Goal: Task Accomplishment & Management: Use online tool/utility

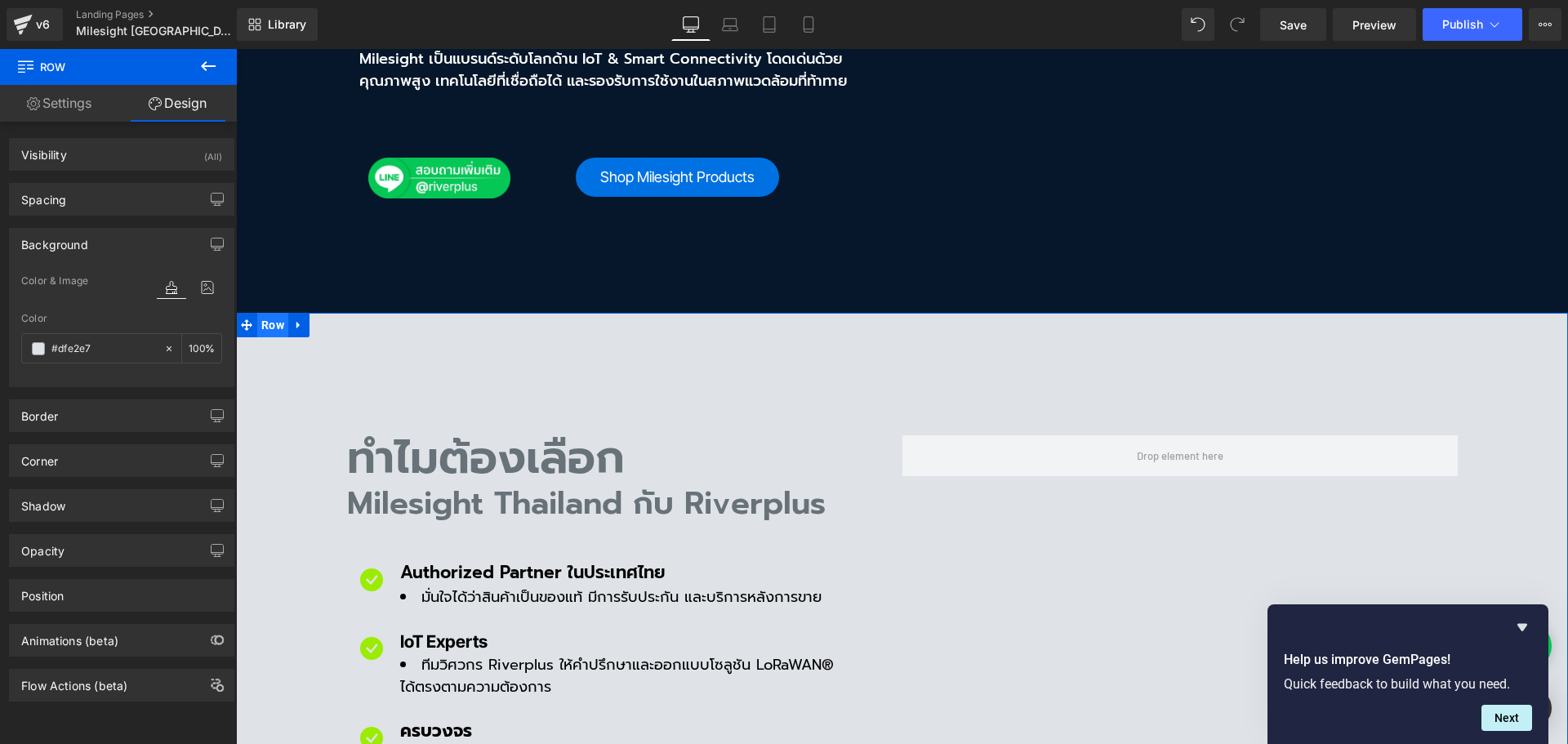
click at [261, 313] on span "Row" at bounding box center [272, 324] width 31 height 24
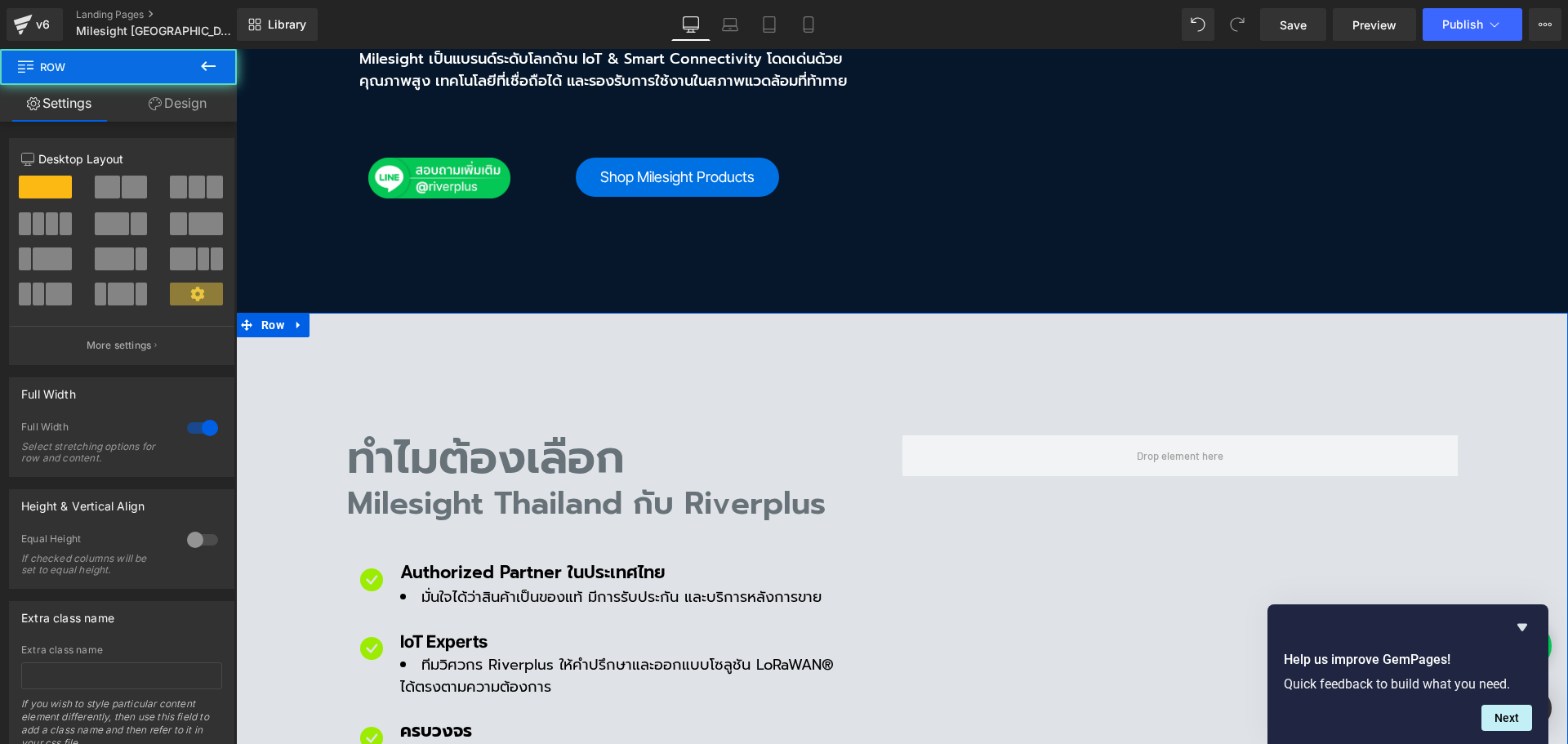
click at [181, 104] on link "Design" at bounding box center [177, 103] width 118 height 37
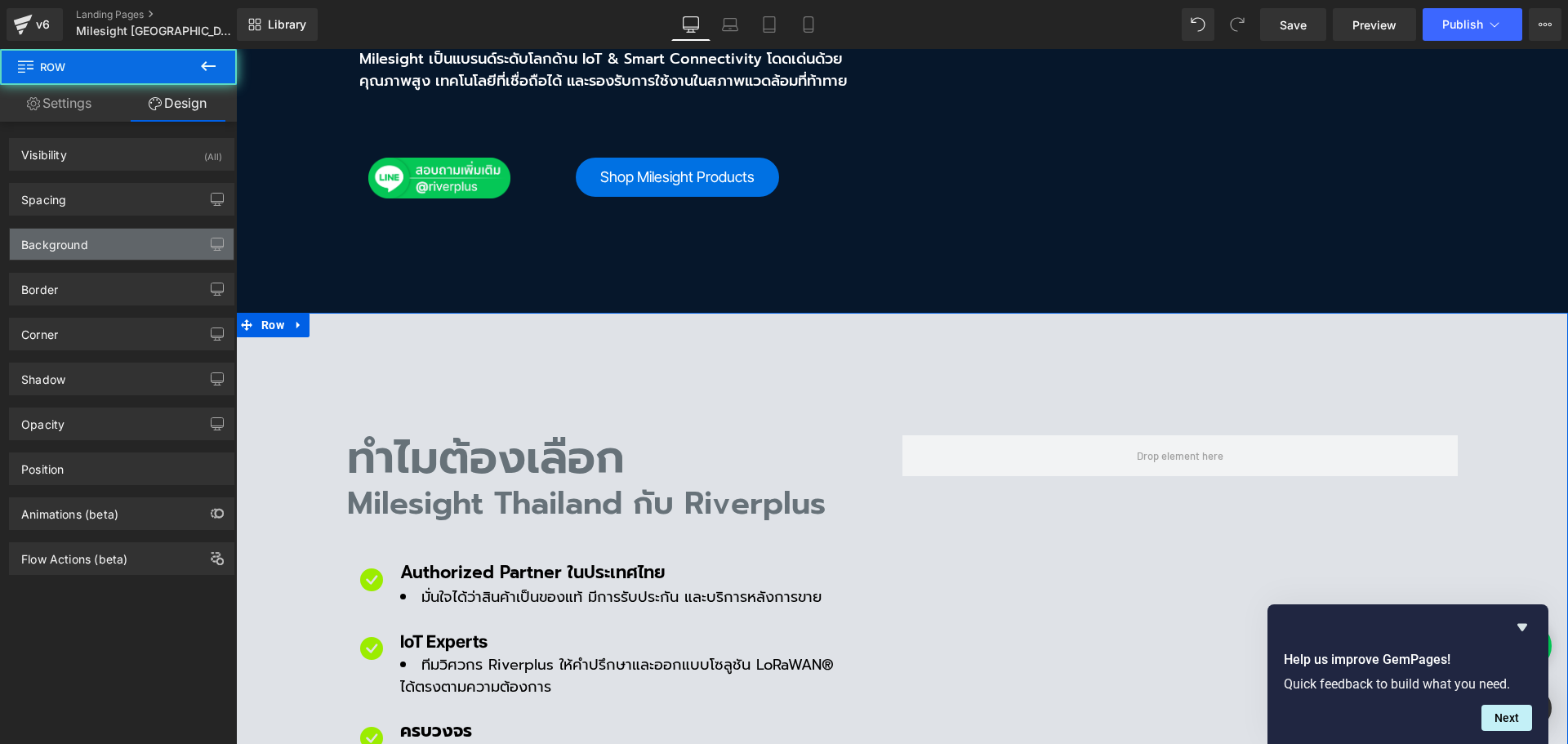
type input "#dfe2e7"
type input "100"
click at [123, 241] on div "Background" at bounding box center [122, 244] width 224 height 31
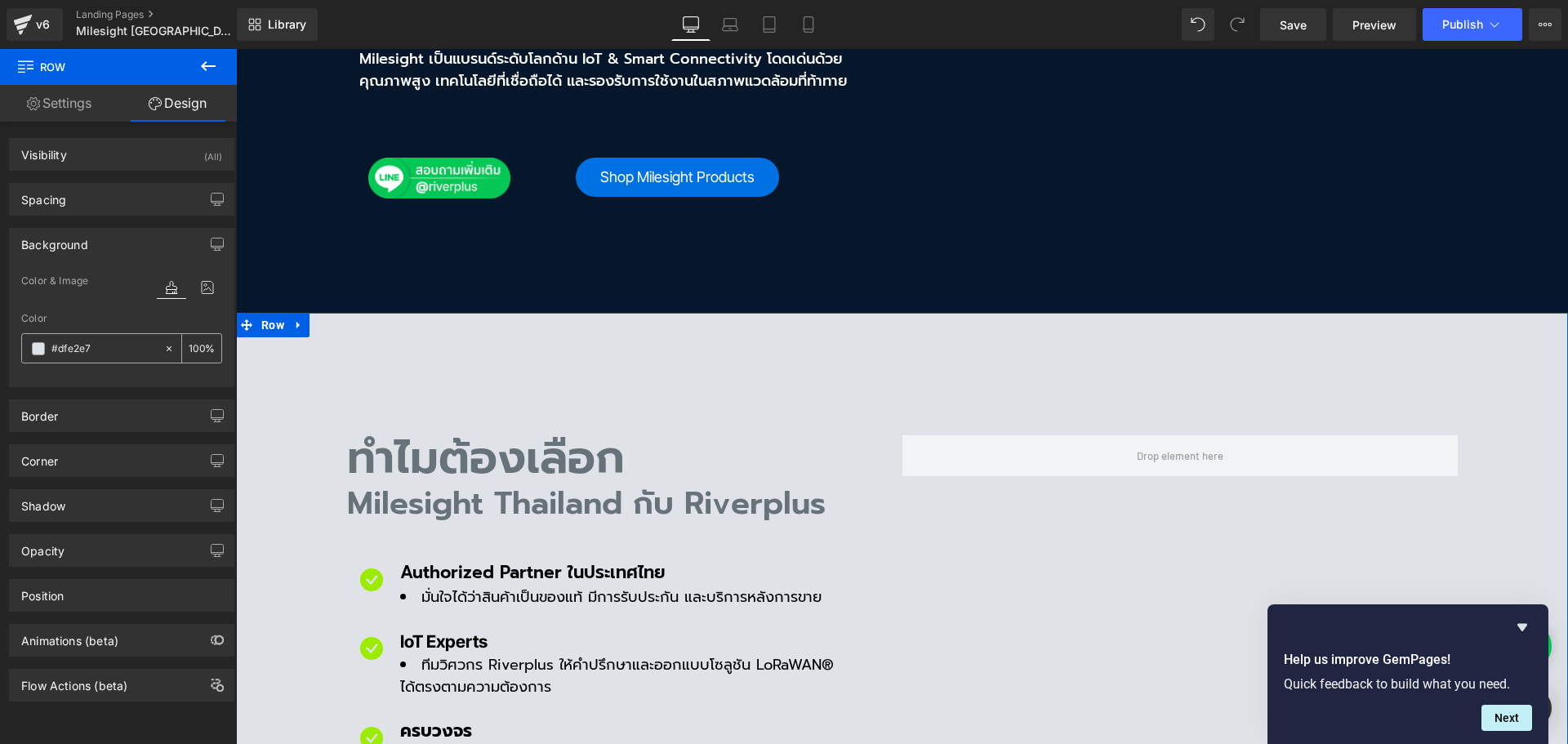
click at [108, 359] on div "#dfe2e7" at bounding box center [92, 349] width 142 height 28
click at [108, 355] on input "#dfe2e7" at bounding box center [103, 348] width 105 height 18
click at [267, 313] on span "Row" at bounding box center [272, 325] width 31 height 24
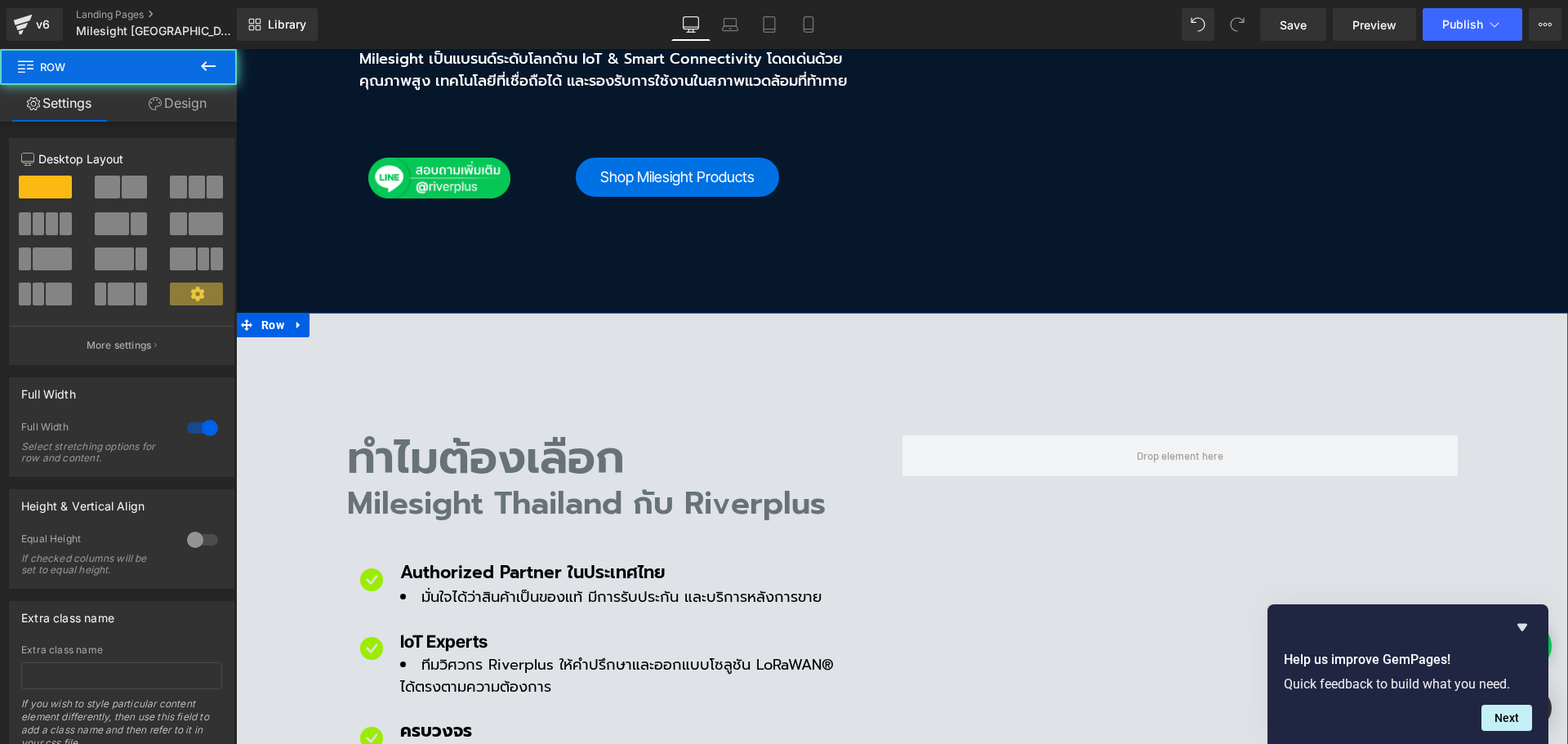
click at [183, 113] on link "Design" at bounding box center [177, 103] width 118 height 37
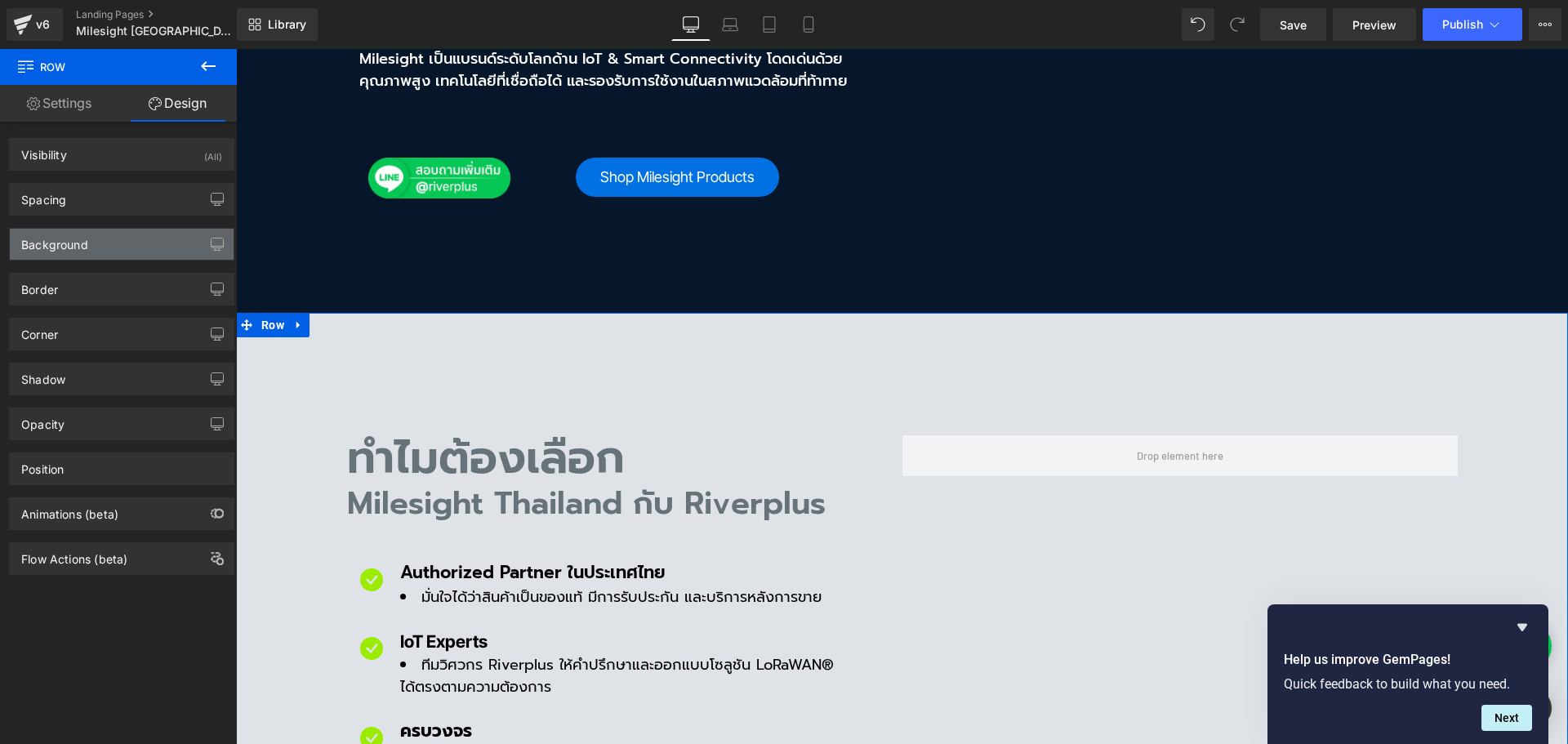
click at [110, 245] on div "Background" at bounding box center [122, 244] width 224 height 31
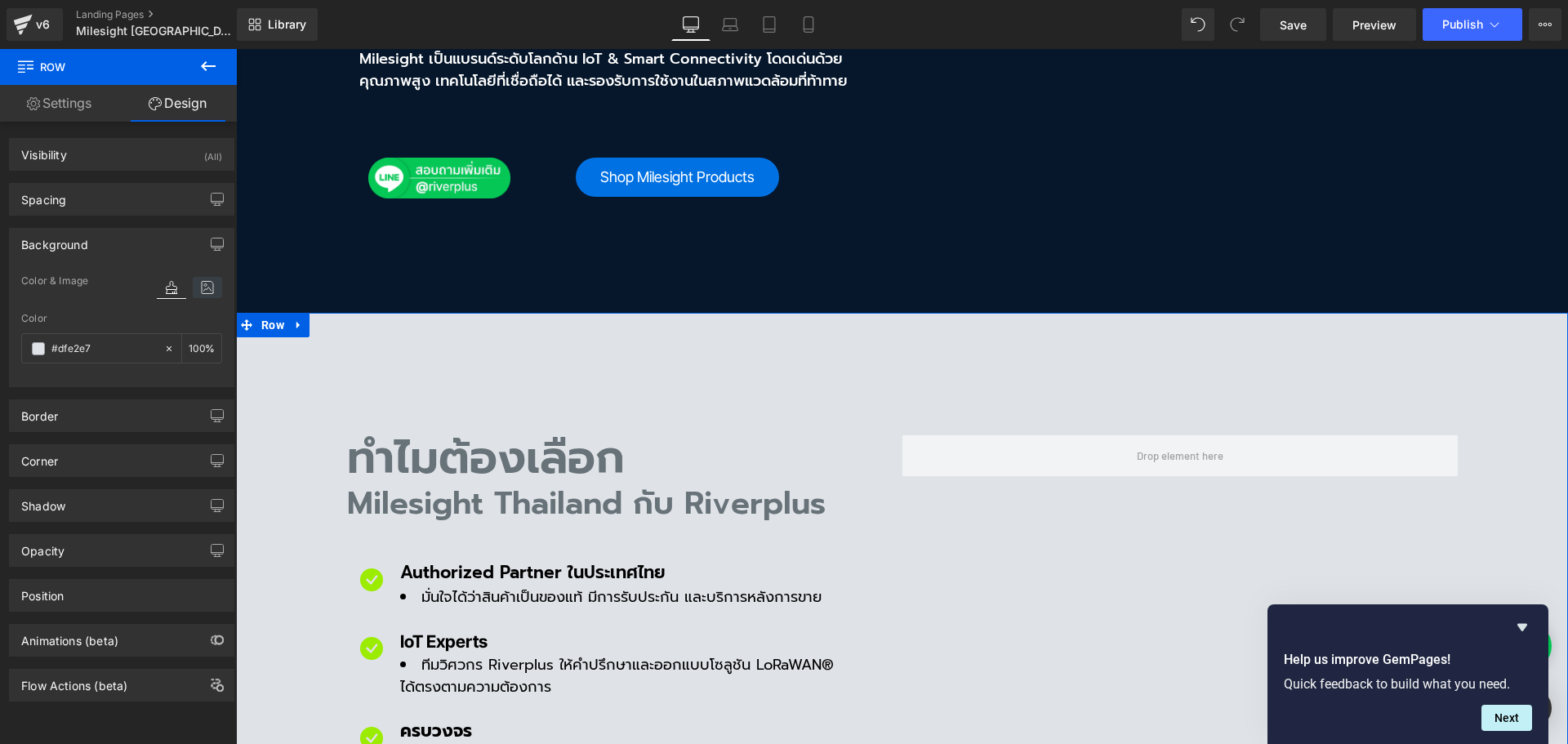
click at [210, 292] on icon at bounding box center [207, 287] width 29 height 21
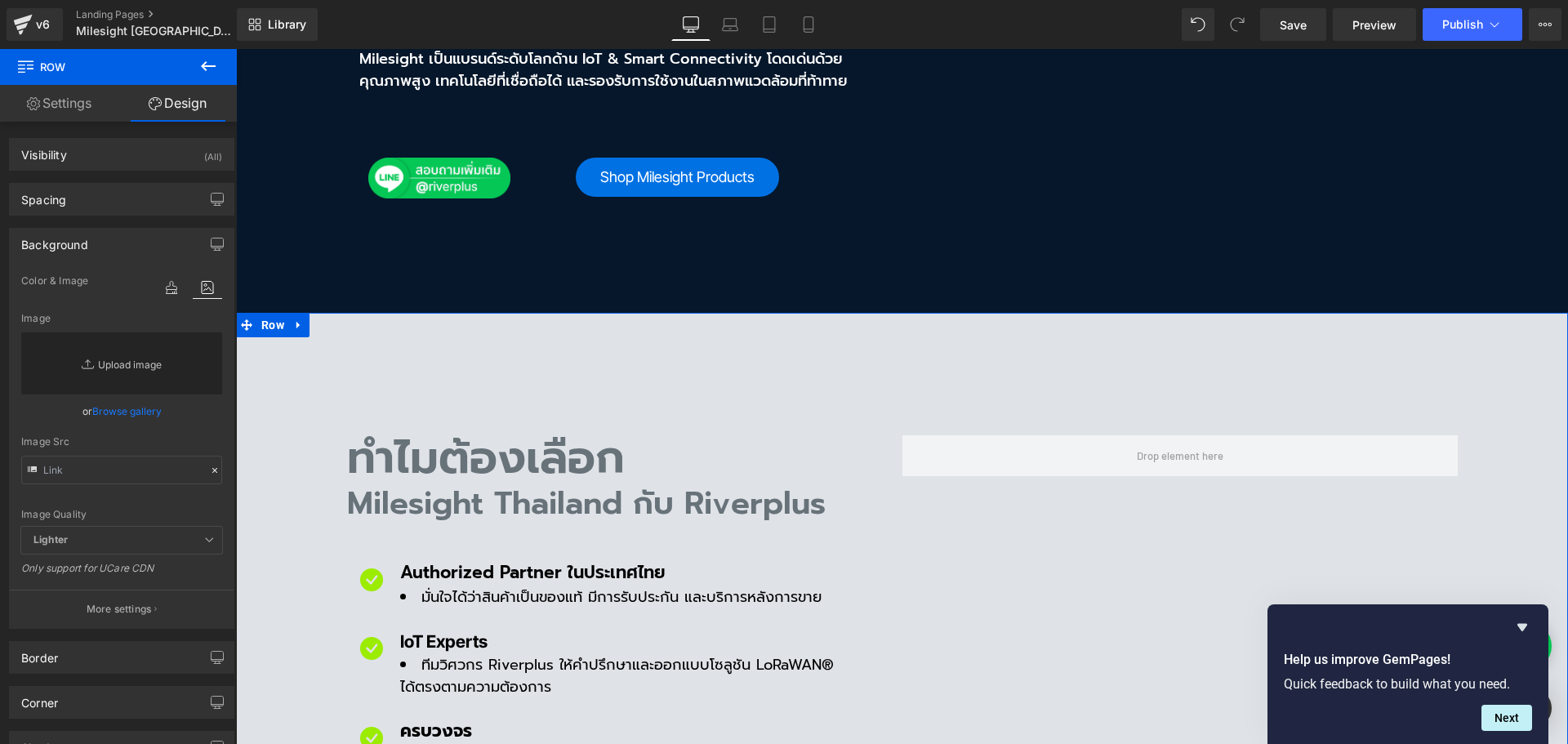
click at [134, 357] on link "Replace Image" at bounding box center [122, 364] width 201 height 62
type input "C:\fakepath\MIT_Bg_im02.jpg"
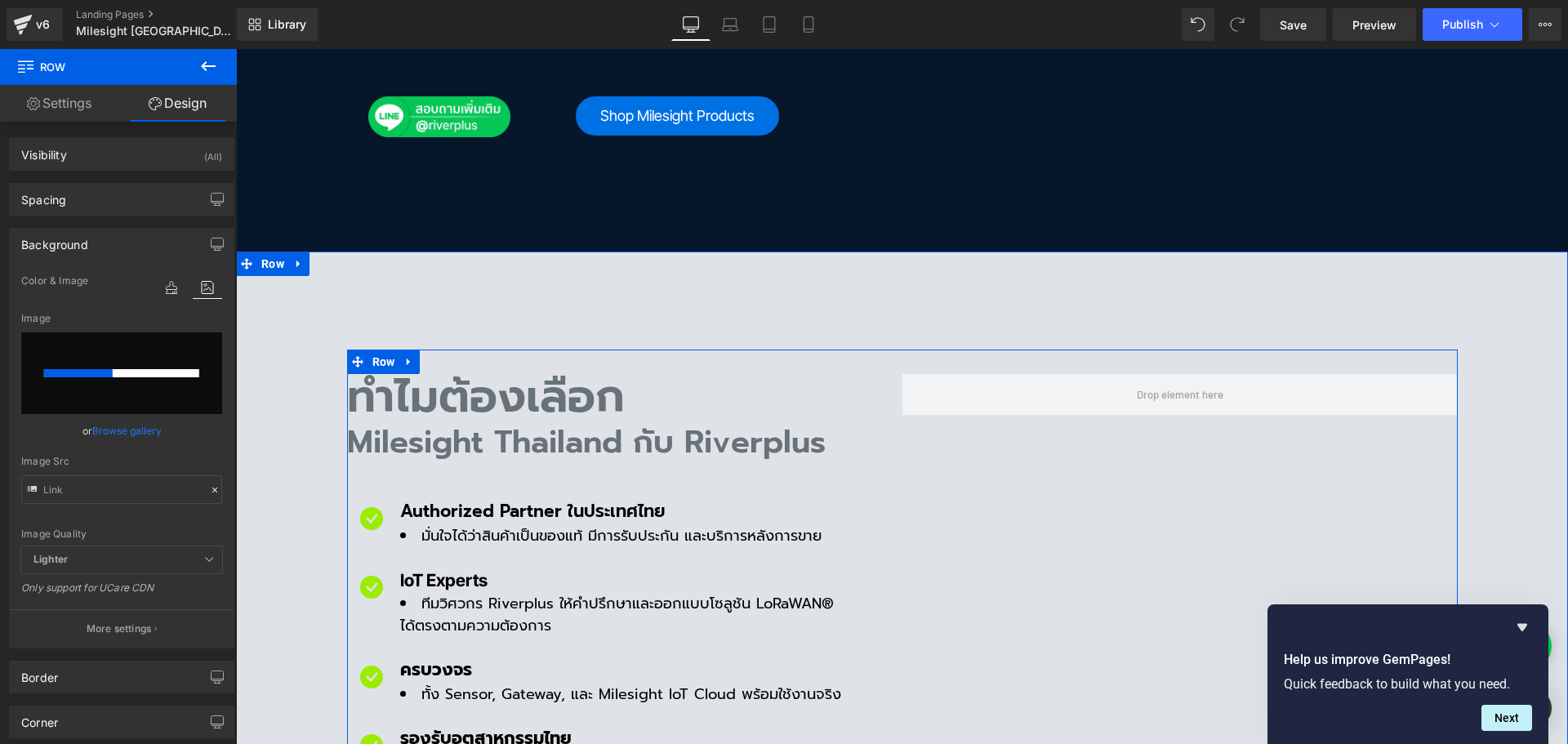
scroll to position [816, 0]
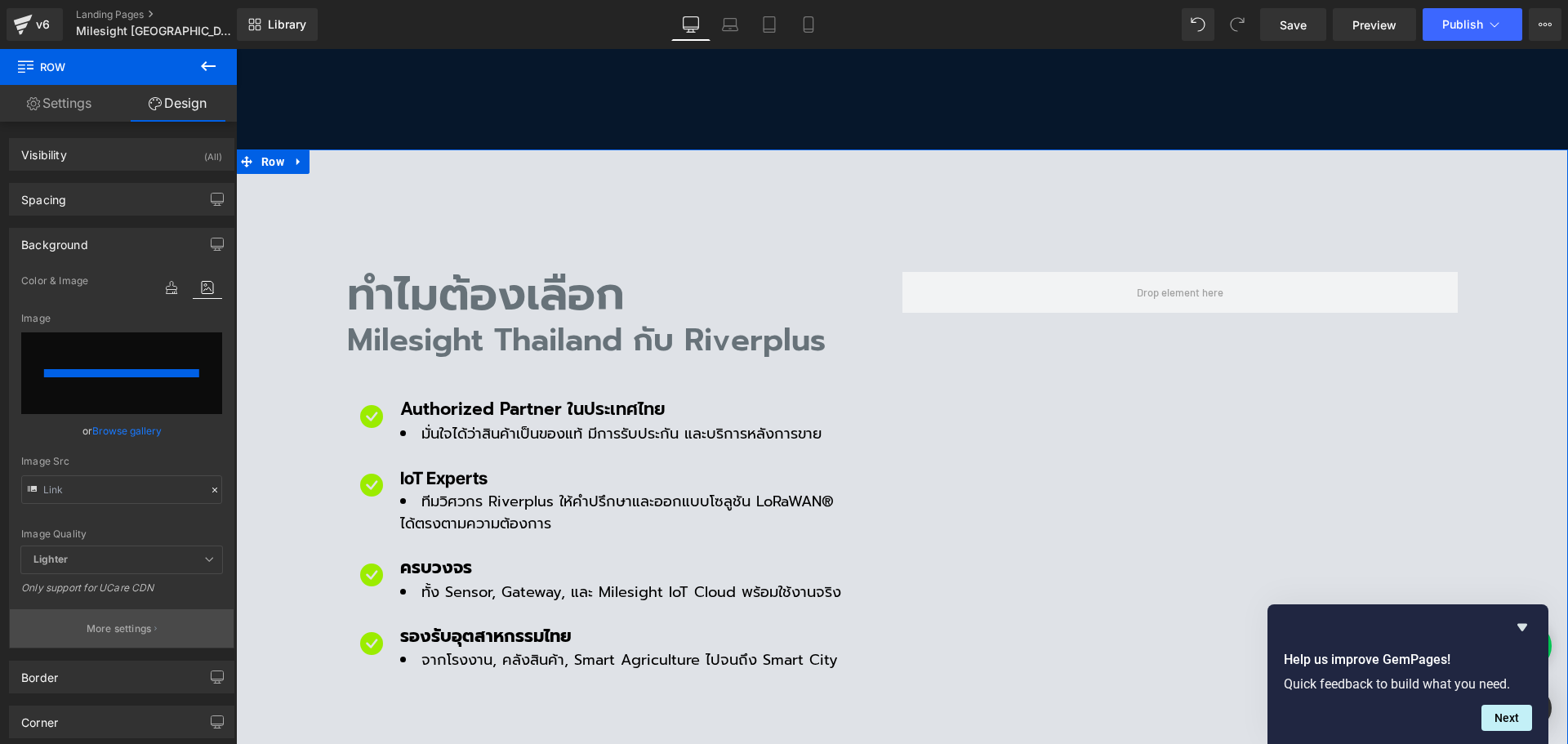
type input "[URL][DOMAIN_NAME]"
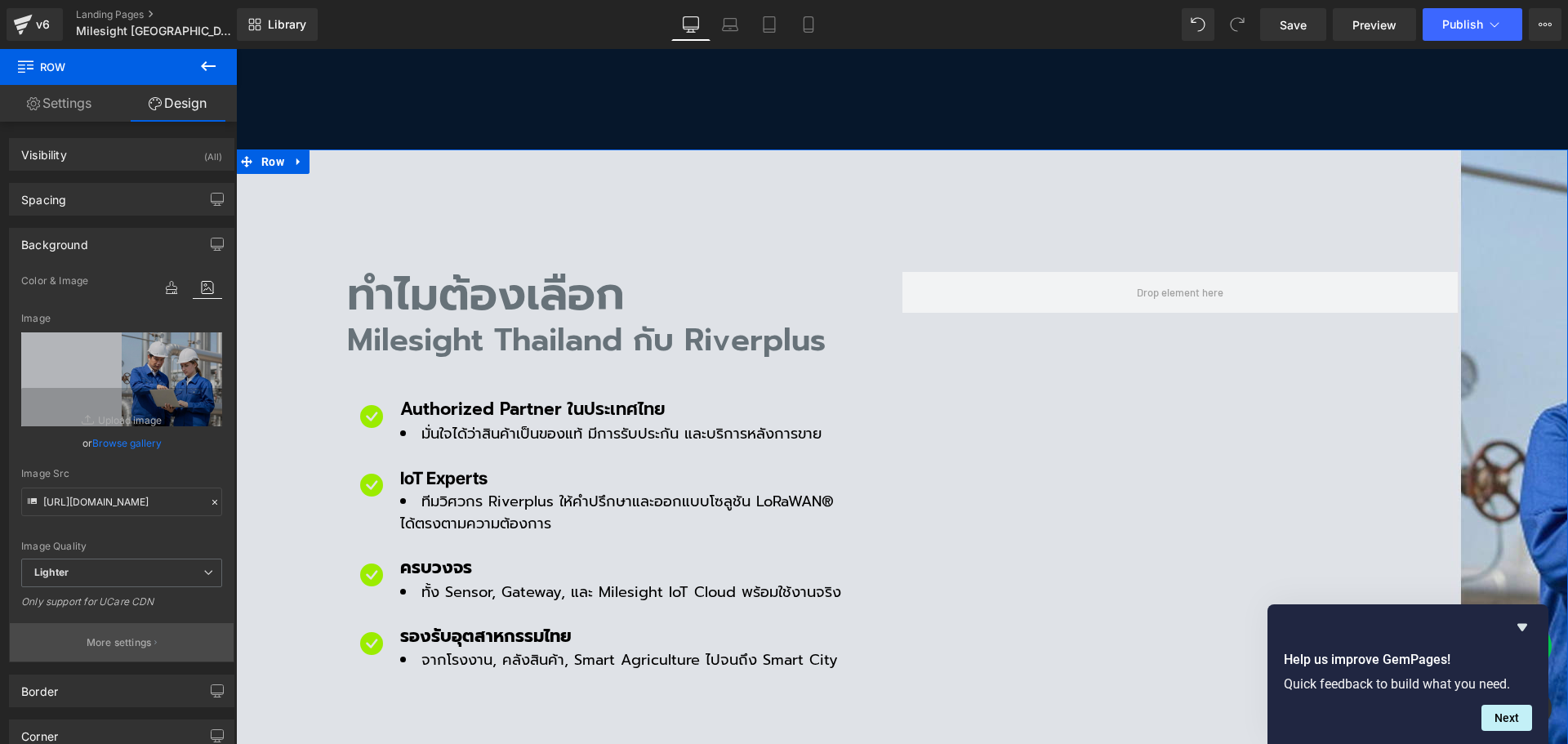
click at [139, 632] on button "More settings" at bounding box center [122, 643] width 224 height 39
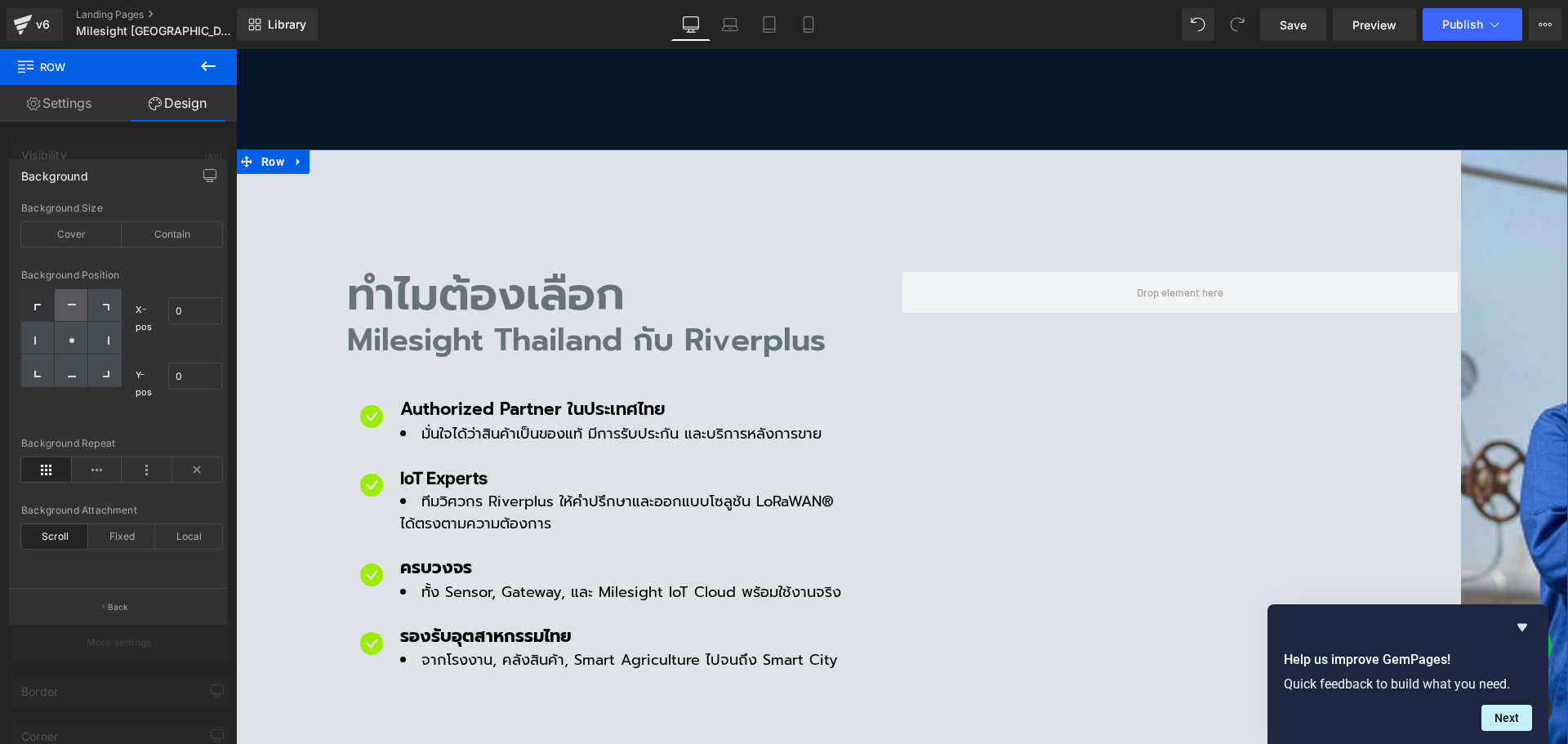
click at [67, 293] on div at bounding box center [71, 305] width 34 height 33
type input "50"
type input "0"
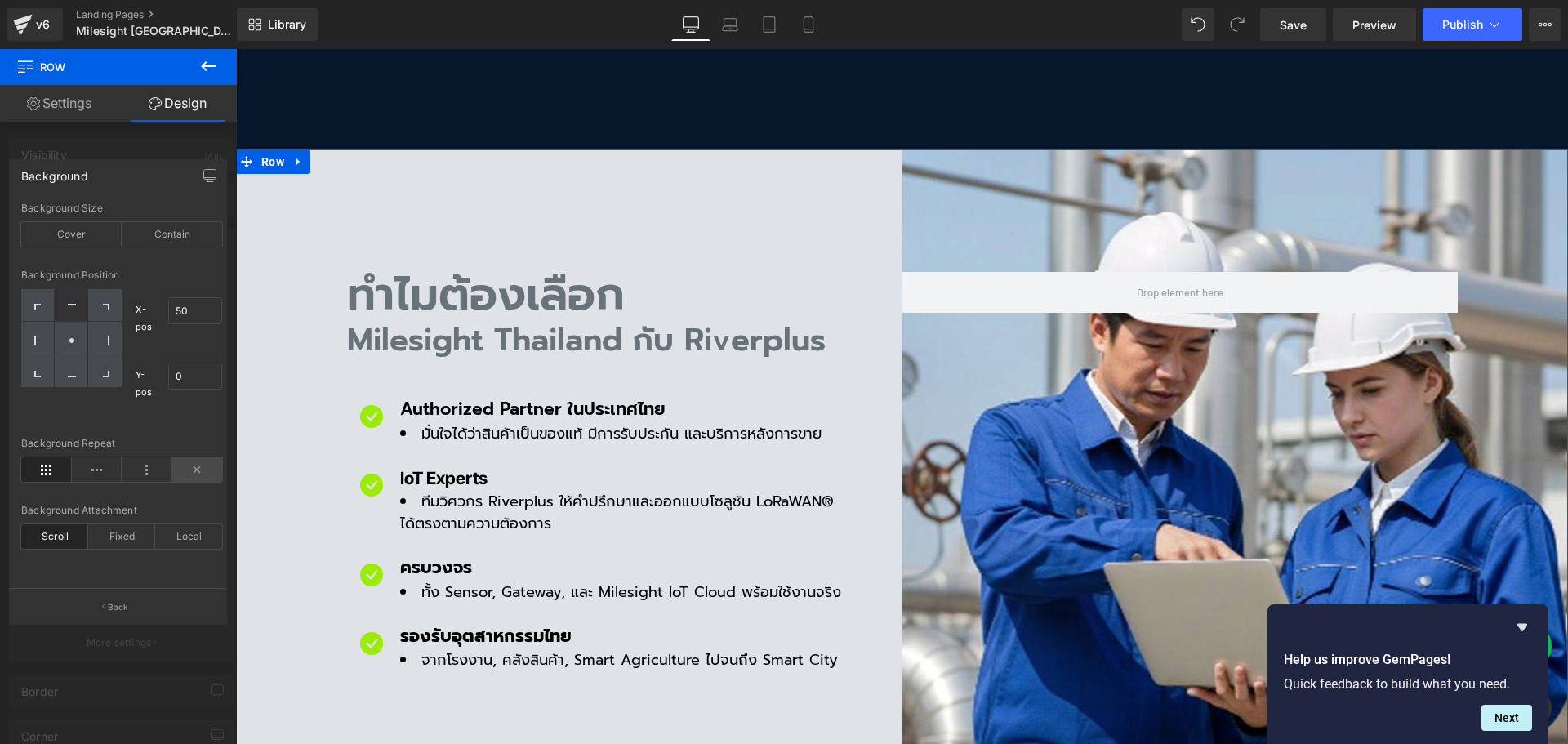
click at [209, 478] on icon at bounding box center [198, 469] width 50 height 24
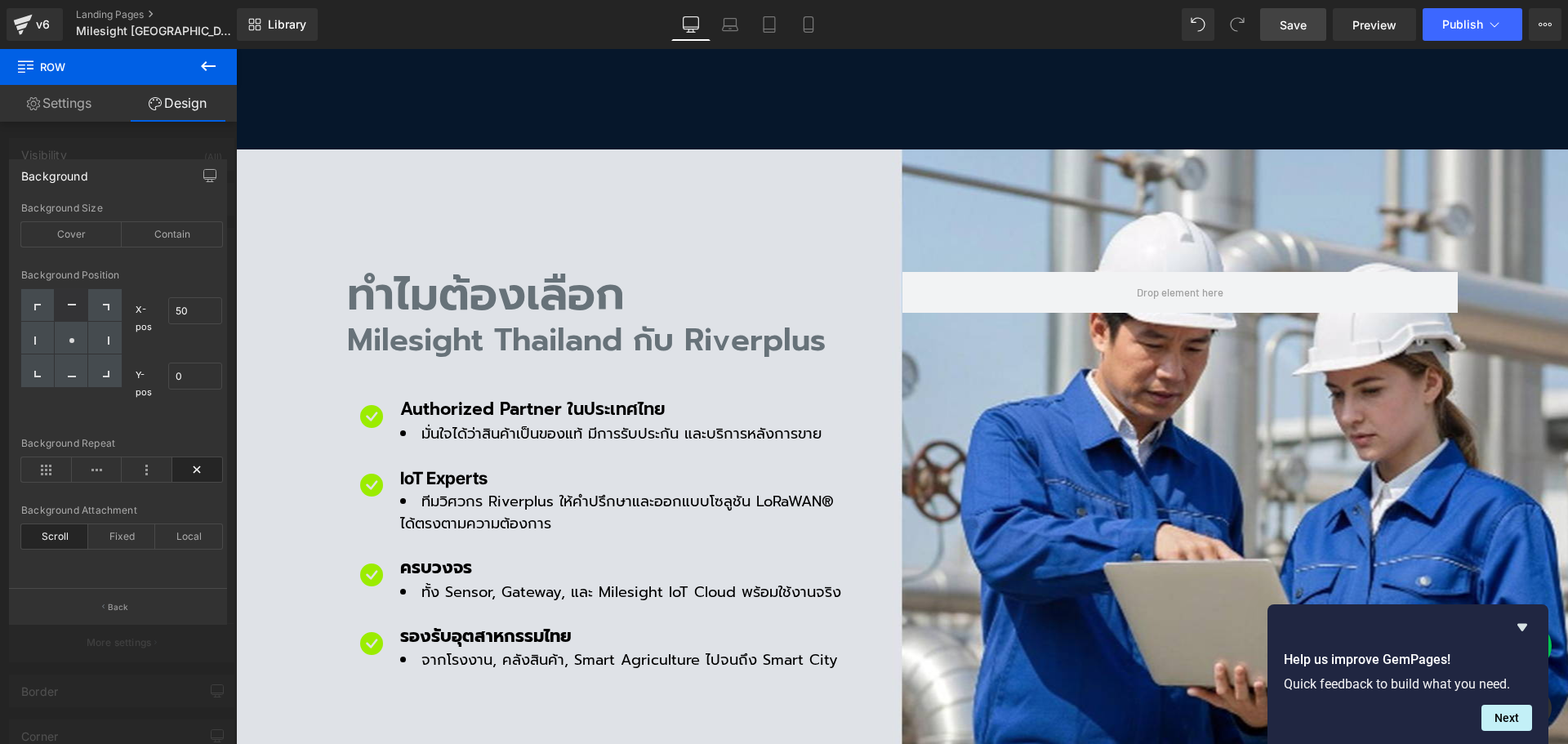
drag, startPoint x: 1299, startPoint y: 18, endPoint x: 846, endPoint y: 359, distance: 567.0
click at [1299, 18] on span "Save" at bounding box center [1293, 24] width 27 height 17
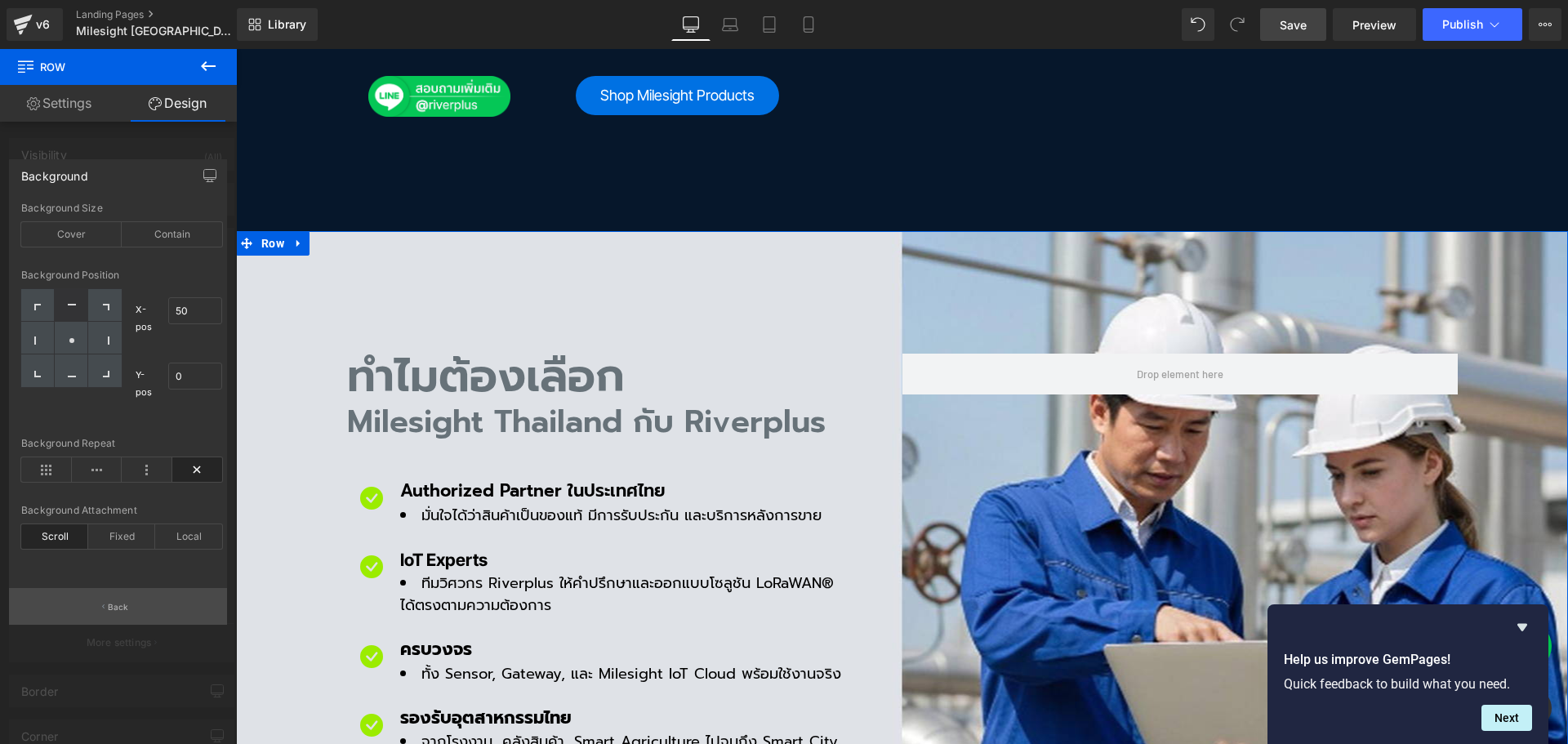
click at [152, 607] on button "Back" at bounding box center [118, 607] width 218 height 37
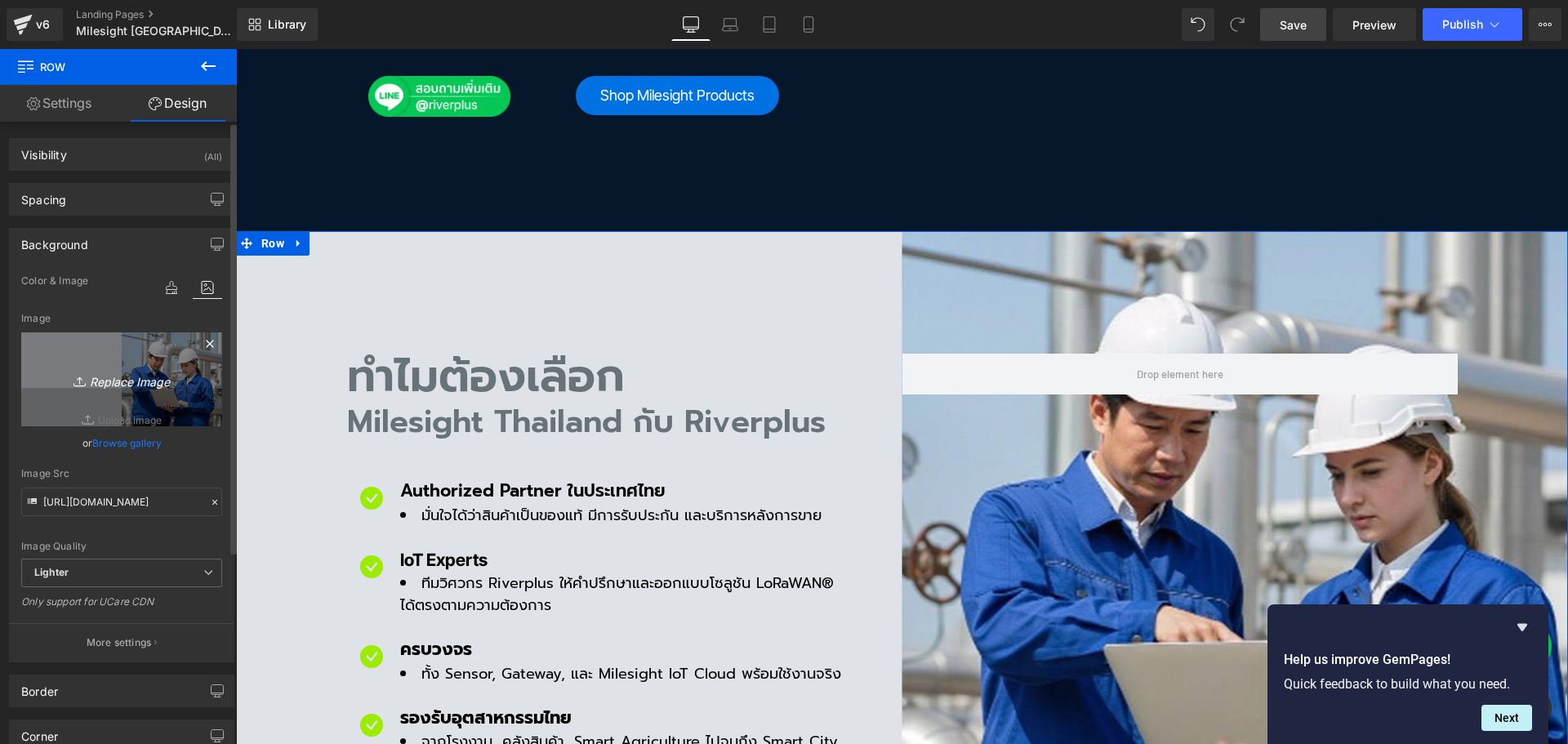
click at [121, 384] on icon "Replace Image" at bounding box center [122, 379] width 131 height 20
type input "C:\fakepath\MIT_Bg_im03.jpg"
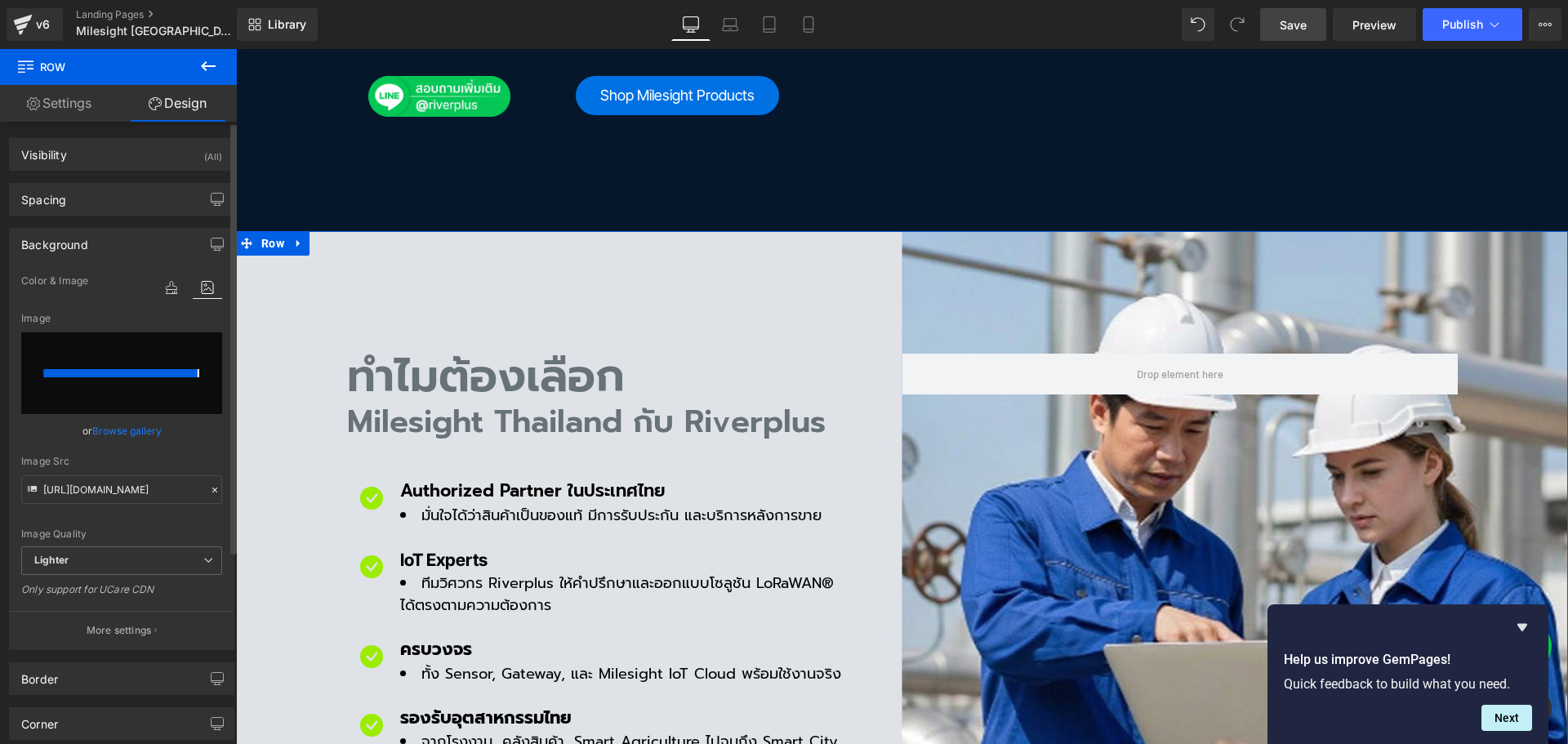
type input "[URL][DOMAIN_NAME]"
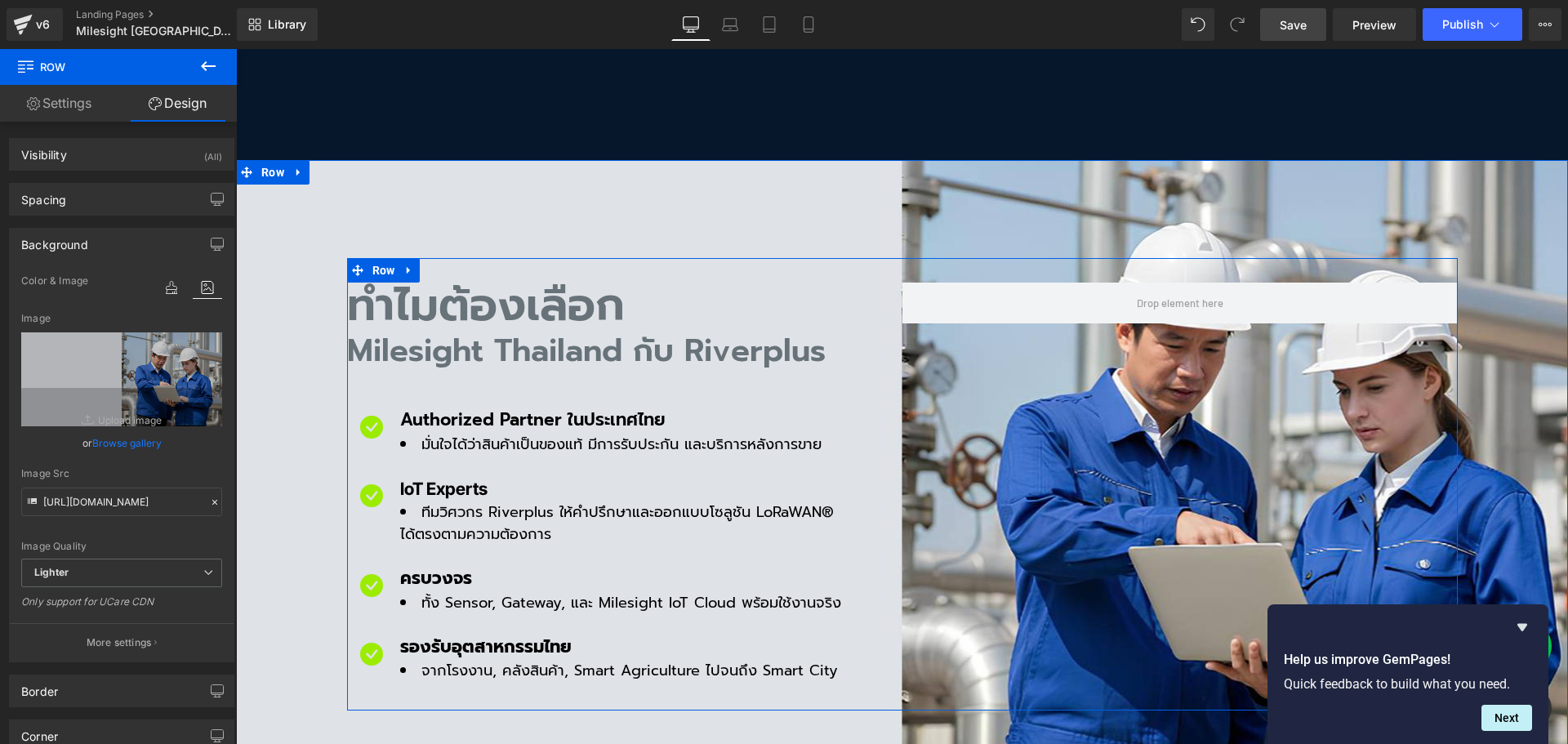
scroll to position [898, 0]
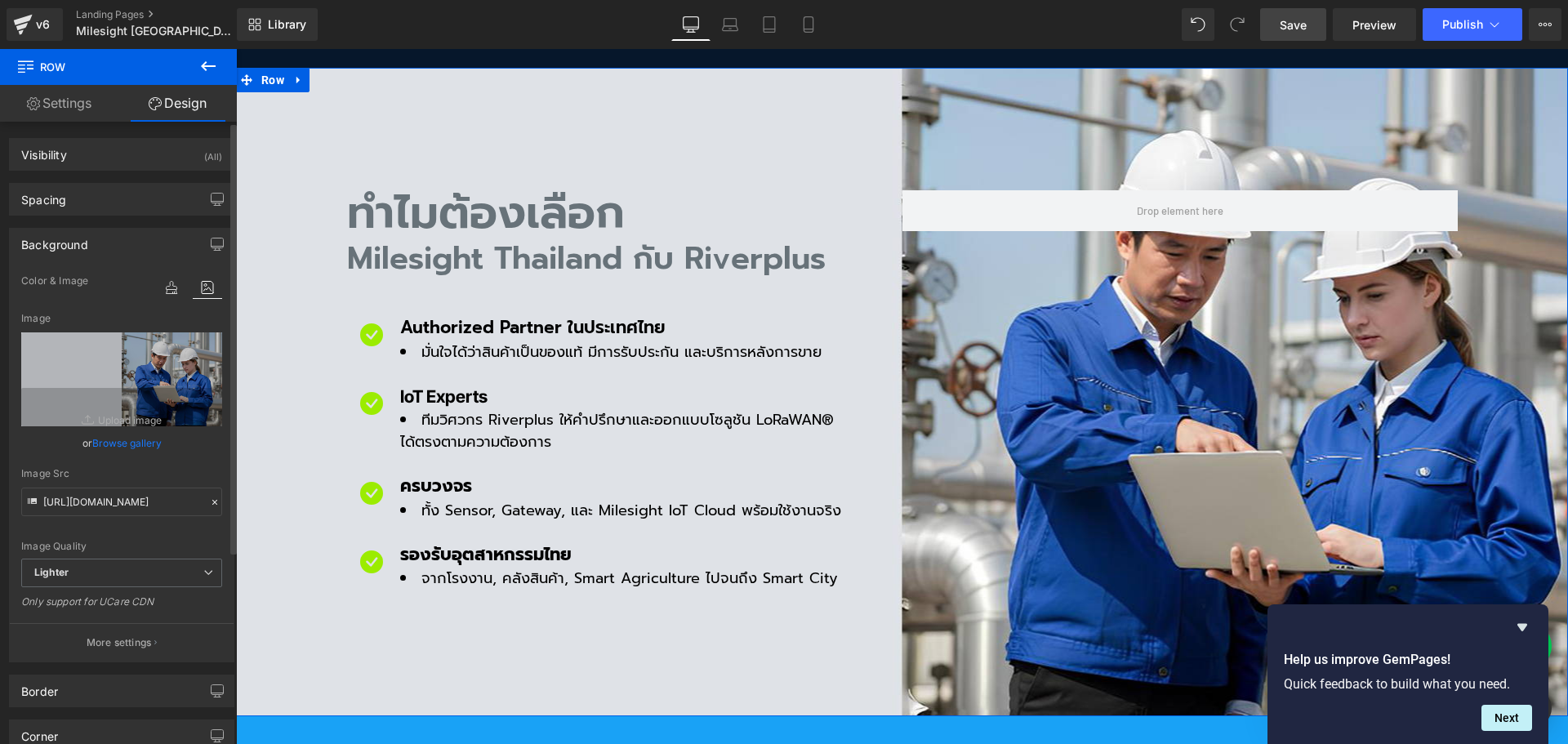
click at [127, 442] on link "Browse gallery" at bounding box center [127, 443] width 70 height 28
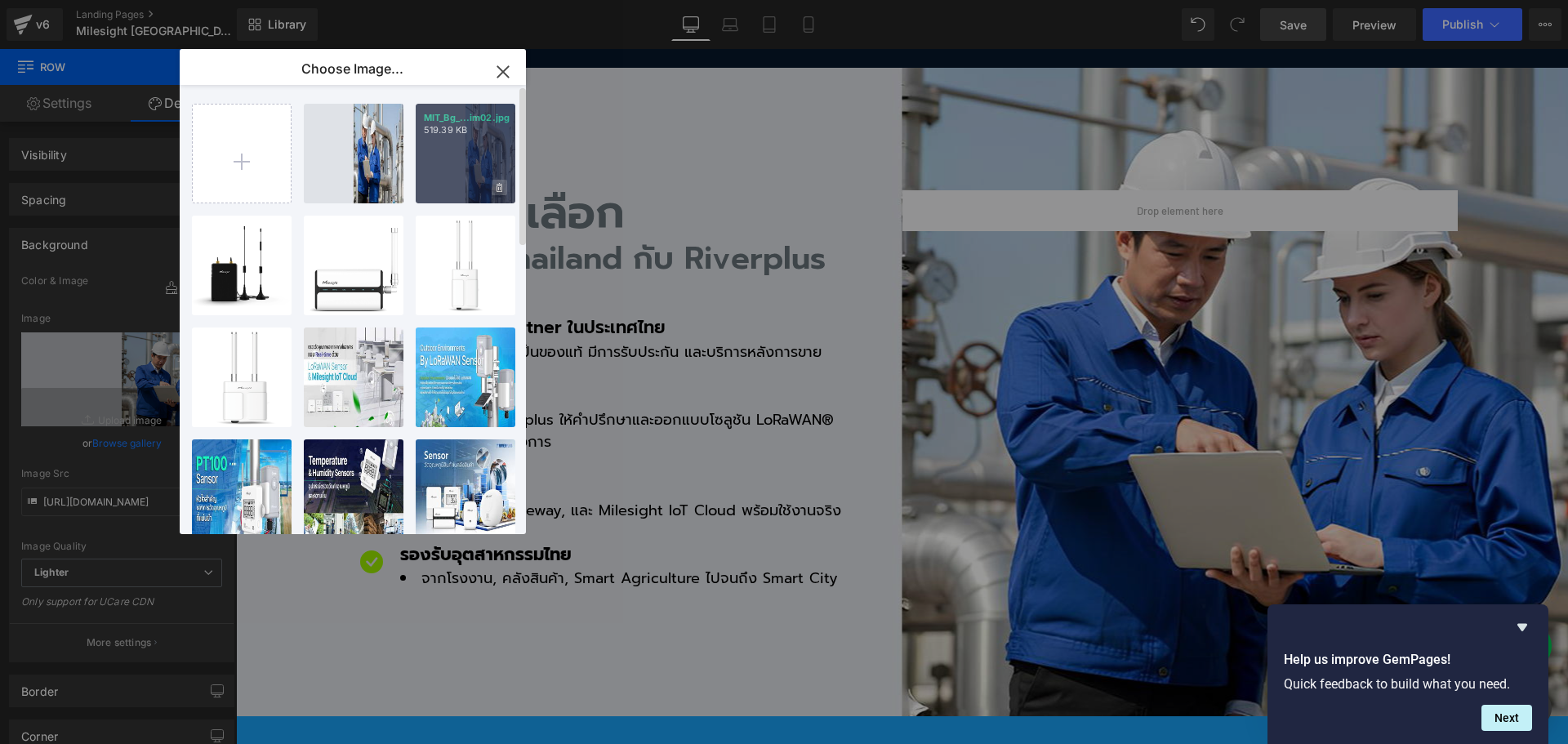
click at [499, 189] on icon at bounding box center [499, 188] width 6 height 11
click at [456, 190] on span "Yes" at bounding box center [444, 187] width 41 height 17
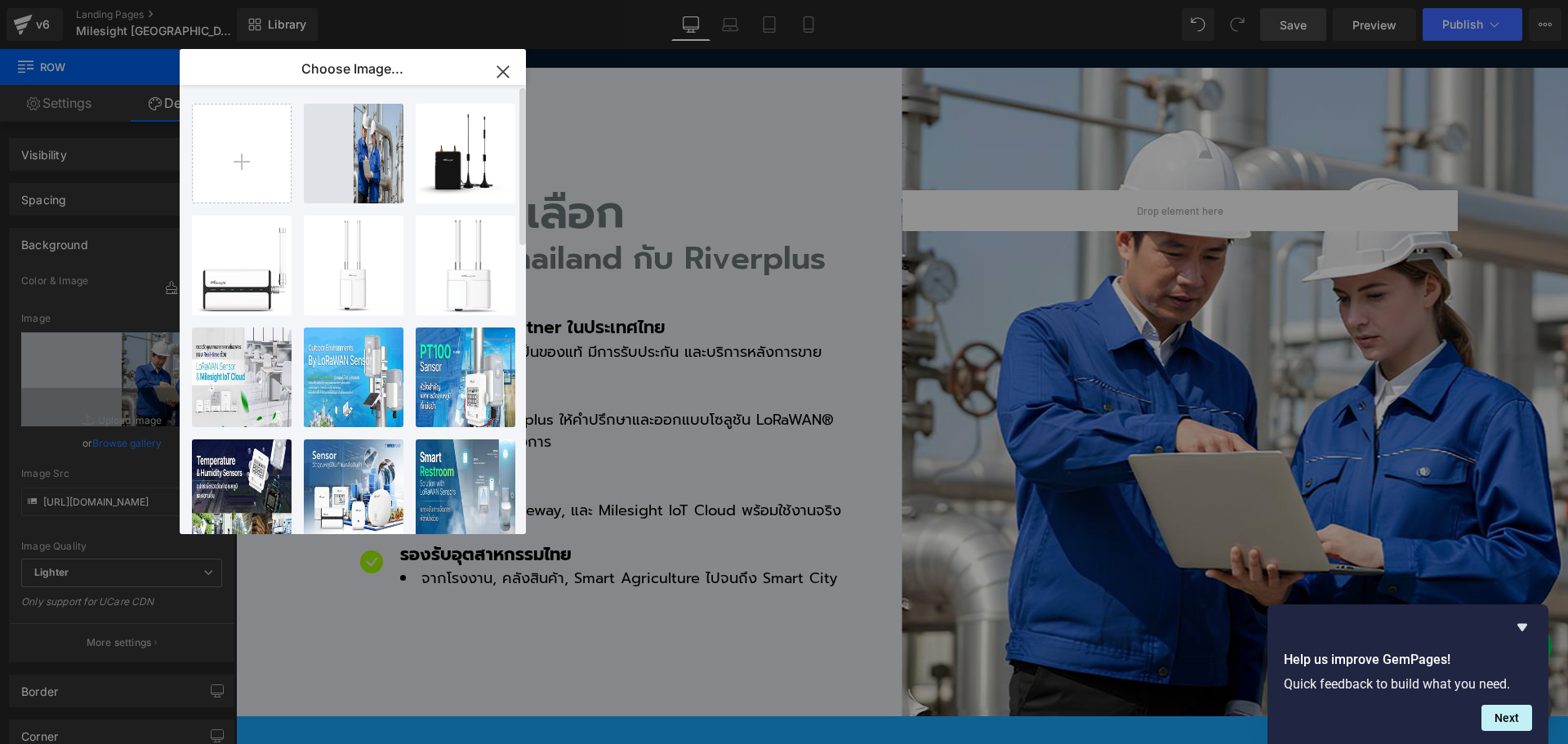
click at [496, 65] on icon "button" at bounding box center [503, 71] width 26 height 26
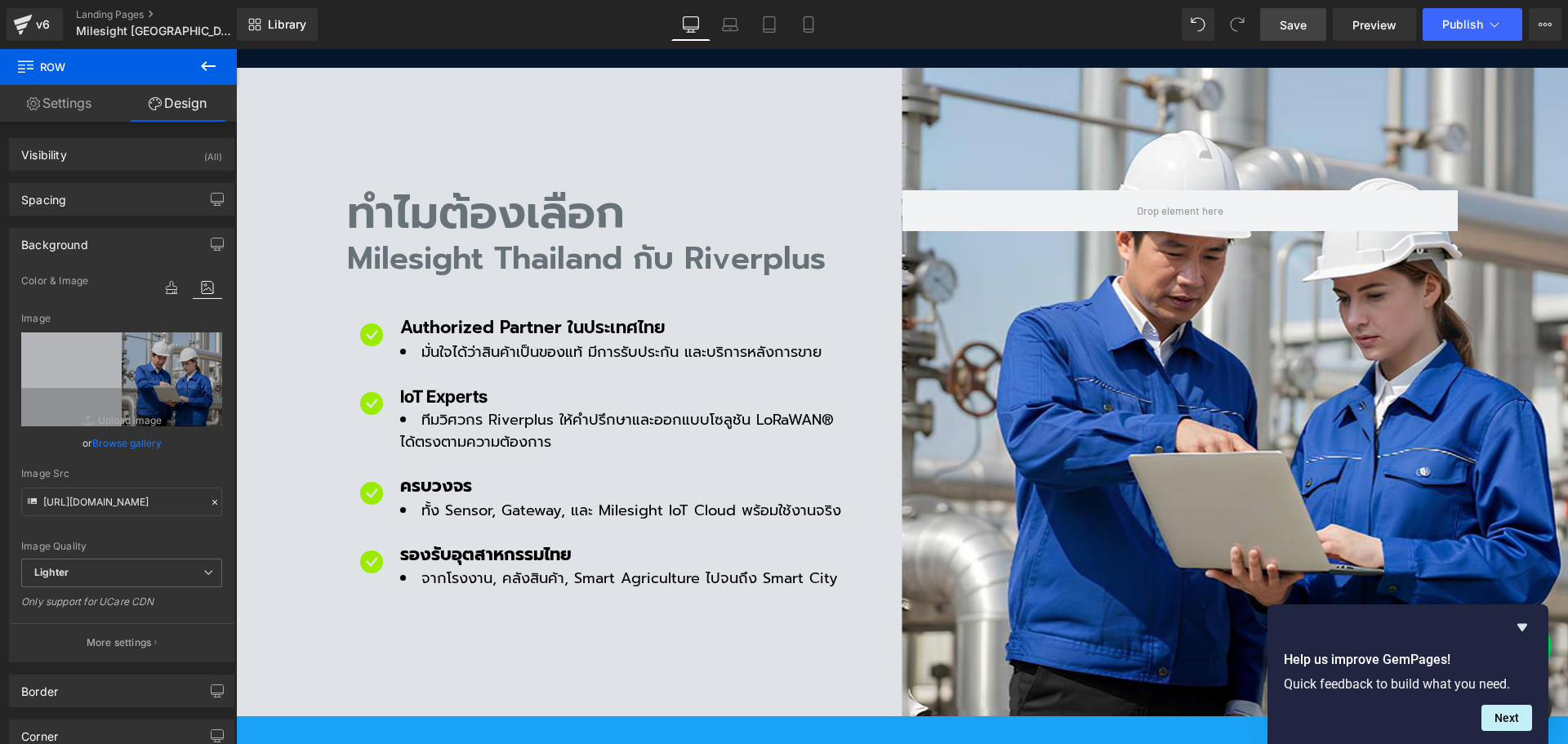
click at [1303, 21] on span "Save" at bounding box center [1293, 24] width 27 height 17
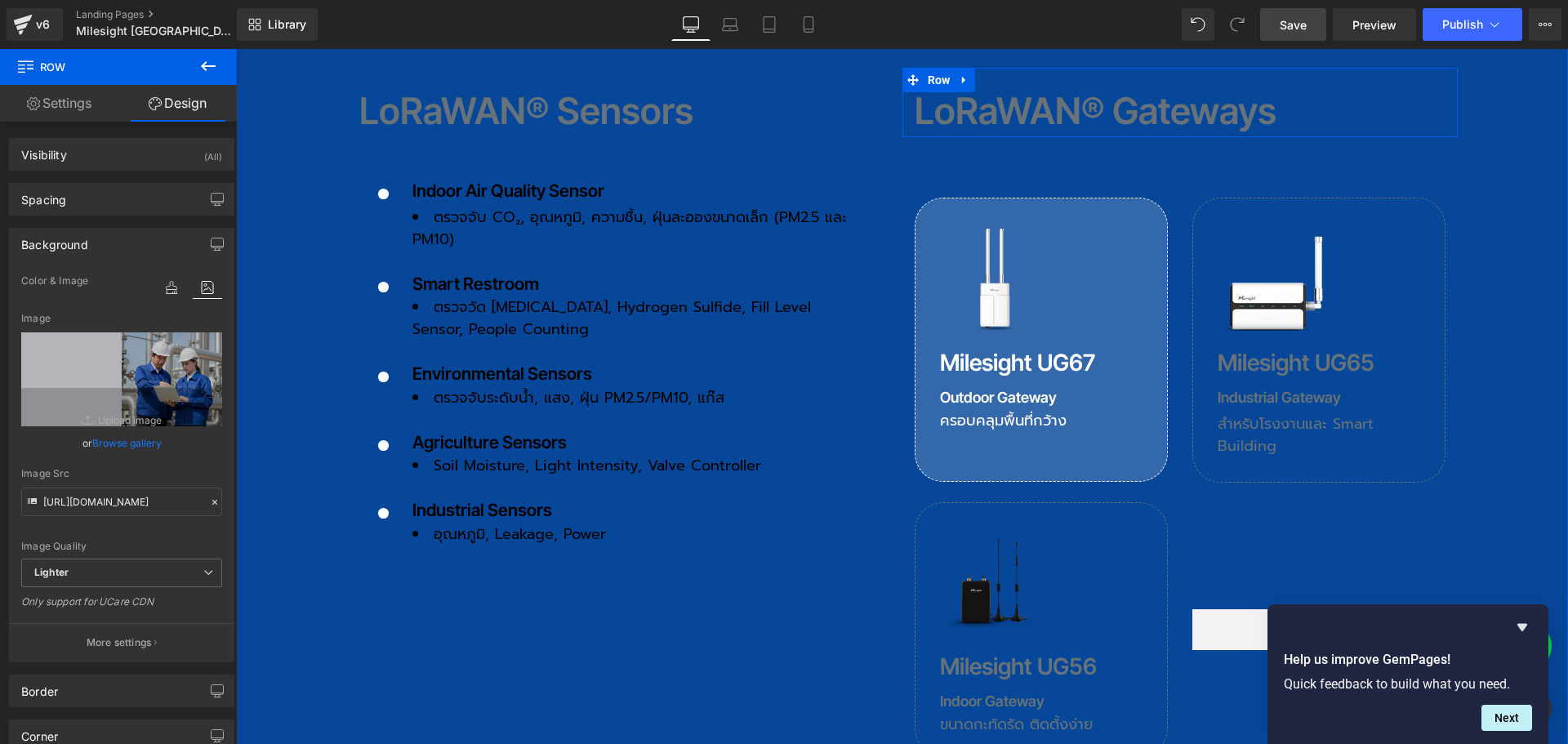
scroll to position [2041, 0]
click at [1221, 198] on span "Row" at bounding box center [1229, 209] width 31 height 24
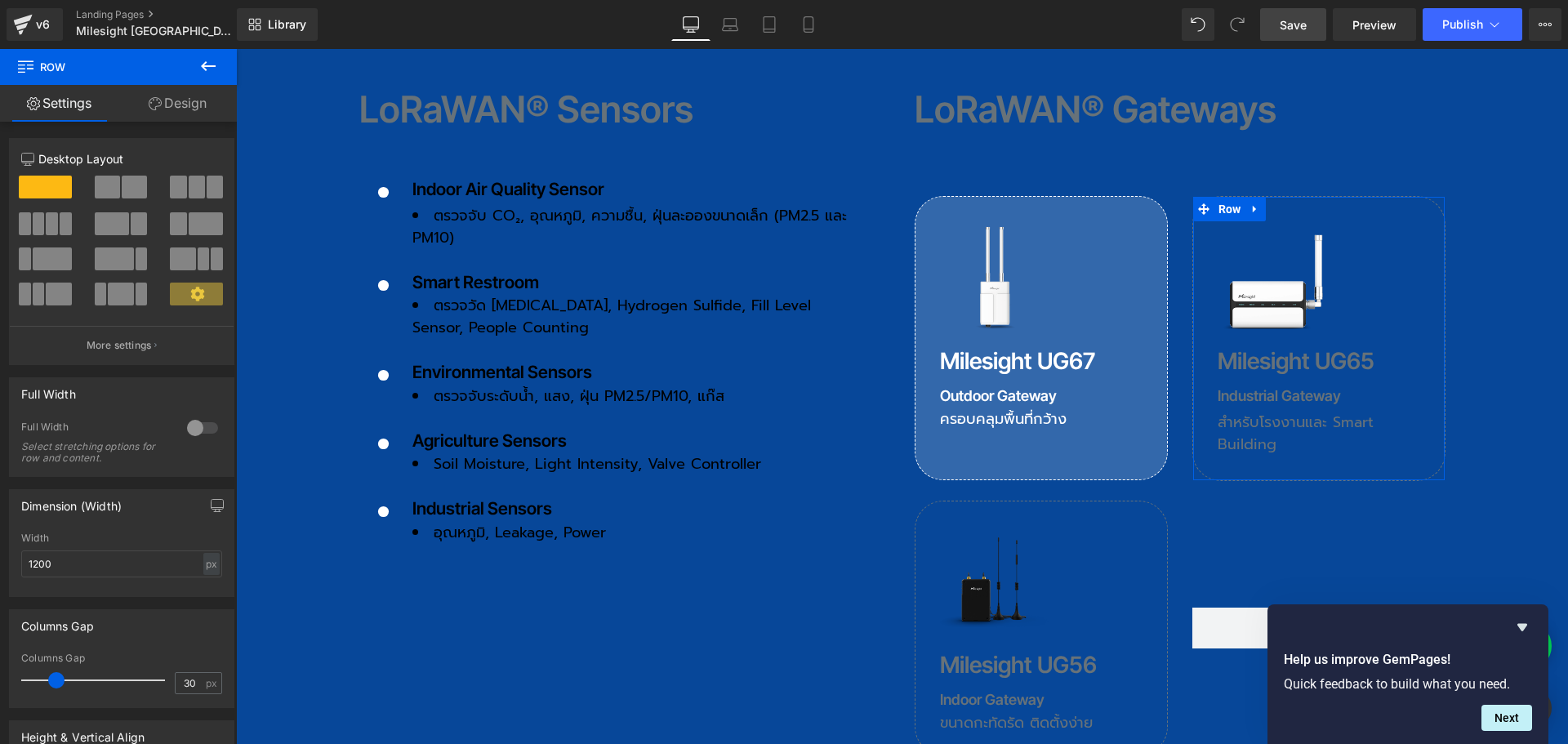
click at [180, 104] on link "Design" at bounding box center [177, 103] width 118 height 37
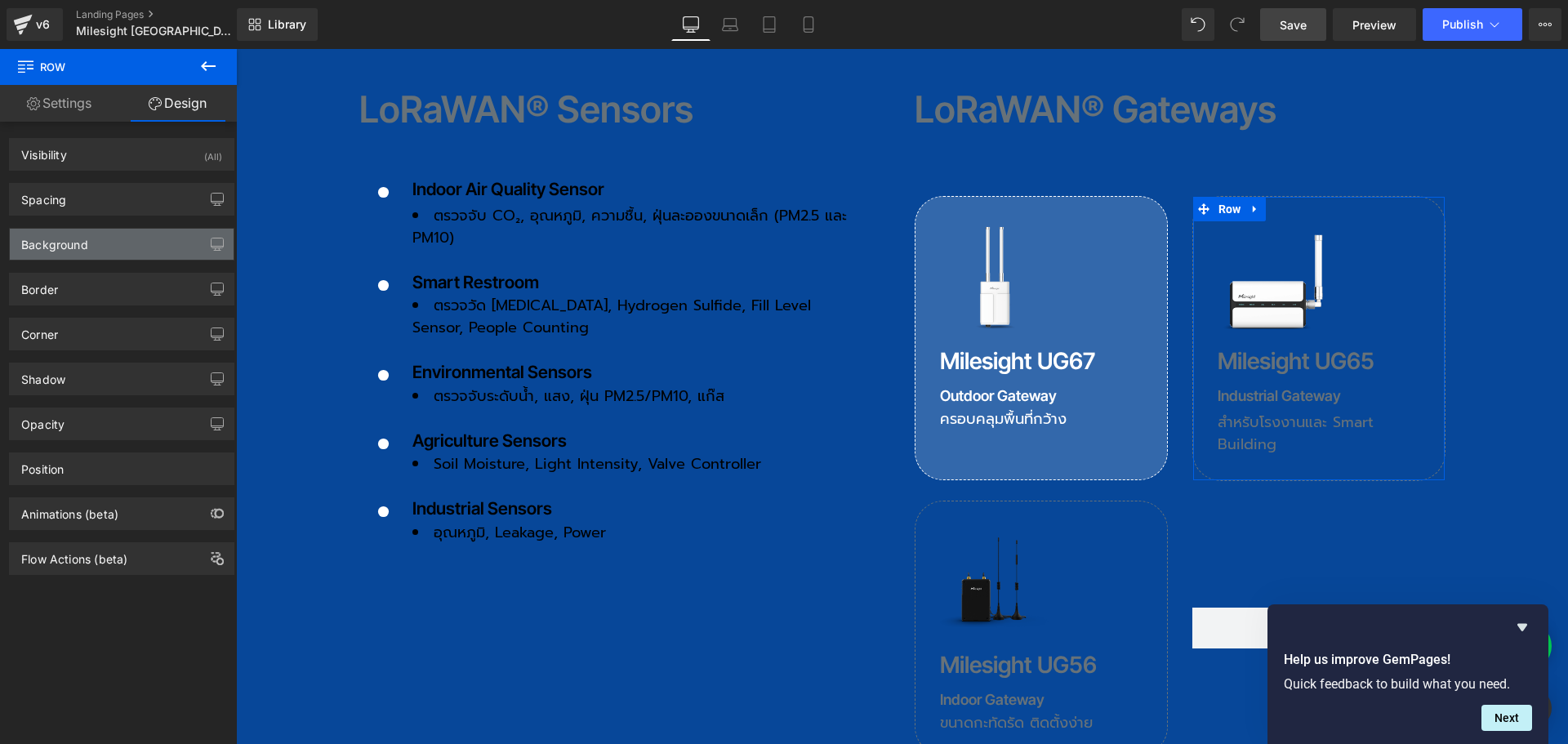
type input "transparent"
type input "0"
click at [71, 251] on div "Background" at bounding box center [122, 244] width 224 height 31
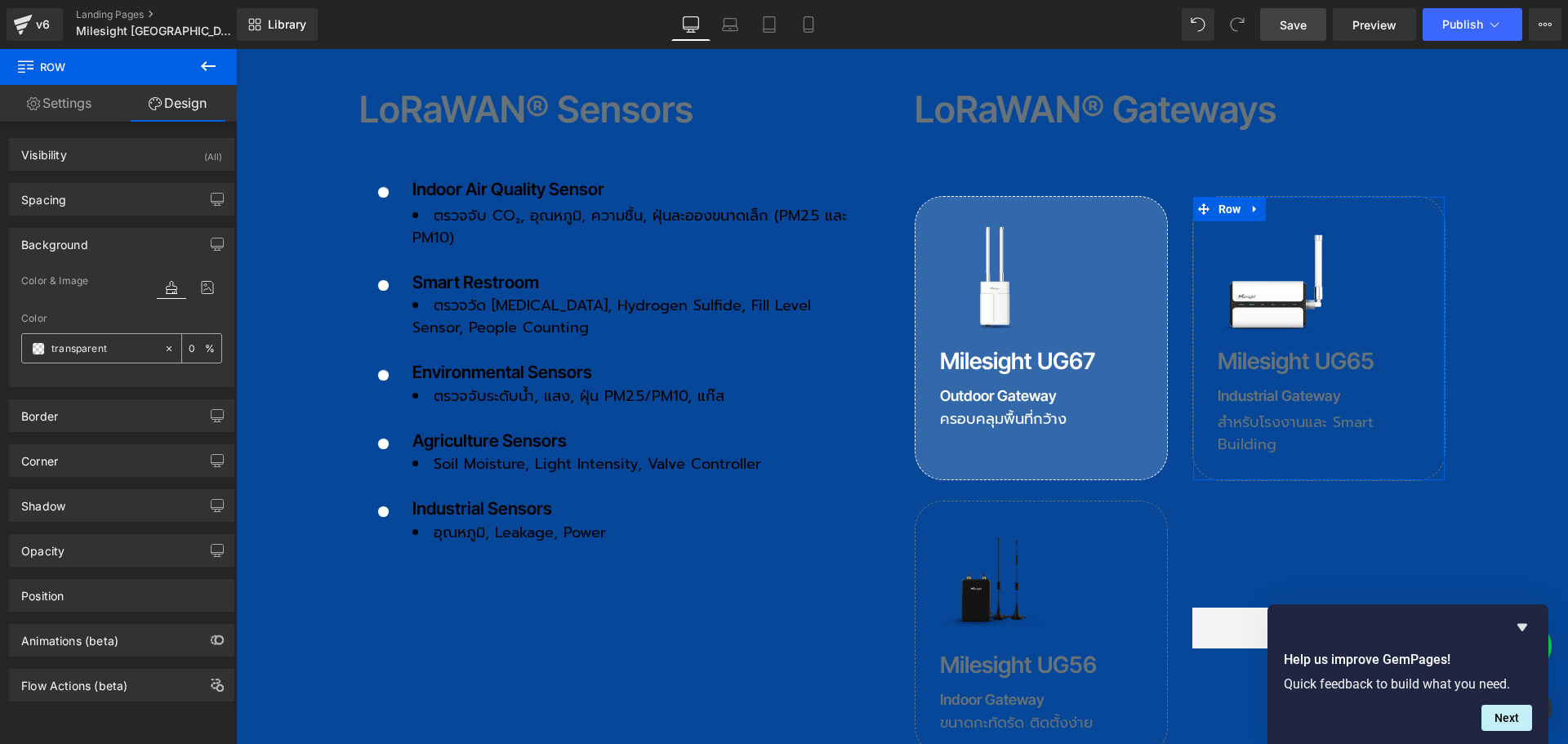
click at [101, 348] on input "transparent" at bounding box center [103, 348] width 105 height 18
type input "ด"
type input "fff"
type input "100"
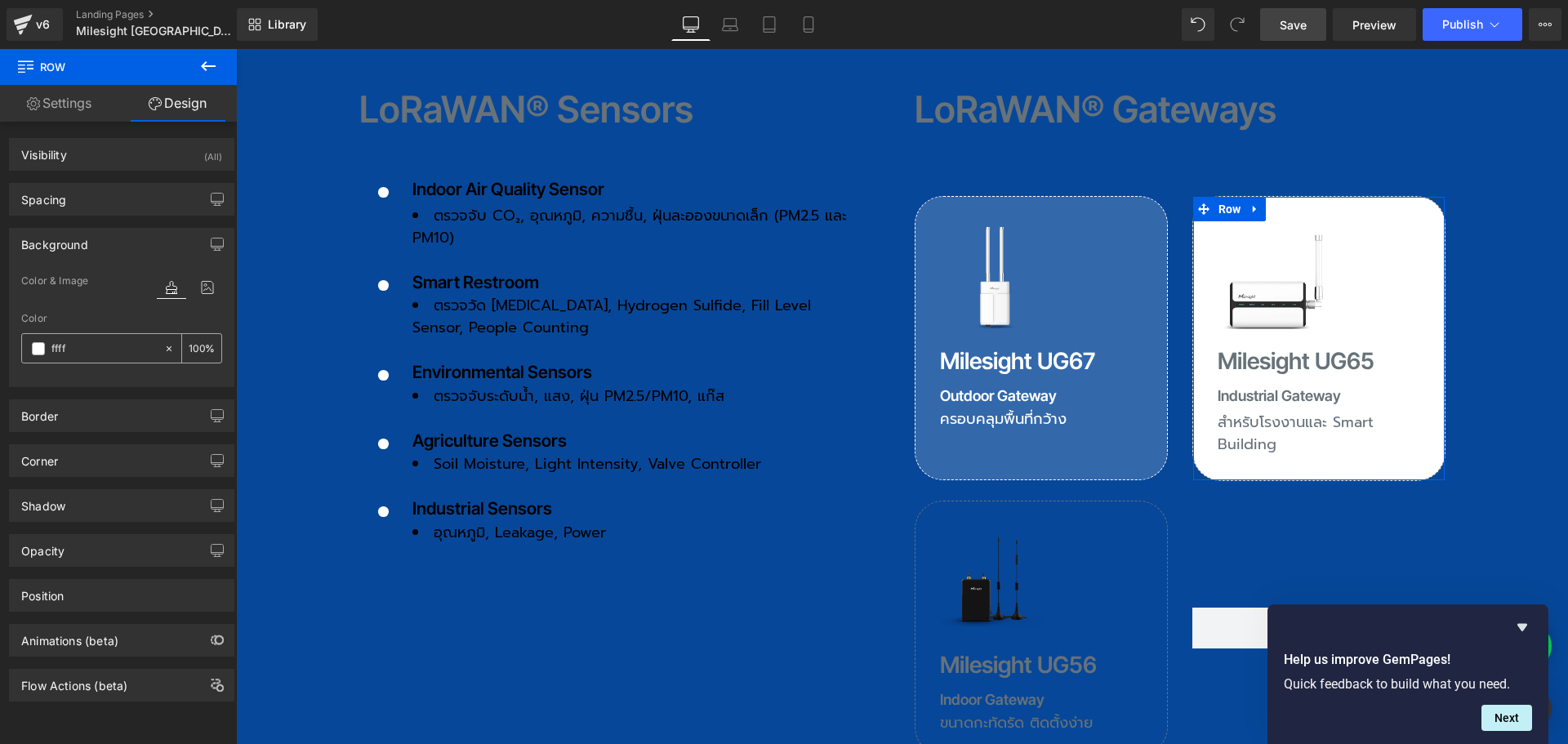
type input "fffff"
type input "0"
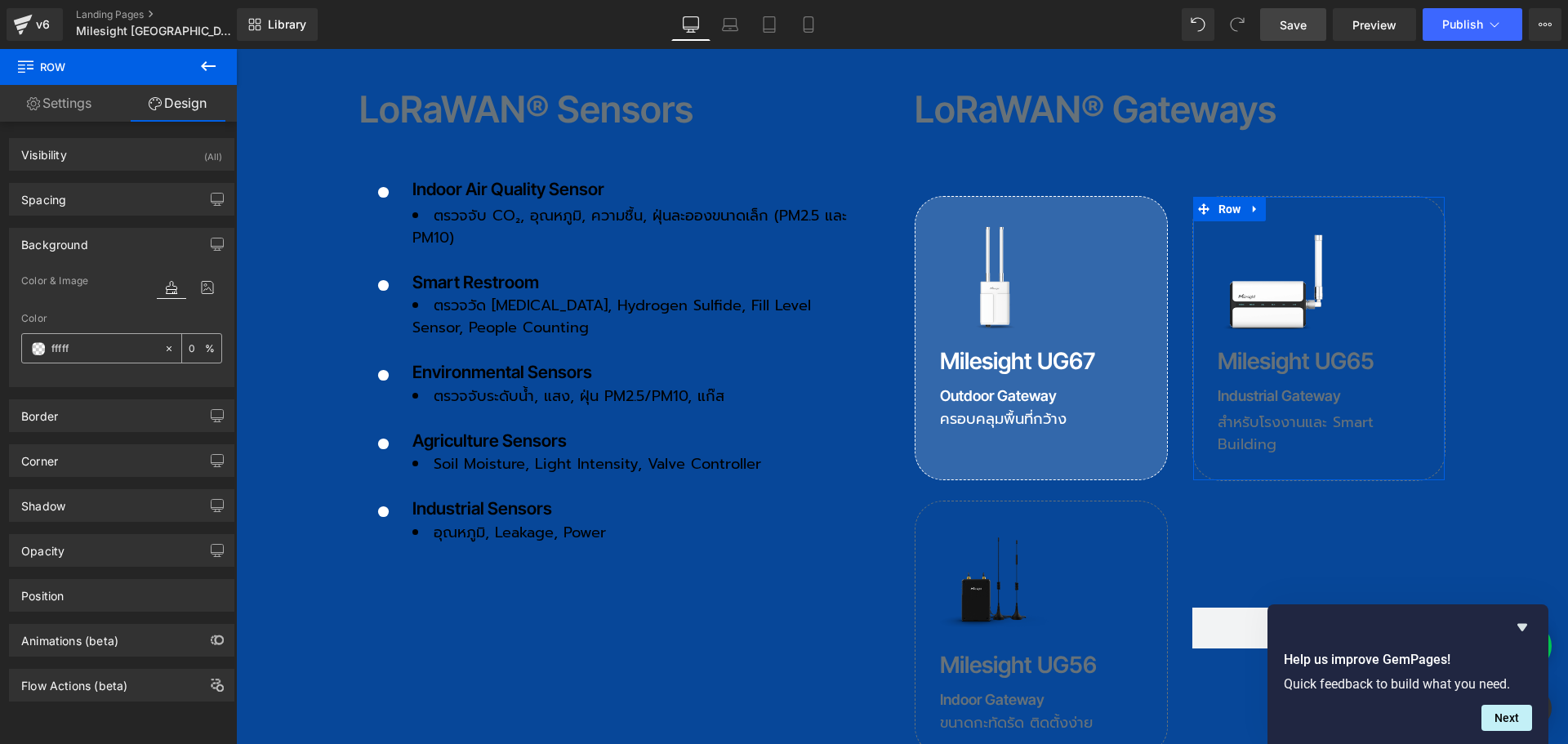
type input "ffffff"
type input "100"
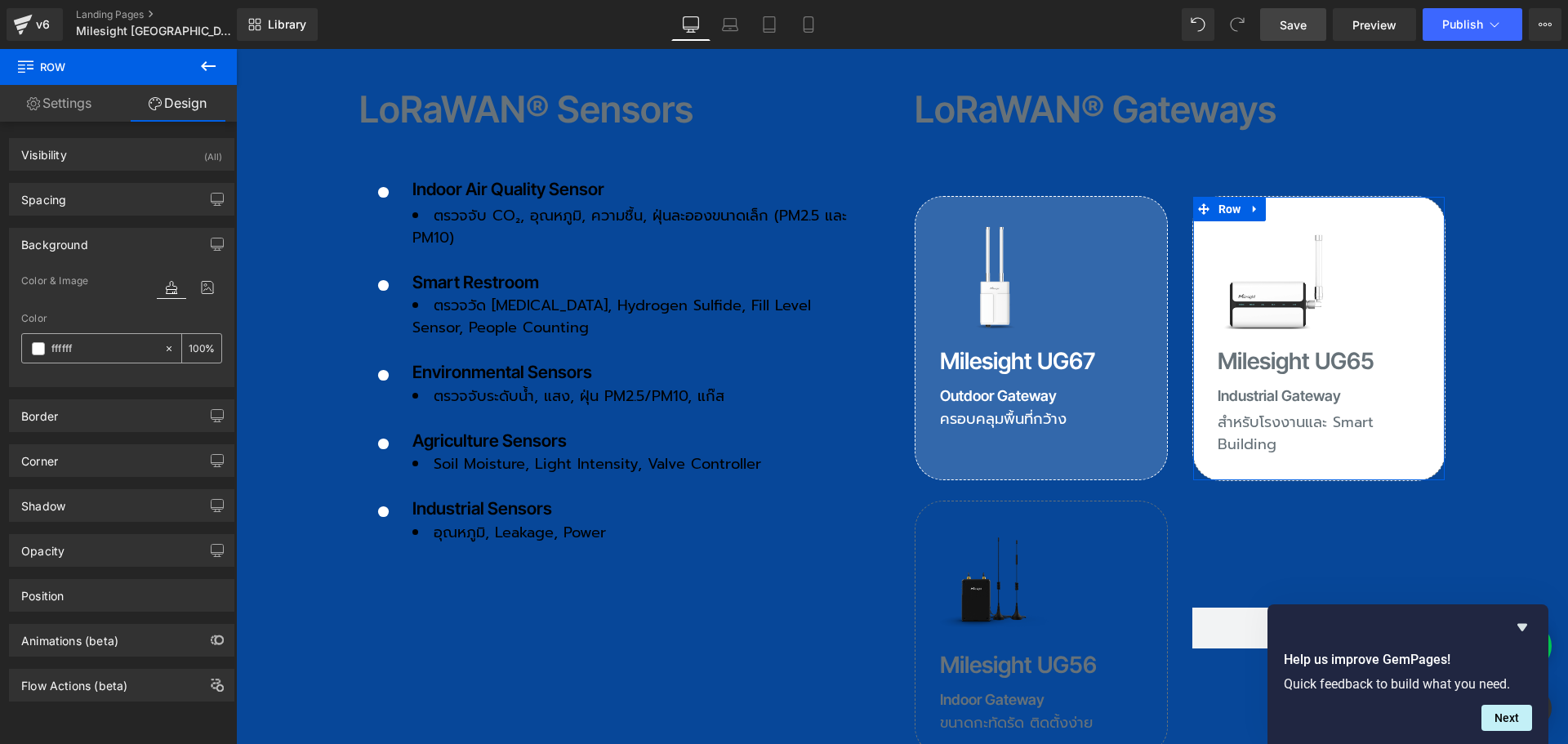
type input "#ffffff"
click at [194, 351] on input "100" at bounding box center [196, 347] width 16 height 18
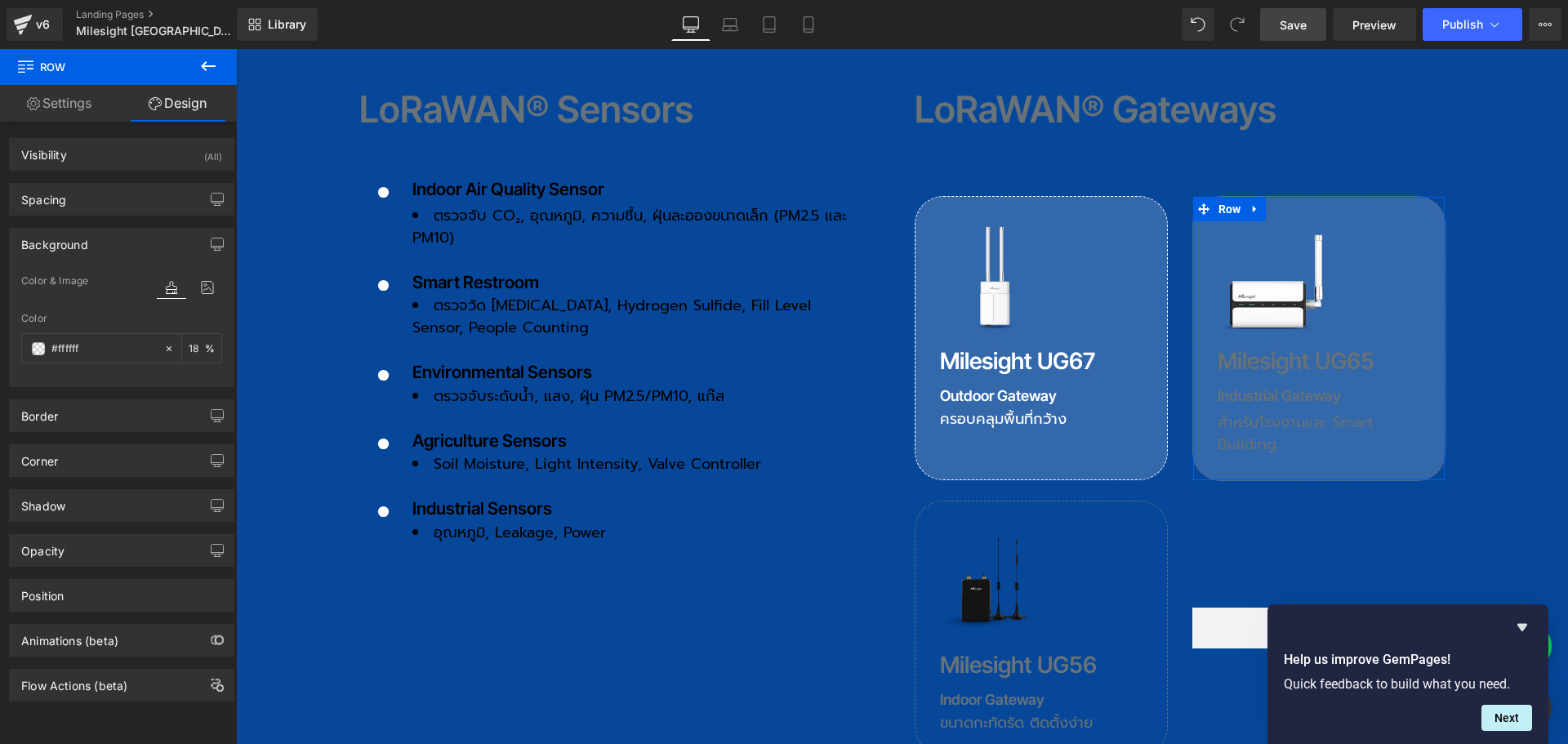
type input "18"
click at [94, 240] on div "Background" at bounding box center [122, 244] width 224 height 31
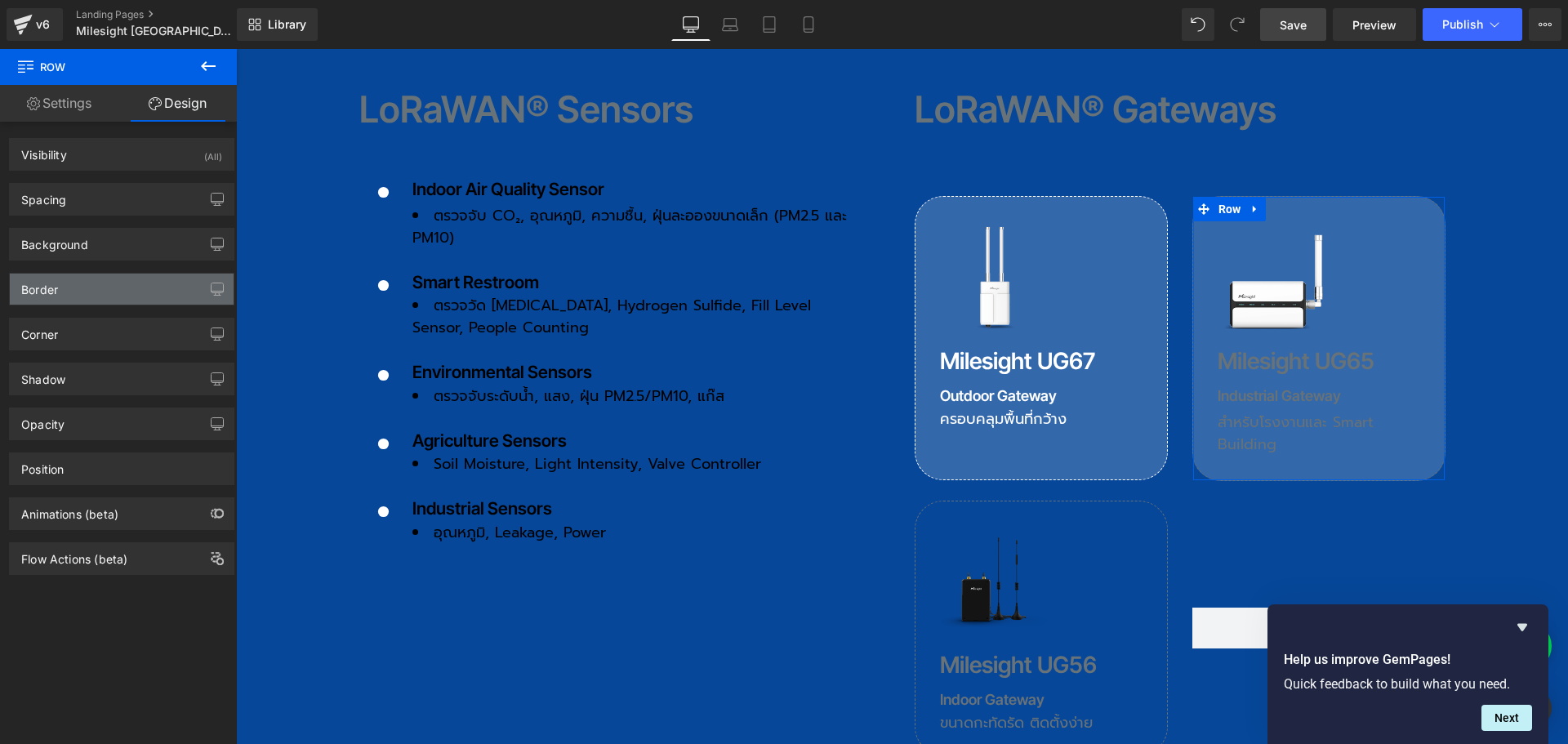
click at [81, 297] on div "Border" at bounding box center [122, 288] width 224 height 31
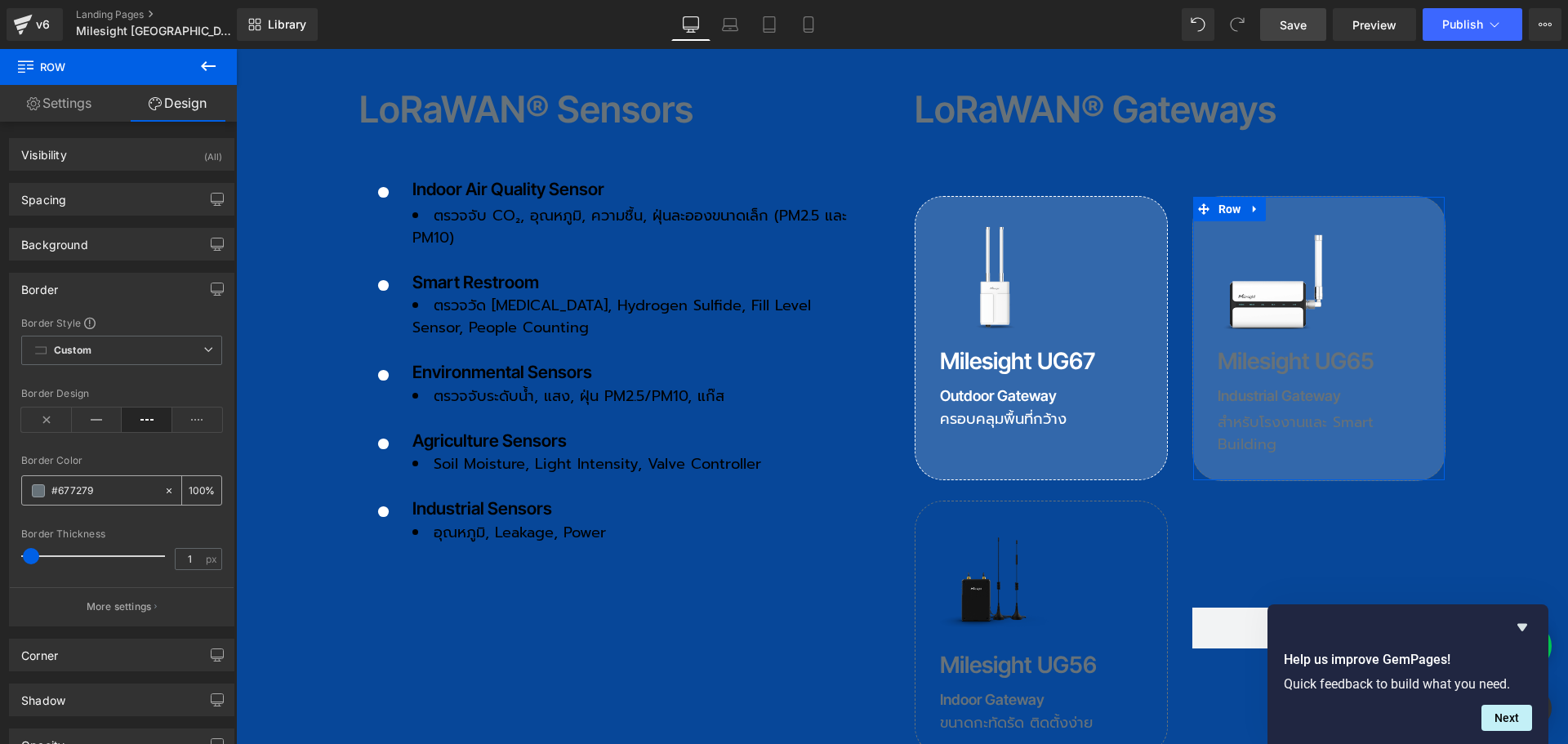
click at [101, 488] on input "#677279" at bounding box center [103, 490] width 105 height 18
type input "f"
type input "0"
type input "fff"
type input "100"
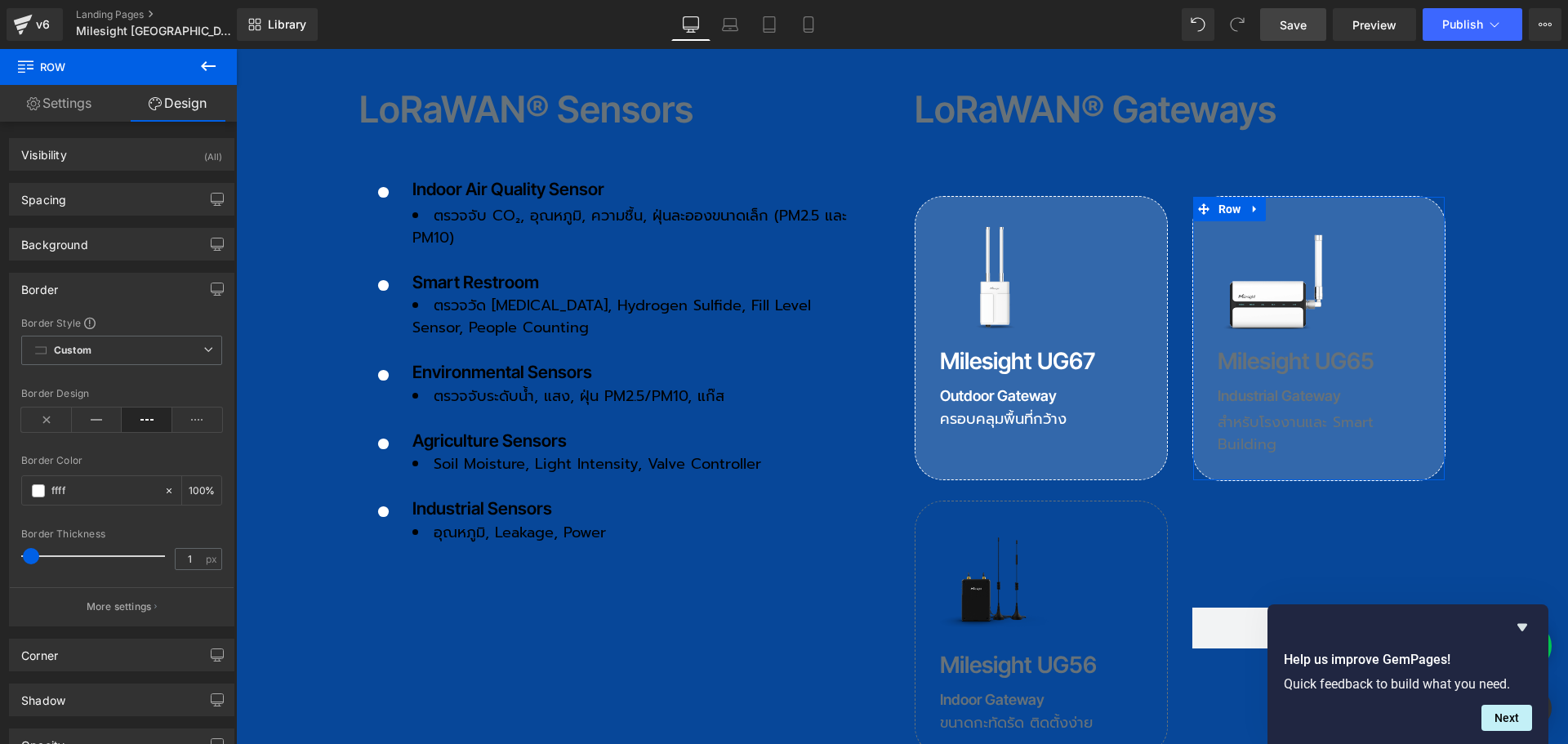
type input "fffff"
type input "0"
type input "ffffff"
type input "100"
click at [946, 501] on span "Row" at bounding box center [952, 513] width 31 height 24
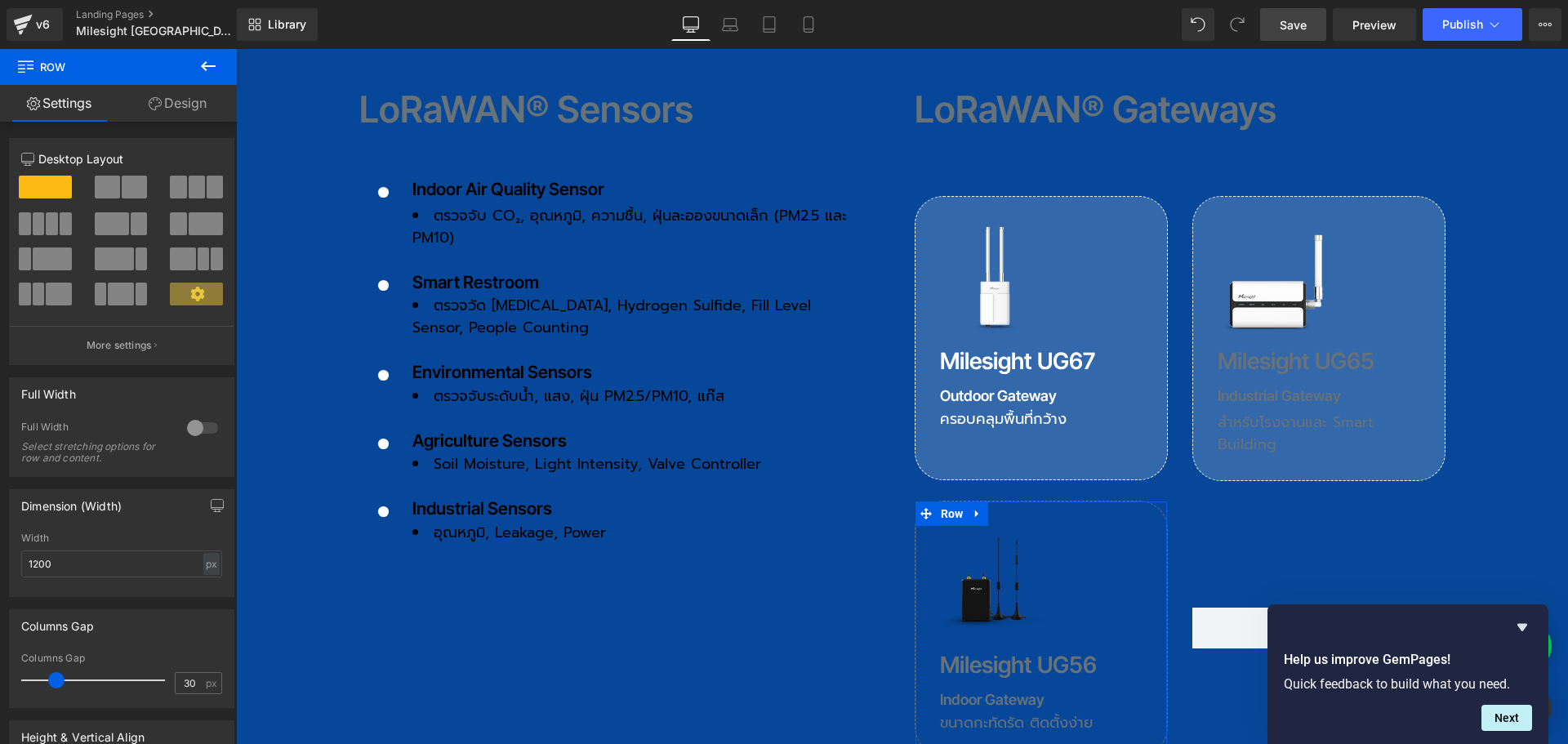
drag, startPoint x: 181, startPoint y: 103, endPoint x: 98, endPoint y: 252, distance: 170.6
click at [181, 103] on link "Design" at bounding box center [177, 103] width 118 height 37
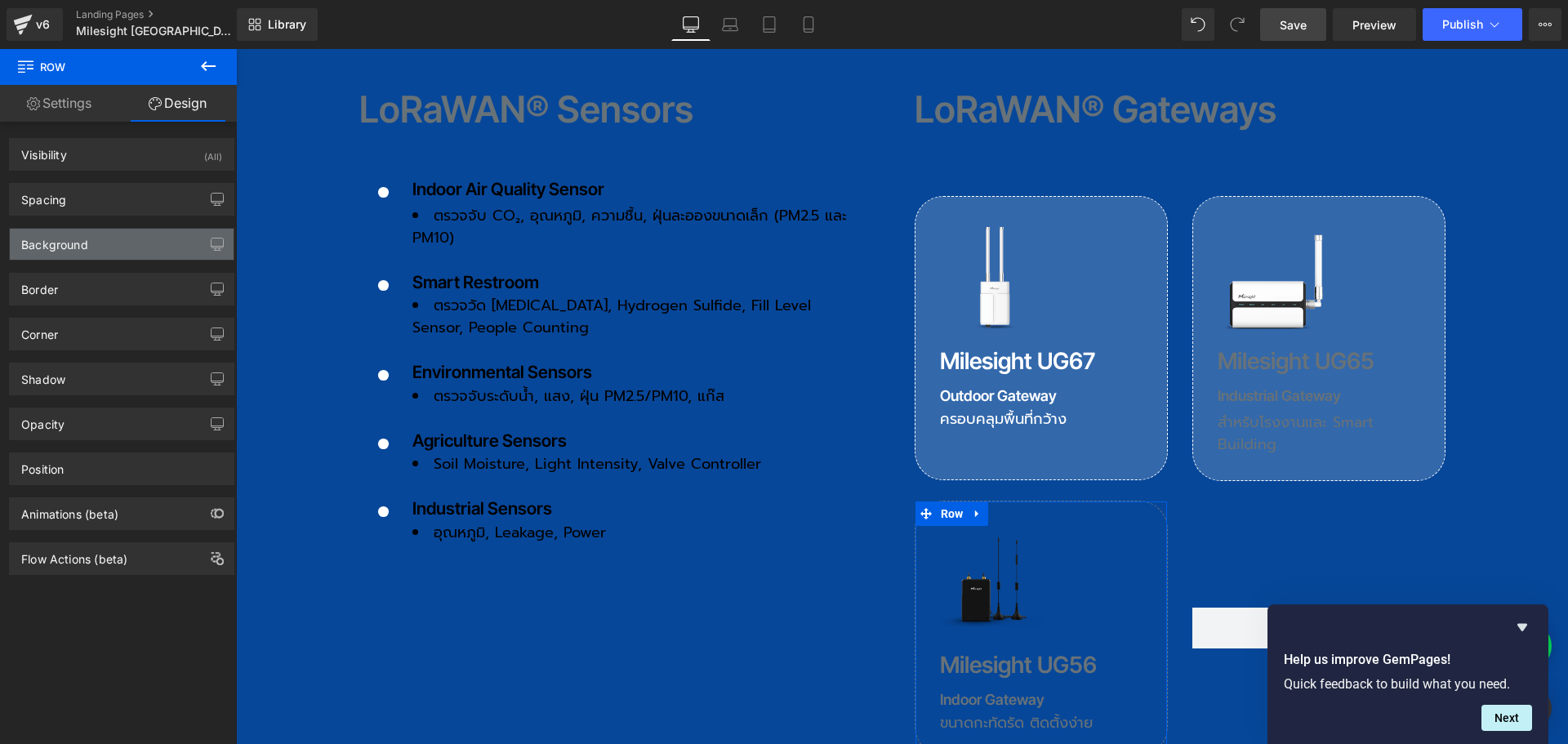
click at [98, 252] on div "Background" at bounding box center [122, 244] width 224 height 31
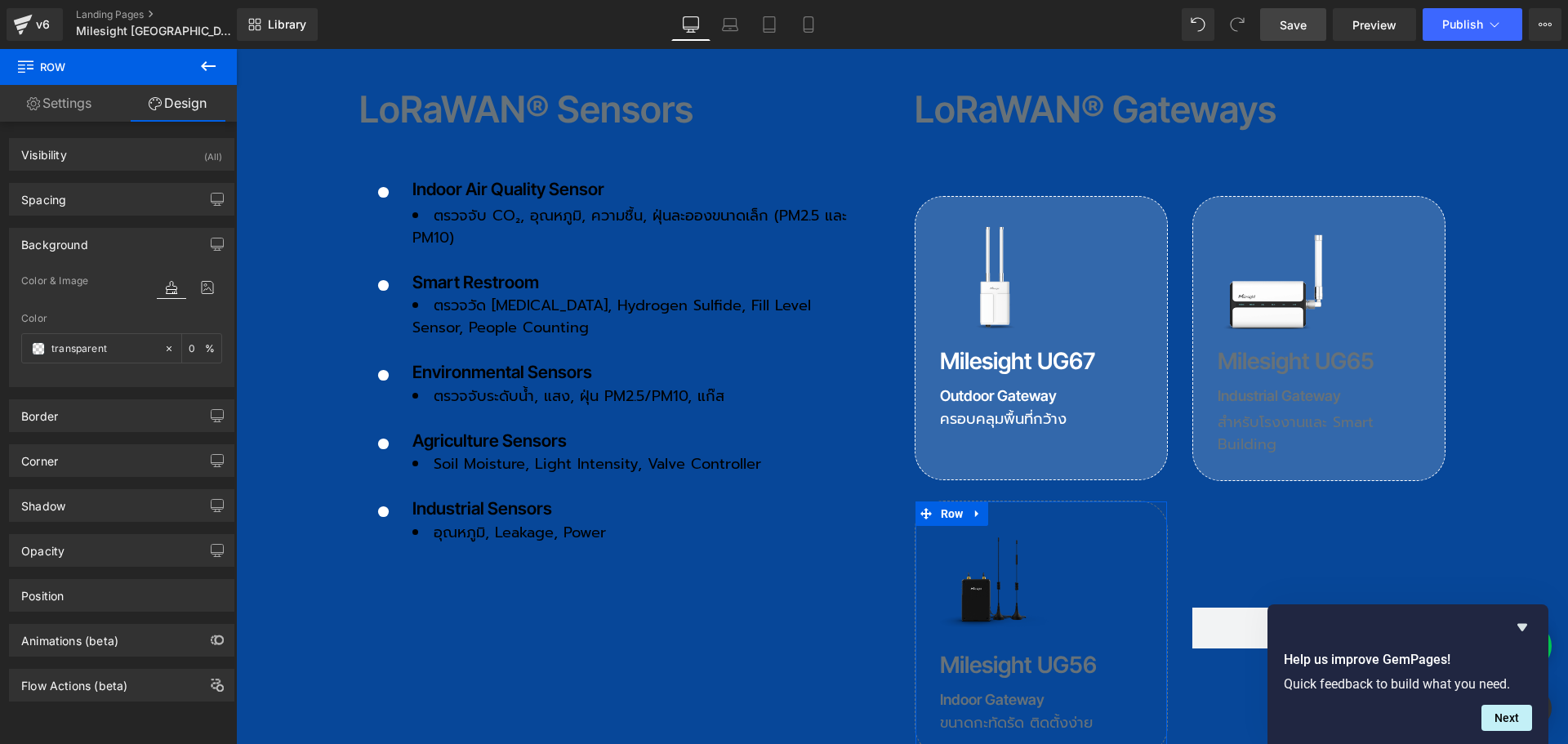
type input "transparent"
type input "0"
click at [109, 349] on input "transparent" at bounding box center [103, 348] width 105 height 18
type input "fff"
type input "100"
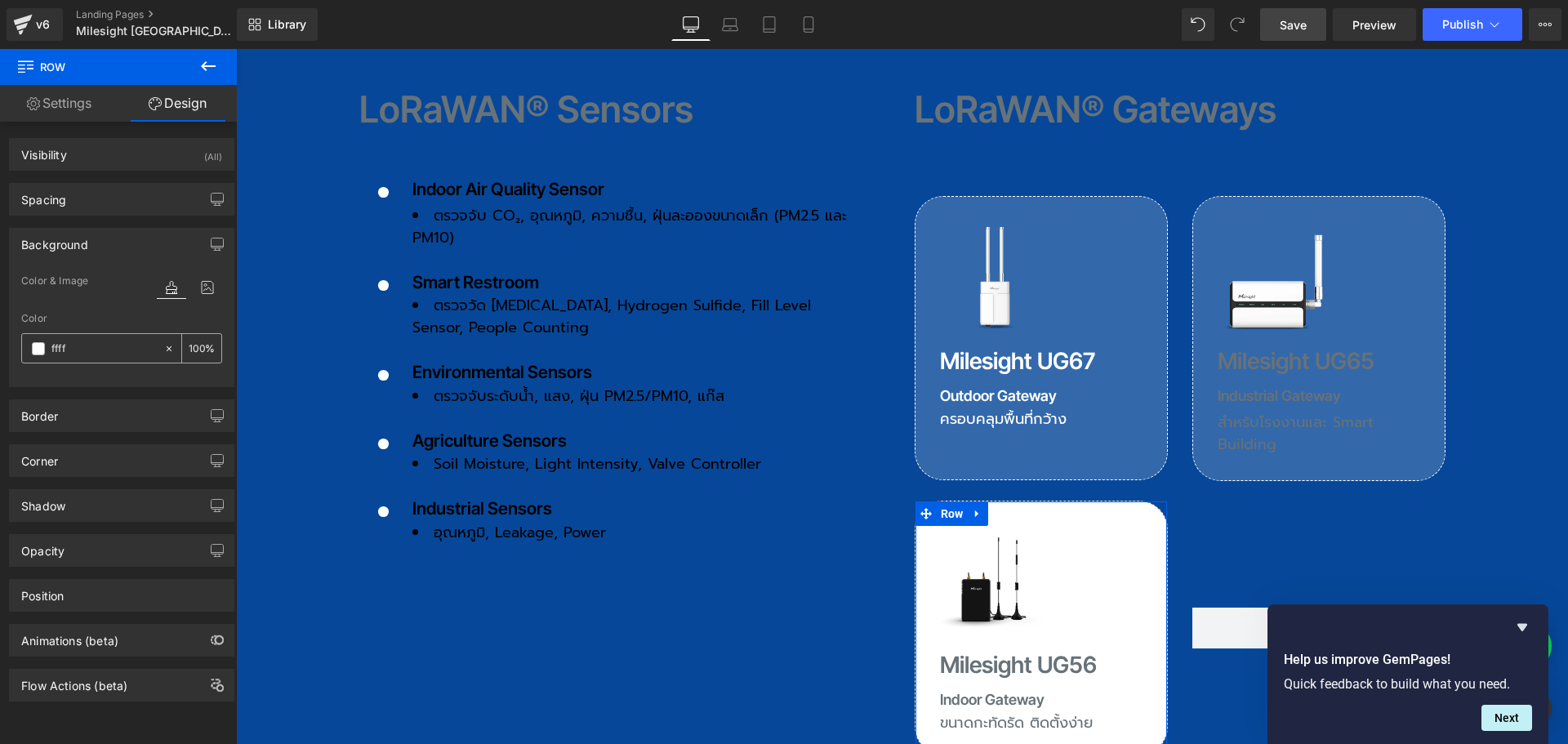
type input "fffff"
type input "0"
type input "ffffff"
type input "100"
type input "#ffffff"
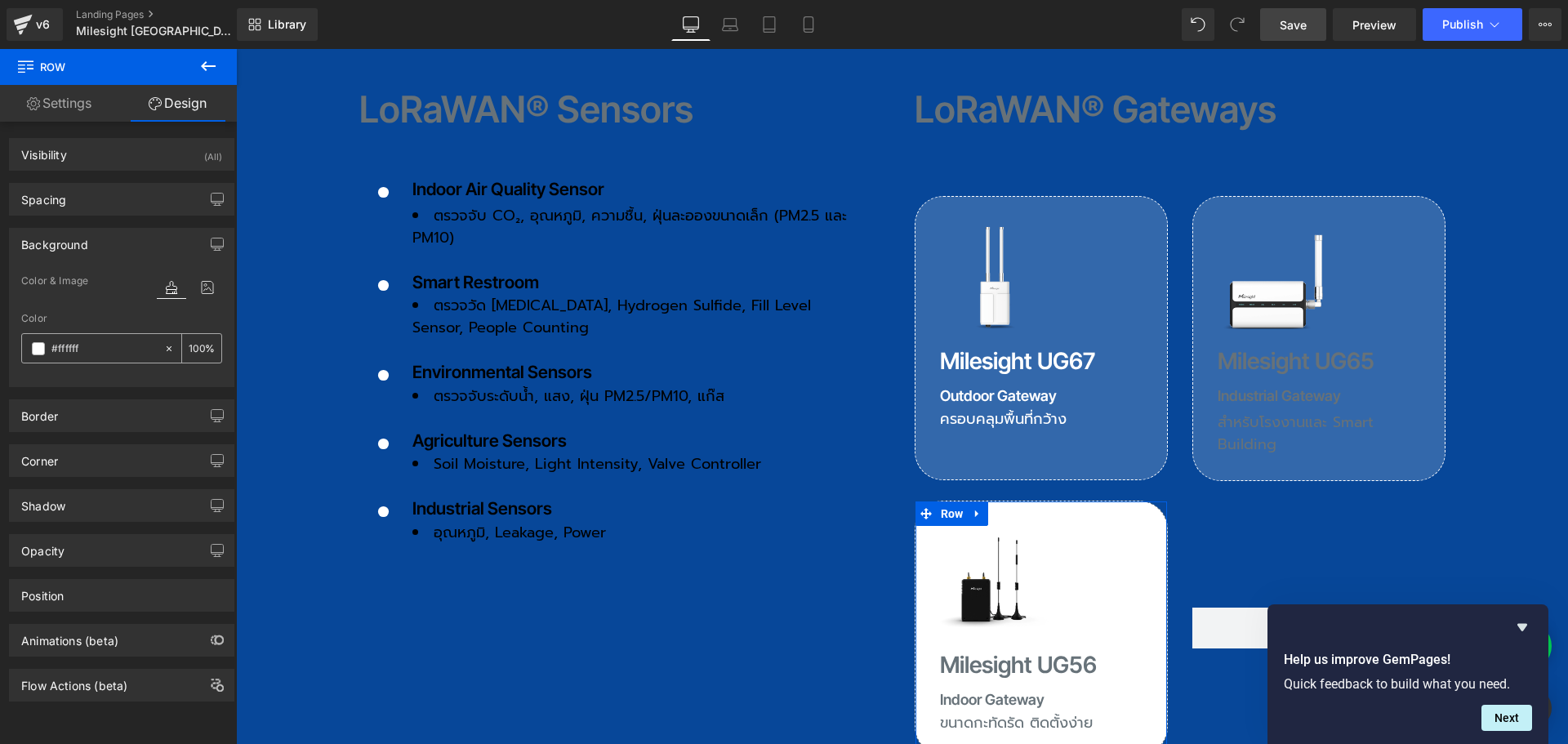
click at [192, 349] on input "100" at bounding box center [196, 347] width 16 height 18
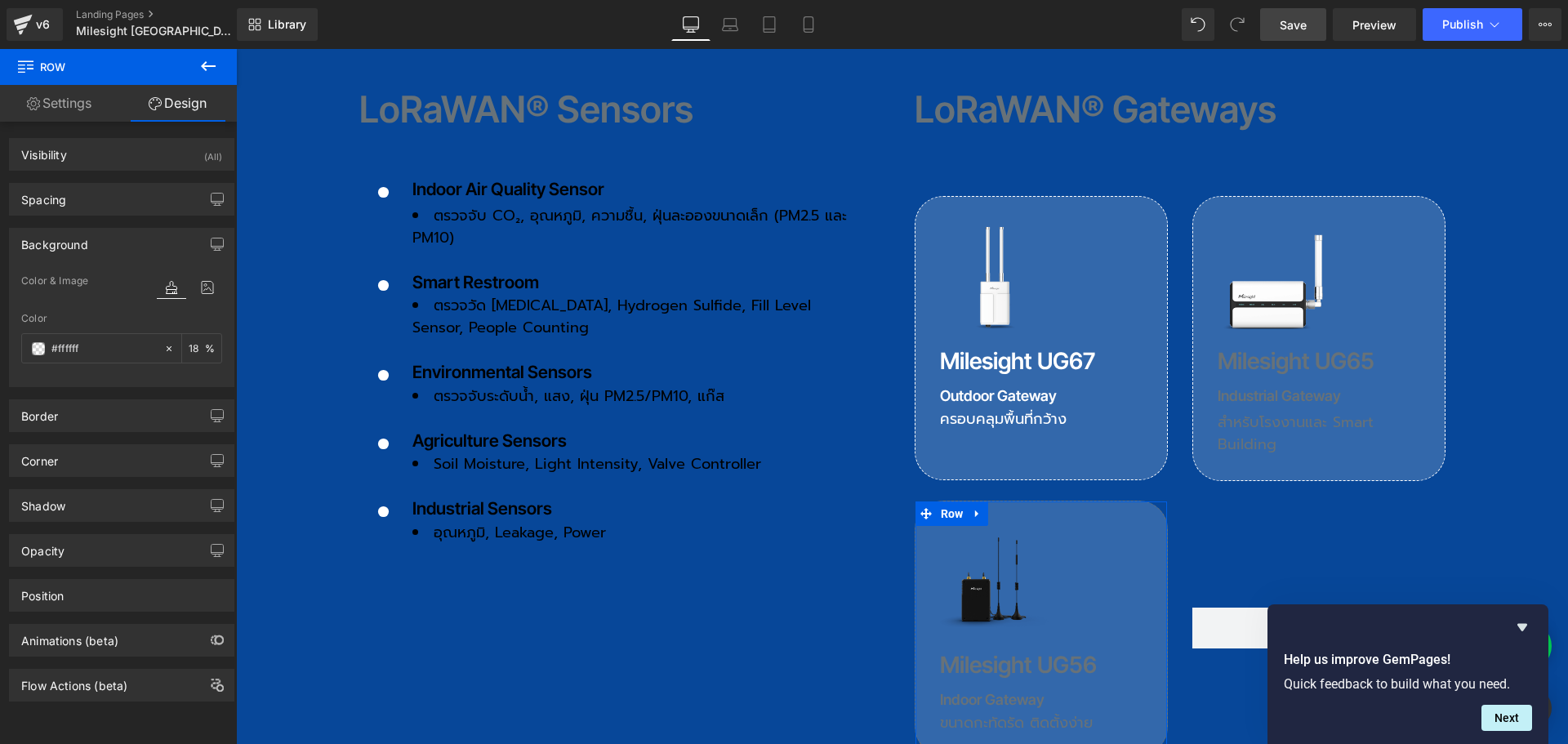
type input "18"
click at [97, 244] on div "Background" at bounding box center [122, 244] width 224 height 31
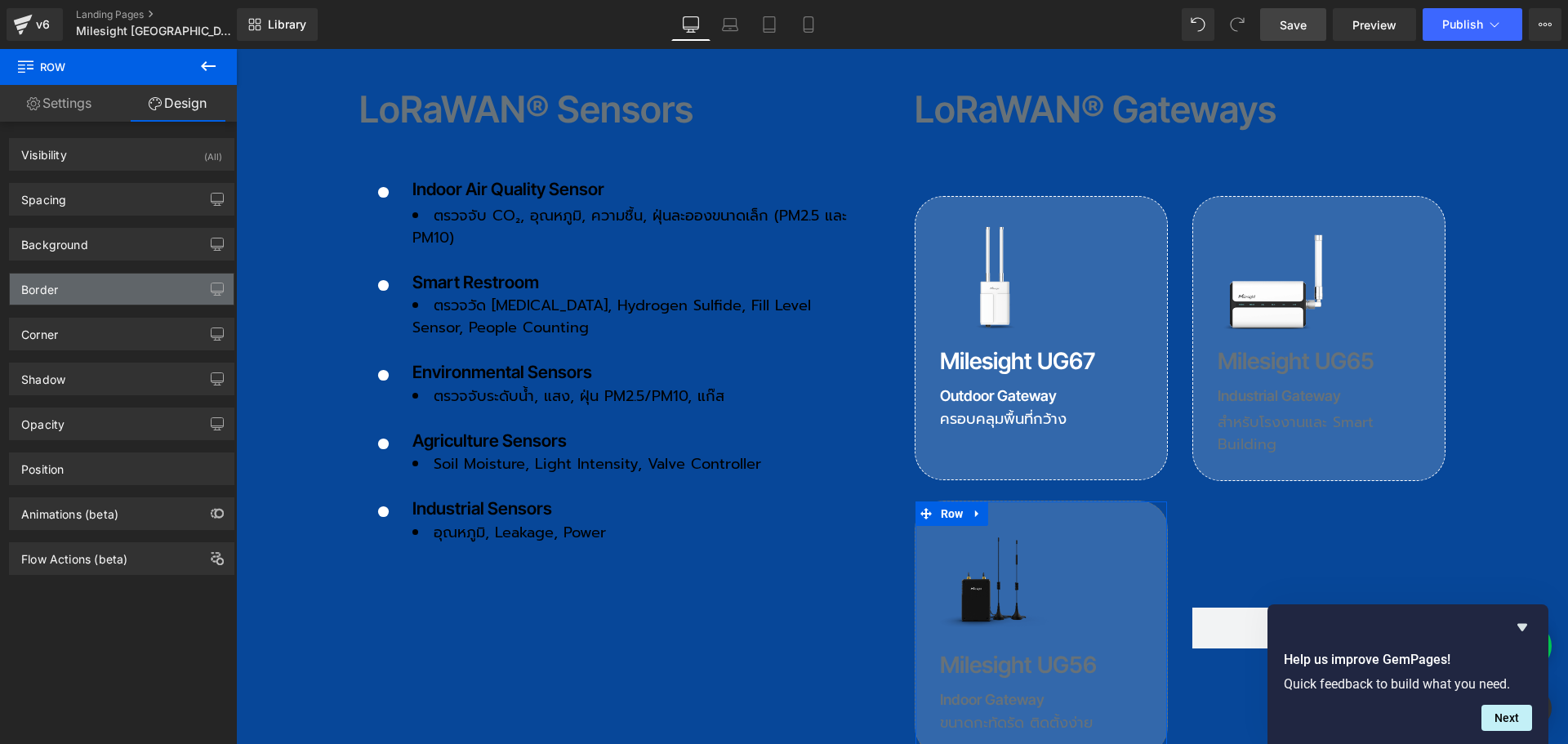
click at [68, 303] on div "Border" at bounding box center [122, 288] width 224 height 31
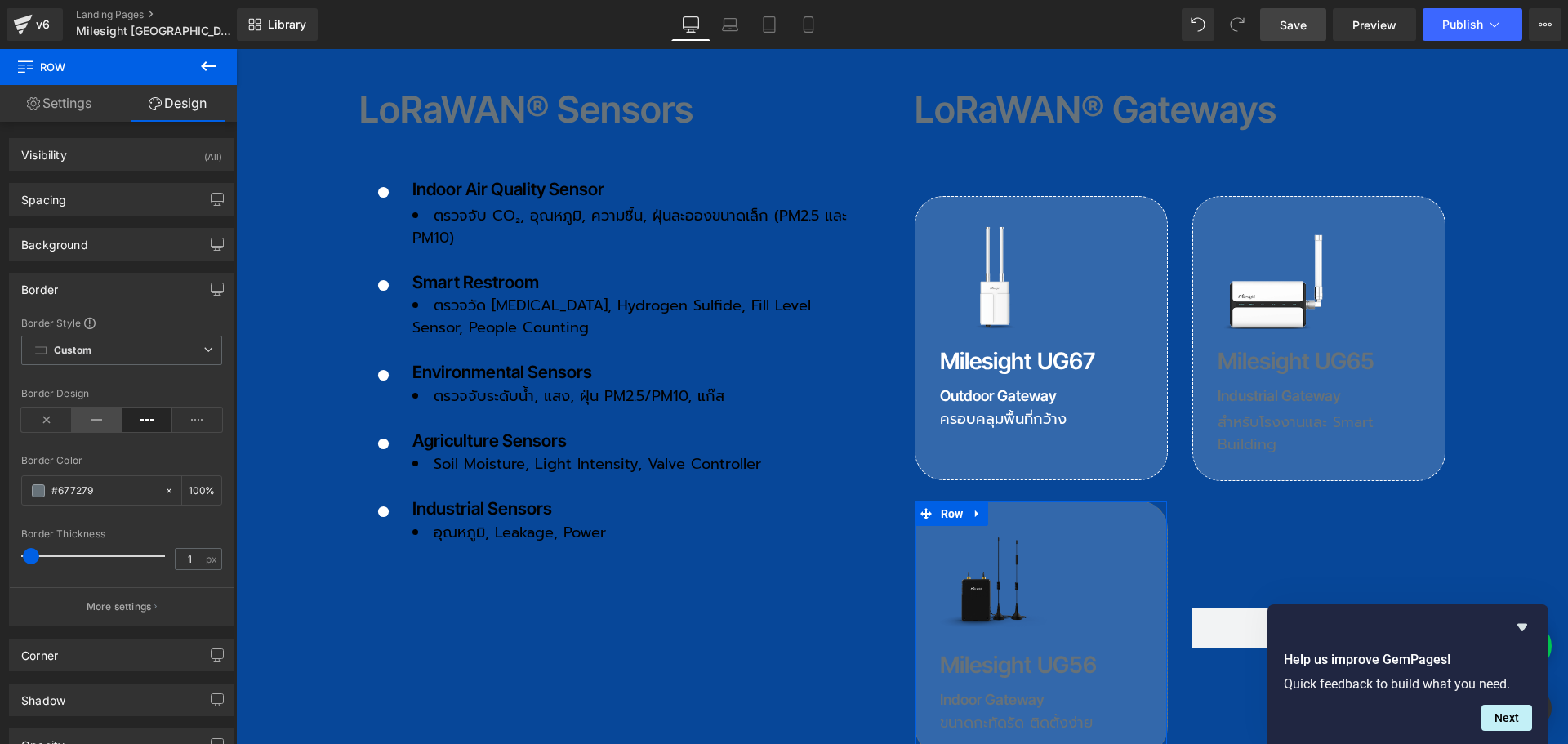
click at [98, 423] on icon at bounding box center [97, 419] width 50 height 24
click at [131, 422] on icon at bounding box center [147, 419] width 50 height 24
click at [188, 555] on input "1" at bounding box center [190, 559] width 28 height 20
click at [78, 484] on input "#677279" at bounding box center [103, 490] width 105 height 18
type input "f"
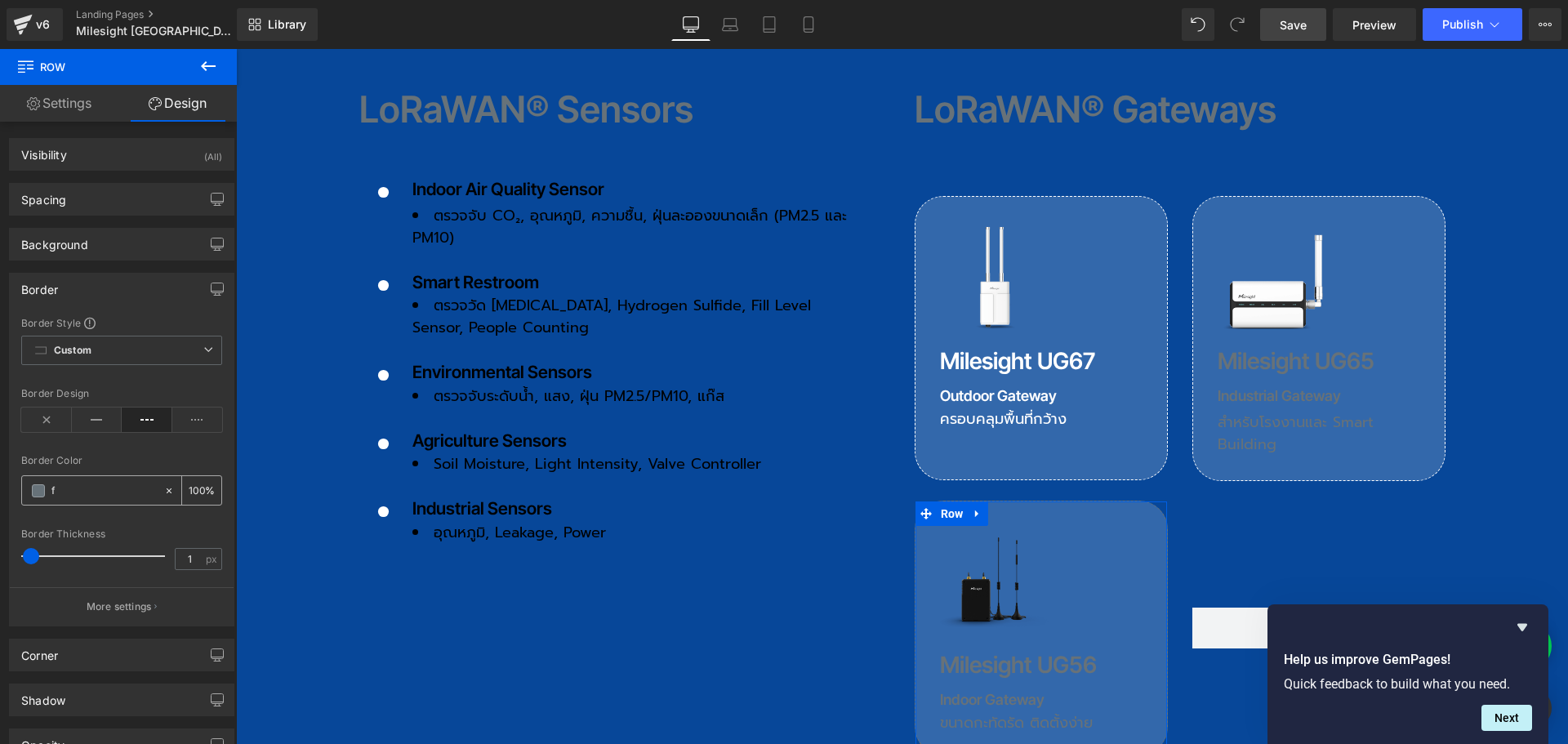
type input "0"
type input "fff"
type input "100"
type input "fffff"
type input "0"
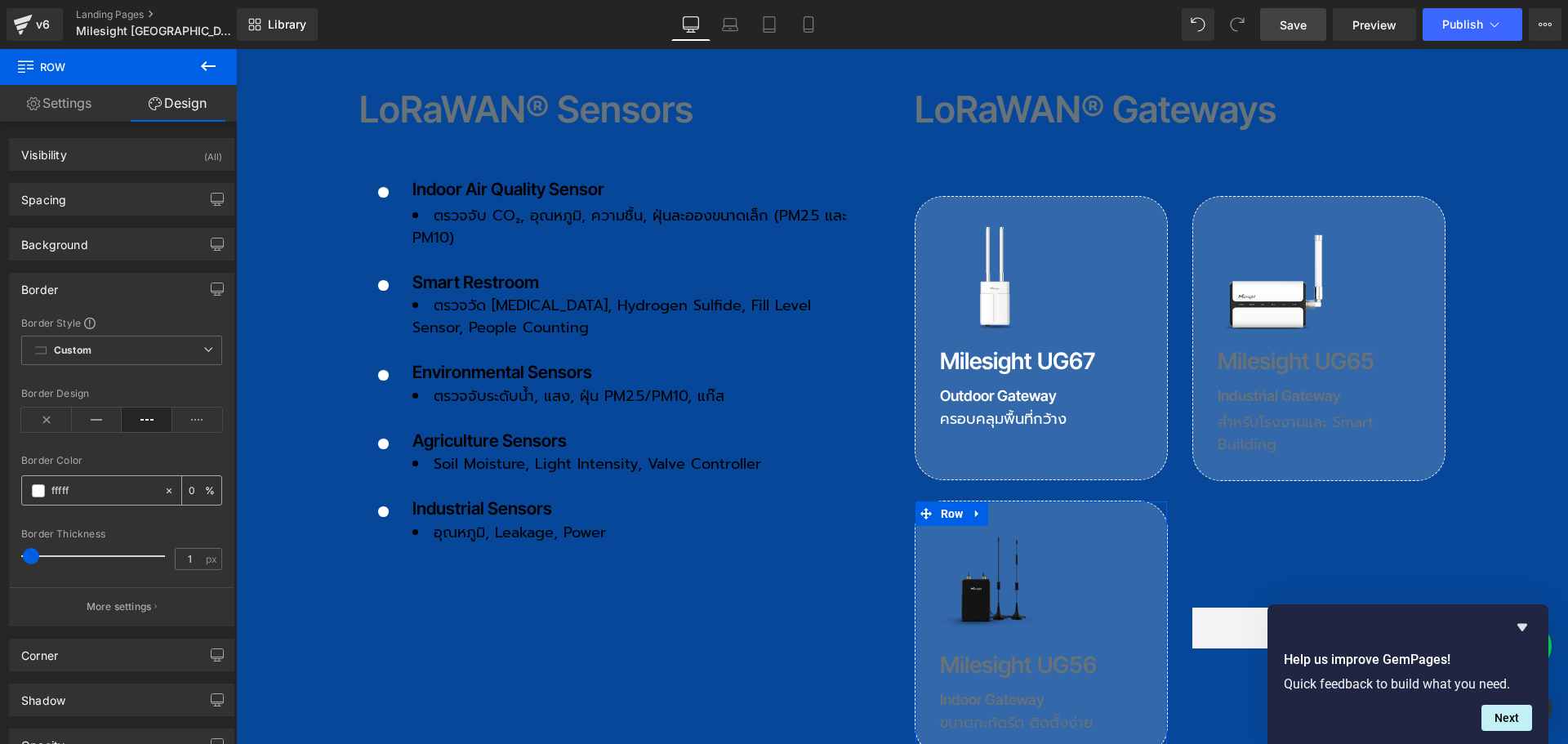
type input "ffffff"
type input "100"
click at [1248, 349] on h3 "Milesight UG65" at bounding box center [1319, 360] width 203 height 23
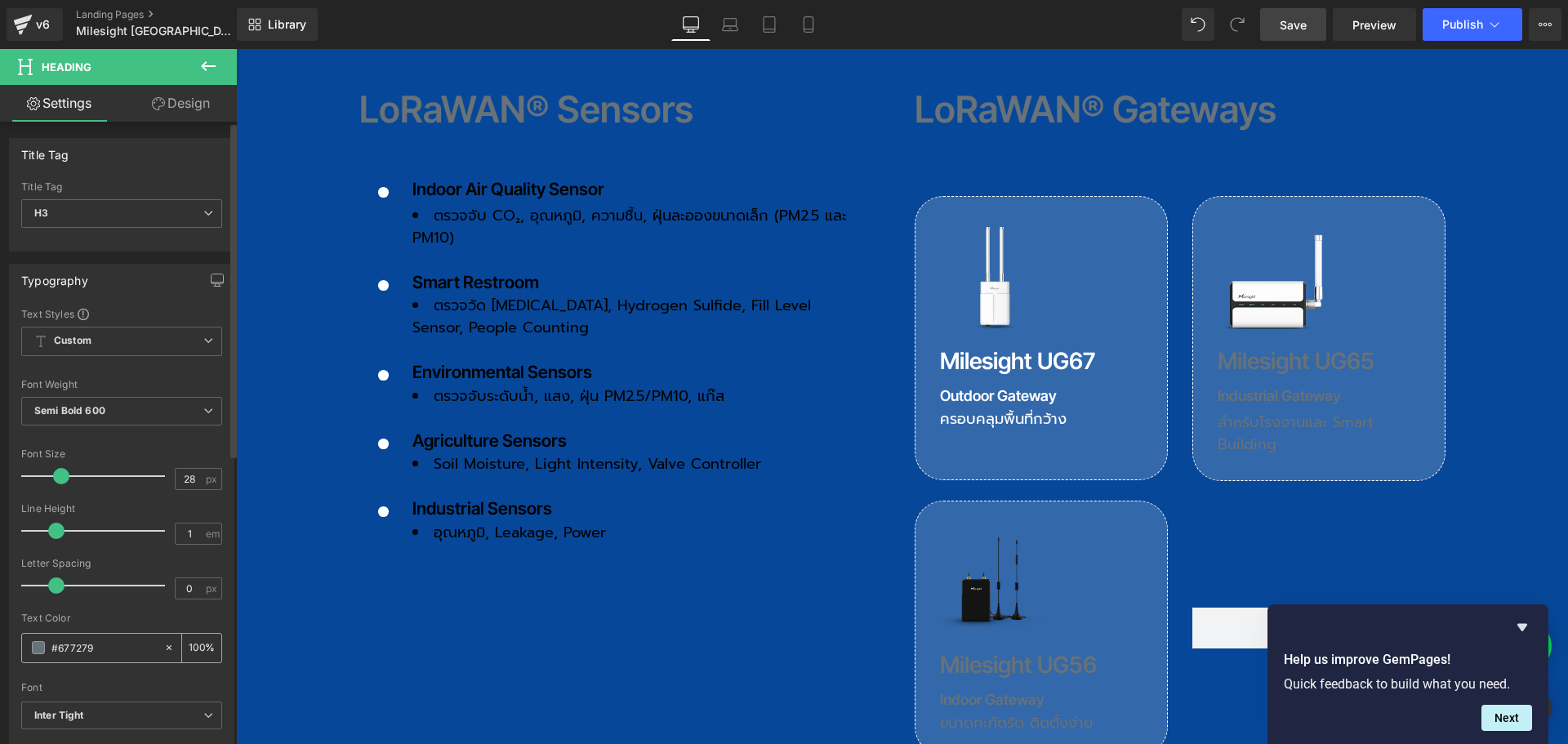
drag, startPoint x: 112, startPoint y: 650, endPoint x: 37, endPoint y: 650, distance: 75.0
click at [37, 650] on div "#677279" at bounding box center [92, 648] width 142 height 28
type input "ff"
type input "0"
type input "fff"
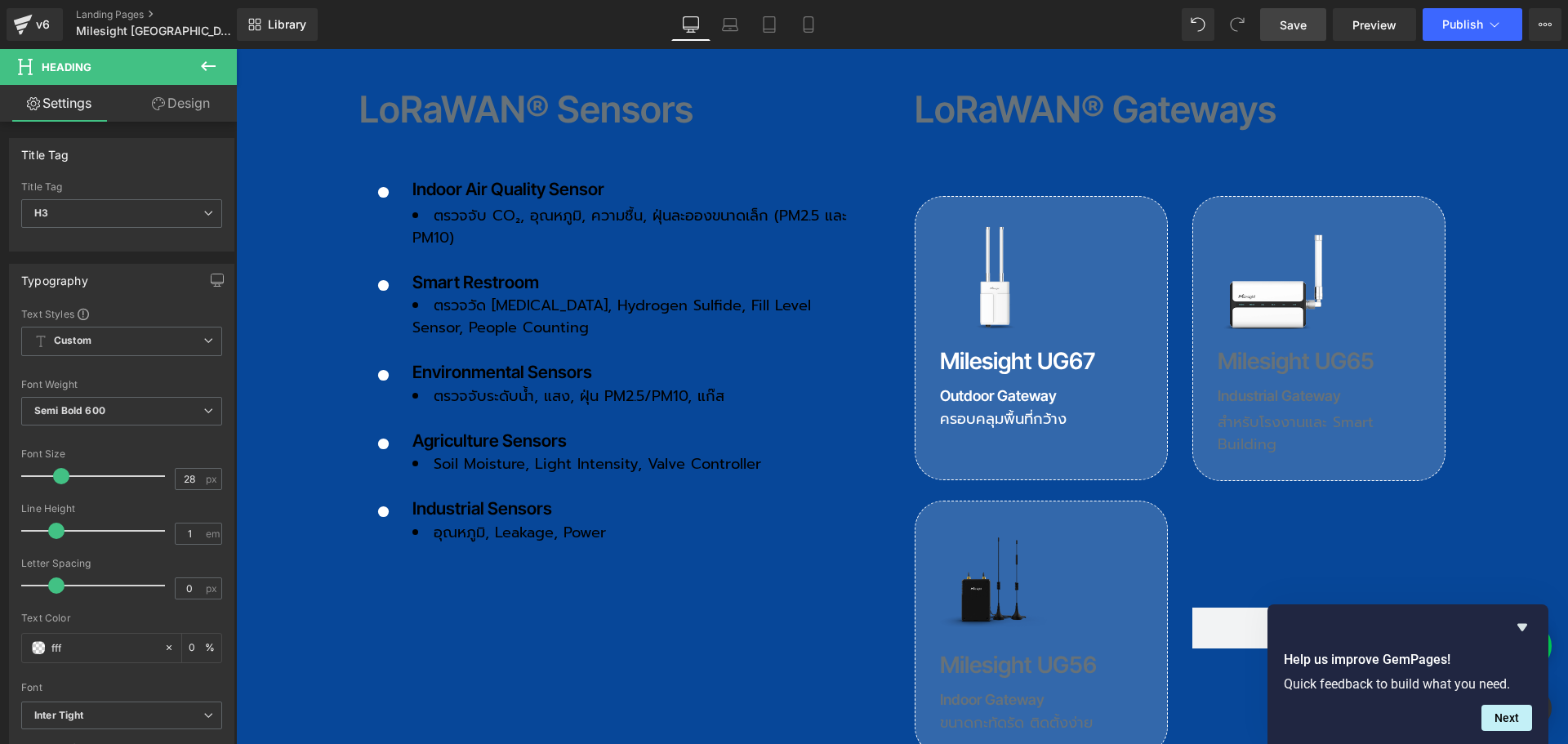
type input "100"
type input "ffffff"
type input "100"
click at [1239, 389] on div at bounding box center [1319, 390] width 203 height 4
drag, startPoint x: 115, startPoint y: 655, endPoint x: 31, endPoint y: 655, distance: 84.0
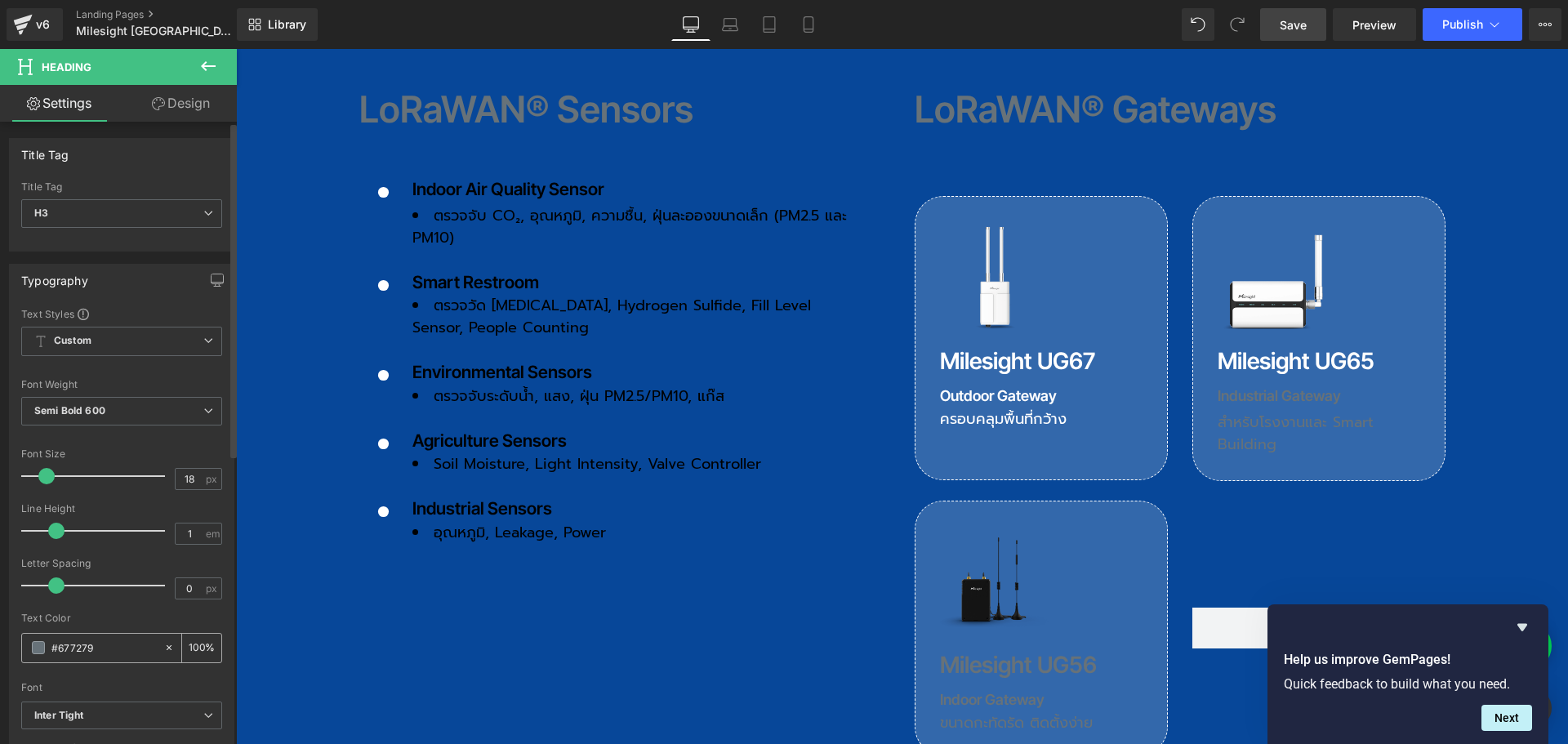
click at [31, 655] on div "#677279" at bounding box center [92, 648] width 142 height 28
type input "f"
type input "0"
type input "fff"
type input "100"
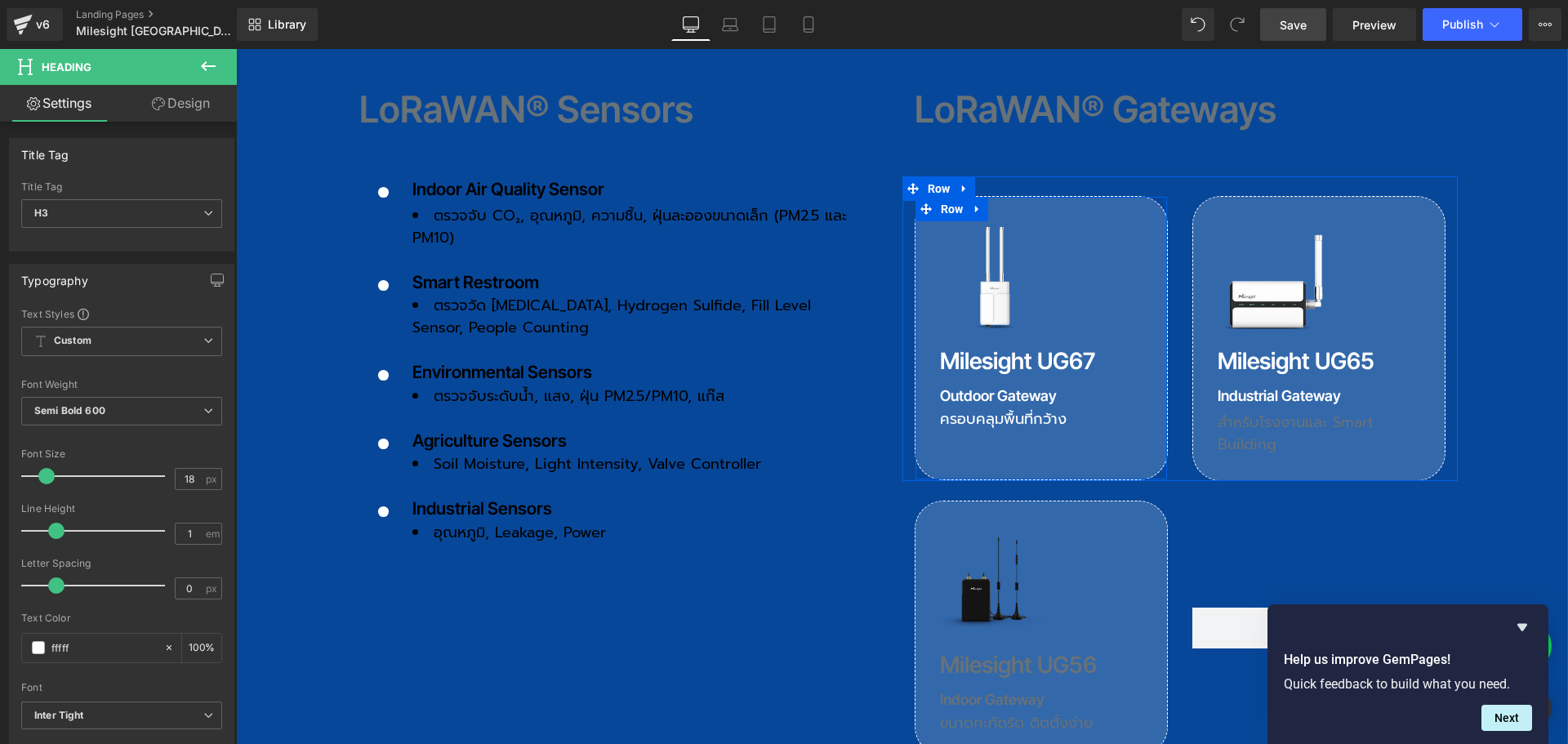
type input "ffffff"
type input "100"
click at [1246, 411] on h3 "สำหรับโรงงานและ Smart Building" at bounding box center [1319, 433] width 203 height 44
drag, startPoint x: 95, startPoint y: 646, endPoint x: 30, endPoint y: 654, distance: 65.5
click at [30, 654] on div "#677279" at bounding box center [92, 648] width 142 height 28
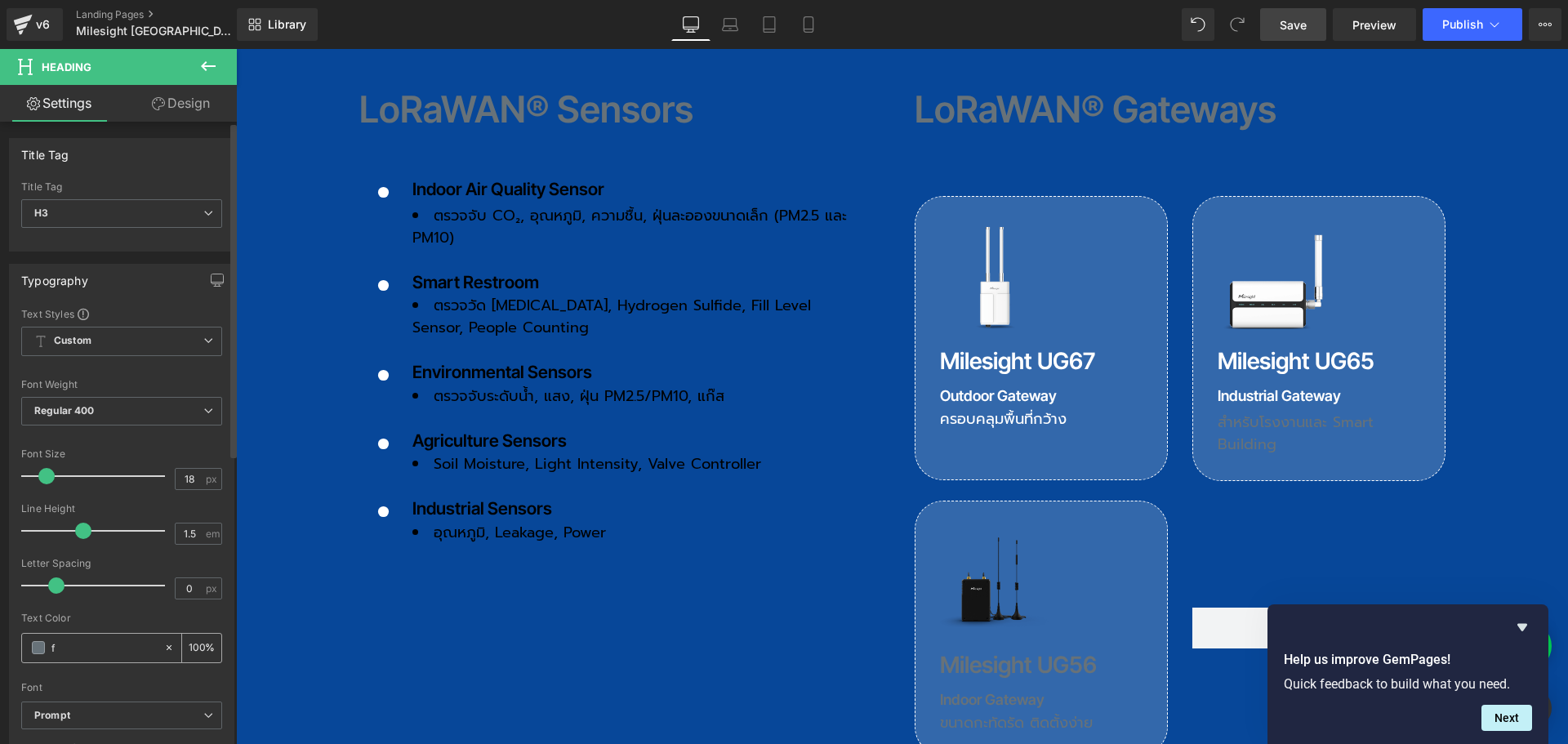
type input "ff"
type input "0"
type input "ffff"
type input "100"
type input "ffffff"
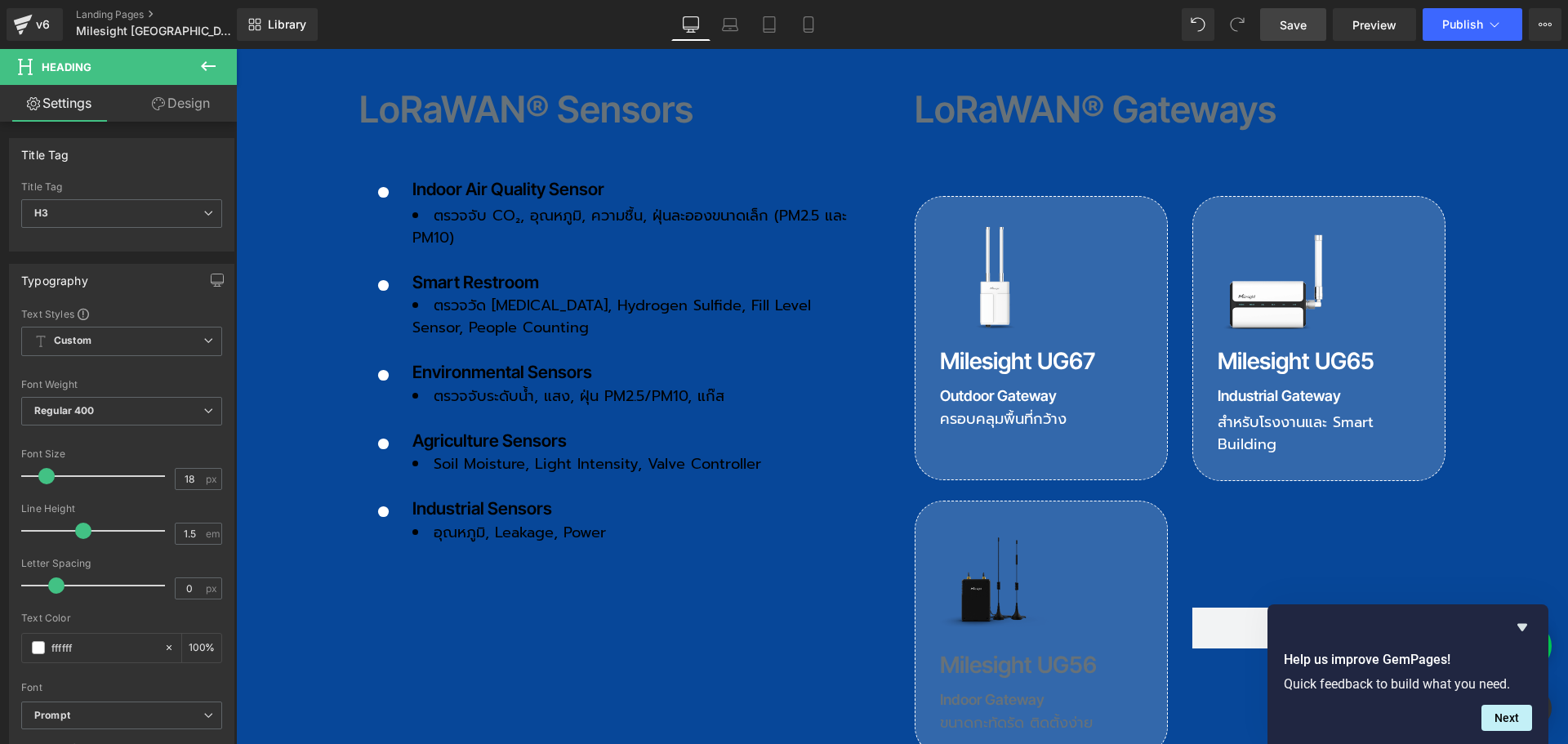
type input "100"
click at [965, 654] on h3 "Milesight UG56" at bounding box center [1042, 664] width 203 height 23
drag, startPoint x: 102, startPoint y: 647, endPoint x: -3, endPoint y: 646, distance: 105.0
click at [0, 646] on html "Row You are previewing how the will restyle your page. You can not edit Element…" at bounding box center [784, 372] width 1568 height 744
type input "ff"
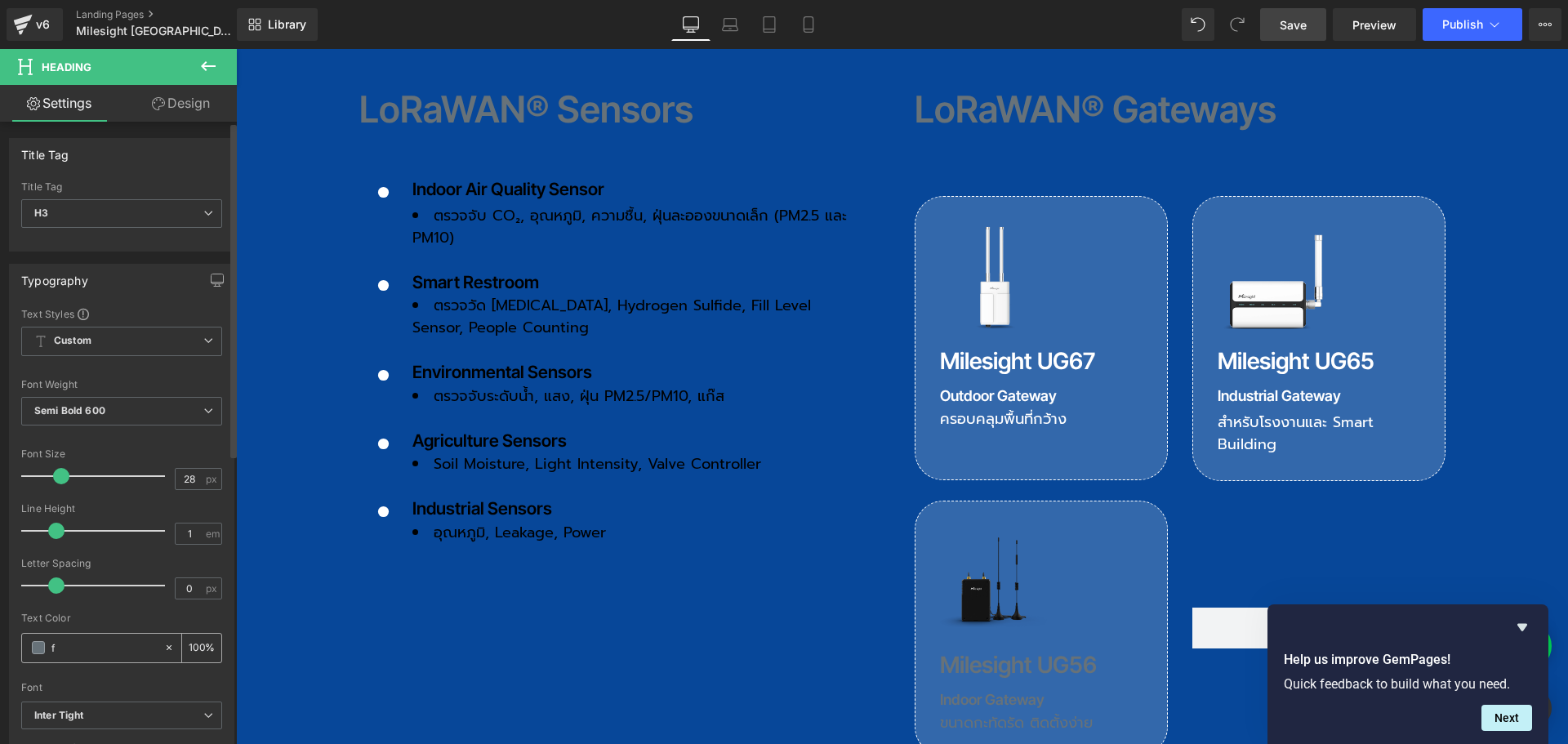
type input "0"
type input "fff"
type input "100"
type input "ffffff"
type input "100"
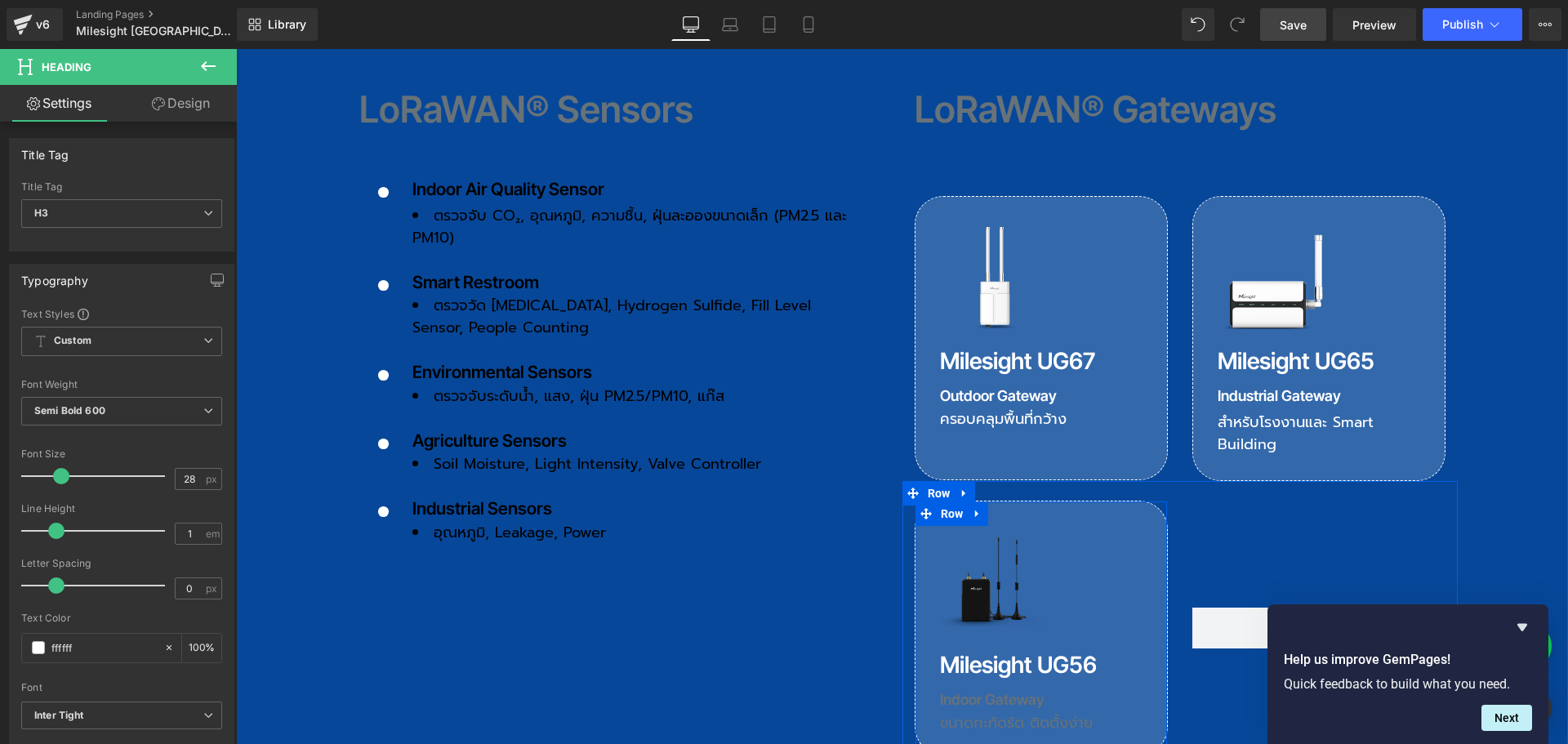
click at [975, 614] on div "Image Milesight UG56 Heading Indoor Gateway Heading ขนาดกะทัดรัด ติดตั้งง่าย He…" at bounding box center [1041, 628] width 251 height 204
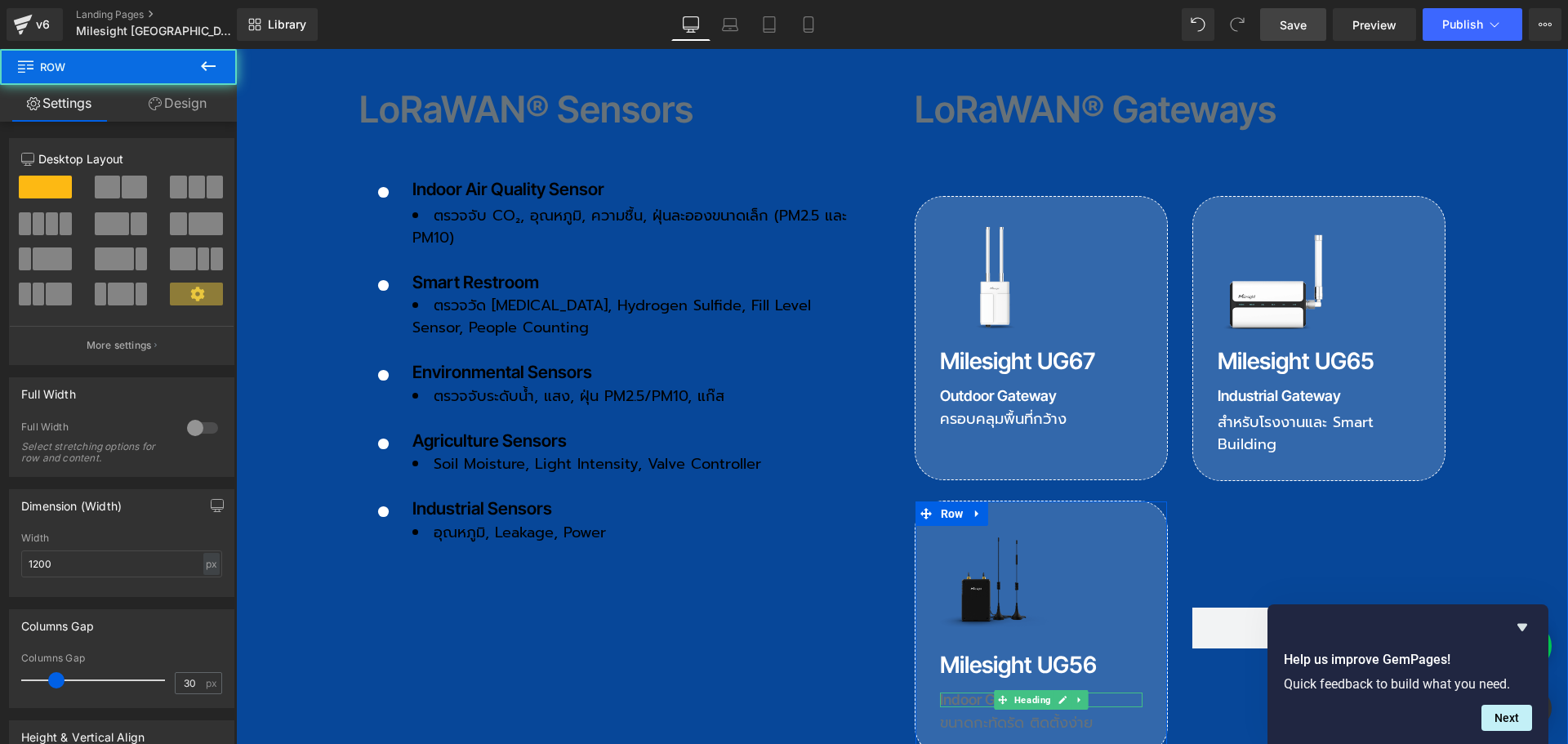
click at [975, 692] on h3 "Indoor Gateway" at bounding box center [1042, 700] width 203 height 15
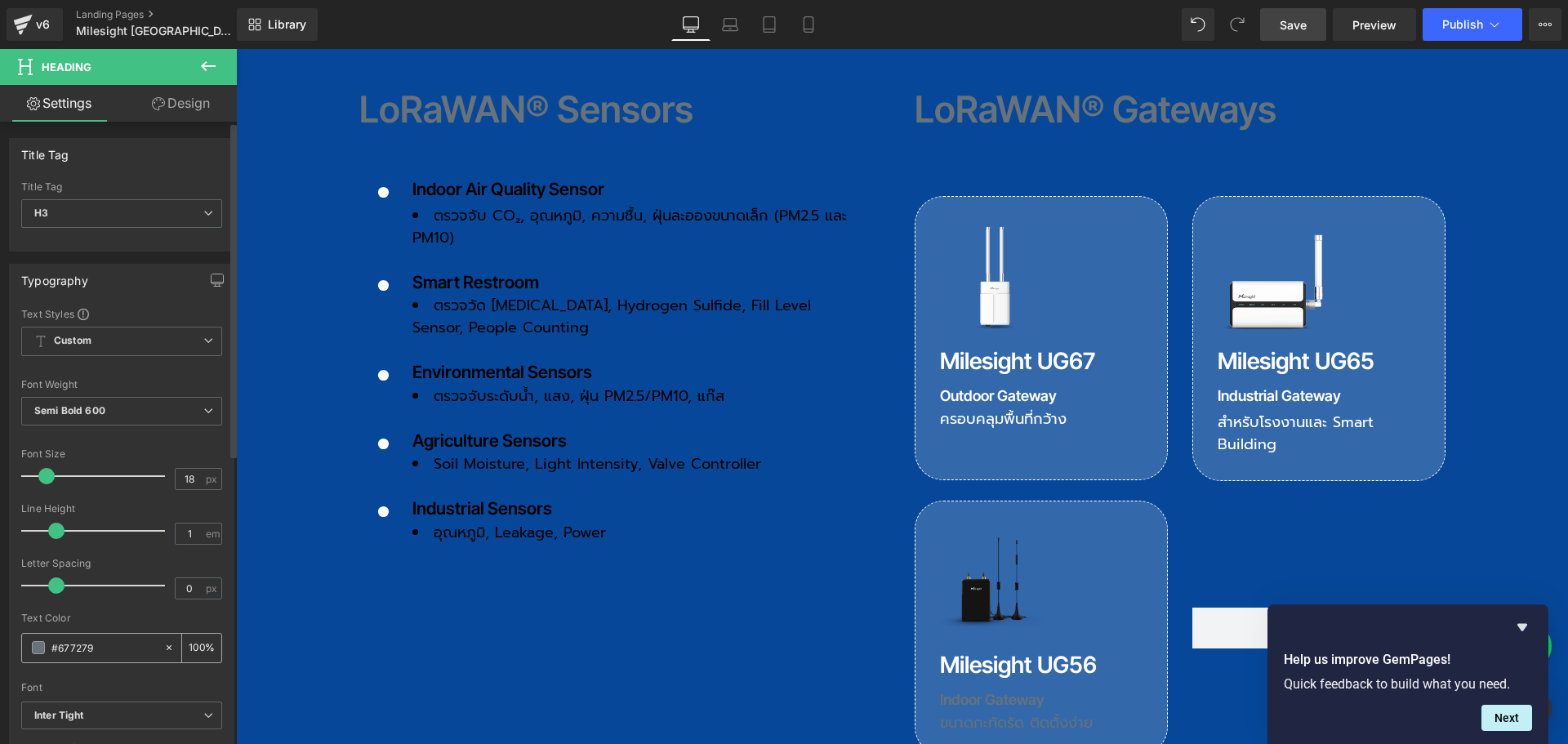
drag, startPoint x: 114, startPoint y: 645, endPoint x: 28, endPoint y: 643, distance: 86.0
click at [28, 643] on div "#677279" at bounding box center [92, 648] width 142 height 28
type input "ff"
type input "0"
type input "fff"
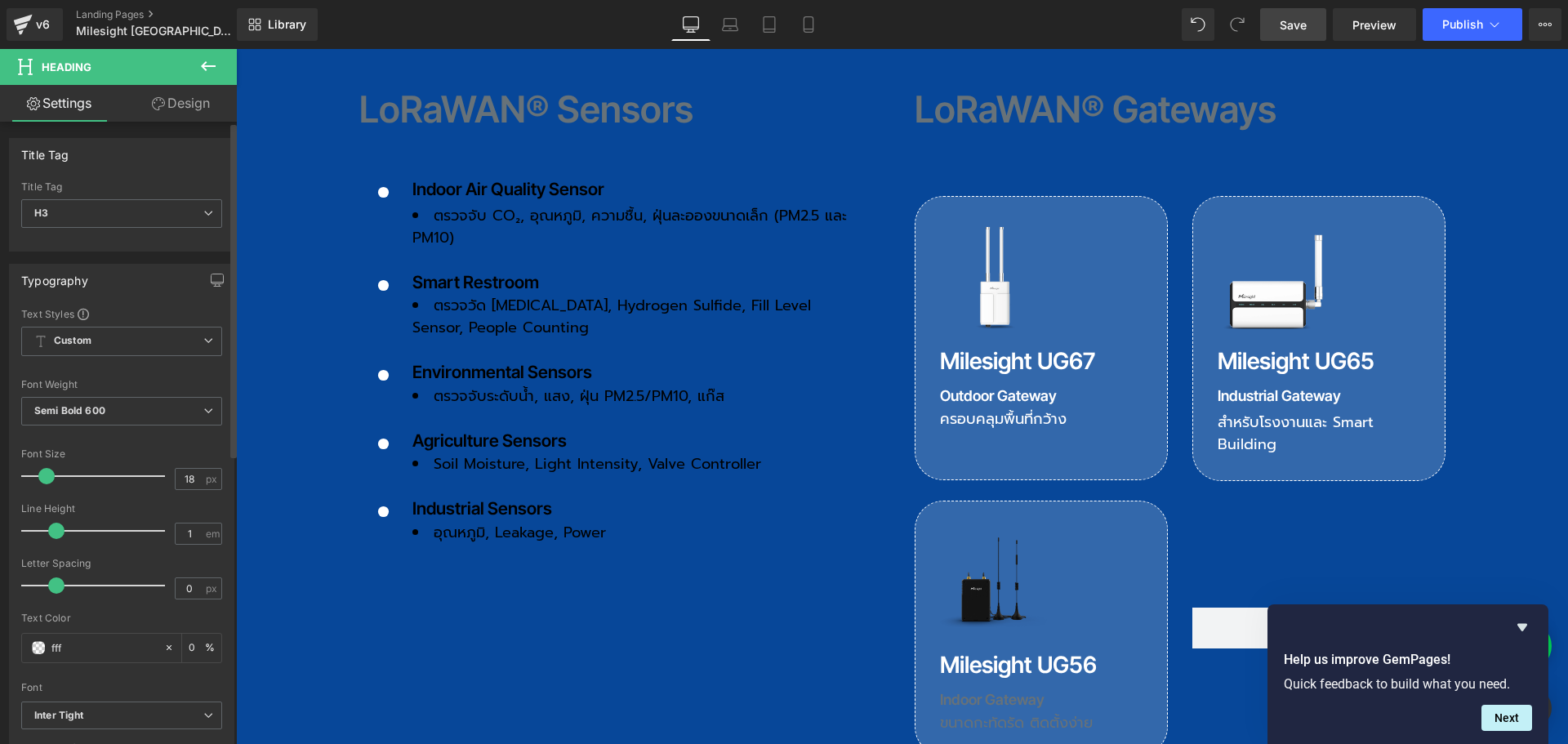
type input "100"
type input "ffffff"
type input "100"
click at [973, 716] on h3 "ขนาดกะทัดรัด ติดตั้งง่าย" at bounding box center [1042, 723] width 203 height 15
drag, startPoint x: 113, startPoint y: 644, endPoint x: 29, endPoint y: 645, distance: 84.0
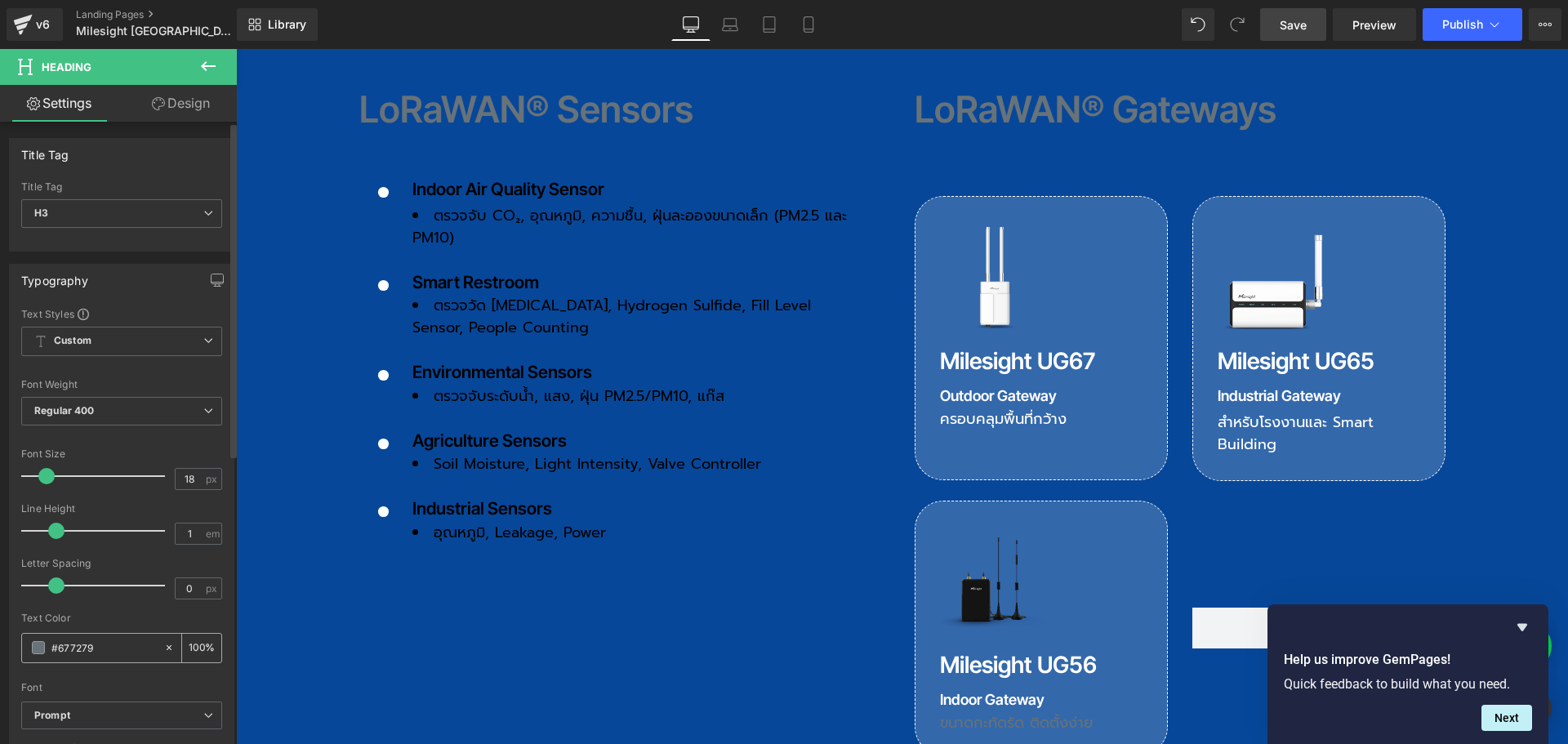
click at [29, 645] on div "#677279" at bounding box center [92, 648] width 142 height 28
type input "fff"
type input "100"
type input "ffffff"
type input "100"
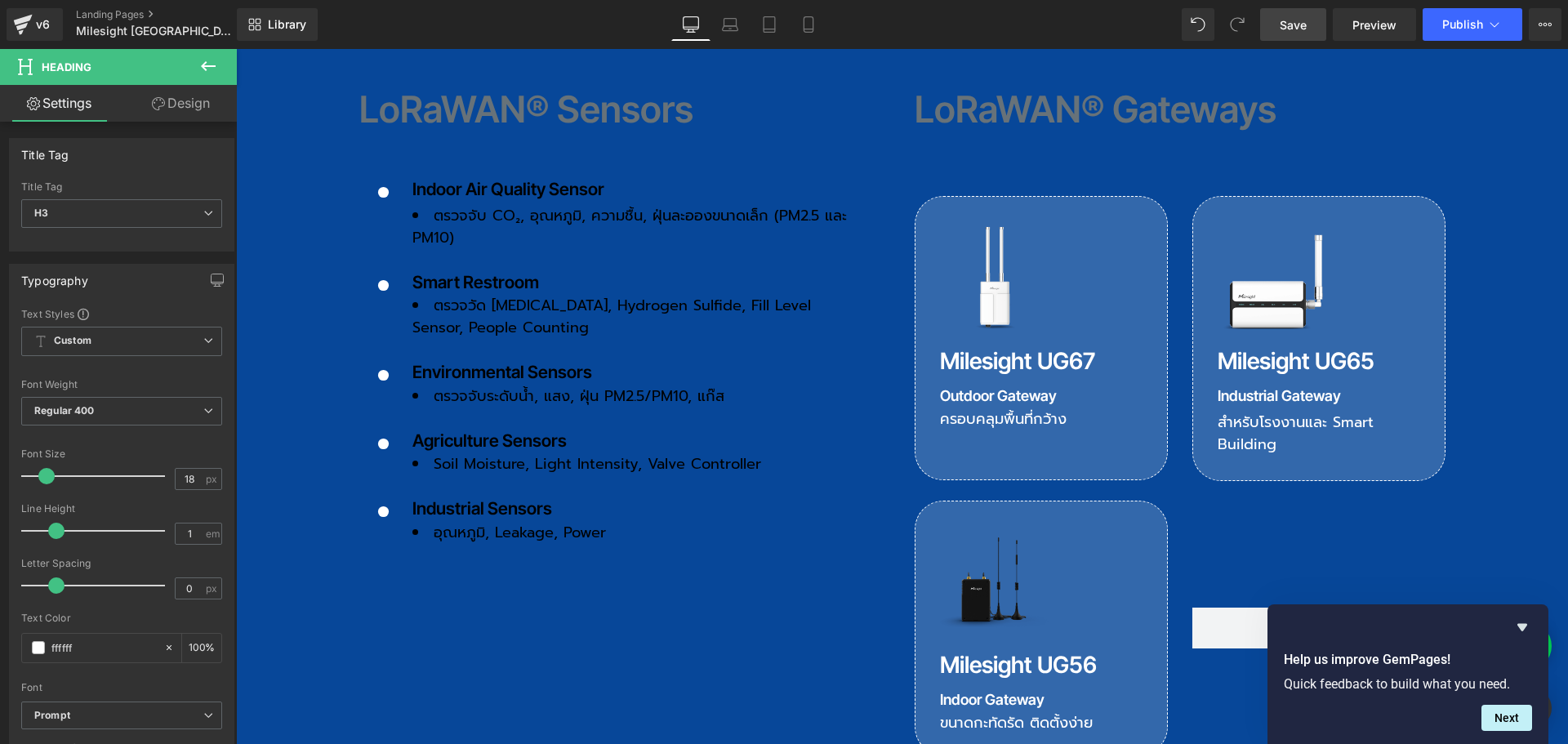
type input "#ffffff"
click at [1297, 22] on span "Save" at bounding box center [1293, 24] width 27 height 17
click at [1301, 24] on span "Save" at bounding box center [1293, 24] width 27 height 17
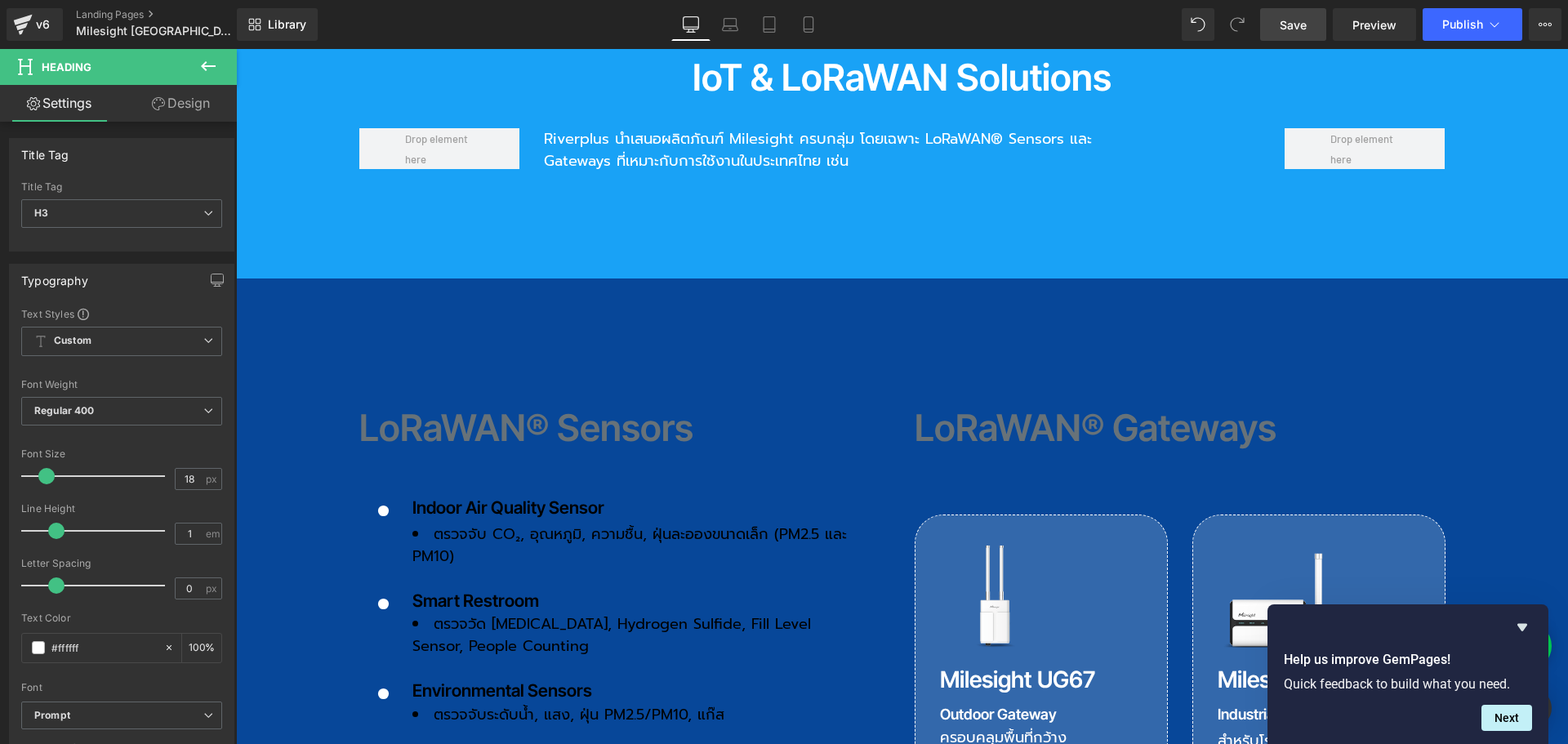
scroll to position [1714, 0]
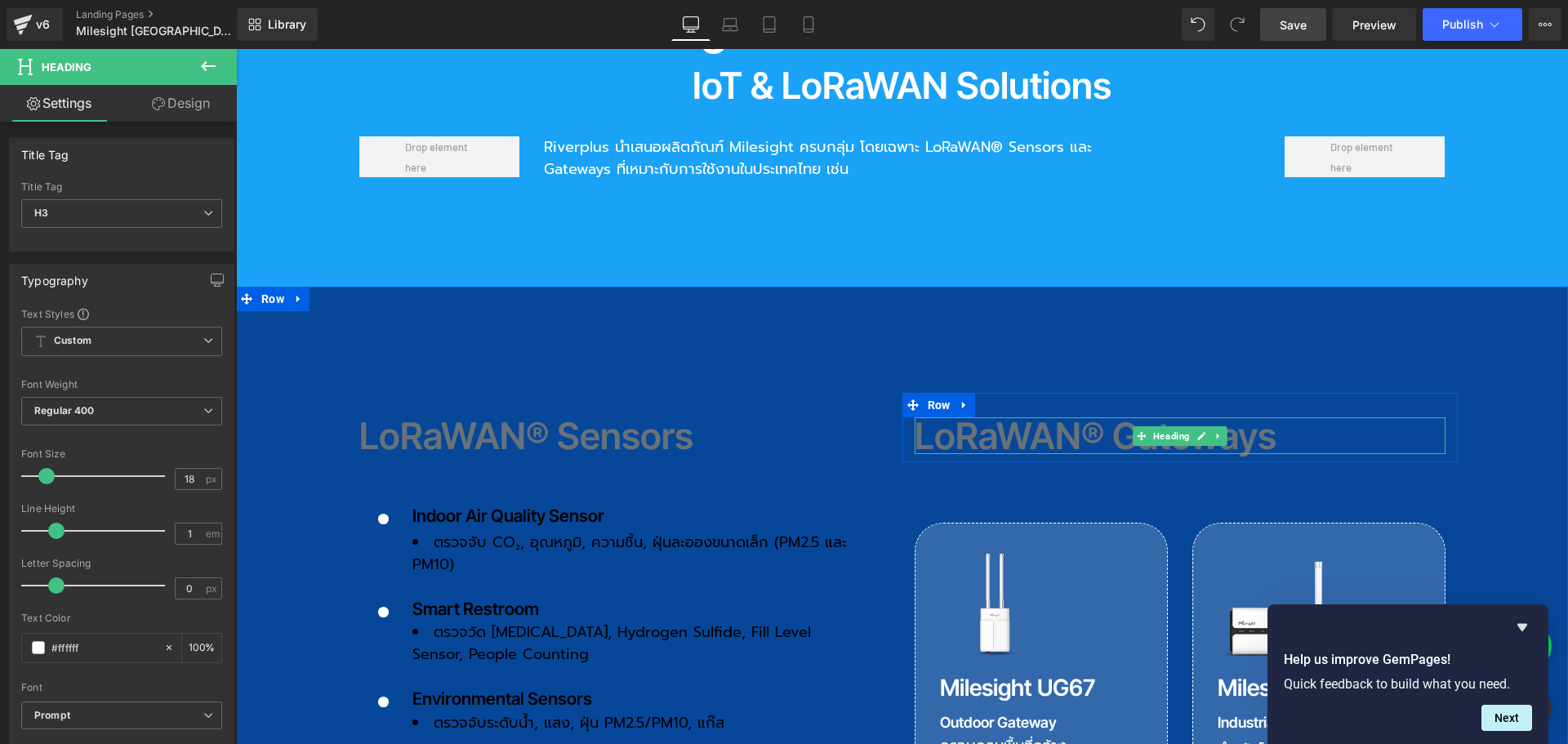
click at [965, 417] on h2 "LoRaWAN® Gateways" at bounding box center [1179, 436] width 530 height 37
drag, startPoint x: 120, startPoint y: 648, endPoint x: -58, endPoint y: 627, distance: 179.2
click at [0, 627] on html "Row You are previewing how the will restyle your page. You can not edit Element…" at bounding box center [784, 372] width 1568 height 744
type input "ff"
type input "0"
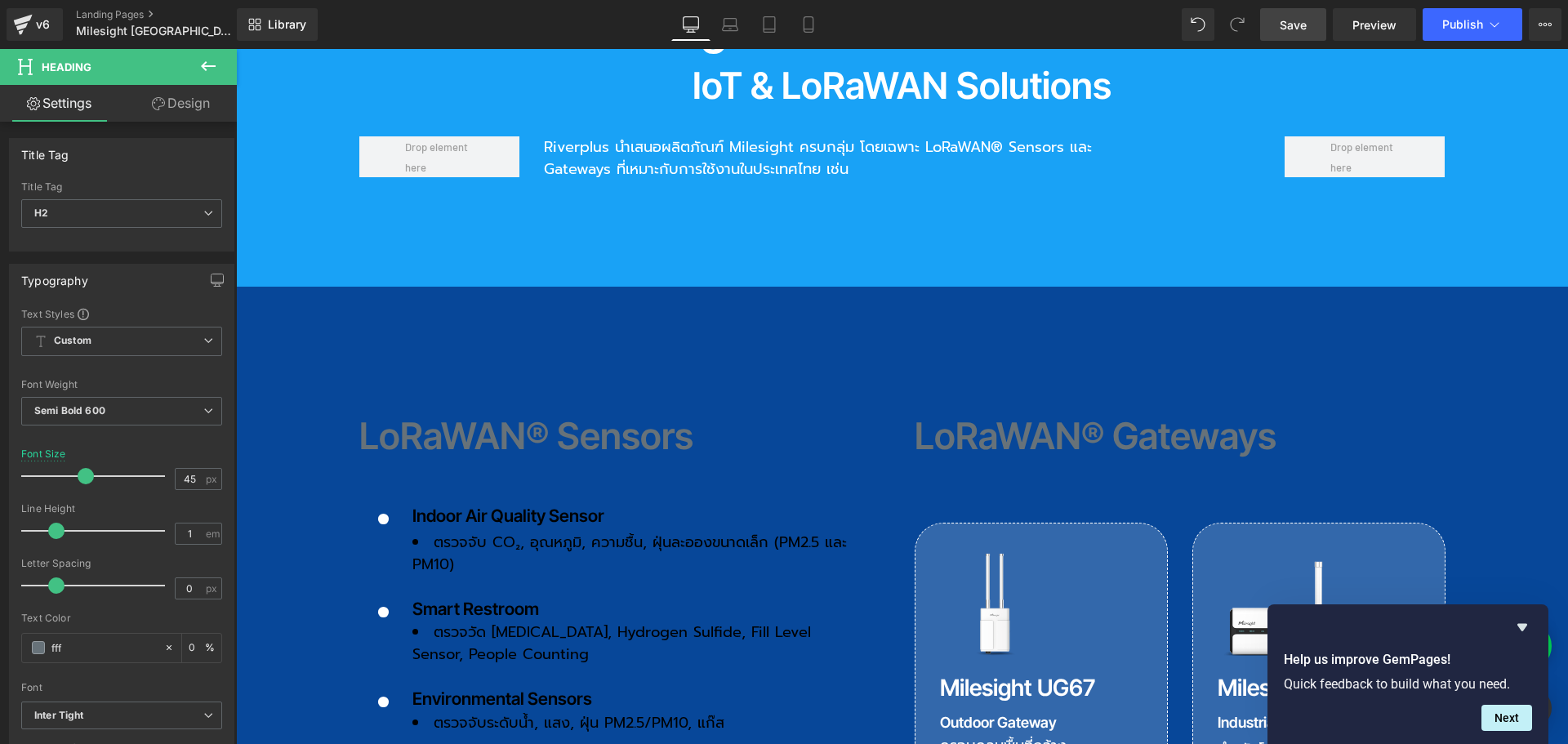
type input "ffff"
type input "100"
type input "ffffff"
type input "100"
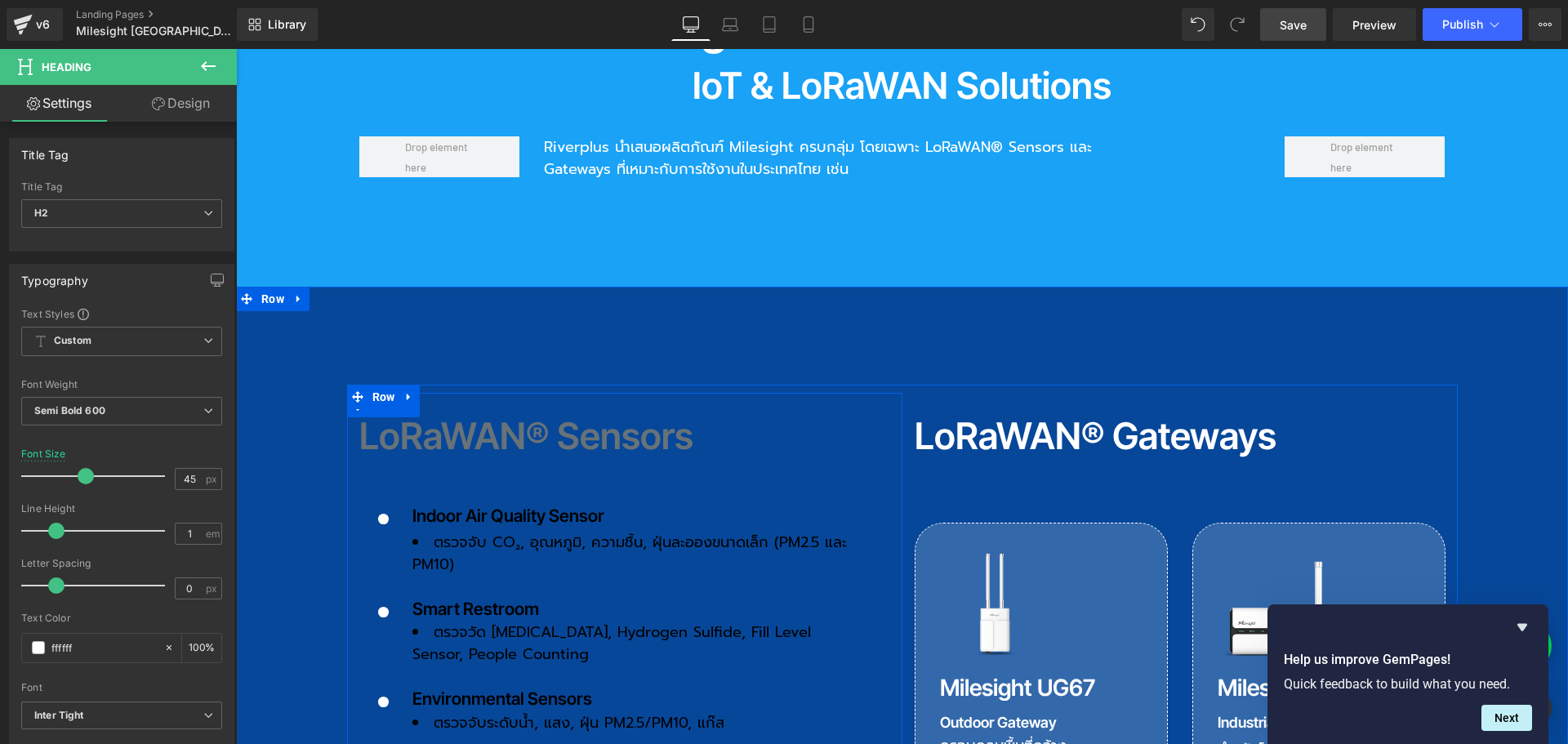
click at [503, 417] on h2 "LoRaWAN® Sensors" at bounding box center [624, 436] width 530 height 37
drag, startPoint x: 70, startPoint y: 647, endPoint x: 27, endPoint y: 647, distance: 43.0
click at [27, 647] on div "#677279" at bounding box center [92, 648] width 142 height 28
type input "ff"
type input "0"
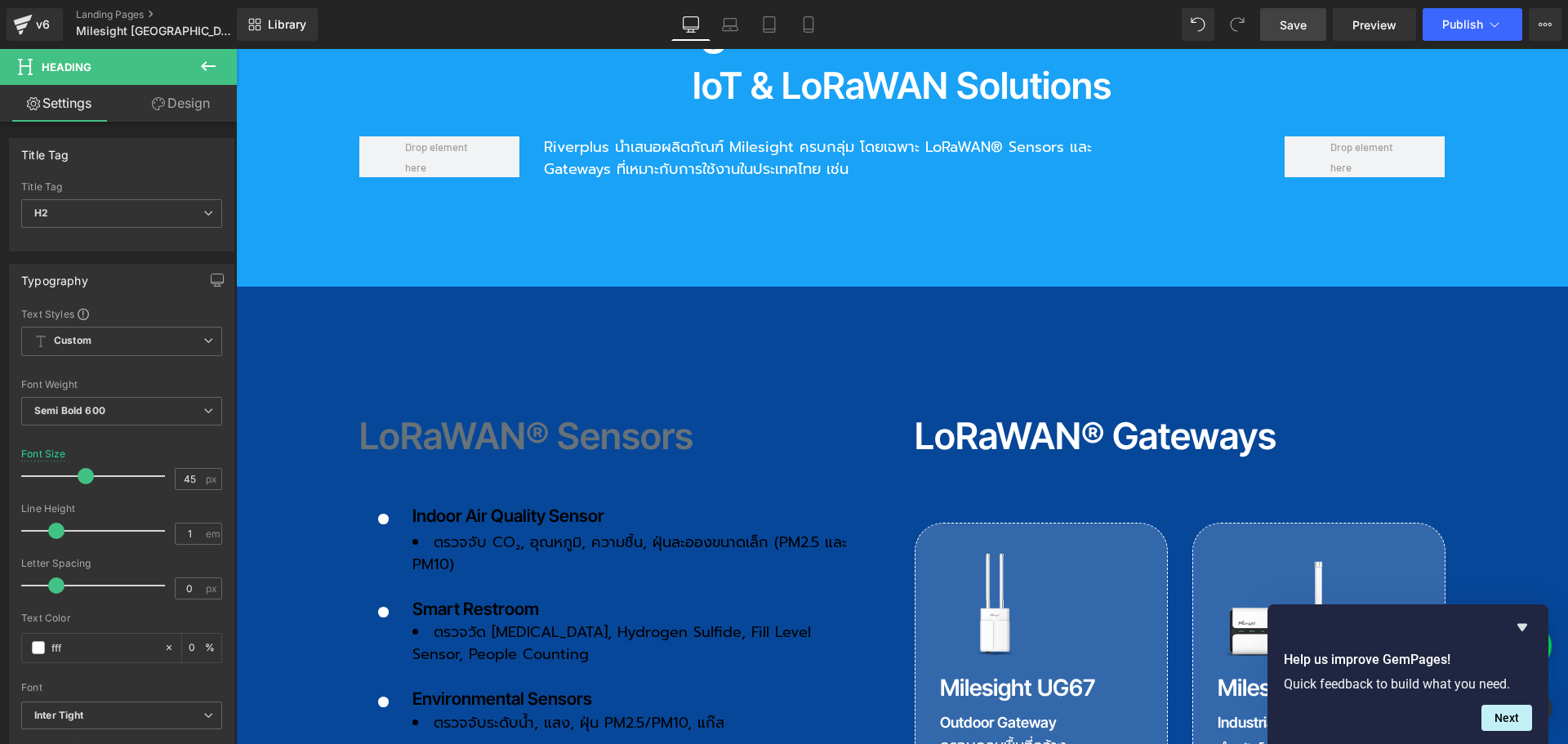
type input "ffff"
type input "100"
type input "ffffff"
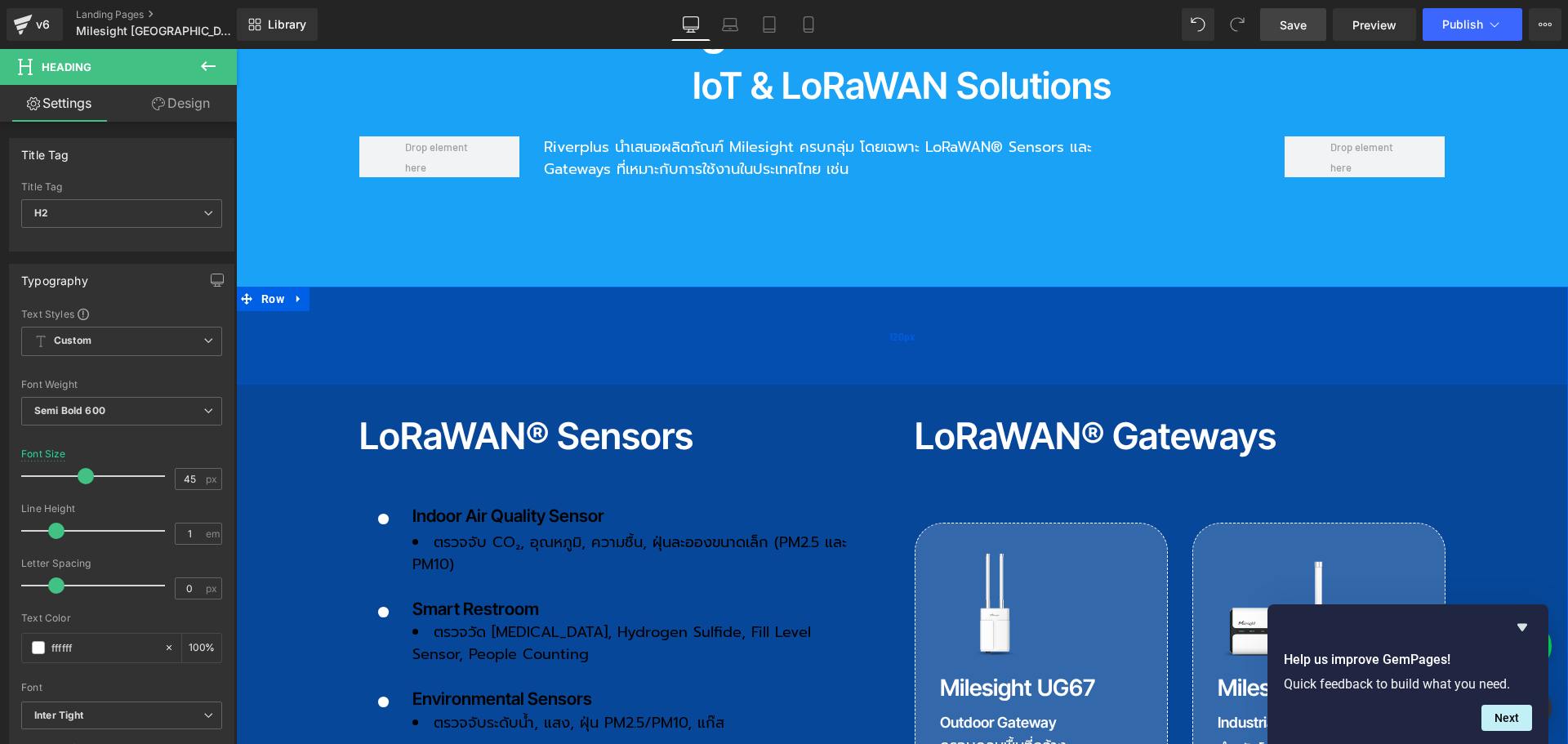
type input "100"
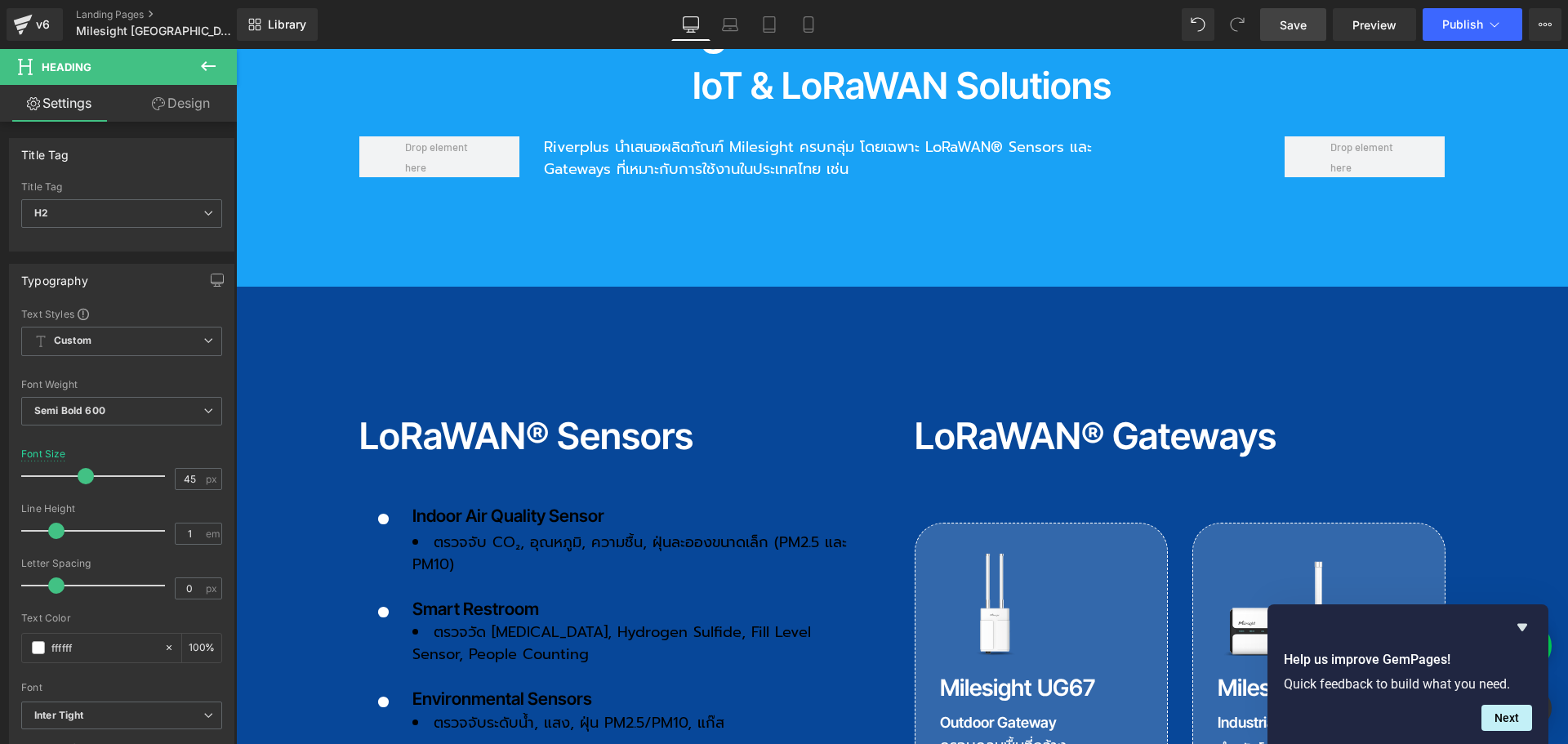
type input "#ffffff"
click at [1304, 24] on span "Save" at bounding box center [1293, 24] width 27 height 17
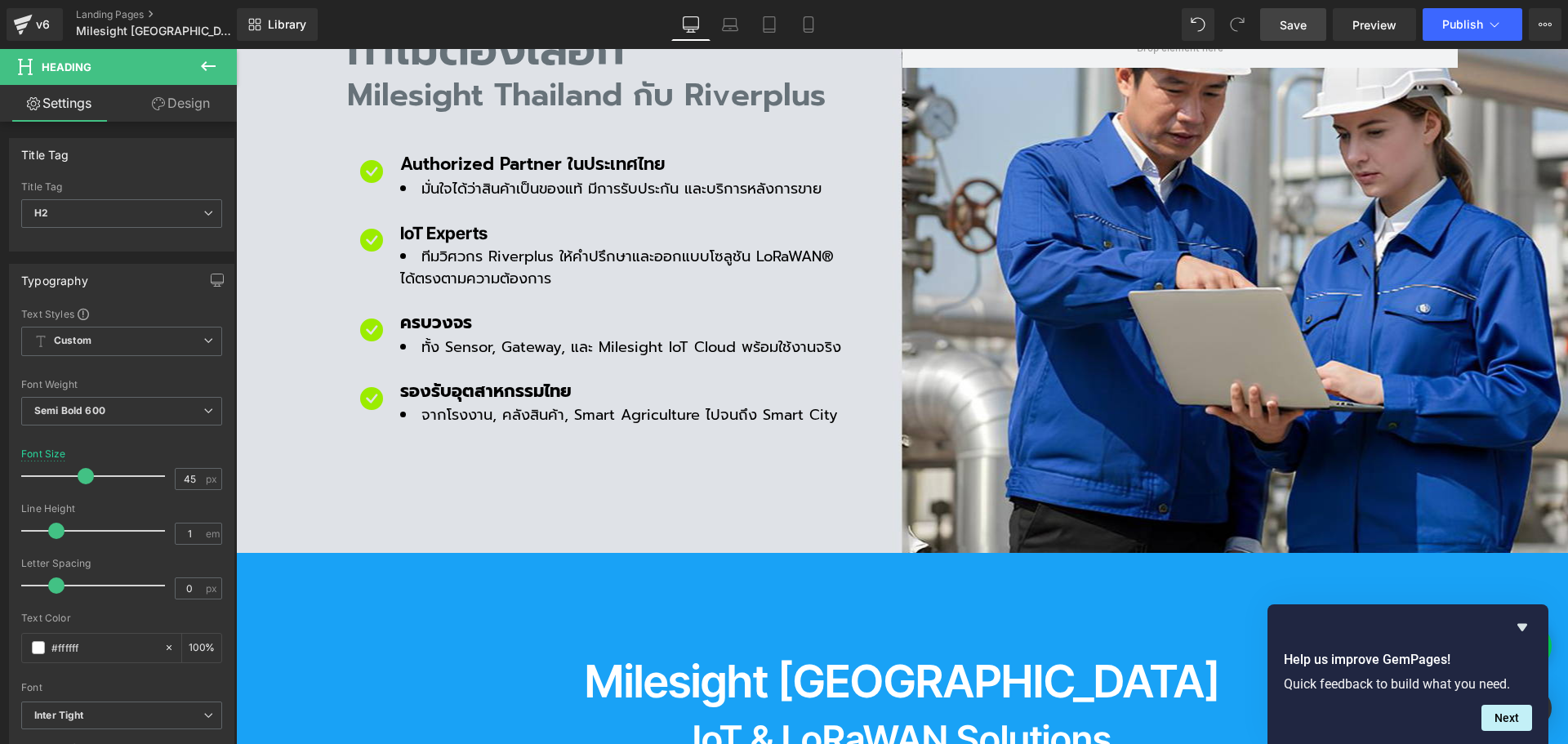
scroll to position [654, 0]
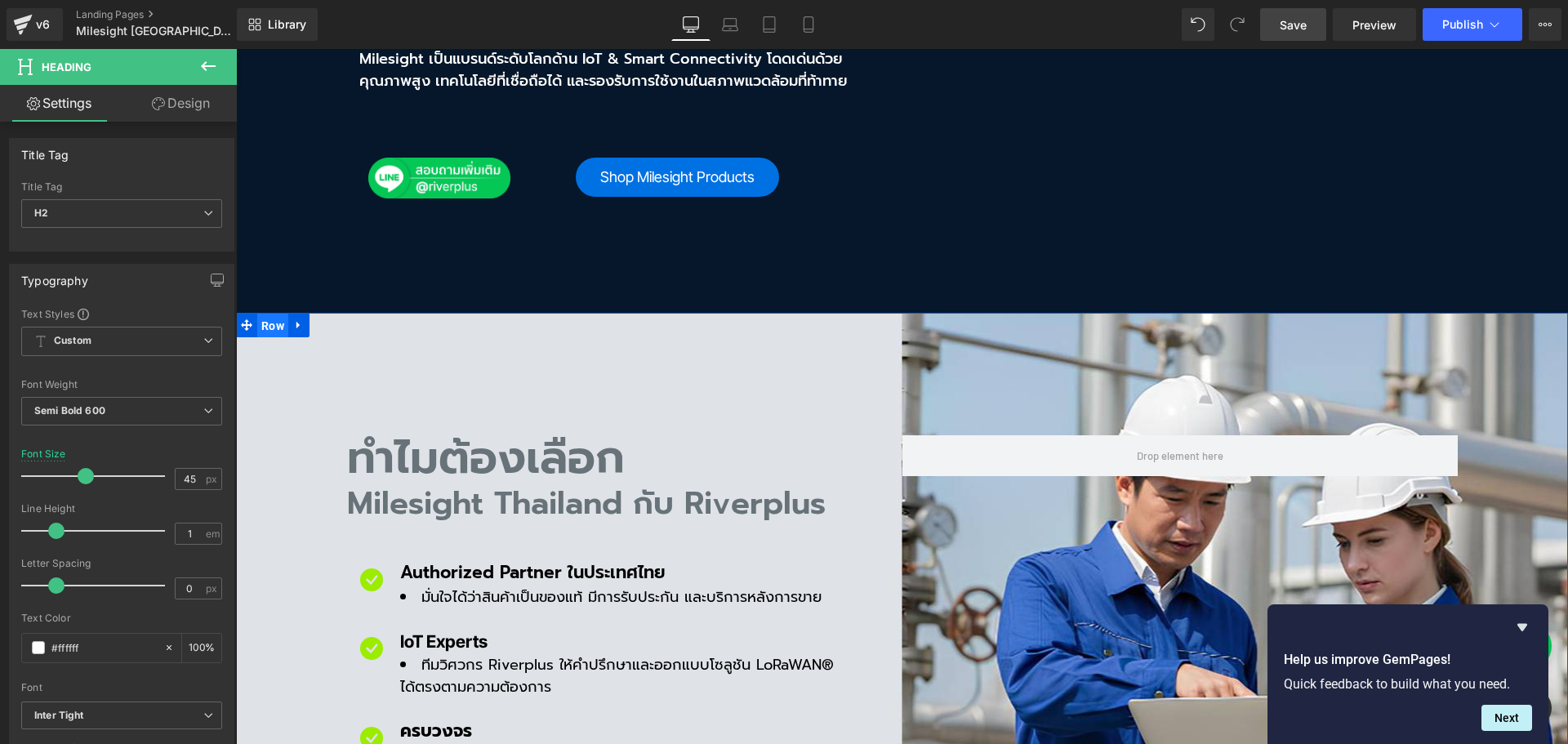
click at [266, 313] on span "Row" at bounding box center [272, 325] width 31 height 24
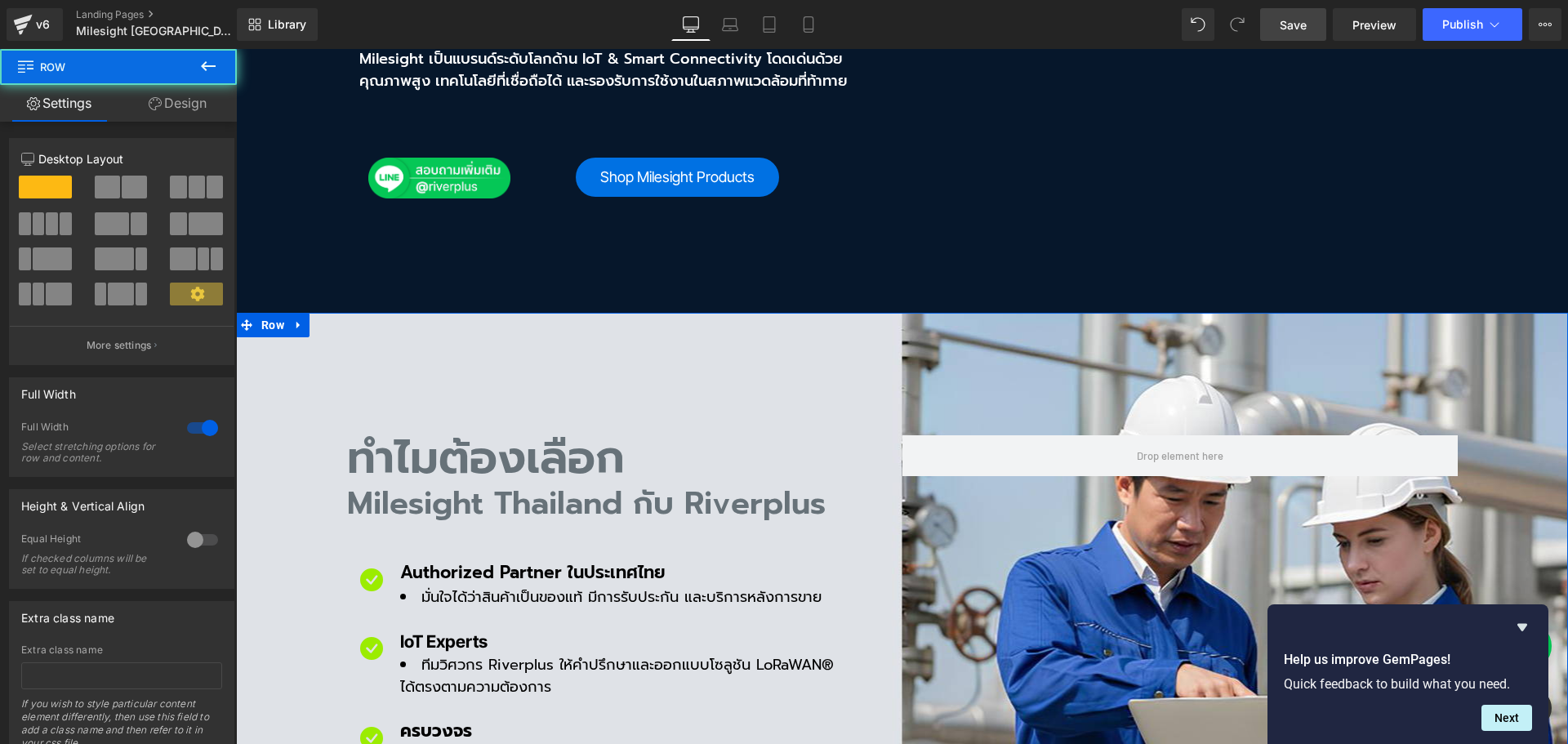
click at [178, 110] on link "Design" at bounding box center [177, 103] width 118 height 37
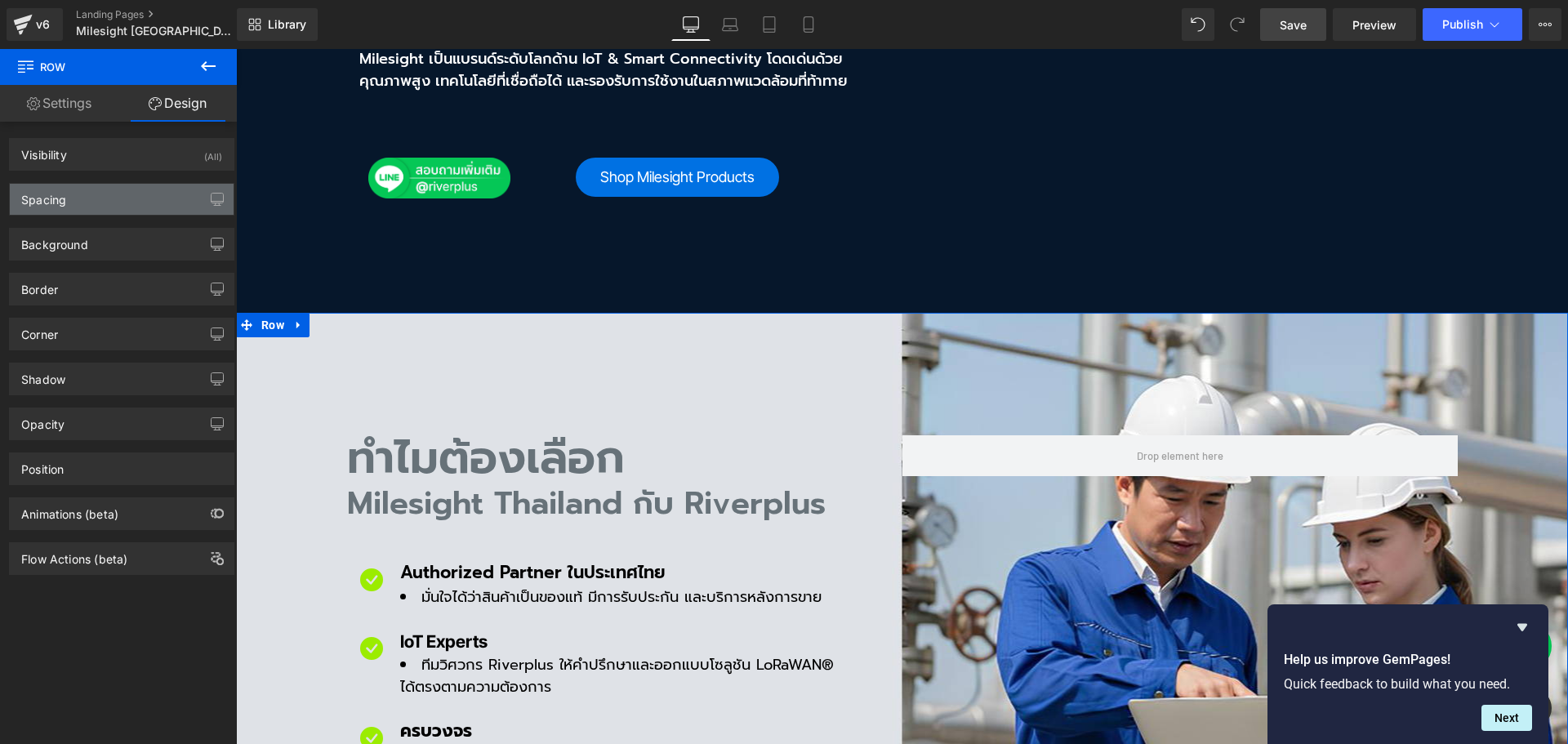
click at [85, 201] on div "Spacing" at bounding box center [122, 199] width 224 height 31
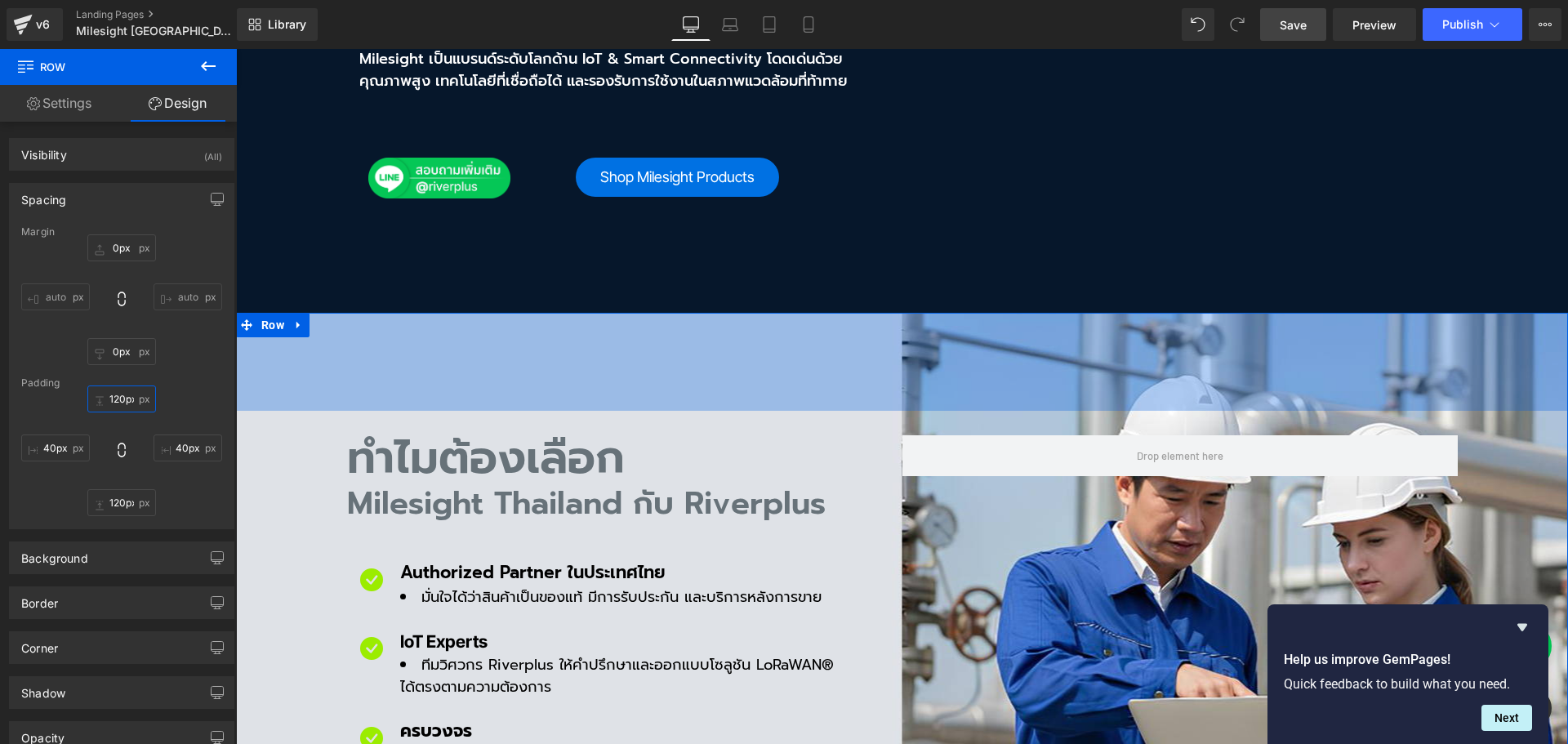
click at [124, 401] on input "120px" at bounding box center [122, 399] width 69 height 27
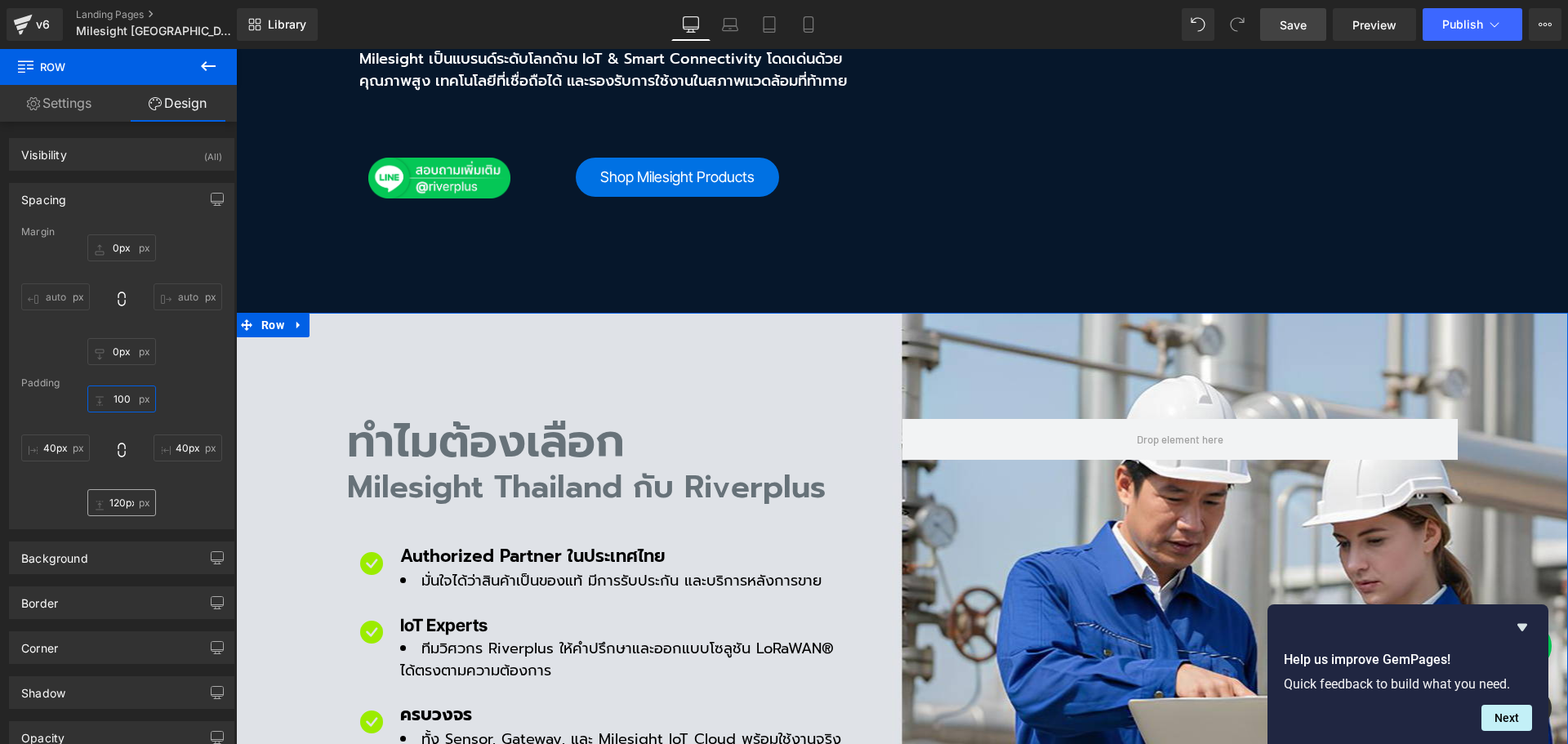
type input "100"
click at [127, 498] on input "120px" at bounding box center [122, 503] width 69 height 27
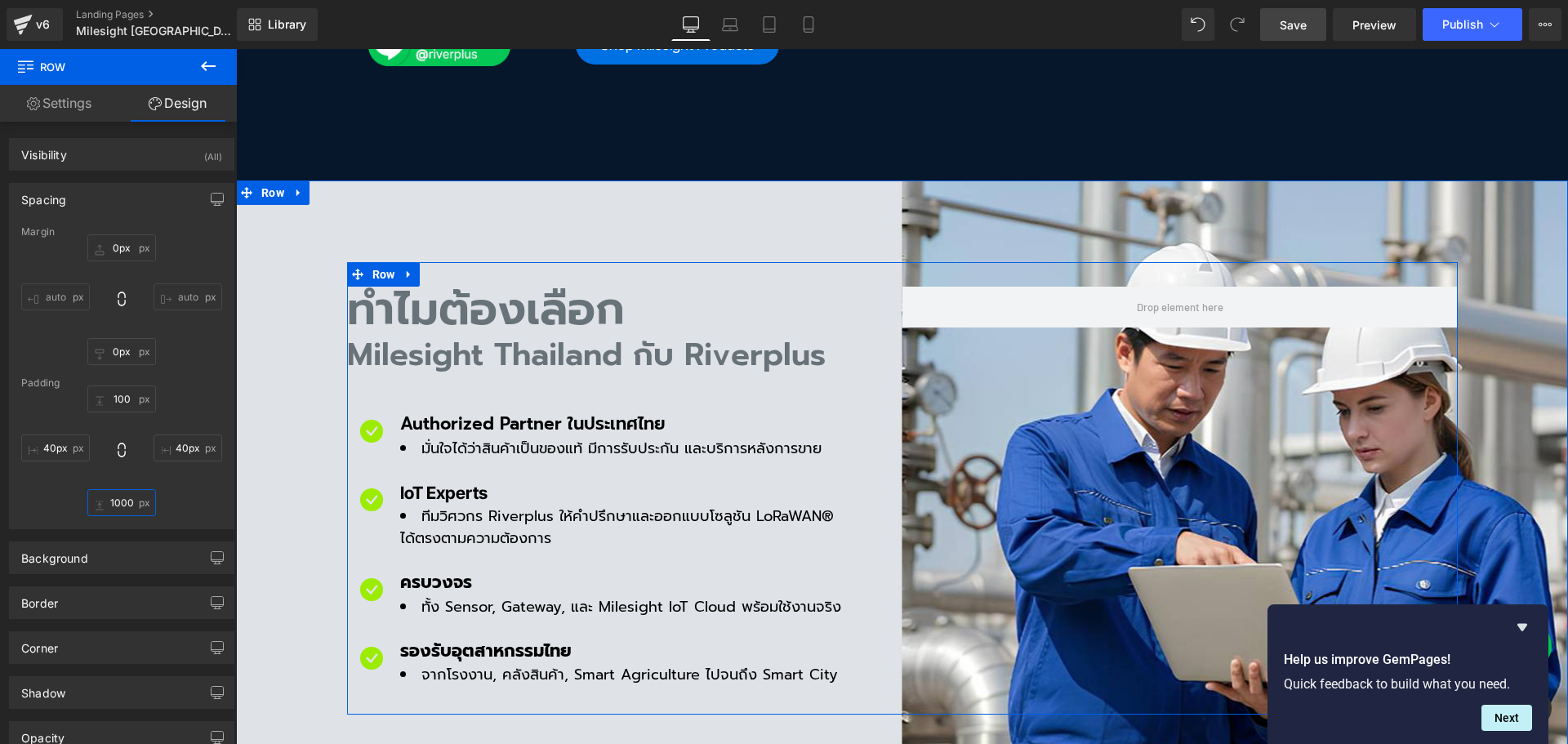
scroll to position [898, 0]
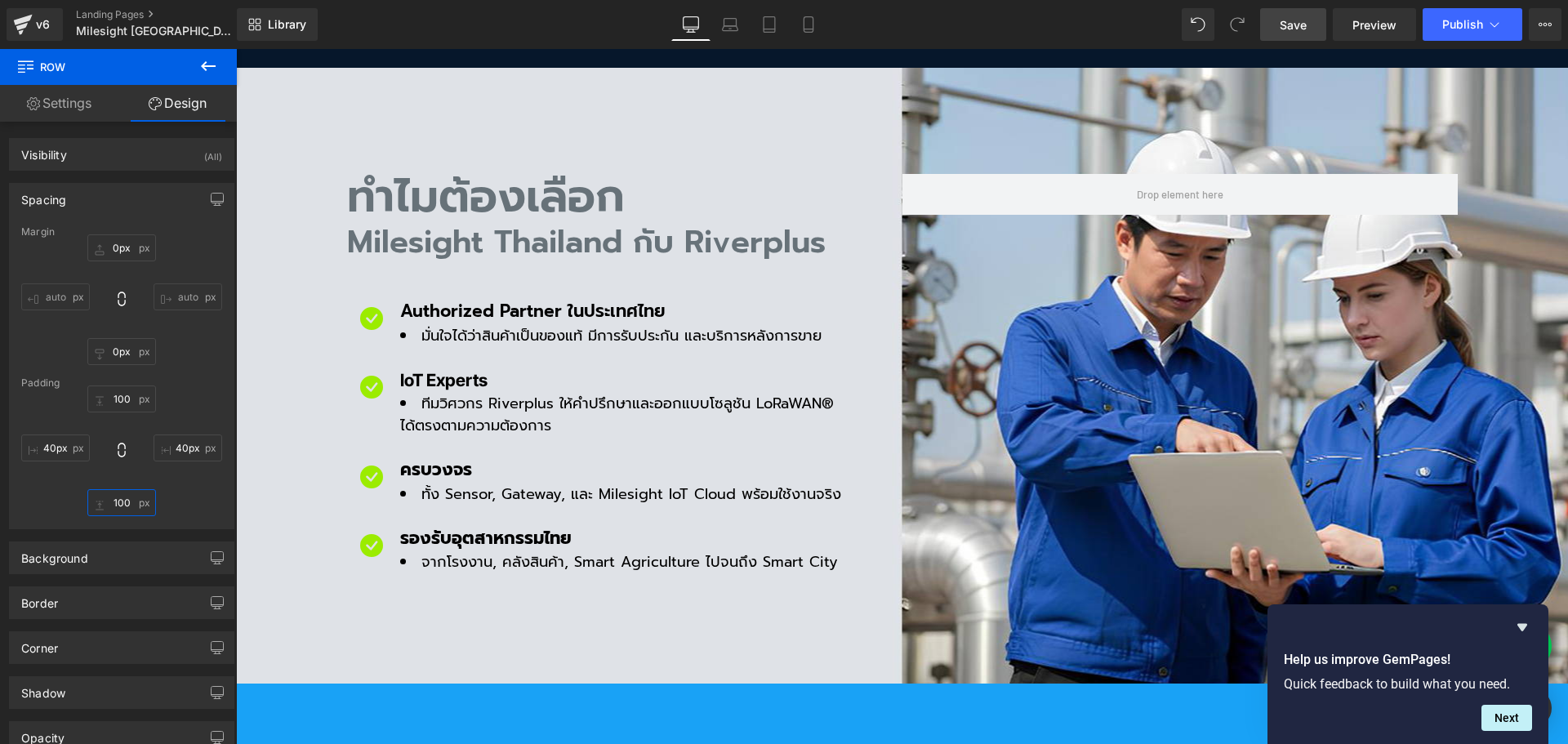
type input "100"
click at [1303, 34] on link "Save" at bounding box center [1293, 24] width 66 height 33
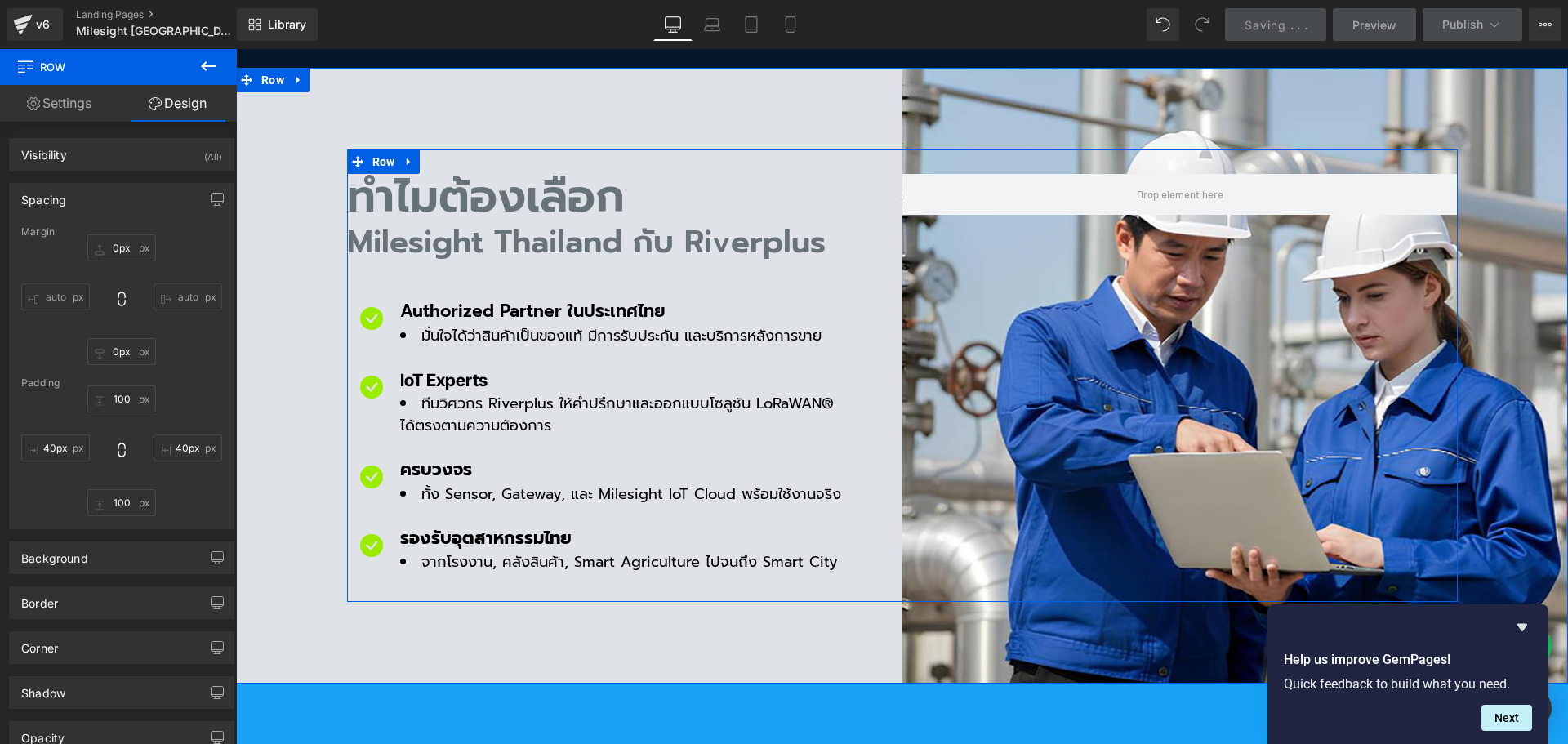
scroll to position [654, 0]
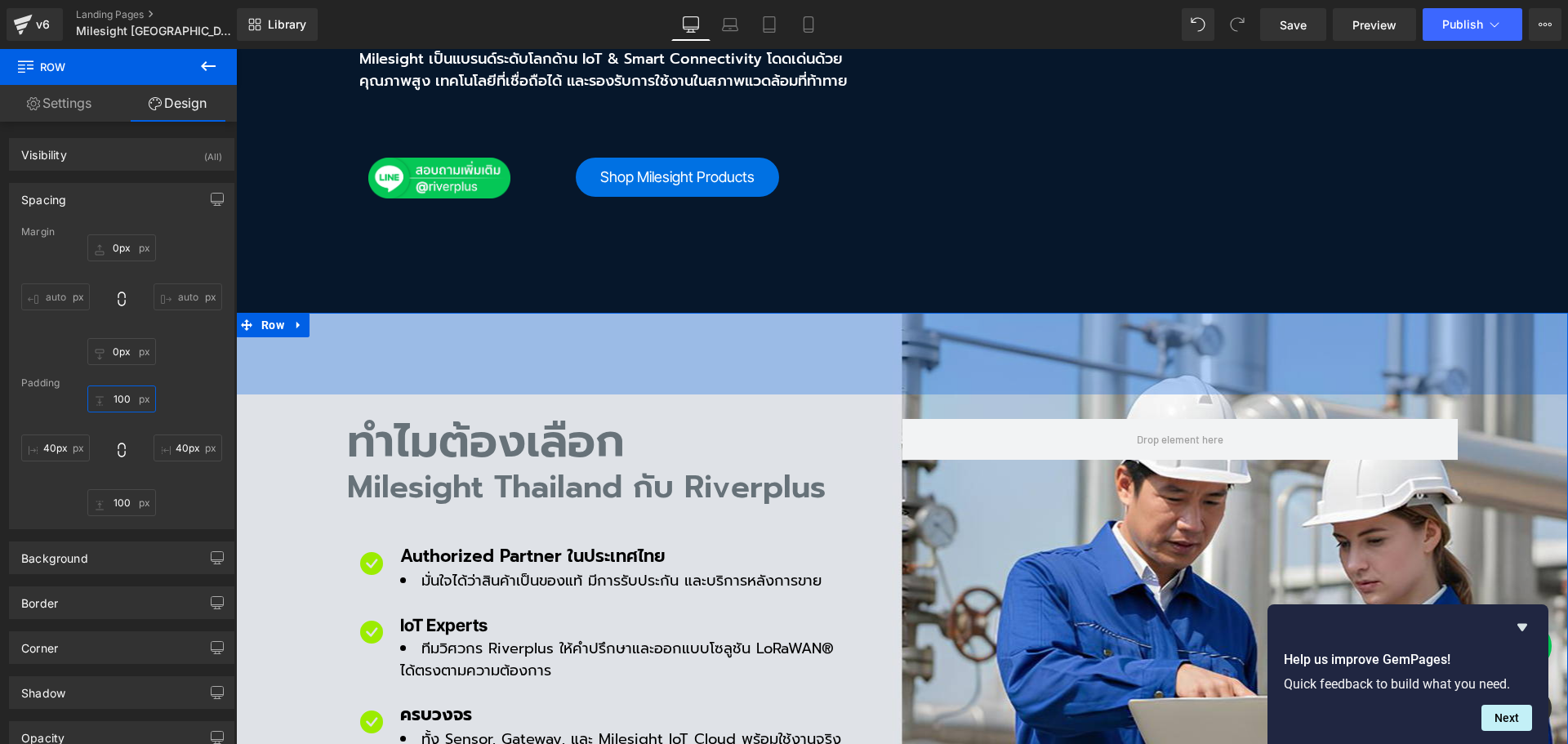
click at [126, 400] on input "100" at bounding box center [122, 399] width 69 height 27
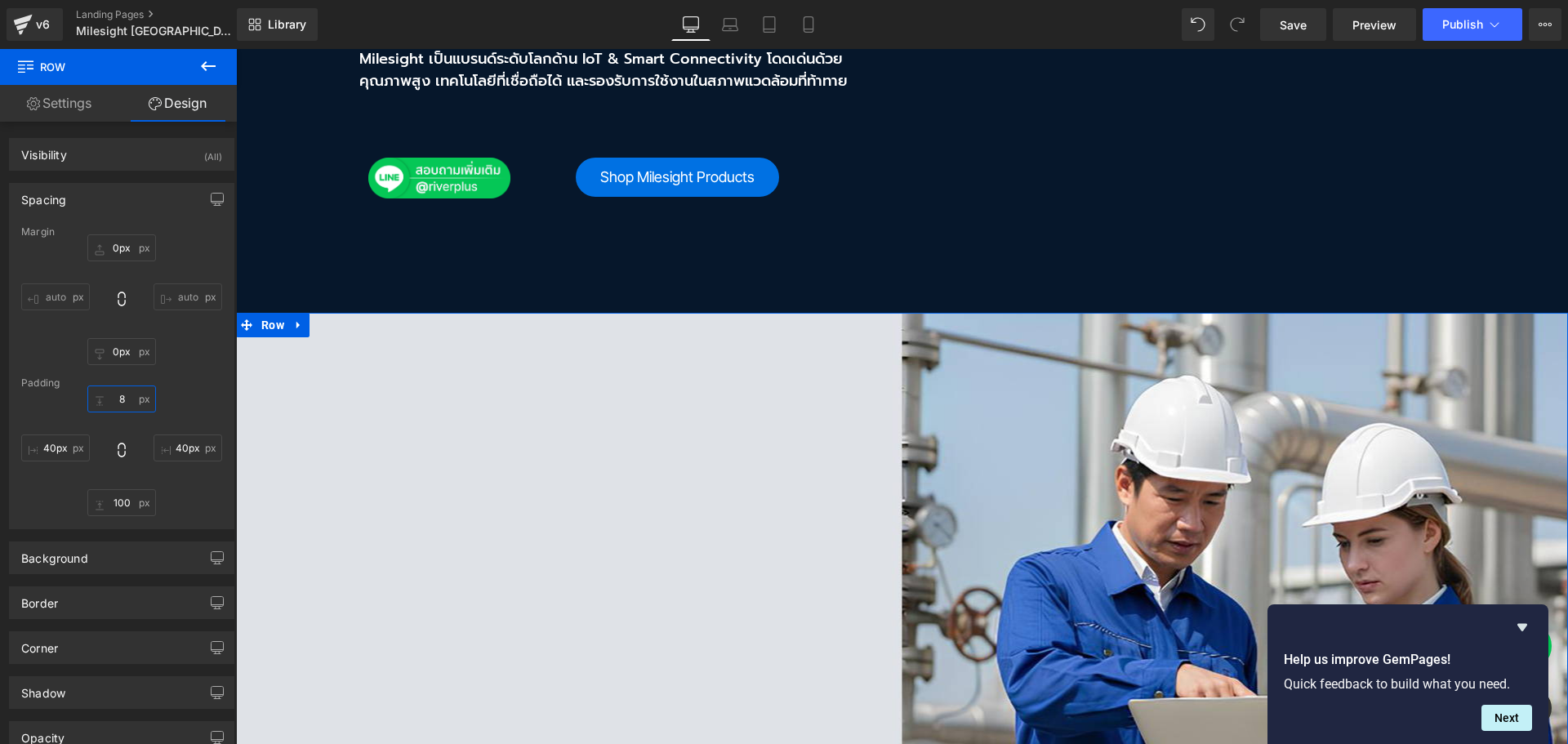
scroll to position [0, 0]
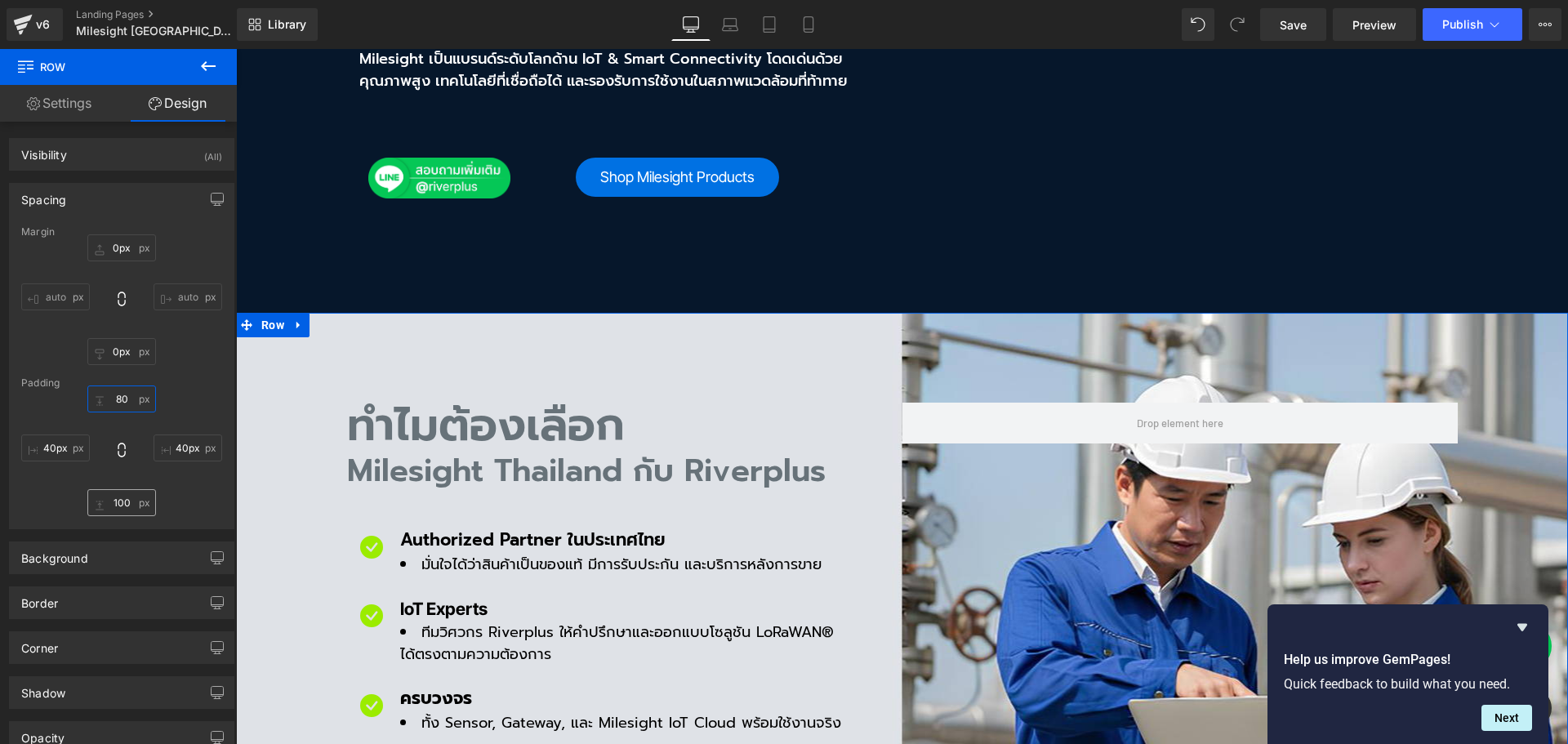
type input "80"
click at [125, 497] on input "100" at bounding box center [122, 503] width 69 height 27
type input "80"
click at [1300, 26] on span "Save" at bounding box center [1293, 24] width 27 height 17
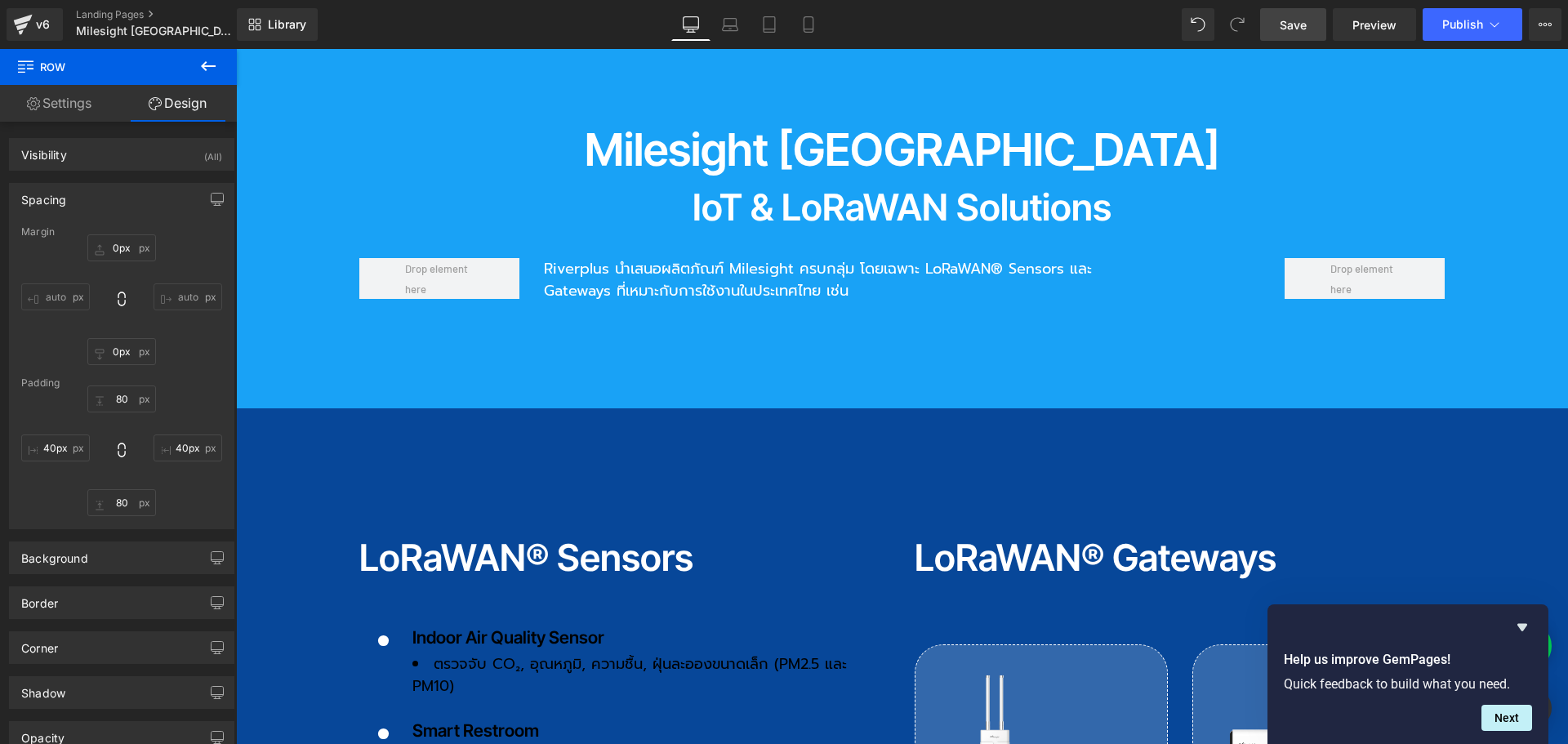
scroll to position [1714, 0]
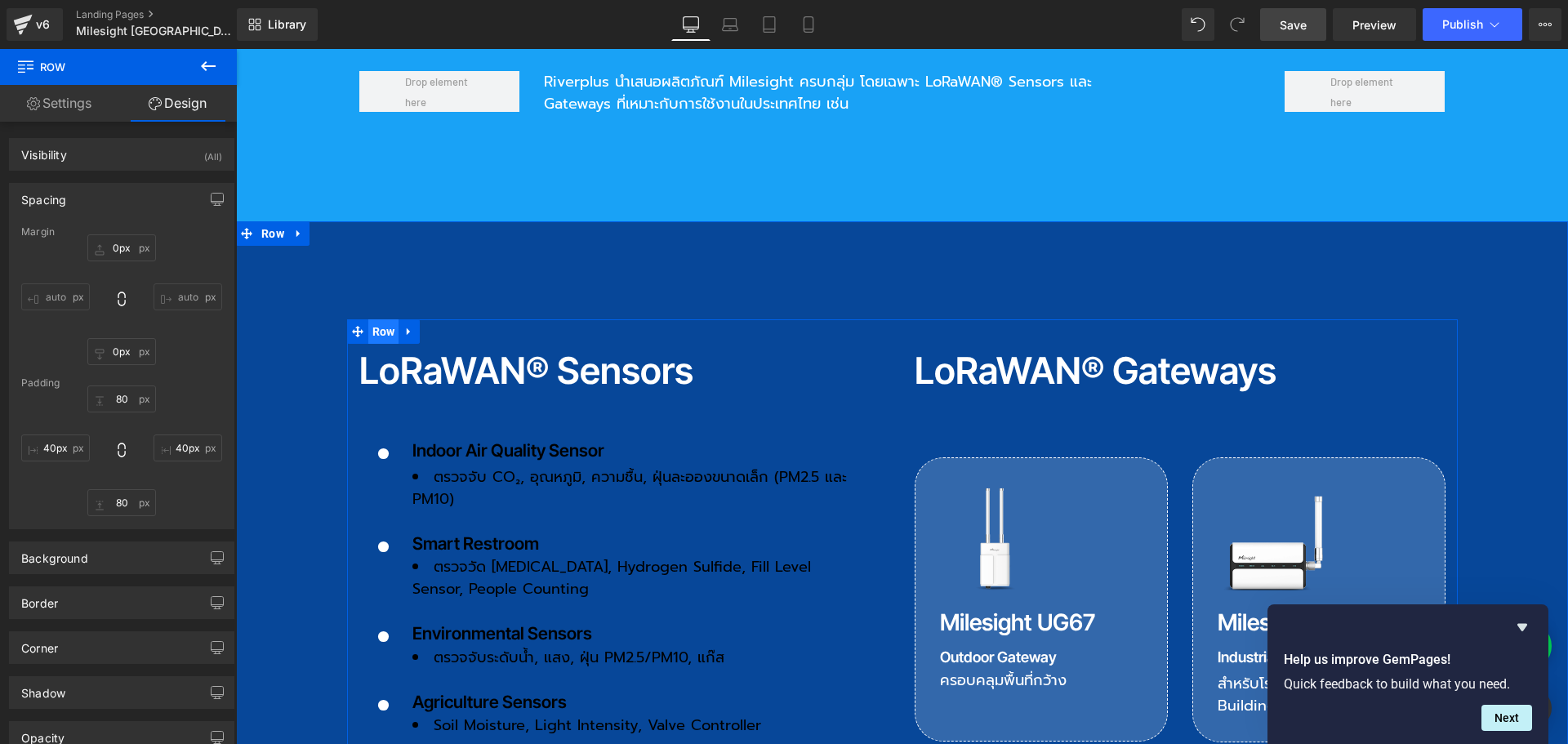
click at [369, 319] on span "Row" at bounding box center [383, 331] width 31 height 24
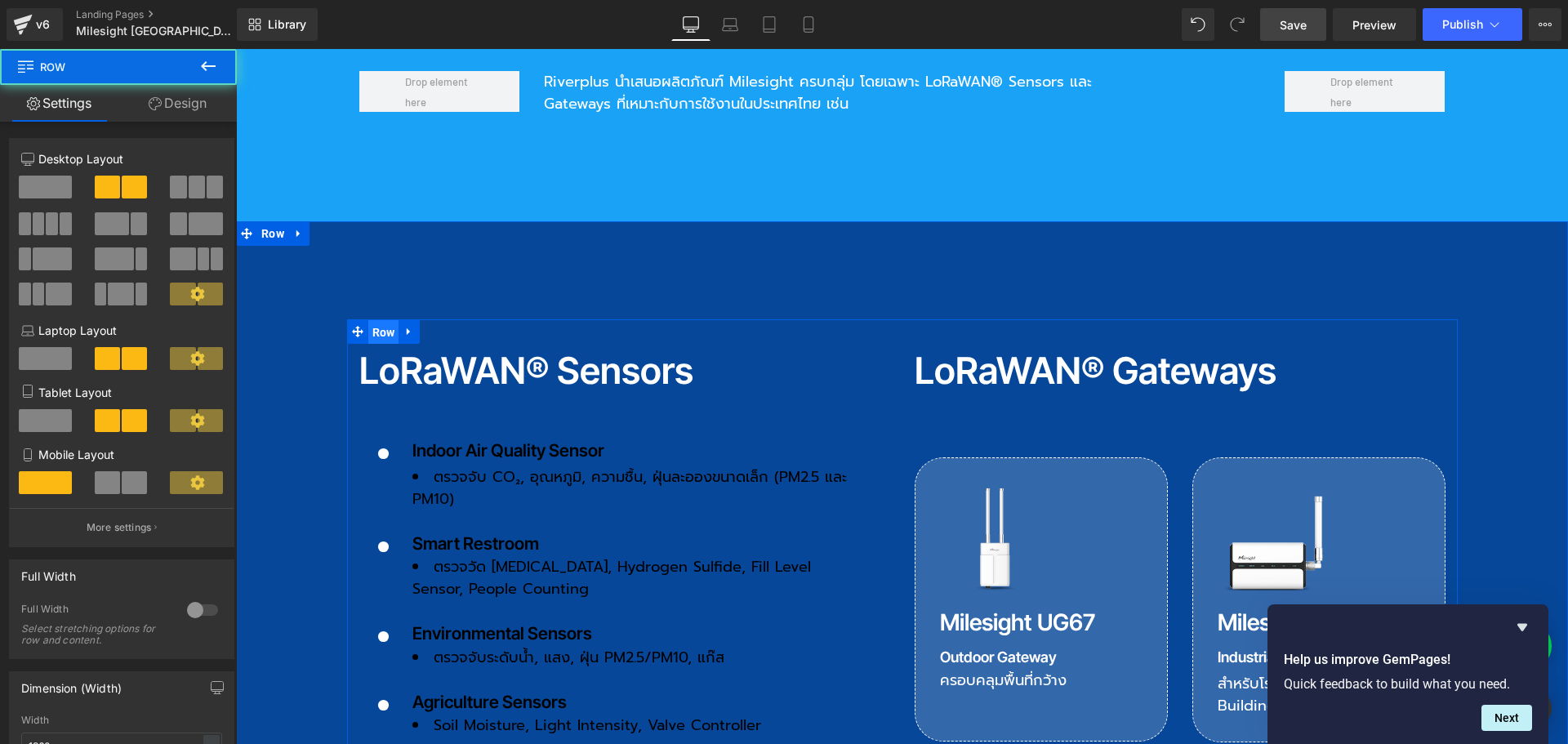
click at [377, 320] on span "Row" at bounding box center [383, 332] width 31 height 24
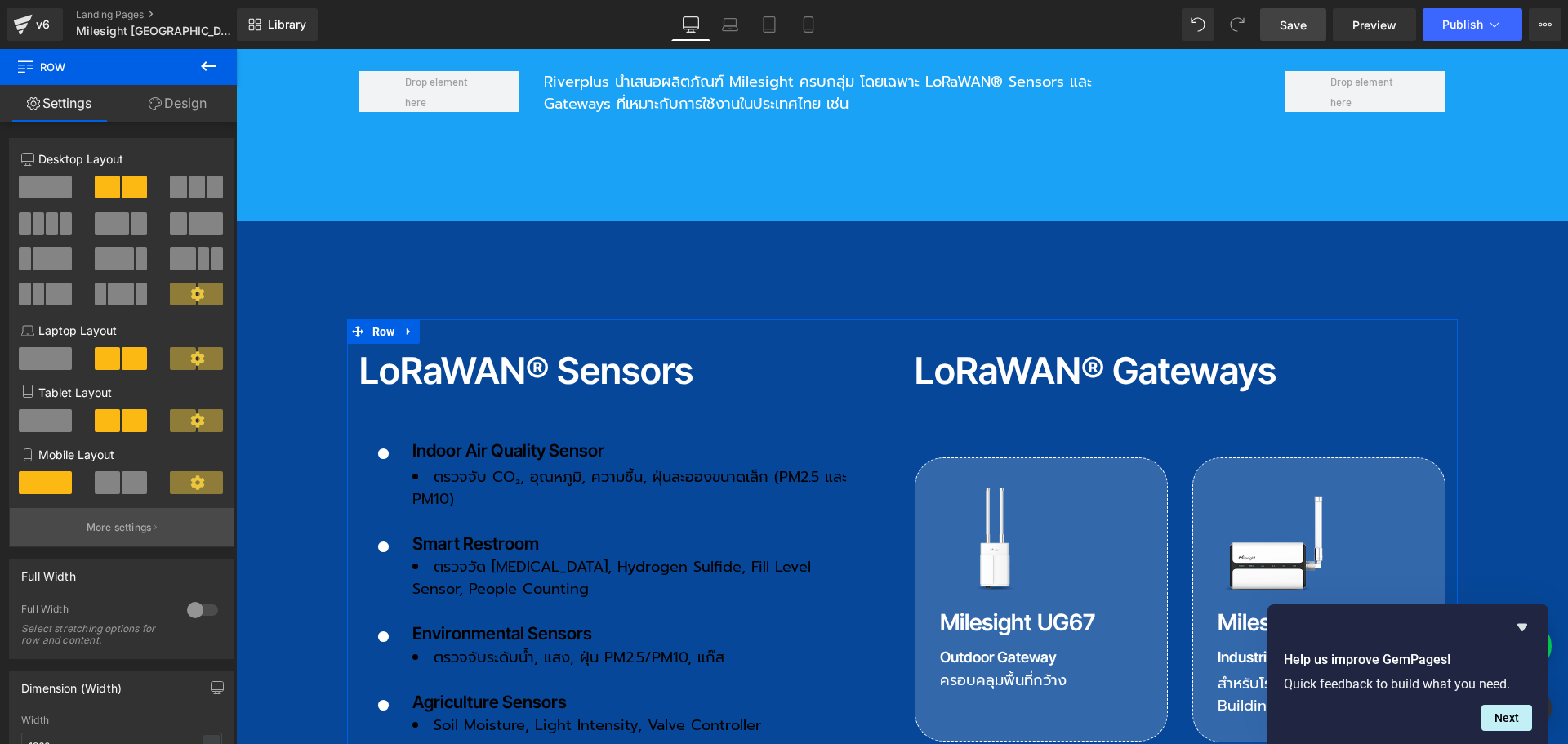
click at [140, 523] on p "More settings" at bounding box center [119, 528] width 65 height 15
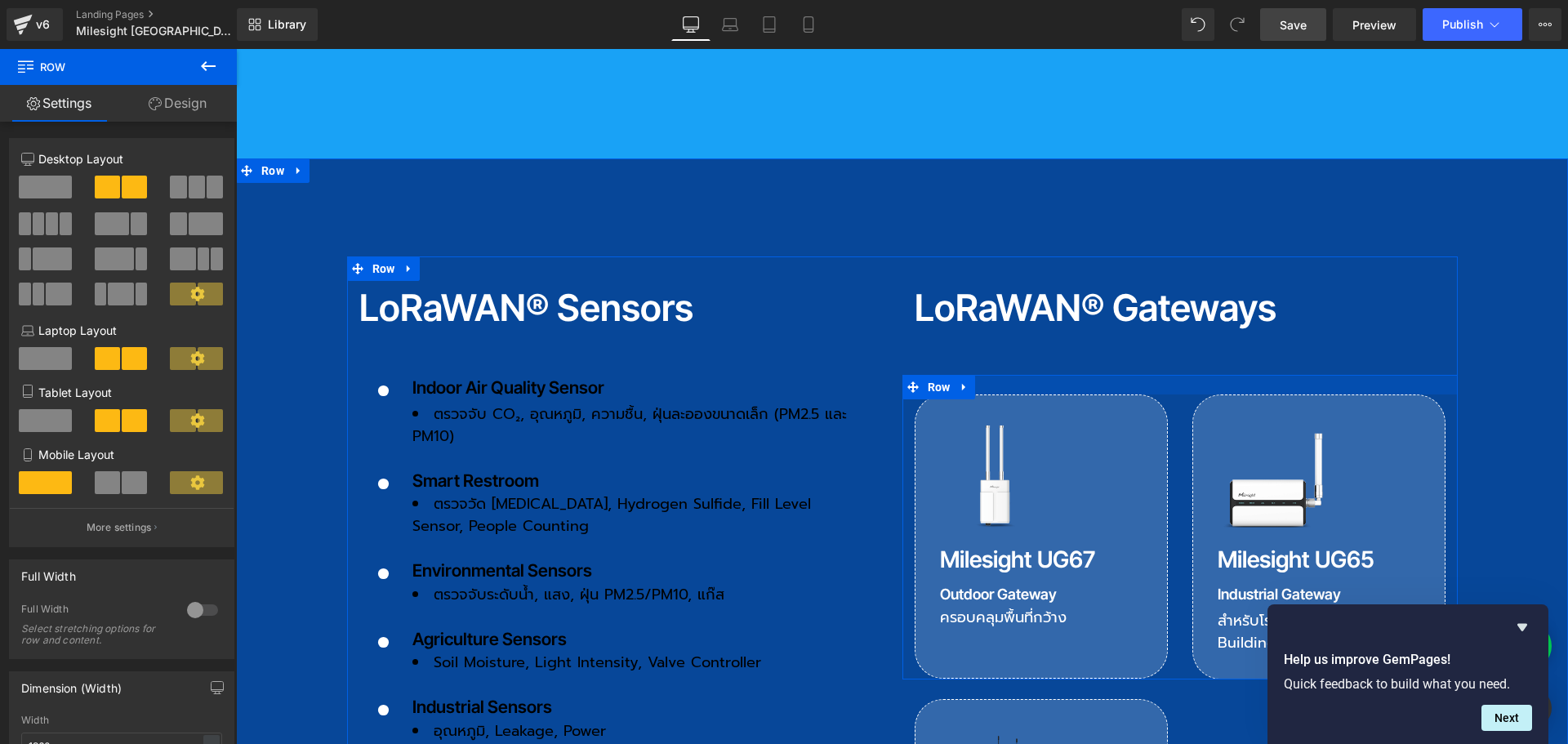
scroll to position [1796, 0]
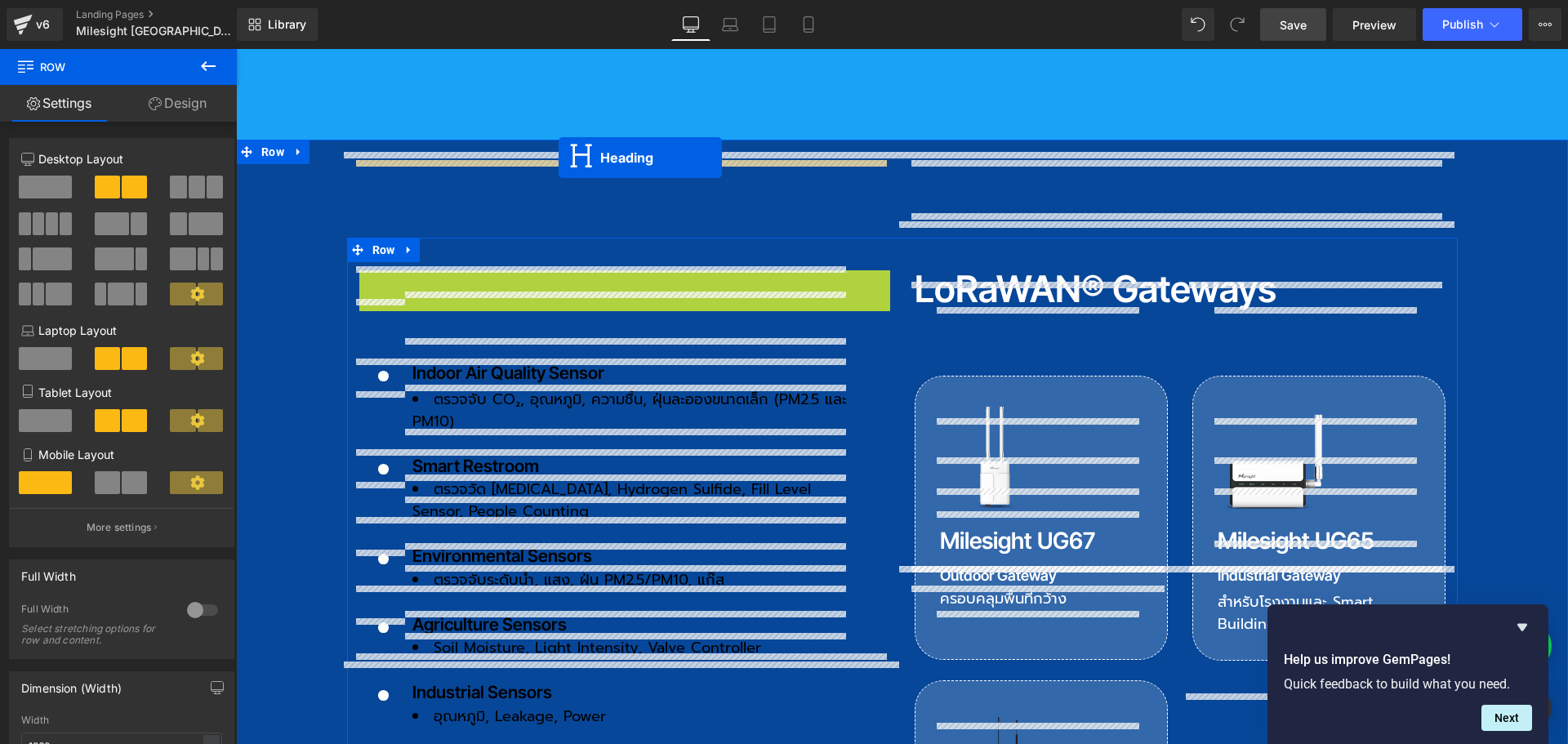
drag, startPoint x: 614, startPoint y: 194, endPoint x: 559, endPoint y: 158, distance: 65.7
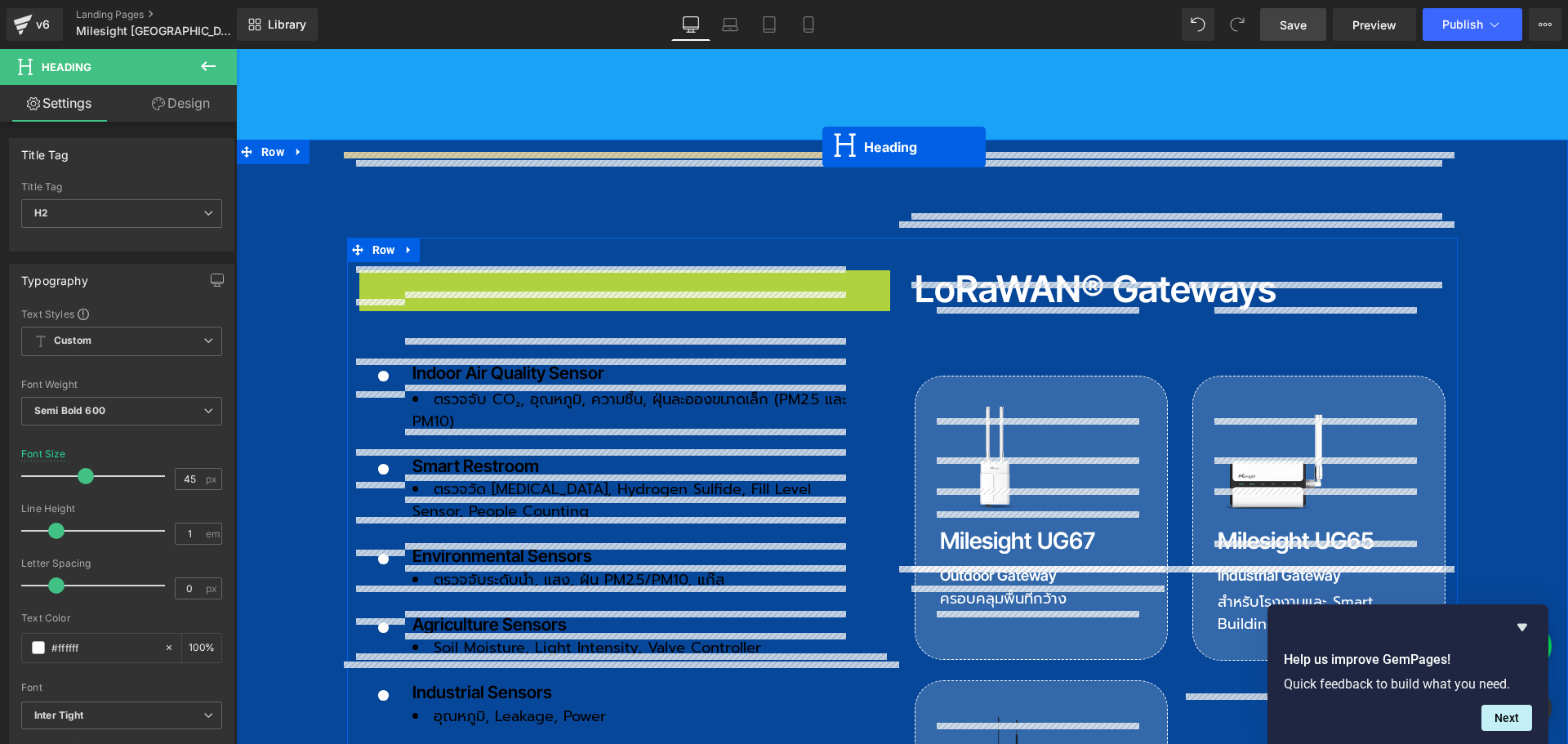
drag, startPoint x: 607, startPoint y: 192, endPoint x: 822, endPoint y: 147, distance: 219.7
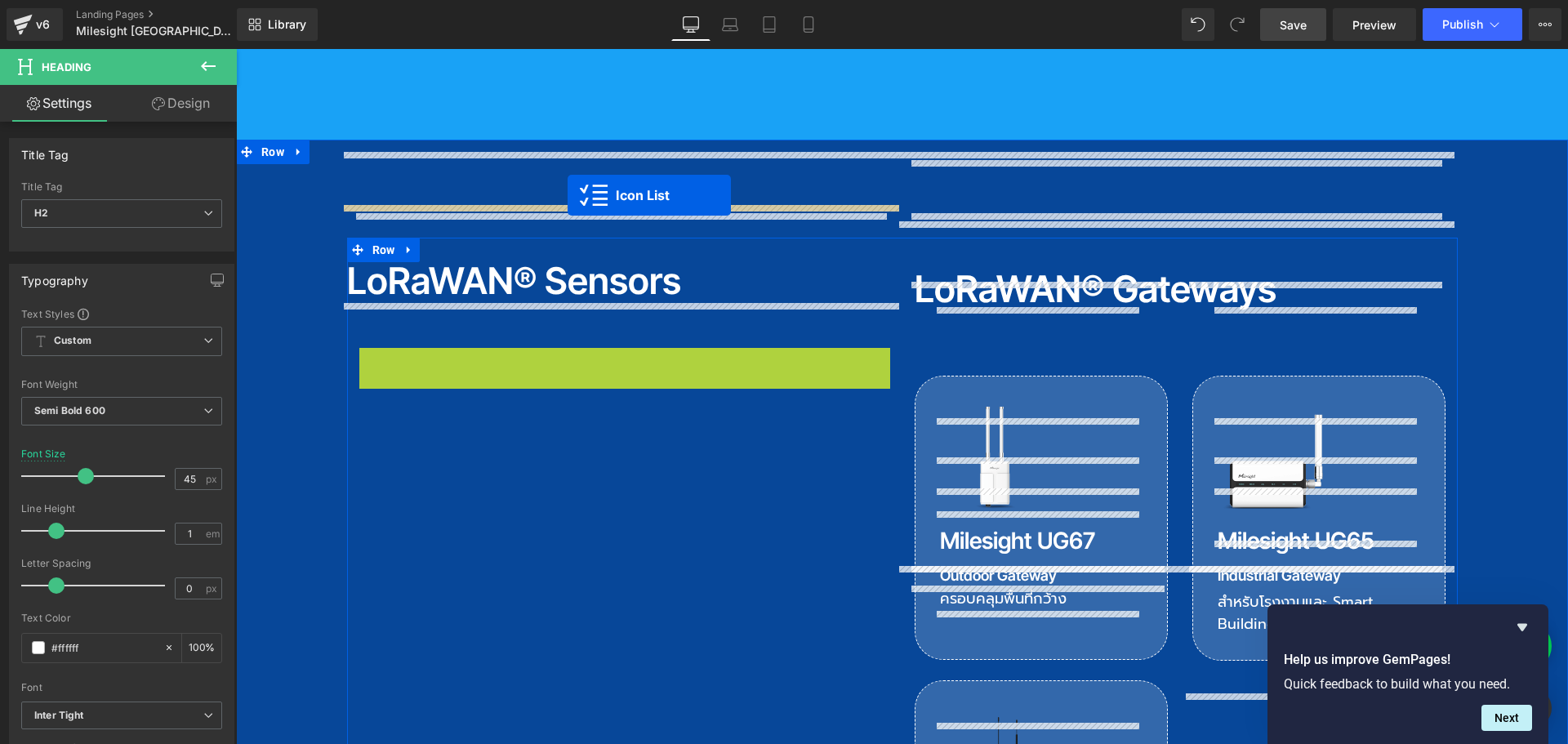
drag, startPoint x: 597, startPoint y: 268, endPoint x: 567, endPoint y: 195, distance: 78.9
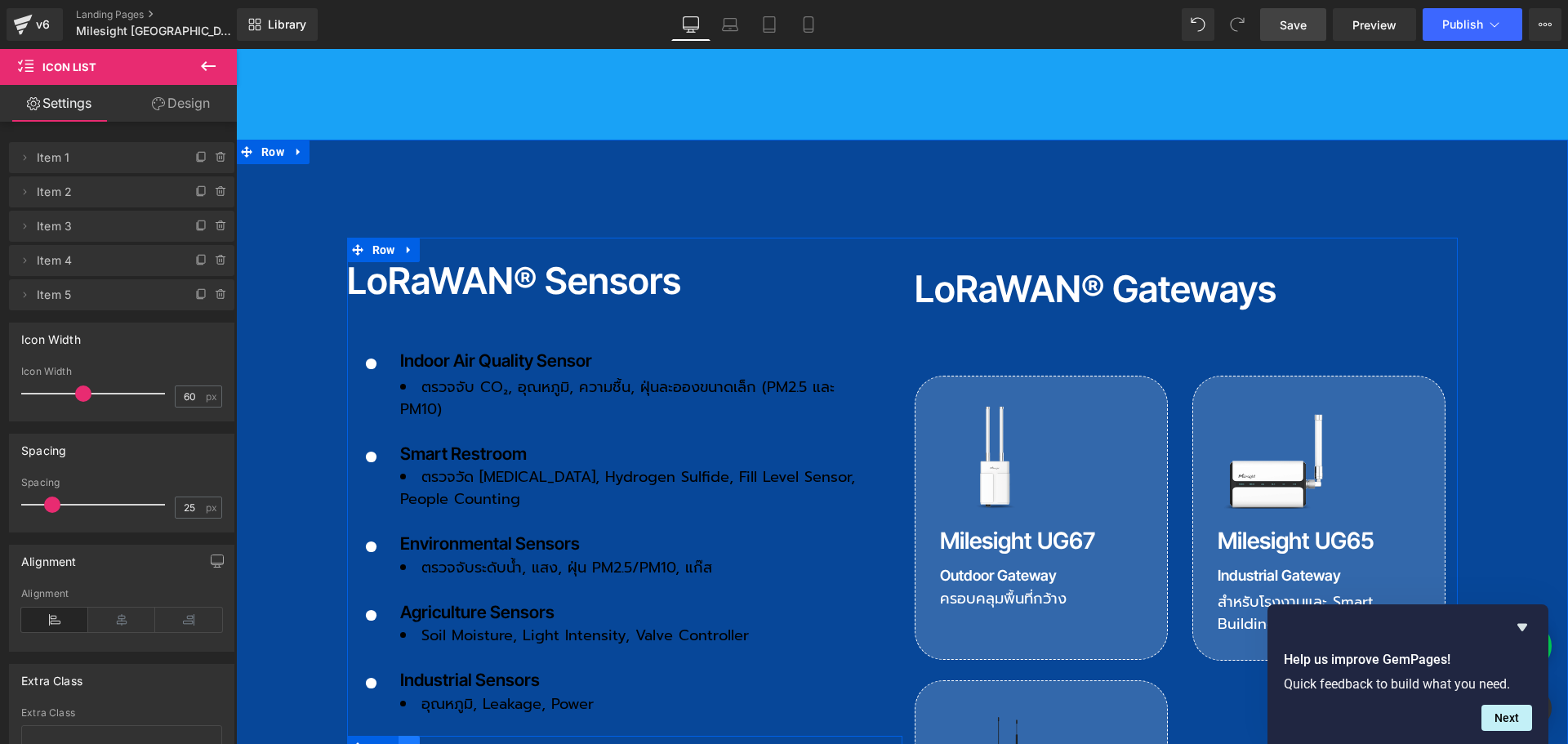
click at [405, 741] on icon at bounding box center [409, 747] width 12 height 13
click at [450, 741] on icon at bounding box center [452, 747] width 12 height 13
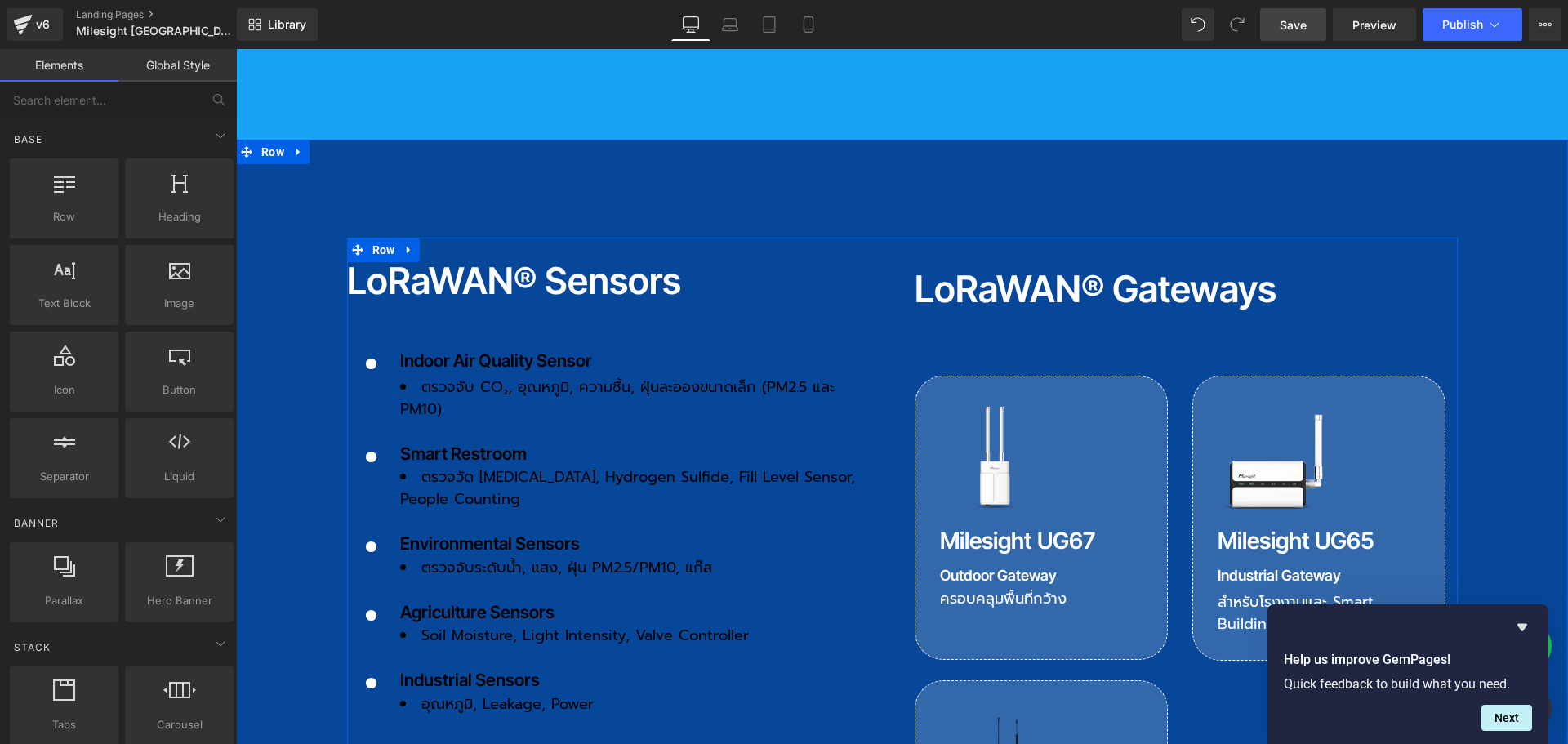
click at [698, 348] on p "Indoor Air Quality Sensor" at bounding box center [630, 360] width 462 height 26
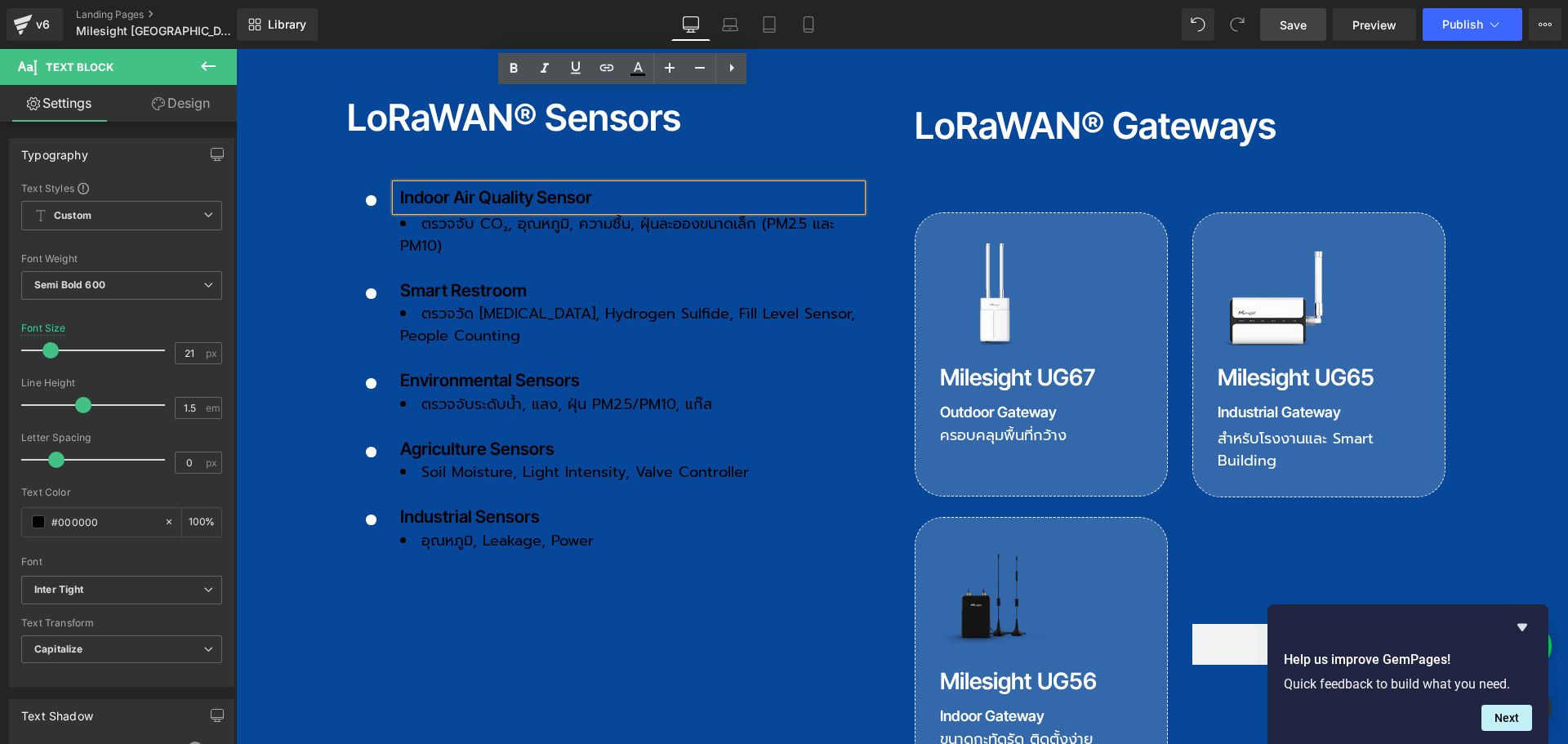
scroll to position [1714, 0]
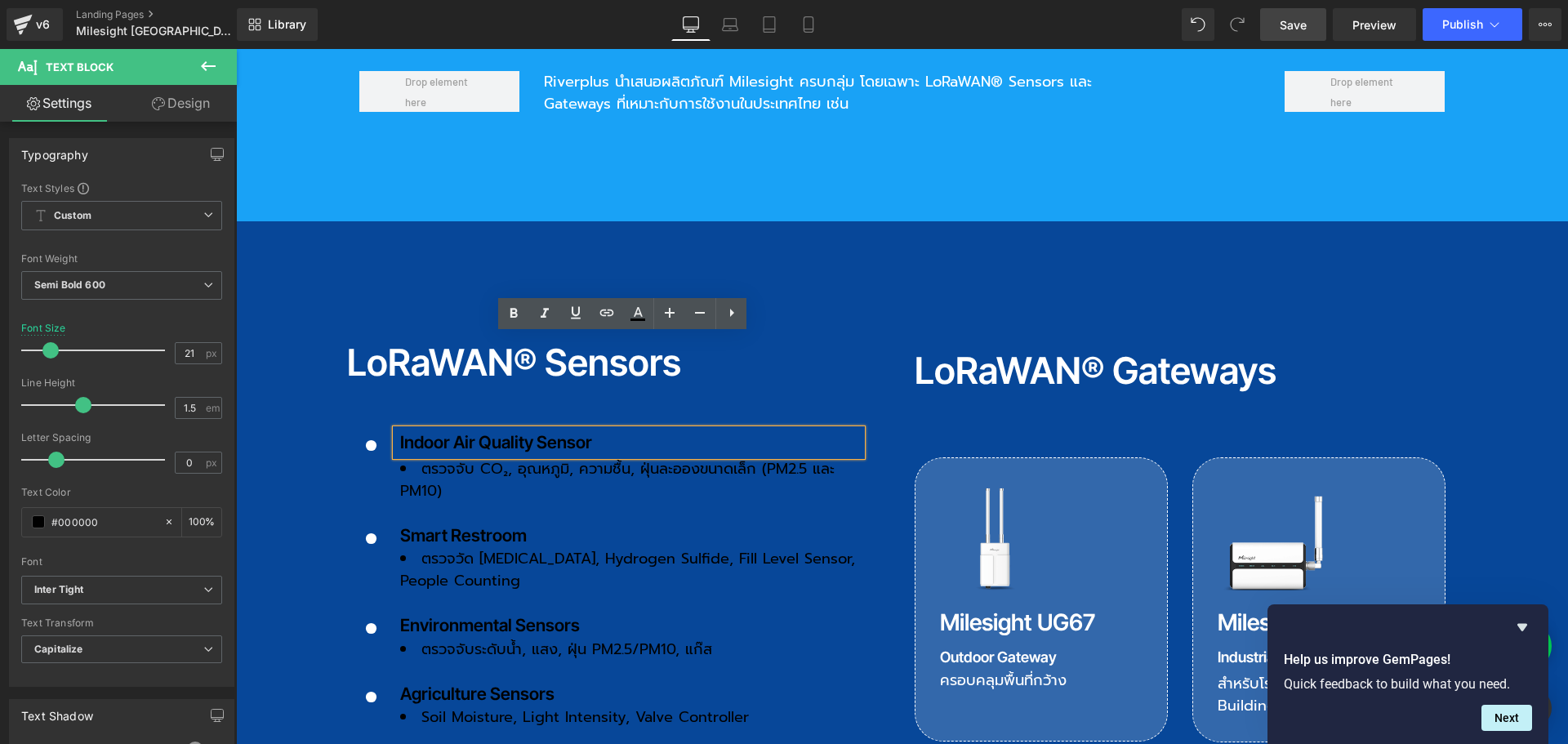
click at [551, 221] on div "LoRaWAN® Sensors Heading Icon Indoor Air Quality Sensor Text Block ตรวจจับ CO₂,…" at bounding box center [902, 672] width 1332 height 902
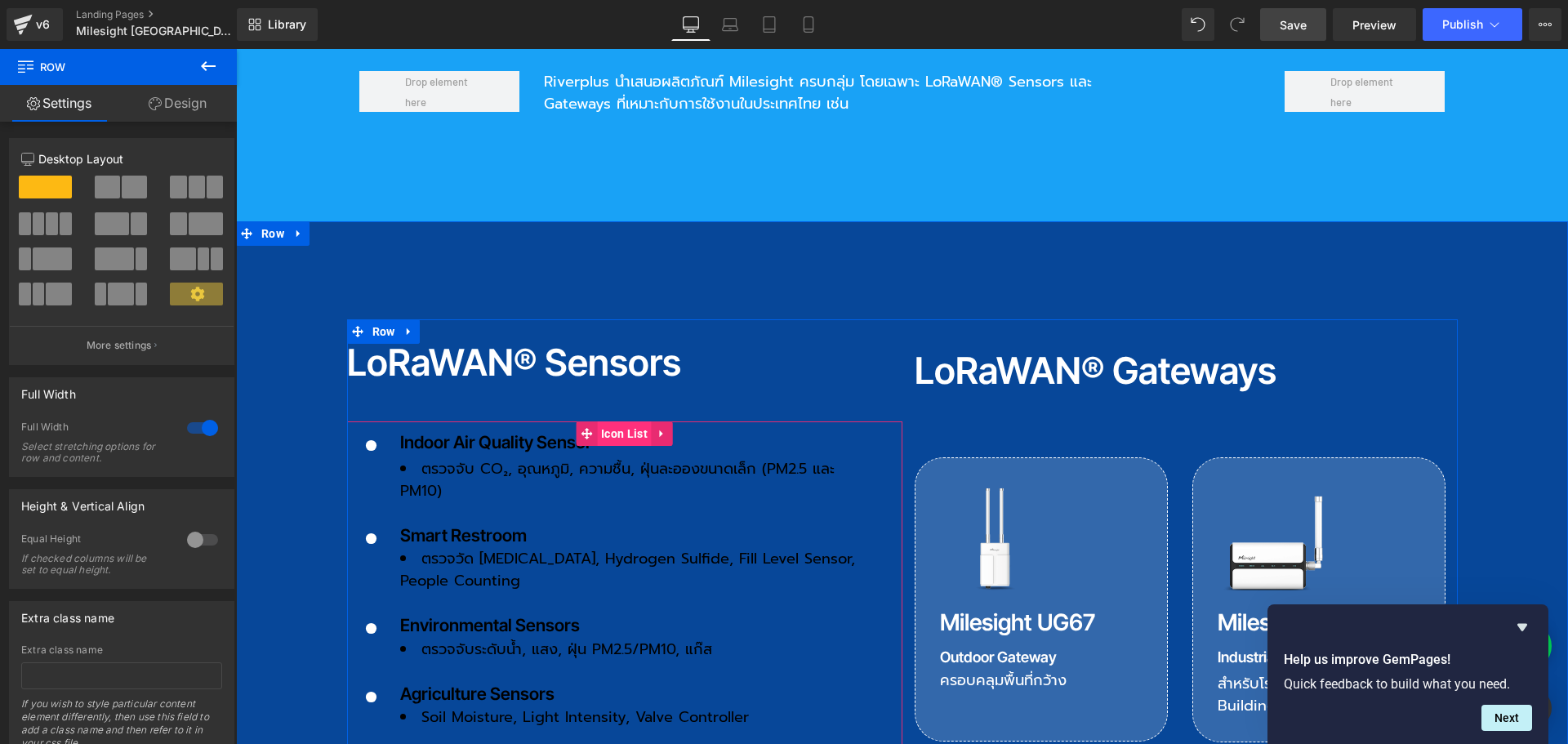
click at [616, 421] on span "Icon List" at bounding box center [624, 433] width 54 height 24
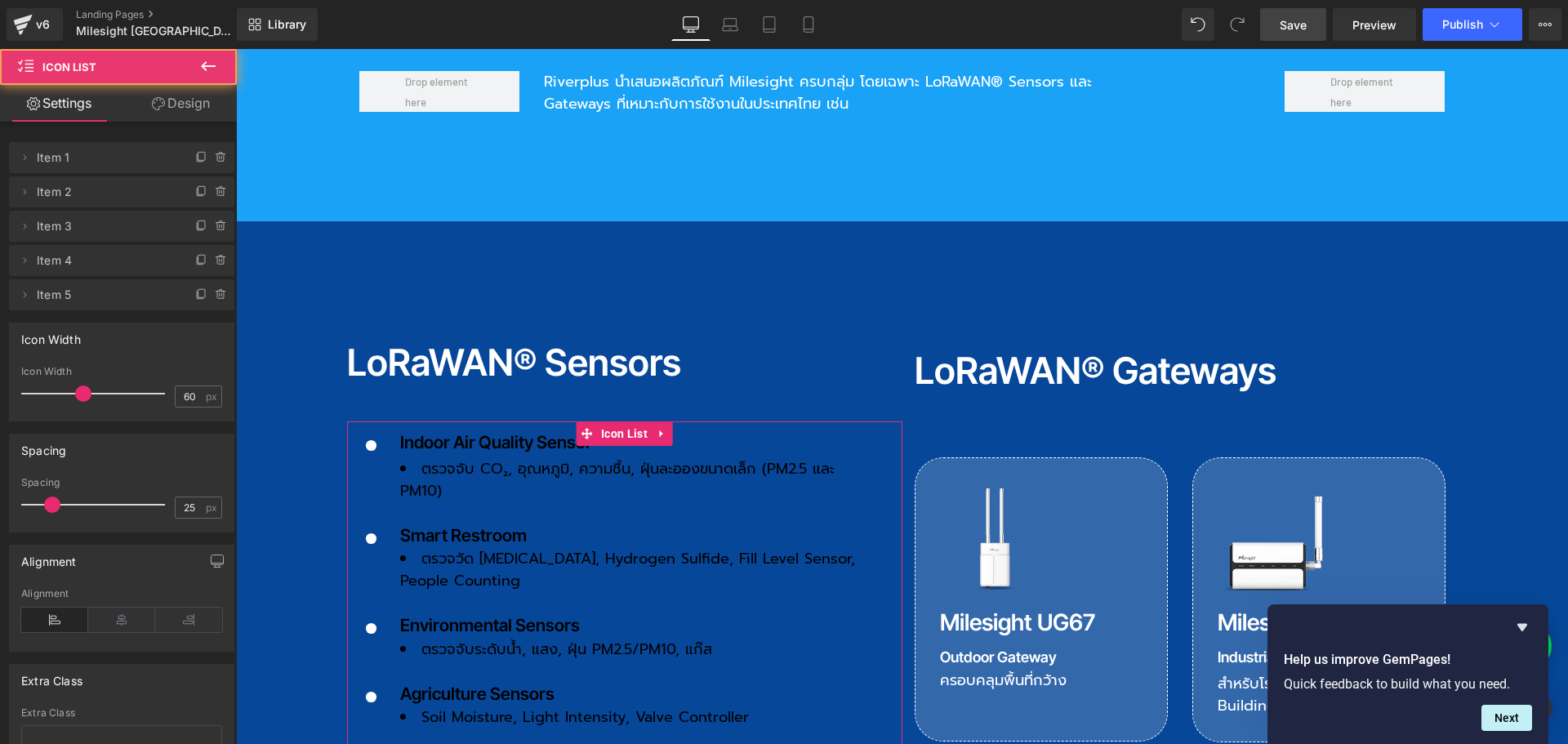
click at [191, 106] on link "Design" at bounding box center [180, 103] width 118 height 37
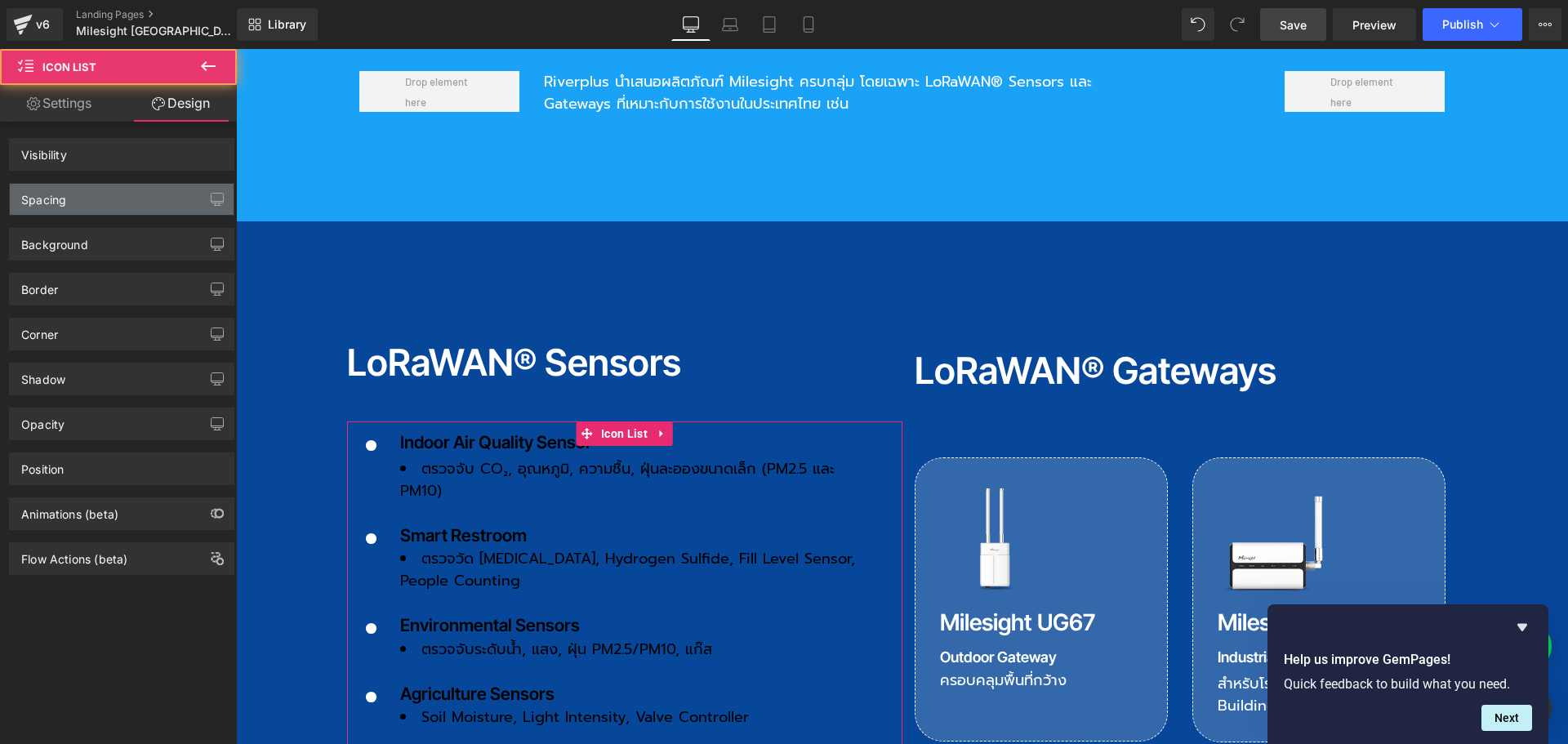
click at [100, 205] on div "Spacing" at bounding box center [122, 199] width 224 height 31
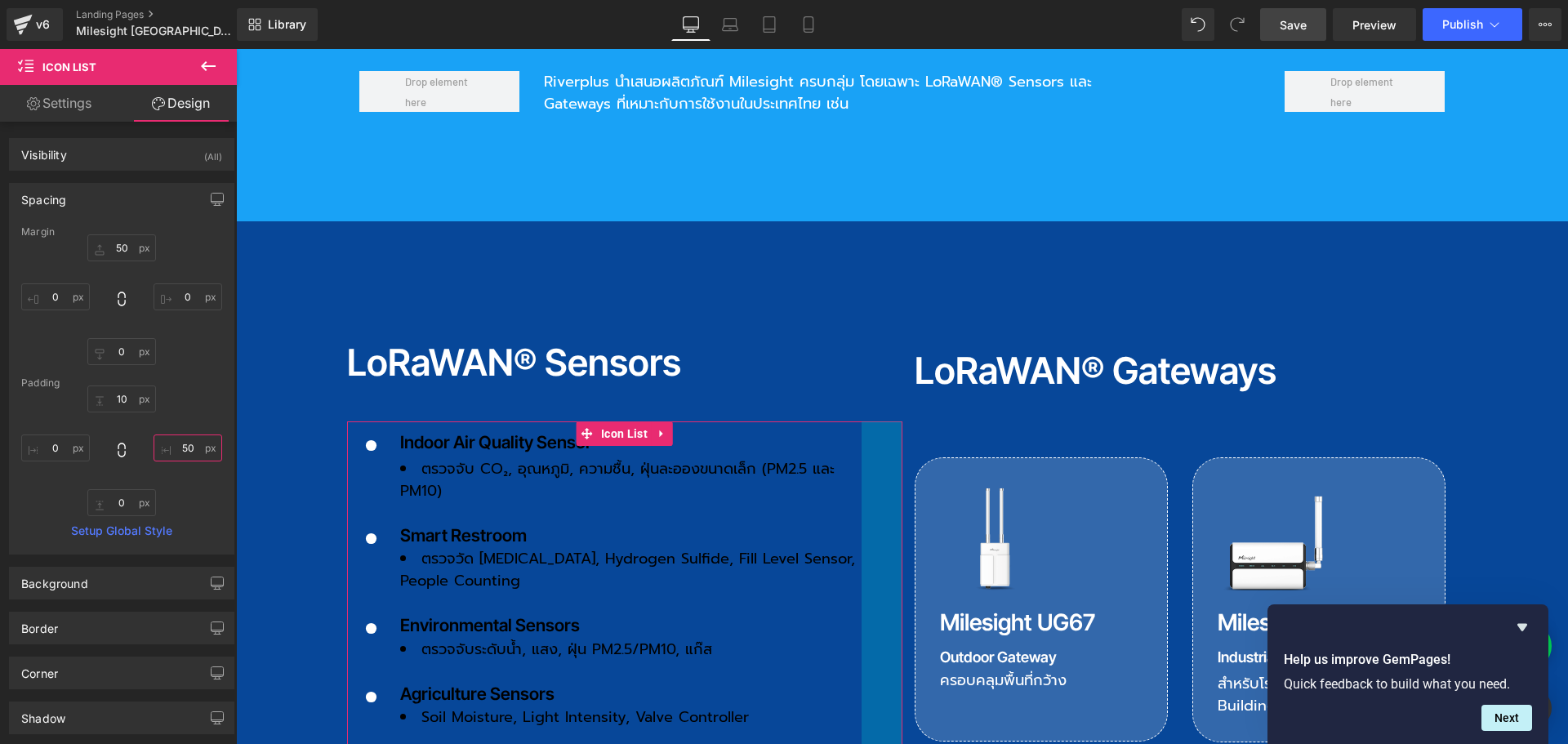
click at [188, 446] on input "50" at bounding box center [188, 447] width 69 height 27
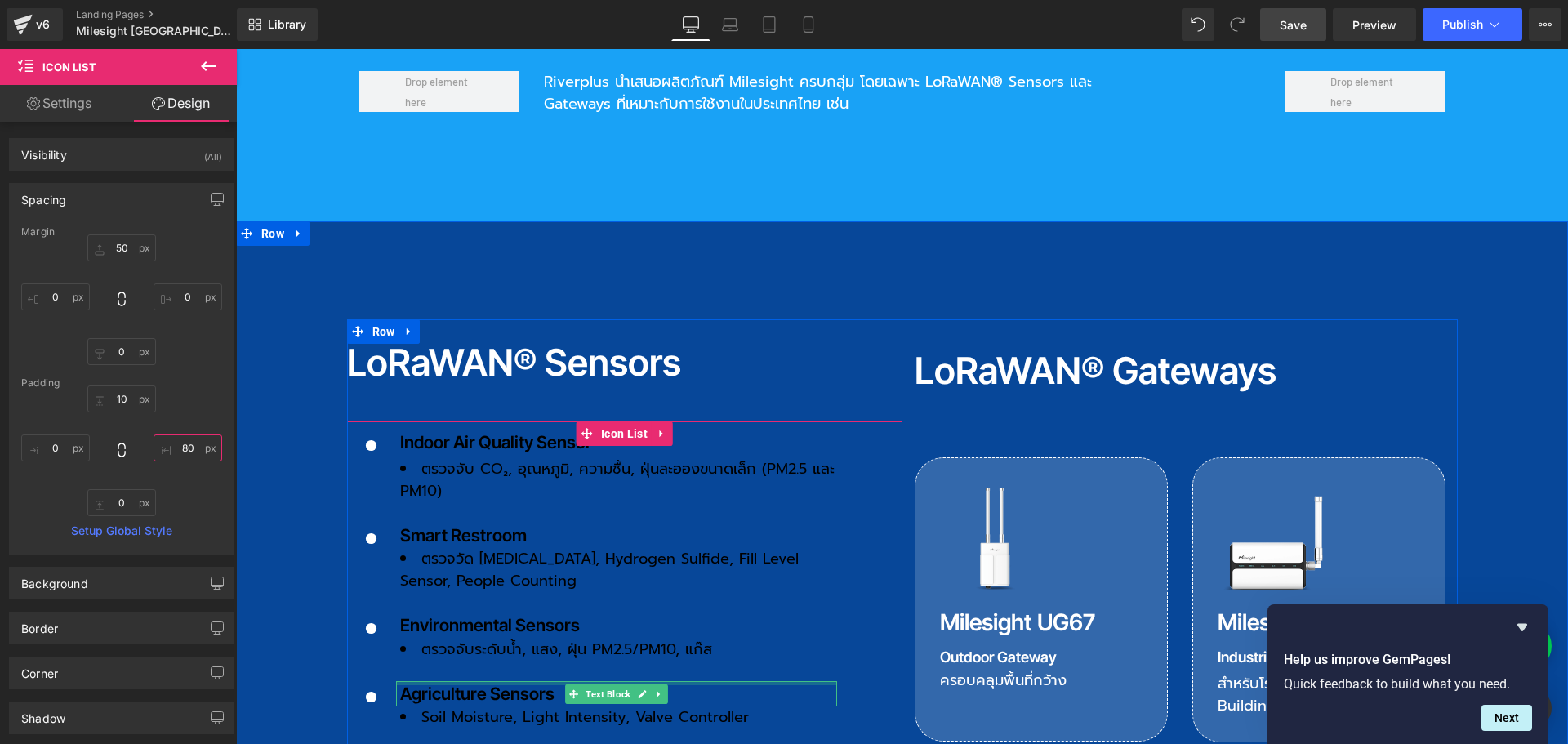
scroll to position [1796, 0]
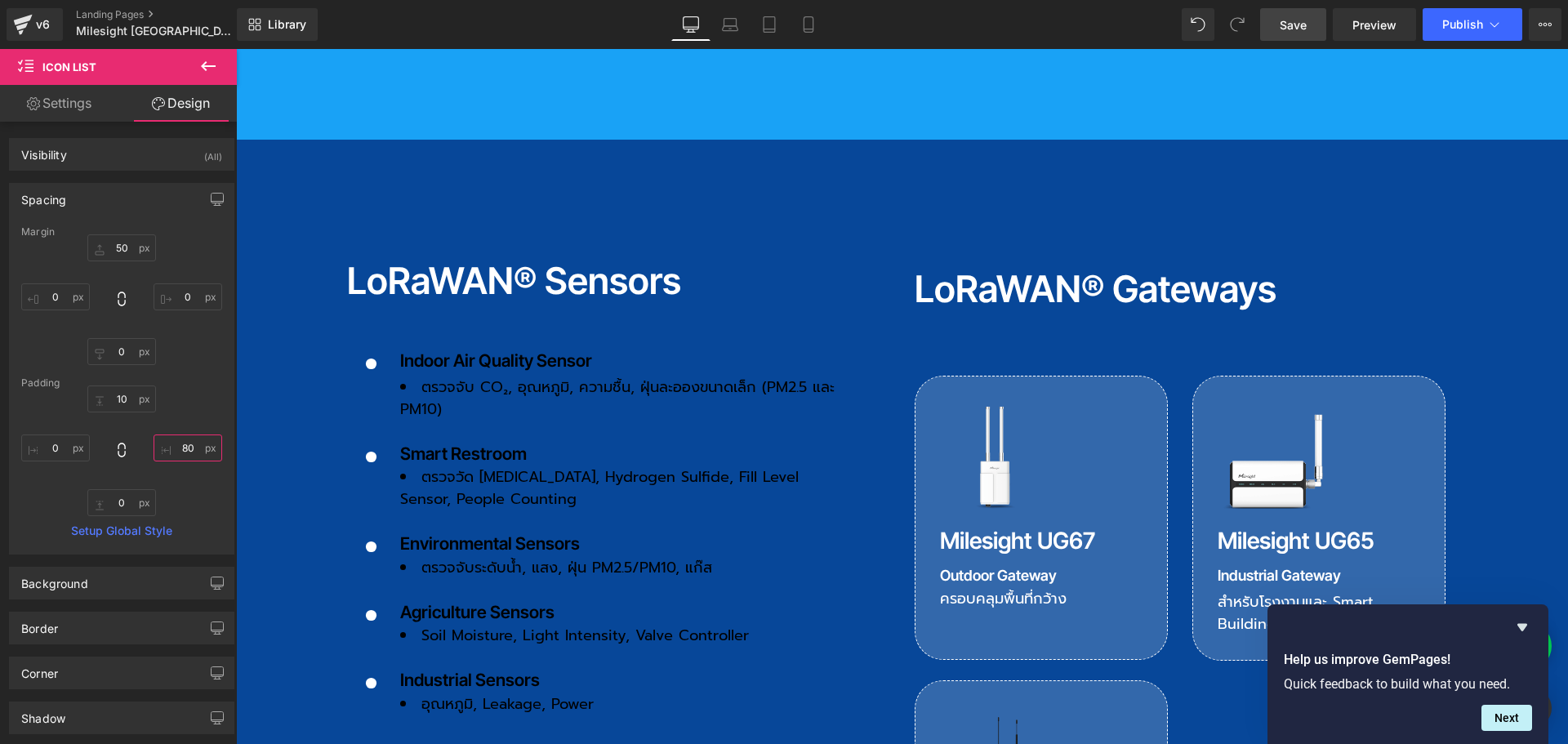
type input "80"
click at [1297, 28] on span "Save" at bounding box center [1293, 24] width 27 height 17
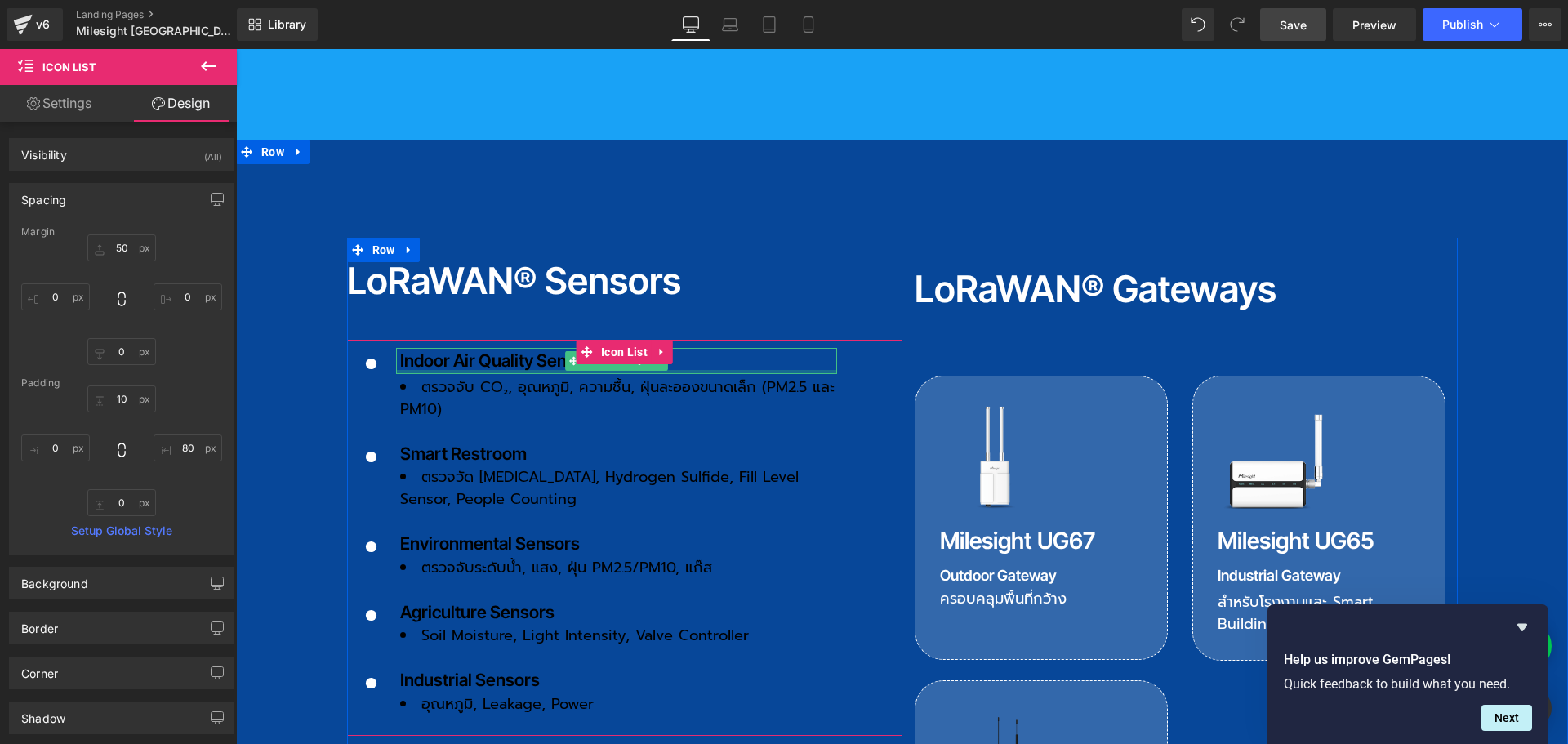
click at [463, 369] on div at bounding box center [617, 371] width 441 height 4
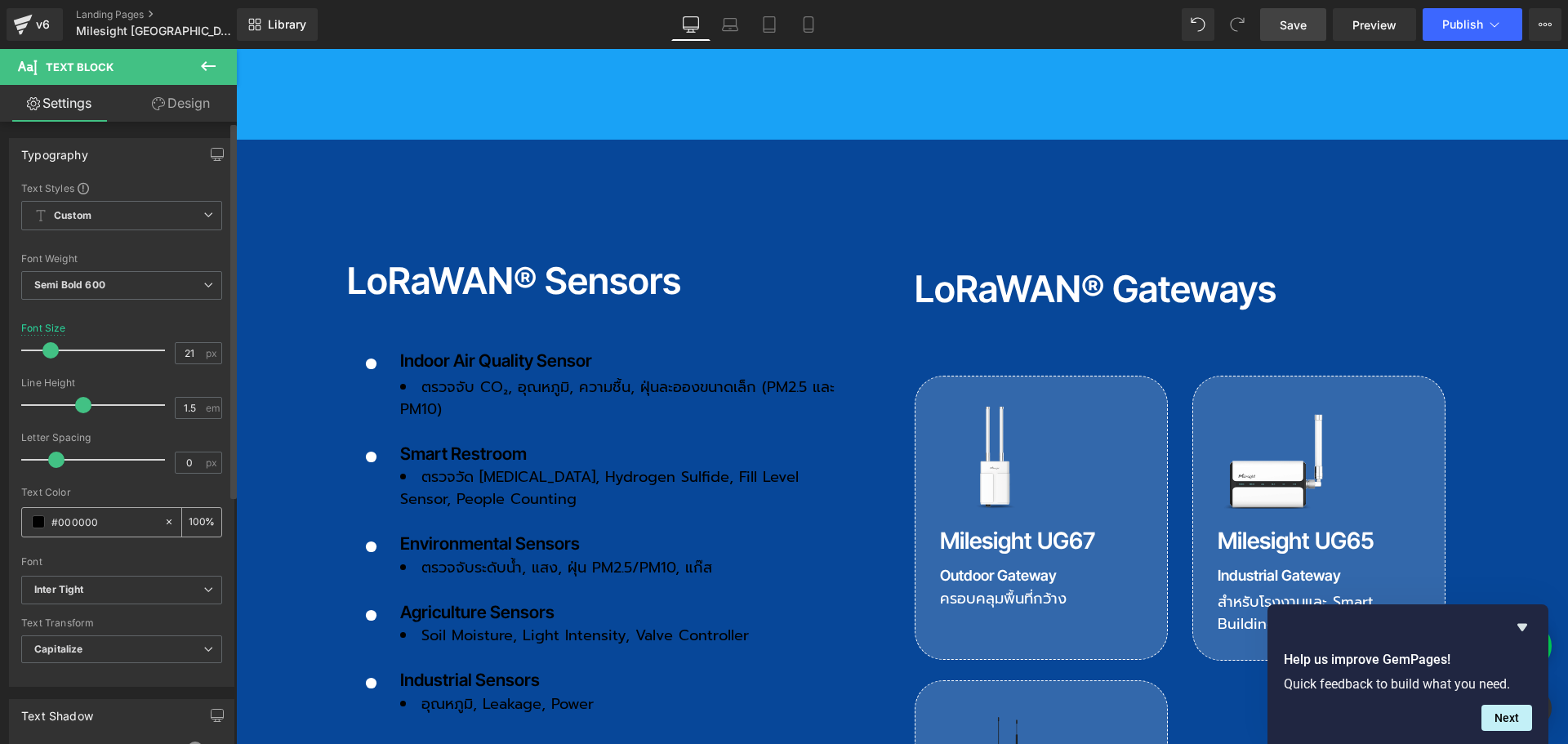
drag, startPoint x: 118, startPoint y: 525, endPoint x: 31, endPoint y: 517, distance: 87.4
click at [31, 517] on div "#000000" at bounding box center [92, 522] width 142 height 28
type input "f"
type input "0"
type input "fff"
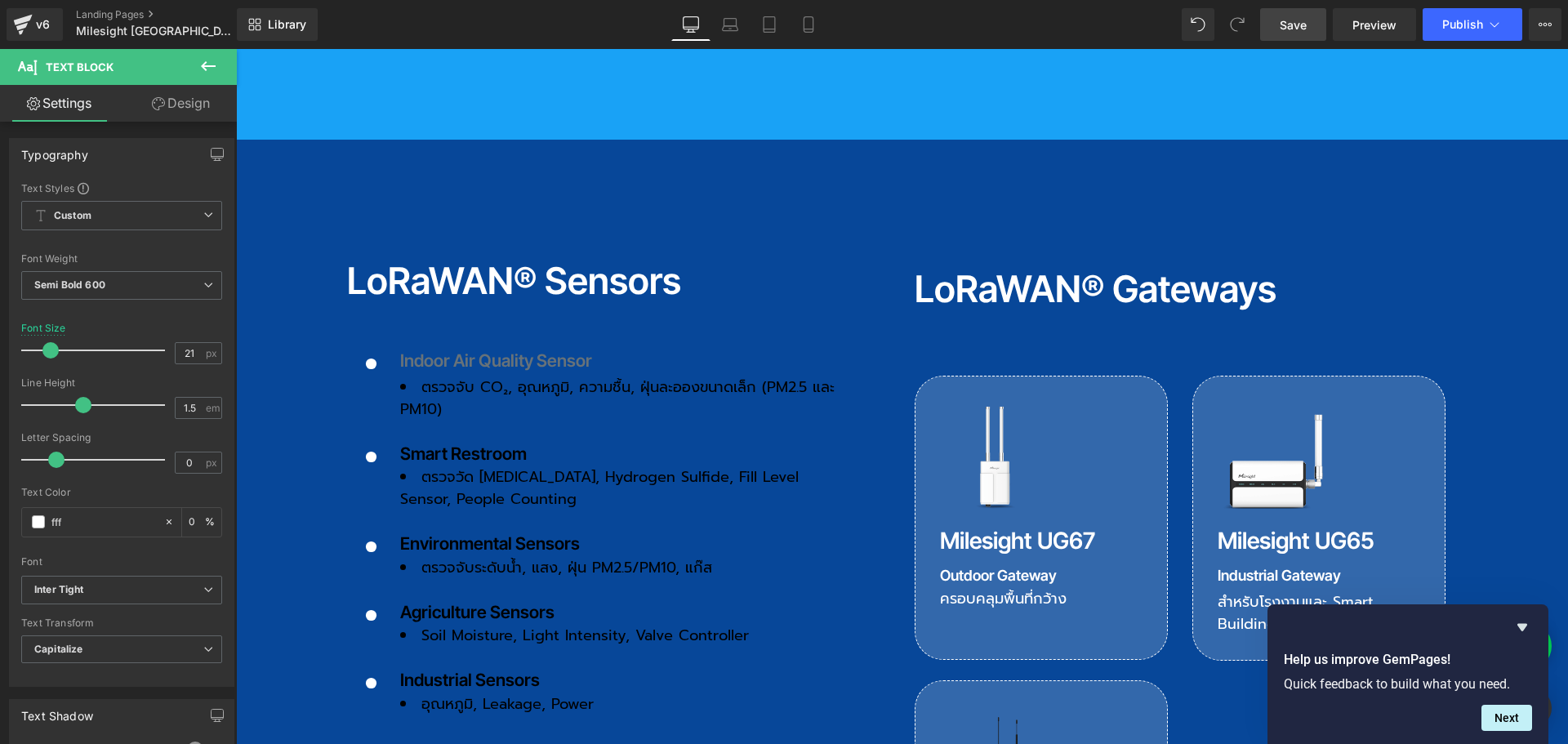
type input "100"
type input "fffff"
type input "0"
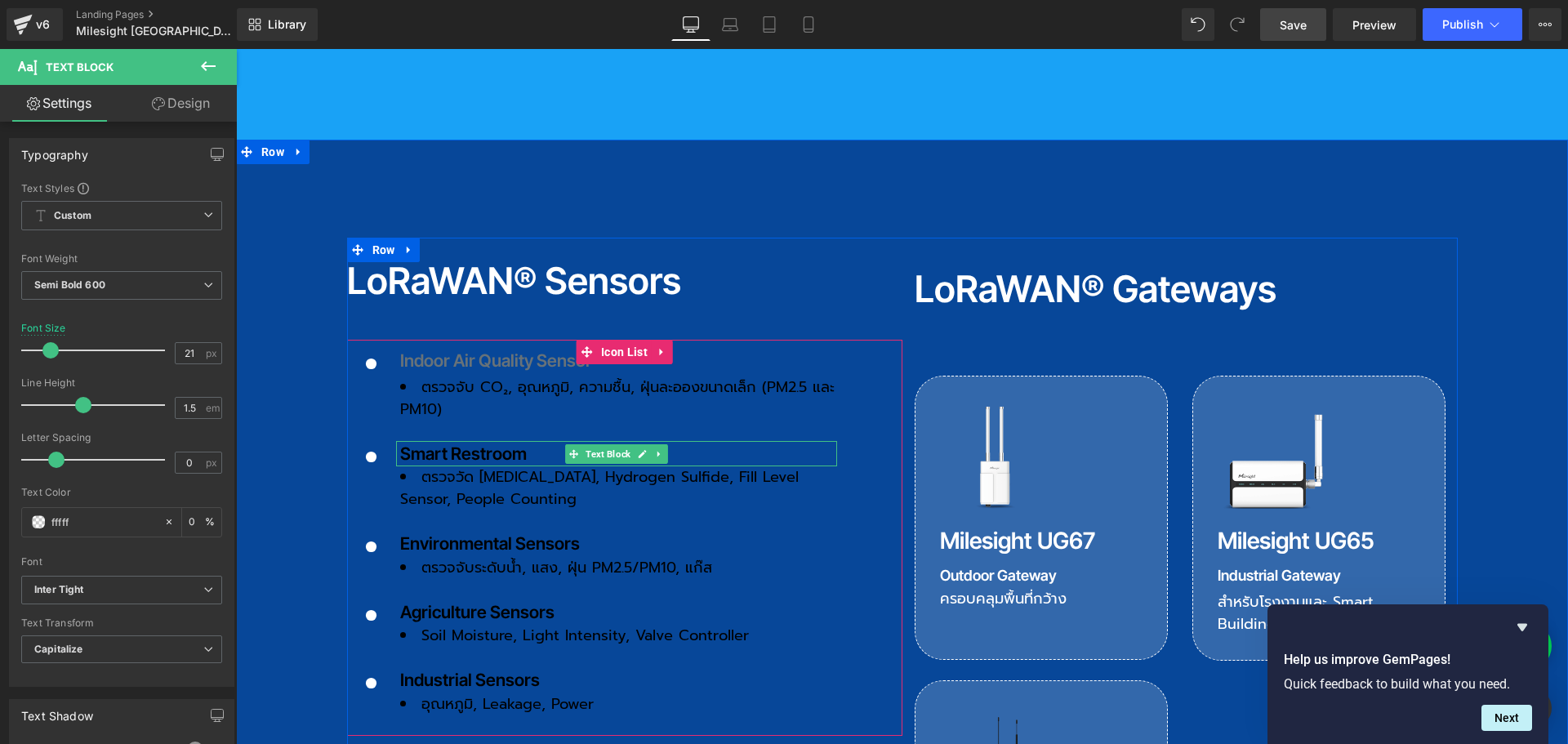
type input "ffffff"
type input "100"
click at [447, 376] on li "ตรวจจับ CO₂, อุณหภูมิ, ความชื้น, ฝุ่นละอองขนาดเล็ก (PM2.5 และ PM10)" at bounding box center [618, 398] width 437 height 44
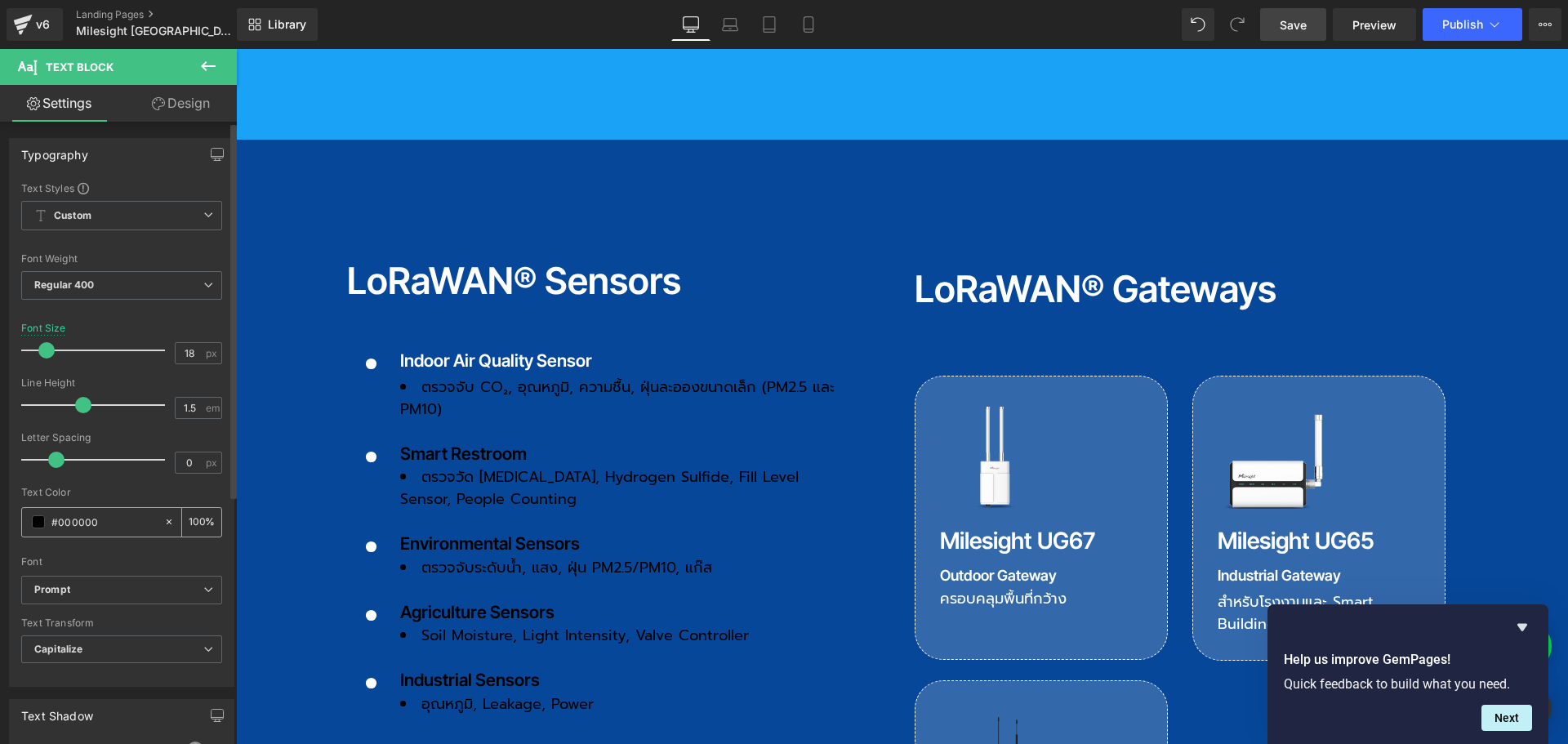
drag, startPoint x: 111, startPoint y: 524, endPoint x: 36, endPoint y: 523, distance: 75.0
click at [36, 523] on div "#000000" at bounding box center [92, 522] width 142 height 28
type input "ff"
type input "0"
type input "fff"
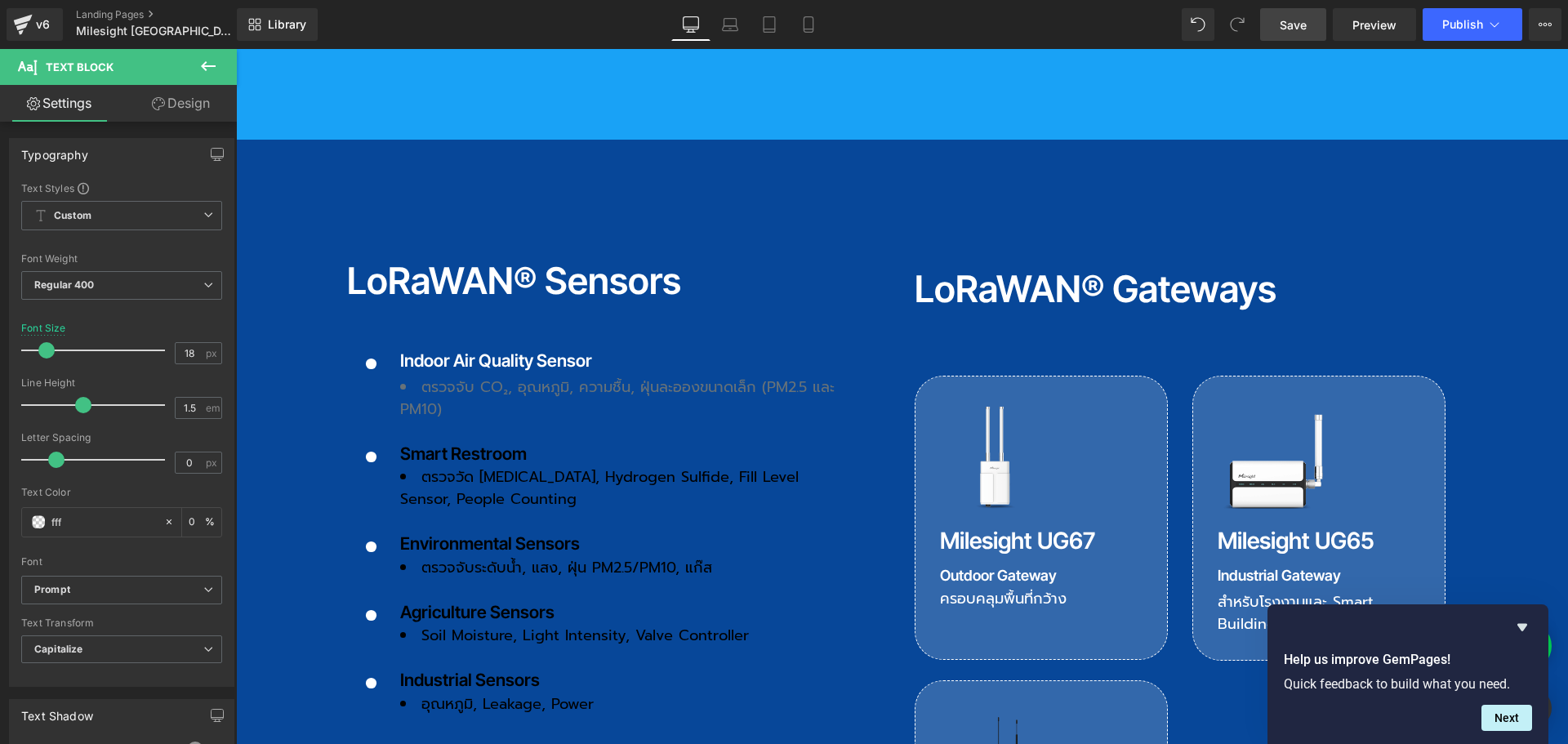
type input "100"
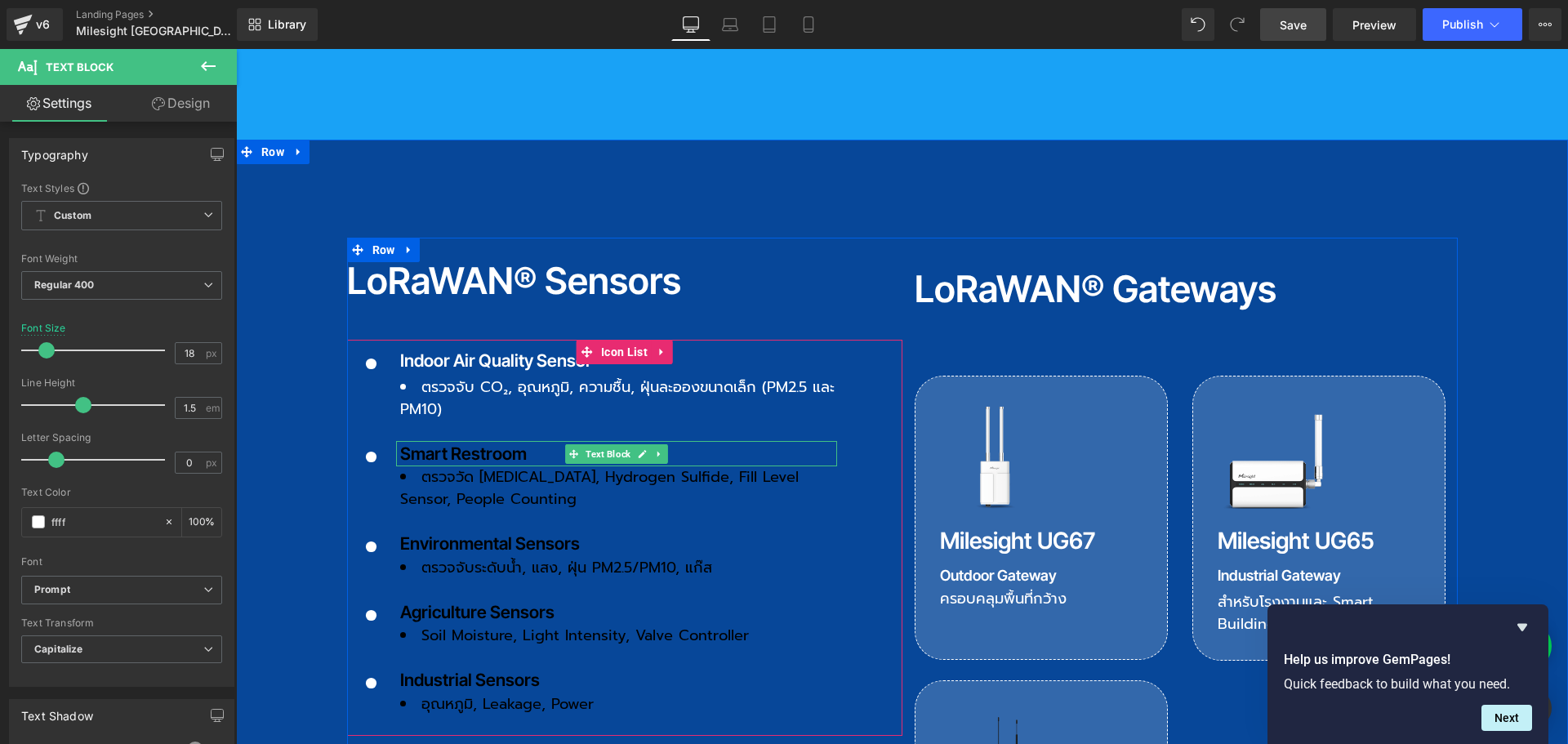
type input "fffff"
type input "0"
type input "ffffff"
type input "100"
click at [458, 441] on p "Smart Restroom" at bounding box center [618, 453] width 437 height 26
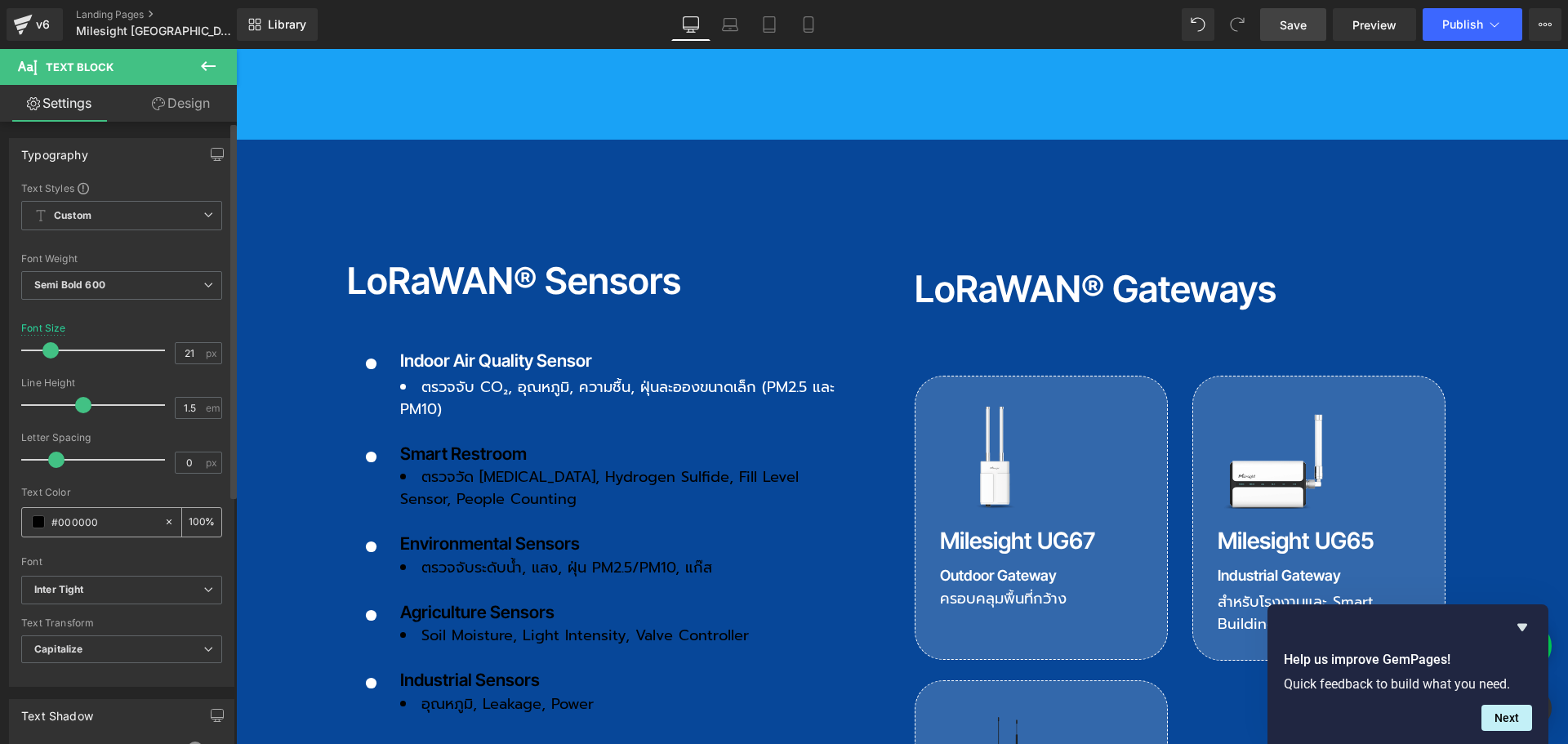
drag, startPoint x: 112, startPoint y: 525, endPoint x: 36, endPoint y: 526, distance: 76.0
click at [36, 526] on div "#000000" at bounding box center [92, 522] width 142 height 28
type input "ff"
type input "0"
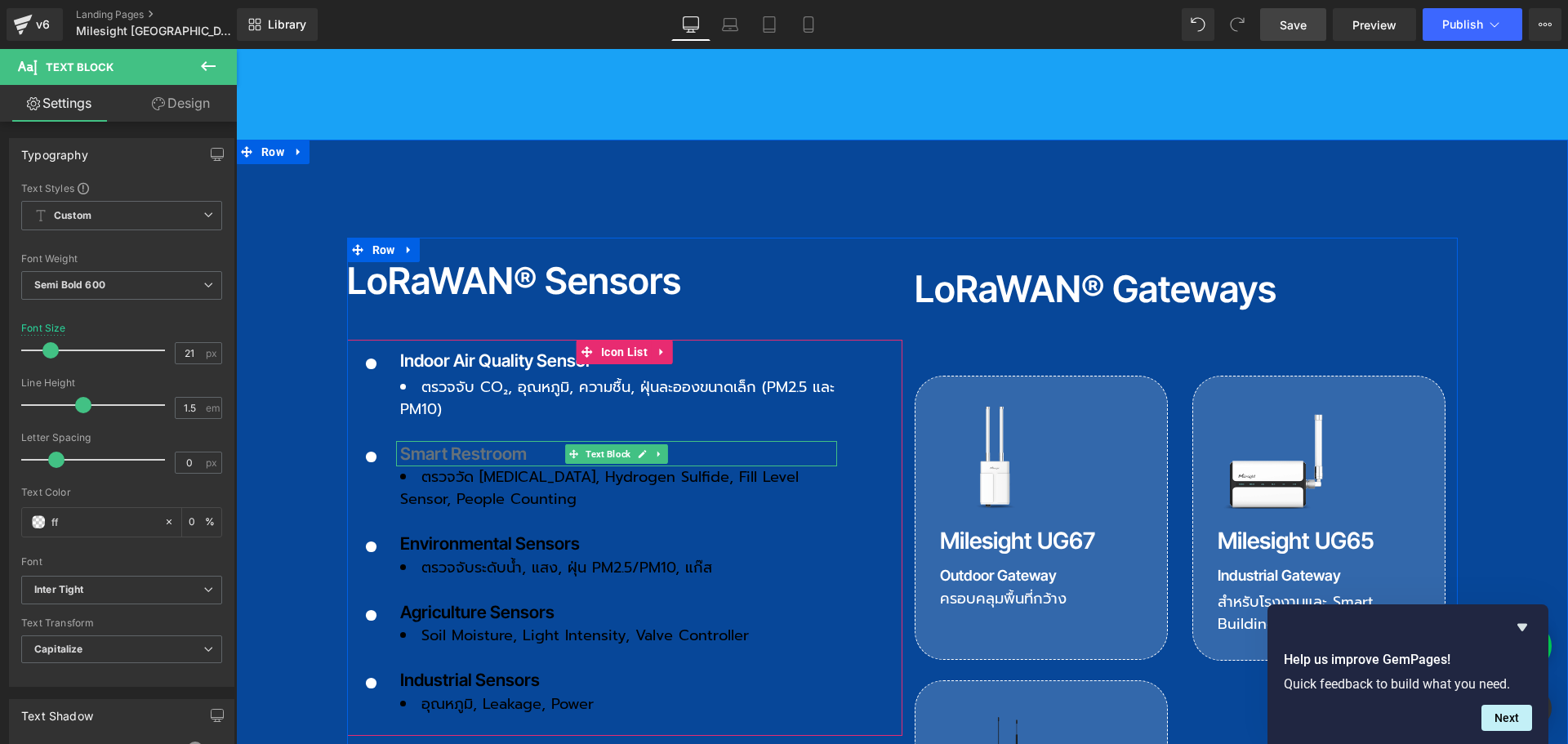
type input "fff"
type input "100"
type input "fffff"
type input "0"
type input "ffffff"
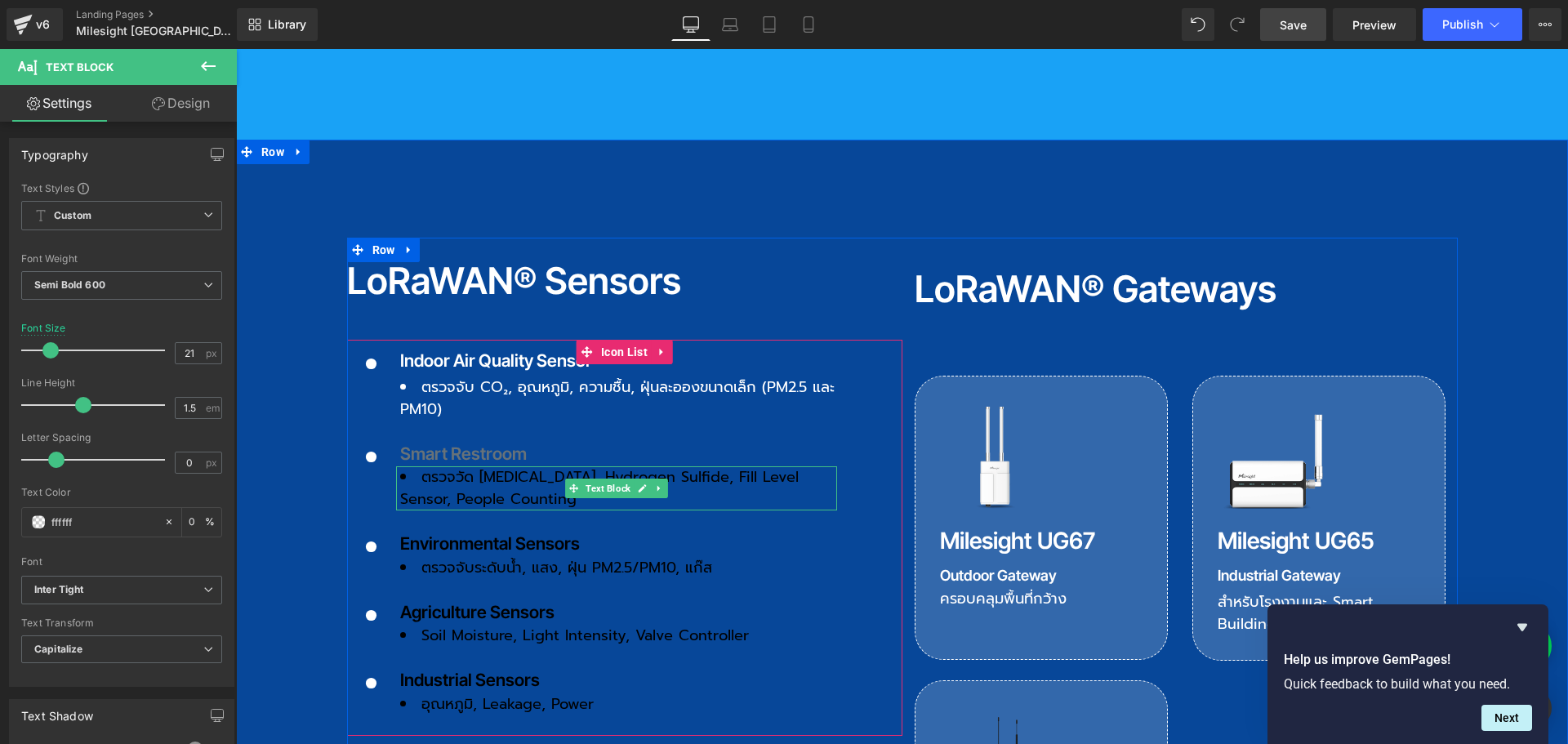
type input "100"
click at [447, 466] on li "ตรวจวัด [MEDICAL_DATA], Hydrogen Sulfide, Fill Level Sensor, People Counting" at bounding box center [618, 488] width 437 height 44
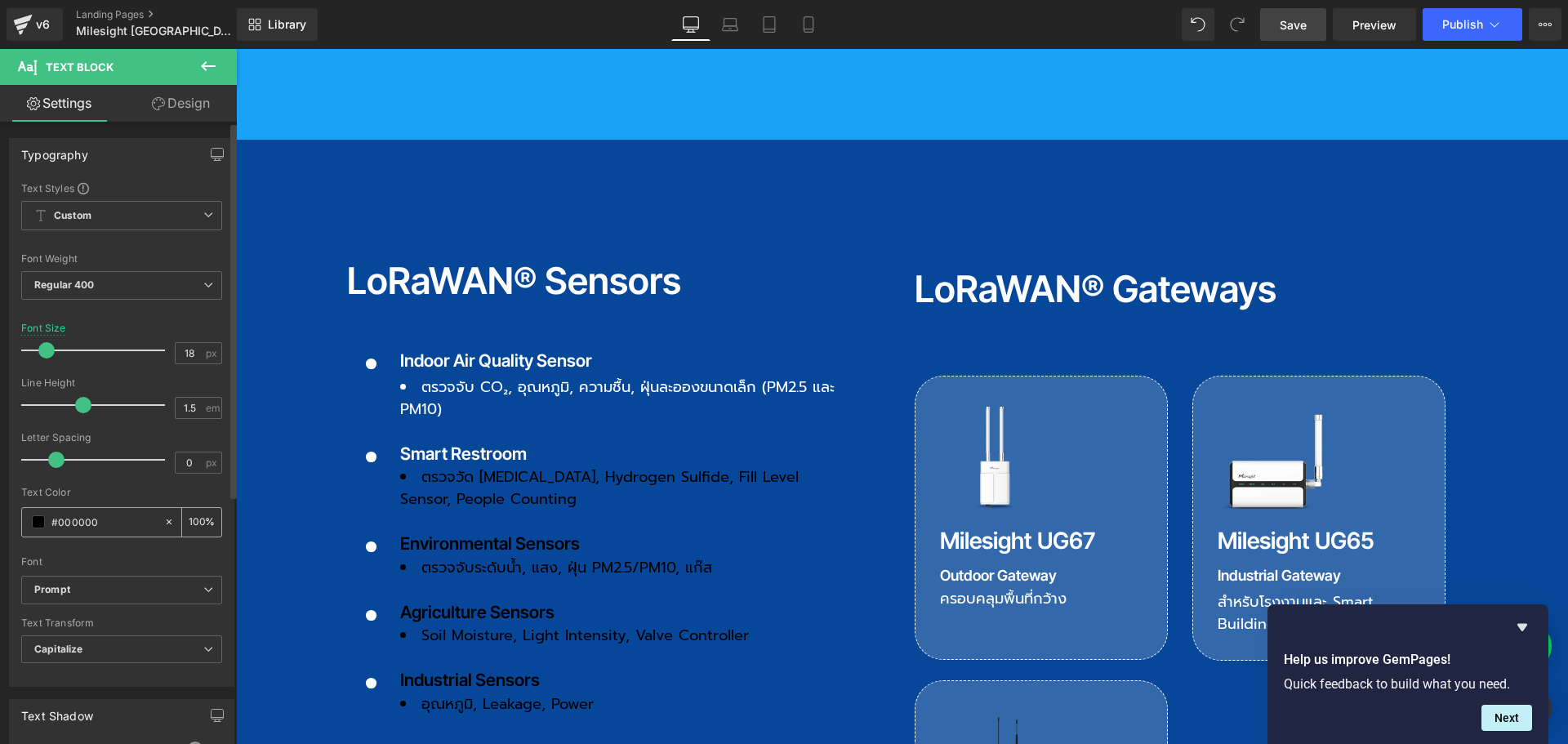
drag, startPoint x: 120, startPoint y: 525, endPoint x: 32, endPoint y: 523, distance: 88.0
click at [32, 523] on div "#000000" at bounding box center [92, 522] width 142 height 28
type input "f"
type input "0"
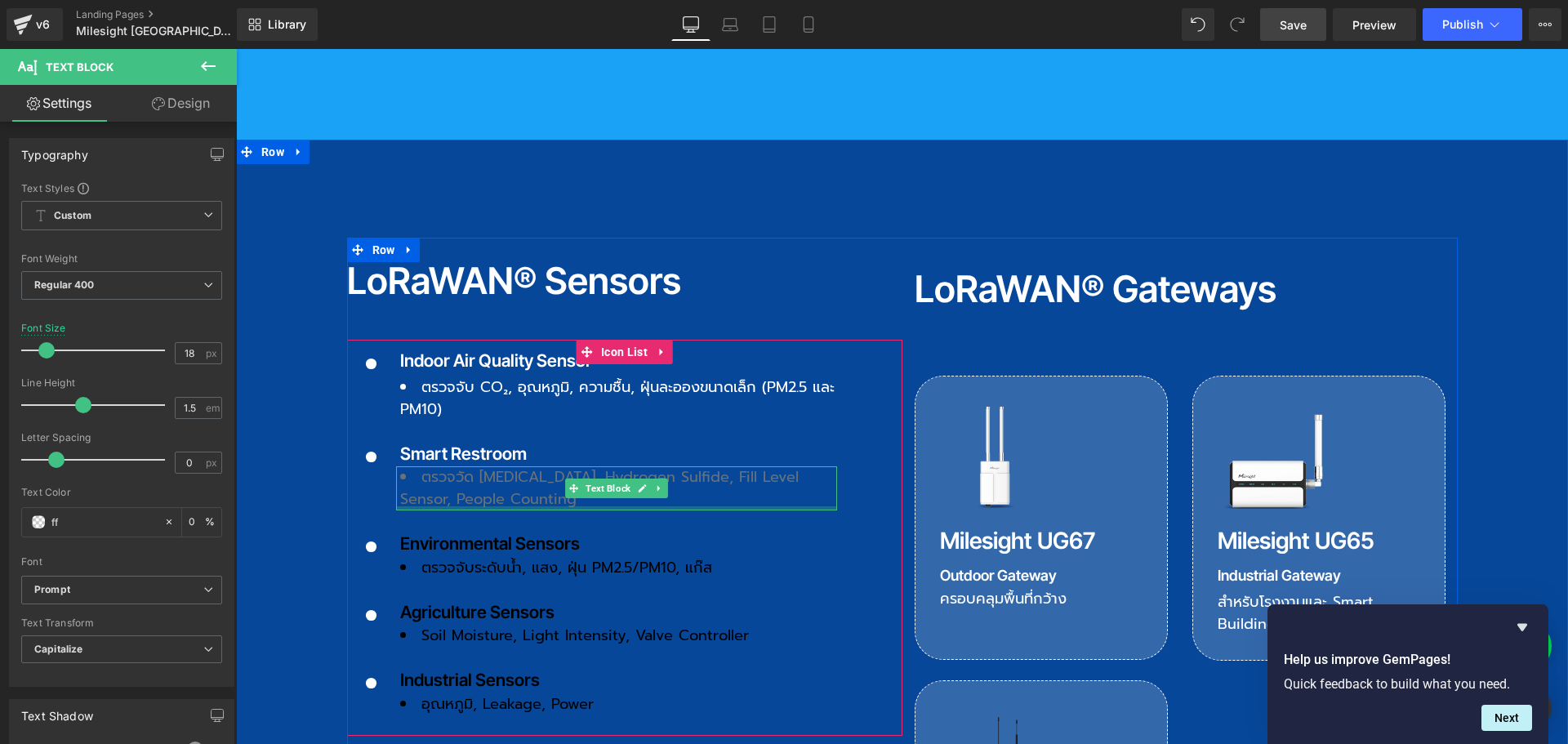
type input "fff"
type input "100"
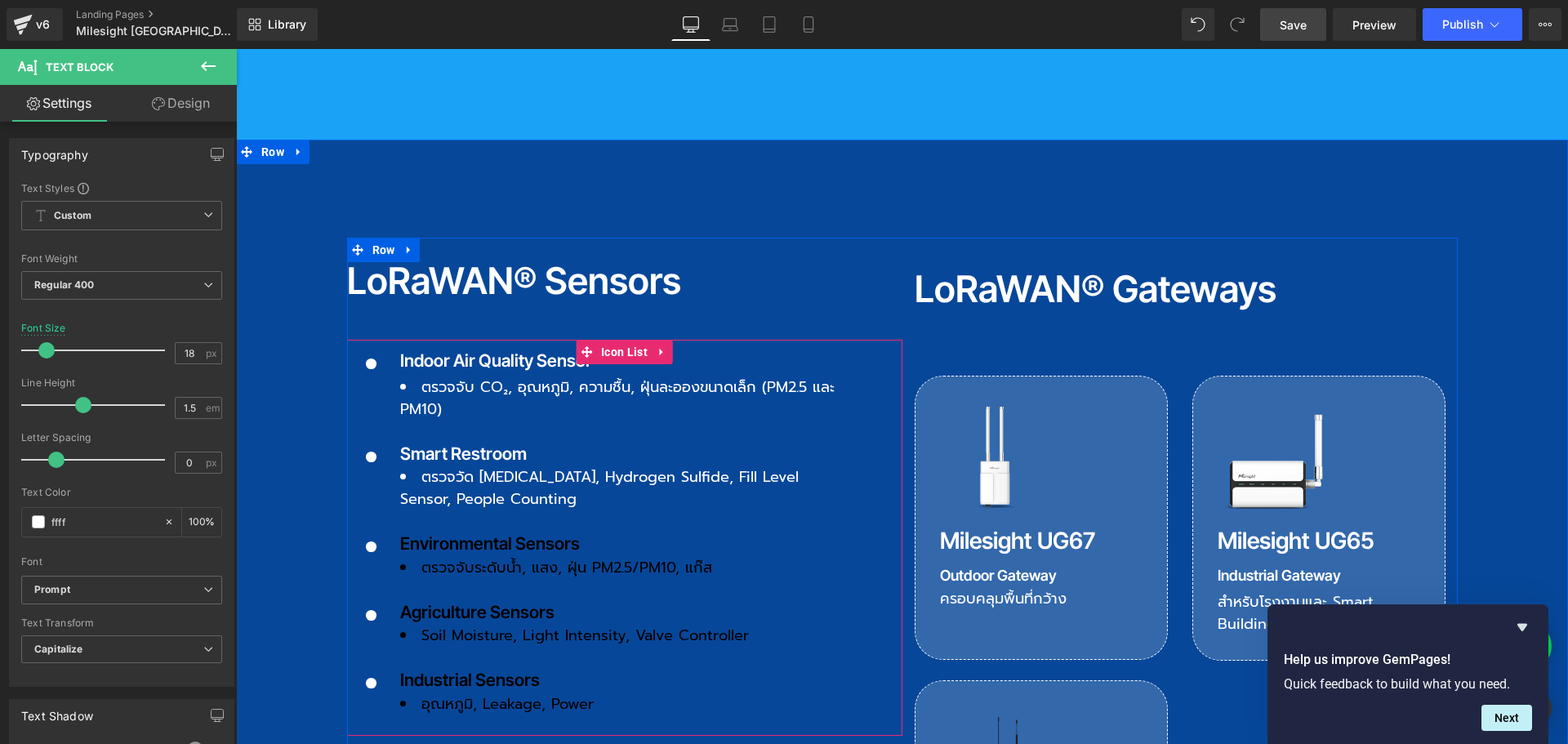
type input "fffff"
type input "0"
type input "ffffff"
type input "100"
click at [433, 376] on li "ตรวจจับ CO₂, อุณหภูมิ, ความชื้น, ฝุ่นละอองขนาดเล็ก (PM2.5 และ PM10)" at bounding box center [618, 398] width 437 height 44
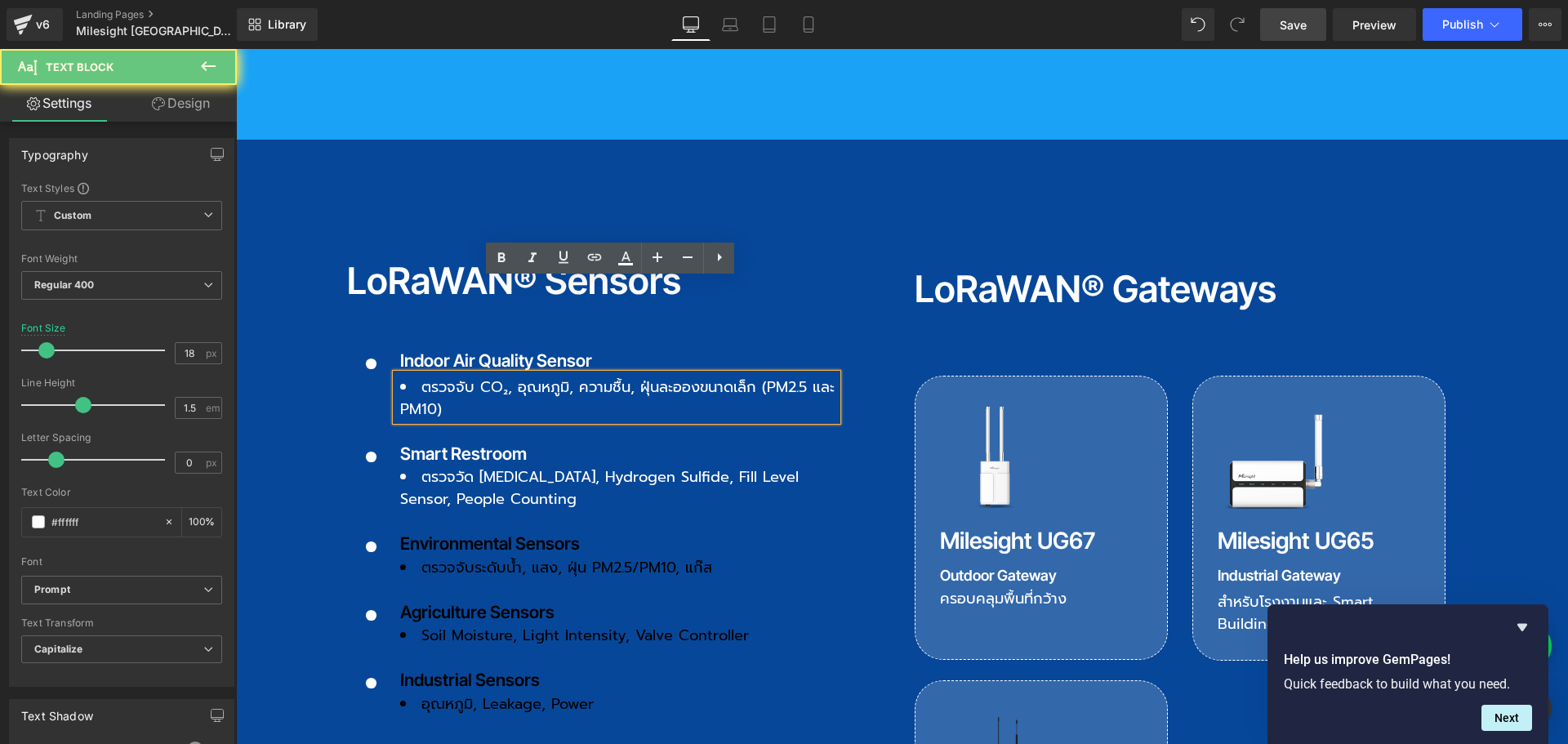
click at [421, 376] on li "ตรวจจับ CO₂, อุณหภูมิ, ความชื้น, ฝุ่นละอองขนาดเล็ก (PM2.5 และ PM10)" at bounding box center [618, 398] width 437 height 44
click at [417, 376] on li "ตรวจจับ CO₂, อุณหภูมิ, ความชื้น, ฝุ่นละอองขนาดเล็ก (PM2.5 และ PM10)" at bounding box center [618, 398] width 437 height 44
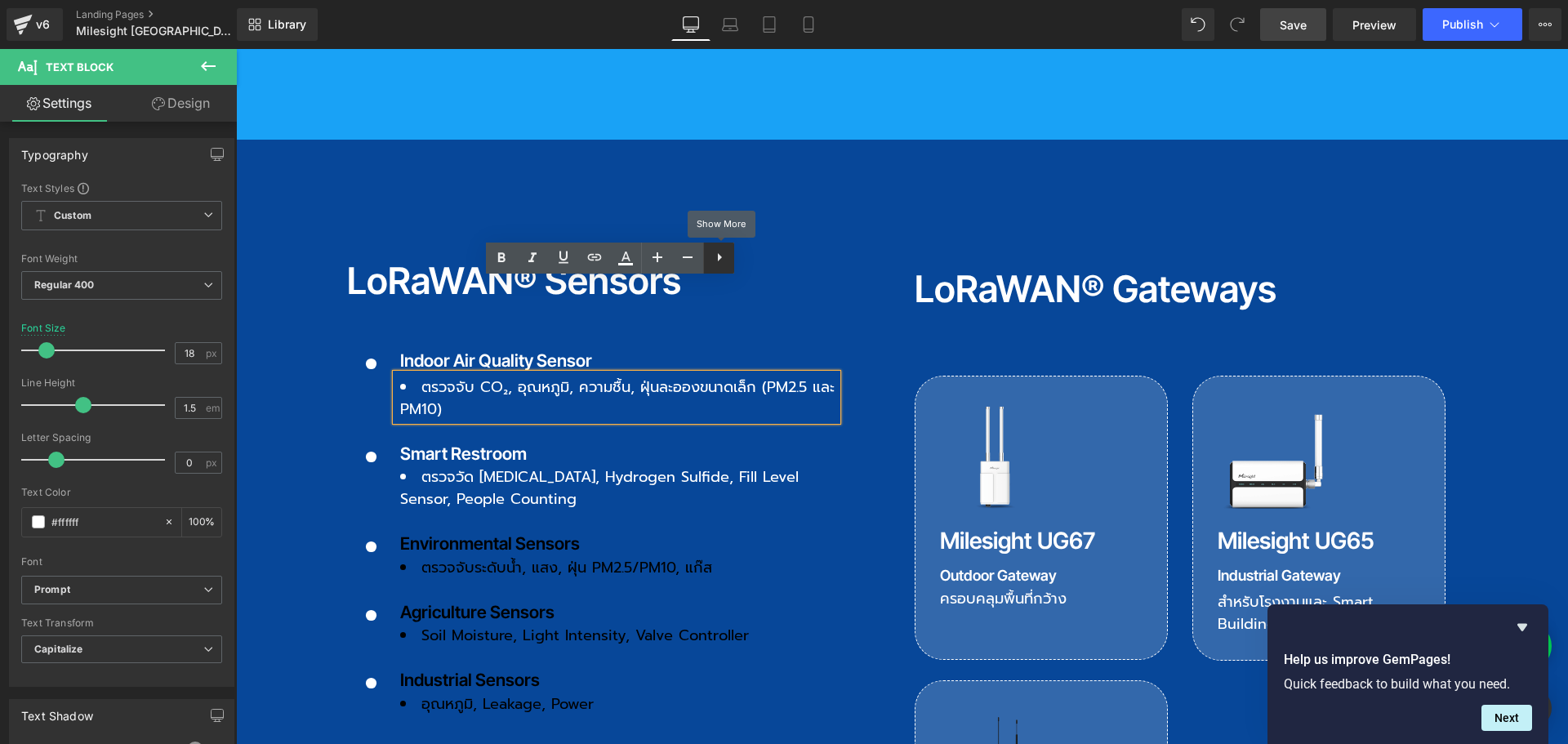
click at [719, 251] on icon at bounding box center [719, 256] width 19 height 19
click at [715, 258] on icon at bounding box center [718, 256] width 19 height 19
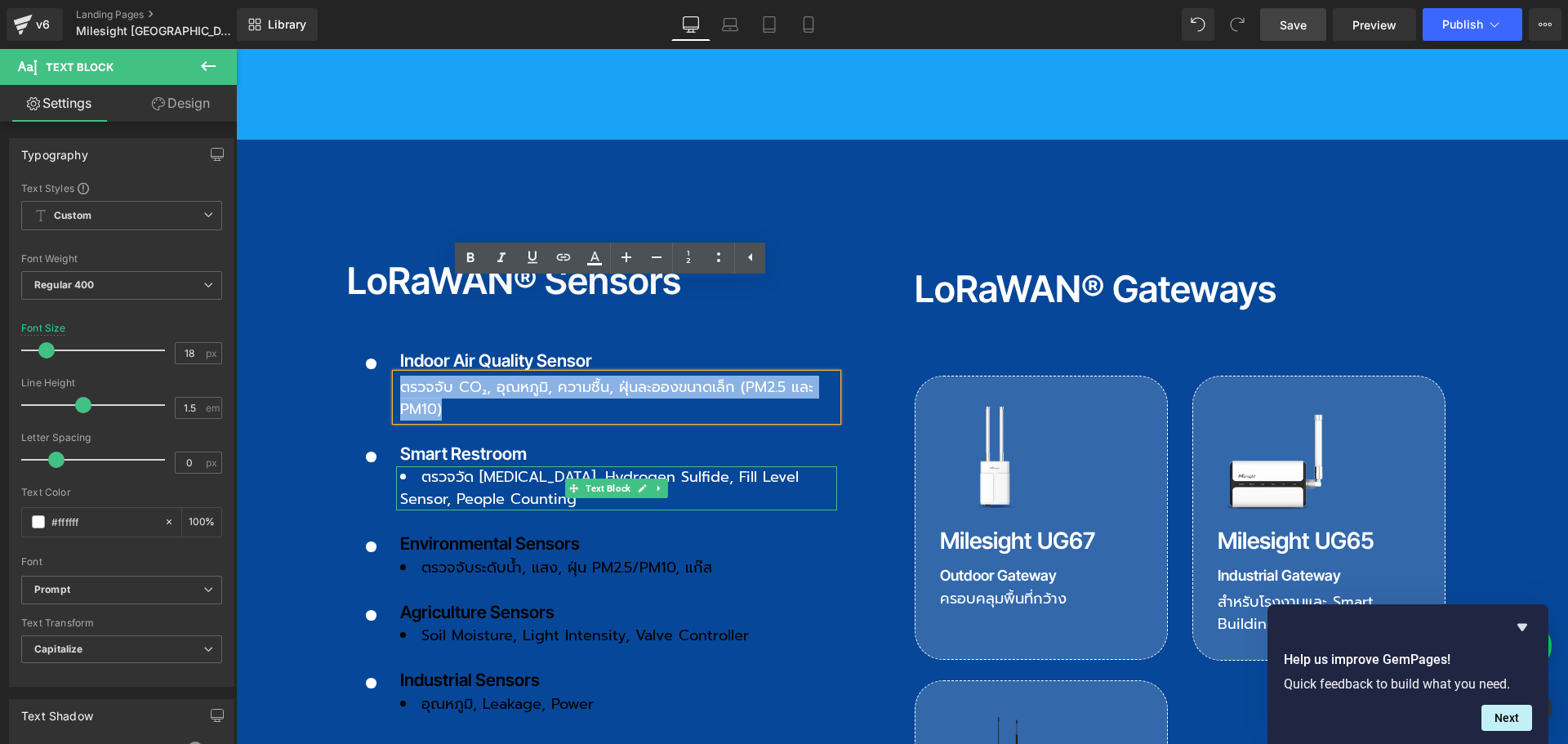
click at [530, 466] on li "ตรวจวัด [MEDICAL_DATA], Hydrogen Sulfide, Fill Level Sensor, People Counting" at bounding box center [618, 488] width 437 height 44
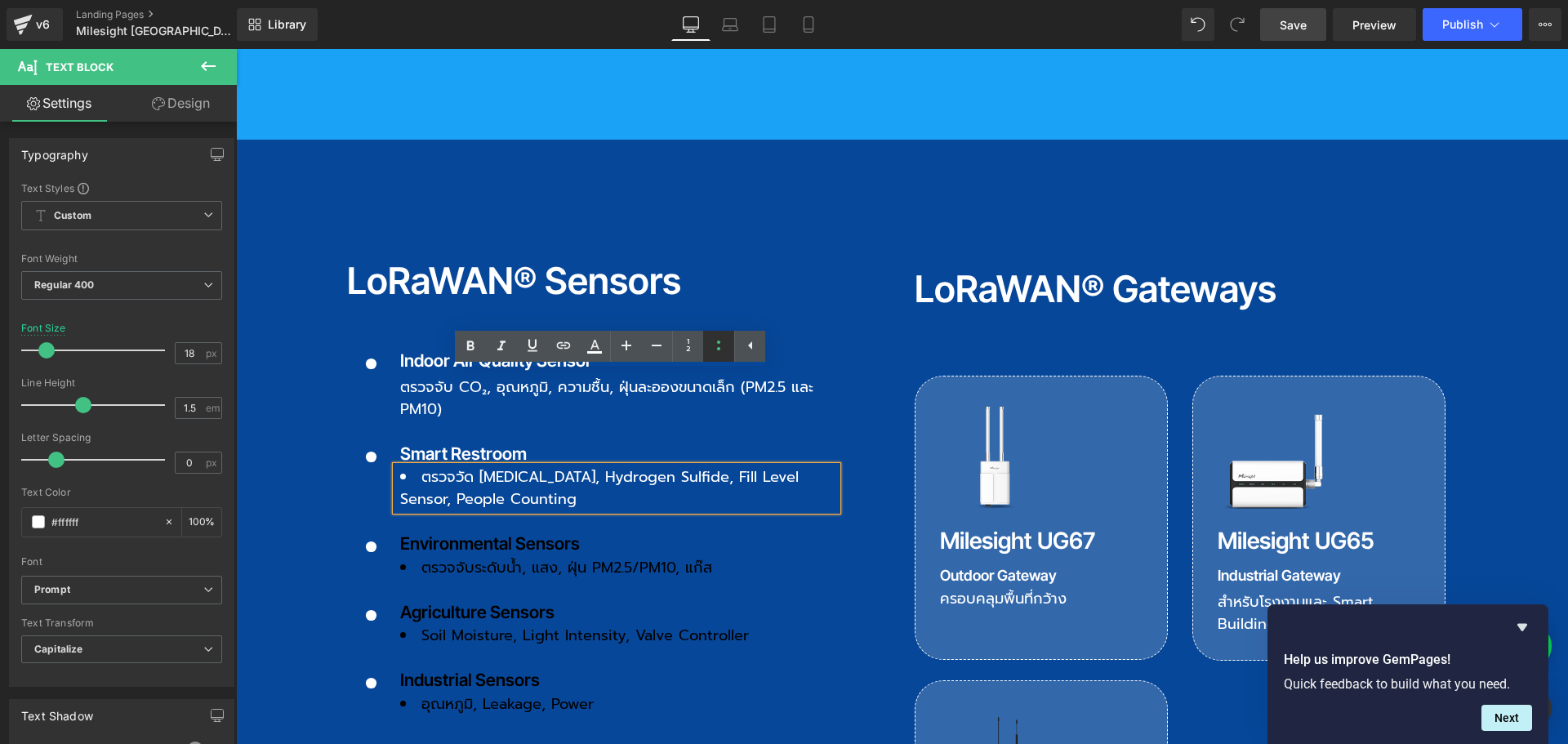
click at [717, 343] on icon at bounding box center [718, 344] width 19 height 19
click at [236, 49] on div at bounding box center [236, 49] width 0 height 0
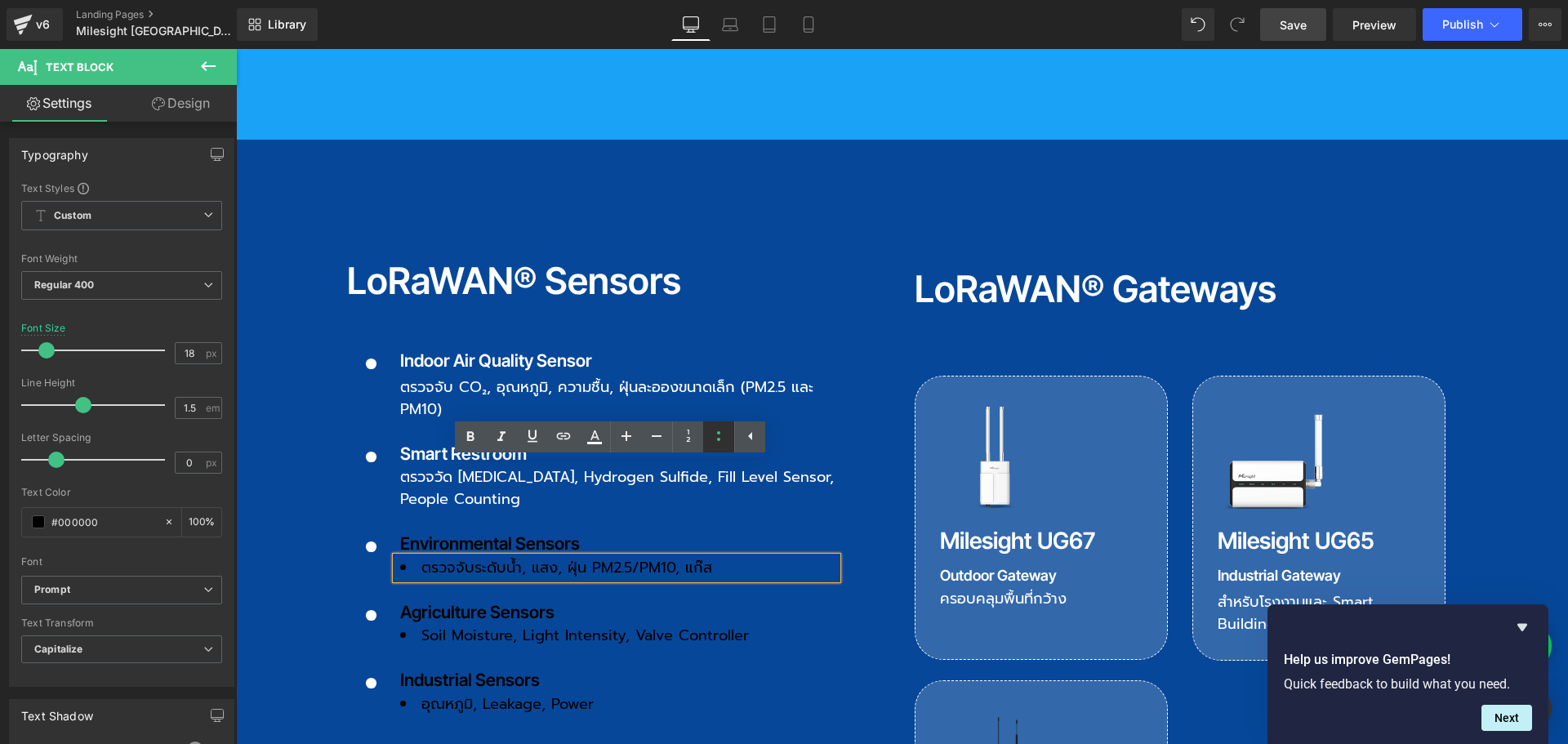
click at [711, 439] on icon at bounding box center [718, 436] width 19 height 19
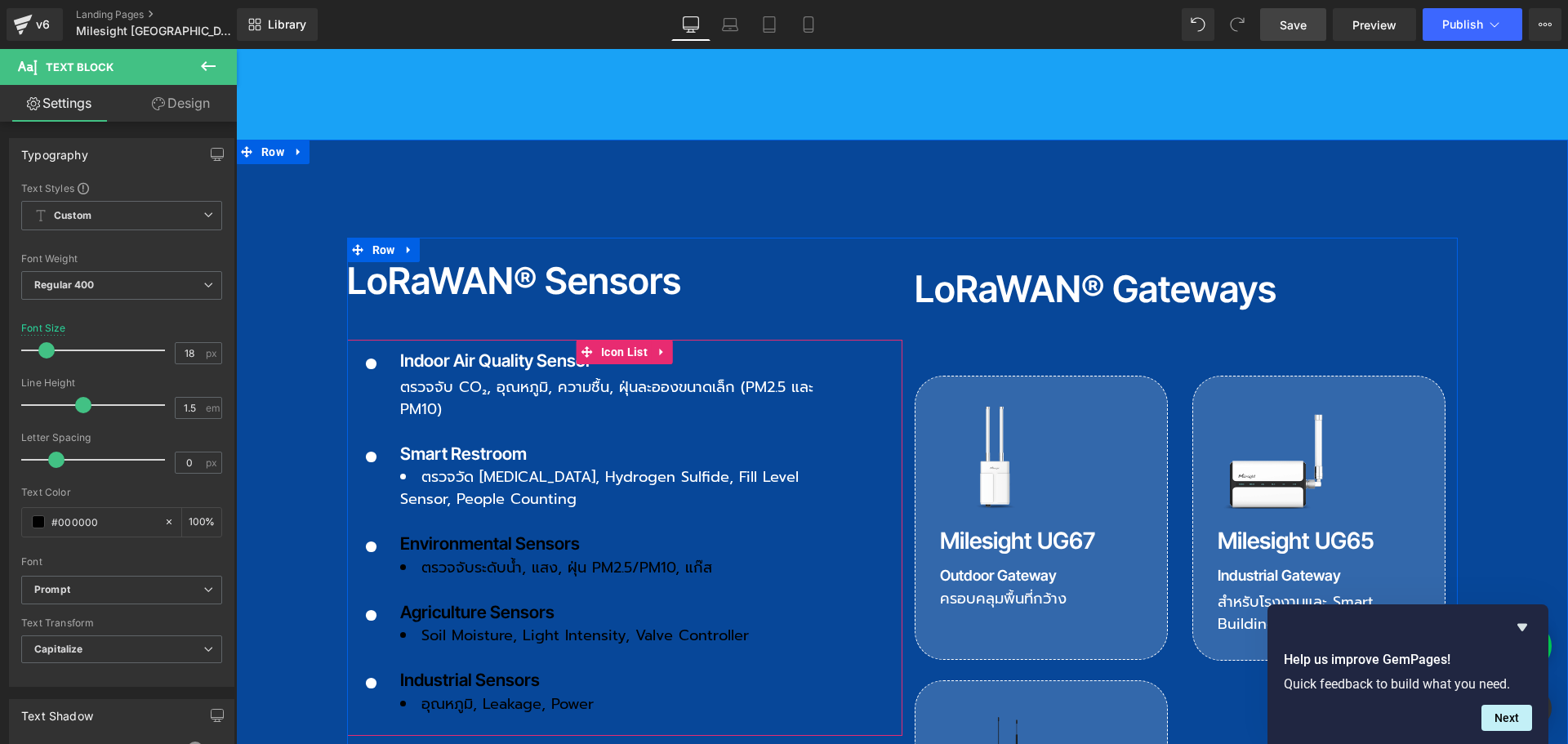
drag, startPoint x: 480, startPoint y: 384, endPoint x: 424, endPoint y: 385, distance: 56.0
click at [480, 465] on span "ตรวจวัด [MEDICAL_DATA], Hydrogen Sulfide, Fill Level Sensor, People Counting" at bounding box center [599, 488] width 399 height 45
click at [427, 465] on span "ตรวจวัด [MEDICAL_DATA], Hydrogen Sulfide, Fill Level Sensor, People Counting" at bounding box center [599, 488] width 399 height 45
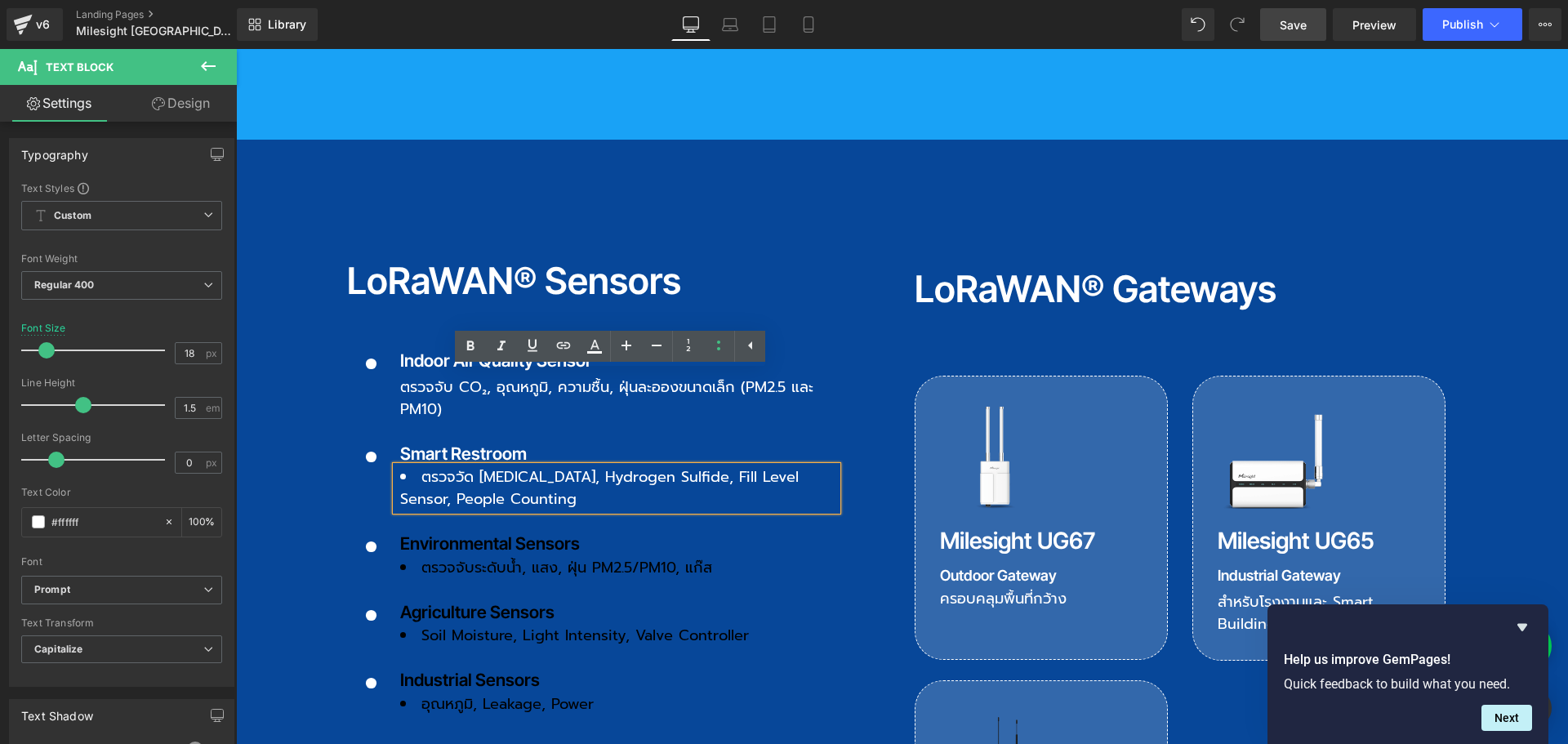
click at [415, 465] on span "ตรวจวัด [MEDICAL_DATA], Hydrogen Sulfide, Fill Level Sensor, People Counting" at bounding box center [599, 488] width 399 height 45
click at [710, 346] on icon at bounding box center [718, 344] width 19 height 19
click at [236, 49] on div at bounding box center [236, 49] width 0 height 0
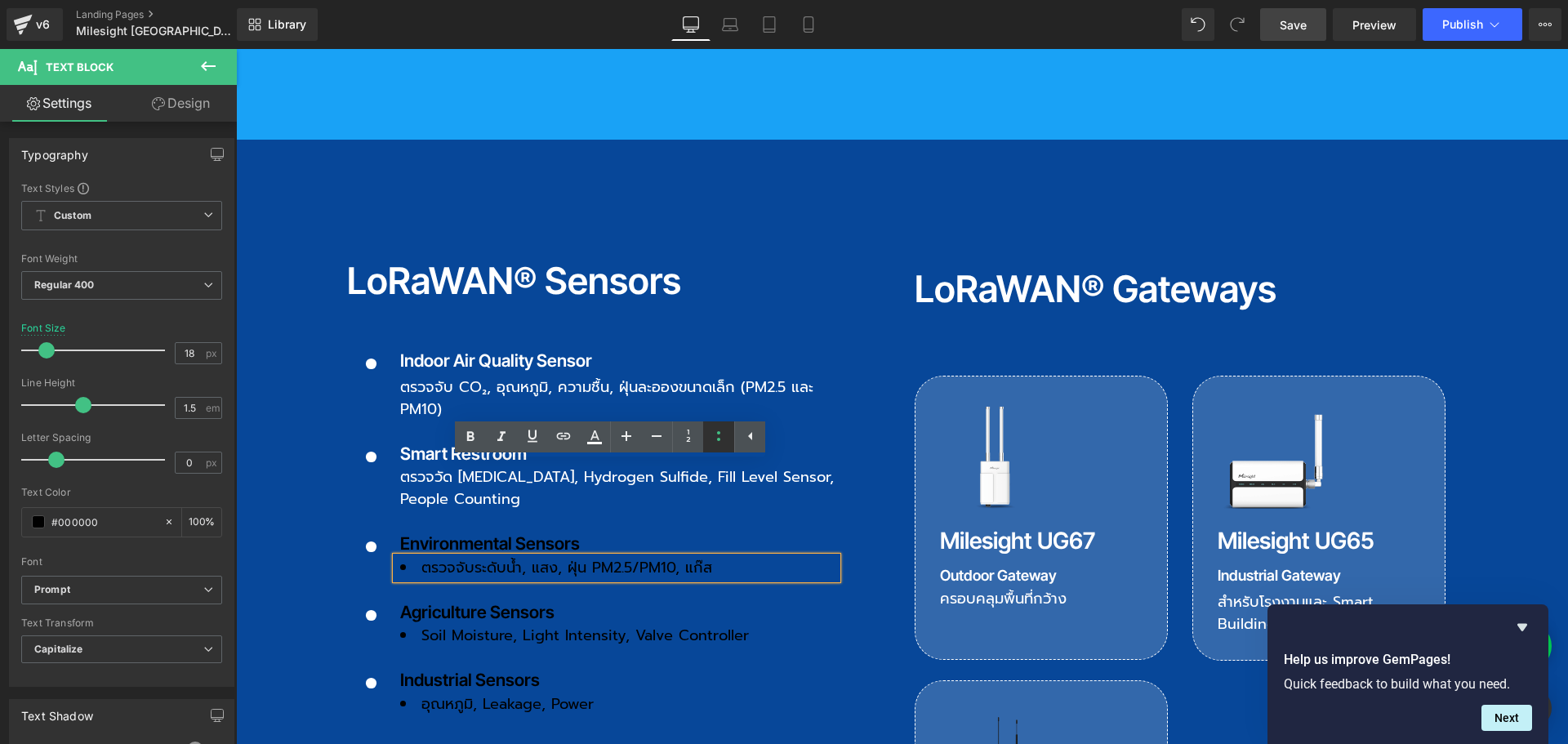
click at [715, 435] on icon at bounding box center [718, 436] width 19 height 19
click at [438, 624] on li "Soil Moisture, Light Intensity, Valve Controller" at bounding box center [618, 635] width 437 height 22
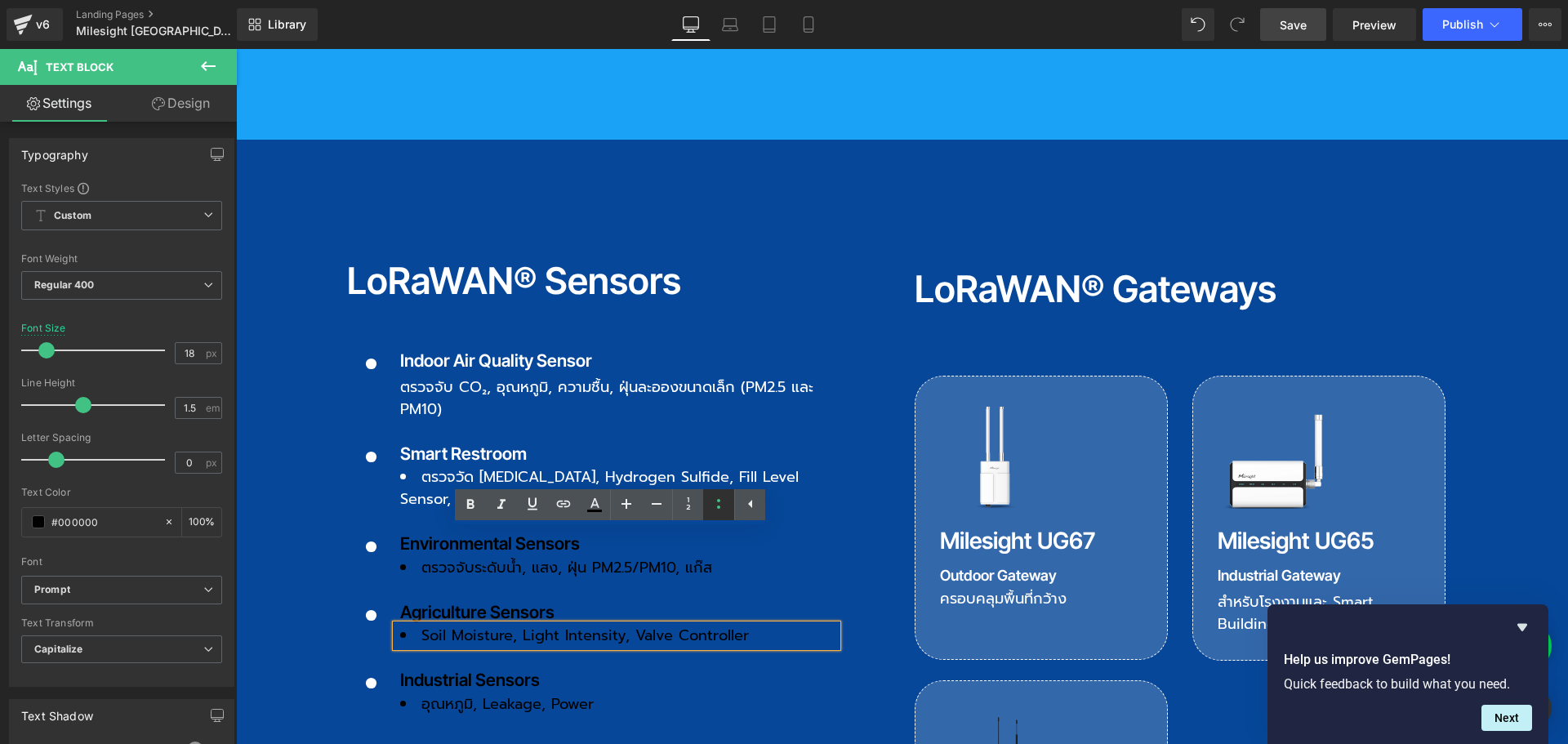
click at [707, 500] on link at bounding box center [718, 504] width 31 height 31
drag, startPoint x: 424, startPoint y: 598, endPoint x: 656, endPoint y: 614, distance: 232.6
click at [236, 49] on div at bounding box center [236, 49] width 0 height 0
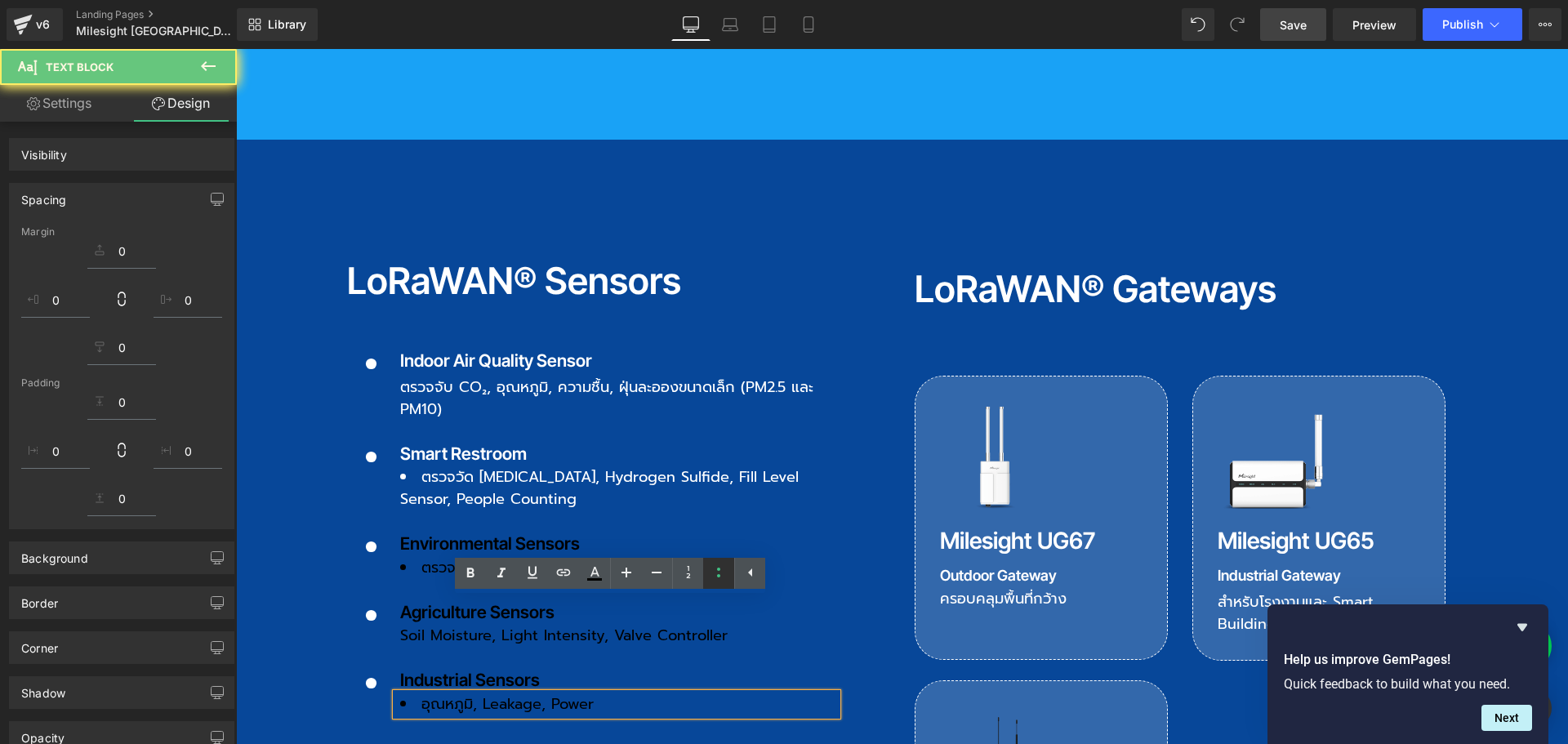
click at [715, 576] on icon at bounding box center [718, 571] width 19 height 19
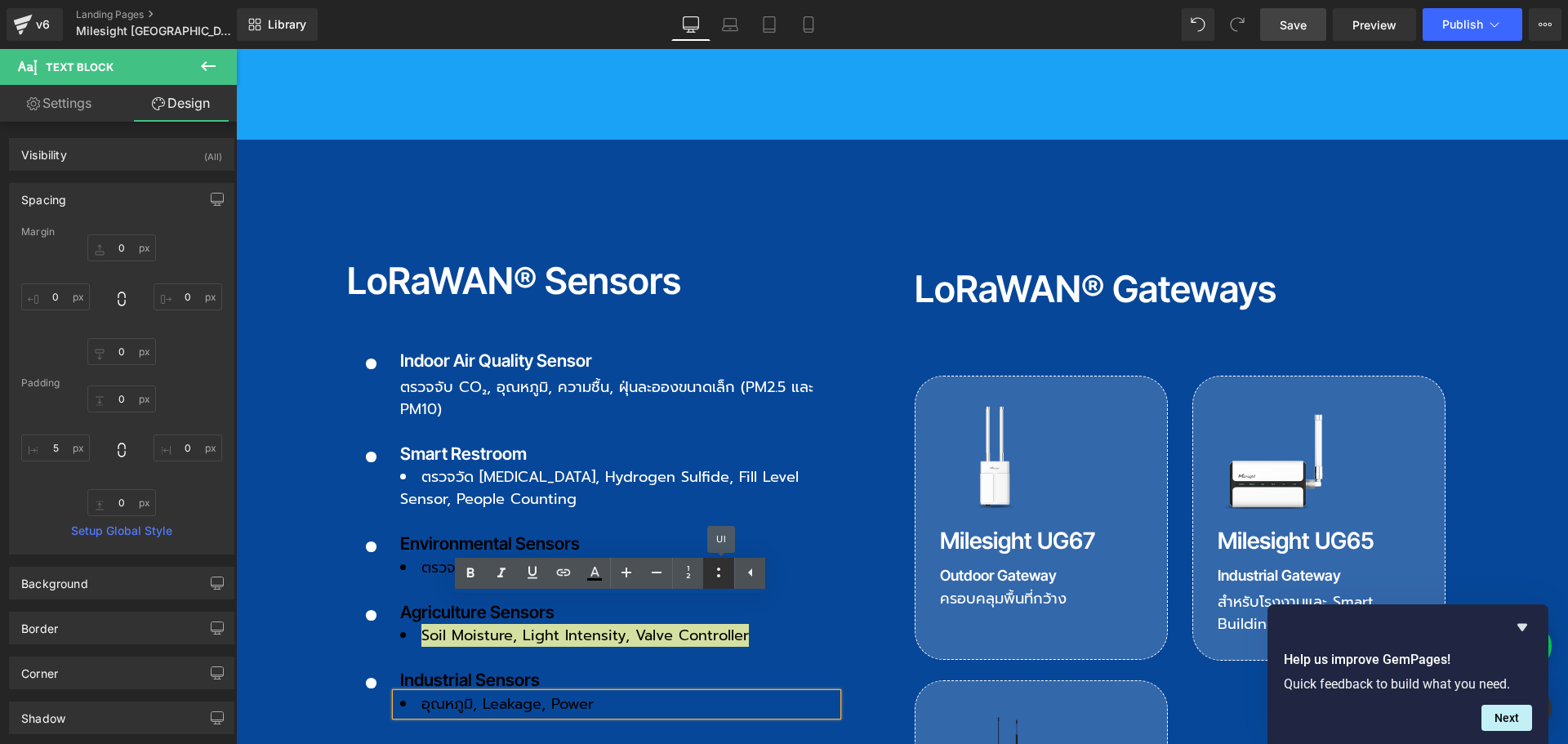
click at [715, 576] on icon at bounding box center [718, 571] width 19 height 19
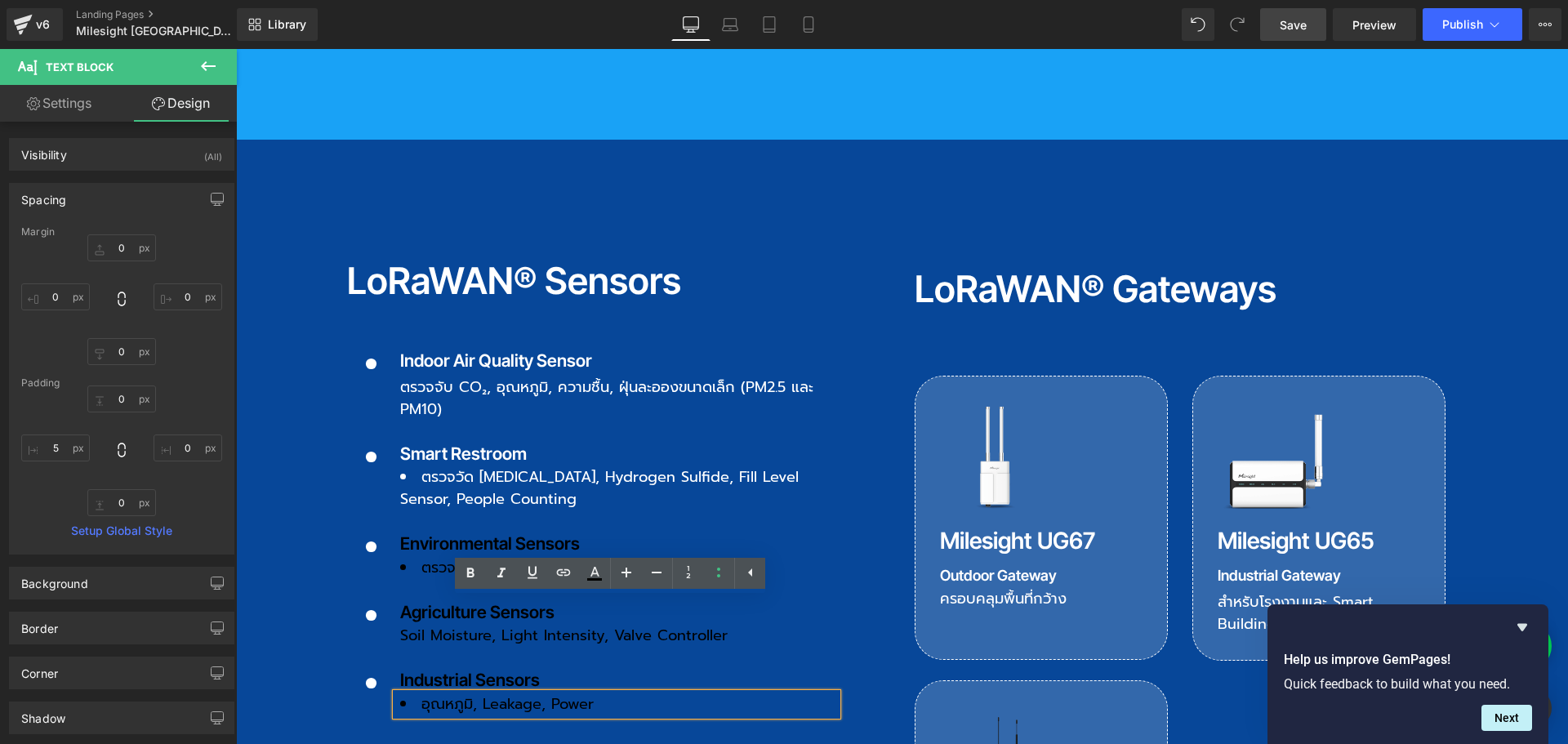
click at [567, 646] on div "LoRaWAN® Sensors Heading Icon Indoor Air Quality Sensor Text Block ตรวจจับ CO₂,…" at bounding box center [902, 591] width 1110 height 705
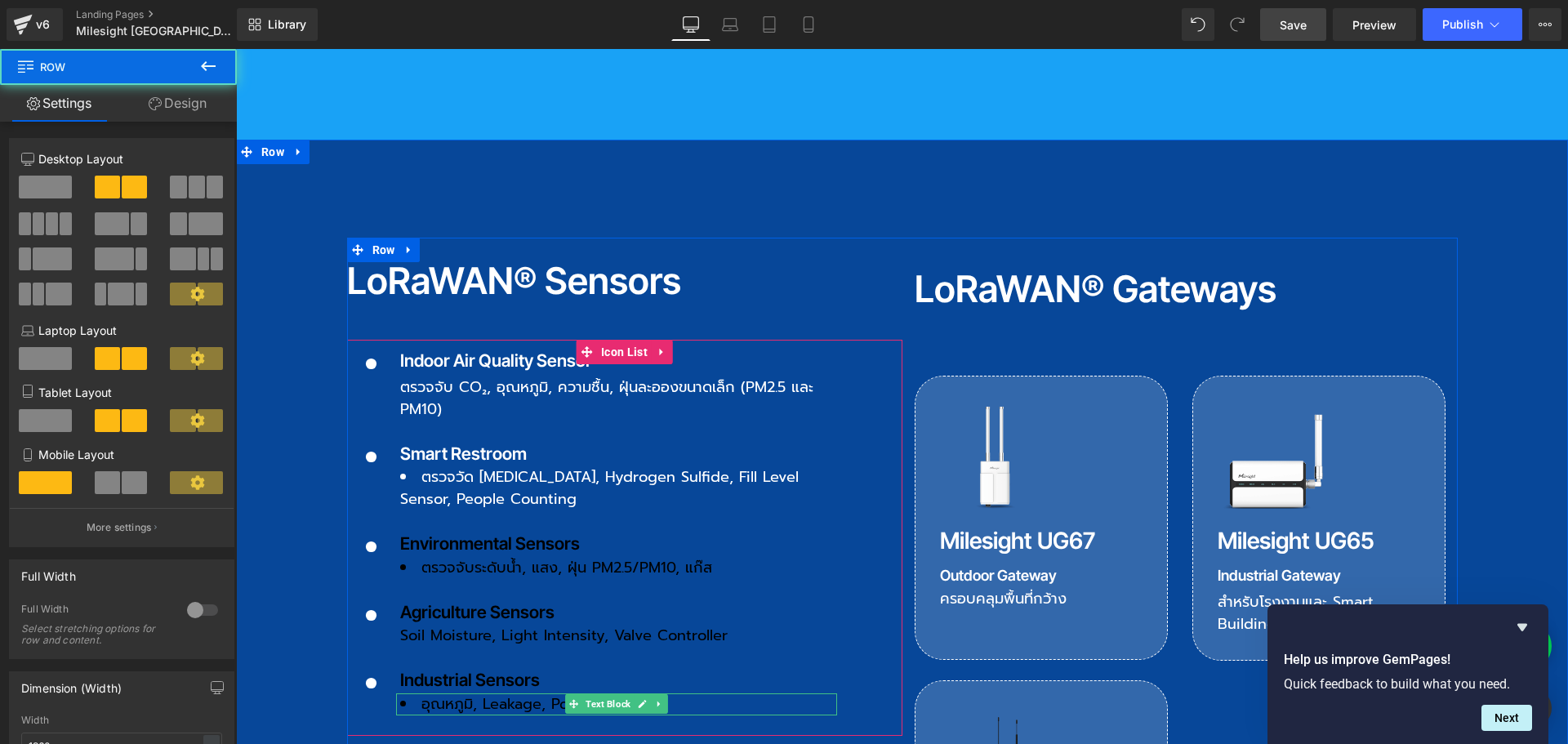
click at [515, 693] on li "อุณหภูมิ, leakage, power" at bounding box center [618, 704] width 437 height 22
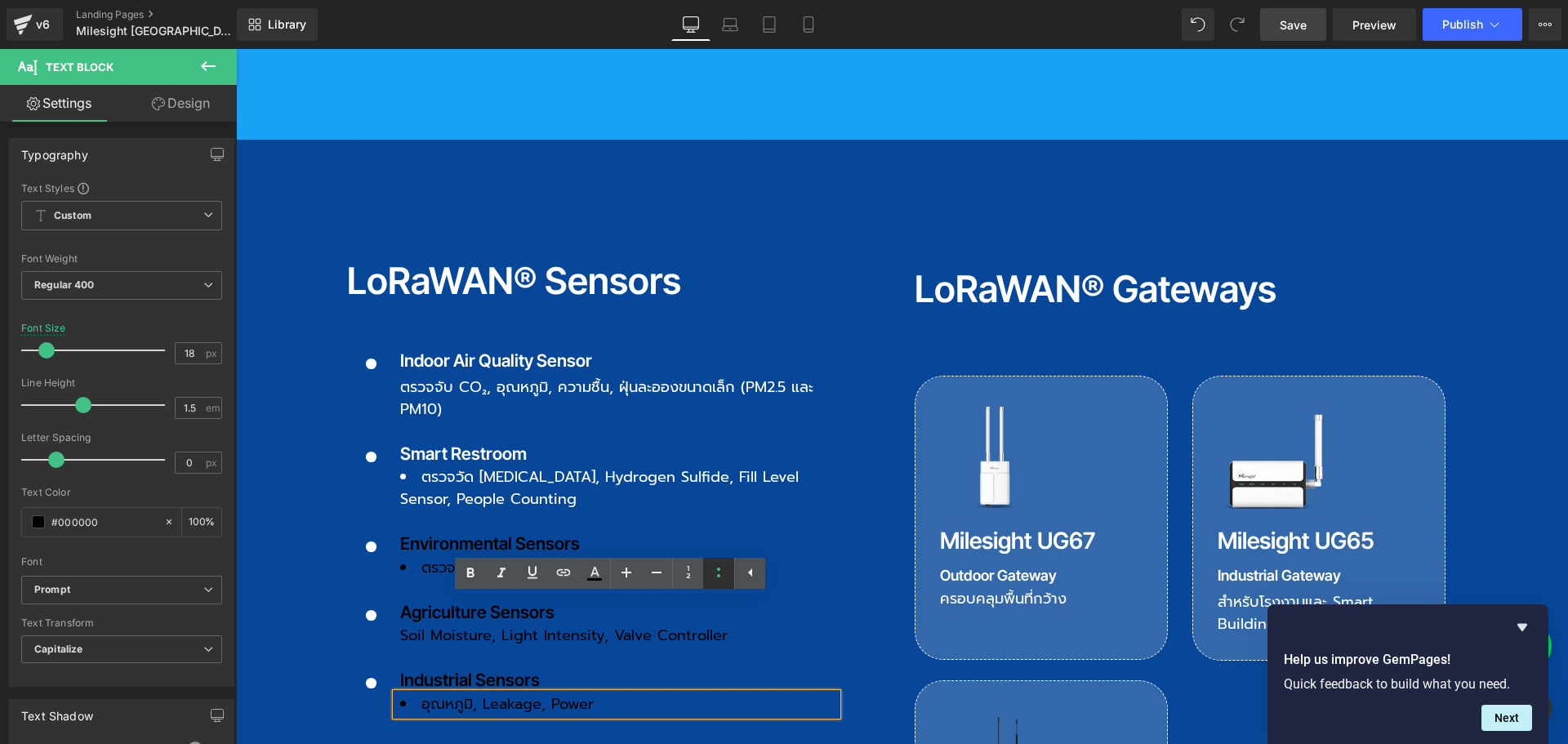
click at [722, 571] on icon at bounding box center [718, 571] width 19 height 19
click at [463, 485] on ul "Icon Indoor Air Quality Sensor Text Block ตรวจจับ CO₂, อุณหภูมิ, ความชื้น, ฝุ่น…" at bounding box center [592, 541] width 490 height 388
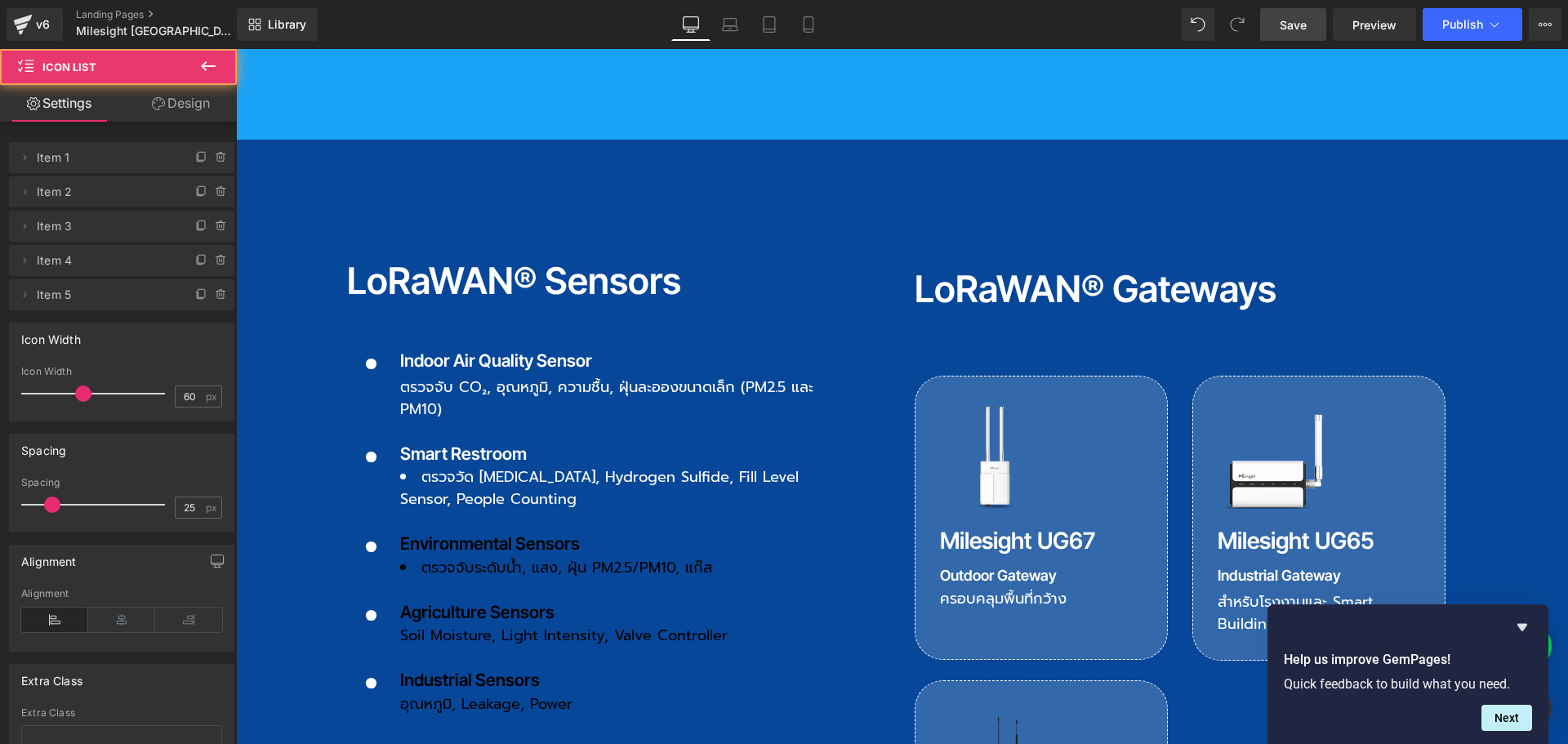
click at [463, 557] on li "ตรวจจับระดับน้ำ, แสง, ฝุ่น PM2.5/PM10, แก๊ส" at bounding box center [618, 568] width 437 height 22
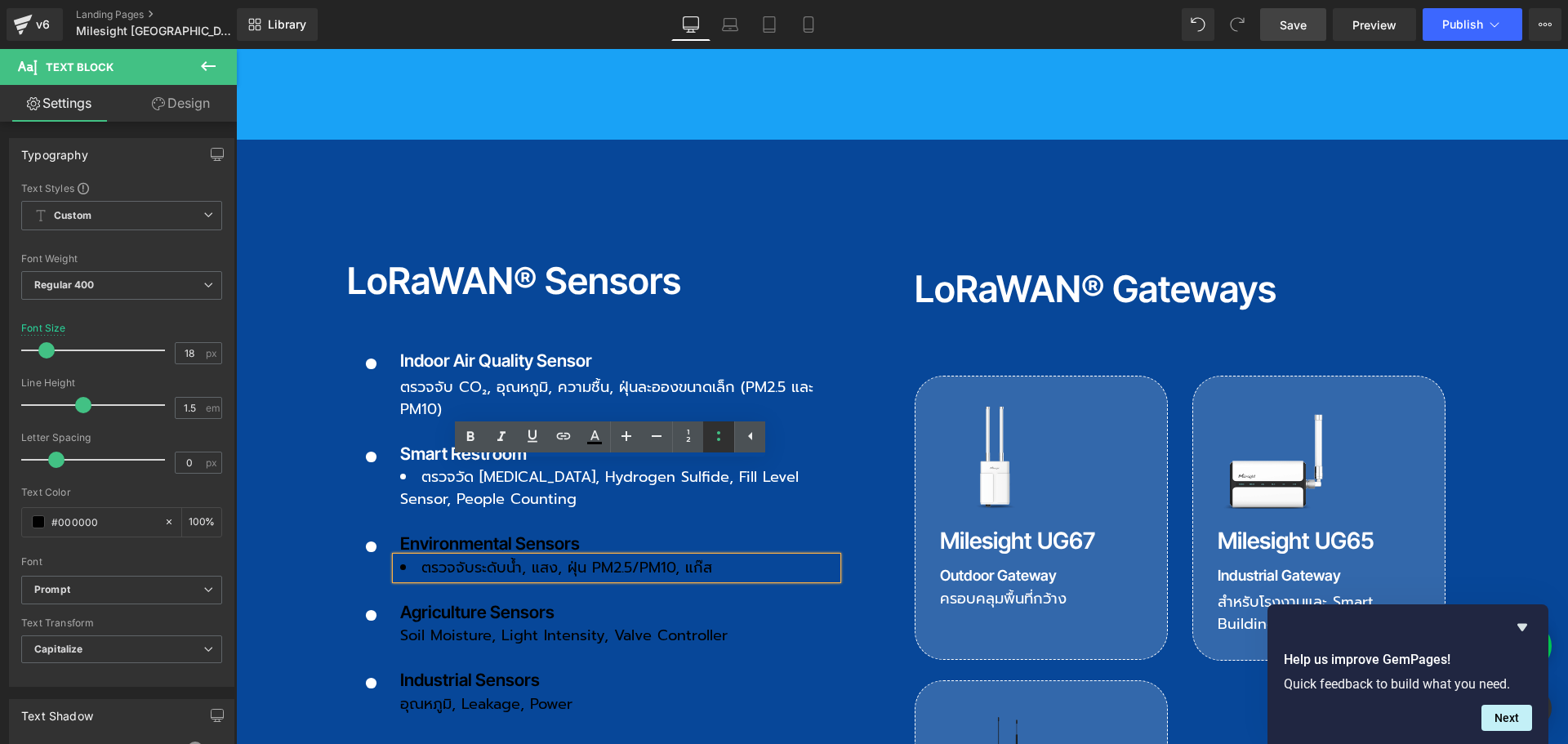
click at [716, 451] on link at bounding box center [718, 437] width 31 height 31
drag, startPoint x: 620, startPoint y: 666, endPoint x: 608, endPoint y: 655, distance: 16.3
click at [620, 666] on div "LoRaWAN® Sensors Heading Icon Indoor Air Quality Sensor Text Block ตรวจจับ CO₂,…" at bounding box center [902, 591] width 1110 height 705
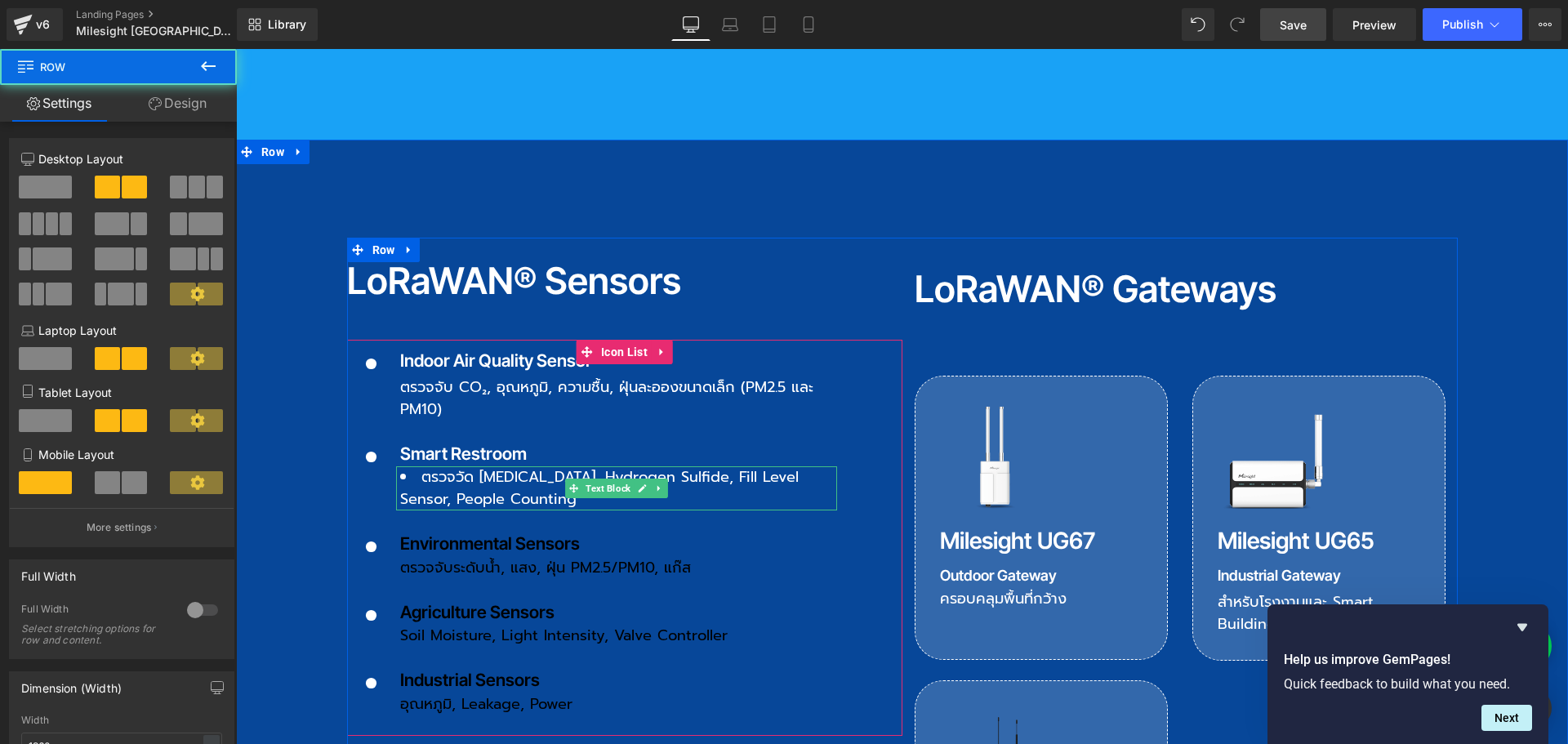
click at [458, 465] on span "ตรวจวัด [MEDICAL_DATA], Hydrogen Sulfide, Fill Level Sensor, People Counting" at bounding box center [599, 488] width 399 height 45
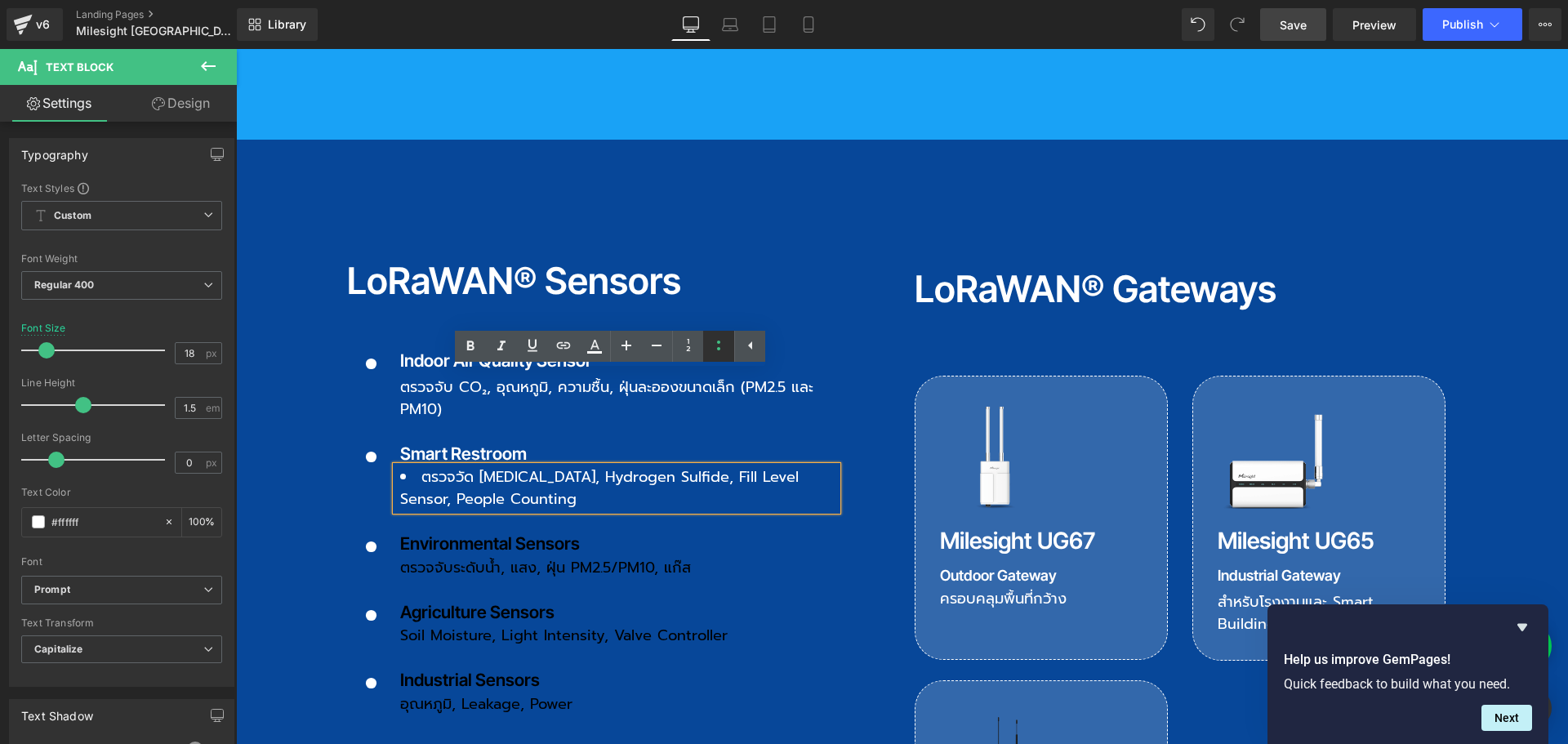
click at [724, 349] on icon at bounding box center [718, 344] width 19 height 19
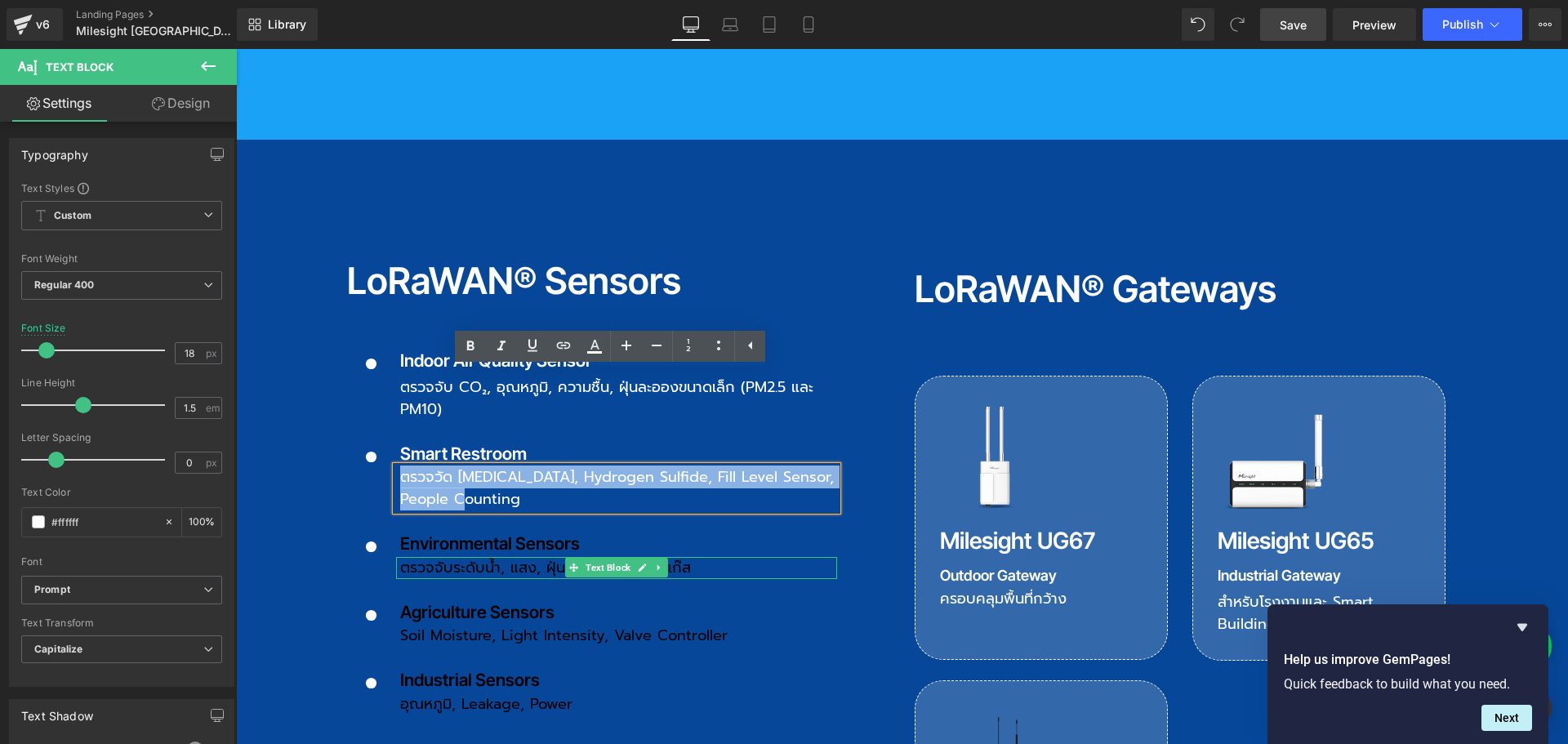
click at [440, 556] on span "ตรวจจับระดับน้ำ, แสง, ฝุ่น PM2.5/PM10, แก๊ส" at bounding box center [545, 567] width 291 height 23
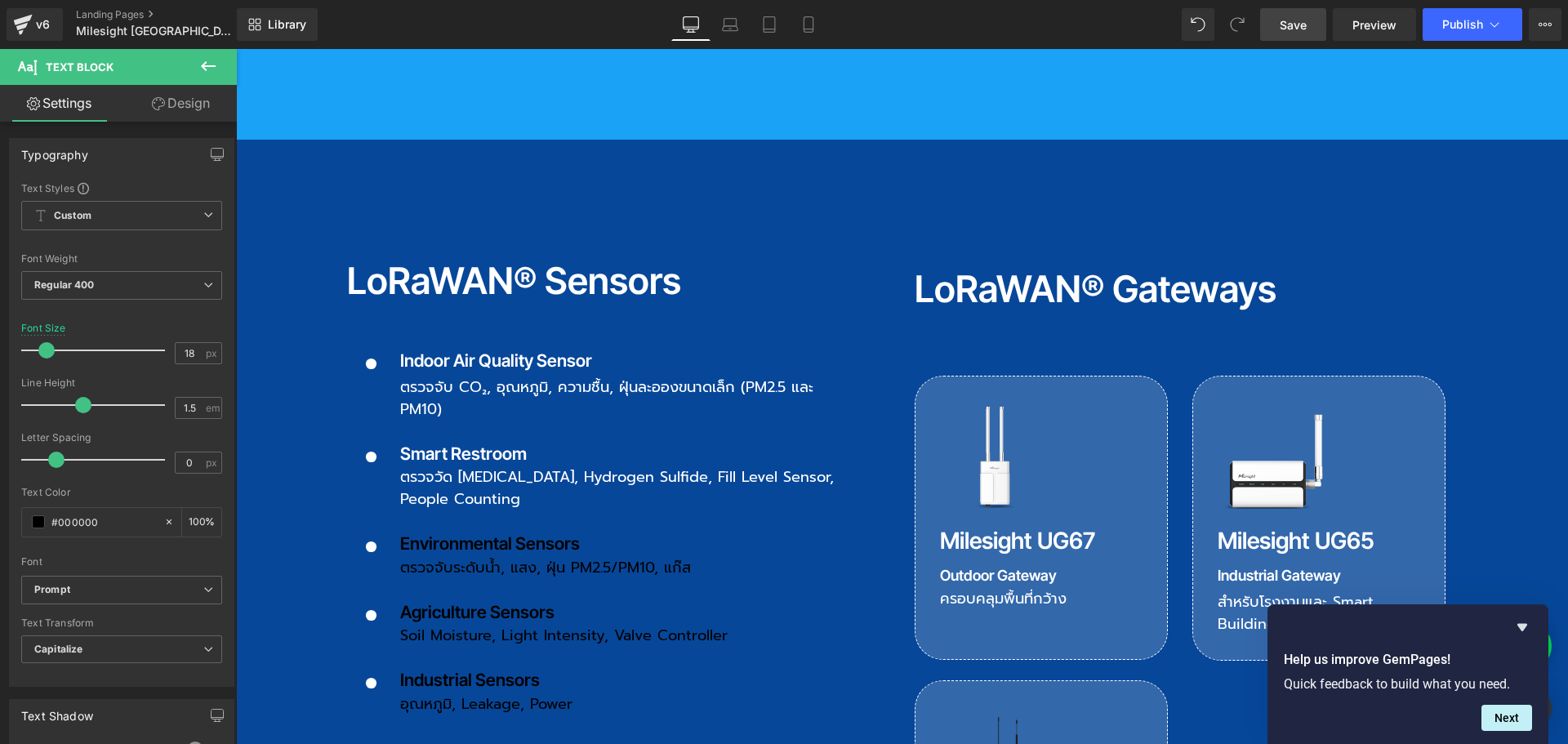
drag, startPoint x: 116, startPoint y: 517, endPoint x: -6, endPoint y: 514, distance: 122.0
click at [0, 514] on html "Icon List You are previewing how the will restyle your page. You can not edit E…" at bounding box center [784, 372] width 1568 height 744
type input "ff"
type input "0"
type input "ffff"
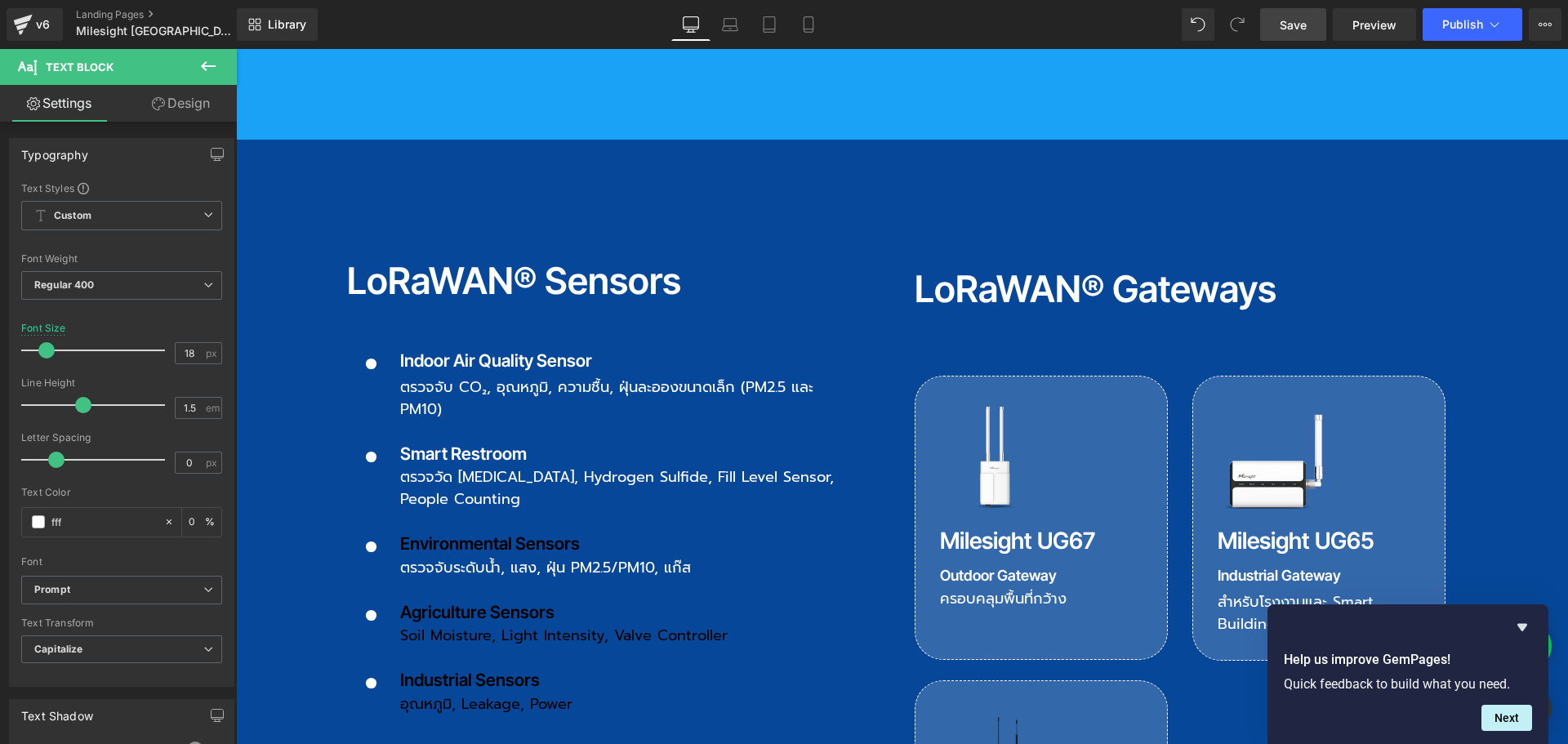
type input "100"
type input "ffffff"
type input "100"
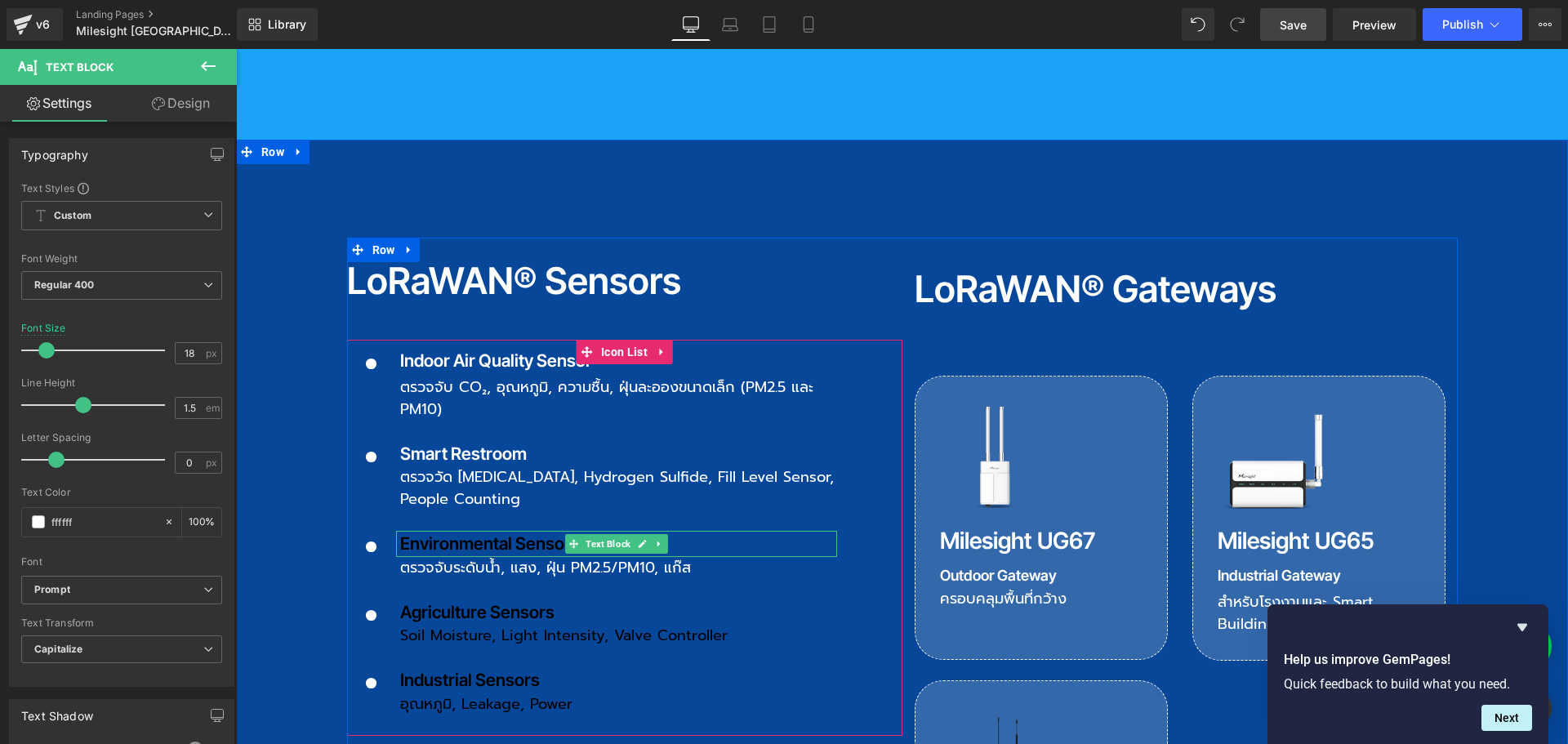
click at [439, 530] on p "Environmental Sensors" at bounding box center [618, 543] width 437 height 26
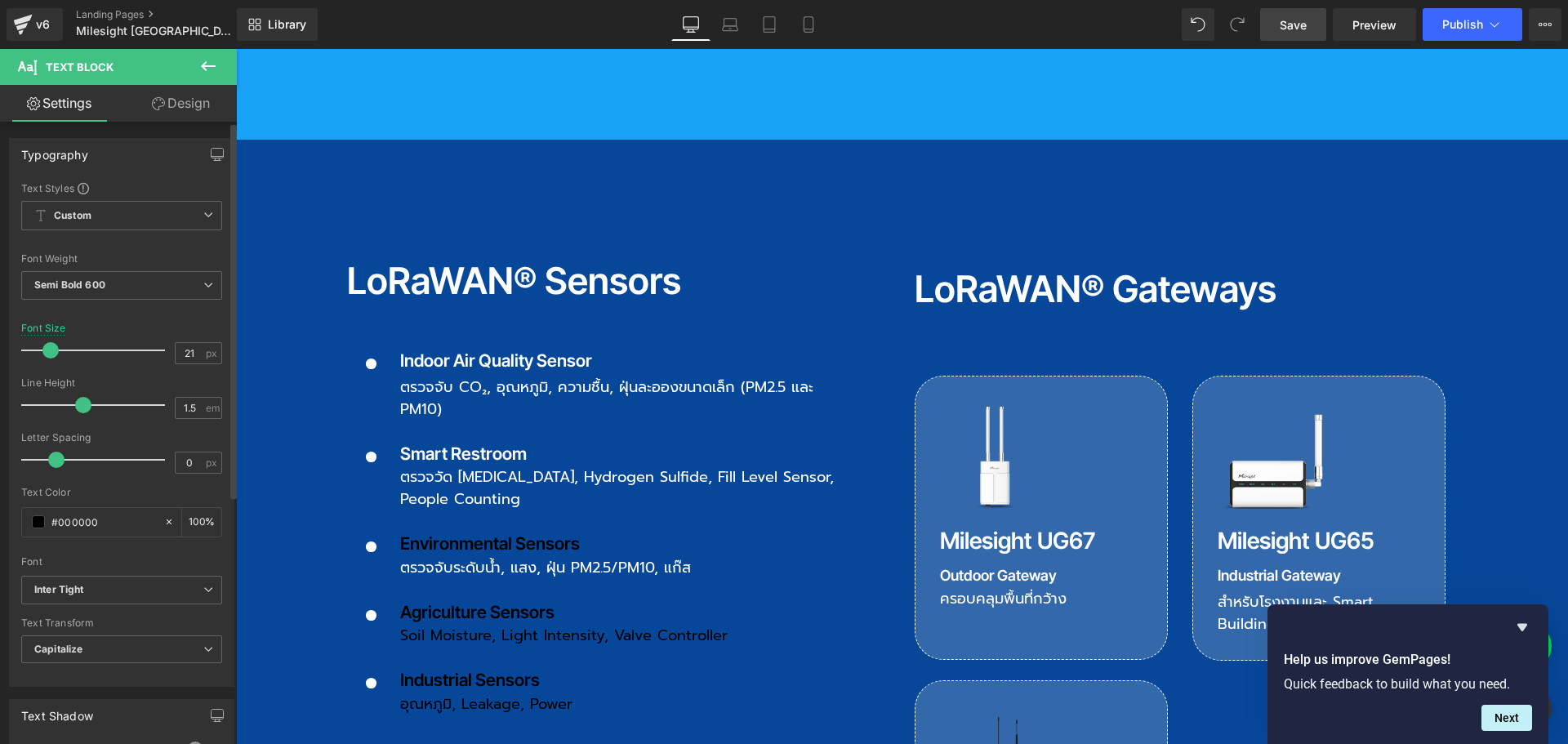
drag, startPoint x: 120, startPoint y: 524, endPoint x: 16, endPoint y: 524, distance: 104.0
click at [16, 524] on div "Text Styles Custom Custom Setup Global Style Custom Setup Global Style Thin 100…" at bounding box center [122, 433] width 224 height 504
type input "ff"
type input "0"
type input "fffff"
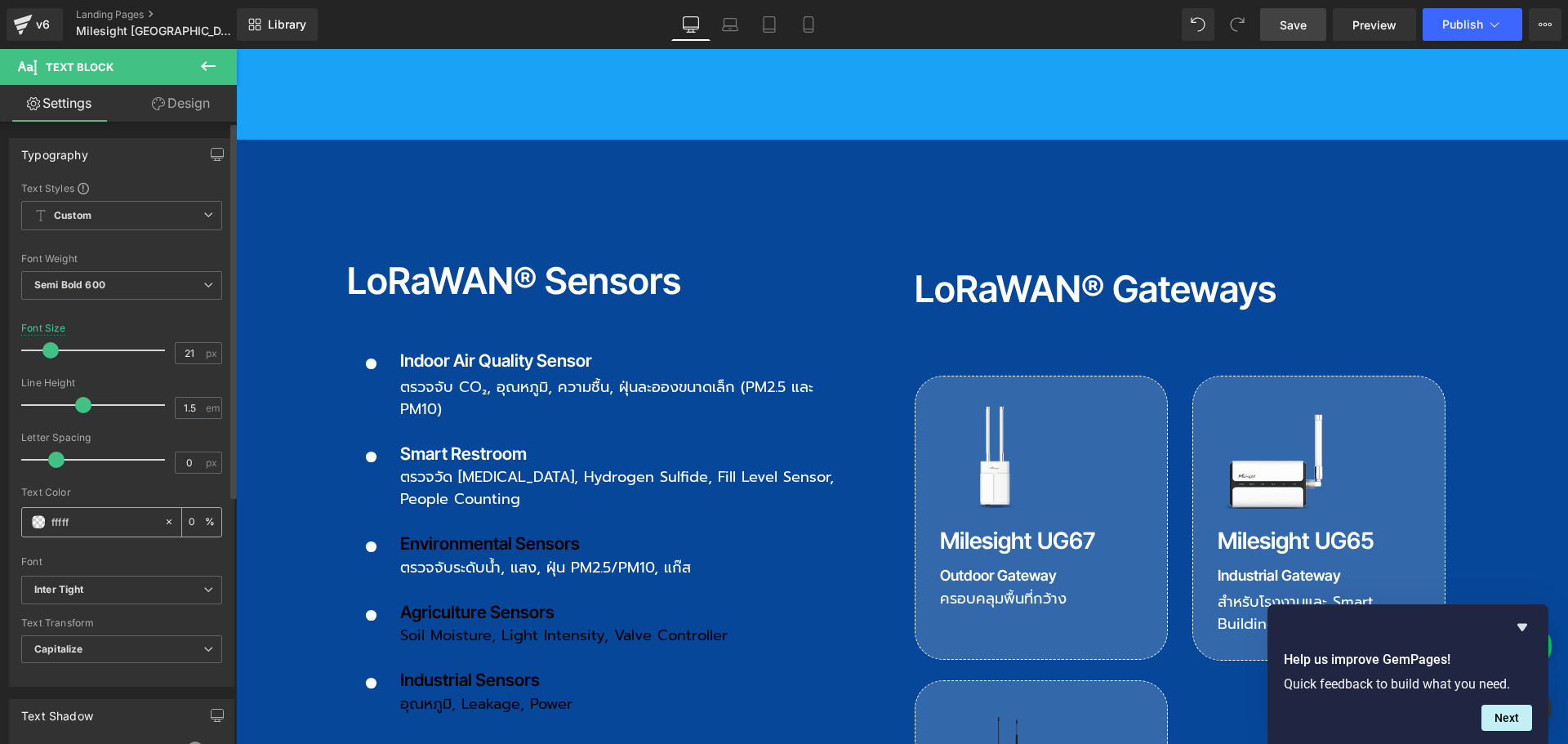
type input "0"
type input "ffffff"
type input "100"
type input "#ffffff"
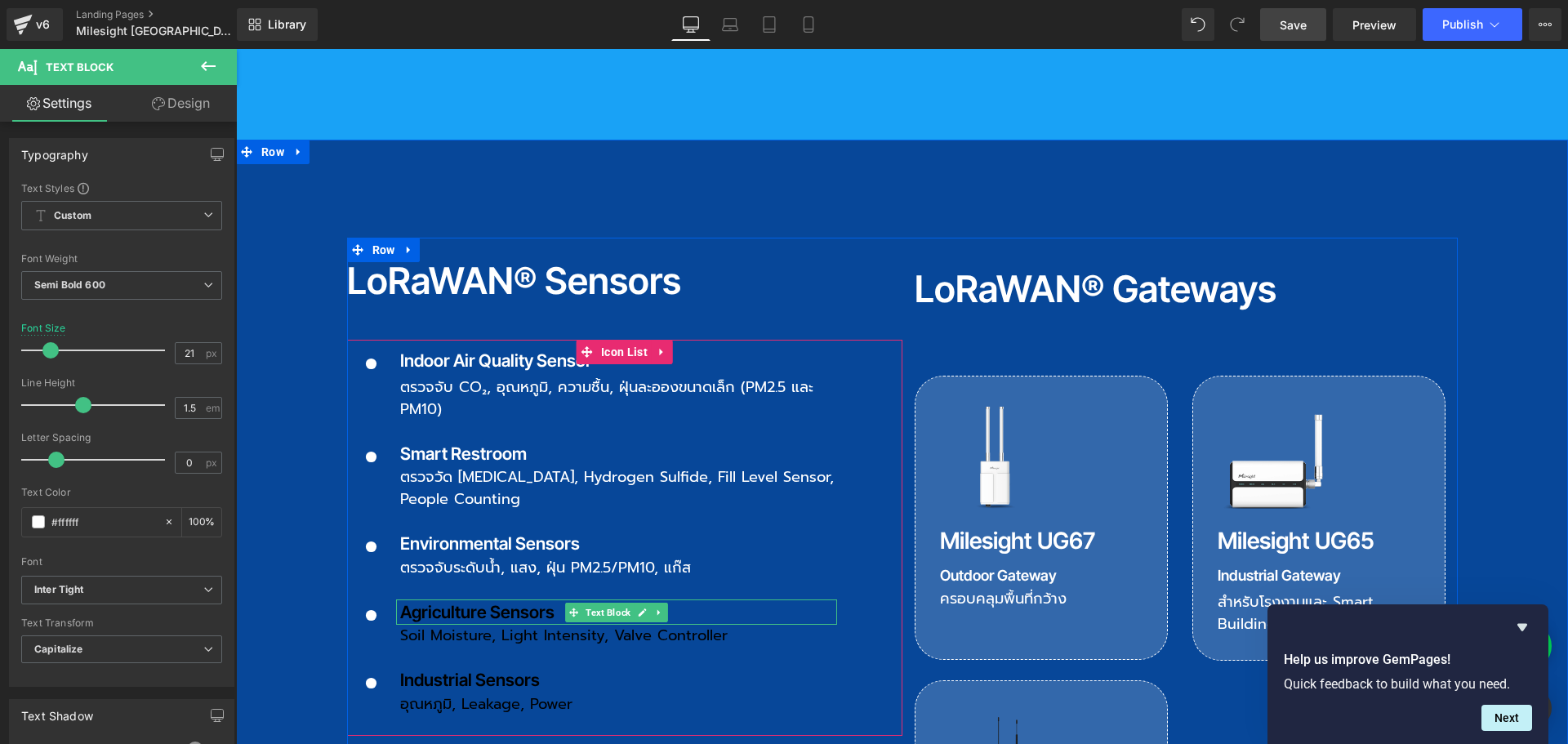
click at [406, 599] on p "Agriculture Sensors" at bounding box center [618, 612] width 437 height 26
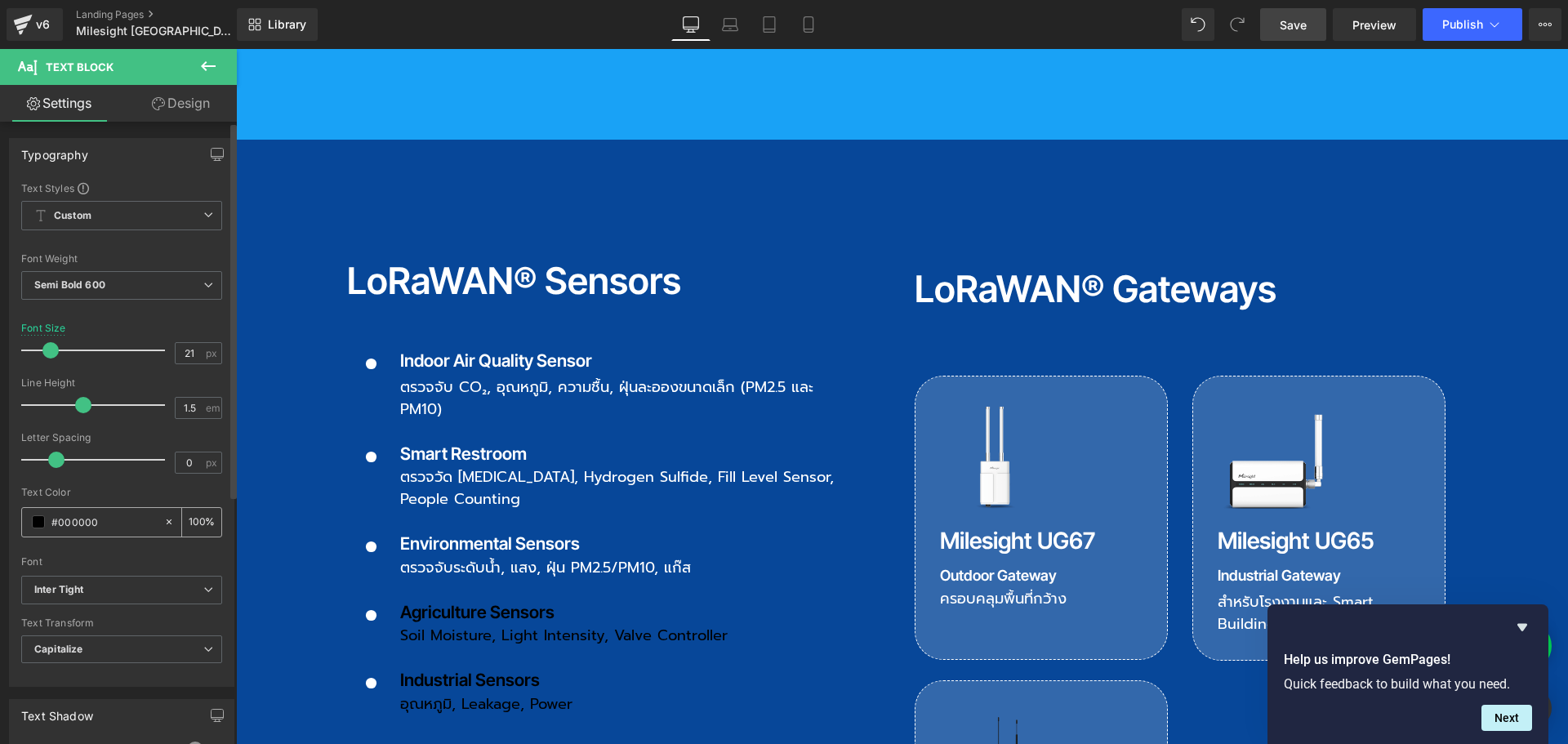
drag, startPoint x: 108, startPoint y: 519, endPoint x: 28, endPoint y: 522, distance: 80.1
click at [28, 522] on div "#000000" at bounding box center [92, 522] width 142 height 28
type input "f"
type input "0"
type input "fff"
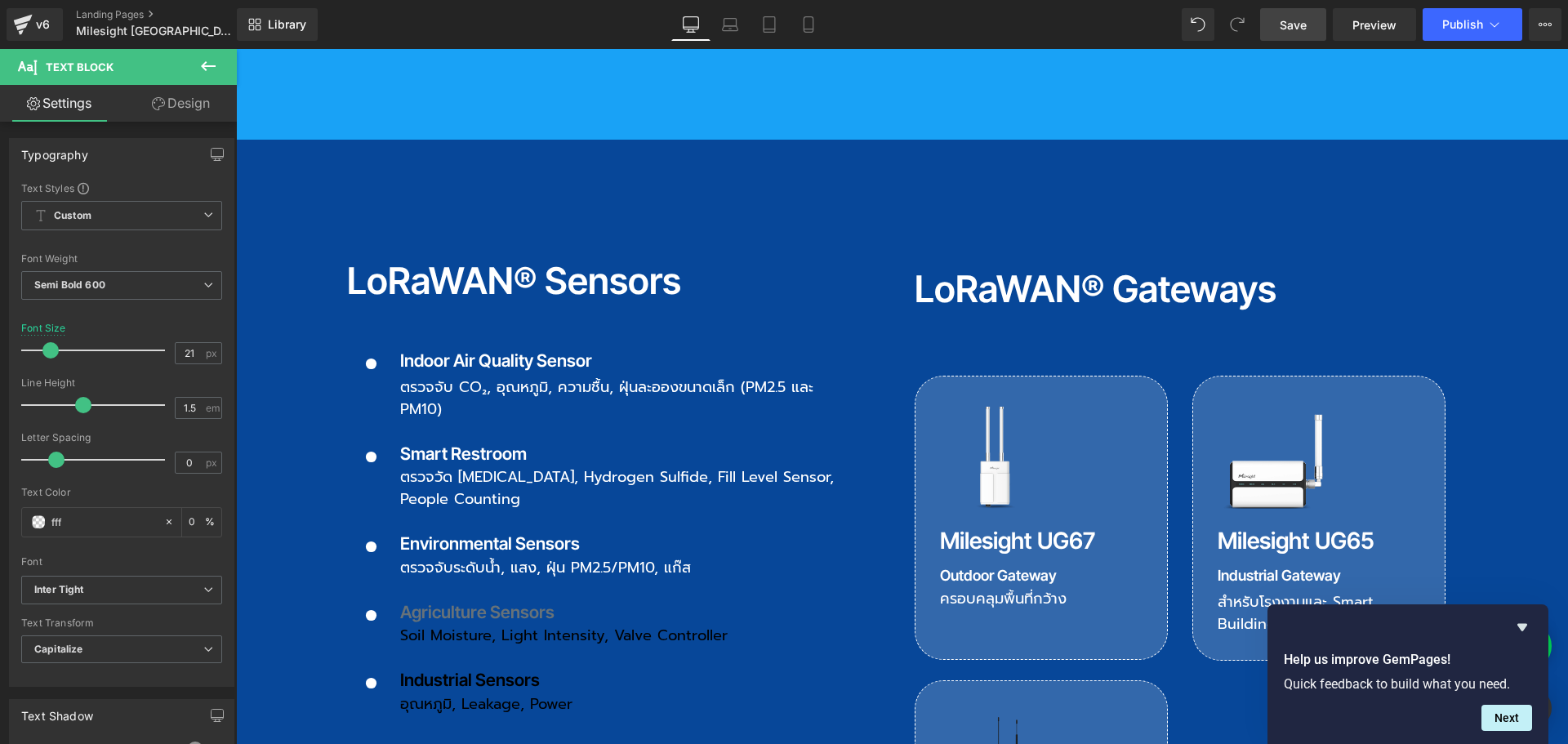
type input "100"
type input "fffff"
type input "0"
type input "ffffff"
type input "100"
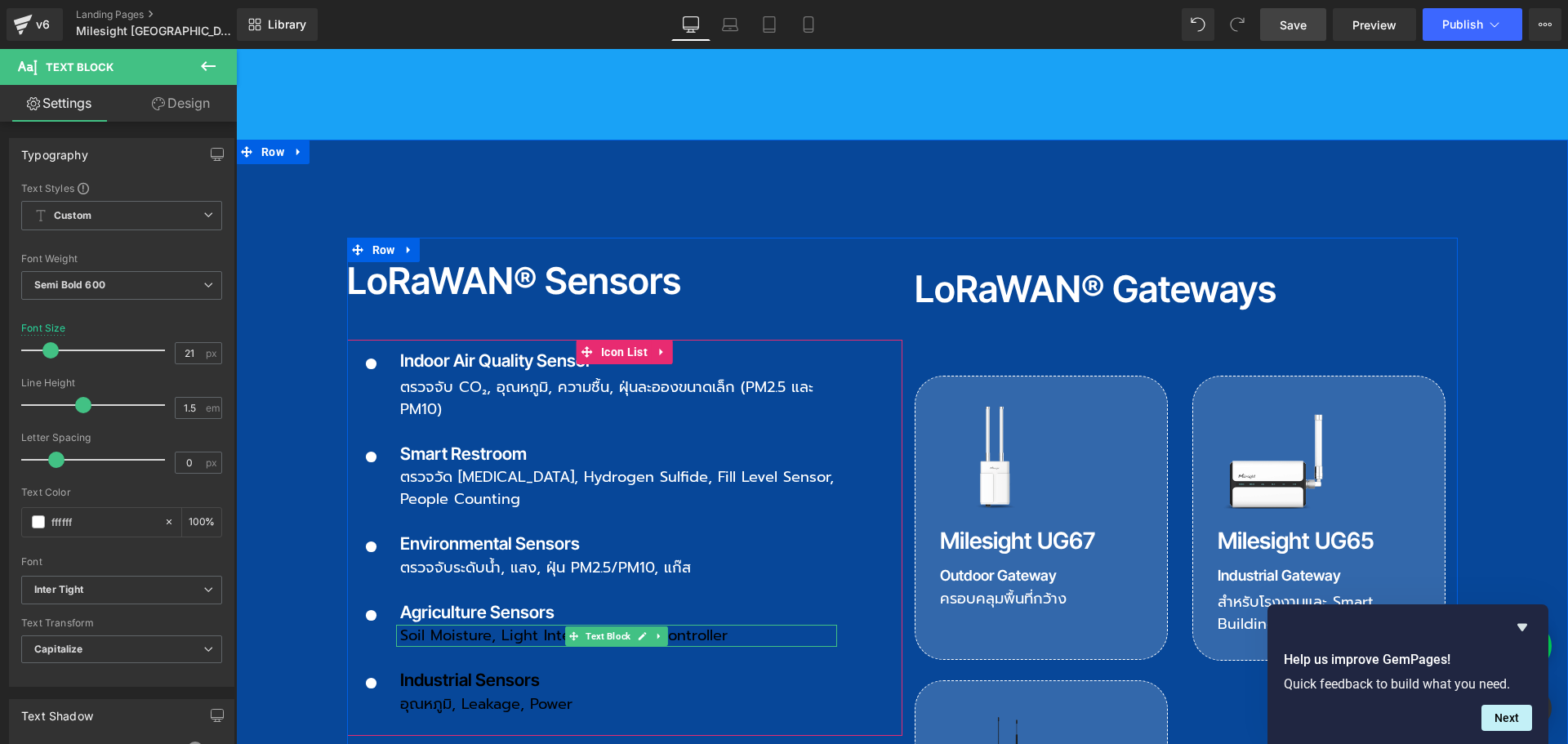
click at [403, 623] on span "Soil Moisture, Light Intensity, Valve Controller" at bounding box center [563, 634] width 328 height 23
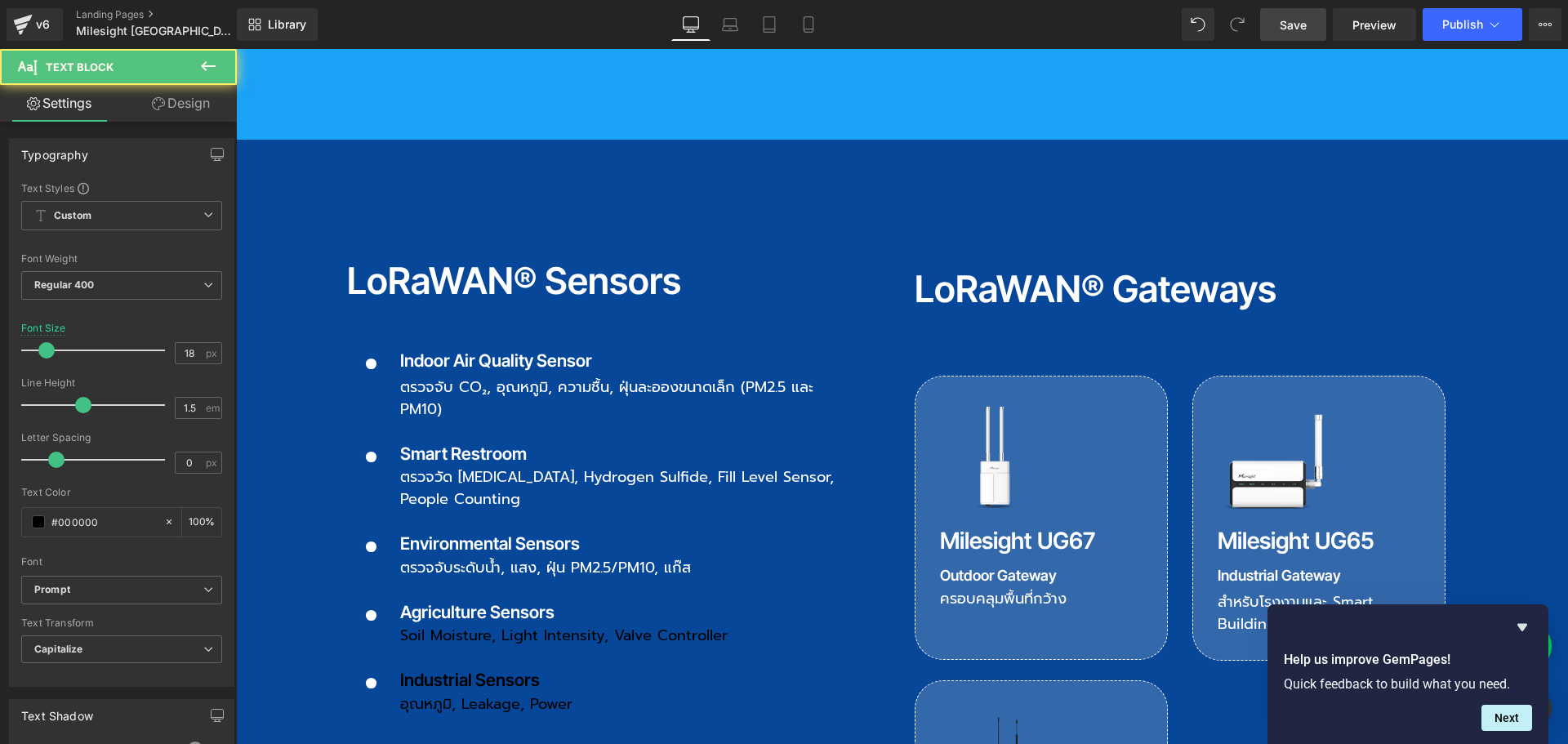
drag, startPoint x: 110, startPoint y: 521, endPoint x: -10, endPoint y: 520, distance: 120.0
click at [0, 520] on html "Icon List You are previewing how the will restyle your page. You can not edit E…" at bounding box center [784, 372] width 1568 height 744
type input "ff"
type input "0"
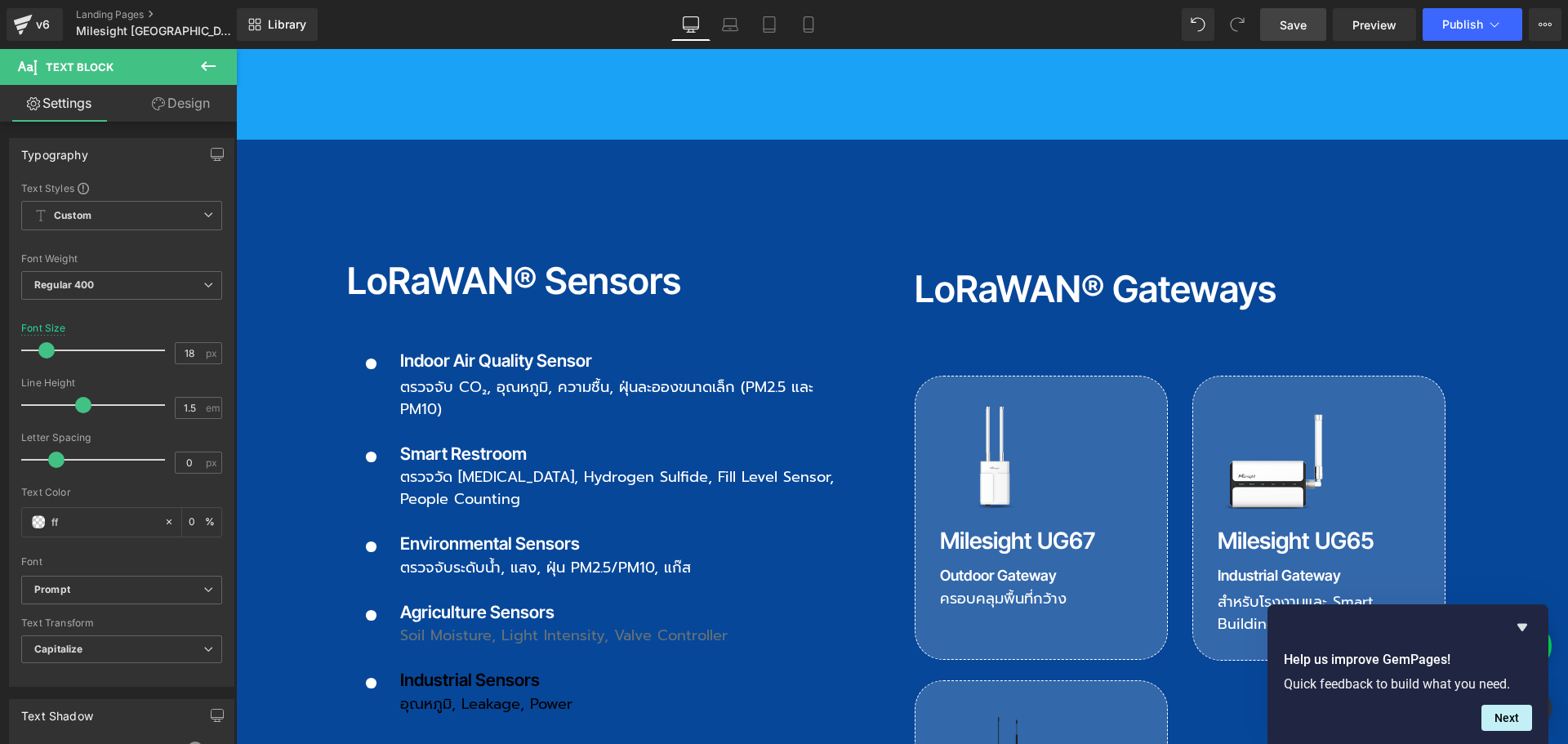
type input "fff"
type input "100"
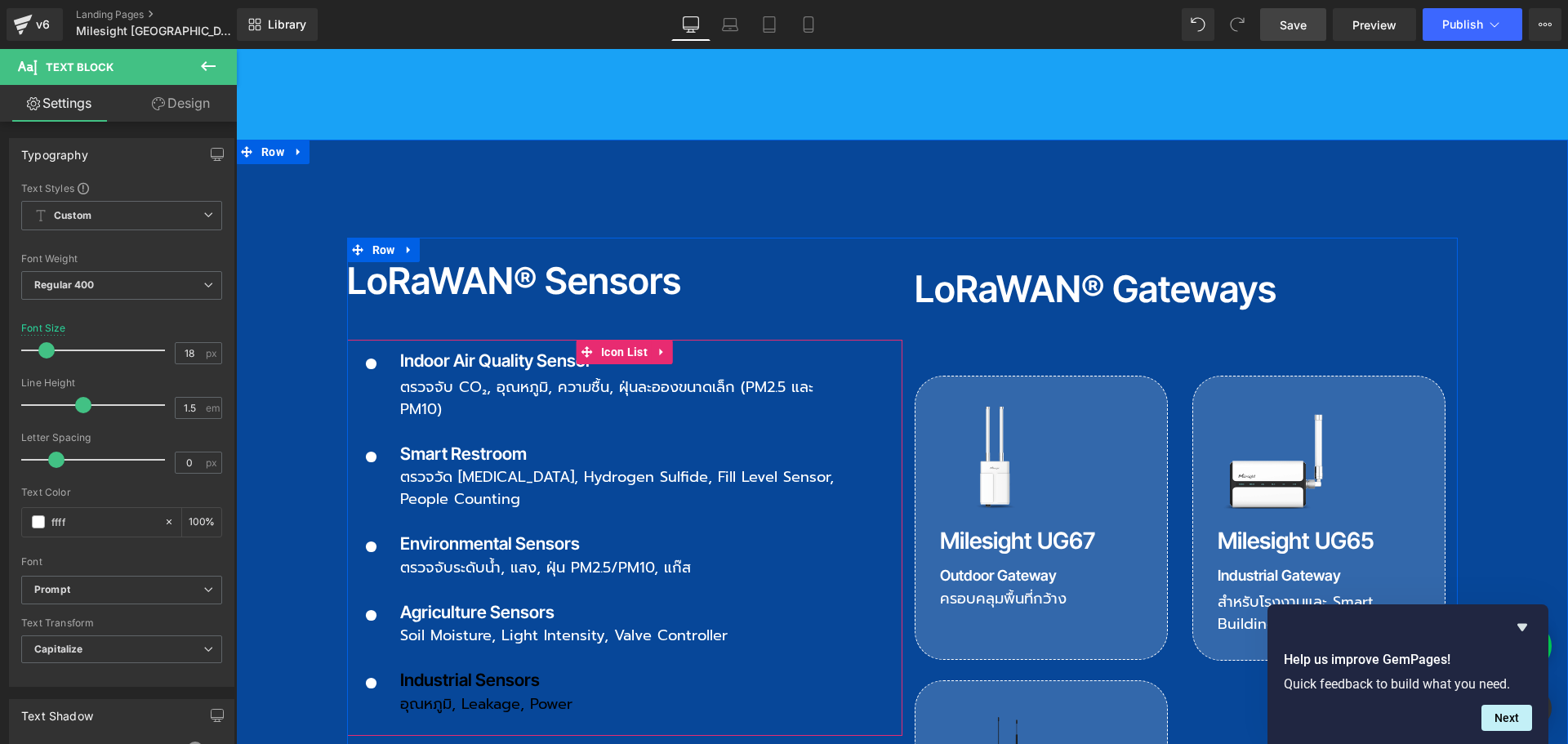
type input "fffff"
type input "0"
type input "ffffff"
type input "100"
click at [406, 667] on p "Industrial Sensors" at bounding box center [618, 679] width 437 height 26
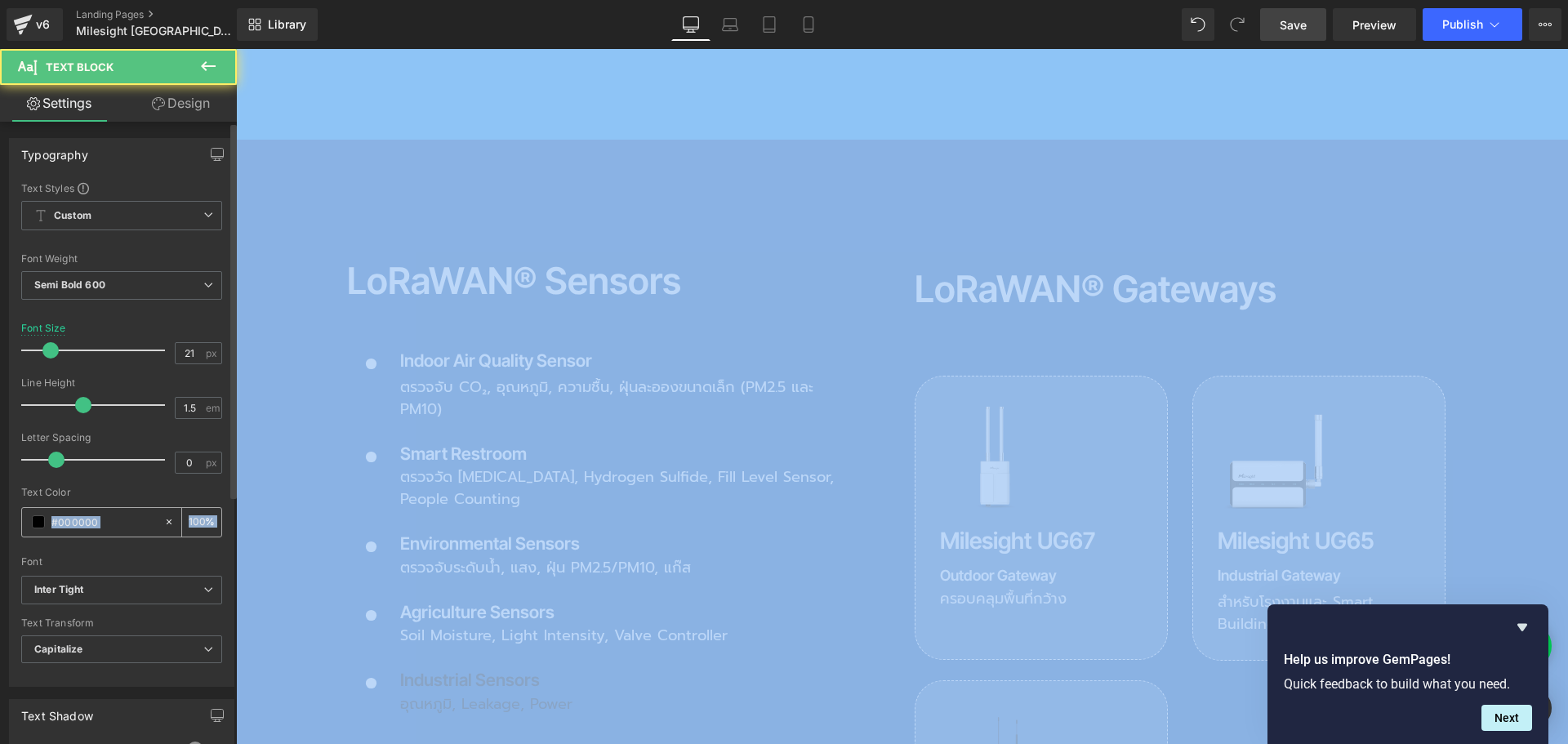
drag, startPoint x: 110, startPoint y: 511, endPoint x: 91, endPoint y: 524, distance: 23.0
click at [0, 515] on html "Icon List You are previewing how the will restyle your page. You can not edit E…" at bounding box center [784, 372] width 1568 height 744
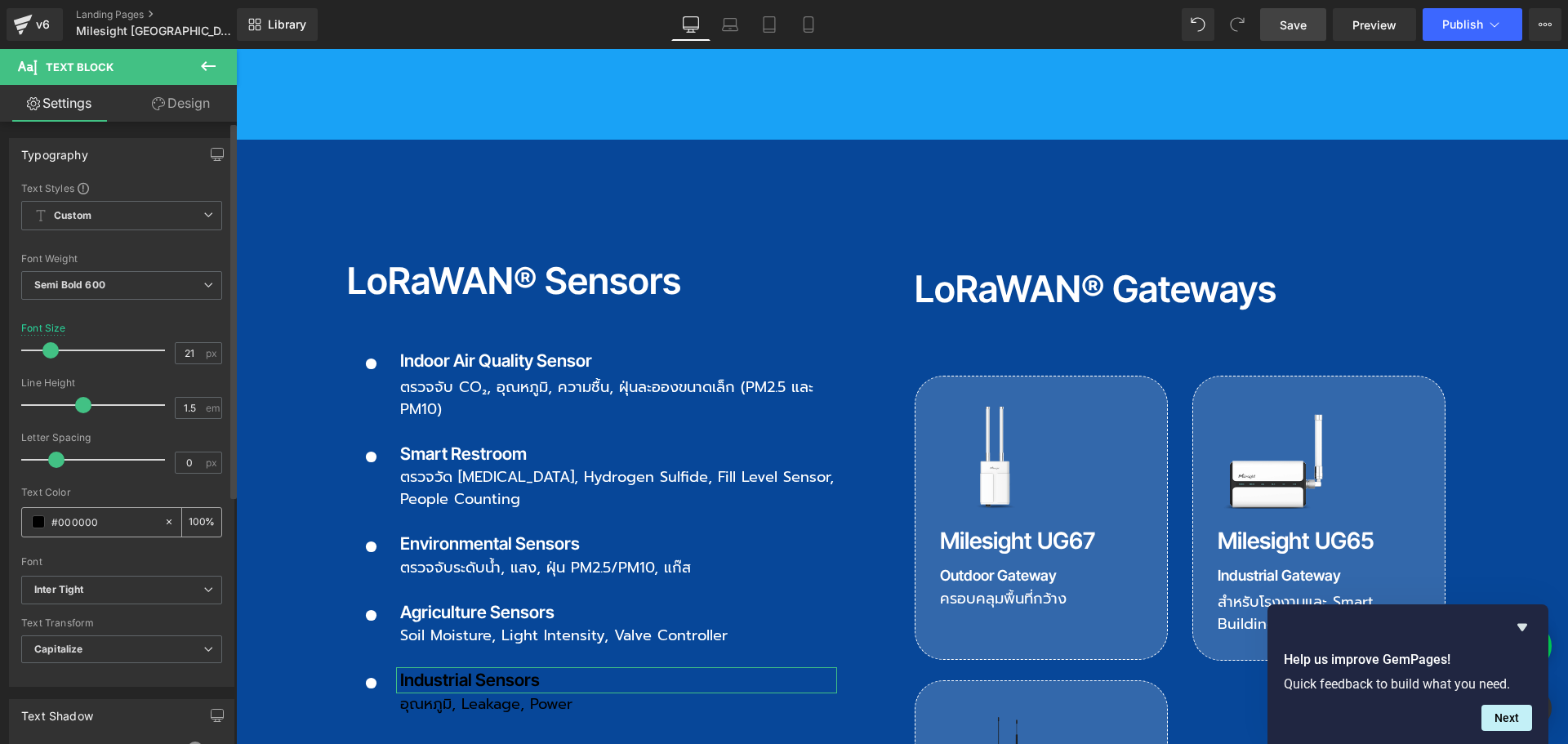
click at [126, 524] on input "#000000" at bounding box center [103, 521] width 105 height 18
drag, startPoint x: 120, startPoint y: 524, endPoint x: 15, endPoint y: 524, distance: 105.0
click at [15, 524] on div "Text Styles Custom Custom Setup Global Style Custom Setup Global Style Thin 100…" at bounding box center [122, 433] width 224 height 504
type input "ff"
type input "0"
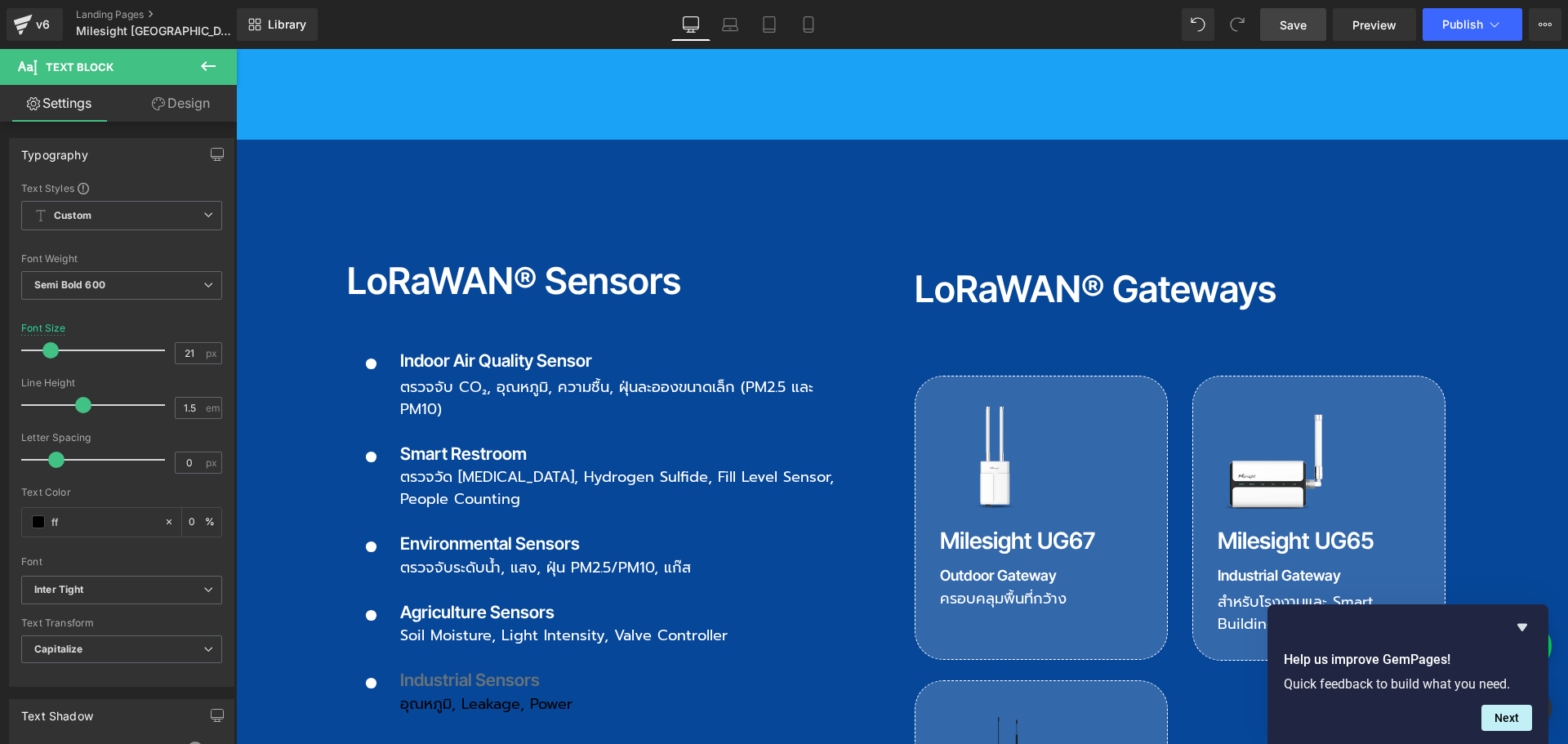
type input "fff"
type input "100"
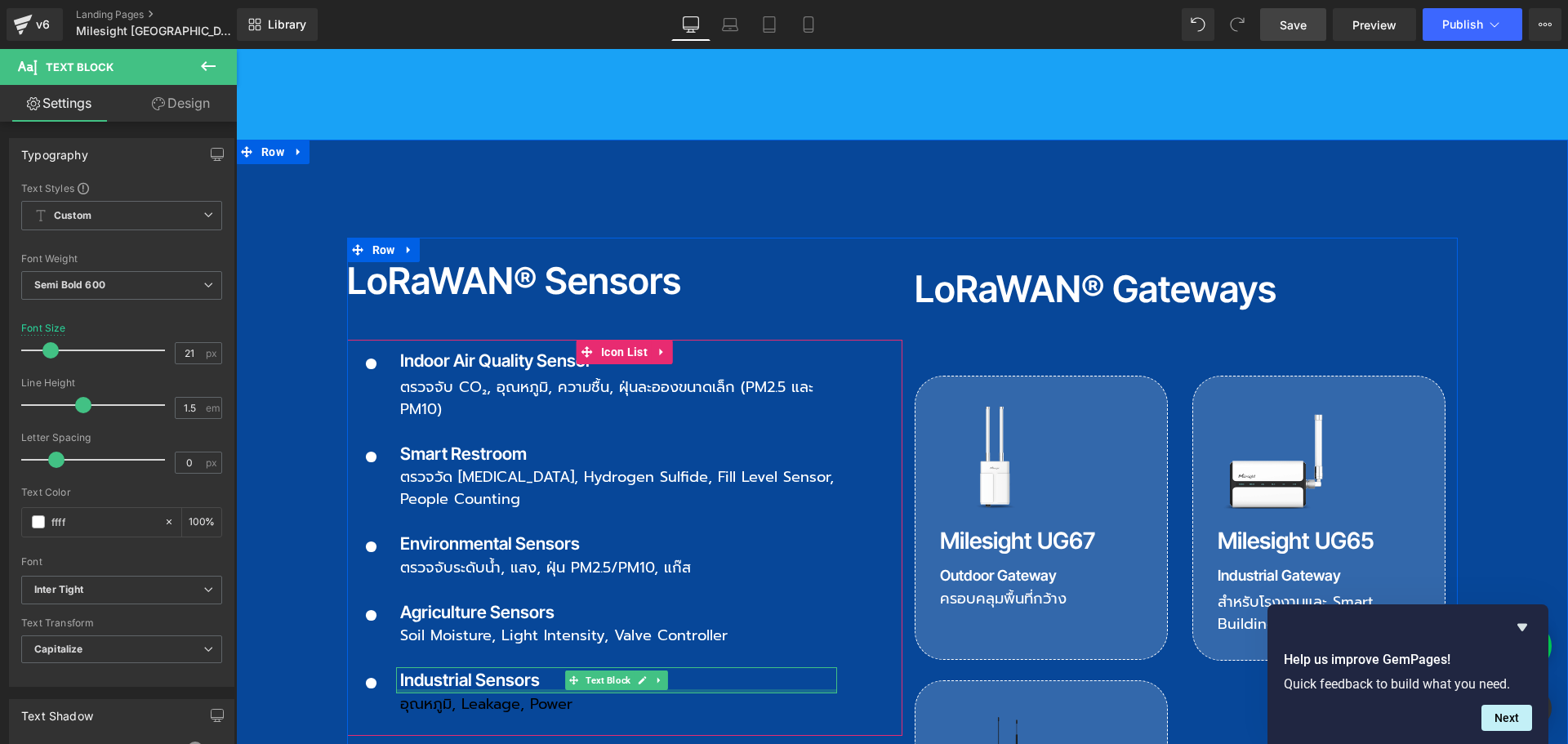
type input "fffff"
type input "0"
type input "ffffff"
type input "100"
click at [420, 692] on span "อุณหภูมิ, leakage, power" at bounding box center [486, 703] width 173 height 23
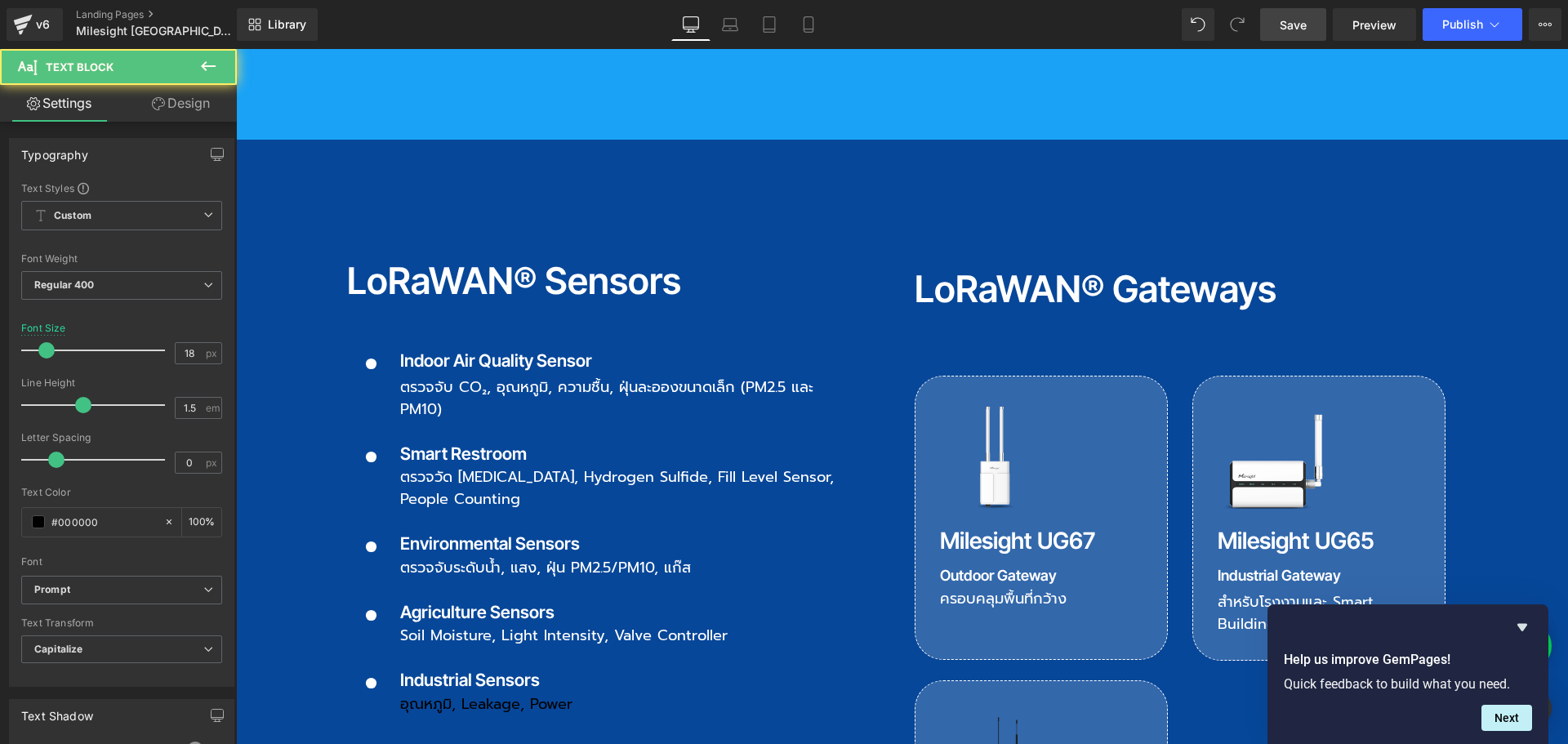
drag, startPoint x: 107, startPoint y: 524, endPoint x: -17, endPoint y: 524, distance: 124.0
click at [0, 524] on html "Icon List You are previewing how the will restyle your page. You can not edit E…" at bounding box center [784, 372] width 1568 height 744
type input "ff"
type input "0"
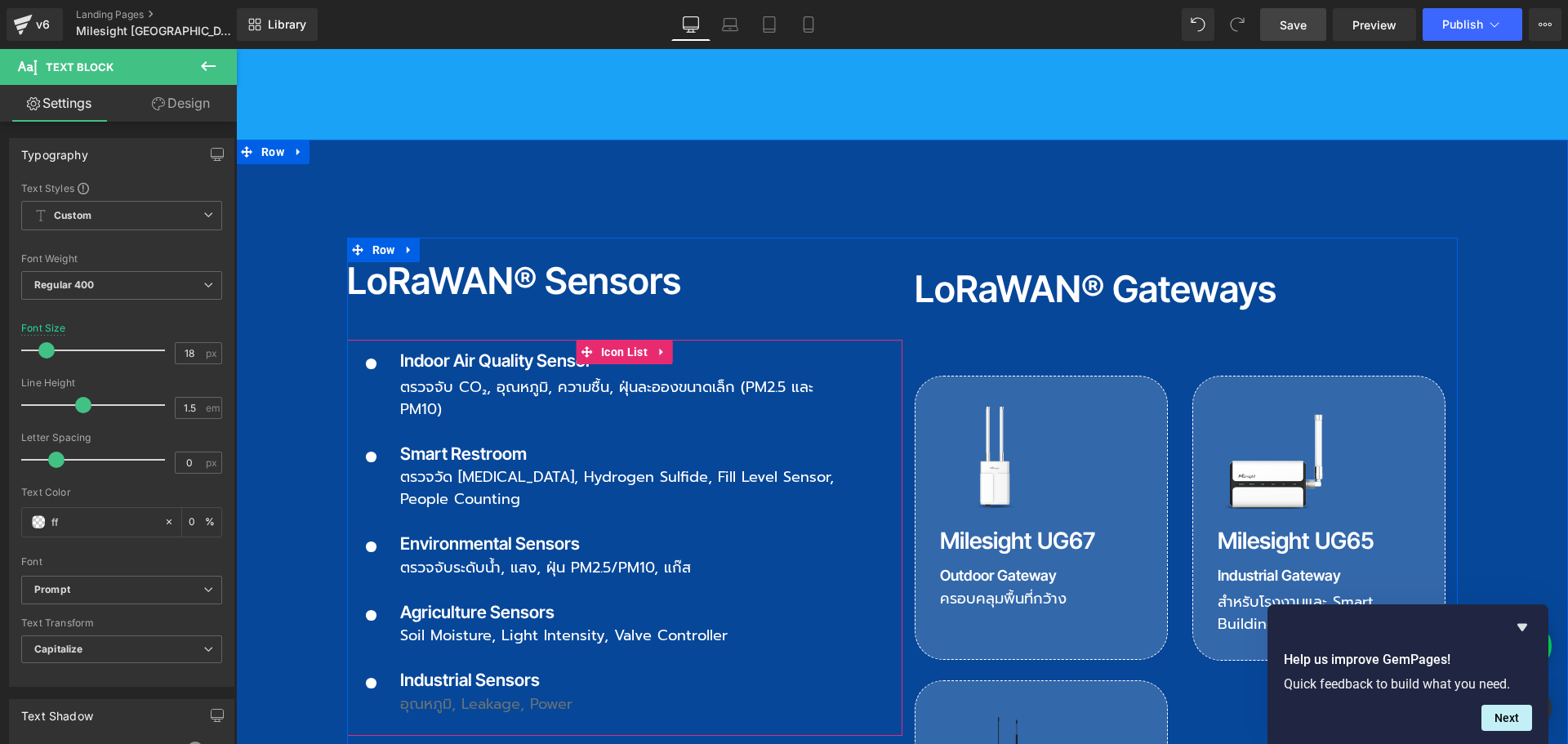
type input "fff"
type input "100"
type input "ffffff"
type input "100"
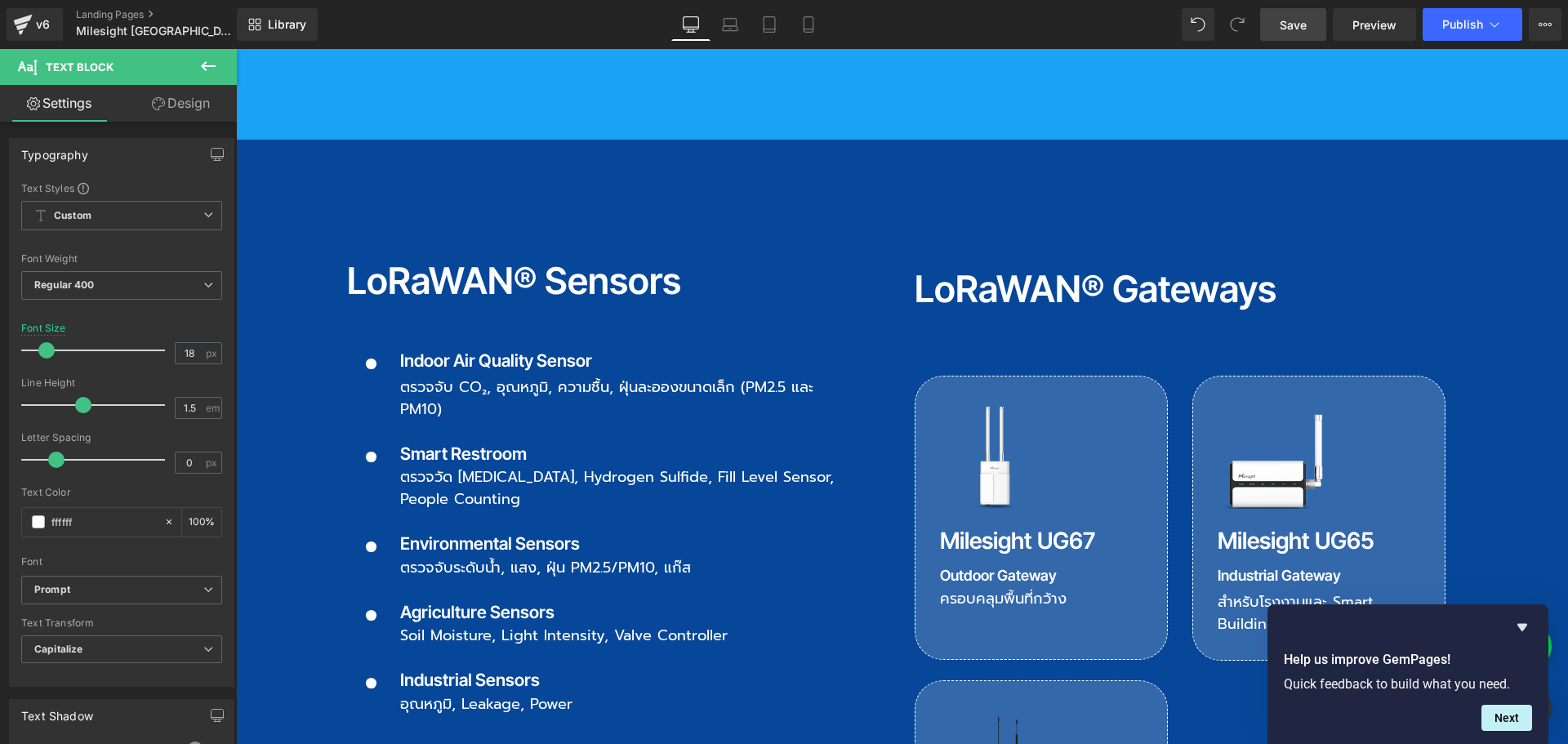
type input "#ffffff"
drag, startPoint x: 1309, startPoint y: 23, endPoint x: 561, endPoint y: 227, distance: 775.3
click at [1309, 23] on link "Save" at bounding box center [1293, 24] width 66 height 33
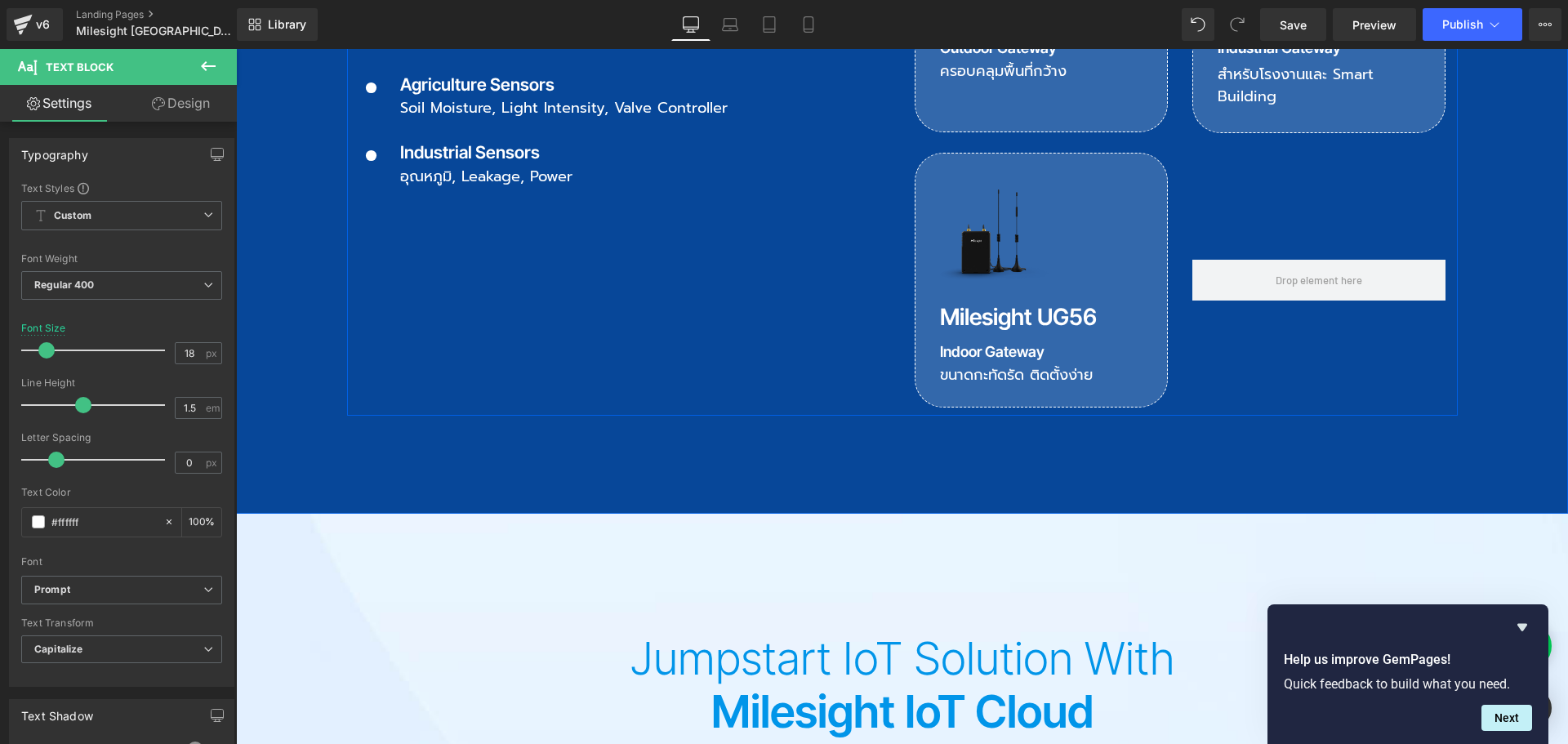
scroll to position [2531, 0]
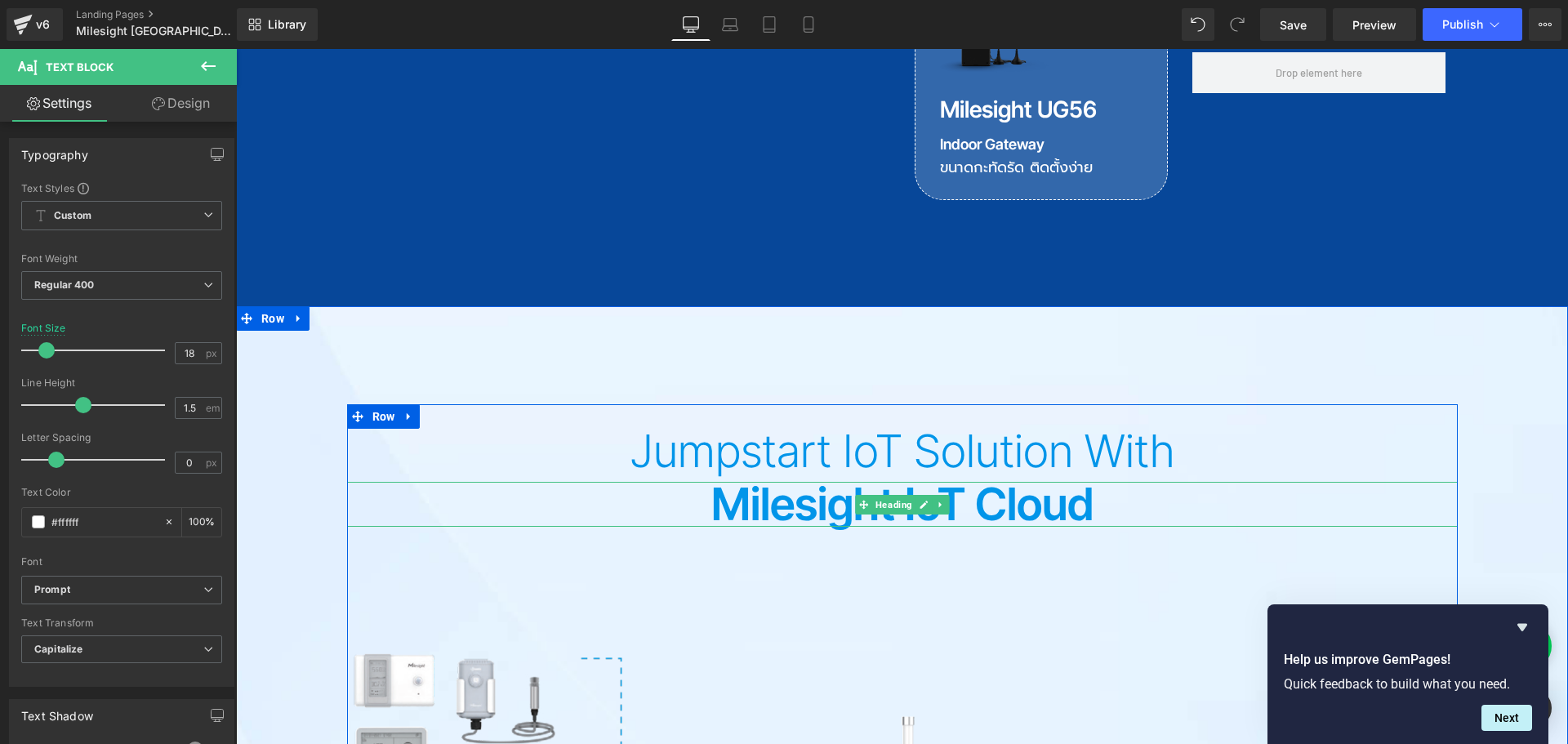
click at [735, 482] on h2 "Milesight IoT Cloud" at bounding box center [902, 504] width 1110 height 45
click at [730, 482] on h2 "Milesight IoT Cloud" at bounding box center [902, 504] width 1110 height 45
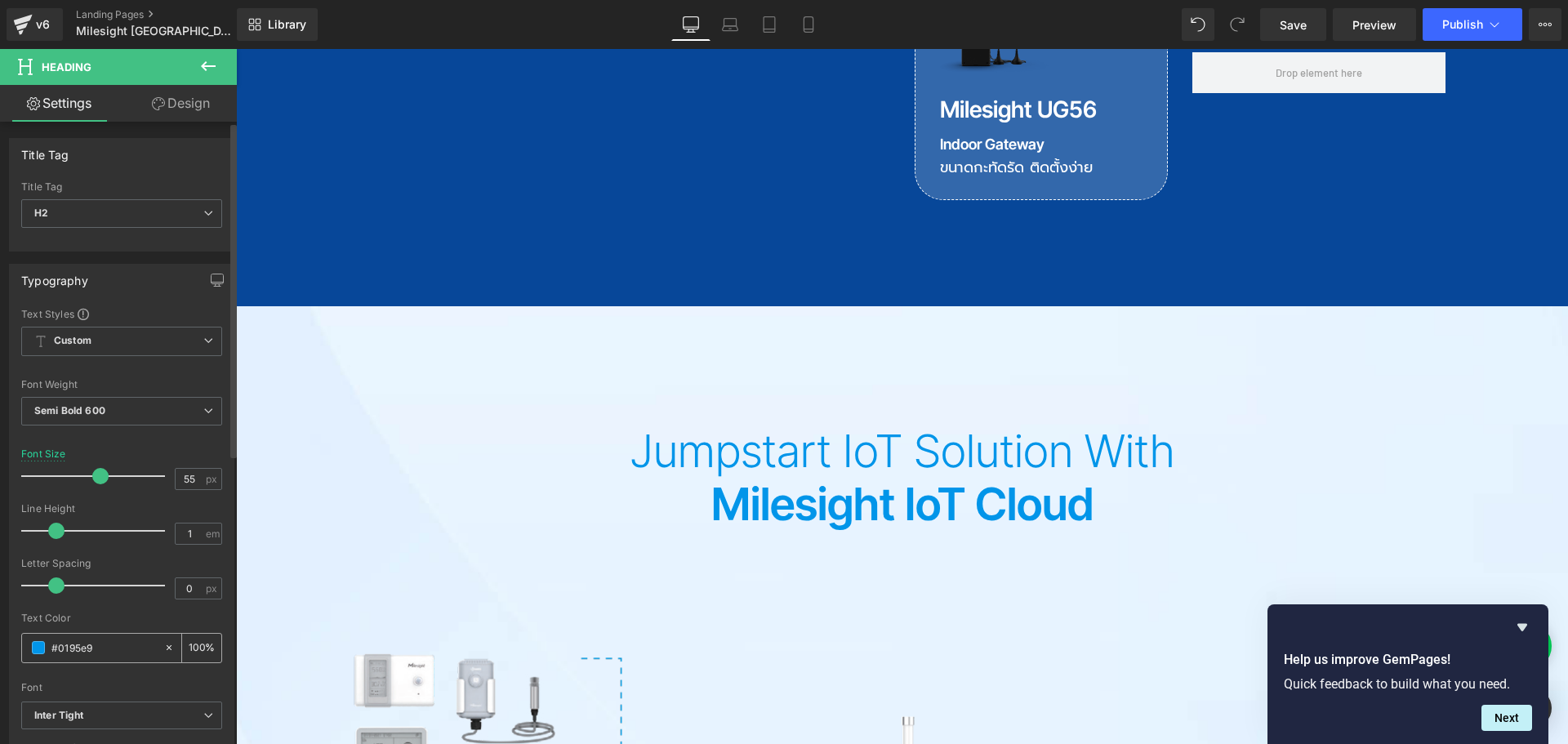
drag, startPoint x: 122, startPoint y: 646, endPoint x: 45, endPoint y: 649, distance: 77.1
click at [45, 649] on div "#0195e9" at bounding box center [92, 648] width 142 height 28
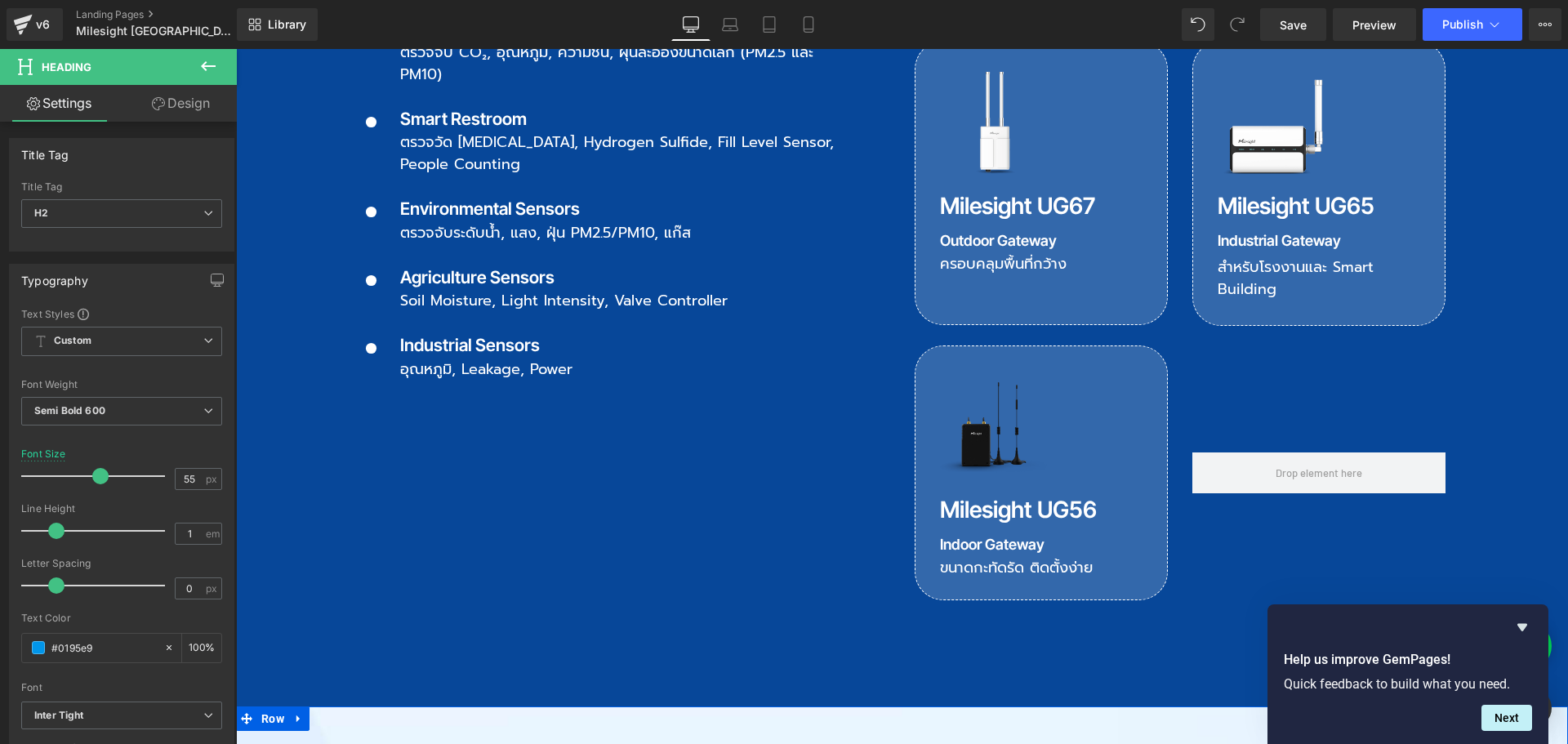
scroll to position [2123, 0]
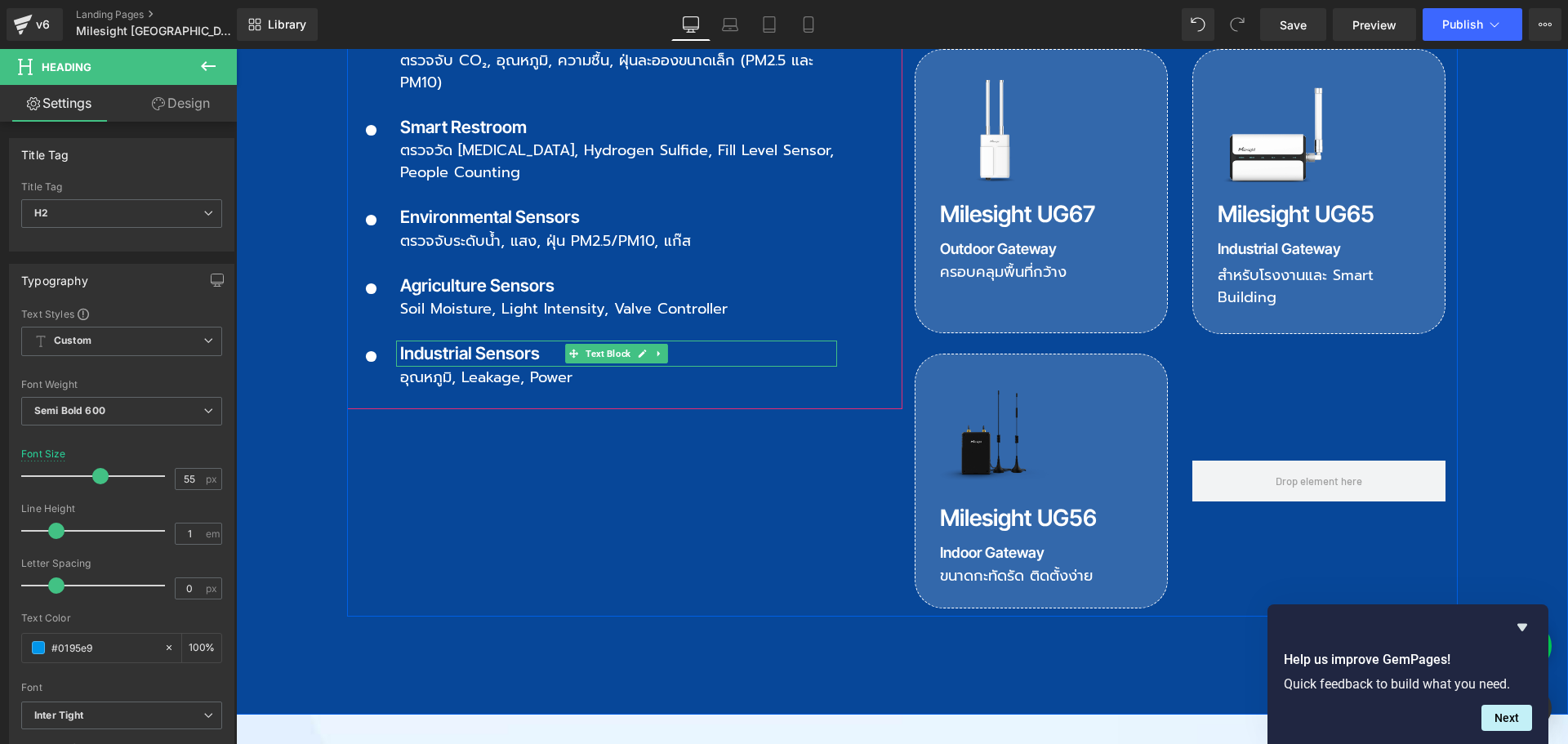
click at [474, 340] on p "Industrial Sensors" at bounding box center [618, 353] width 437 height 26
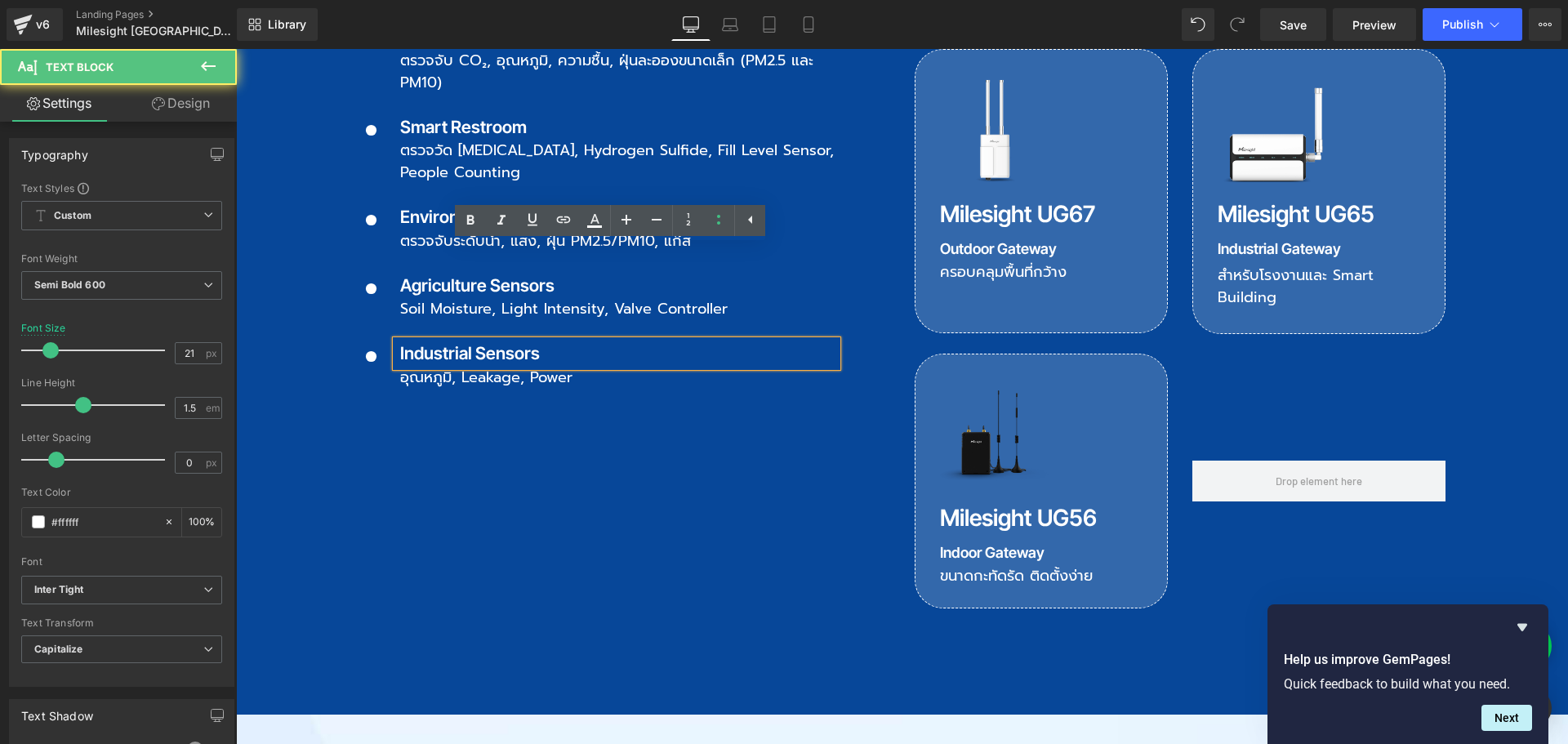
click at [439, 340] on p "Industrial Sensors" at bounding box center [618, 353] width 437 height 26
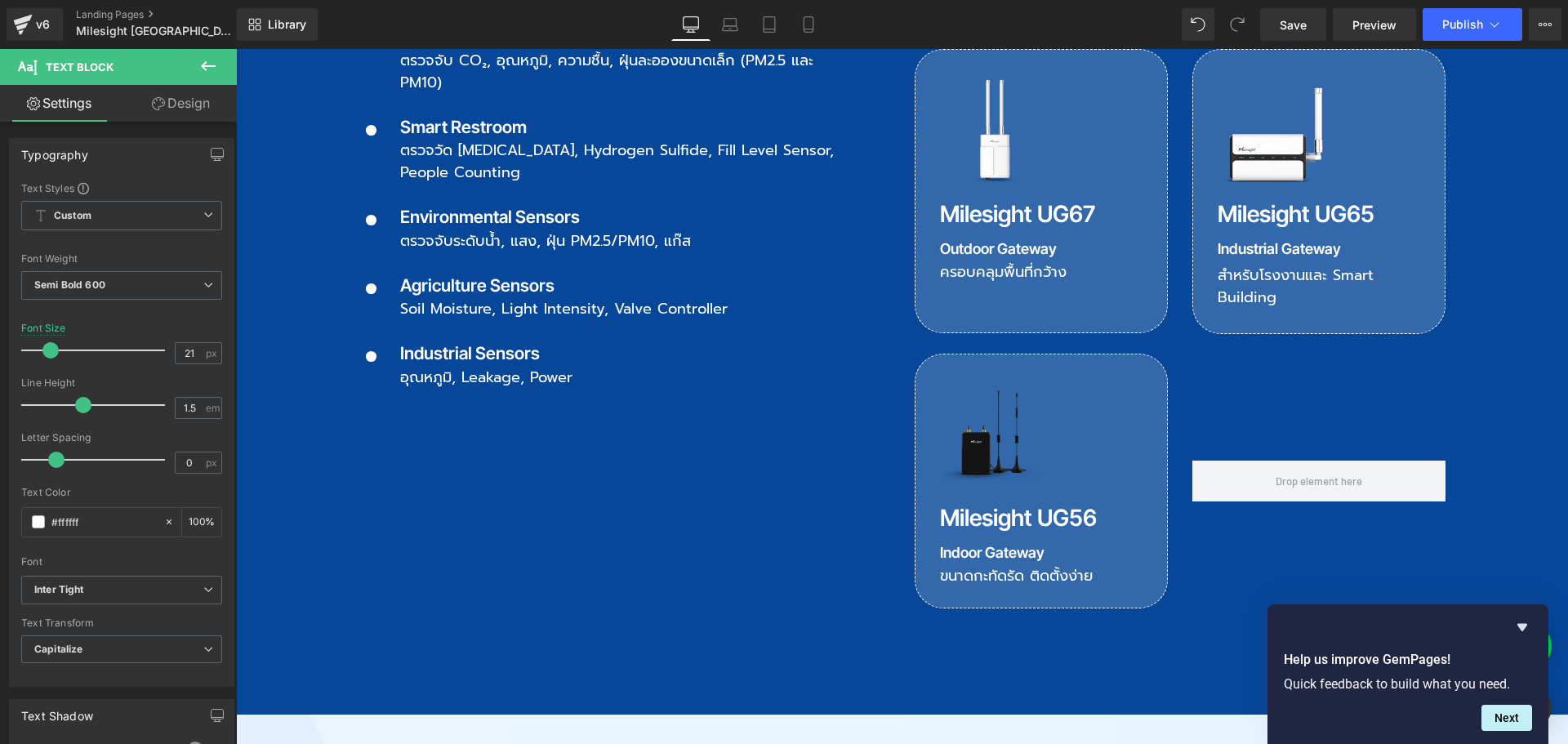
drag, startPoint x: 111, startPoint y: 516, endPoint x: -11, endPoint y: 502, distance: 122.8
click at [0, 502] on html "Icon List You are previewing how the will restyle your page. You can not edit E…" at bounding box center [784, 372] width 1568 height 744
type input "00CAFF"
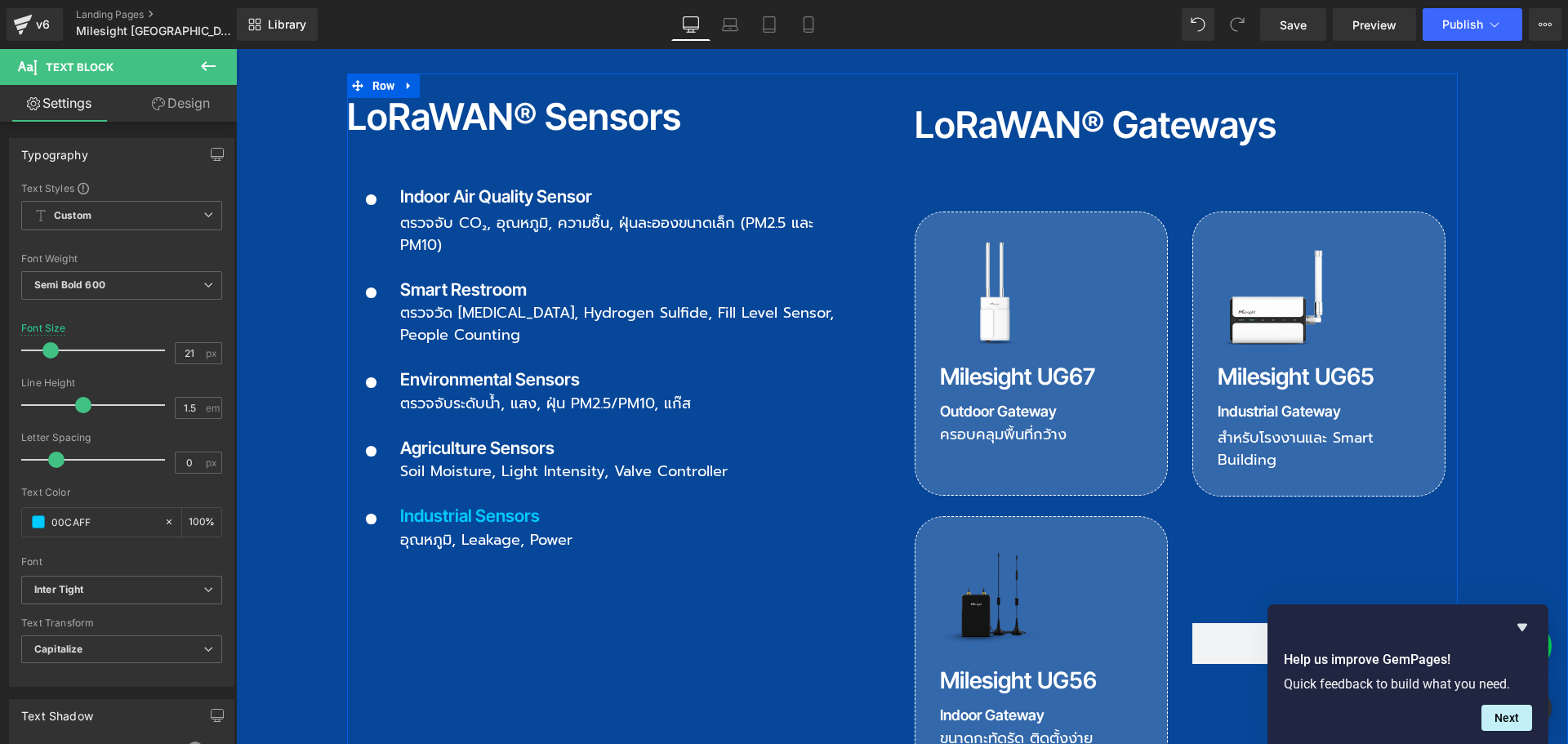
scroll to position [1960, 0]
click at [523, 436] on p "Agriculture Sensors" at bounding box center [618, 448] width 437 height 26
drag, startPoint x: 120, startPoint y: 517, endPoint x: 29, endPoint y: 526, distance: 91.4
click at [29, 526] on div "#ffffff" at bounding box center [92, 522] width 142 height 28
type input "00CAFF"
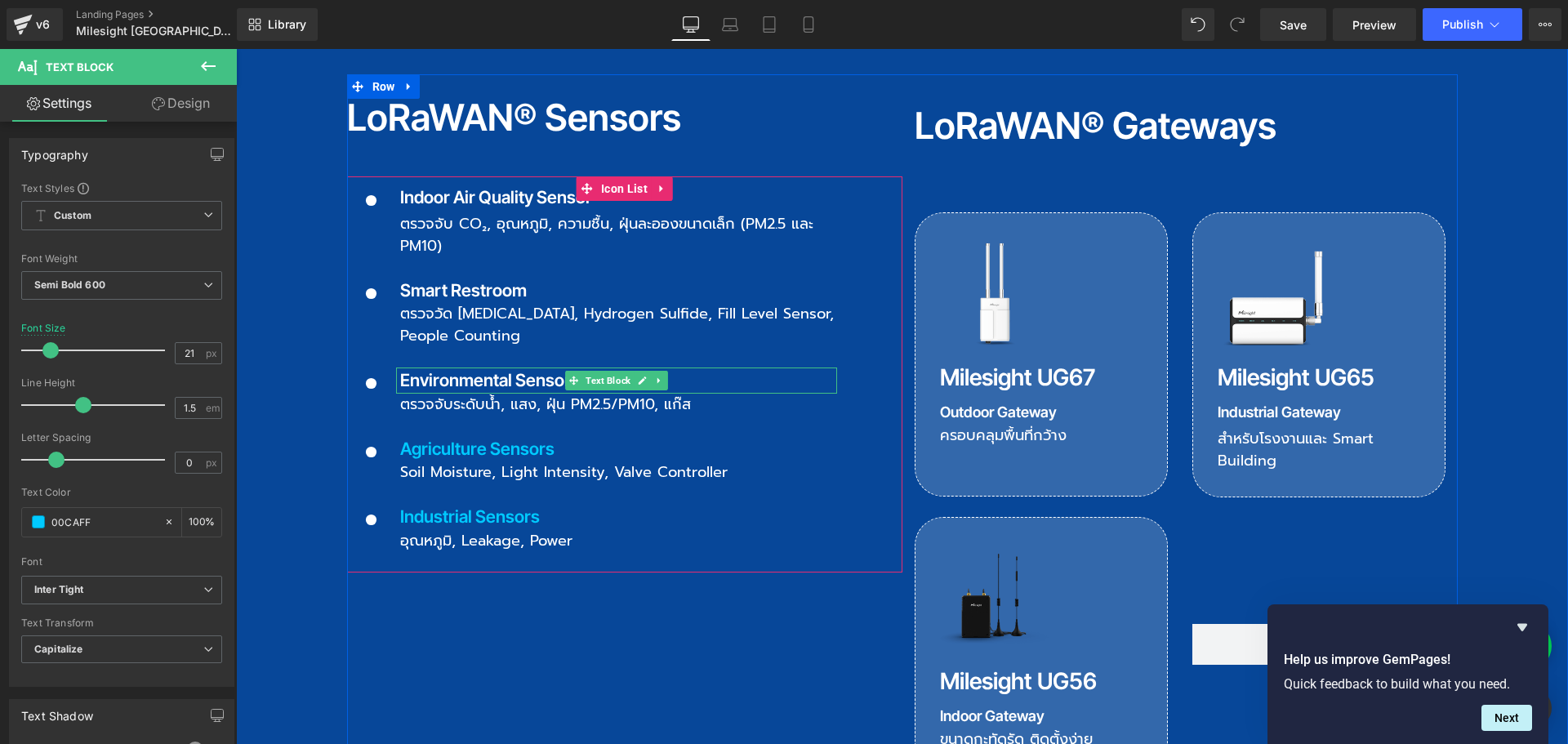
click at [455, 367] on p "Environmental Sensors" at bounding box center [618, 380] width 437 height 26
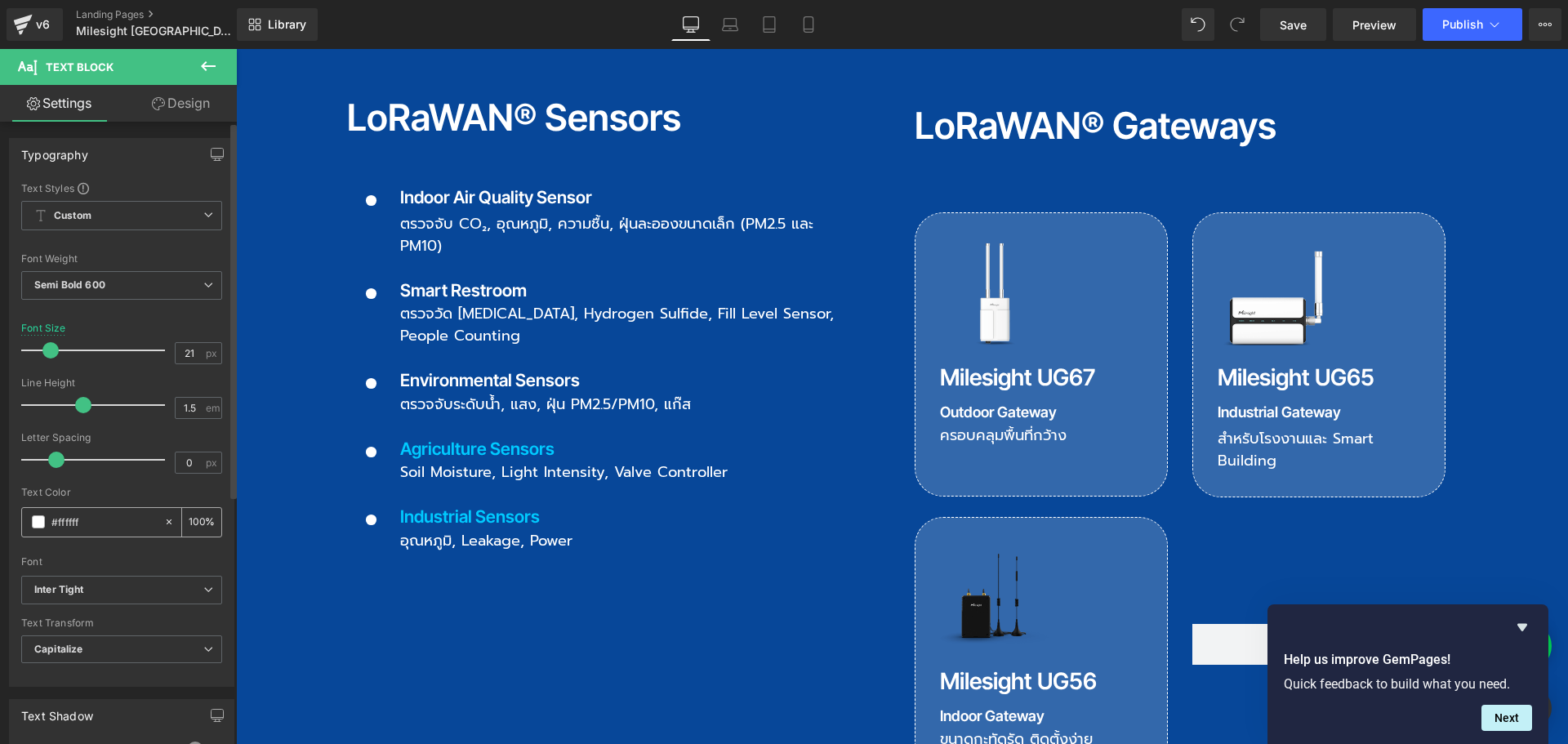
drag, startPoint x: 96, startPoint y: 520, endPoint x: 37, endPoint y: 521, distance: 59.0
click at [37, 521] on div "#ffffff" at bounding box center [92, 522] width 142 height 28
type input "00CAFF"
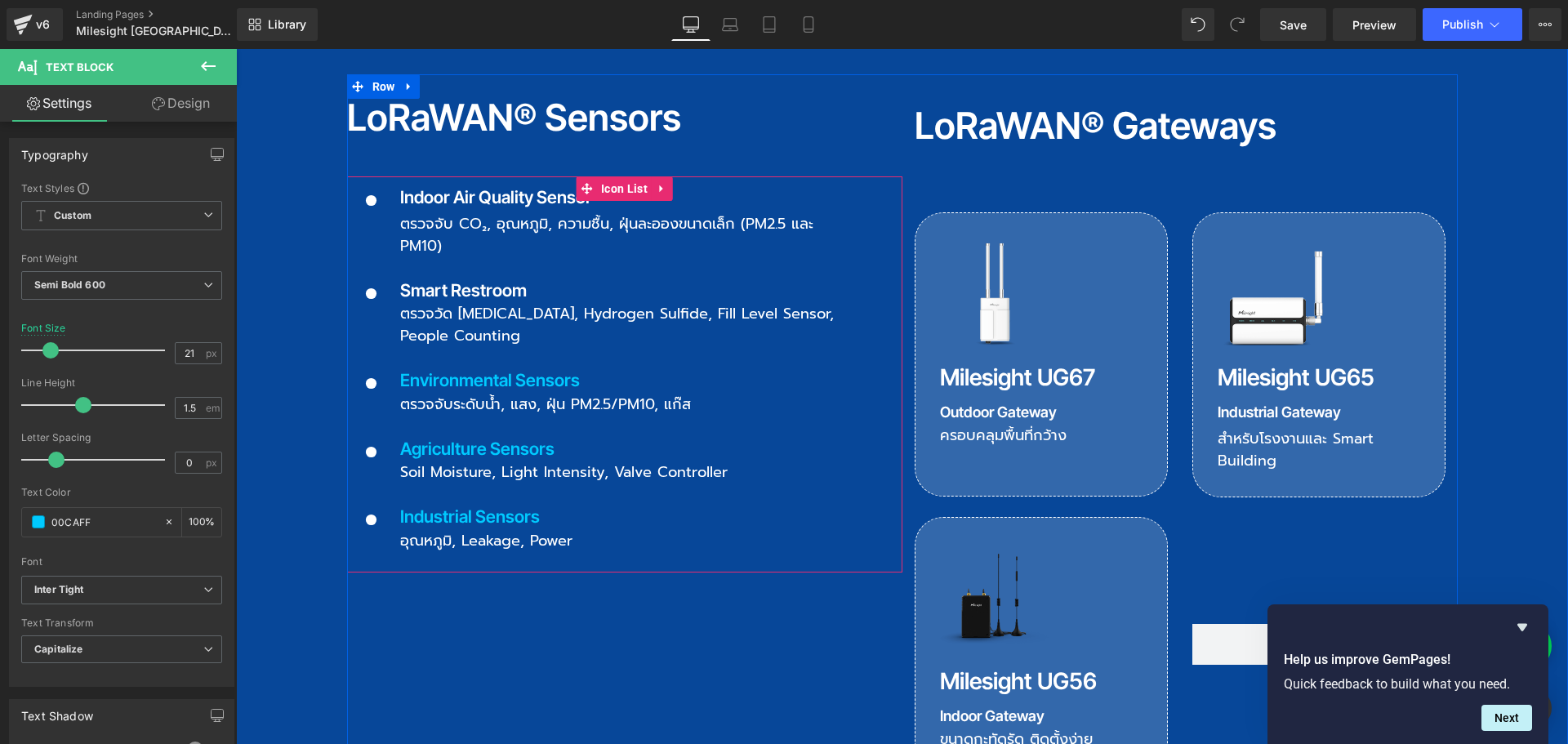
click at [434, 277] on p "Smart Restroom" at bounding box center [618, 290] width 437 height 26
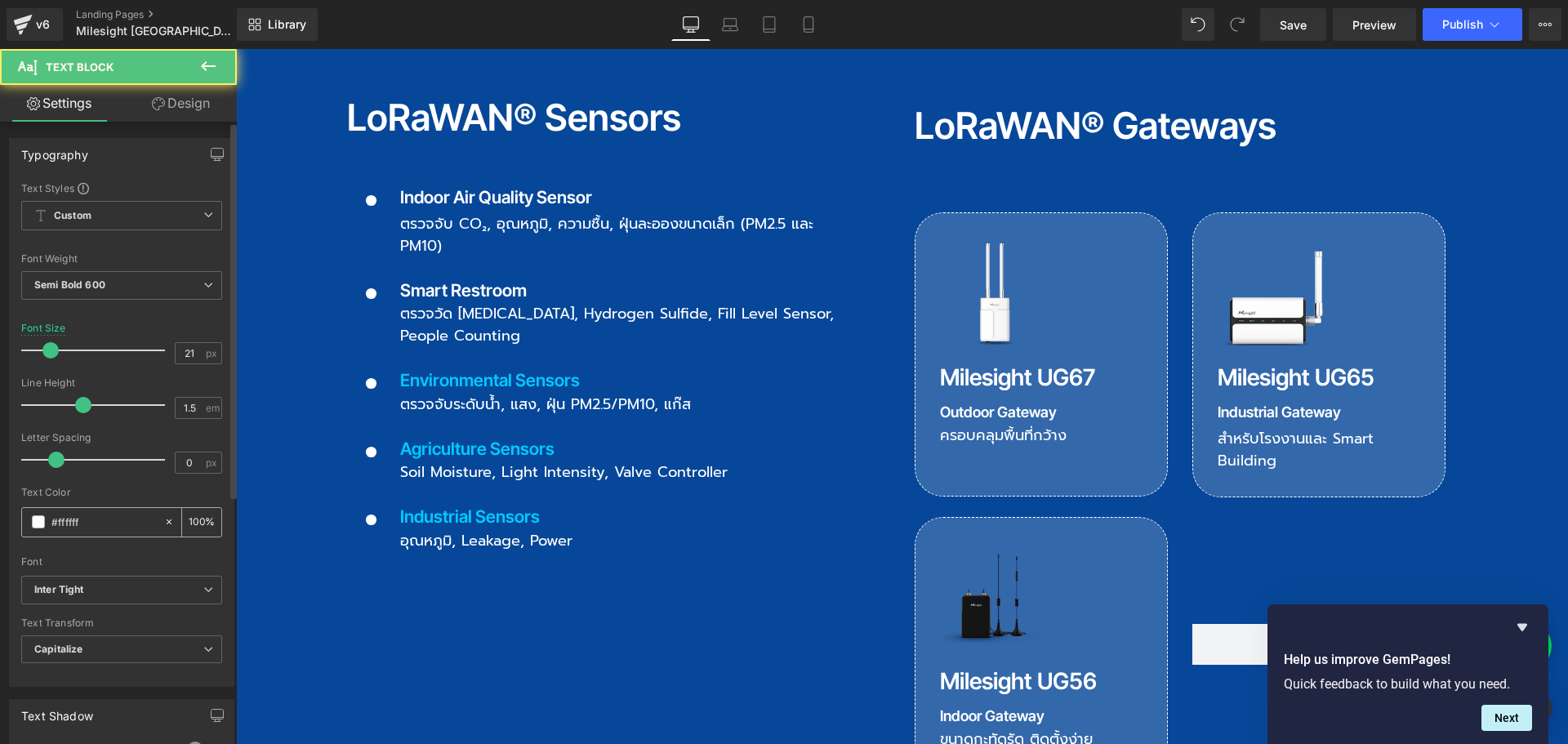
drag, startPoint x: 98, startPoint y: 524, endPoint x: 28, endPoint y: 525, distance: 70.0
click at [28, 525] on div "#ffffff" at bounding box center [92, 522] width 142 height 28
type input "00CAFF"
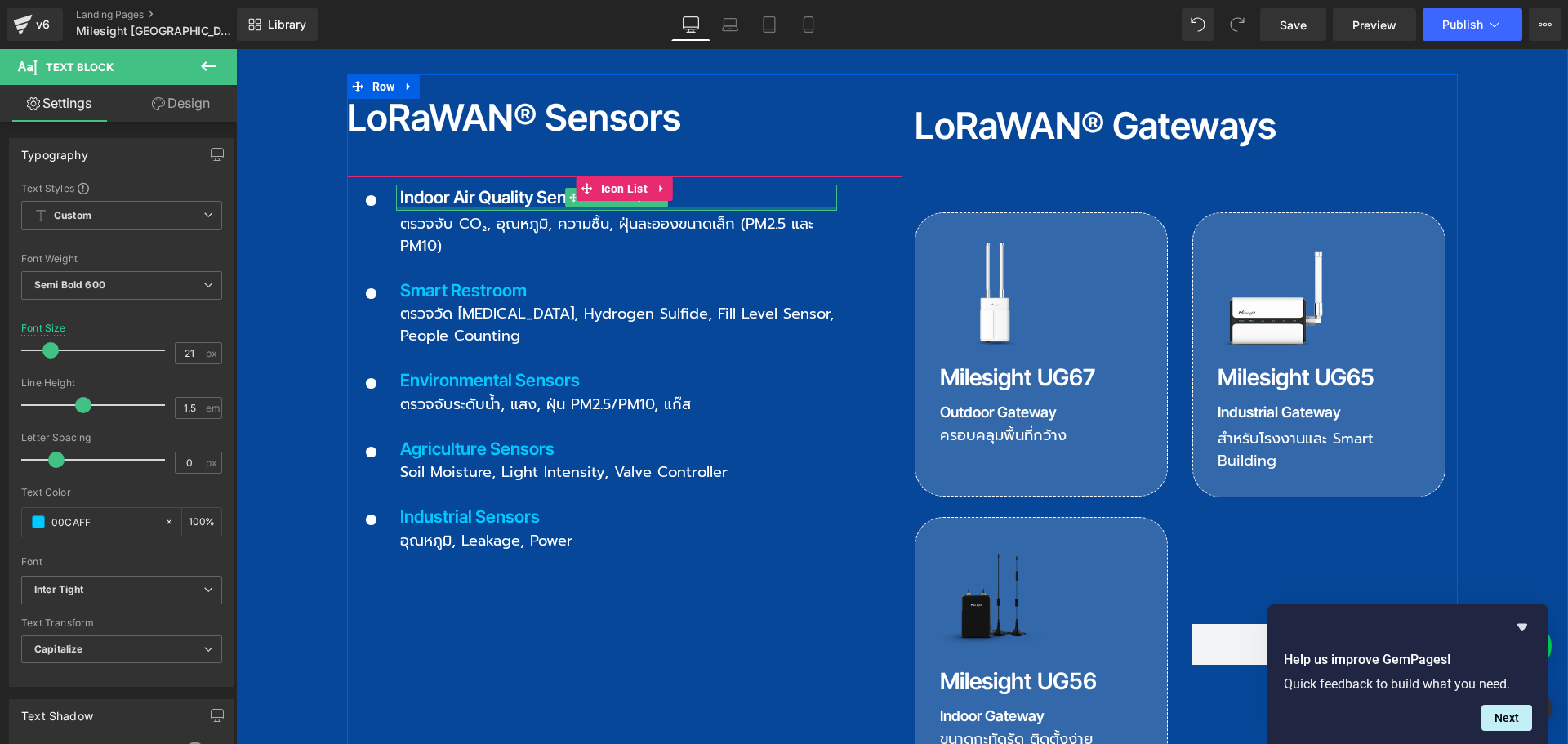
click at [461, 184] on p "Indoor Air Quality Sensor" at bounding box center [618, 197] width 437 height 26
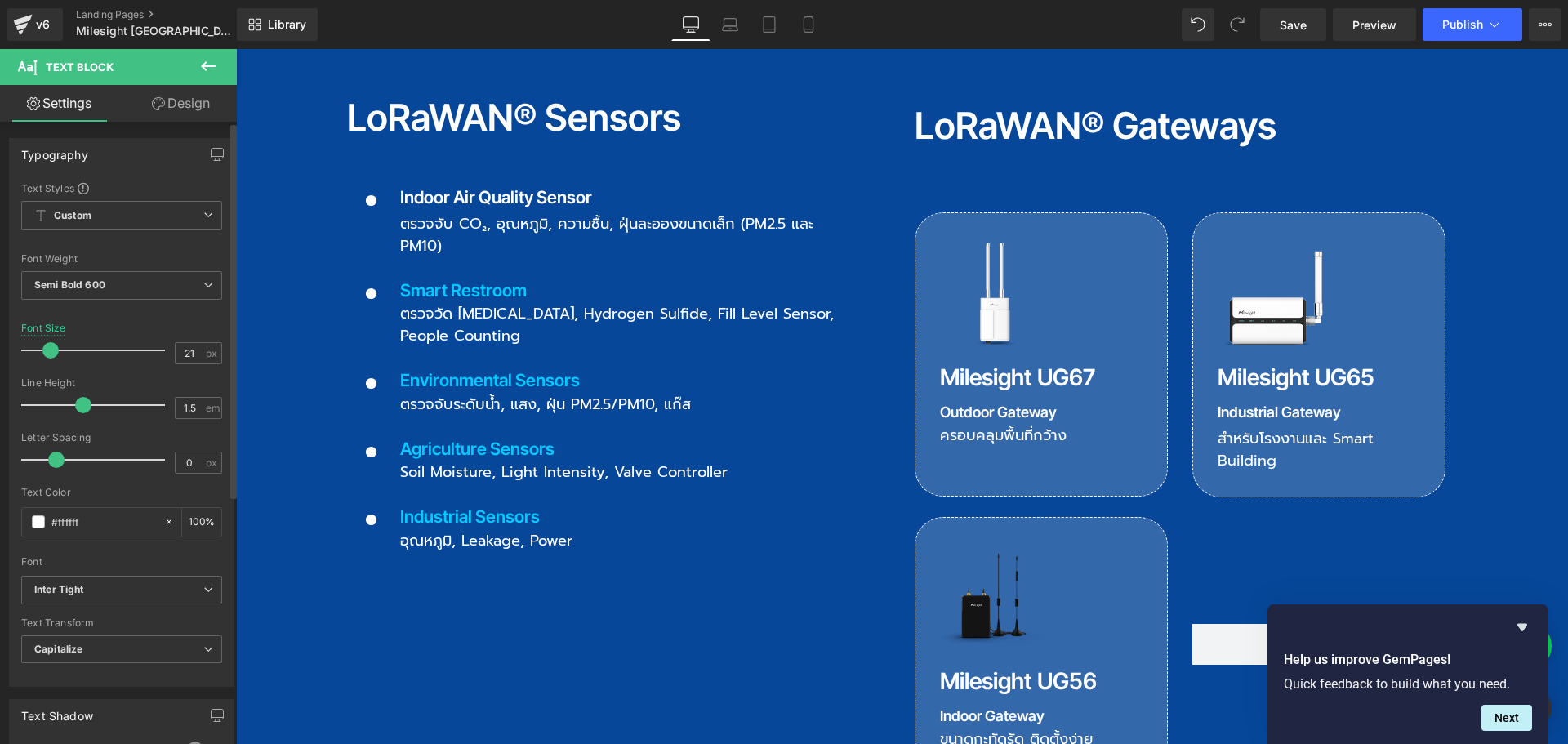
drag, startPoint x: 108, startPoint y: 516, endPoint x: 3, endPoint y: 529, distance: 105.8
click at [3, 529] on div "Typography Text Styles Custom Custom Setup Global Style Custom Setup Global Sty…" at bounding box center [122, 406] width 244 height 561
paste input "00CAFF"
type input "00CAFF"
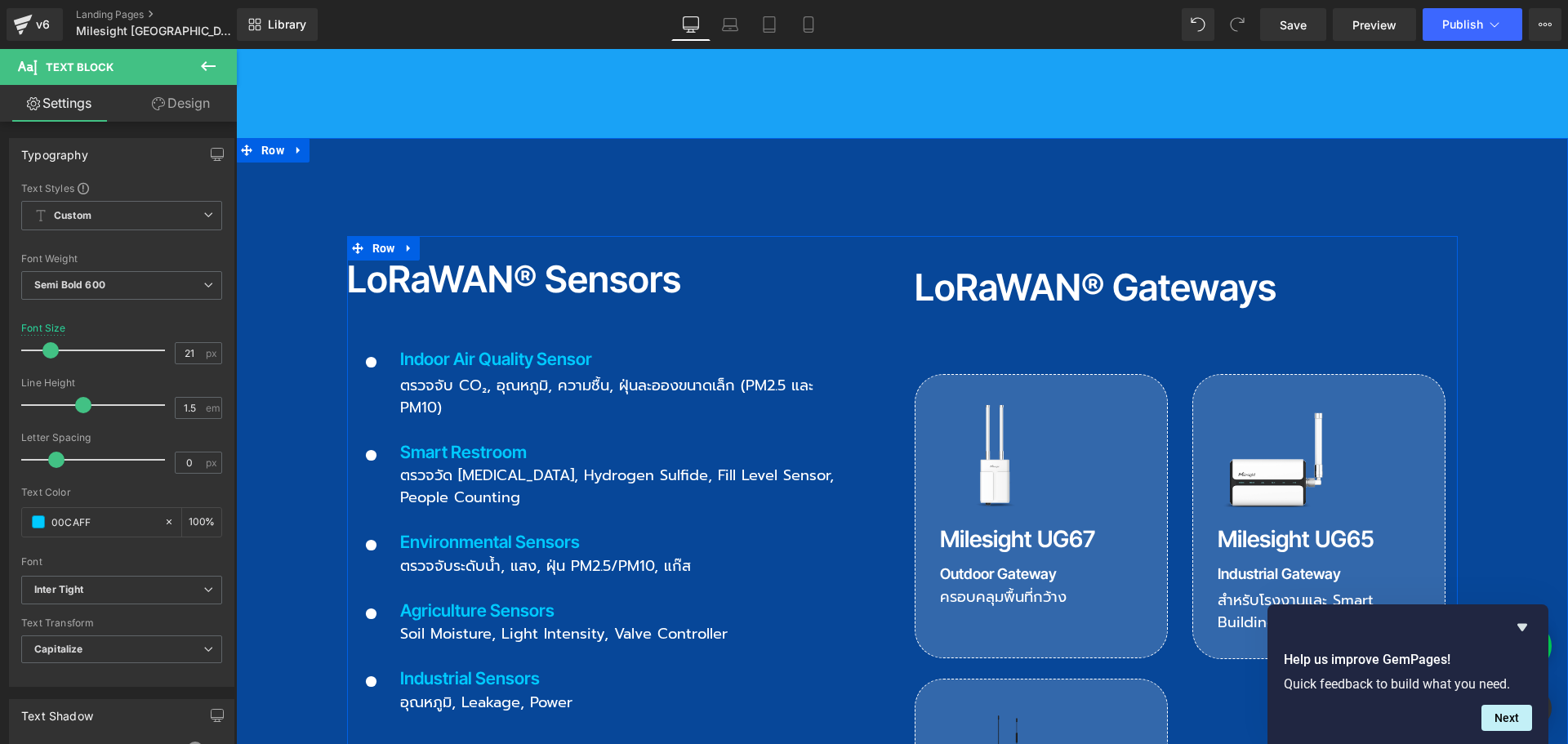
scroll to position [1796, 0]
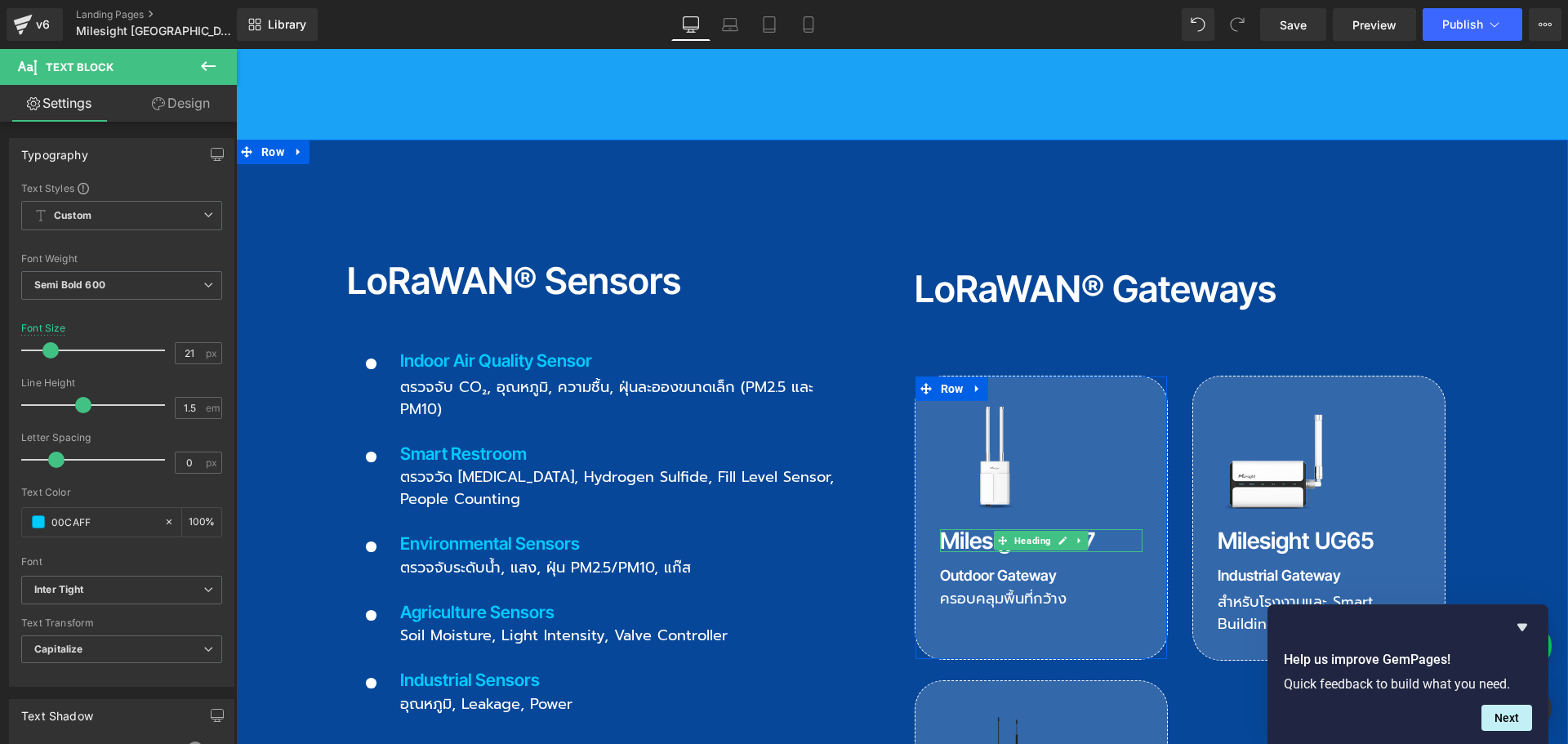
click at [981, 529] on h3 "Milesight UG67" at bounding box center [1042, 540] width 203 height 23
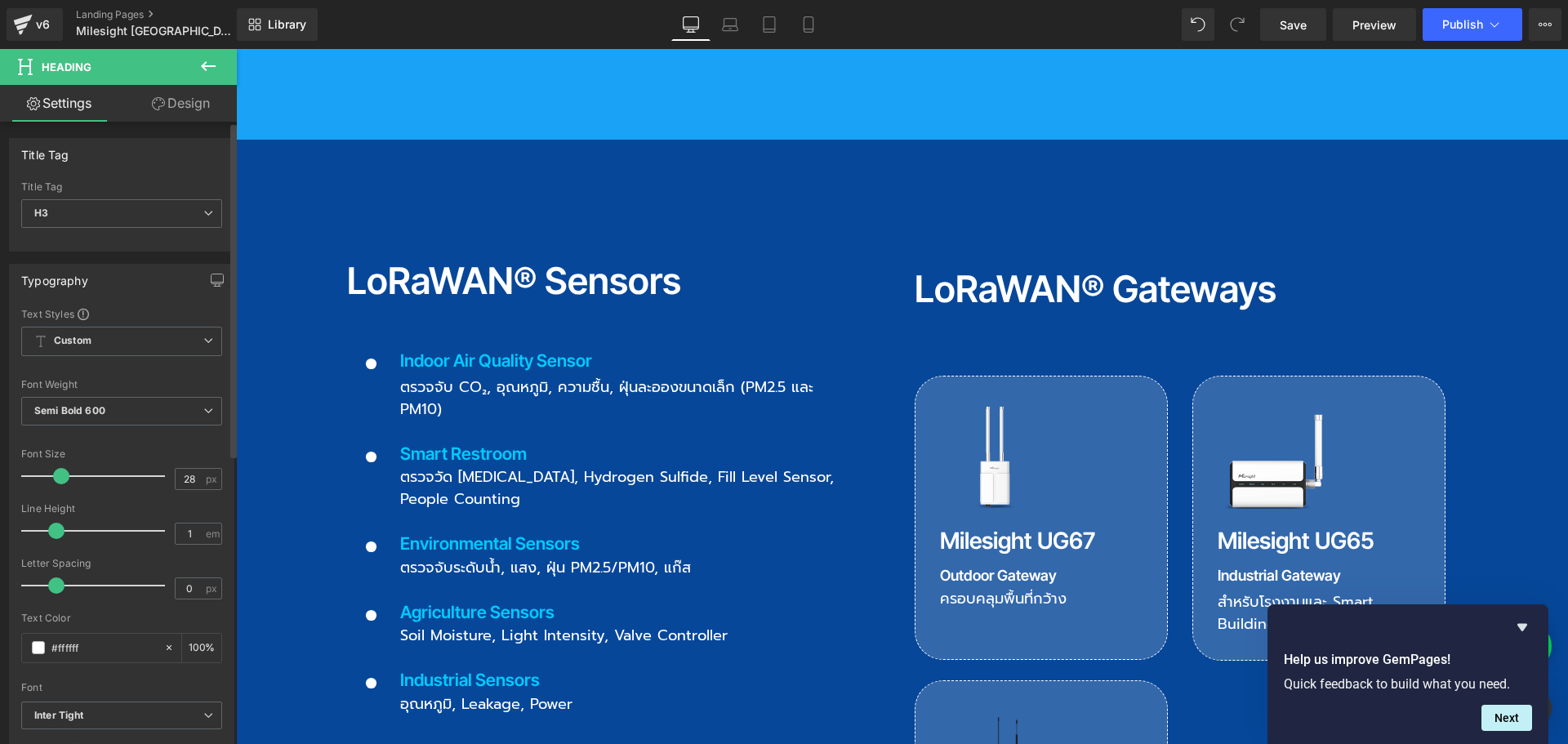
drag, startPoint x: 101, startPoint y: 643, endPoint x: 18, endPoint y: 645, distance: 83.0
click at [18, 645] on div "Text Styles Custom Custom Setup Global Style Custom Setup Global Style Thin 100…" at bounding box center [122, 559] width 224 height 504
paste input "00CAFF"
type input "00CAFF"
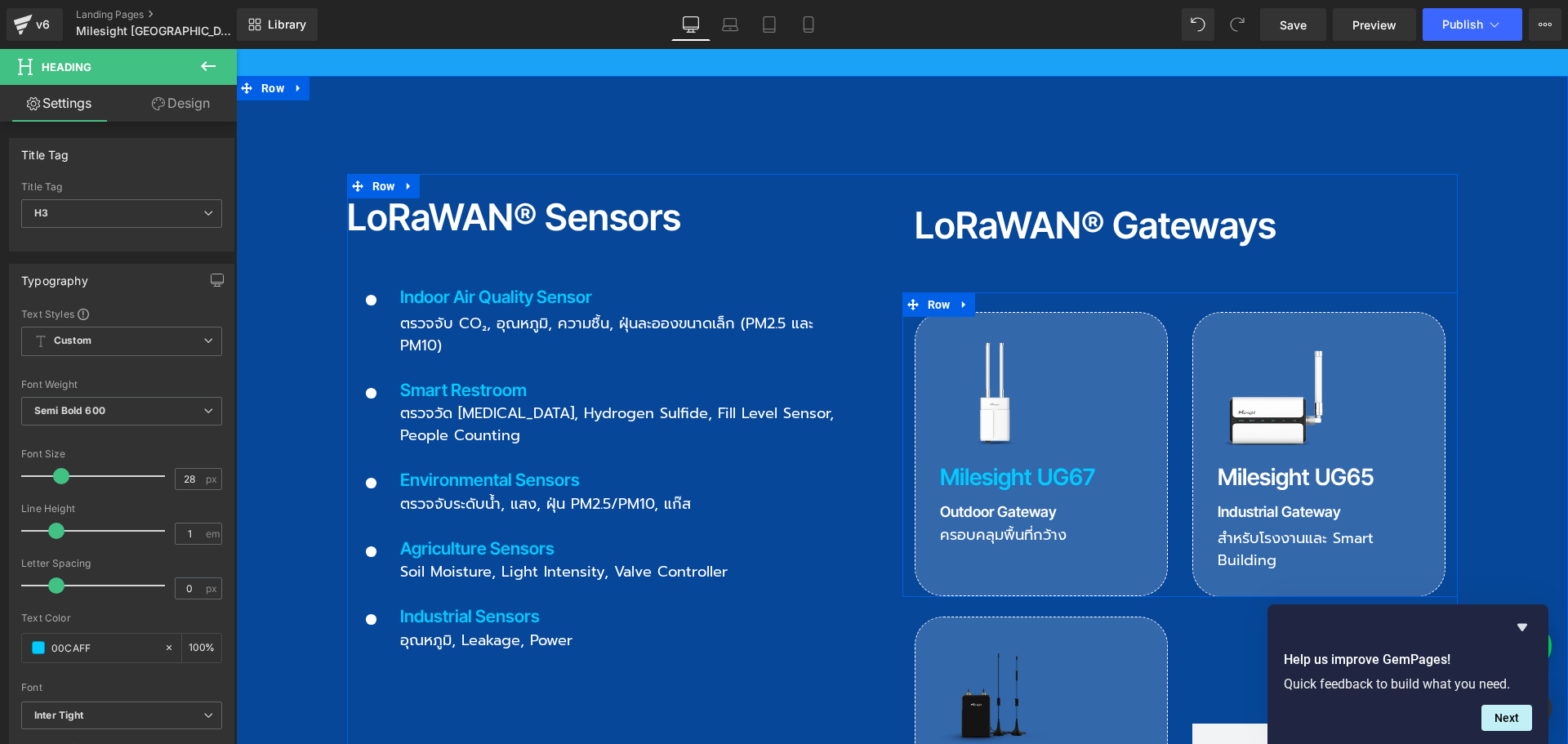
scroll to position [1878, 0]
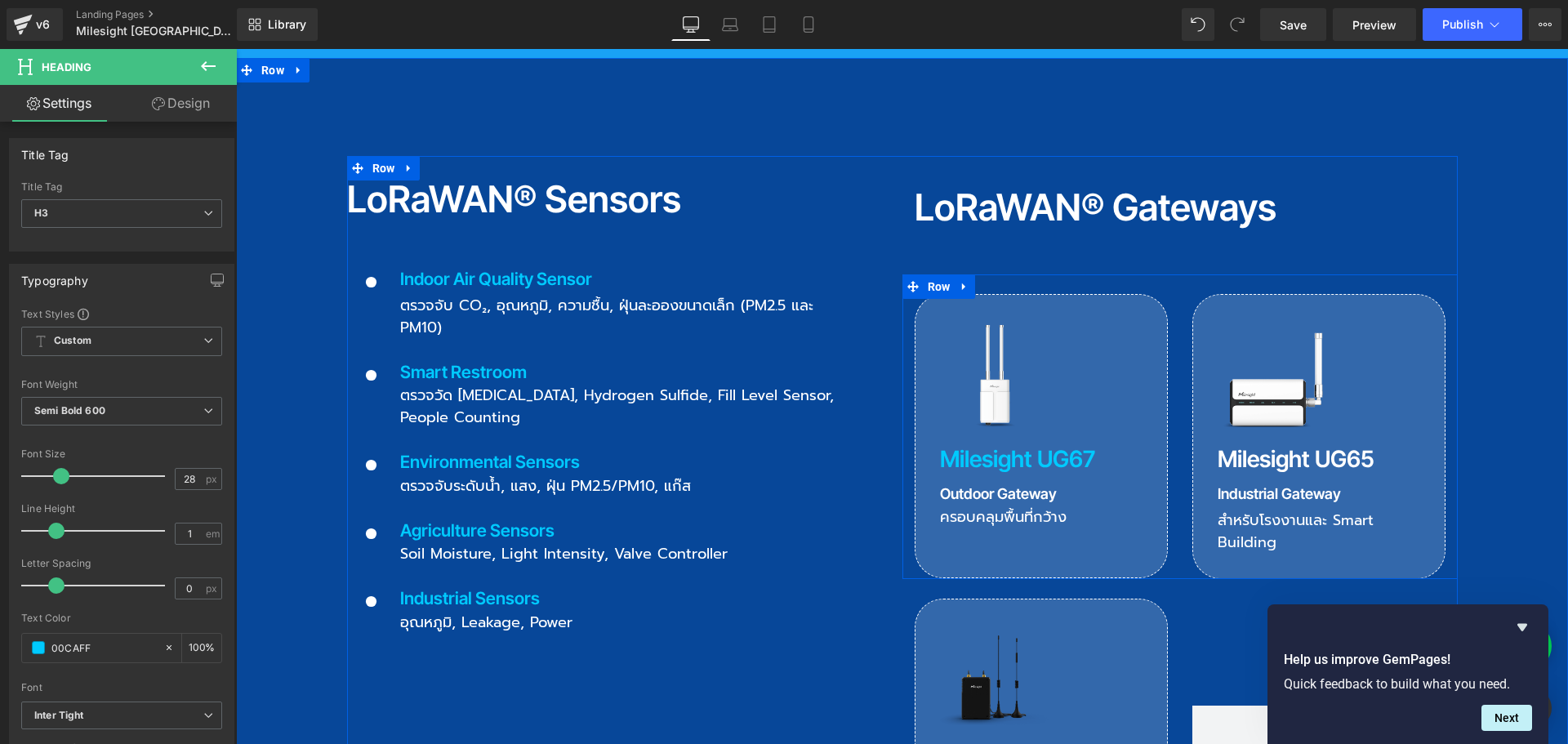
click at [1272, 447] on h3 "Milesight UG65" at bounding box center [1319, 458] width 203 height 23
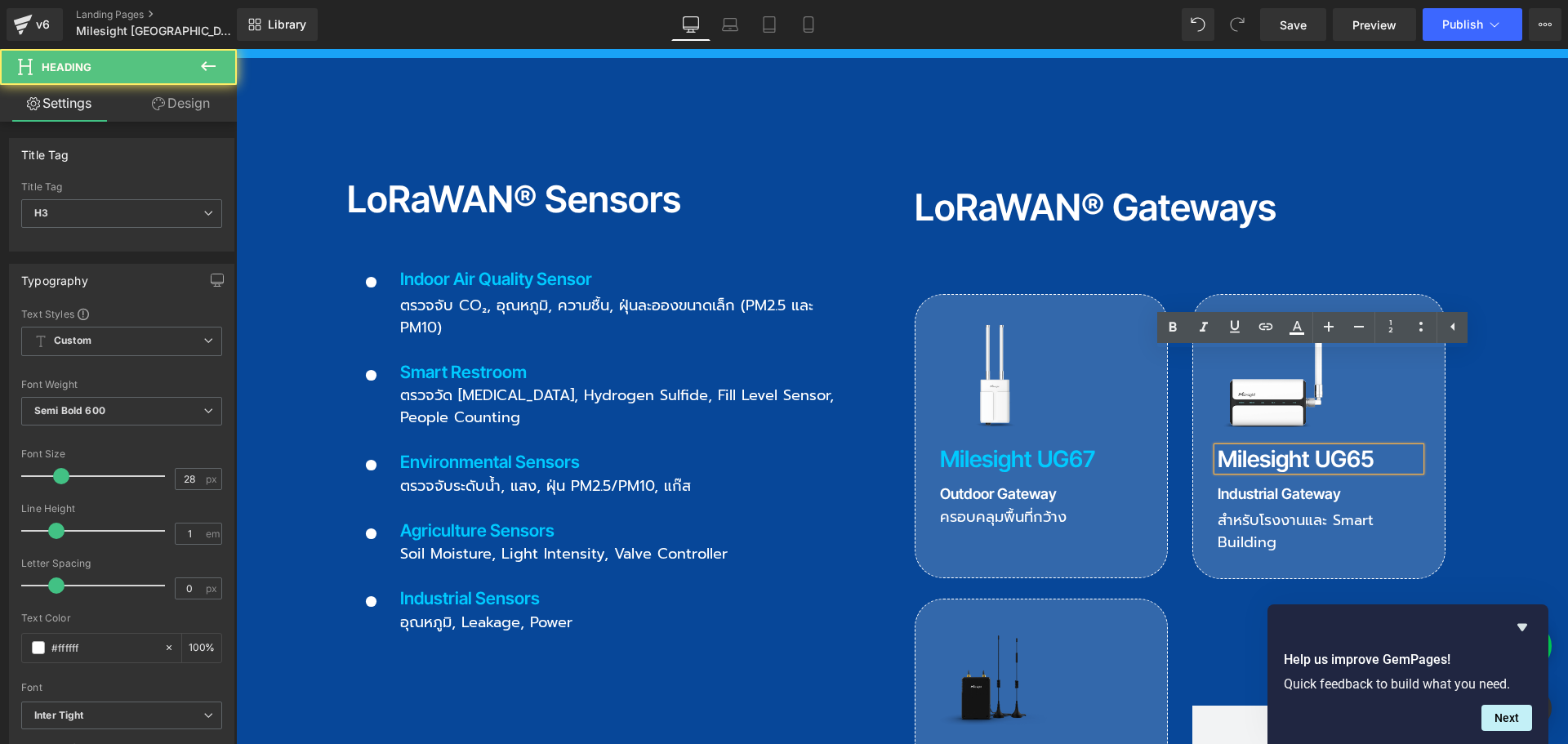
click at [1257, 447] on h3 "Milesight UG65" at bounding box center [1319, 458] width 203 height 23
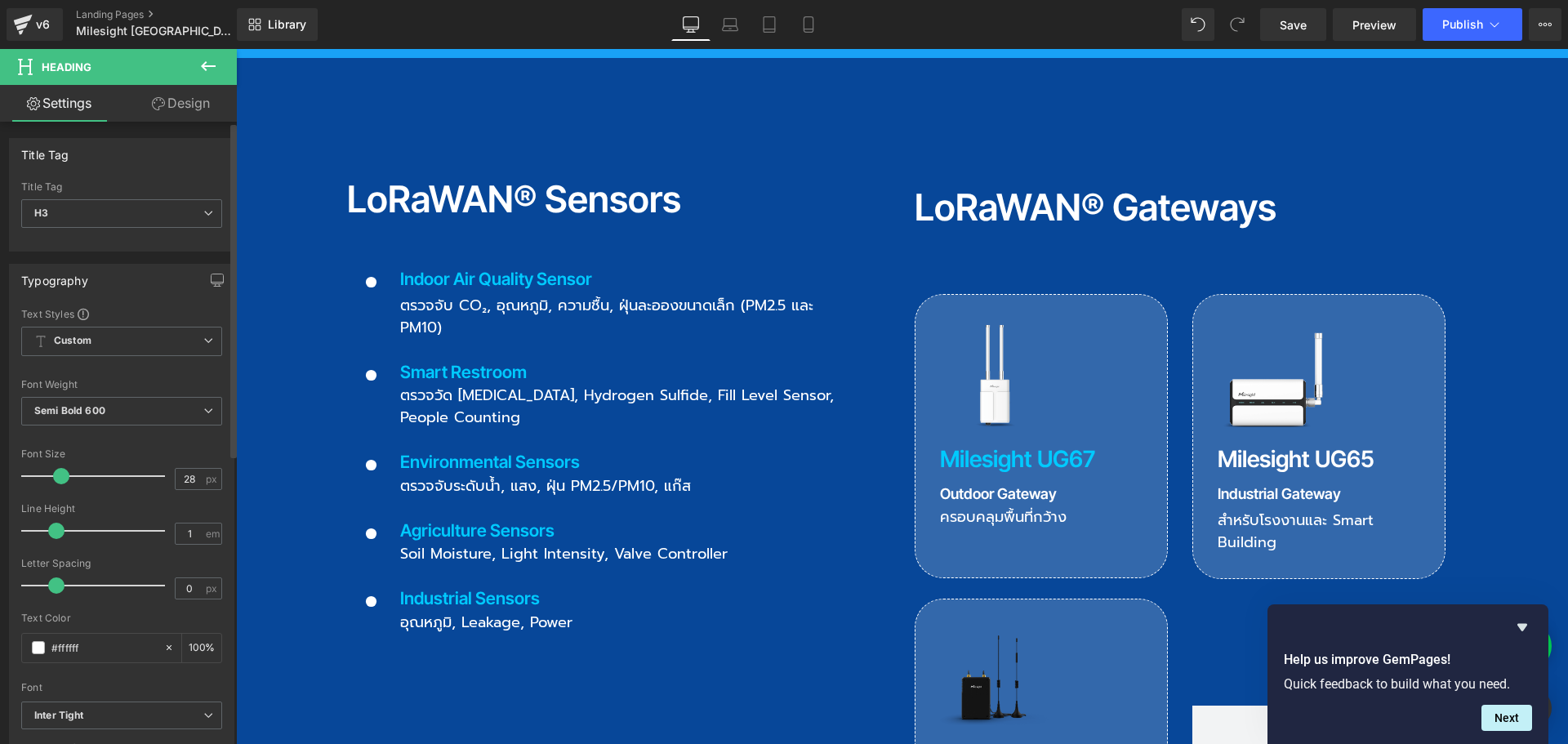
drag, startPoint x: 111, startPoint y: 644, endPoint x: 2, endPoint y: 647, distance: 109.0
click at [2, 647] on div "Typography Text Styles Custom Custom Setup Global Style Custom Setup Global Sty…" at bounding box center [122, 531] width 244 height 561
type input "00CAFF"
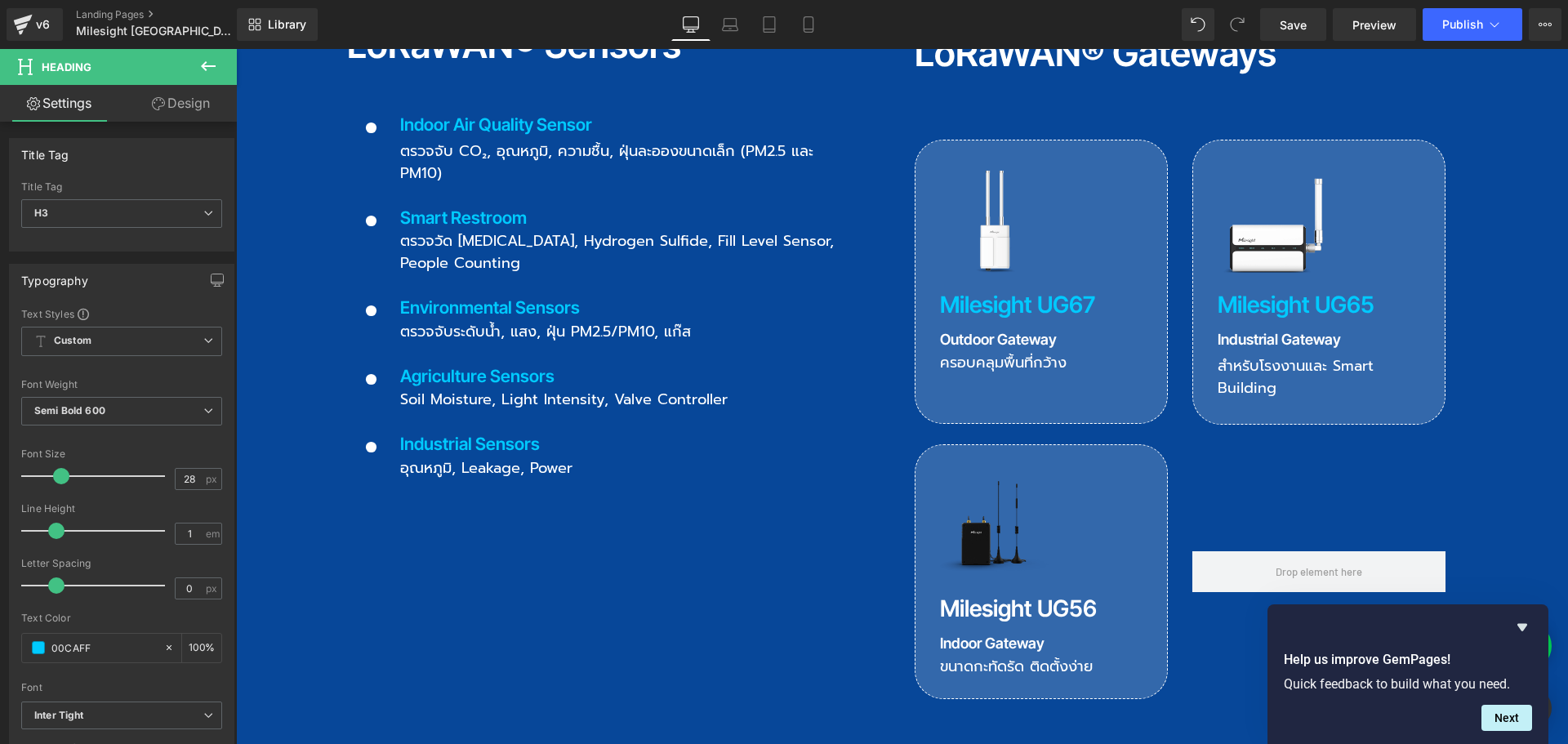
scroll to position [2041, 0]
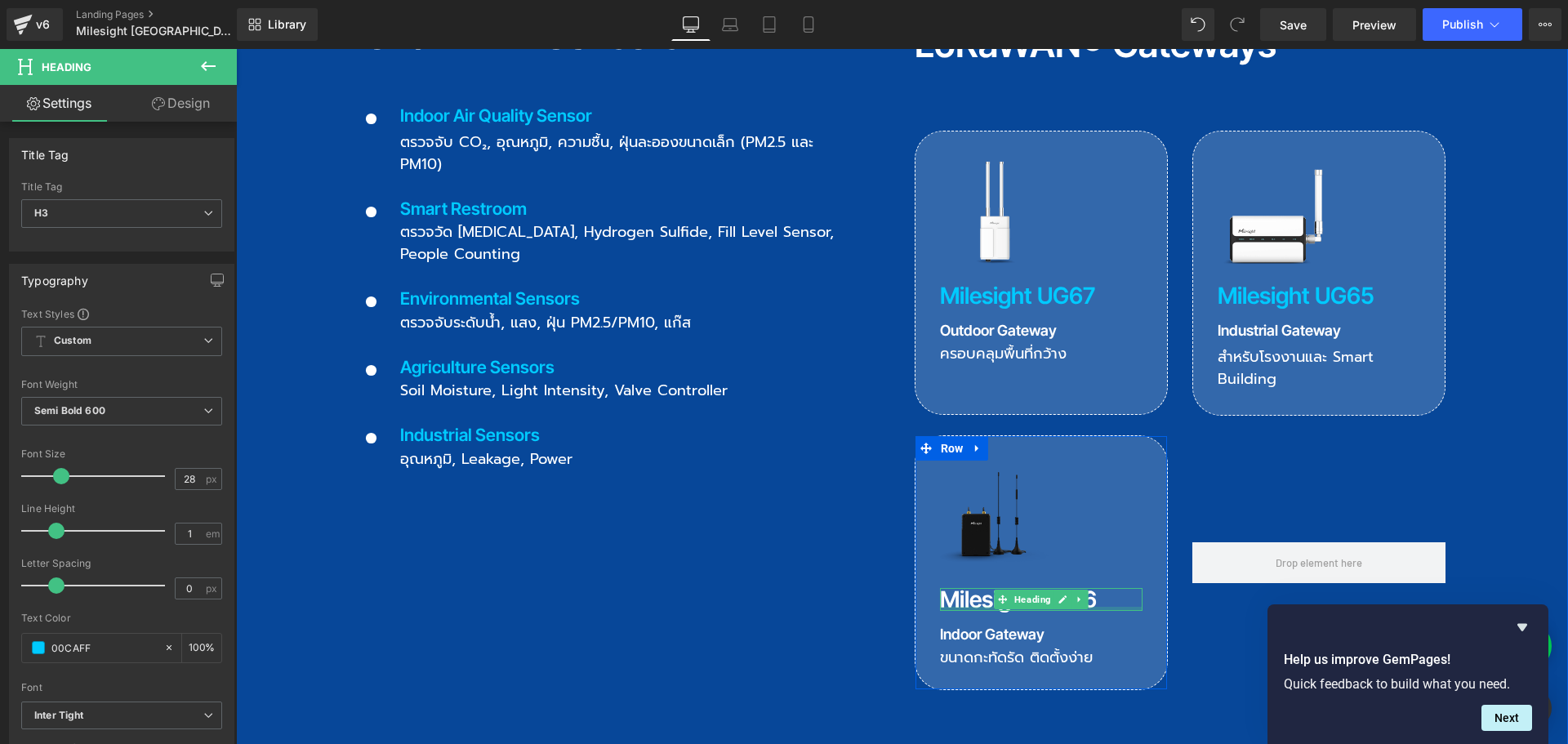
click at [981, 607] on div at bounding box center [1042, 608] width 203 height 4
click at [973, 588] on h3 "Milesight UG56" at bounding box center [1042, 599] width 203 height 23
drag, startPoint x: 96, startPoint y: 648, endPoint x: -3, endPoint y: 648, distance: 99.0
click at [0, 648] on html "Icon List You are previewing how the will restyle your page. You can not edit E…" at bounding box center [784, 372] width 1568 height 744
type input "#00caff"
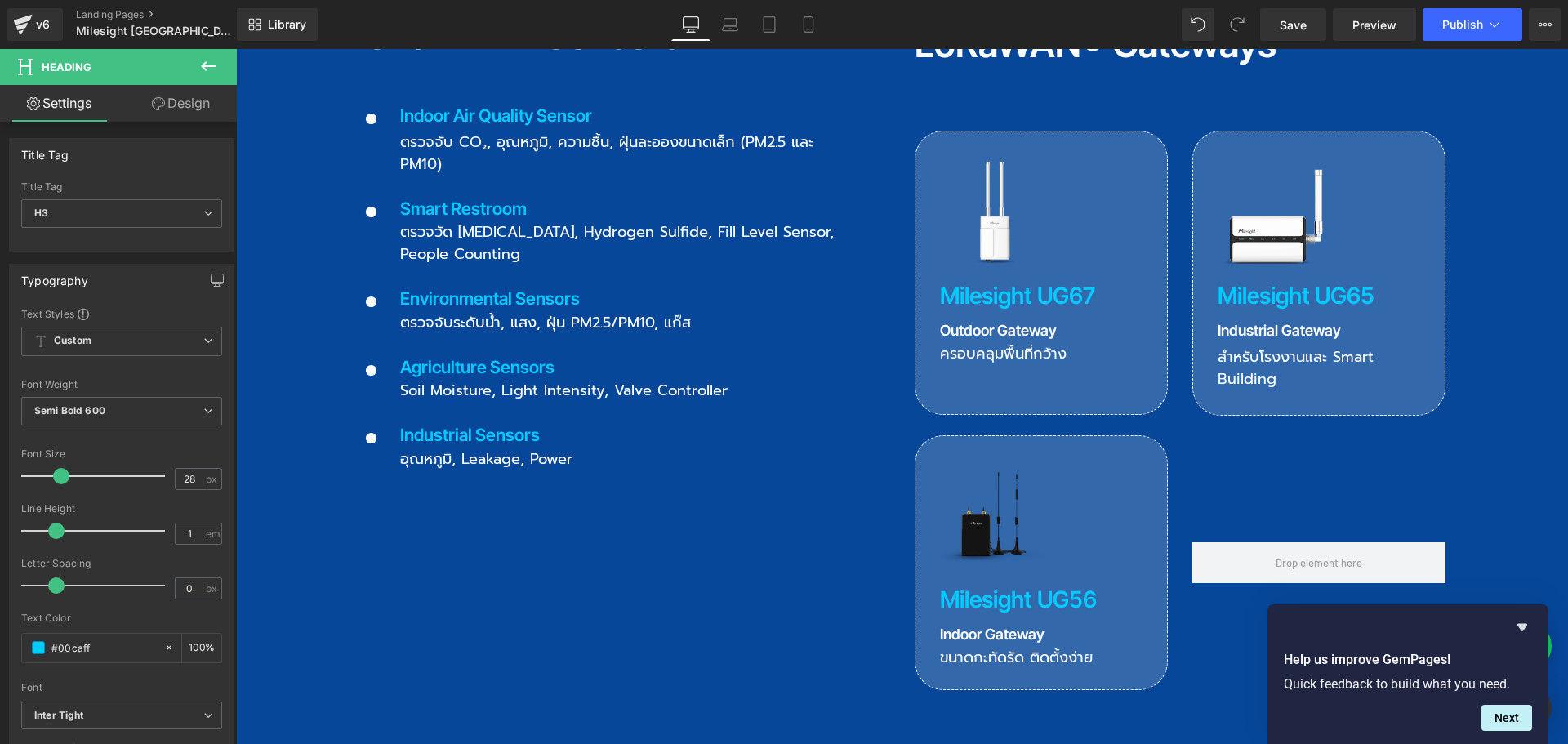
click at [1296, 41] on div "Library Desktop Desktop Laptop Tablet Mobile Save Preview Publish Scheduled Vie…" at bounding box center [903, 24] width 1331 height 49
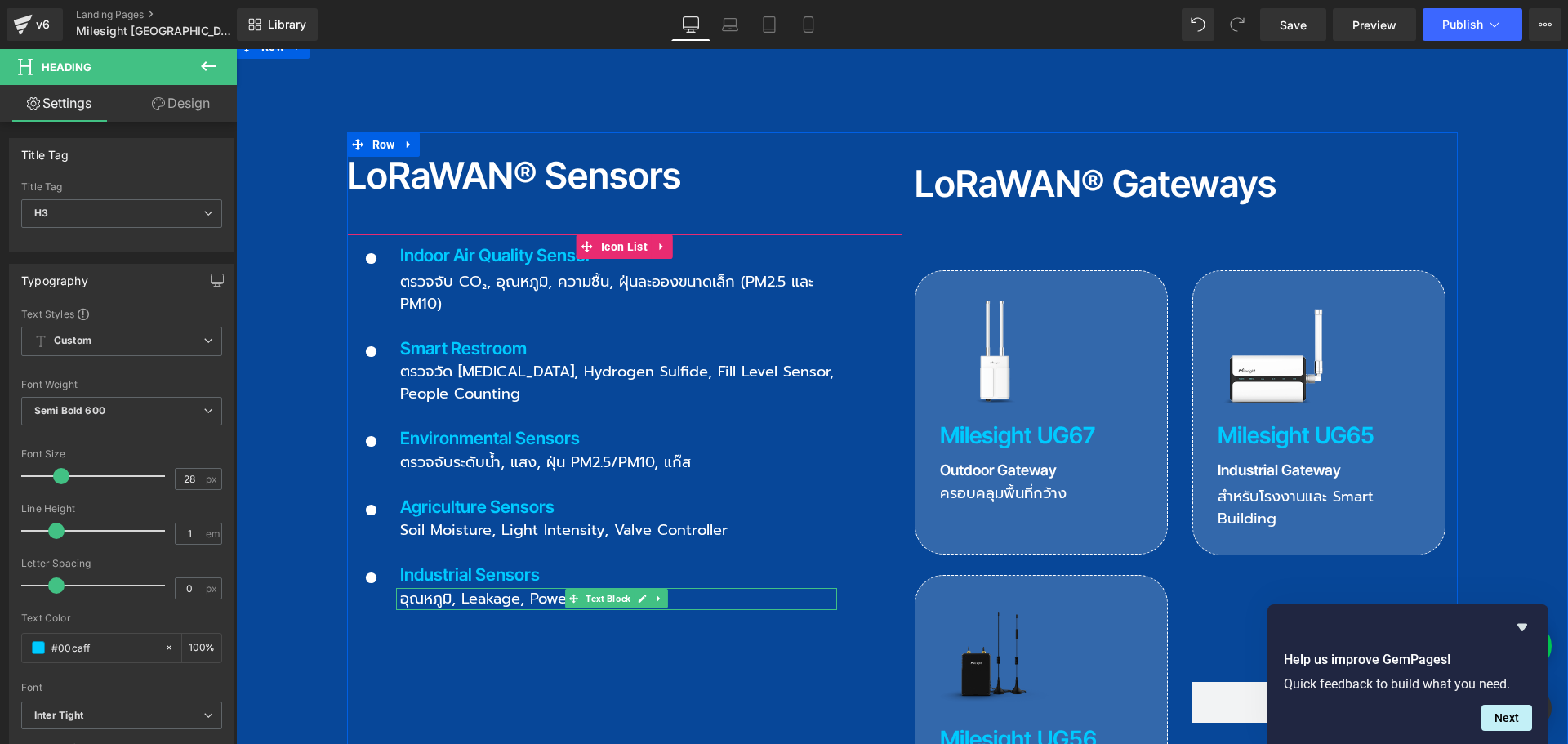
scroll to position [1878, 0]
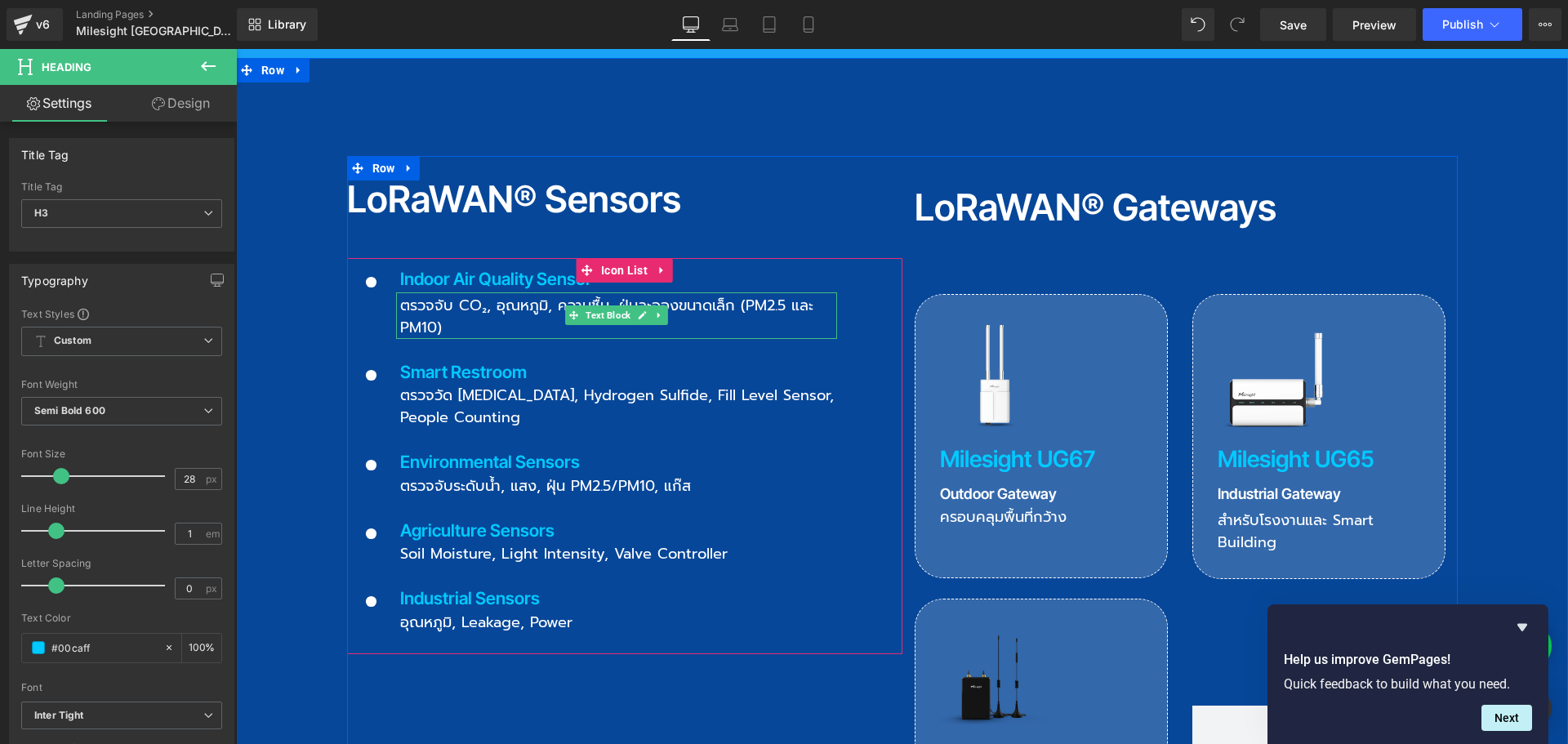
click at [433, 294] on span "ตรวจจับ CO₂, อุณหภูมิ, ความชื้น, ฝุ่นละอองขนาดเล็ก (PM2.5 และ PM10)" at bounding box center [606, 317] width 413 height 45
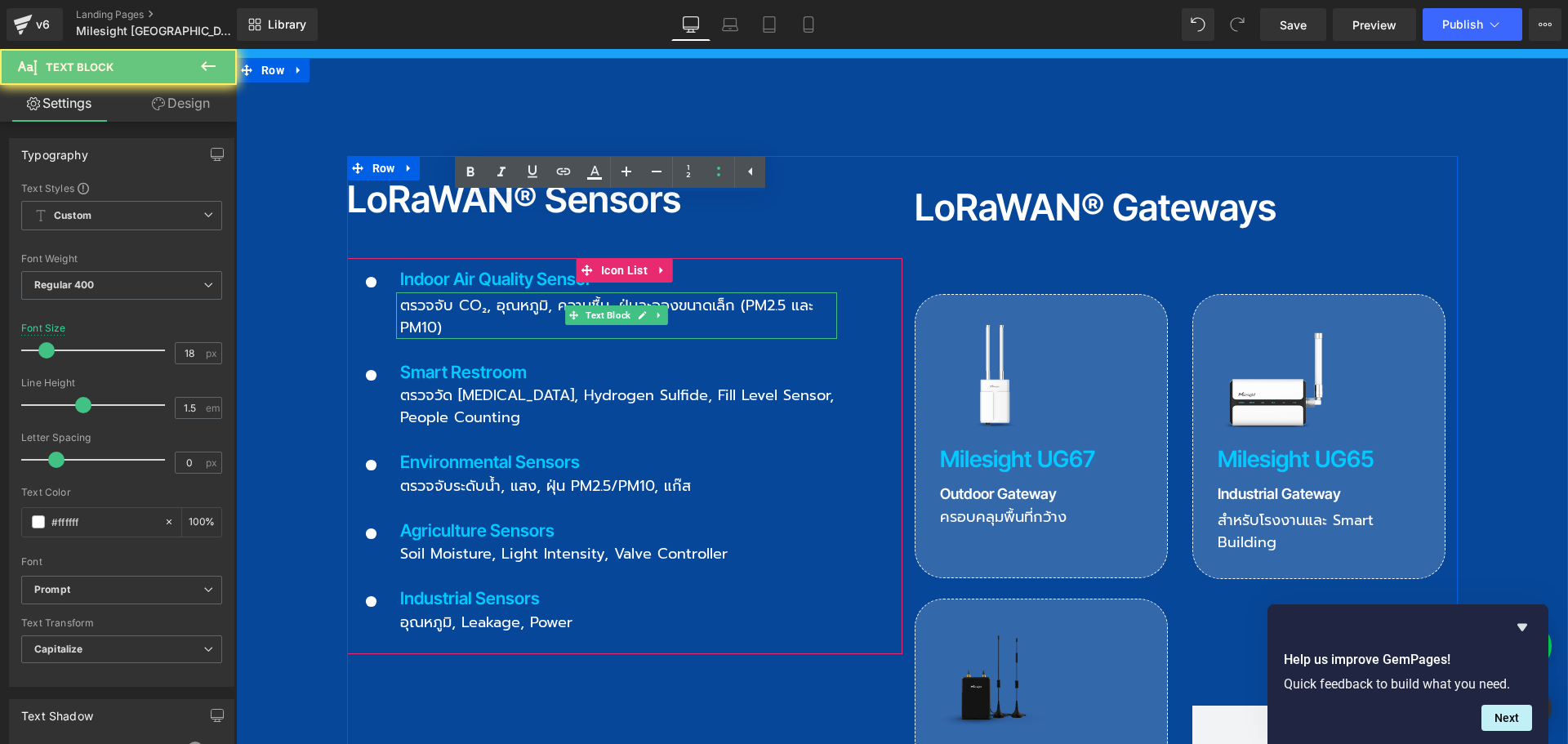
click at [414, 294] on span "ตรวจจับ CO₂, อุณหภูมิ, ความชื้น, ฝุ่นละอองขนาดเล็ก (PM2.5 และ PM10)" at bounding box center [606, 317] width 413 height 45
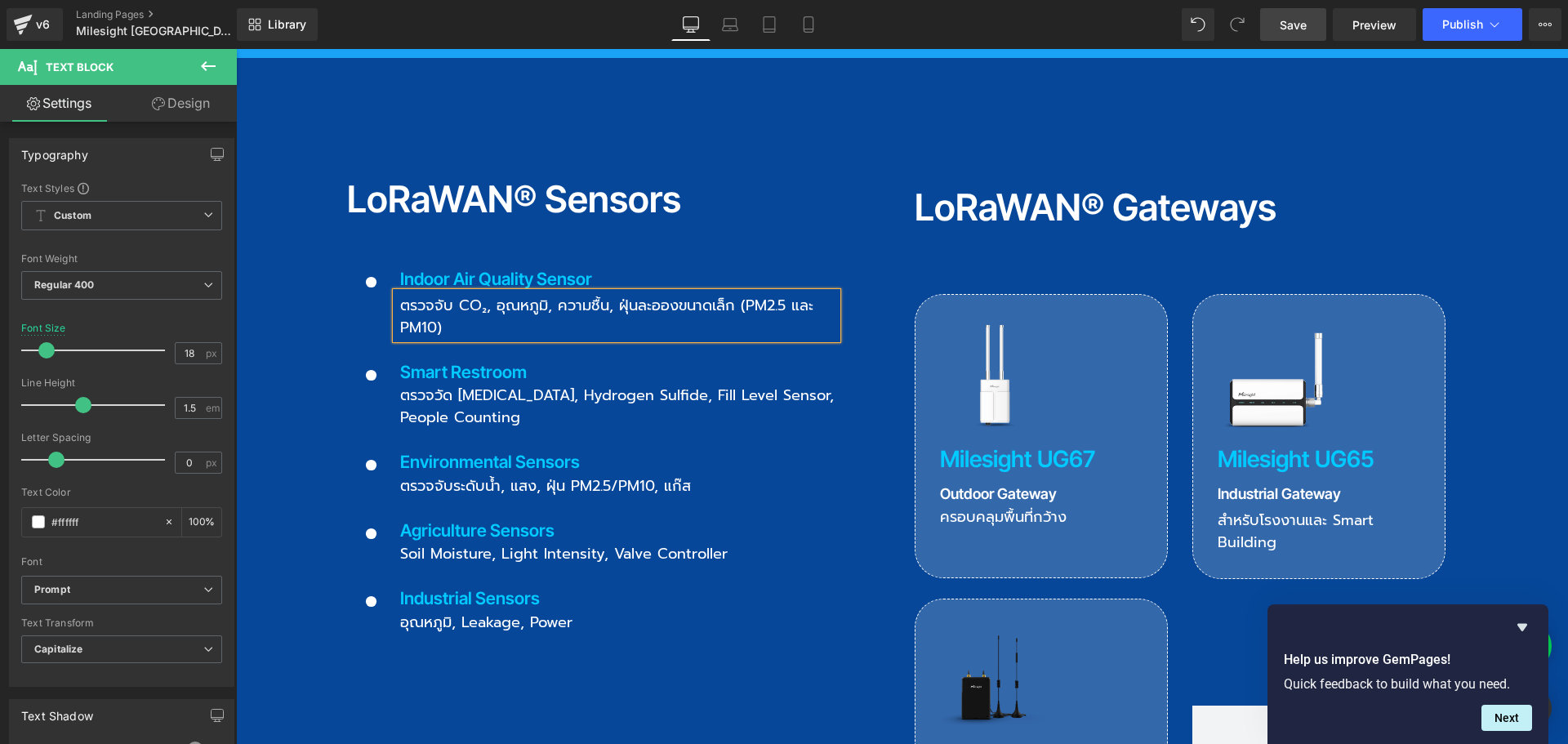
click at [1301, 29] on span "Save" at bounding box center [1293, 24] width 27 height 17
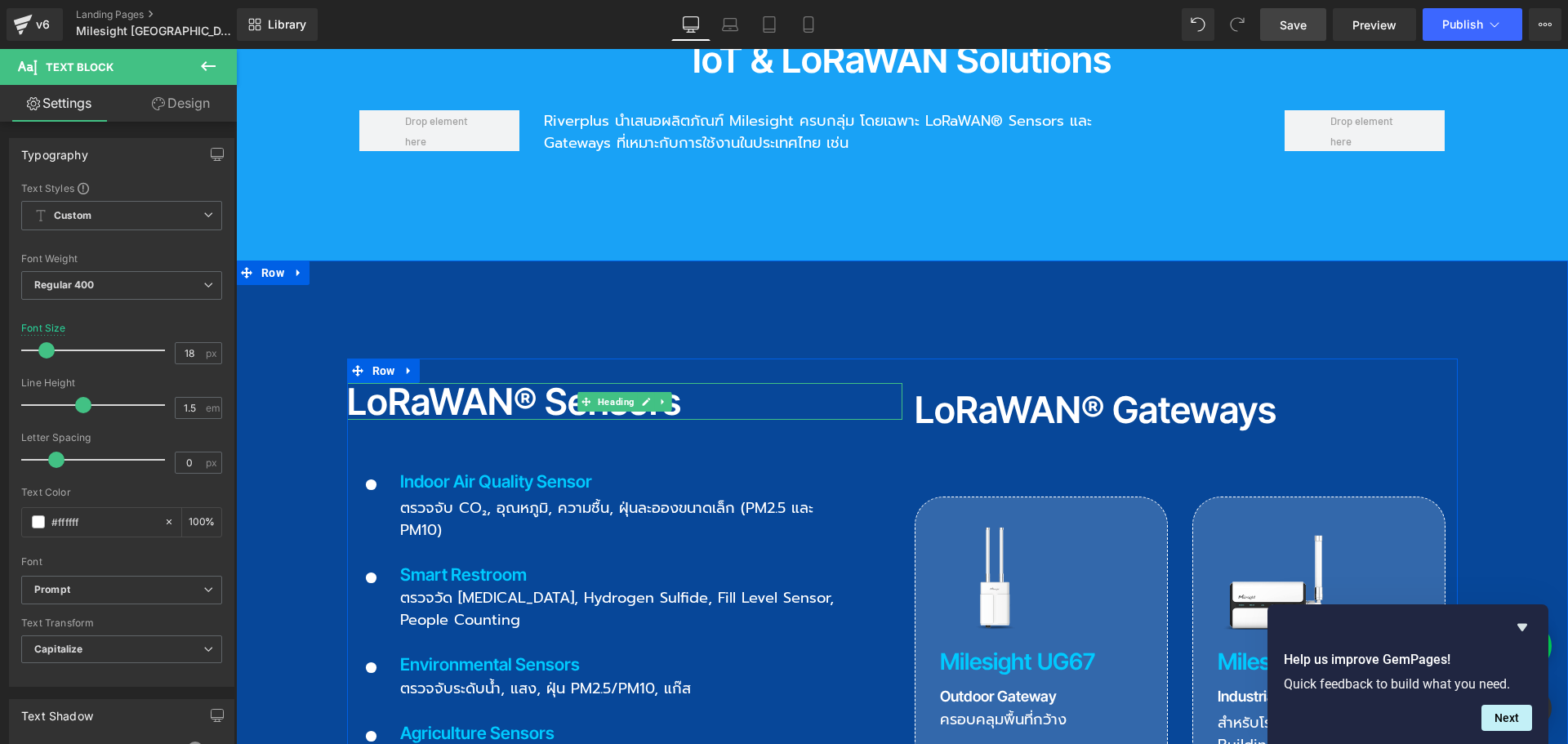
scroll to position [1633, 0]
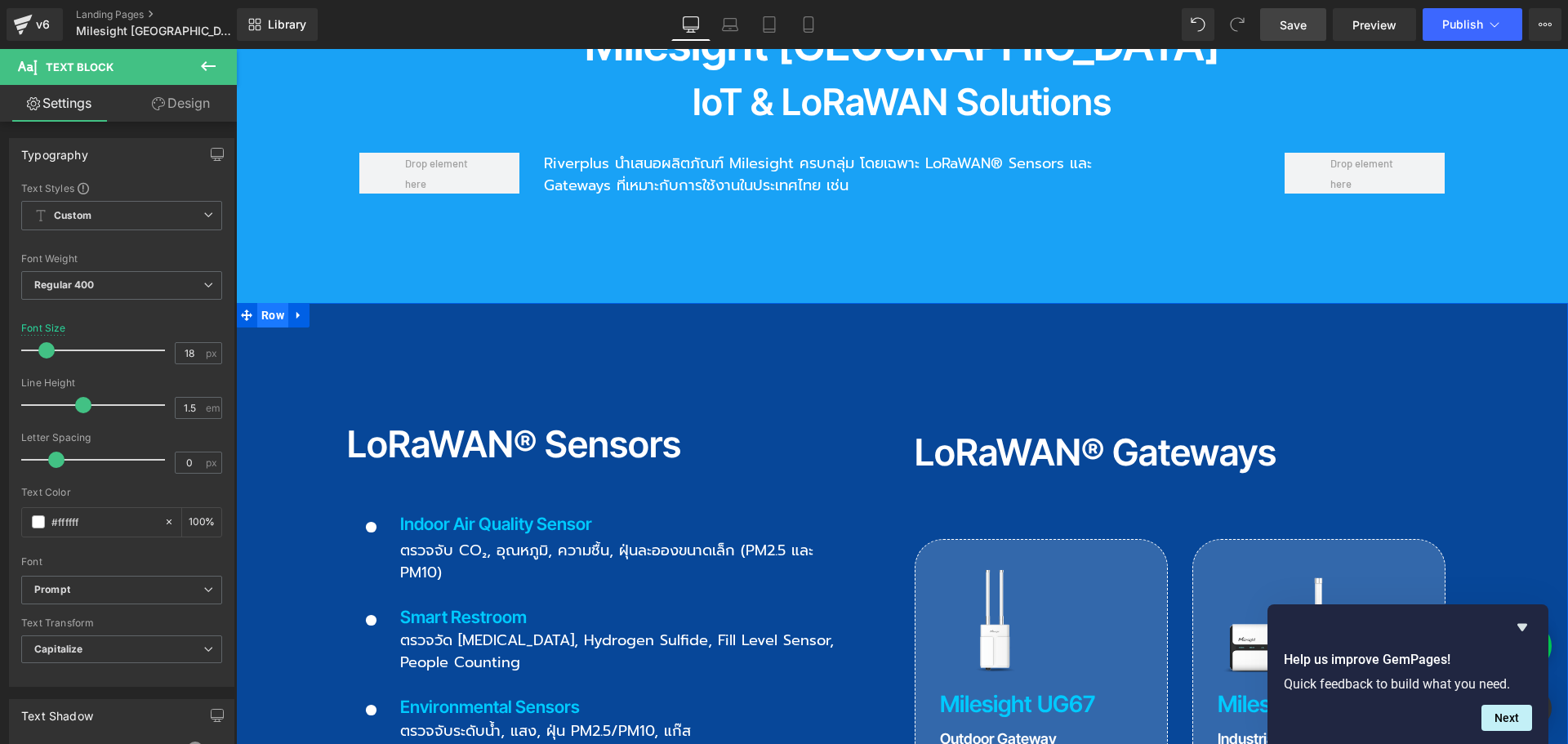
click at [265, 303] on span "Row" at bounding box center [272, 315] width 31 height 24
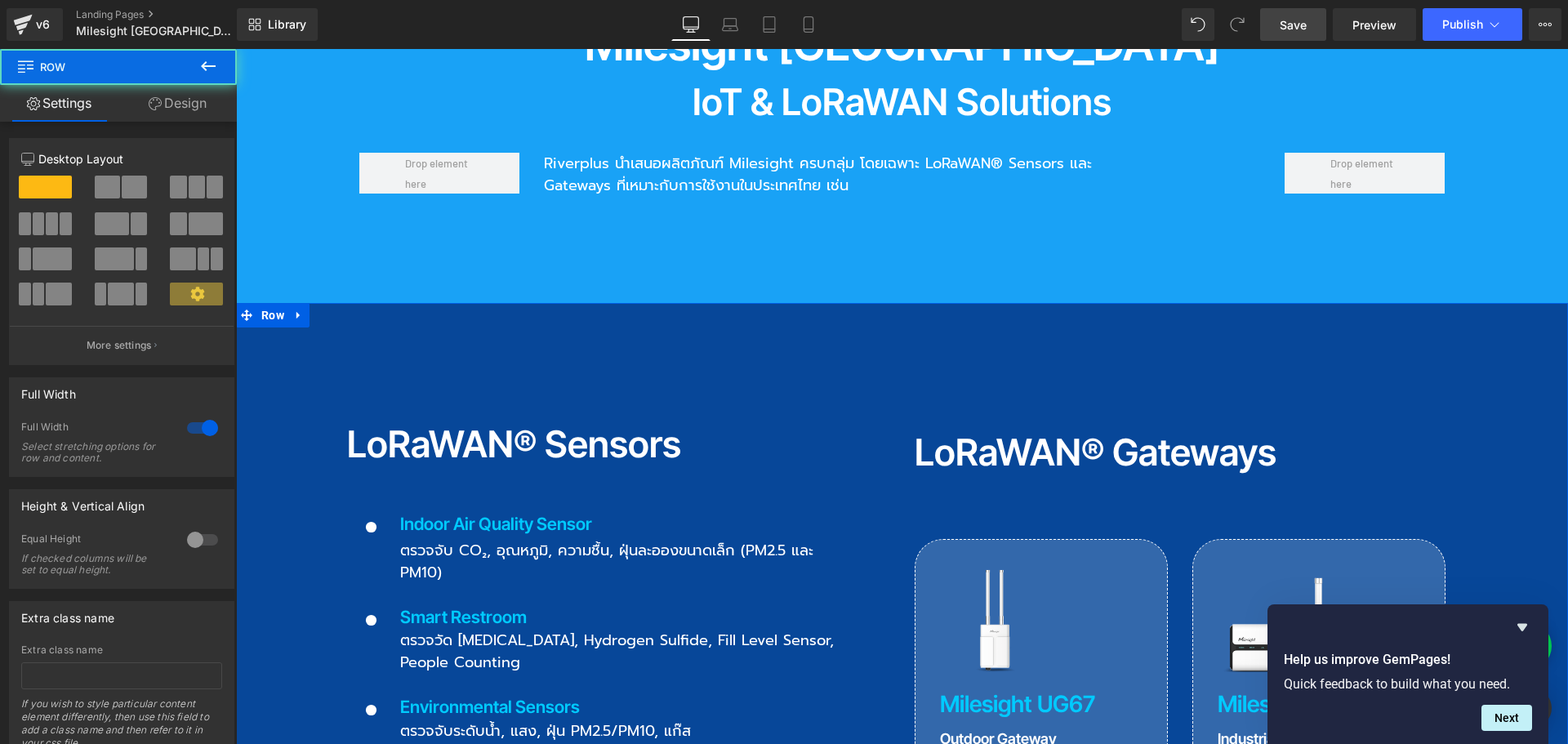
click at [179, 106] on link "Design" at bounding box center [177, 103] width 118 height 37
click at [0, 0] on div "Background" at bounding box center [0, 0] width 0 height 0
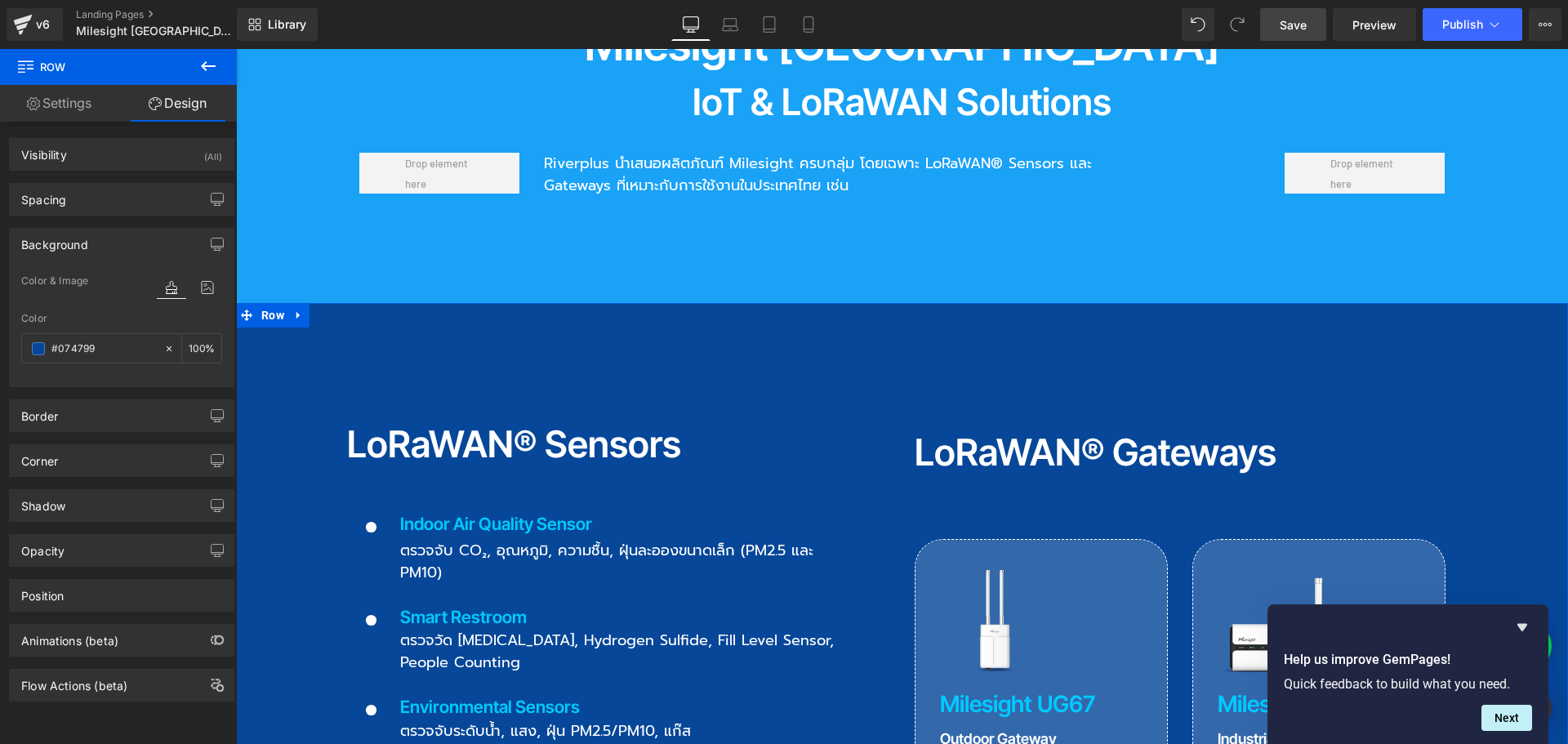
type input "#074799"
type input "100"
click at [204, 285] on icon at bounding box center [207, 287] width 29 height 21
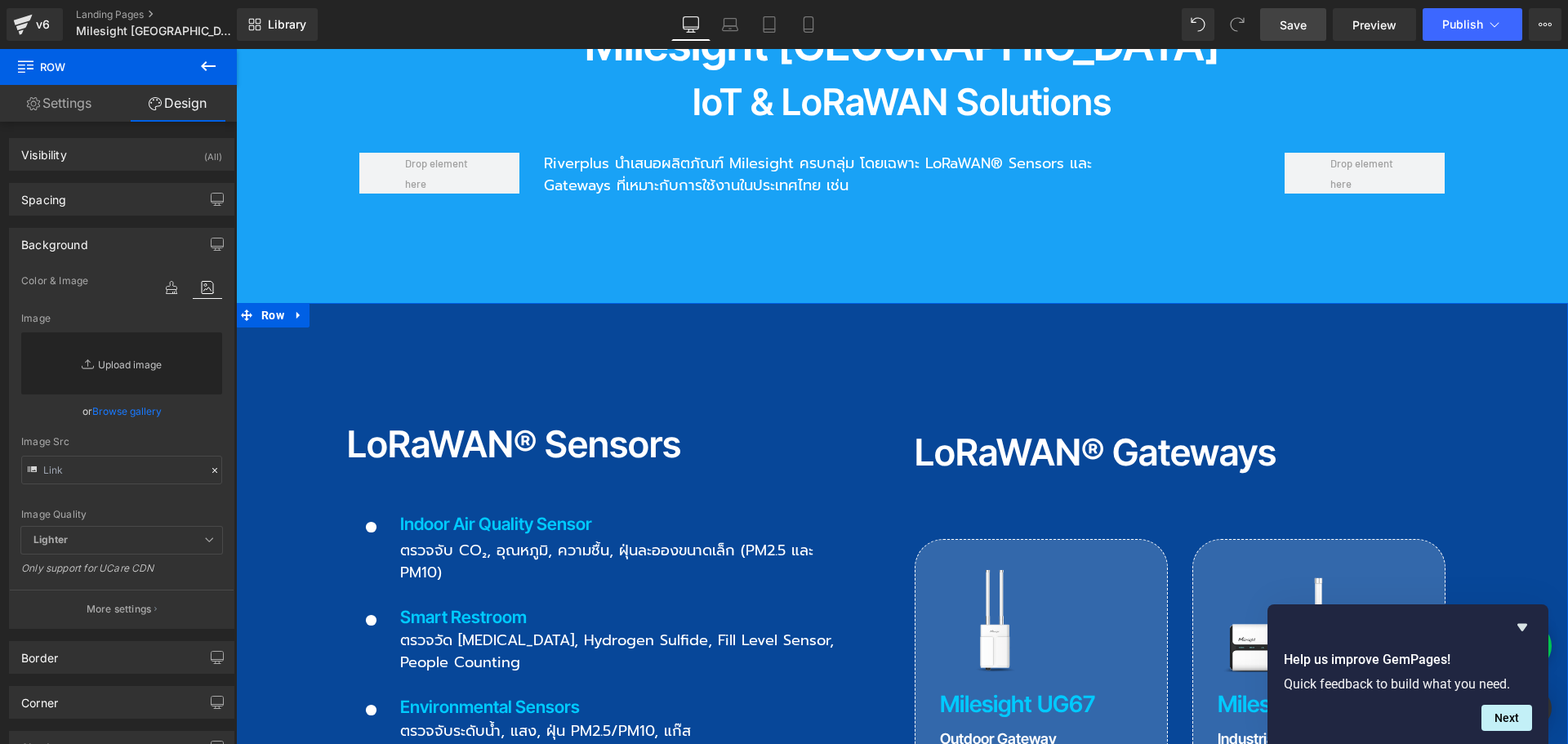
click at [130, 362] on link "Replace Image" at bounding box center [122, 364] width 201 height 62
type input "C:\fakepath\MIT_Bg_im04.jpg"
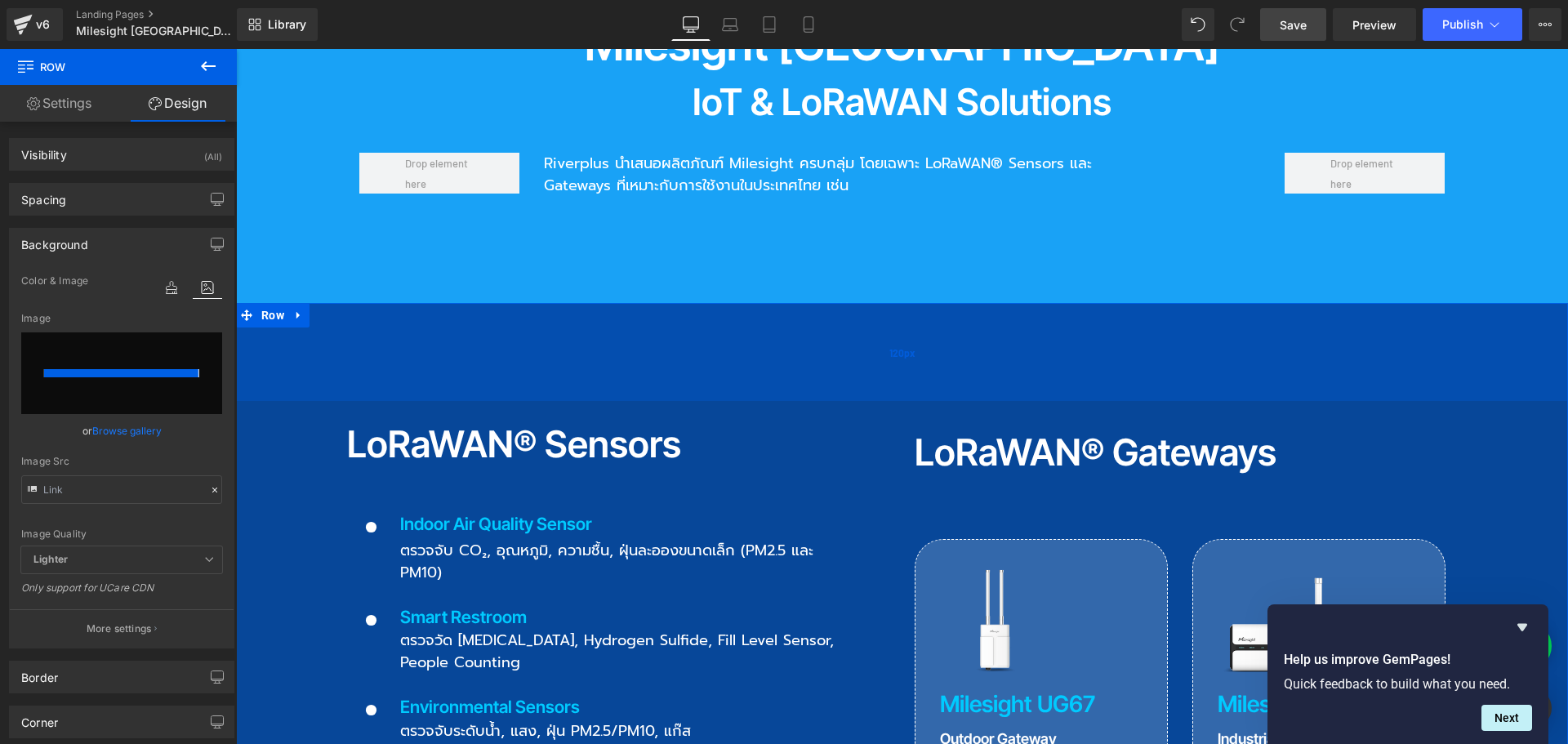
type input "[URL][DOMAIN_NAME]"
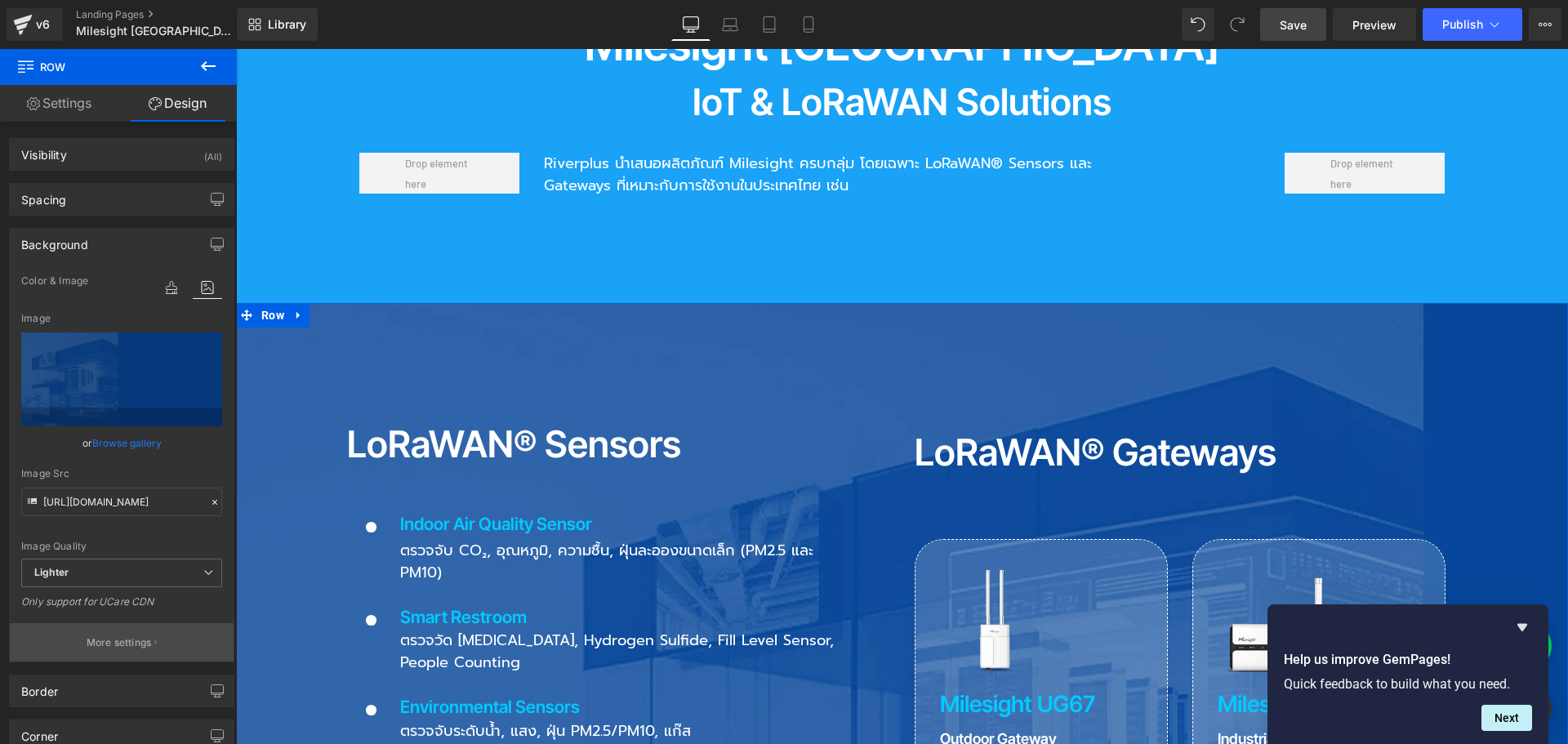
click at [128, 641] on p "More settings" at bounding box center [119, 643] width 65 height 15
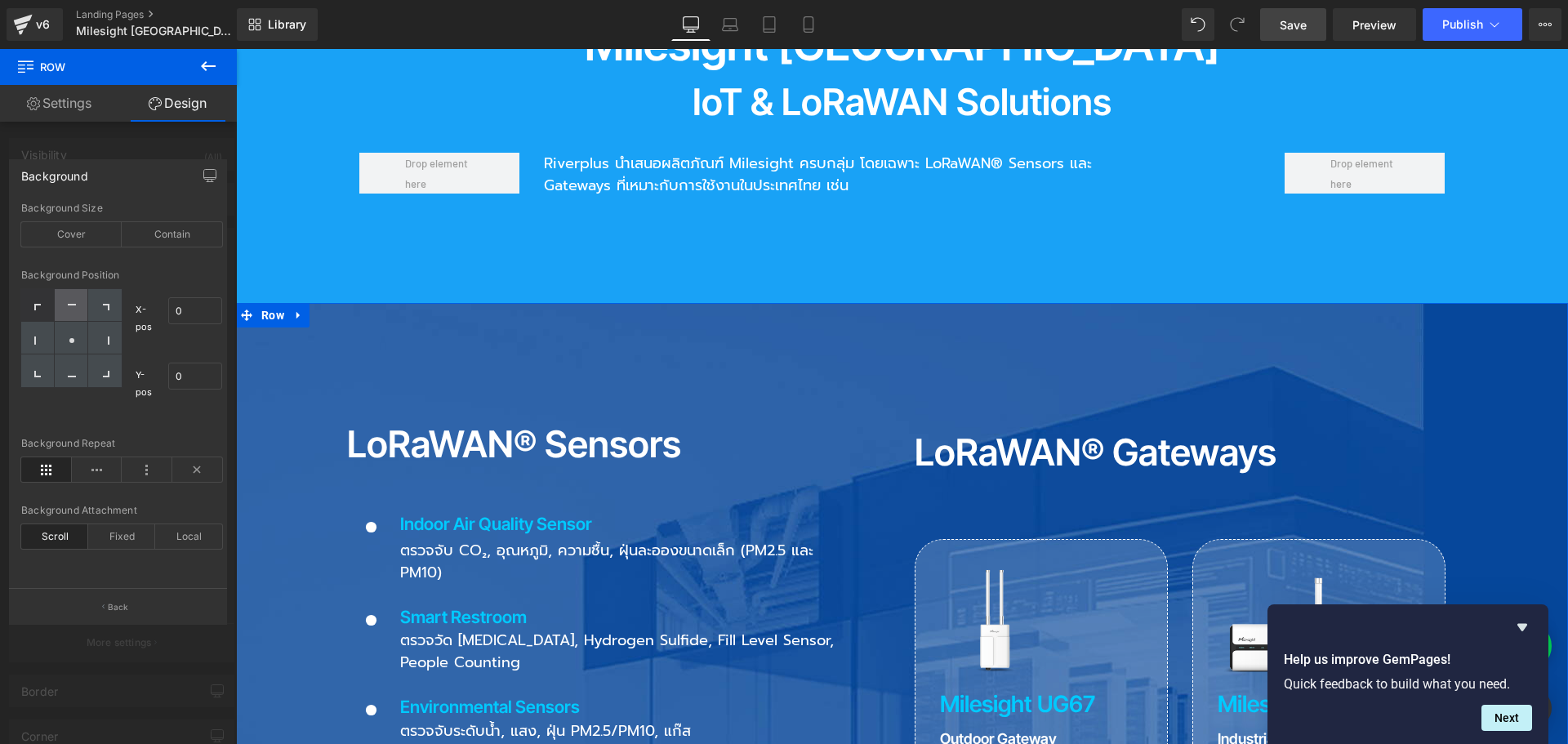
click at [76, 302] on div at bounding box center [71, 305] width 34 height 33
type input "50"
type input "0"
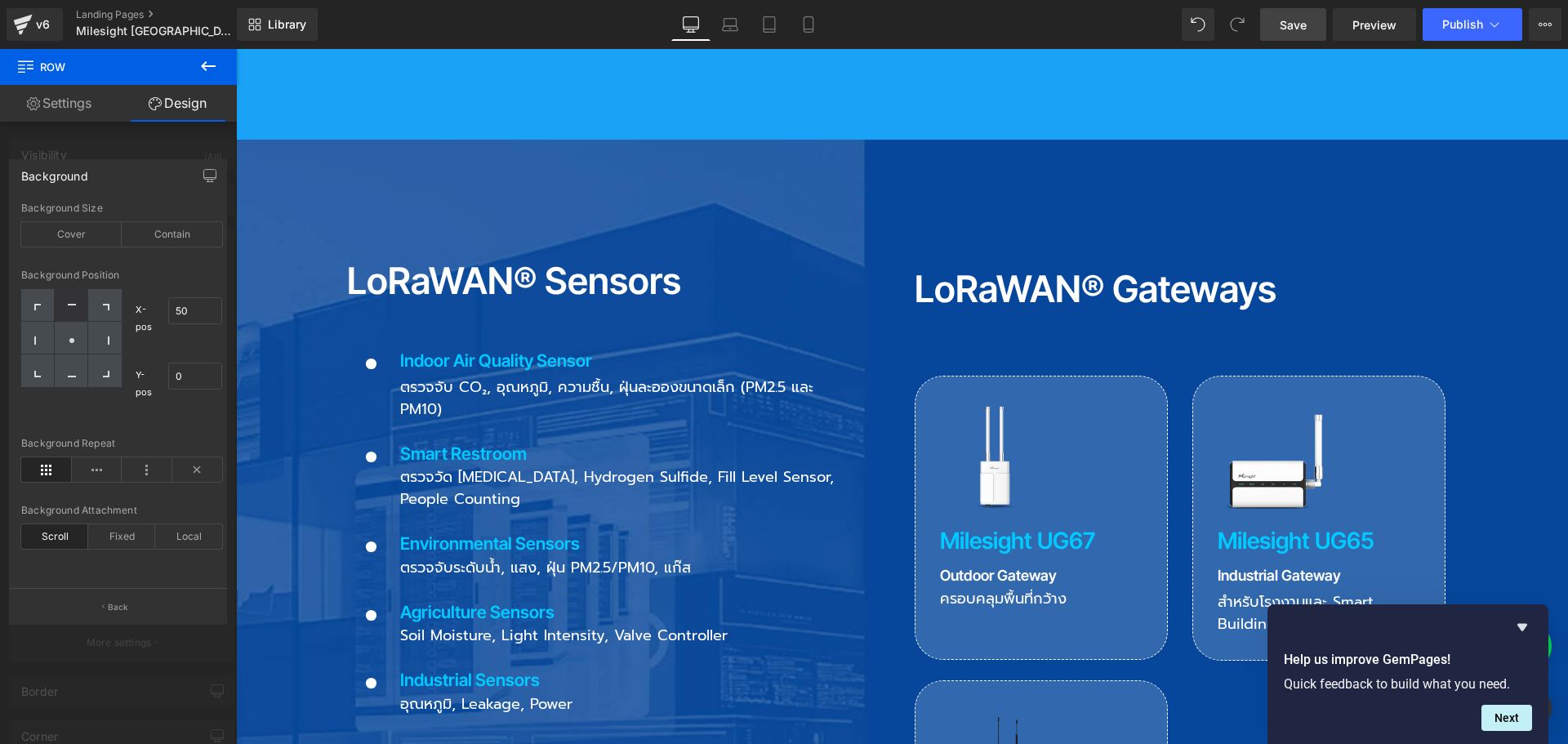
scroll to position [1551, 0]
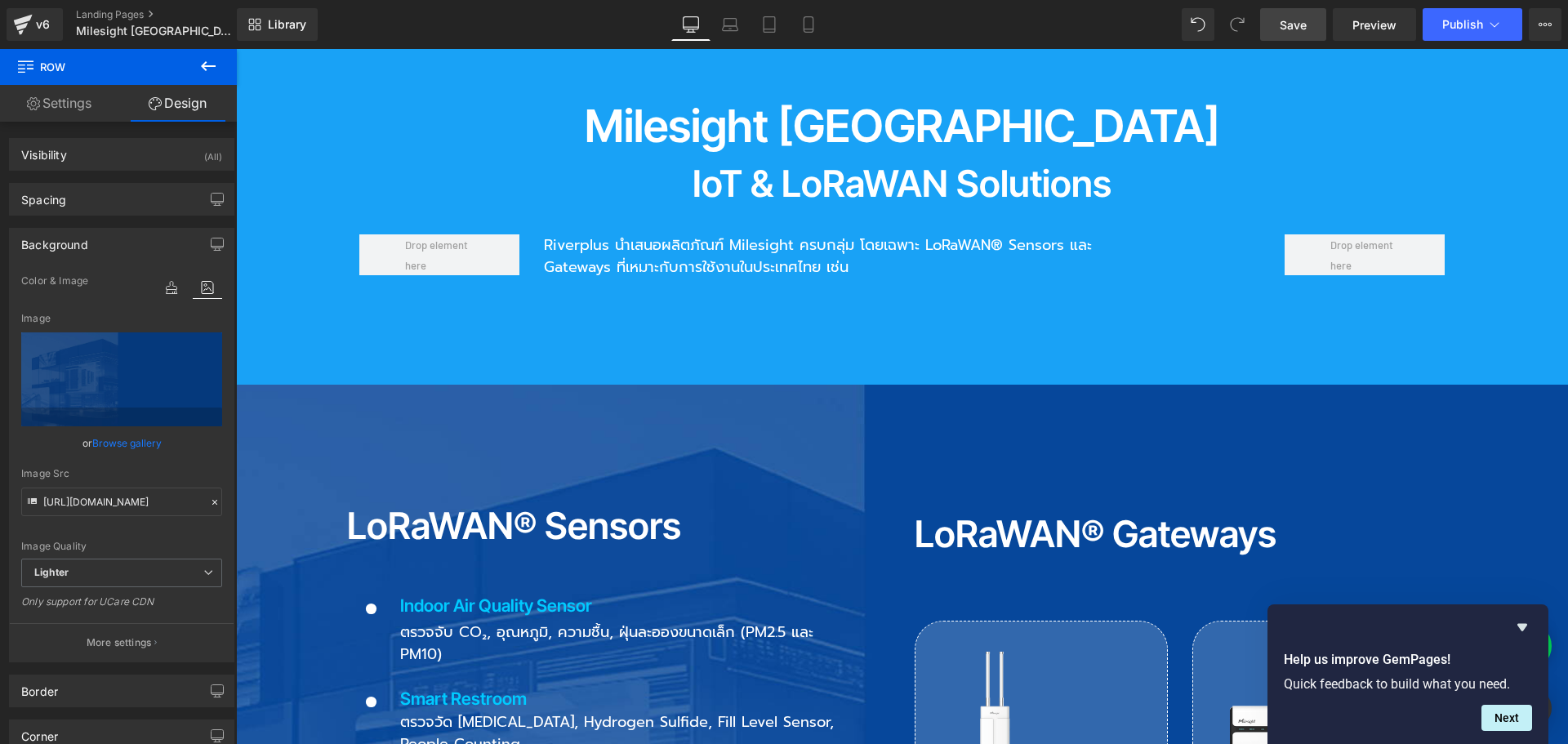
click at [265, 385] on span "Row" at bounding box center [272, 397] width 31 height 24
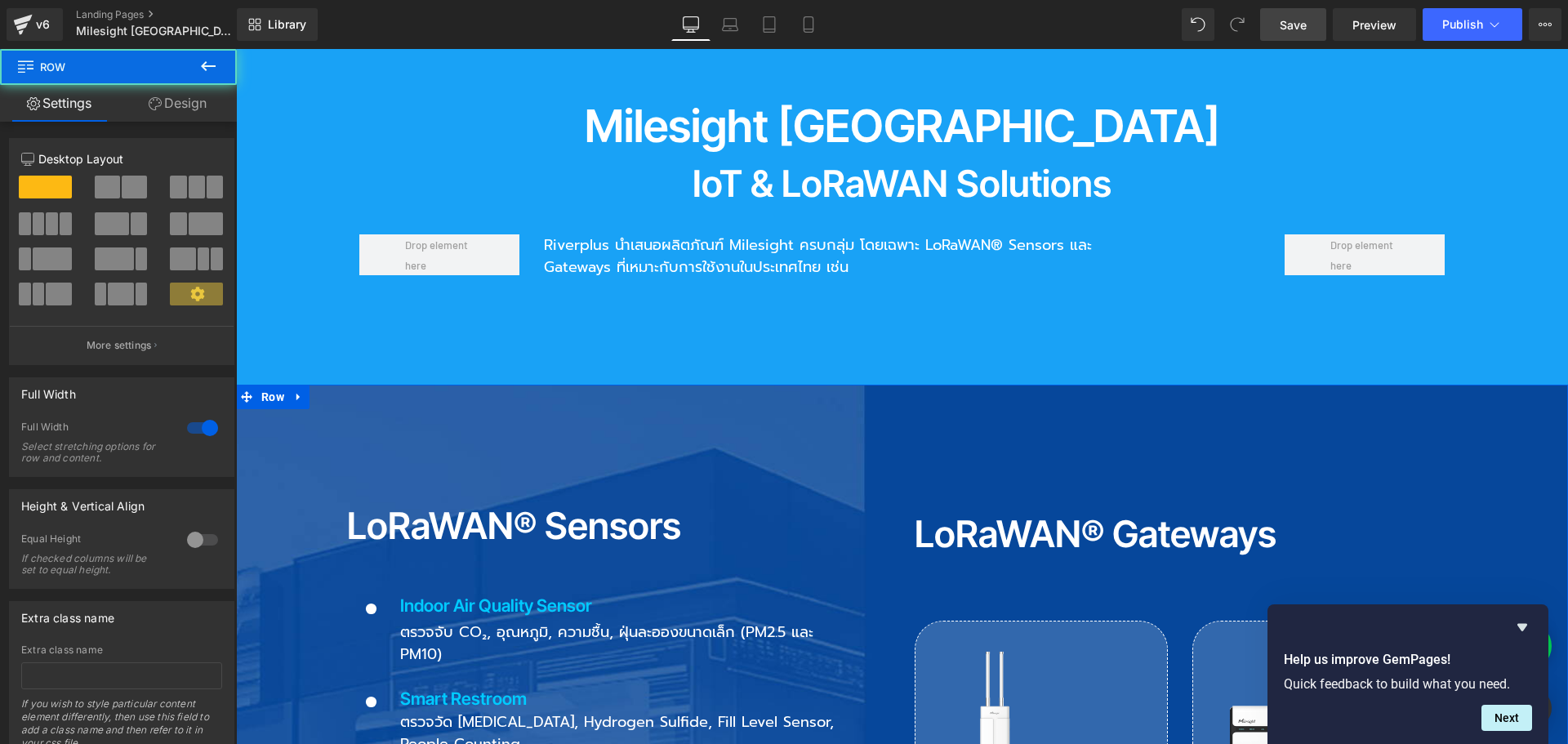
drag, startPoint x: 196, startPoint y: 106, endPoint x: 106, endPoint y: 205, distance: 133.8
click at [196, 106] on link "Design" at bounding box center [177, 103] width 118 height 37
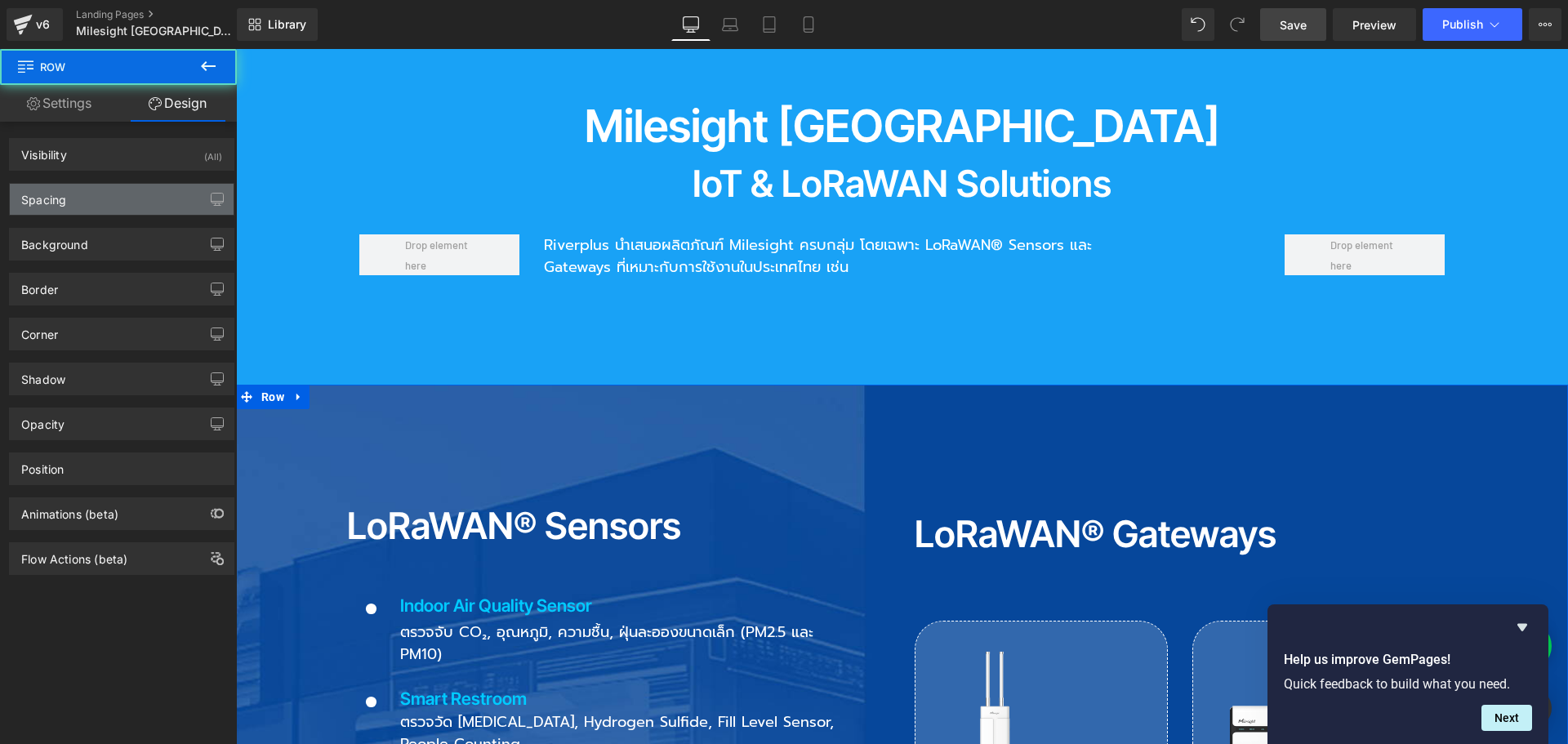
click at [106, 205] on div "Spacing" at bounding box center [122, 199] width 224 height 31
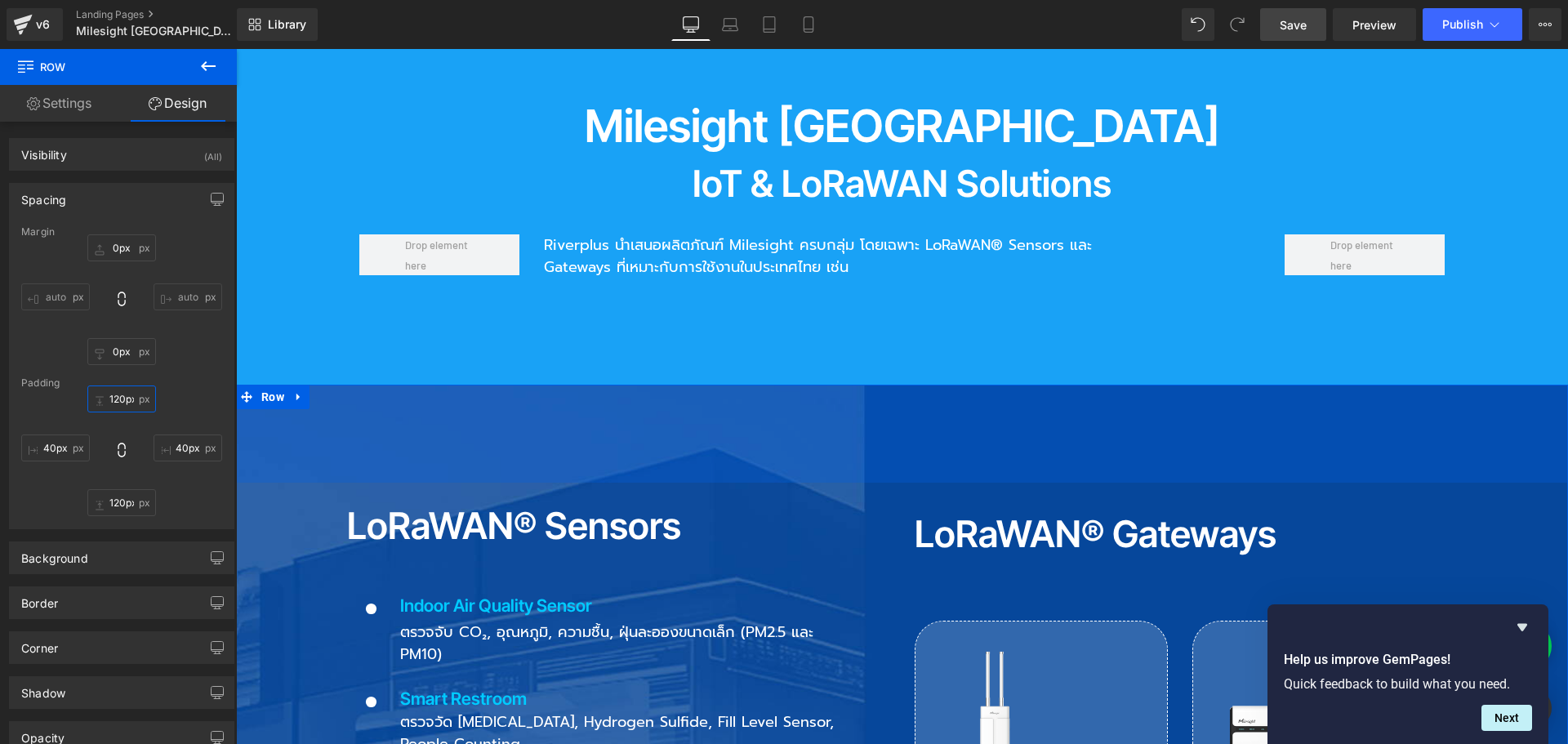
click at [128, 395] on input "120px" at bounding box center [122, 399] width 69 height 27
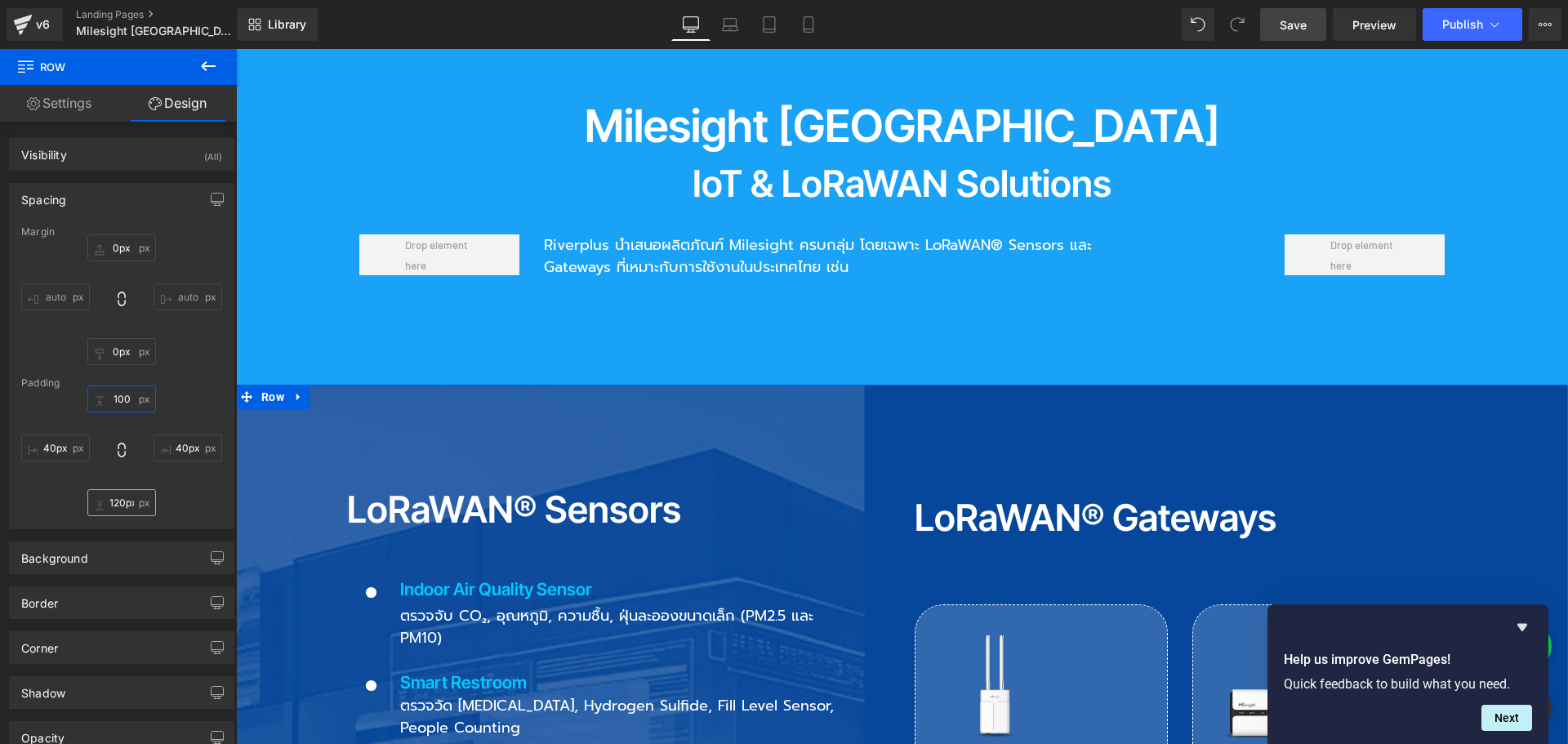
type input "100"
click at [119, 504] on input "120px" at bounding box center [122, 503] width 69 height 27
type input "1"
type input "100"
click at [859, 474] on div "LoRaWAN® Sensors Heading Icon Indoor Air Quality Sensor Text Block ตรวจจับ CO₂,…" at bounding box center [624, 719] width 556 height 490
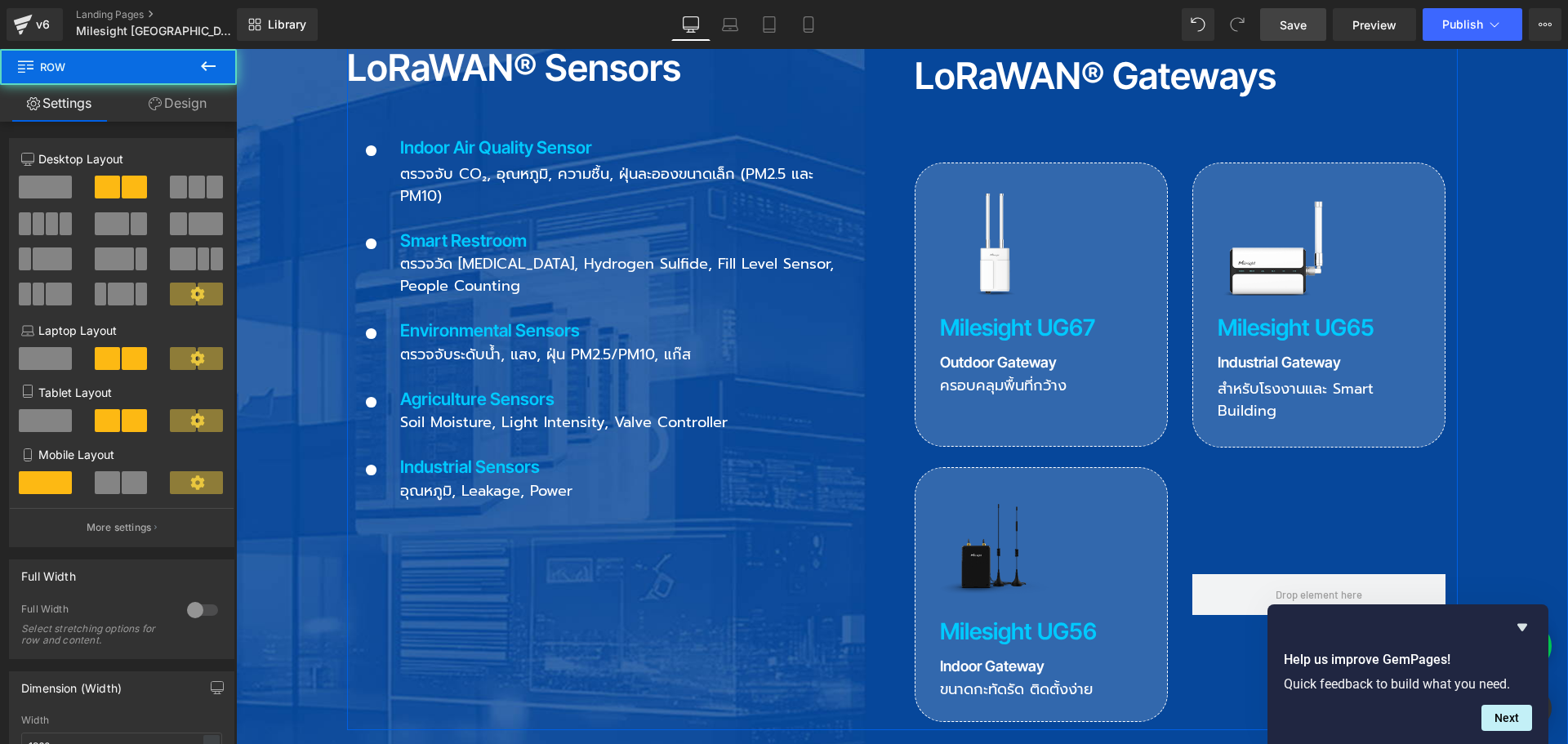
scroll to position [2123, 0]
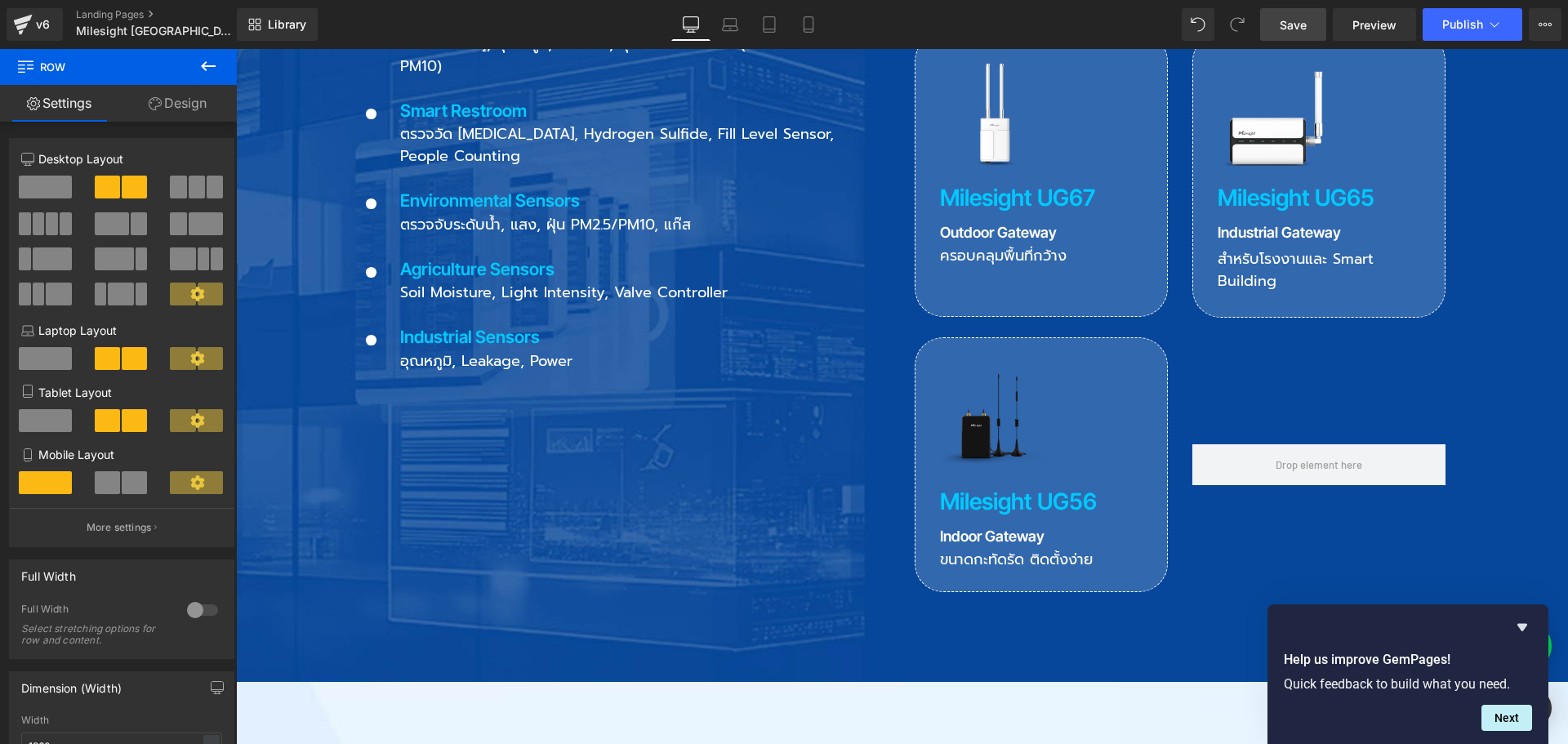
click at [1304, 20] on span "Save" at bounding box center [1293, 24] width 27 height 17
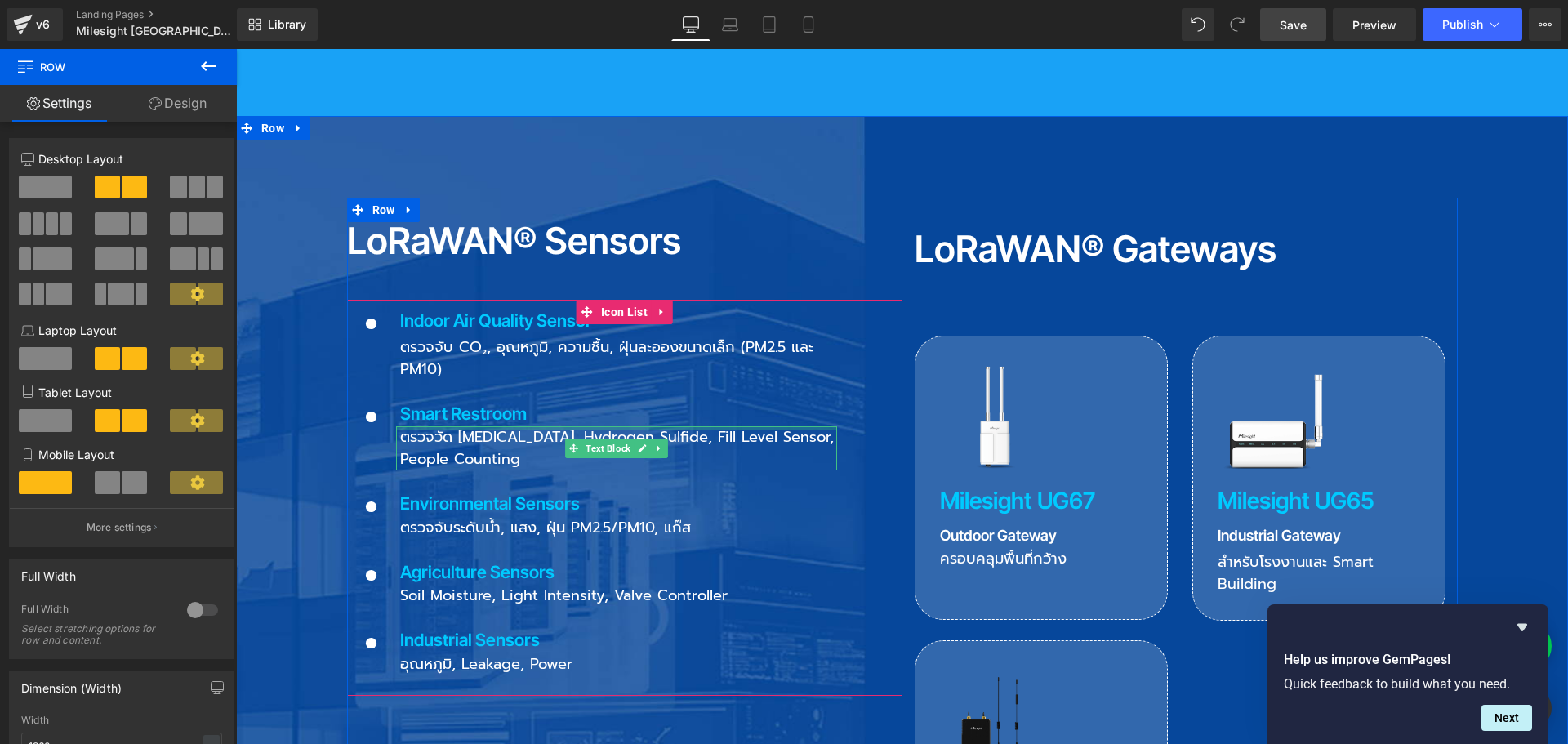
scroll to position [1796, 0]
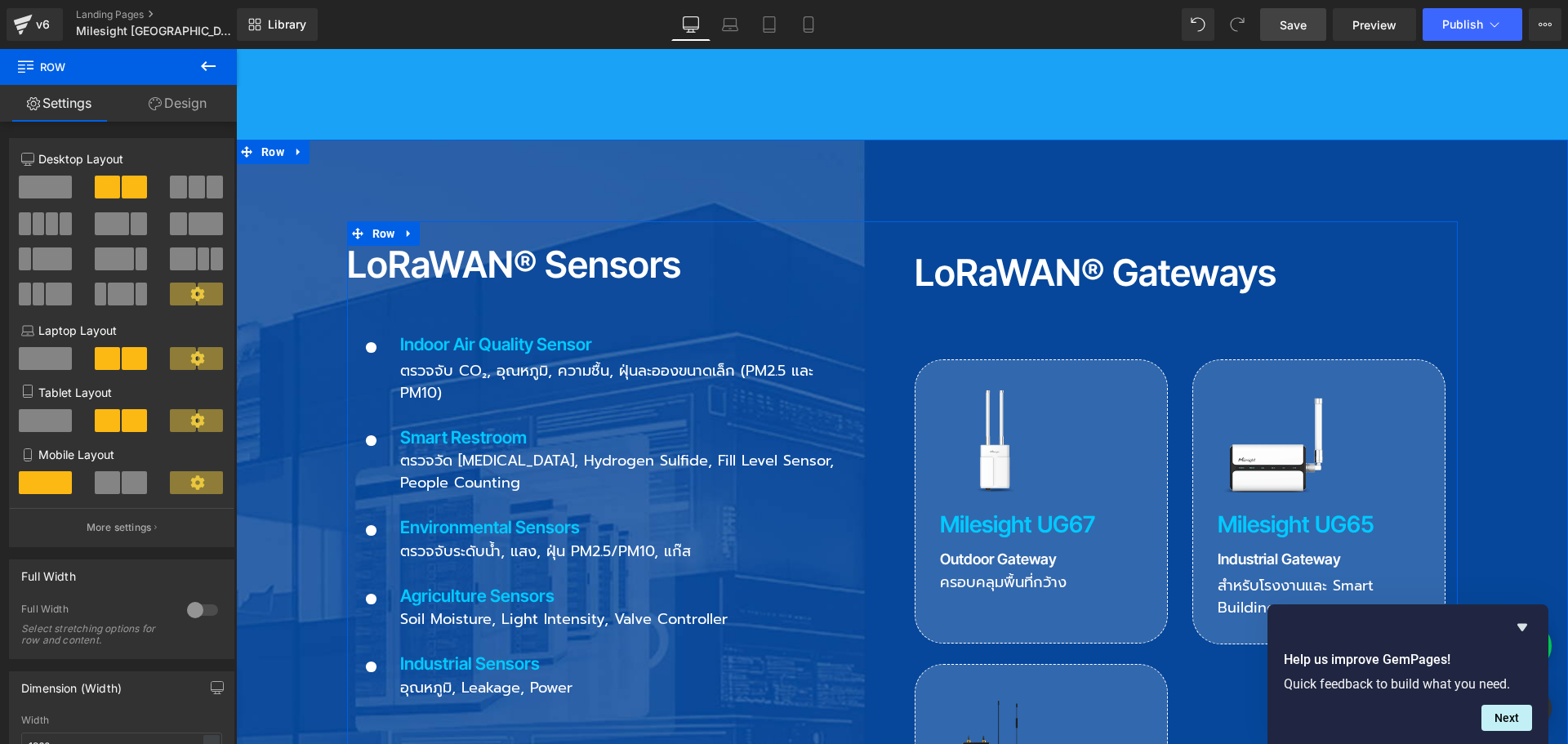
click at [546, 245] on h2 "LoRaWAN® Sensors" at bounding box center [624, 264] width 556 height 37
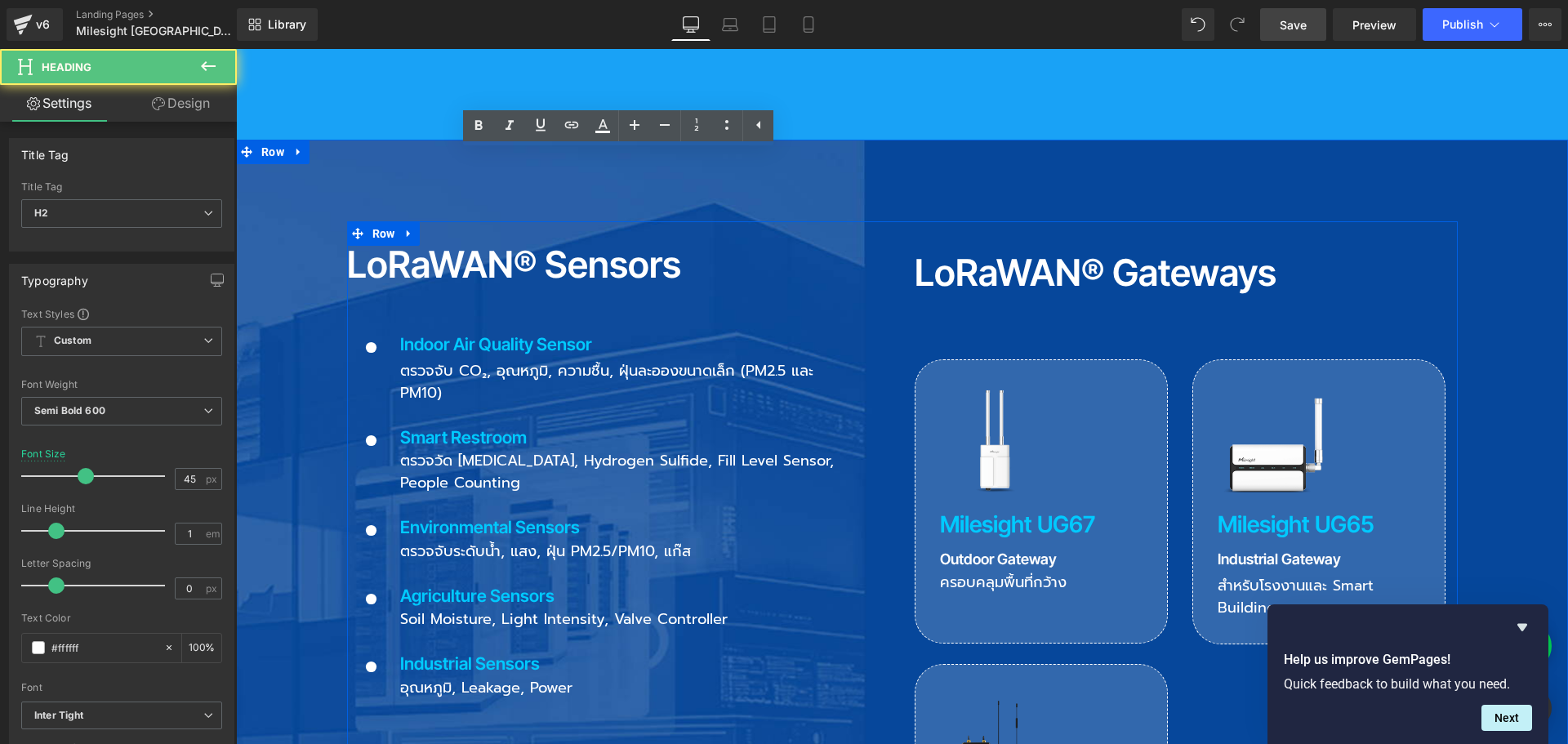
click at [498, 245] on h2 "LoRaWAN® Sensors" at bounding box center [624, 264] width 556 height 37
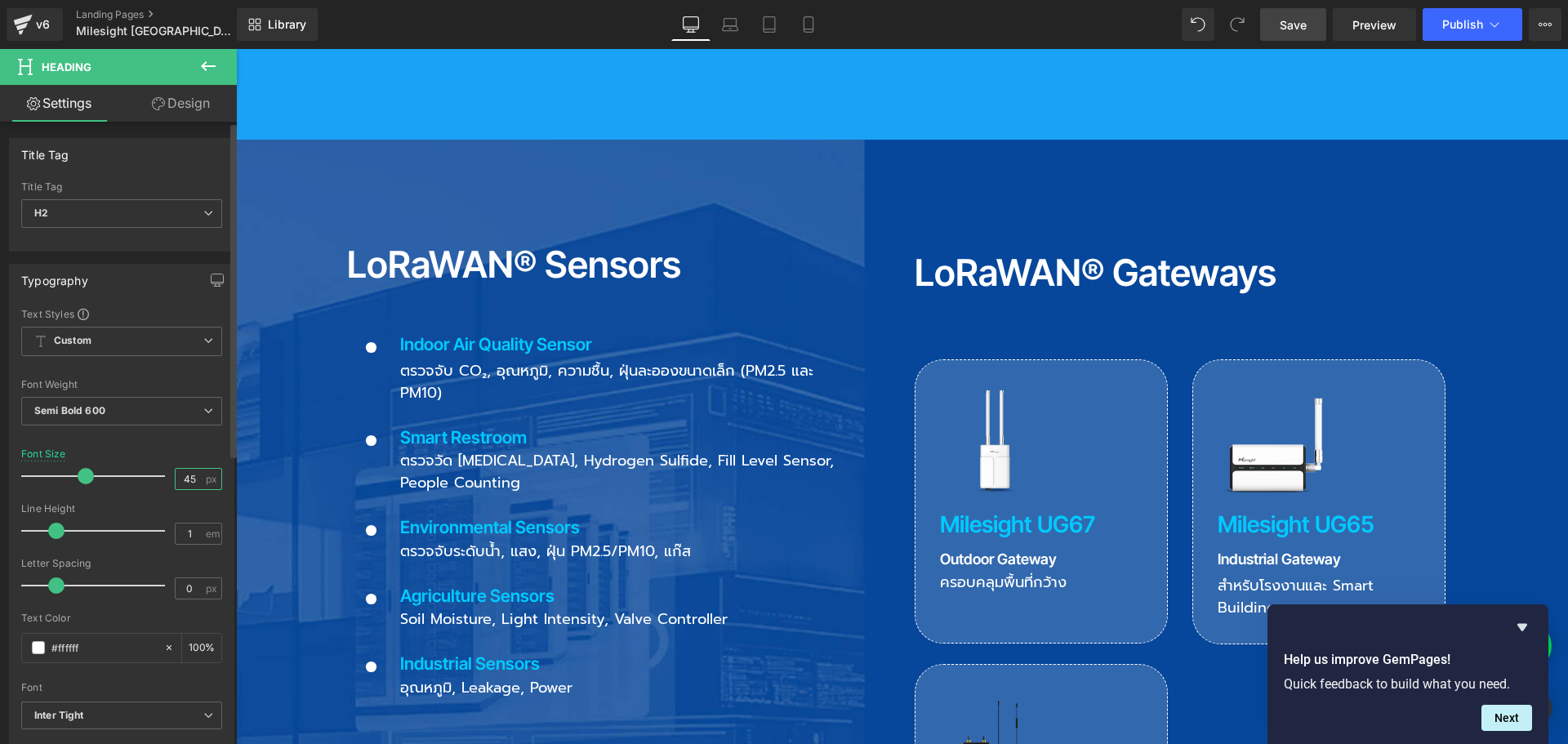
drag, startPoint x: 189, startPoint y: 472, endPoint x: 165, endPoint y: 478, distance: 24.7
click at [165, 478] on div "Font Size 45 px" at bounding box center [122, 475] width 201 height 54
type input "55"
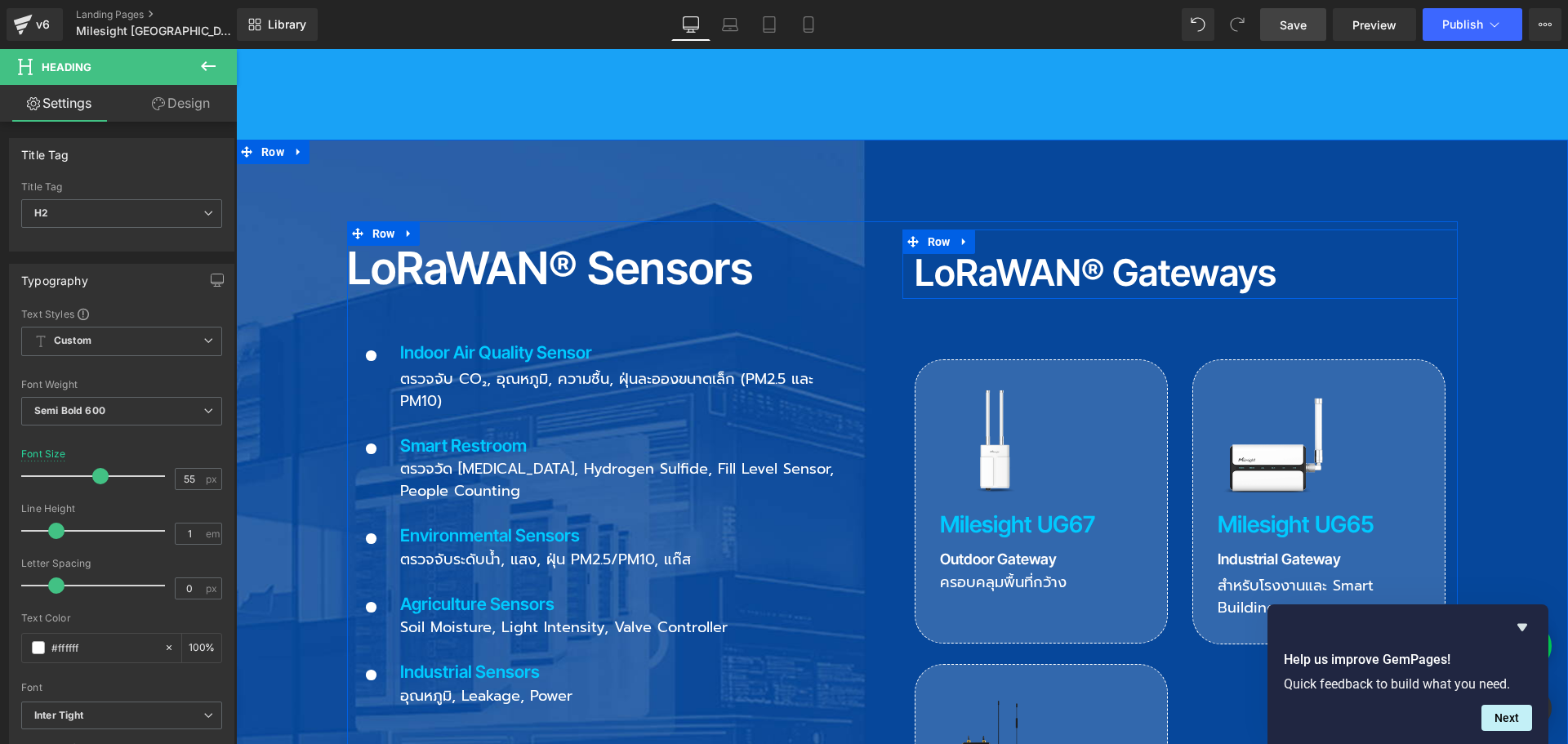
click at [937, 254] on h2 "LoRaWAN® Gateways" at bounding box center [1179, 272] width 530 height 37
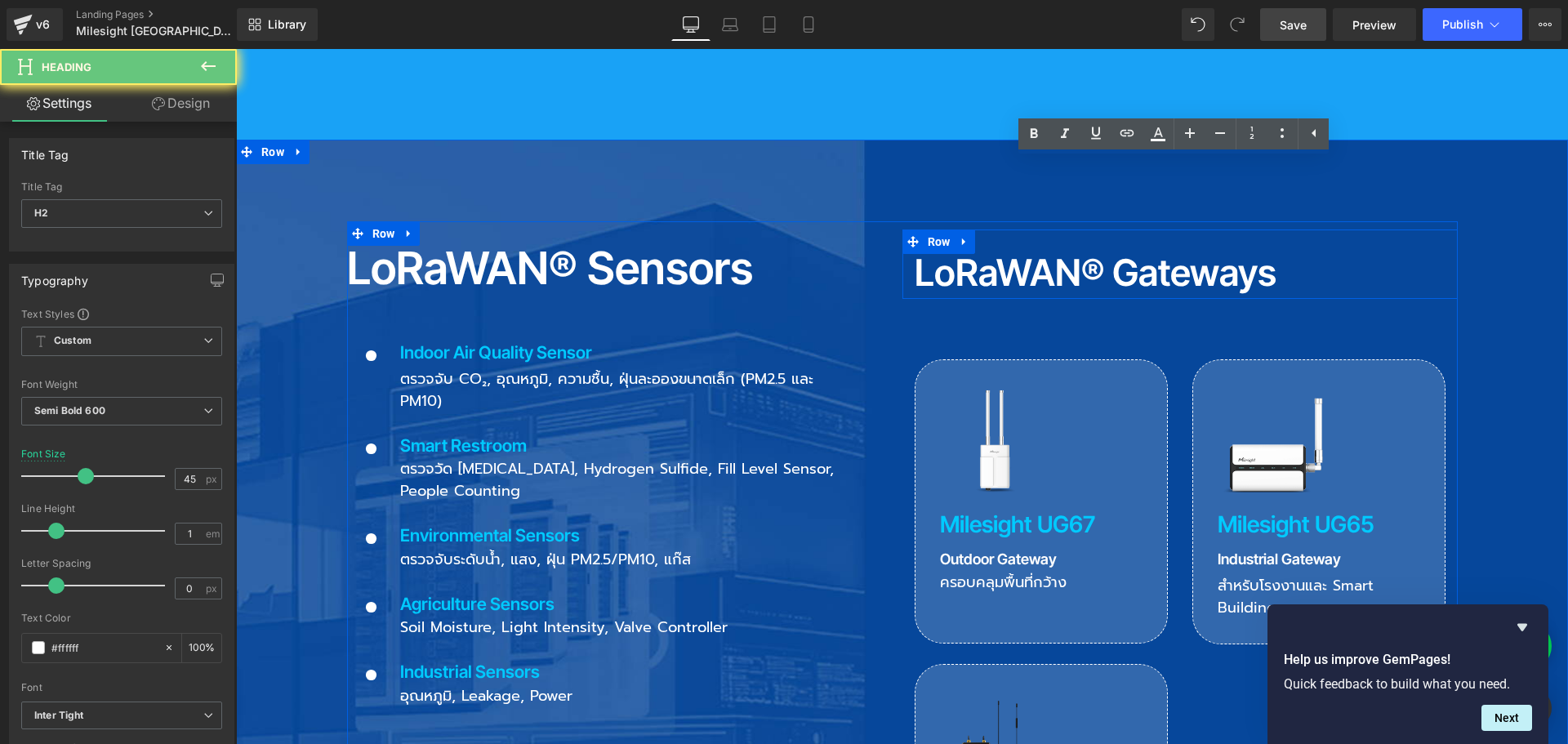
click at [929, 254] on h2 "LoRaWAN® Gateways" at bounding box center [1179, 272] width 530 height 37
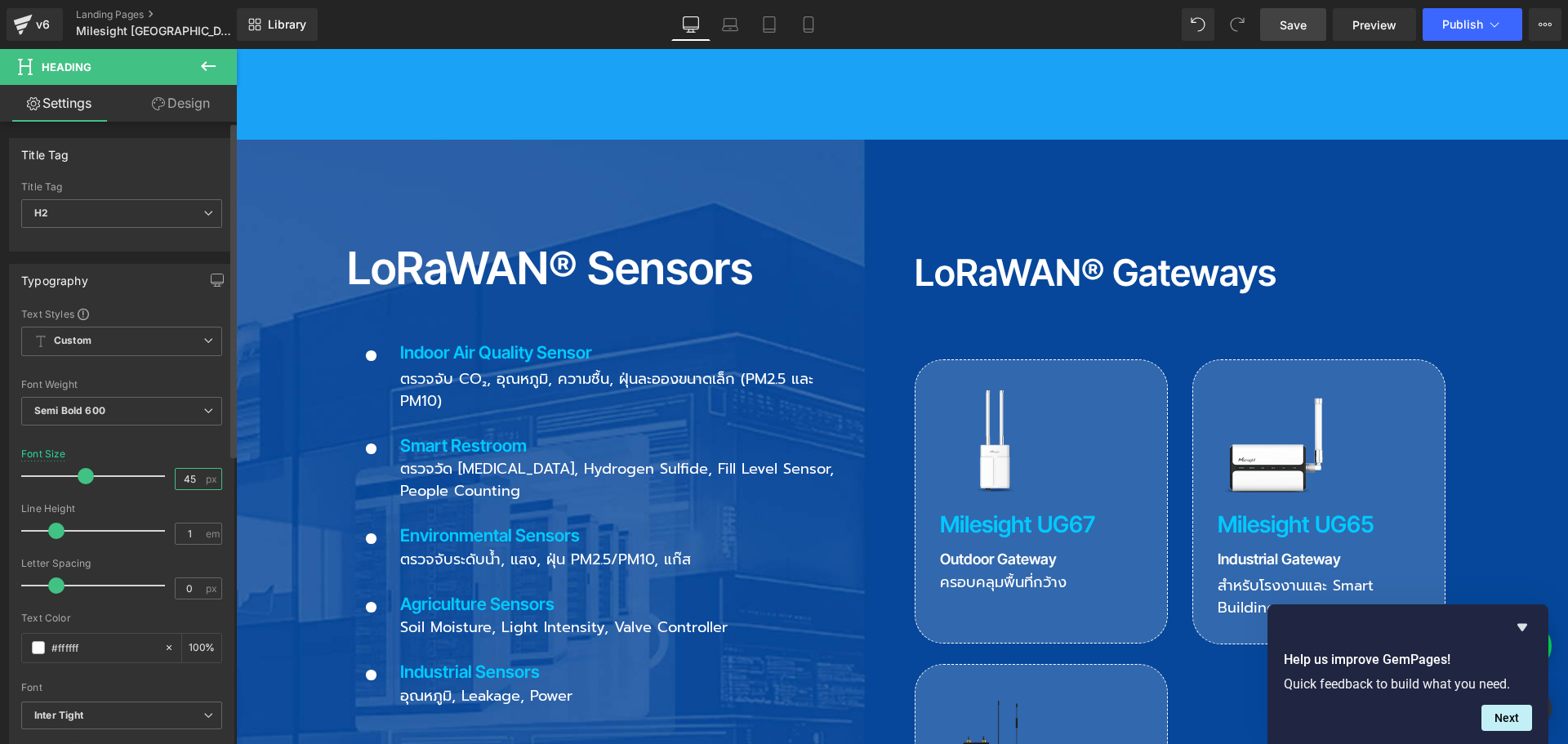
drag, startPoint x: 193, startPoint y: 481, endPoint x: 74, endPoint y: 486, distance: 119.1
click at [74, 486] on div "Font Size 45 px" at bounding box center [122, 475] width 201 height 54
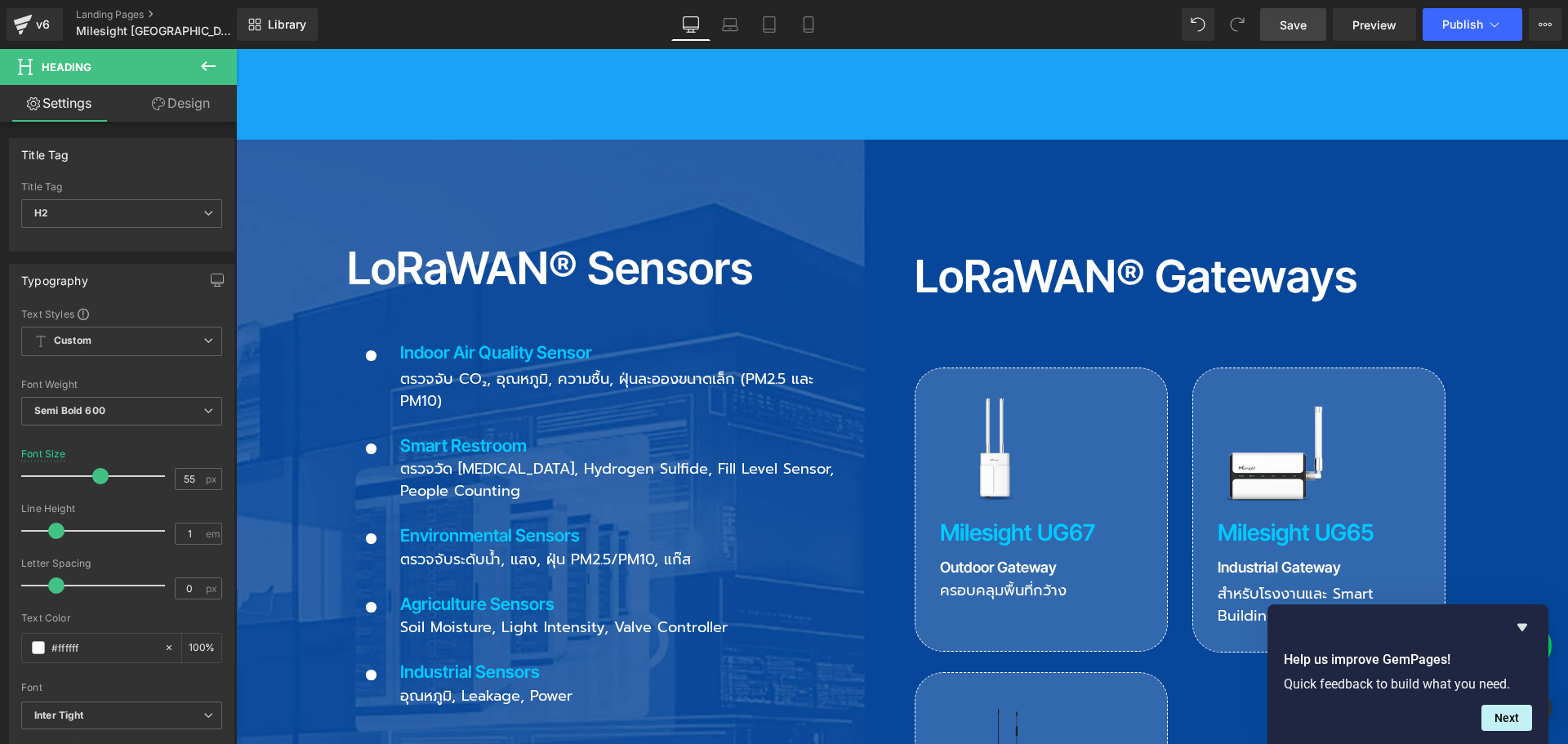
click at [1310, 18] on link "Save" at bounding box center [1293, 24] width 66 height 33
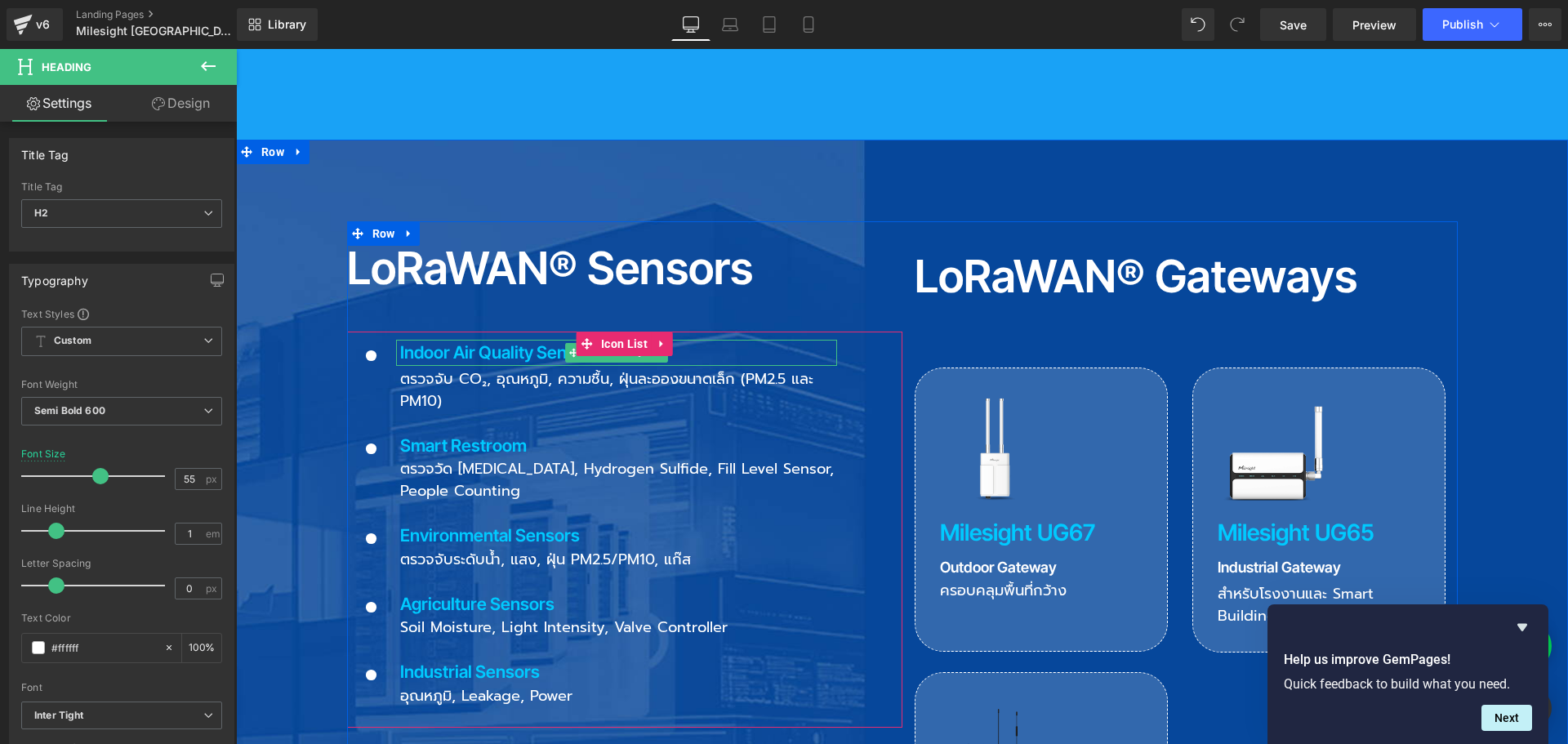
click at [524, 339] on p "Indoor Air Quality Sensor" at bounding box center [618, 352] width 437 height 26
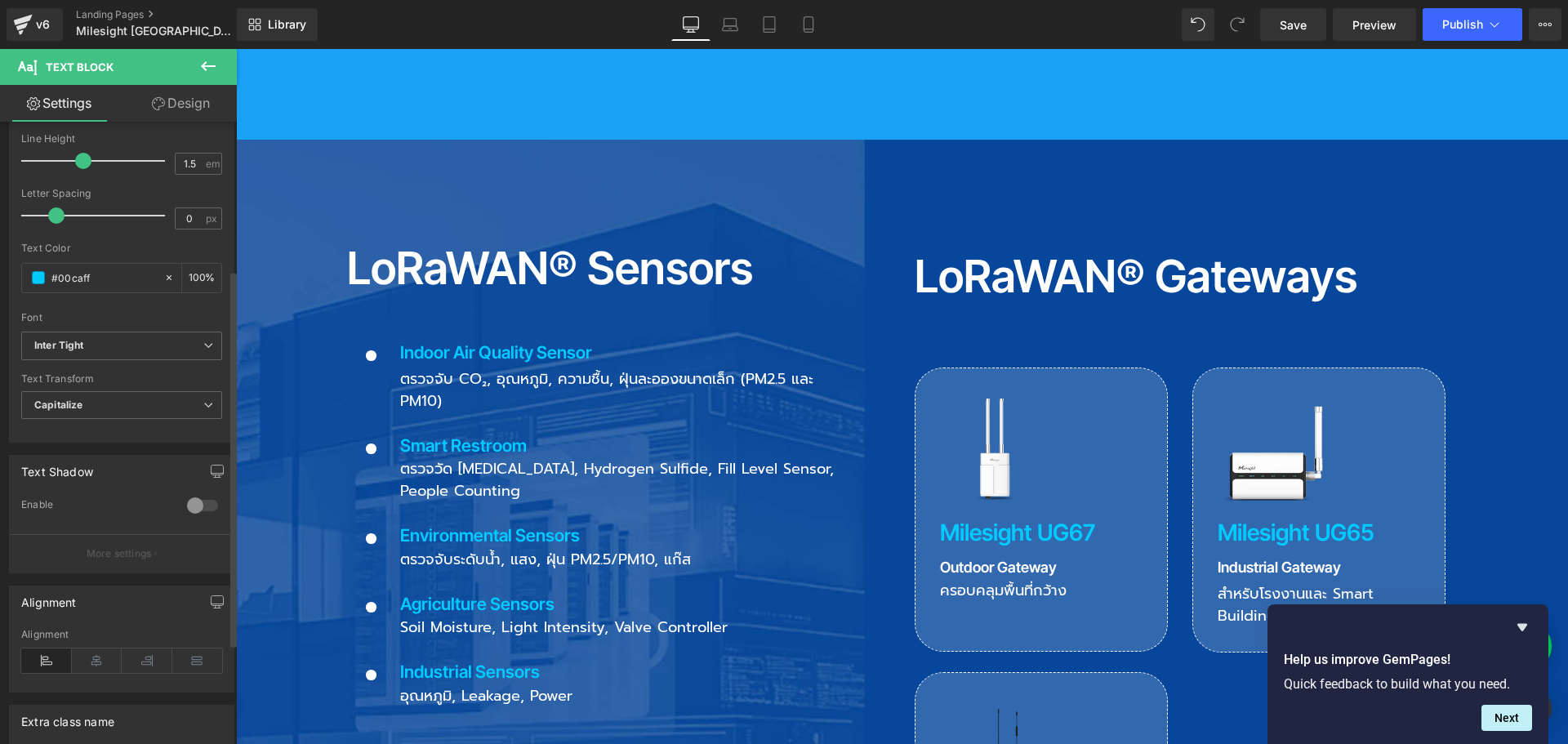
scroll to position [245, 0]
click at [191, 509] on div at bounding box center [202, 504] width 39 height 26
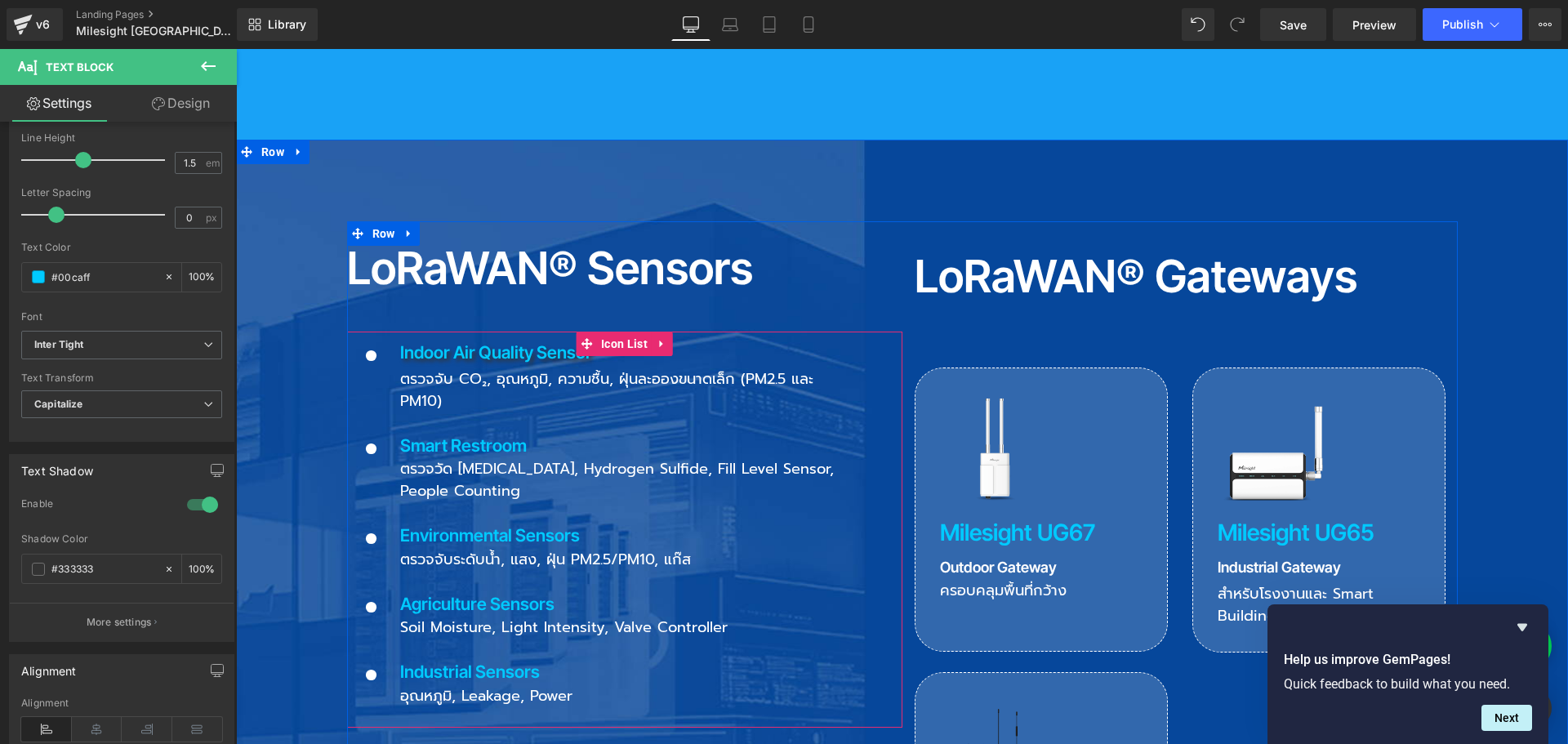
click at [450, 432] on p "Smart Restroom" at bounding box center [618, 445] width 437 height 26
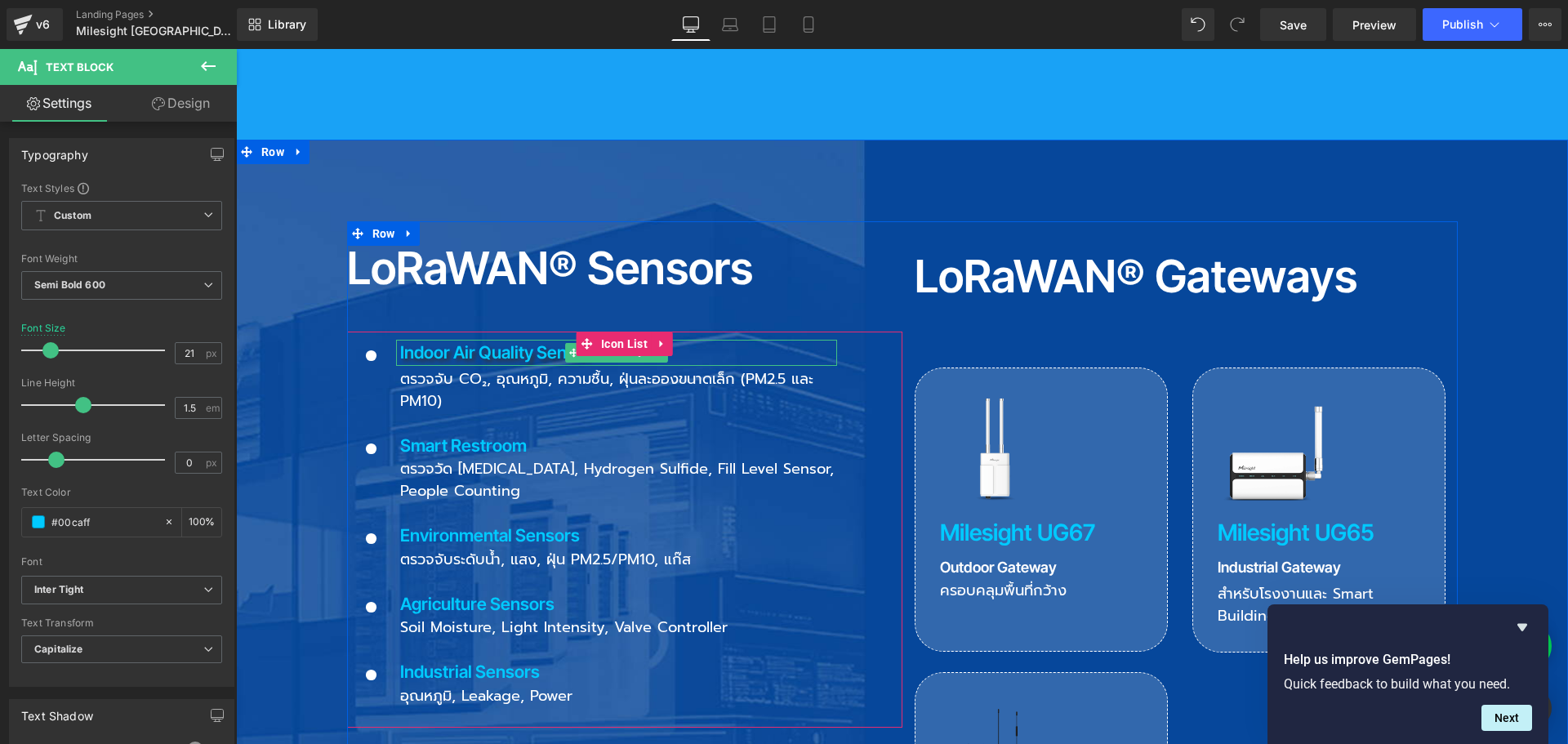
click at [444, 339] on p "Indoor Air Quality Sensor" at bounding box center [618, 352] width 437 height 26
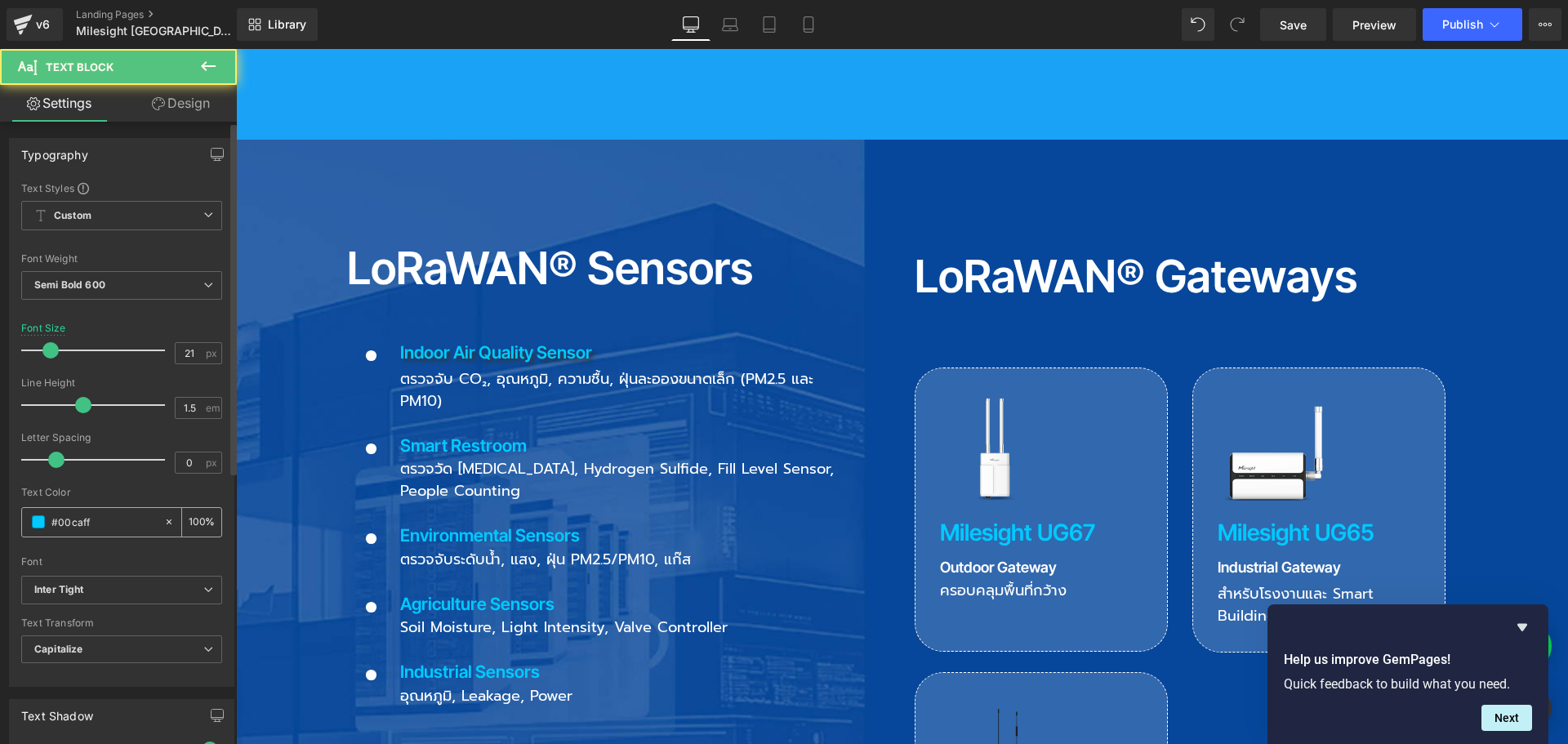
click at [189, 517] on input "100" at bounding box center [196, 521] width 16 height 18
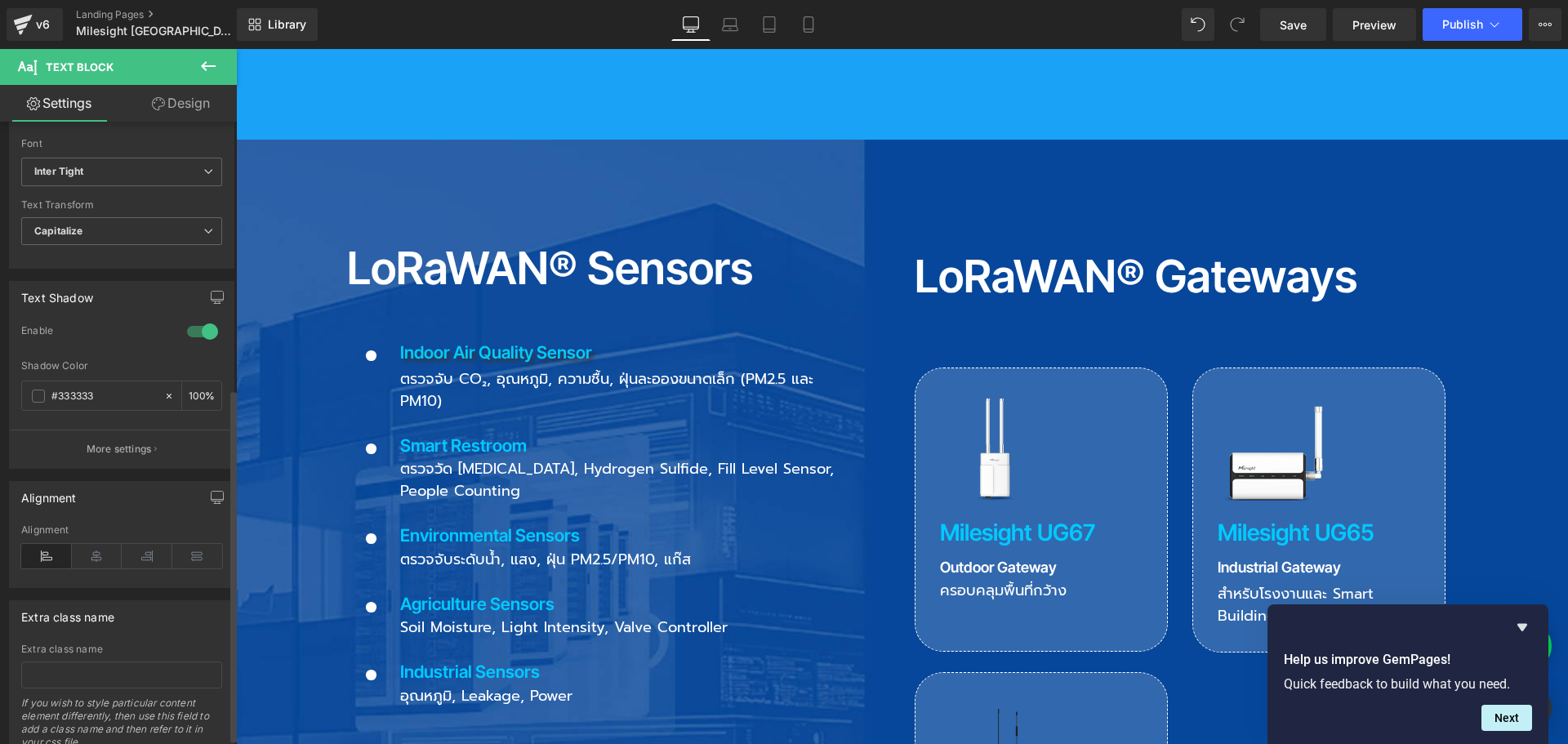
scroll to position [480, 0]
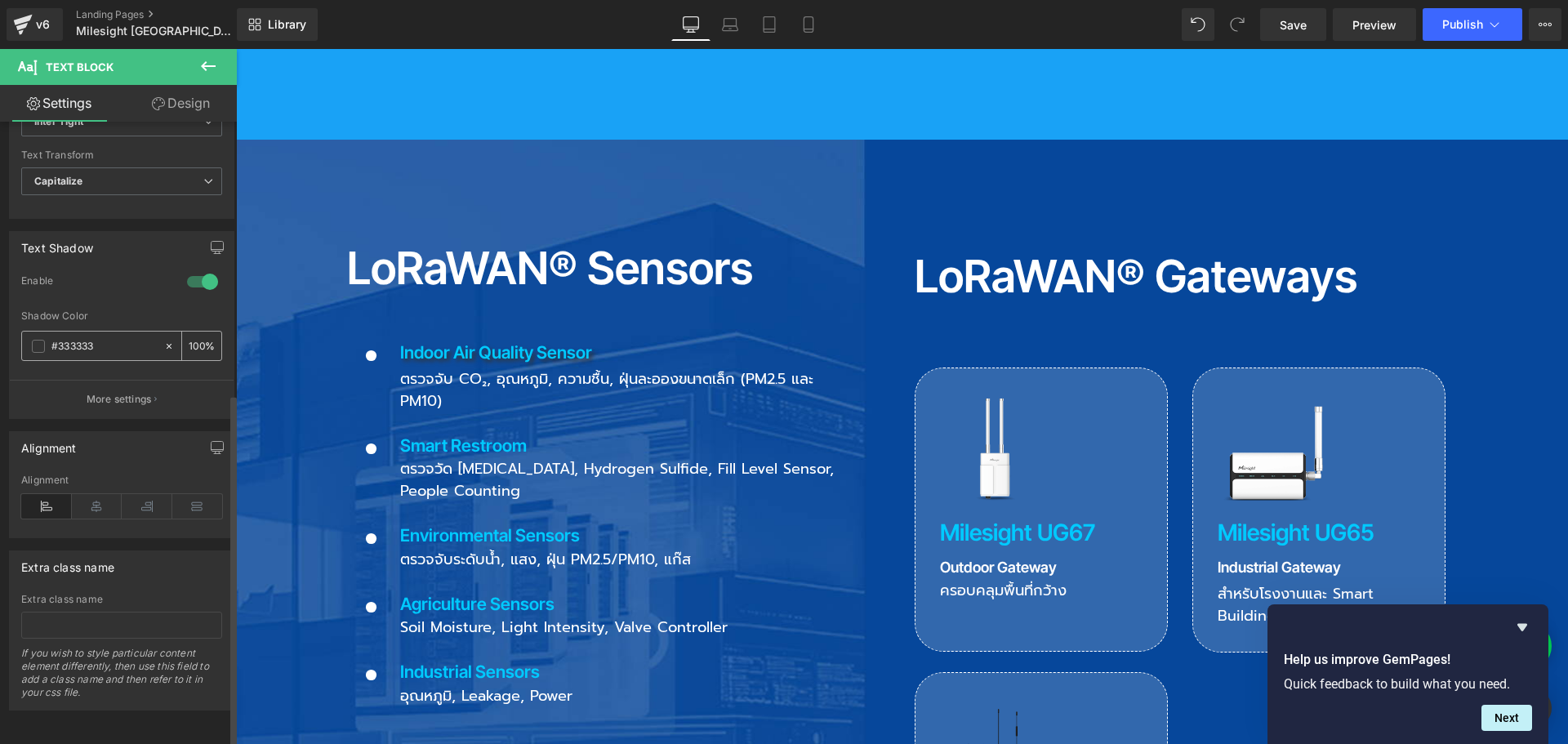
click at [189, 336] on input "100" at bounding box center [196, 344] width 16 height 18
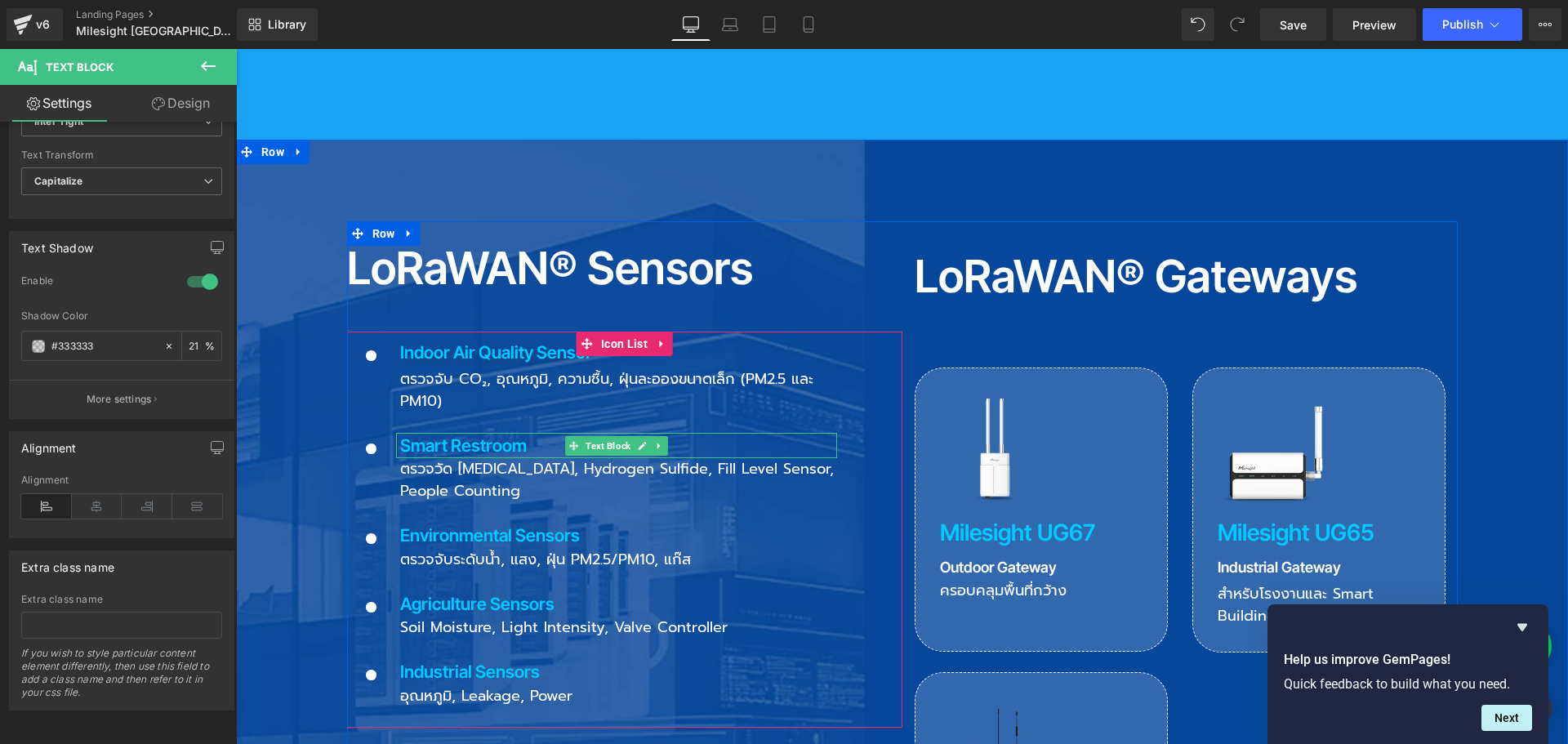
click at [425, 432] on p "Smart Restroom" at bounding box center [618, 445] width 437 height 26
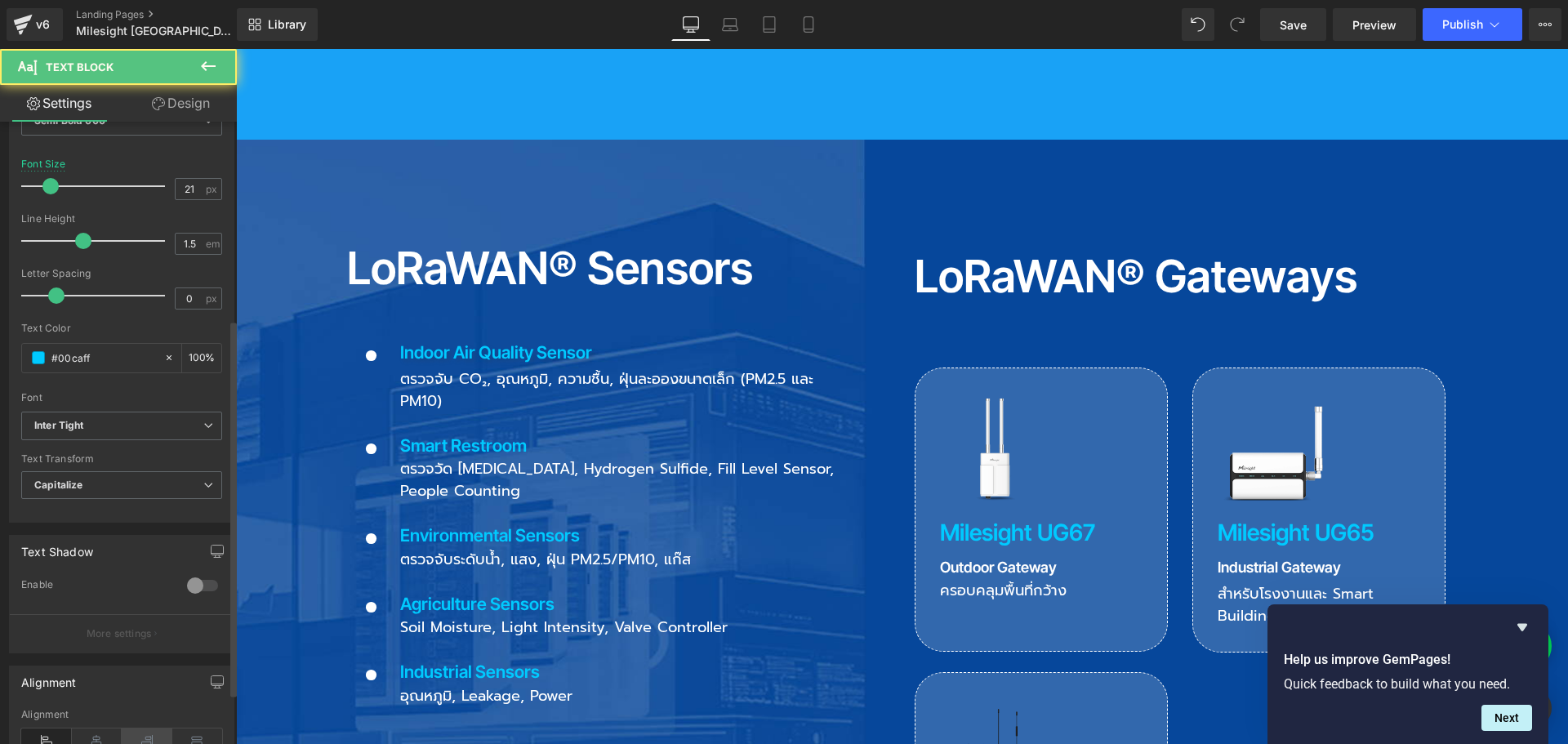
scroll to position [327, 0]
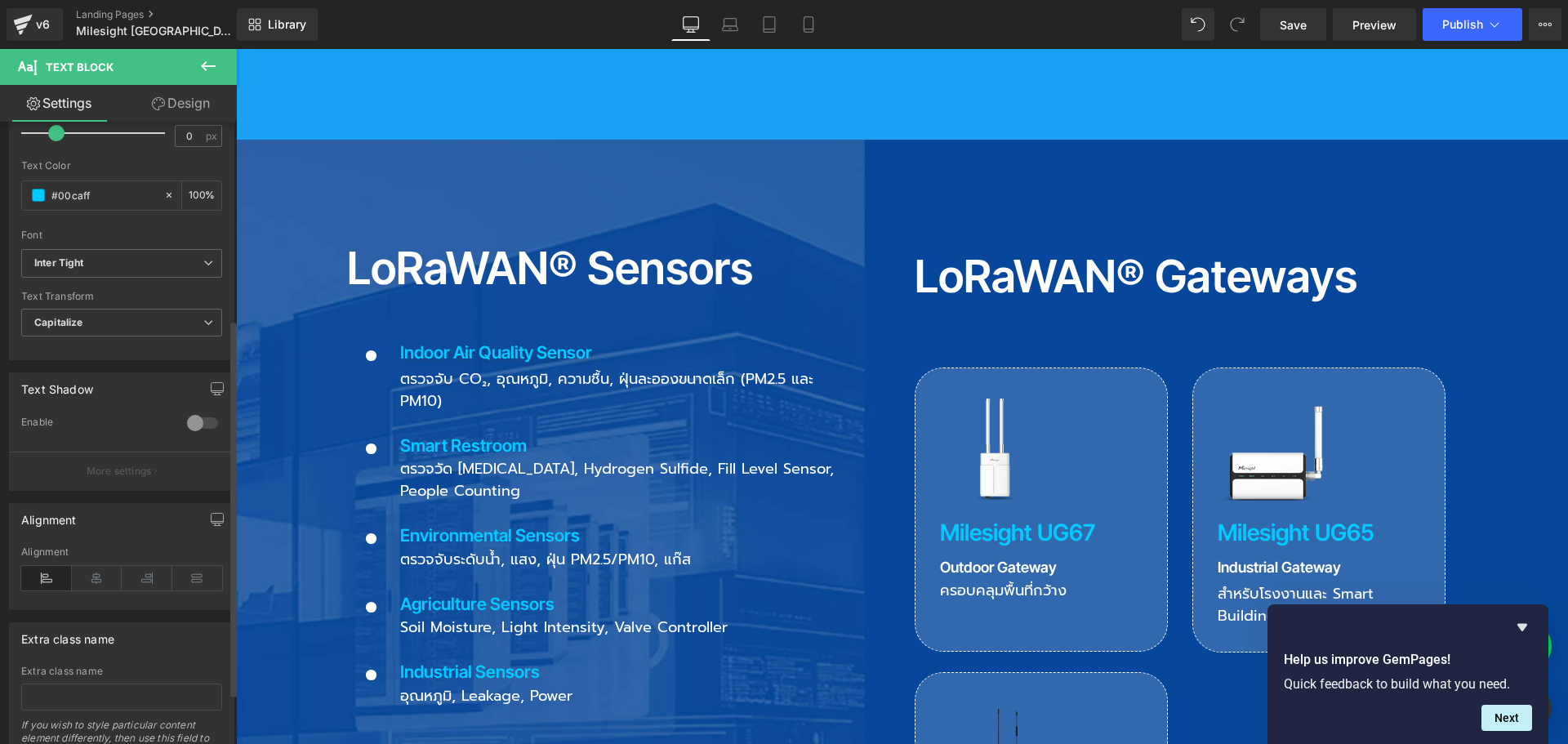
click at [200, 421] on div at bounding box center [202, 422] width 39 height 26
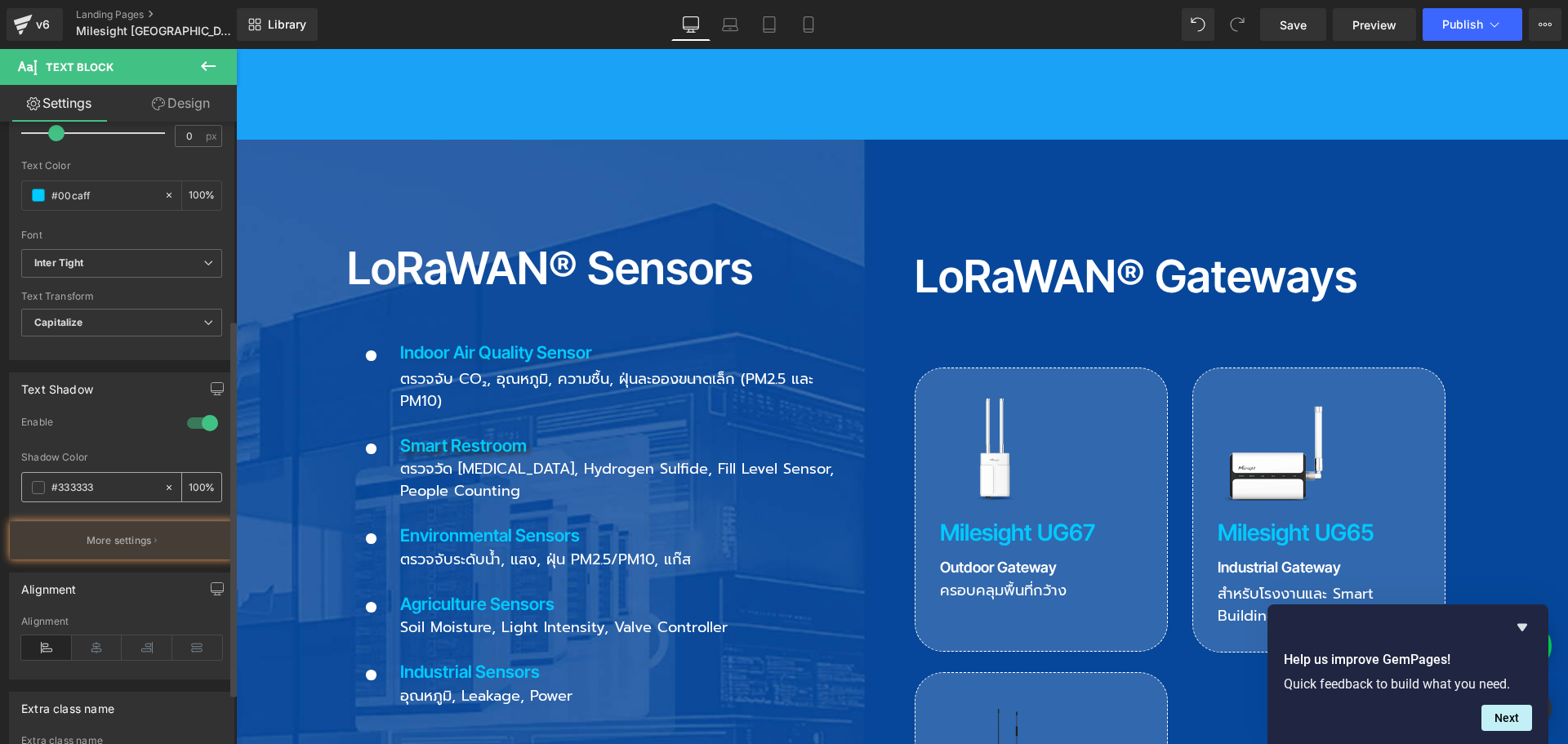
click at [194, 491] on input "100" at bounding box center [196, 486] width 16 height 18
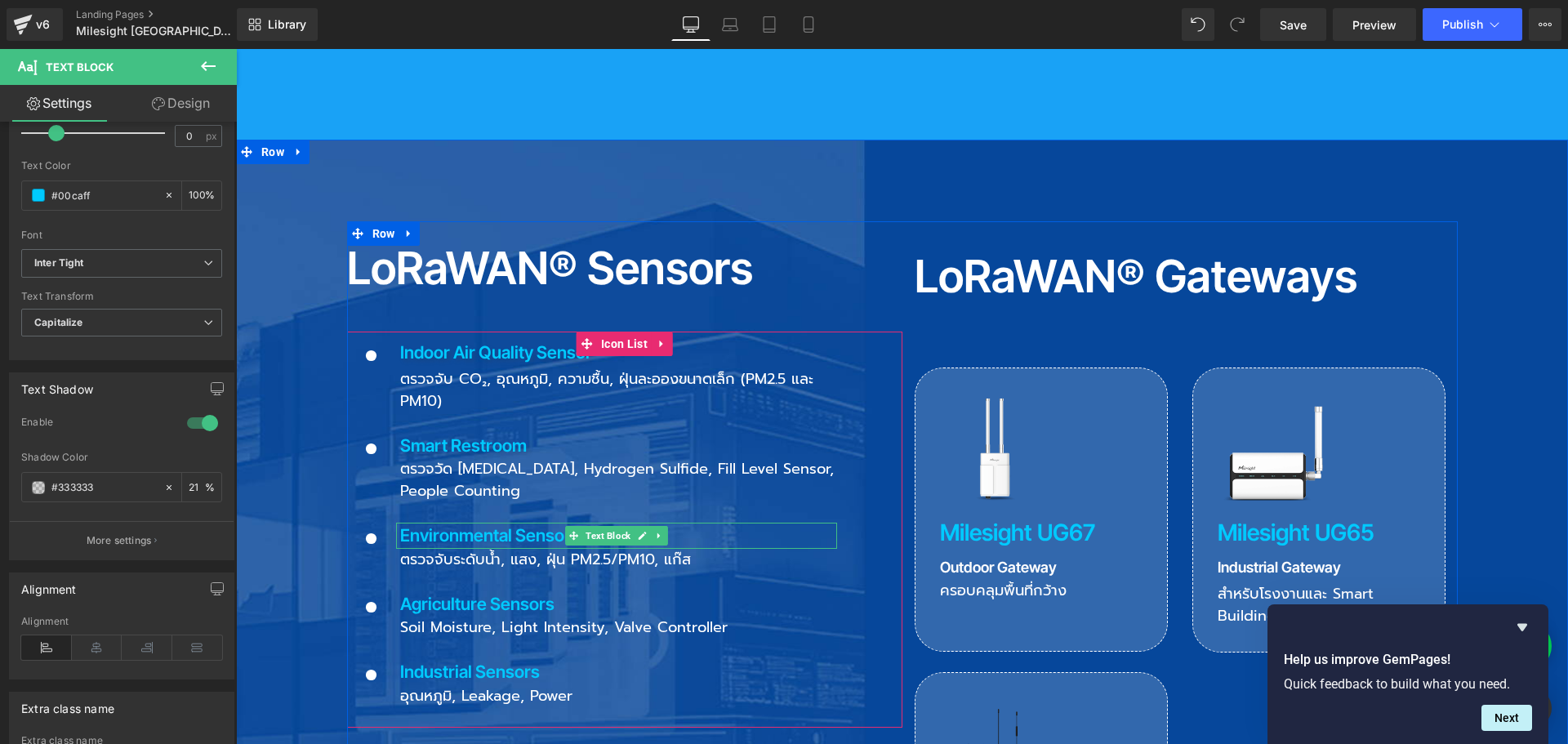
click at [414, 523] on p "Environmental Sensors" at bounding box center [618, 535] width 437 height 26
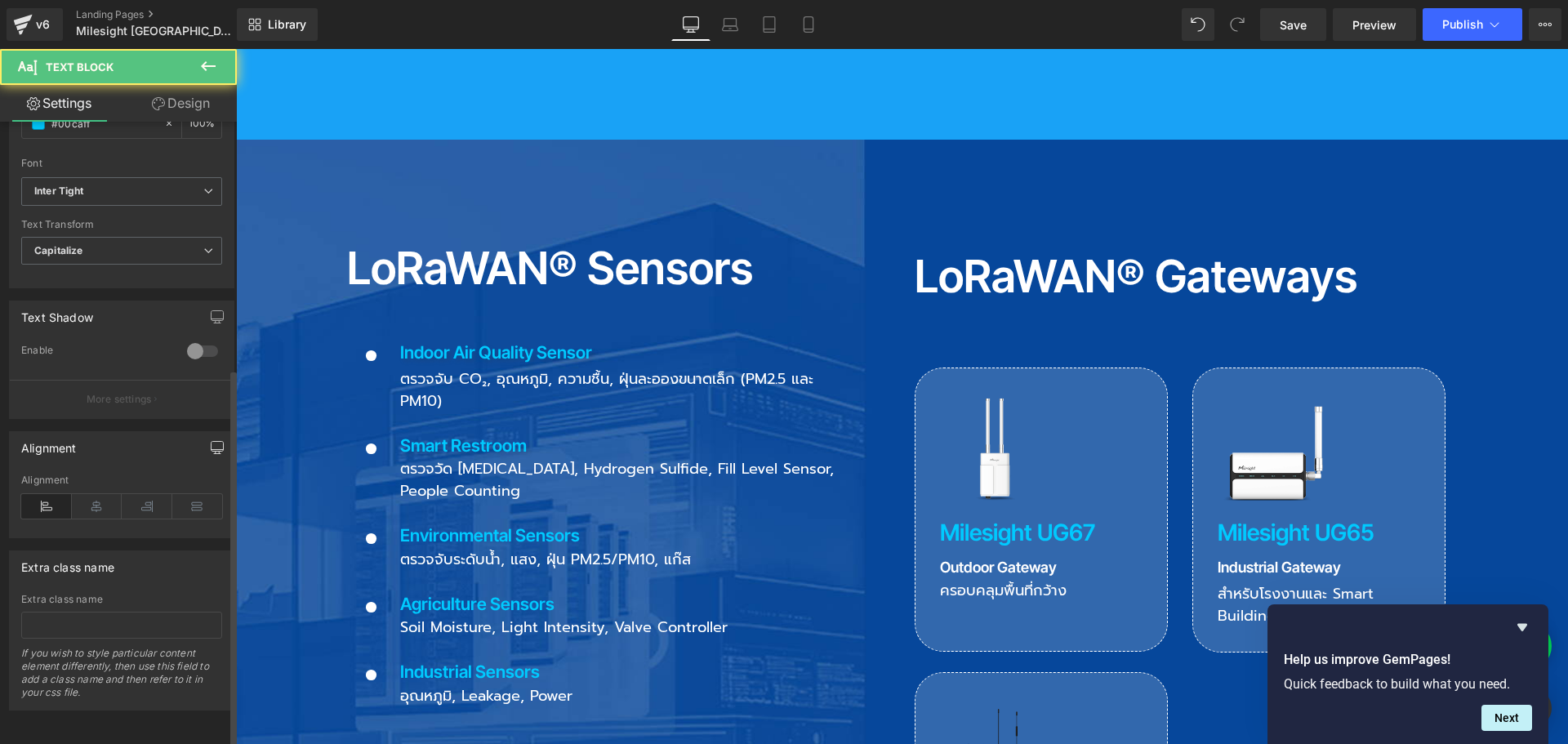
scroll to position [411, 0]
click at [195, 338] on div at bounding box center [202, 350] width 39 height 26
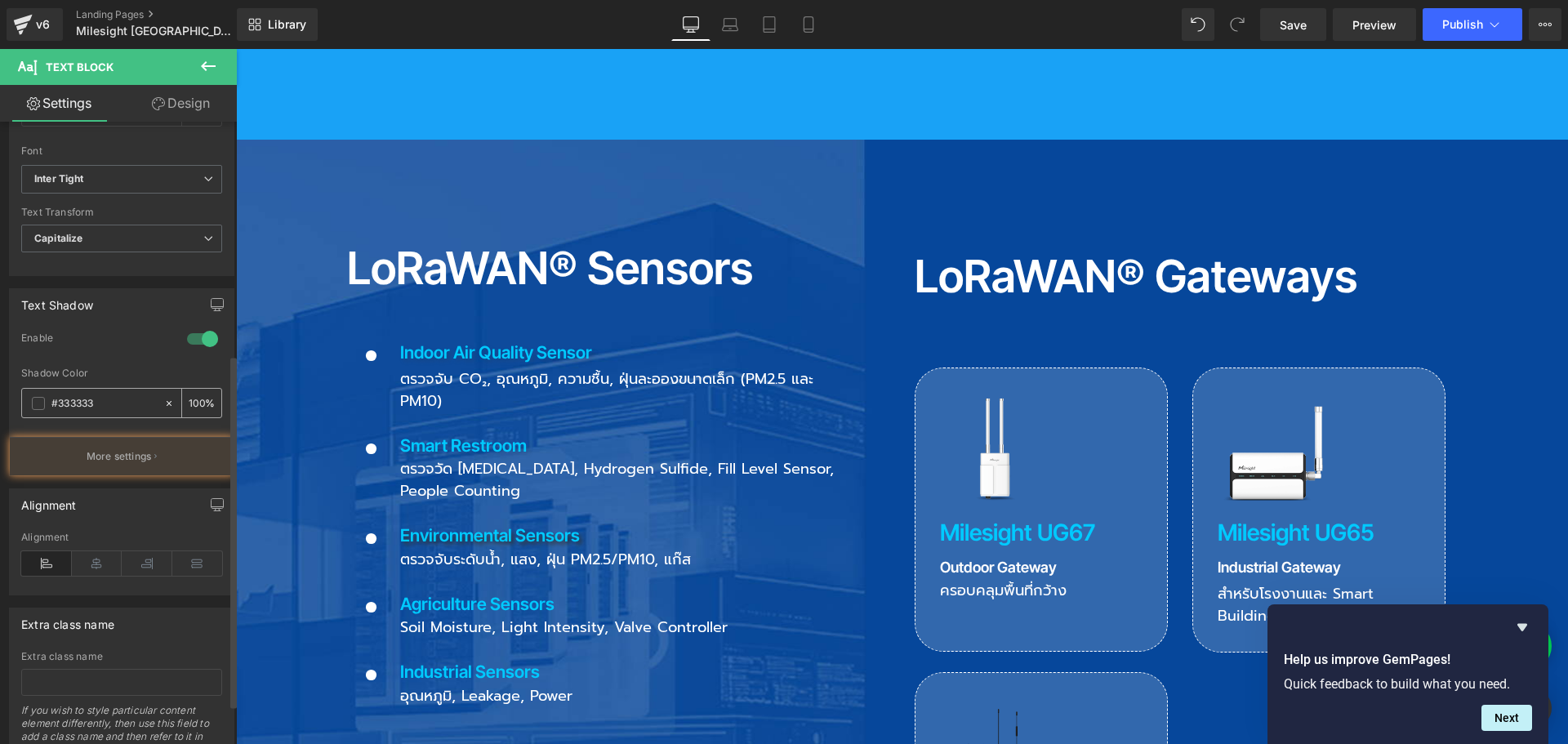
click at [199, 406] on div "100 %" at bounding box center [201, 403] width 39 height 28
click at [197, 403] on input "100" at bounding box center [196, 402] width 16 height 18
drag, startPoint x: 198, startPoint y: 401, endPoint x: 152, endPoint y: 400, distance: 46.0
click at [152, 400] on div "#333333 100 %" at bounding box center [122, 403] width 201 height 30
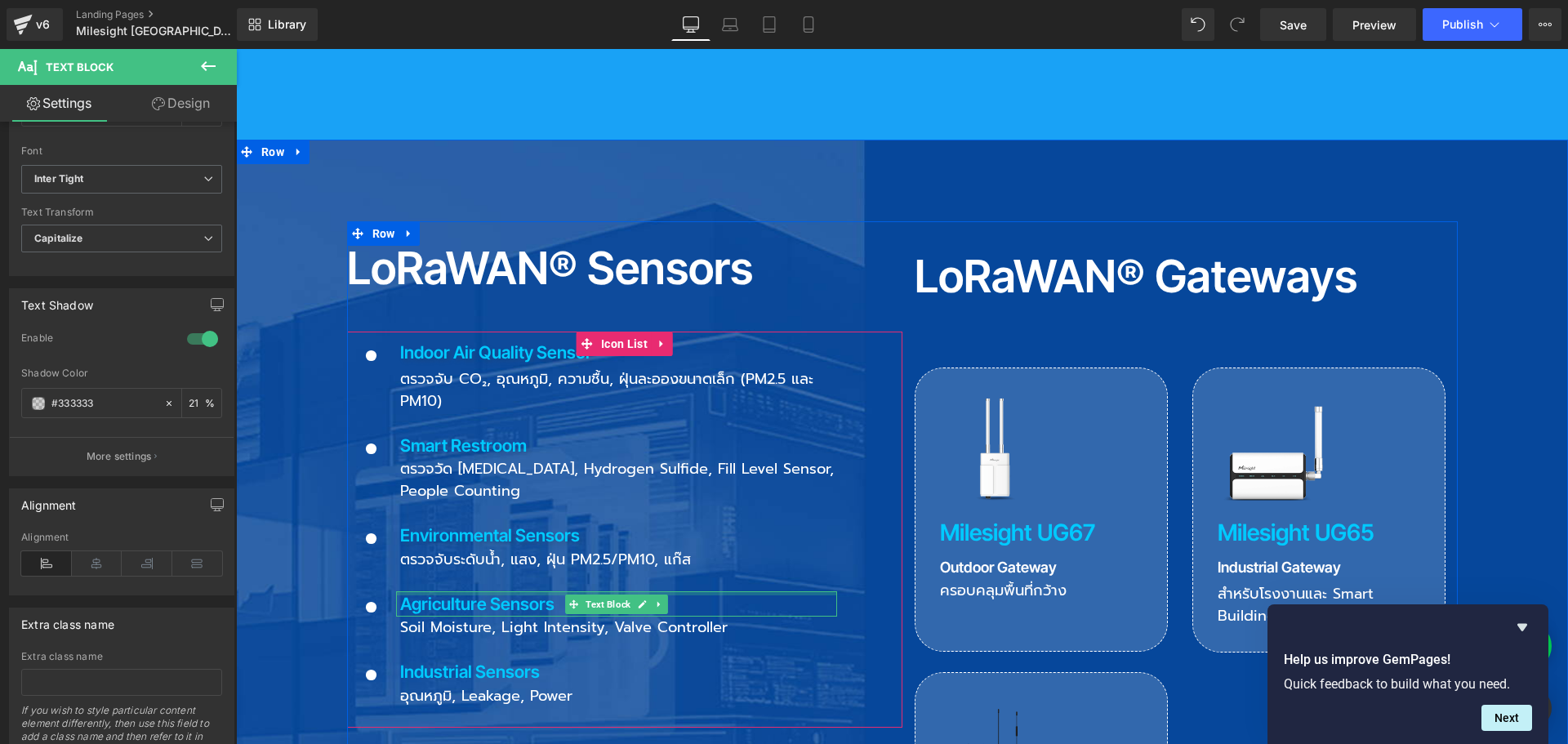
click at [417, 591] on p "Agriculture Sensors" at bounding box center [618, 603] width 437 height 26
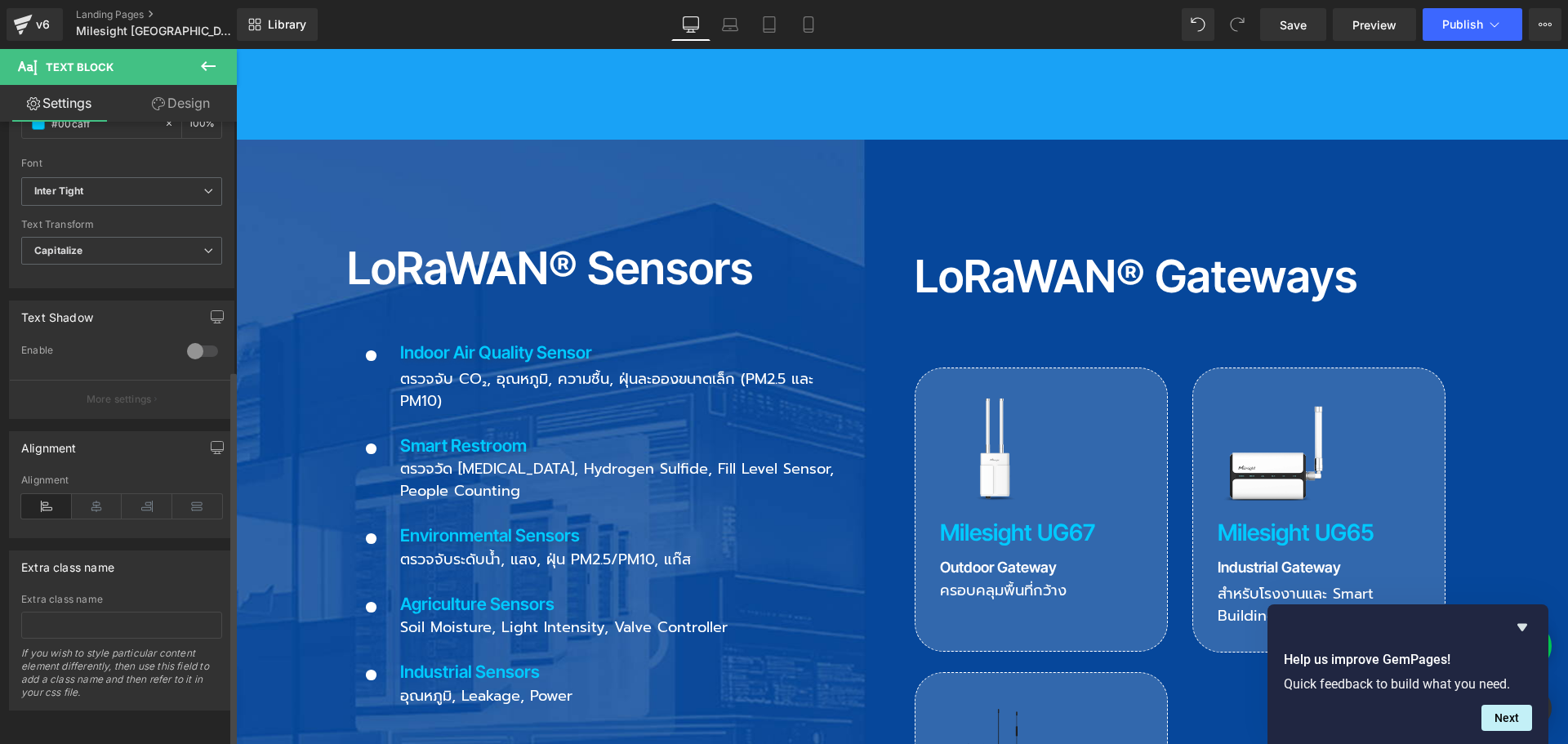
click at [189, 341] on div at bounding box center [202, 350] width 39 height 26
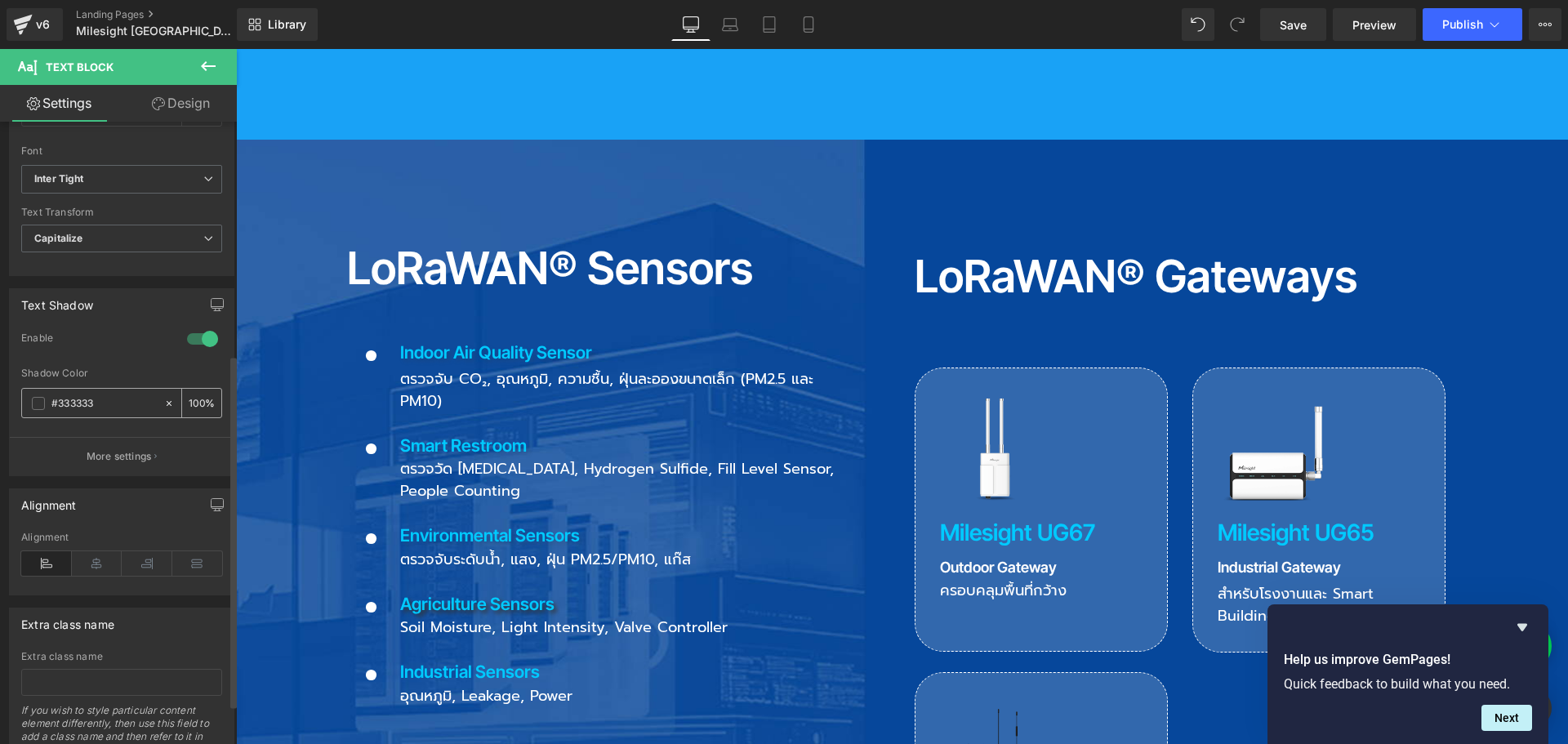
drag, startPoint x: 197, startPoint y: 404, endPoint x: 132, endPoint y: 404, distance: 65.0
click at [132, 404] on div "#333333 100 %" at bounding box center [122, 403] width 201 height 30
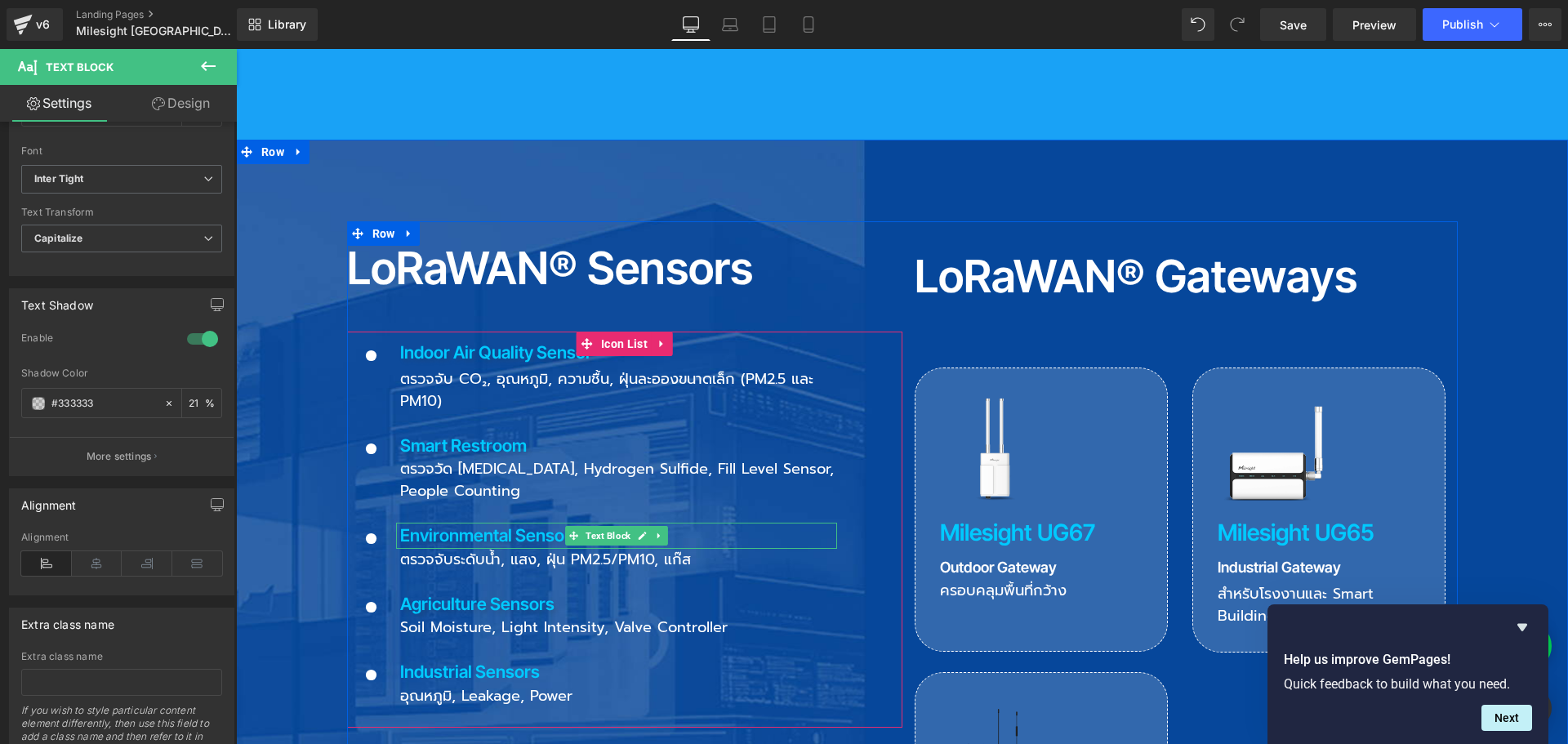
click at [482, 523] on p "Environmental Sensors" at bounding box center [618, 535] width 437 height 26
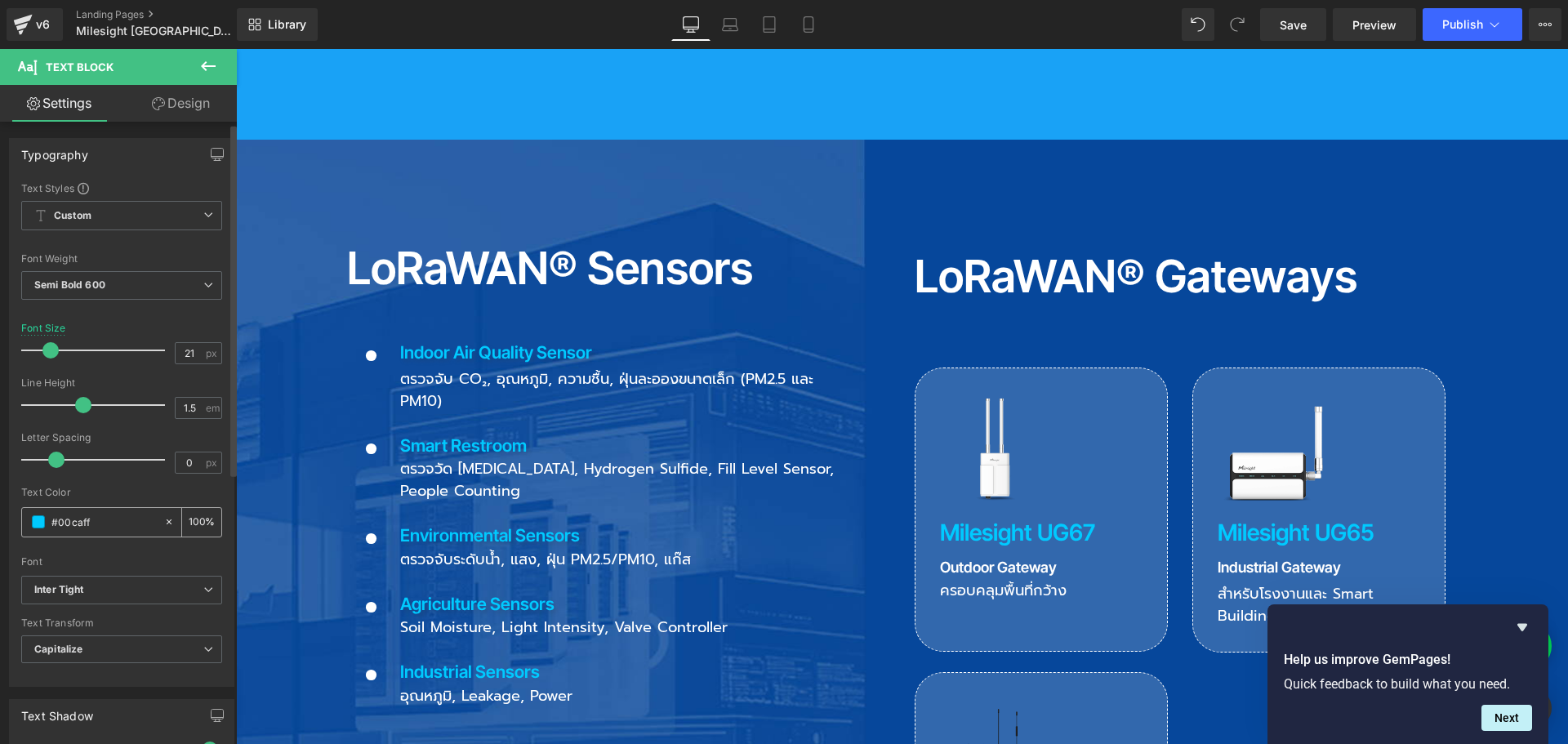
scroll to position [408, 0]
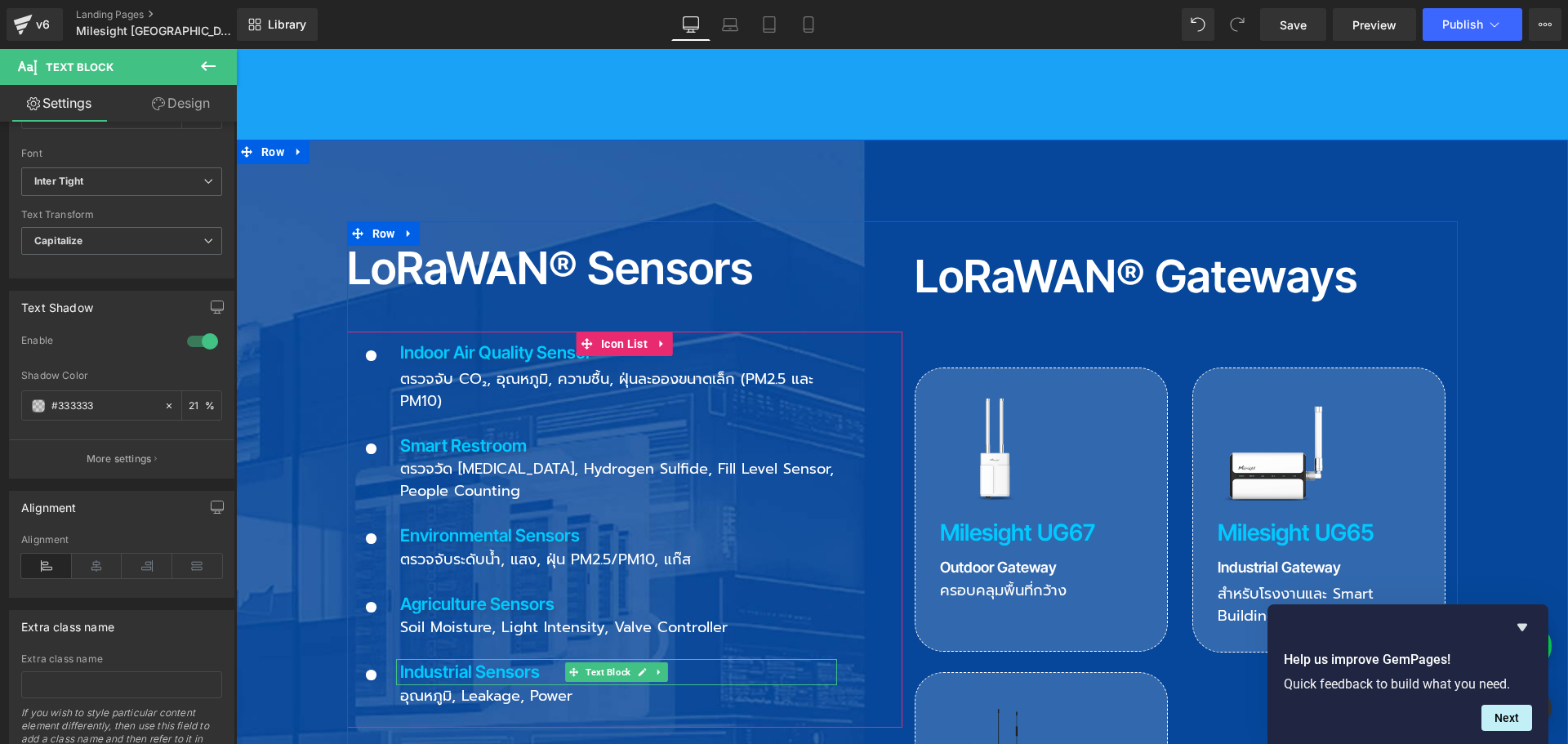
click at [443, 659] on p "Industrial Sensors" at bounding box center [618, 671] width 437 height 26
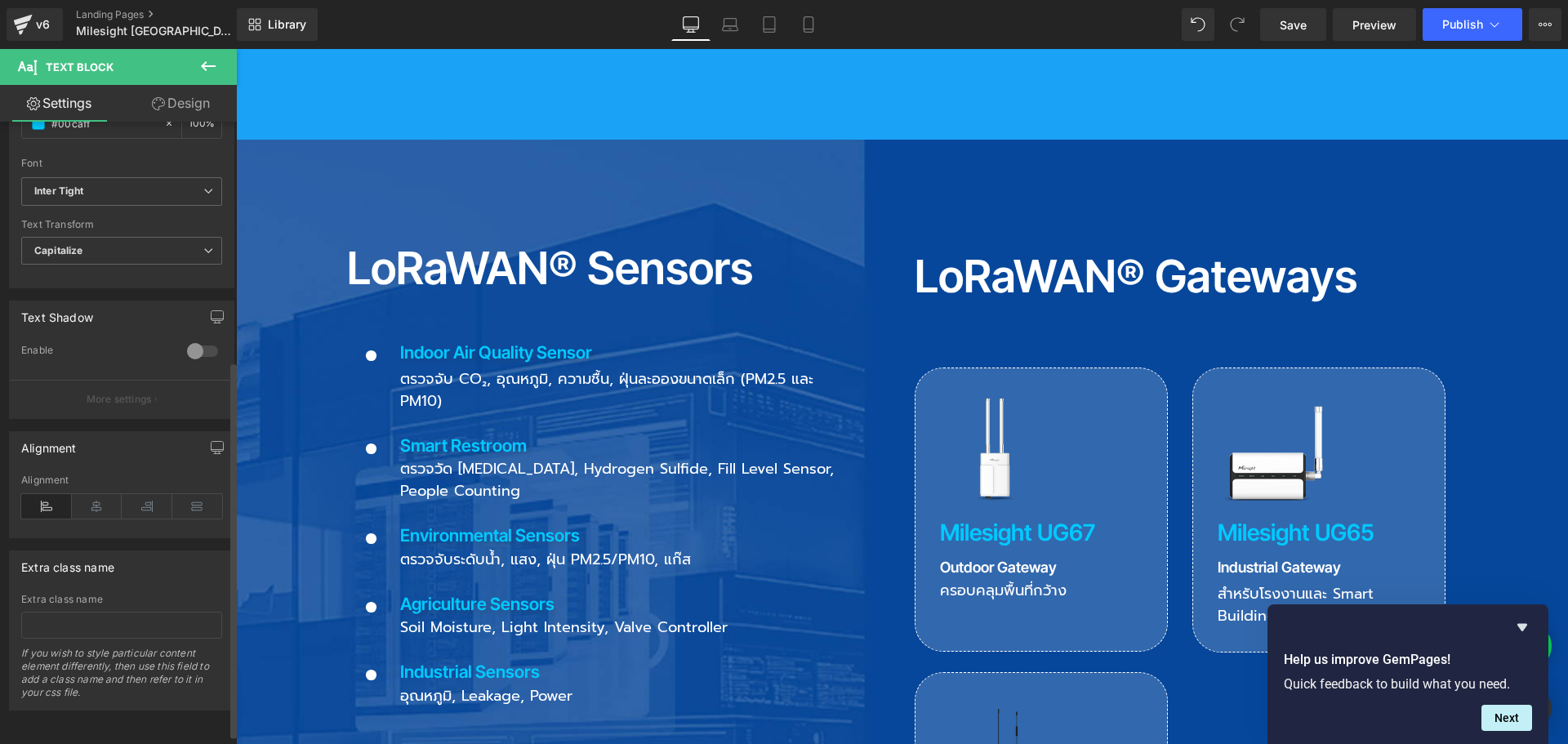
scroll to position [411, 0]
click at [199, 338] on div at bounding box center [202, 350] width 39 height 26
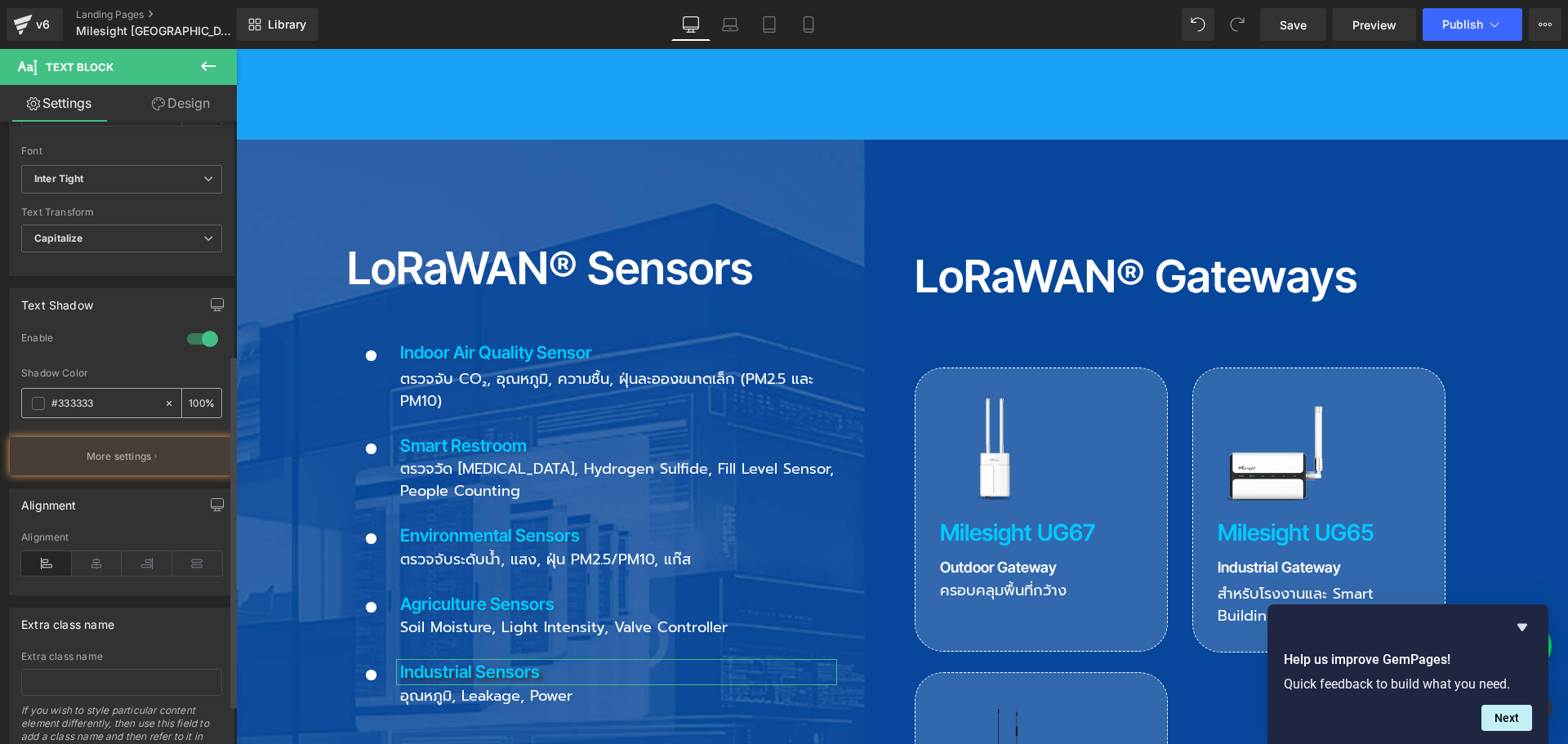
click at [195, 401] on input "100" at bounding box center [196, 402] width 16 height 18
drag, startPoint x: 198, startPoint y: 403, endPoint x: 100, endPoint y: 403, distance: 98.0
click at [100, 403] on div "#333333 100 %" at bounding box center [122, 403] width 201 height 30
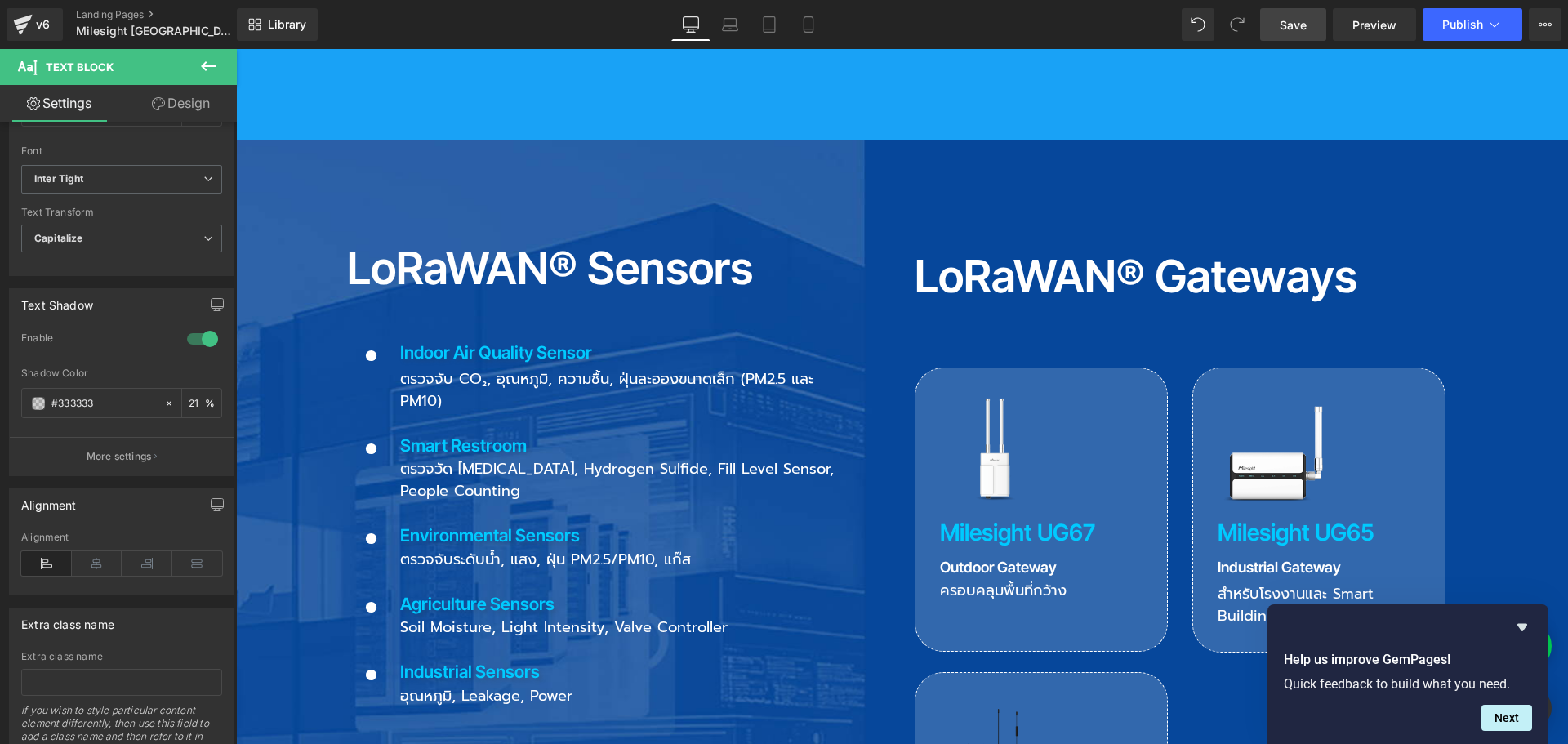
click at [1297, 30] on span "Save" at bounding box center [1293, 24] width 27 height 17
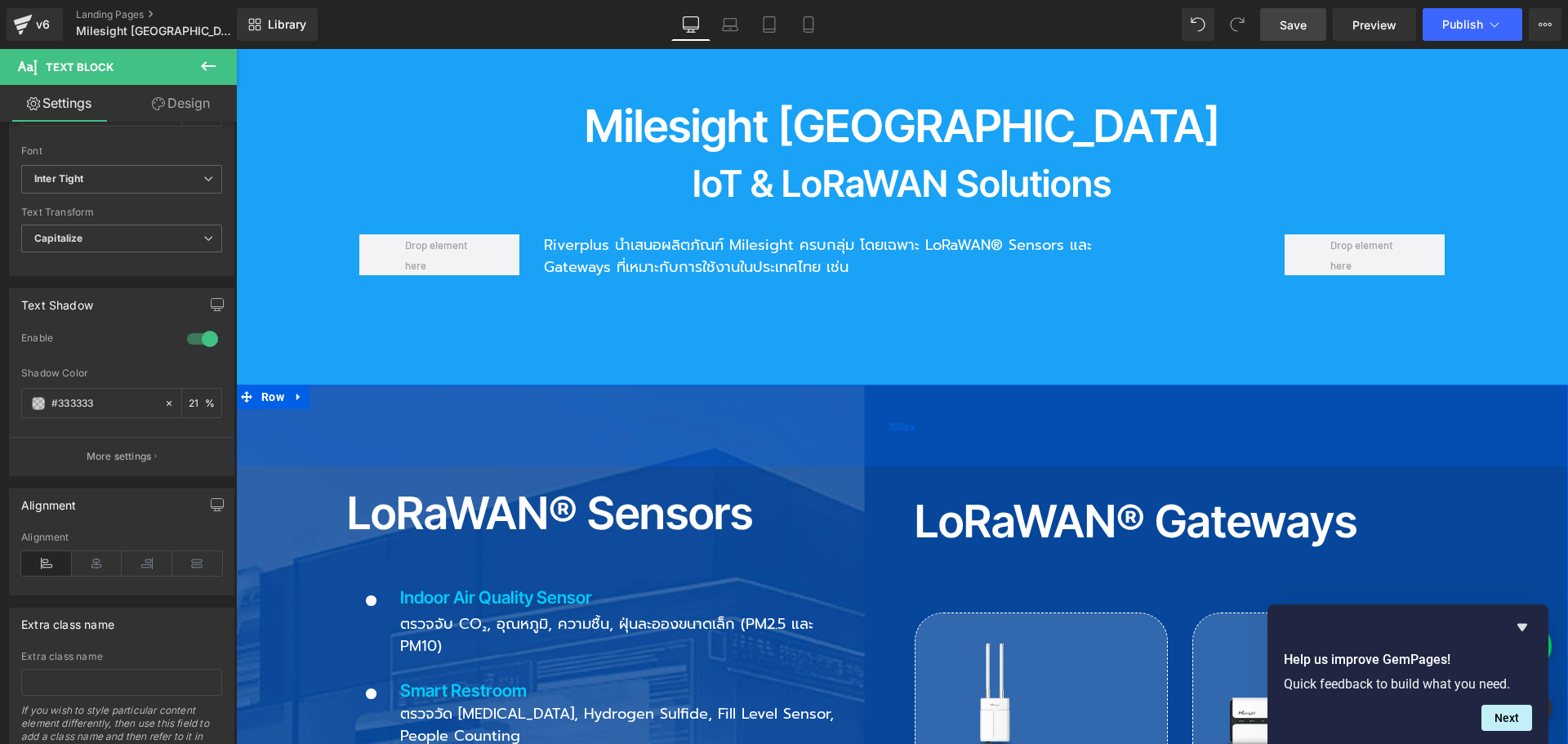
scroll to position [1225, 0]
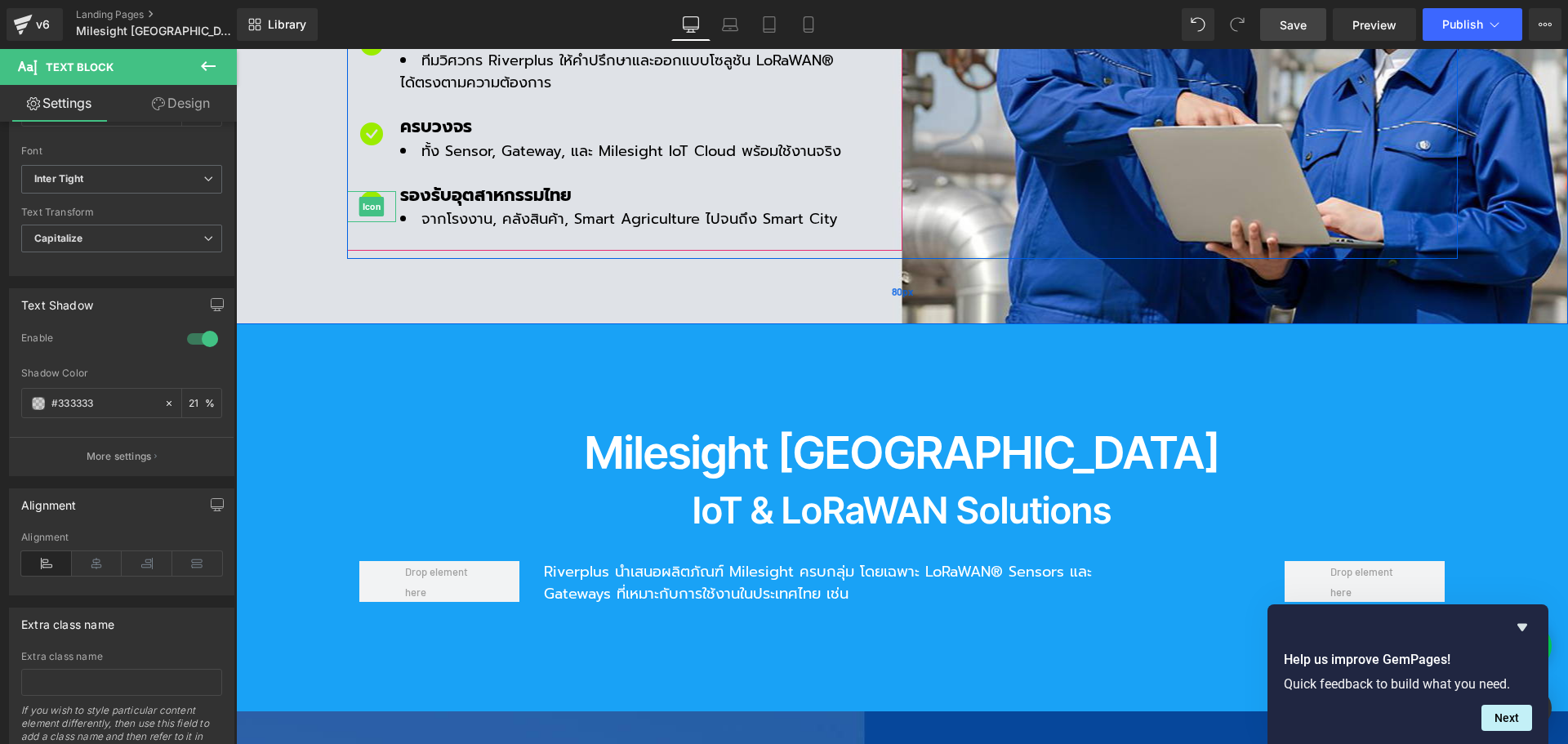
drag, startPoint x: 370, startPoint y: 110, endPoint x: 286, endPoint y: 230, distance: 146.5
click at [370, 197] on span "Icon" at bounding box center [371, 206] width 25 height 19
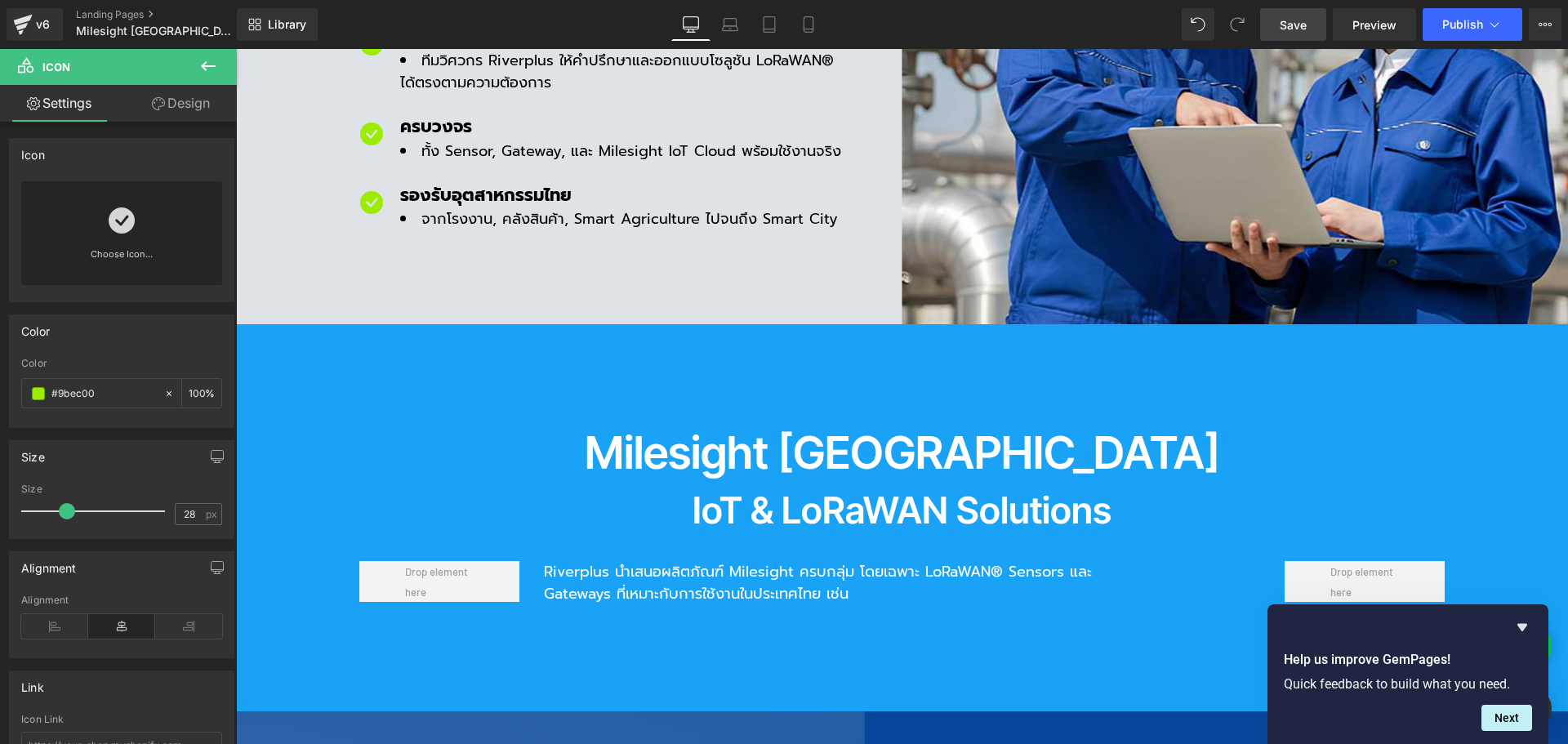
drag, startPoint x: 120, startPoint y: 400, endPoint x: -41, endPoint y: 398, distance: 161.0
click at [0, 398] on html "Icon You are previewing how the will restyle your page. You can not edit Elemen…" at bounding box center [784, 372] width 1568 height 744
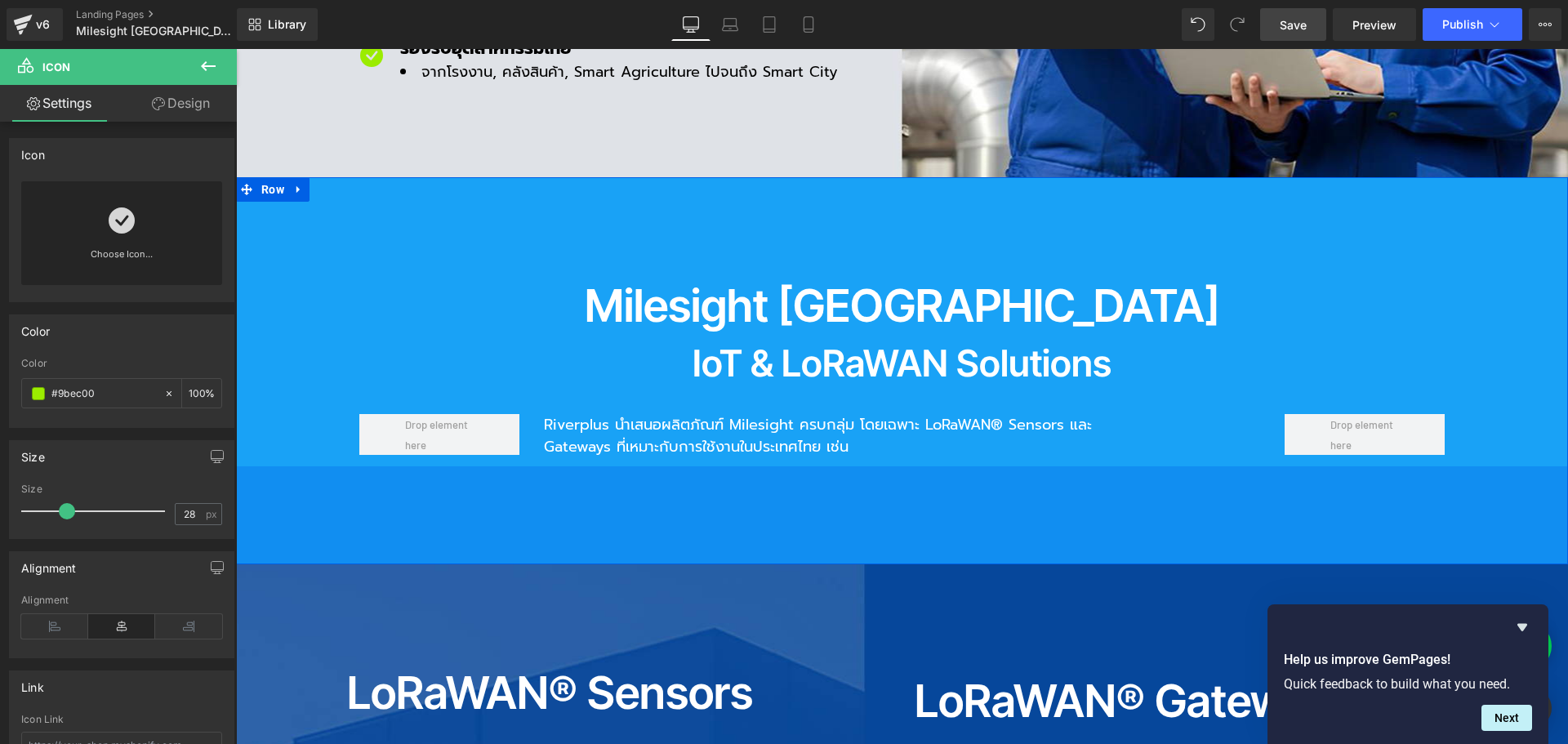
scroll to position [1551, 0]
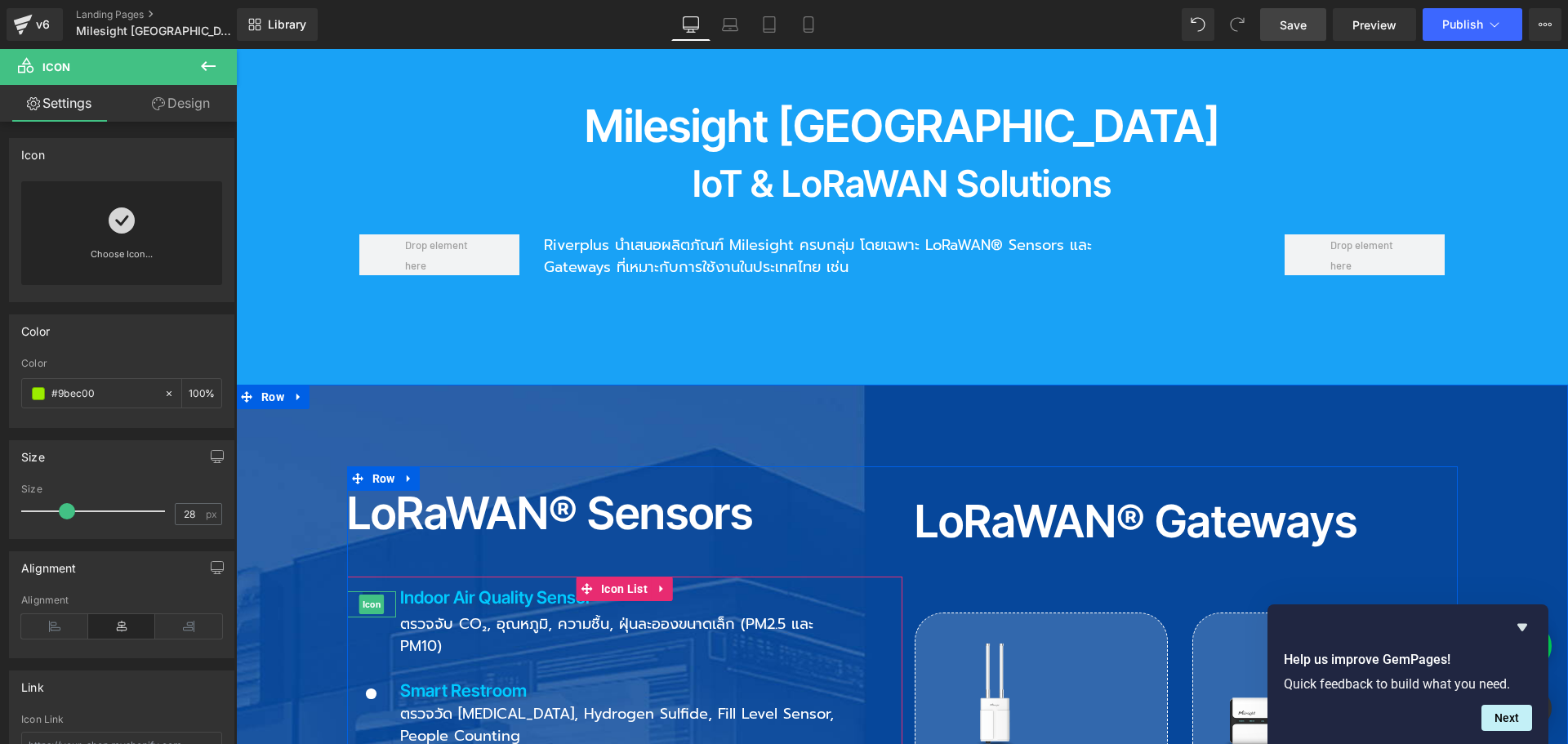
click at [368, 594] on span "Icon" at bounding box center [371, 603] width 25 height 19
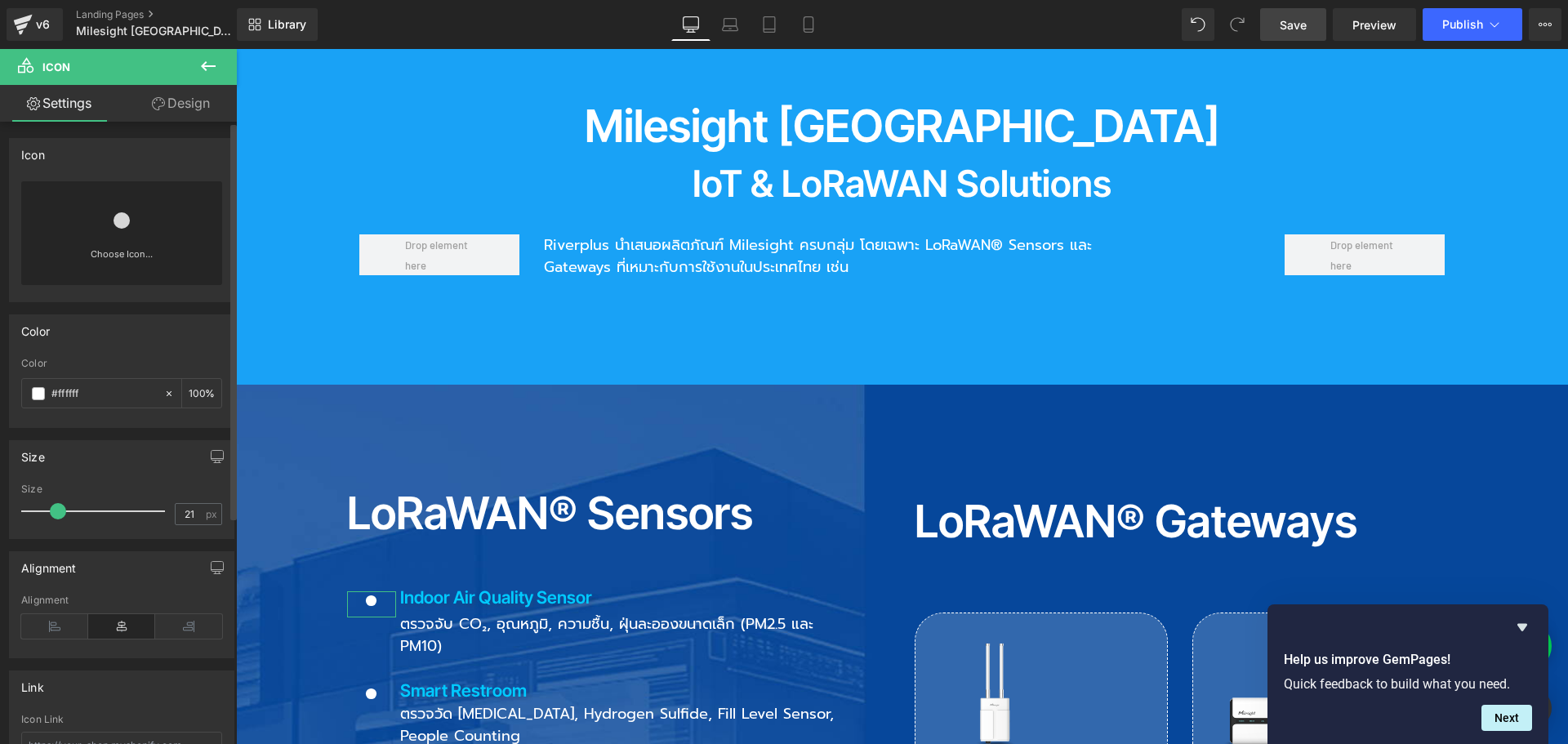
drag, startPoint x: 96, startPoint y: 398, endPoint x: 9, endPoint y: 398, distance: 87.0
click at [9, 398] on div "Color rgb(255, 255, 255) Color #ffffff 100 %" at bounding box center [122, 370] width 225 height 113
paste input "9bec00"
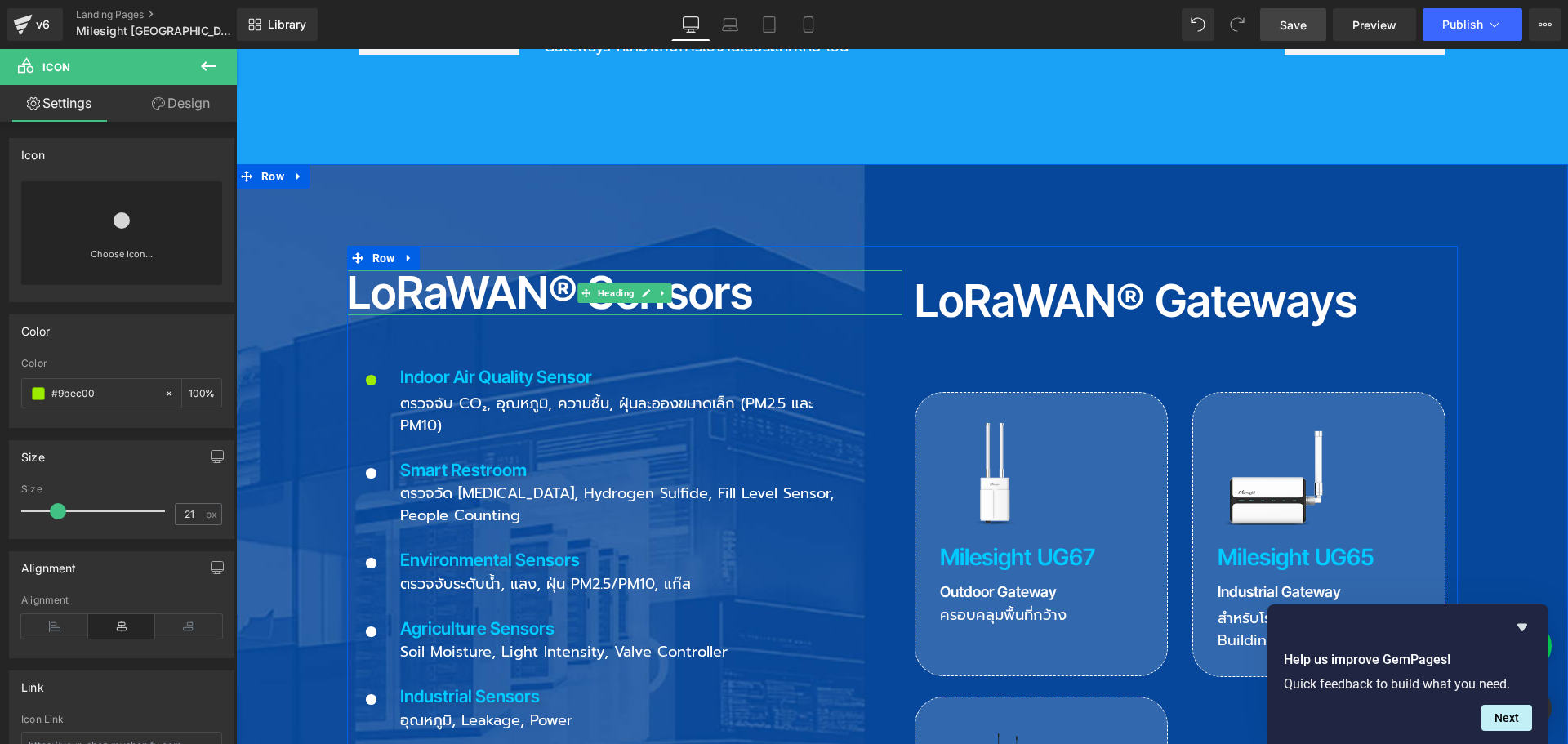
scroll to position [1796, 0]
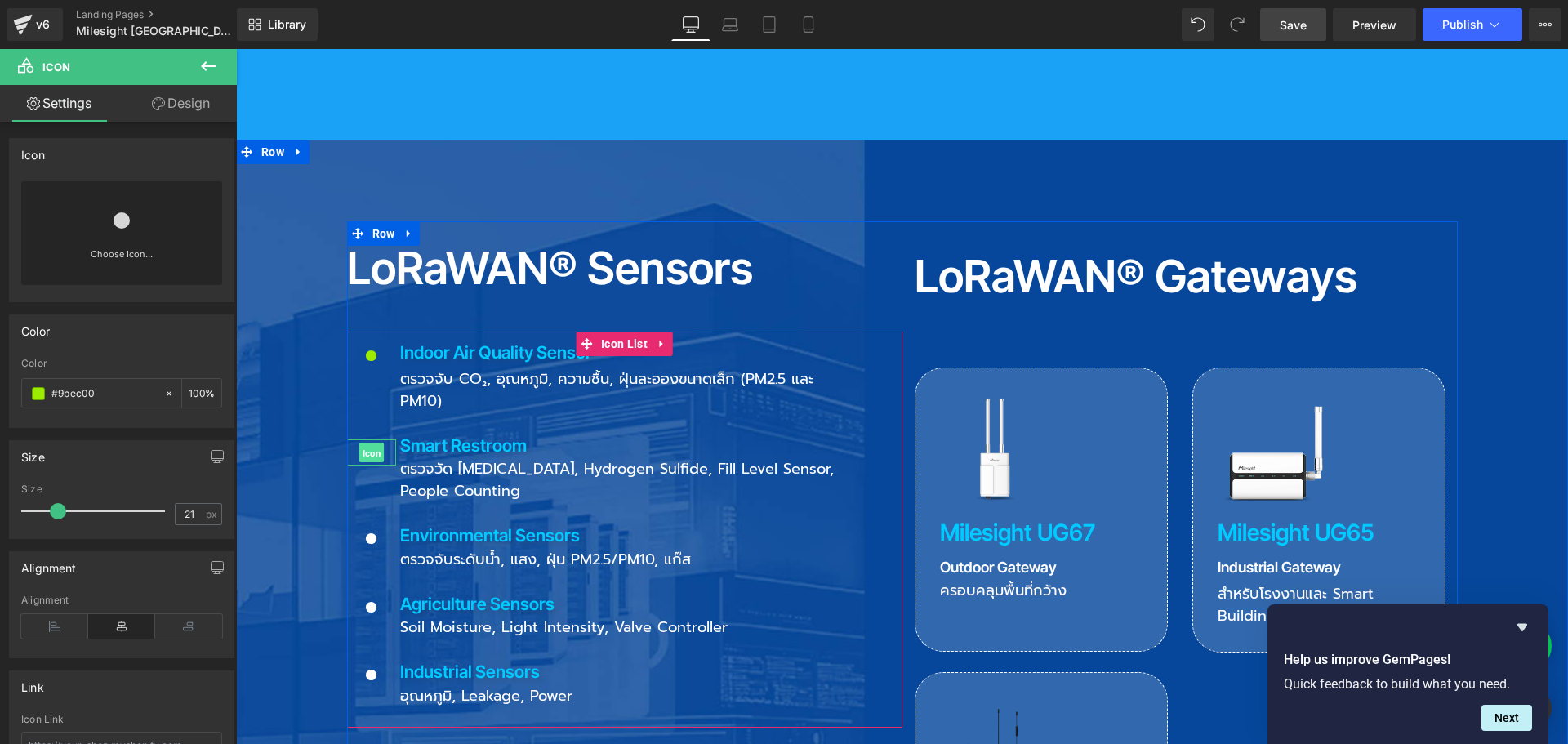
click at [363, 443] on span "Icon" at bounding box center [371, 452] width 25 height 19
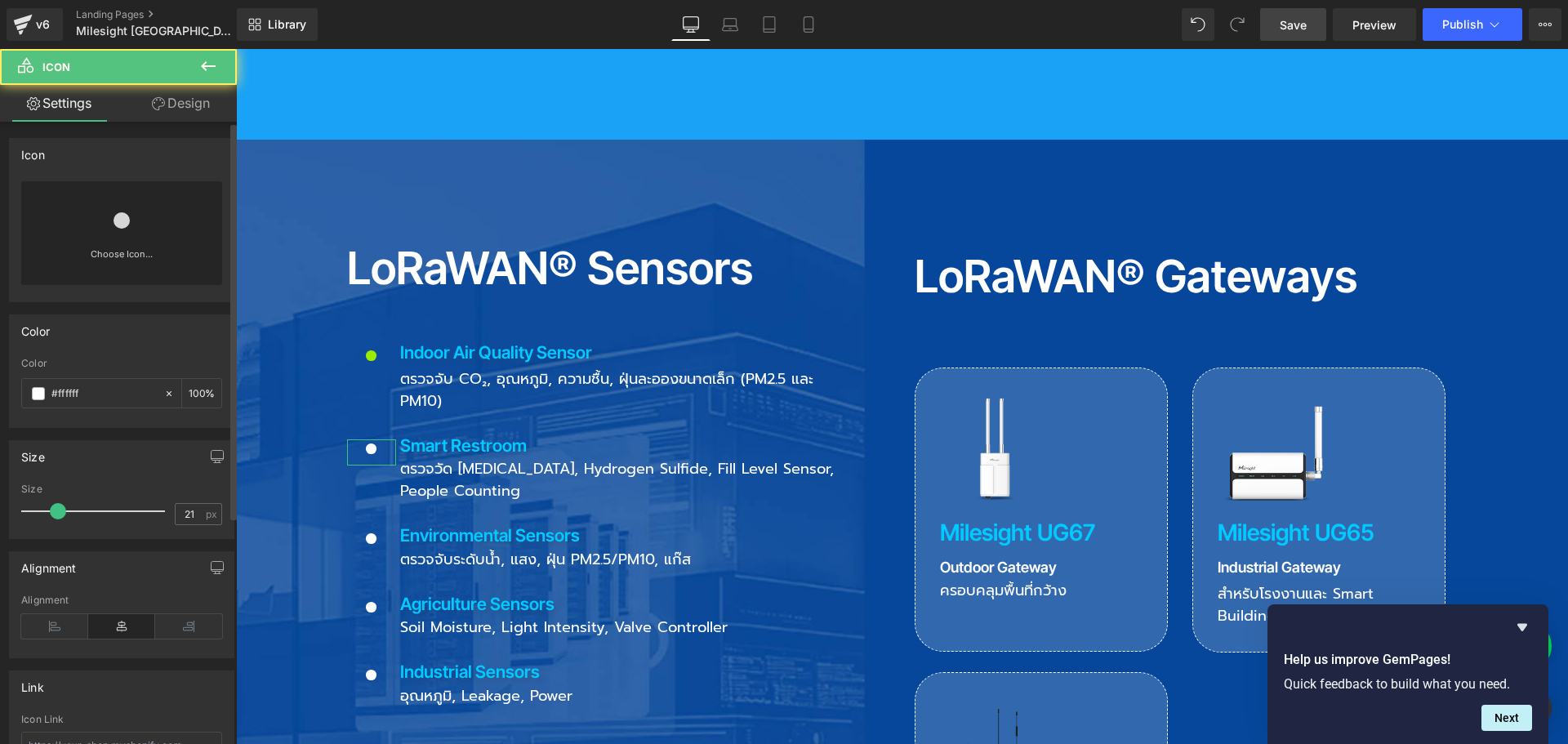
drag, startPoint x: 121, startPoint y: 399, endPoint x: 1, endPoint y: 399, distance: 120.0
click at [1, 399] on div "Color rgb(255, 255, 255) Color #ffffff 100 %" at bounding box center [122, 365] width 244 height 126
paste input "9bec00"
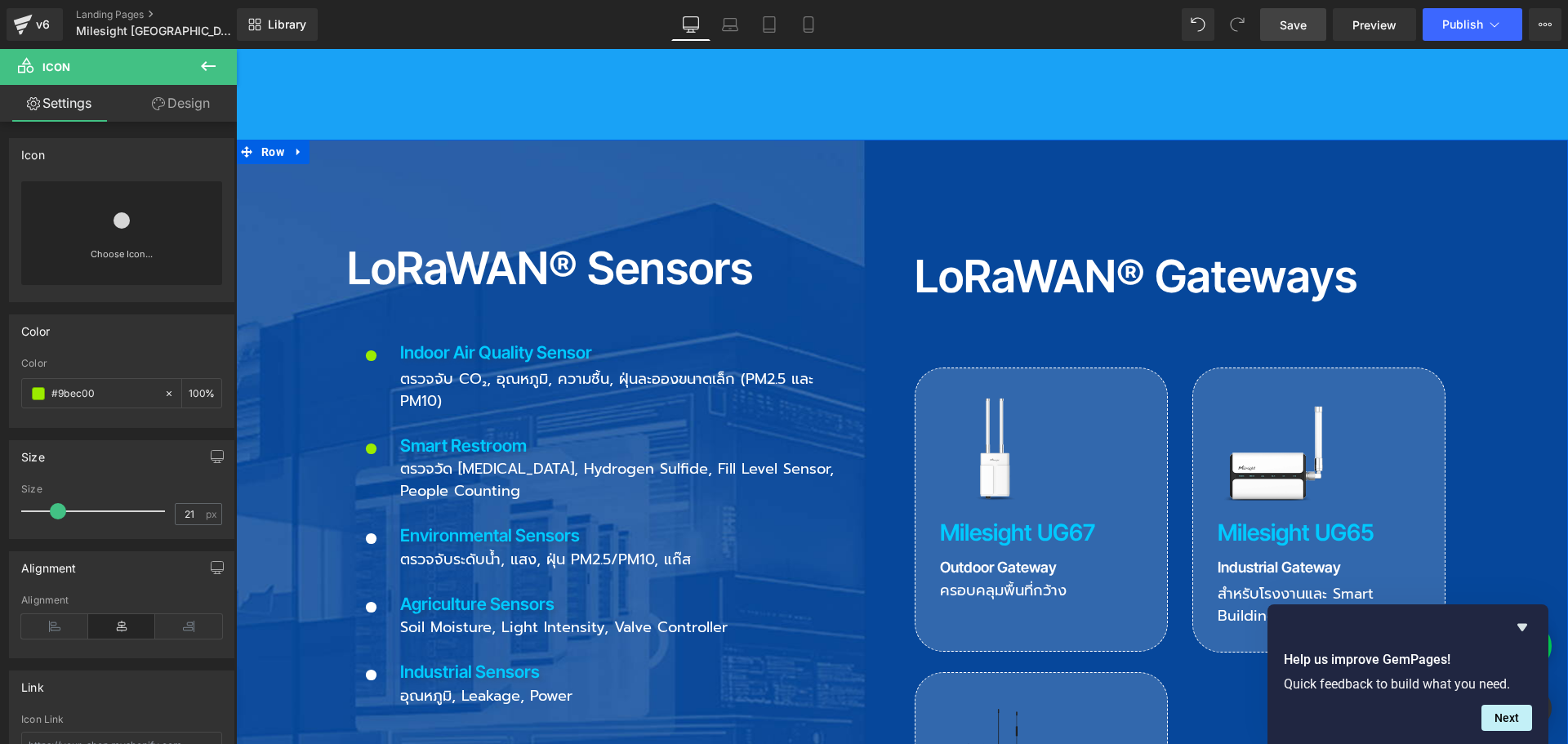
scroll to position [1960, 0]
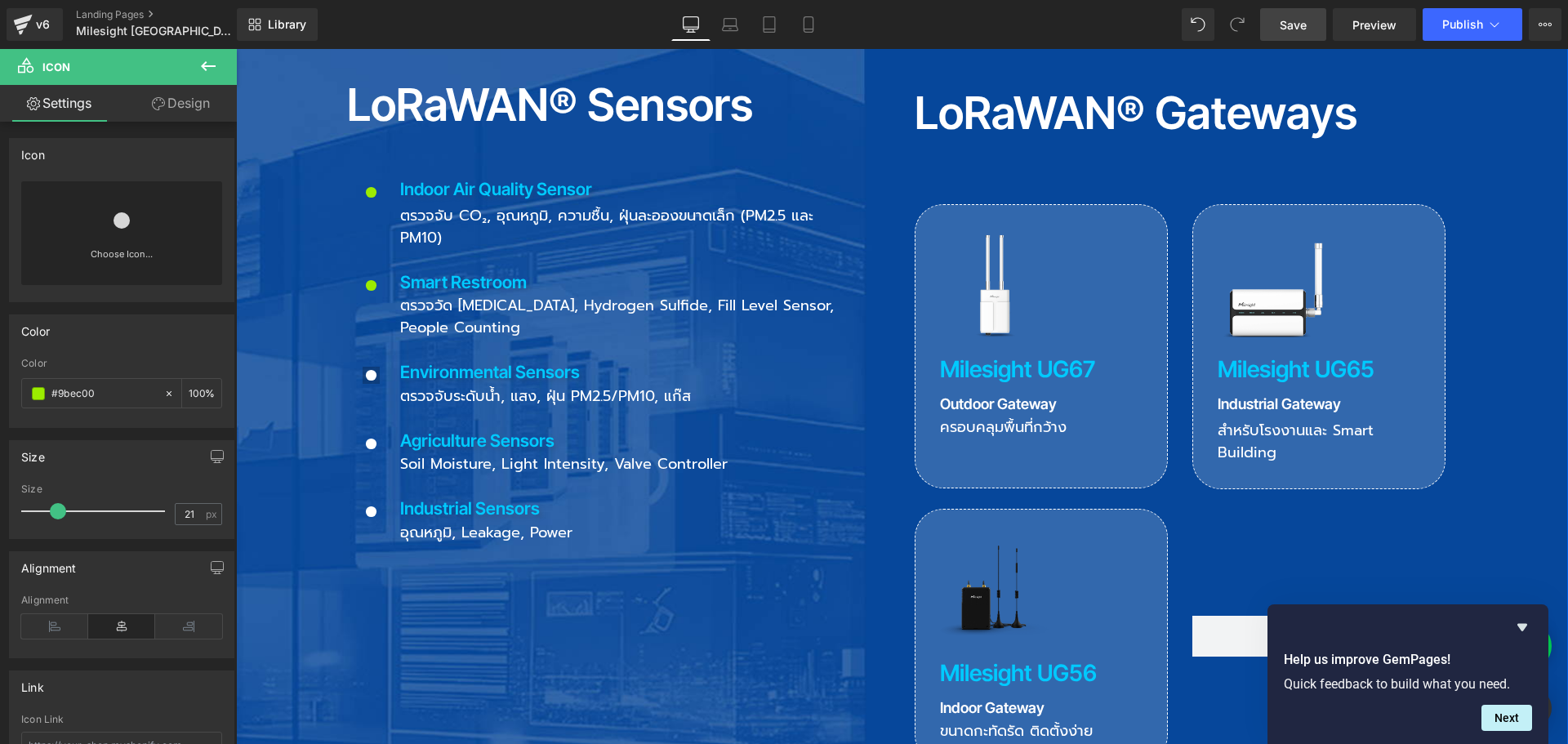
click at [366, 366] on div "Icon" at bounding box center [371, 379] width 49 height 26
drag, startPoint x: 115, startPoint y: 391, endPoint x: 21, endPoint y: 391, distance: 94.0
click at [21, 391] on div "#ffffff 100 %" at bounding box center [122, 393] width 201 height 30
paste input "9bec00"
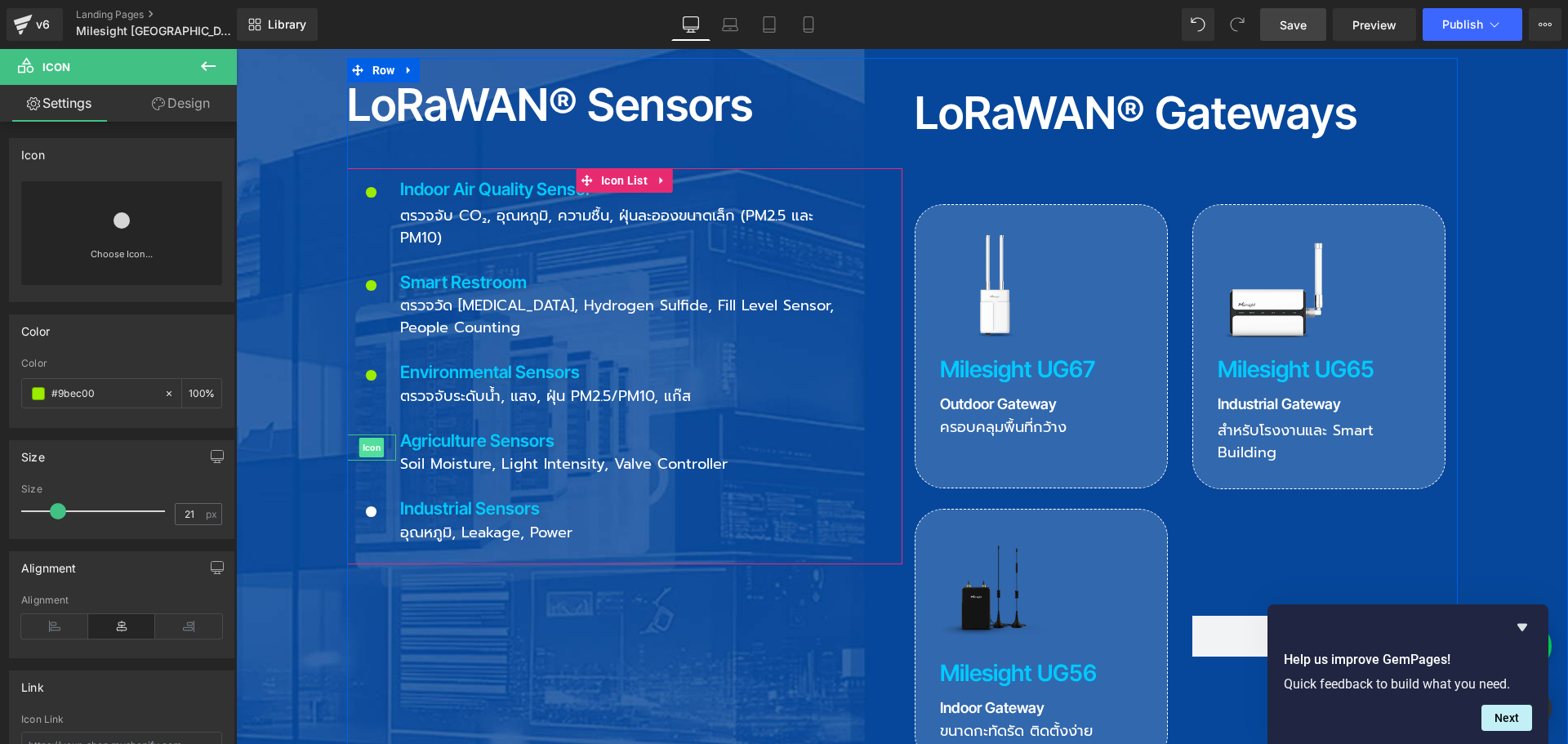
click at [368, 437] on span "Icon" at bounding box center [371, 447] width 25 height 19
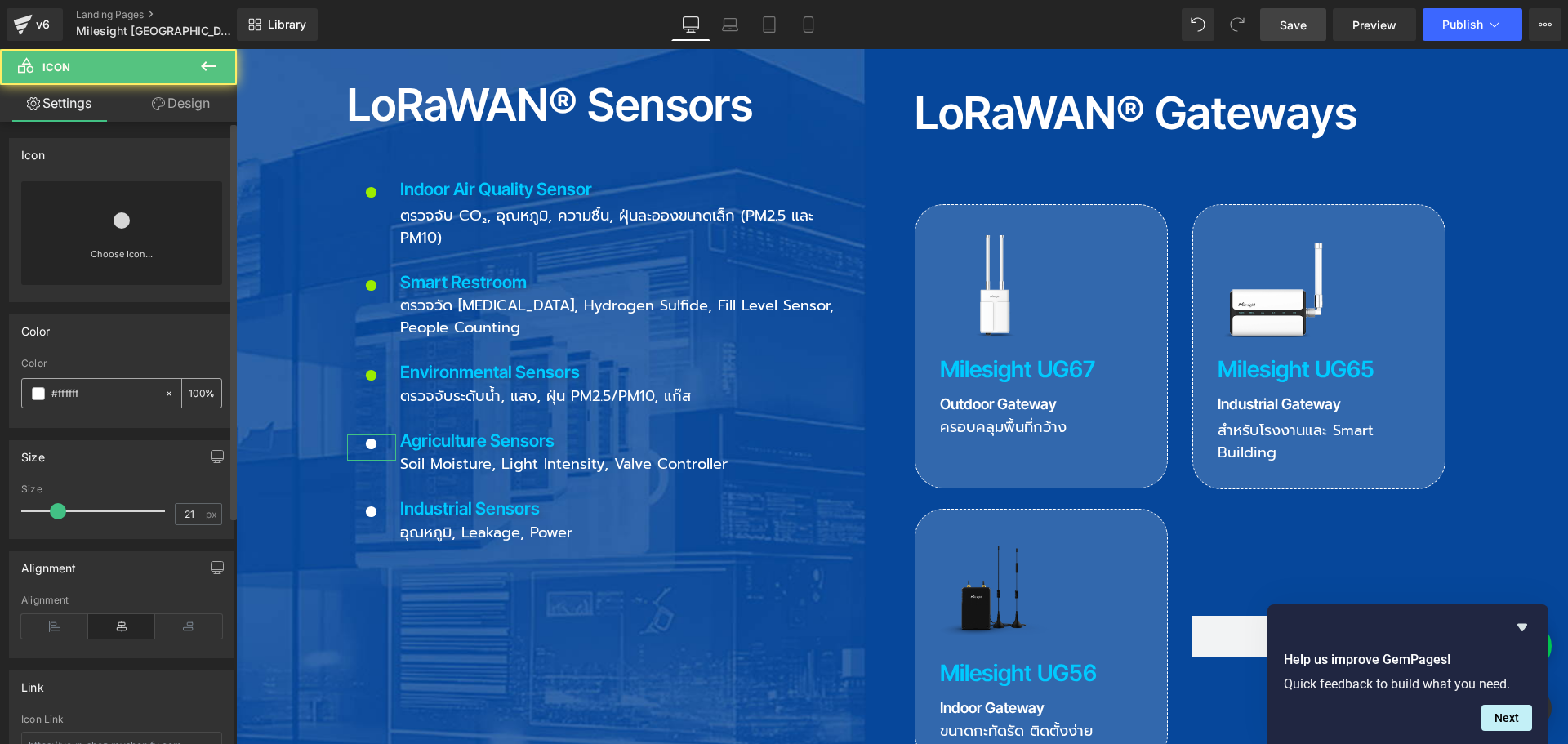
drag, startPoint x: 114, startPoint y: 392, endPoint x: 28, endPoint y: 392, distance: 86.0
click at [28, 392] on div "#ffffff" at bounding box center [92, 393] width 142 height 28
paste input "9bec00"
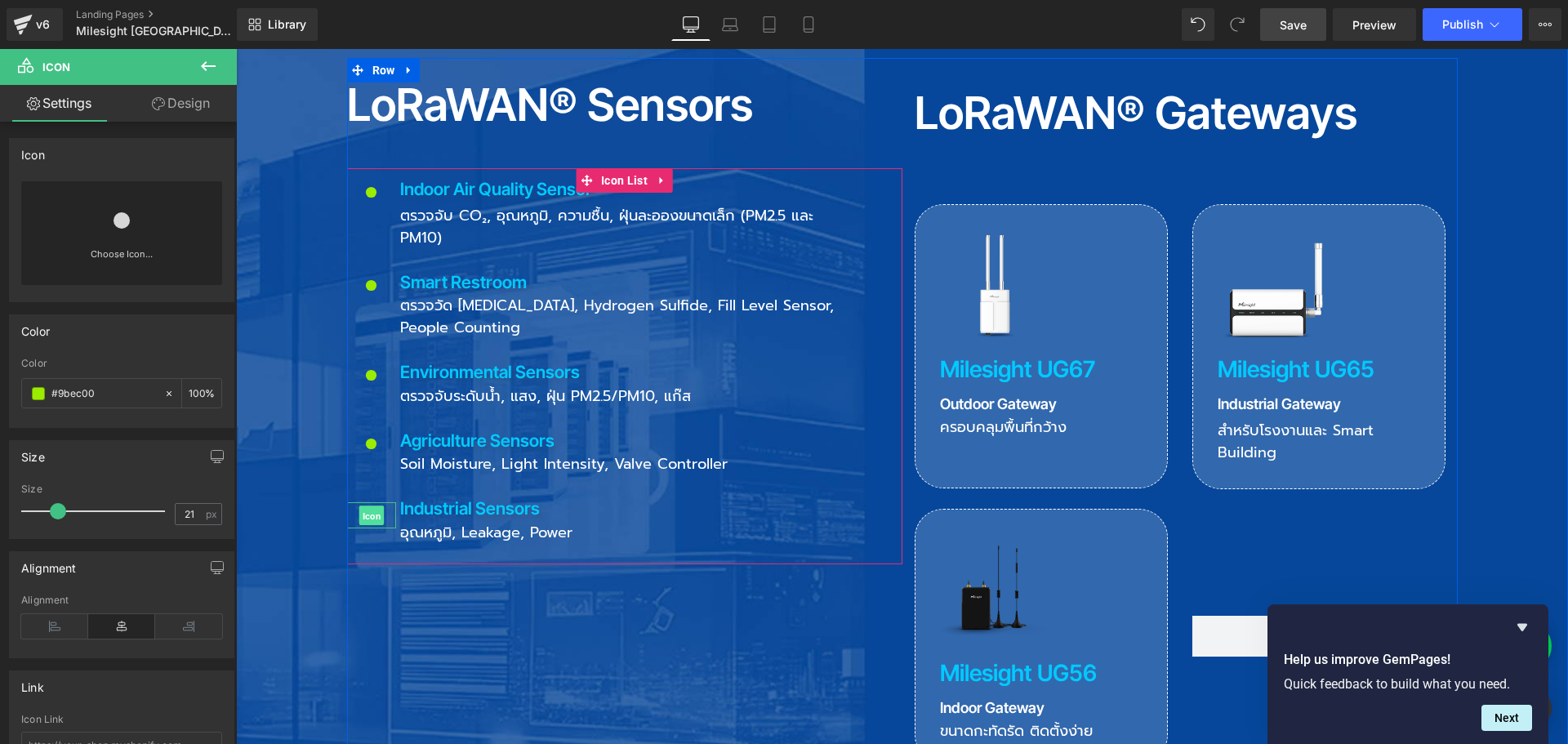
click at [365, 506] on span "Icon" at bounding box center [371, 515] width 25 height 19
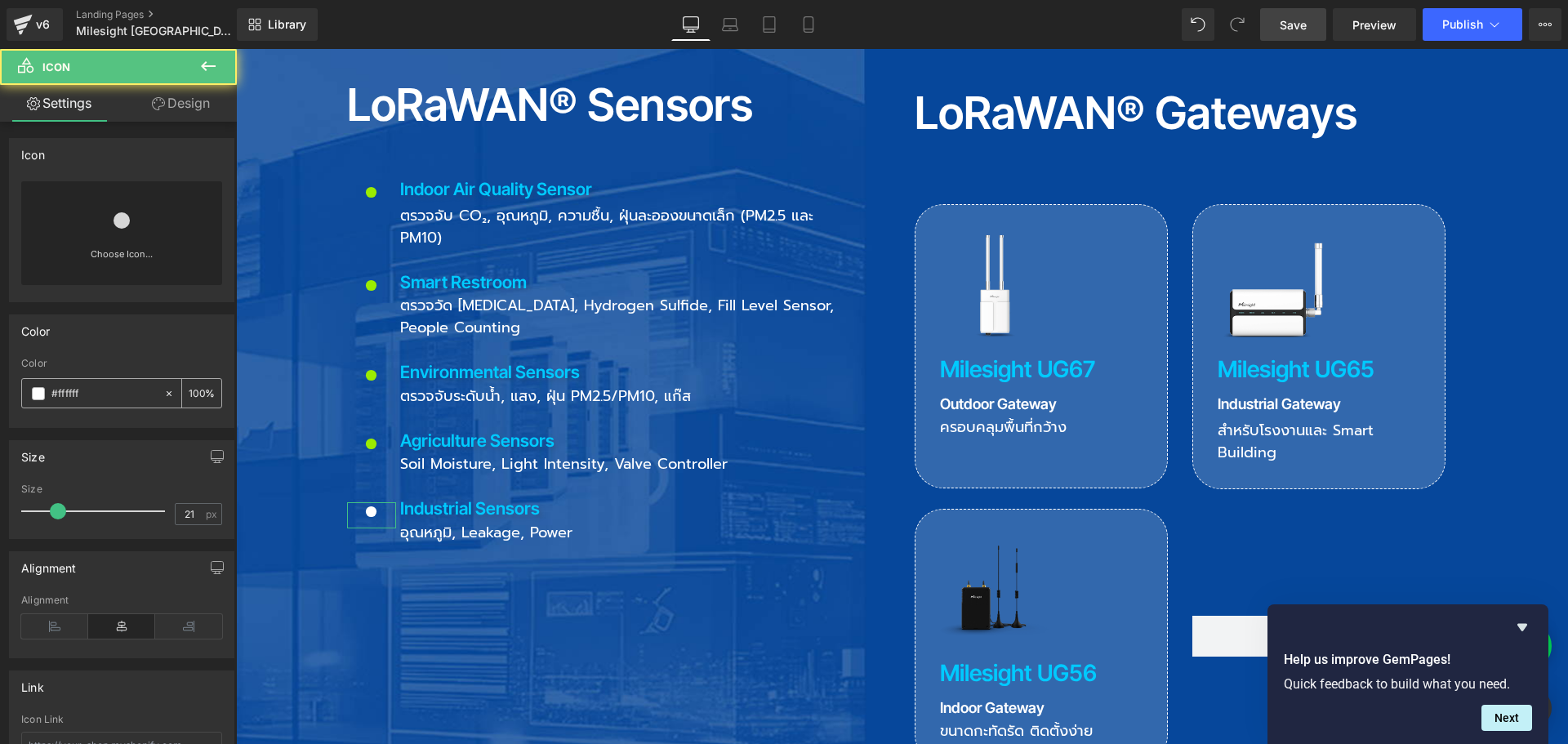
drag, startPoint x: 129, startPoint y: 388, endPoint x: 35, endPoint y: 397, distance: 94.4
click at [35, 397] on div "#ffffff" at bounding box center [92, 393] width 142 height 28
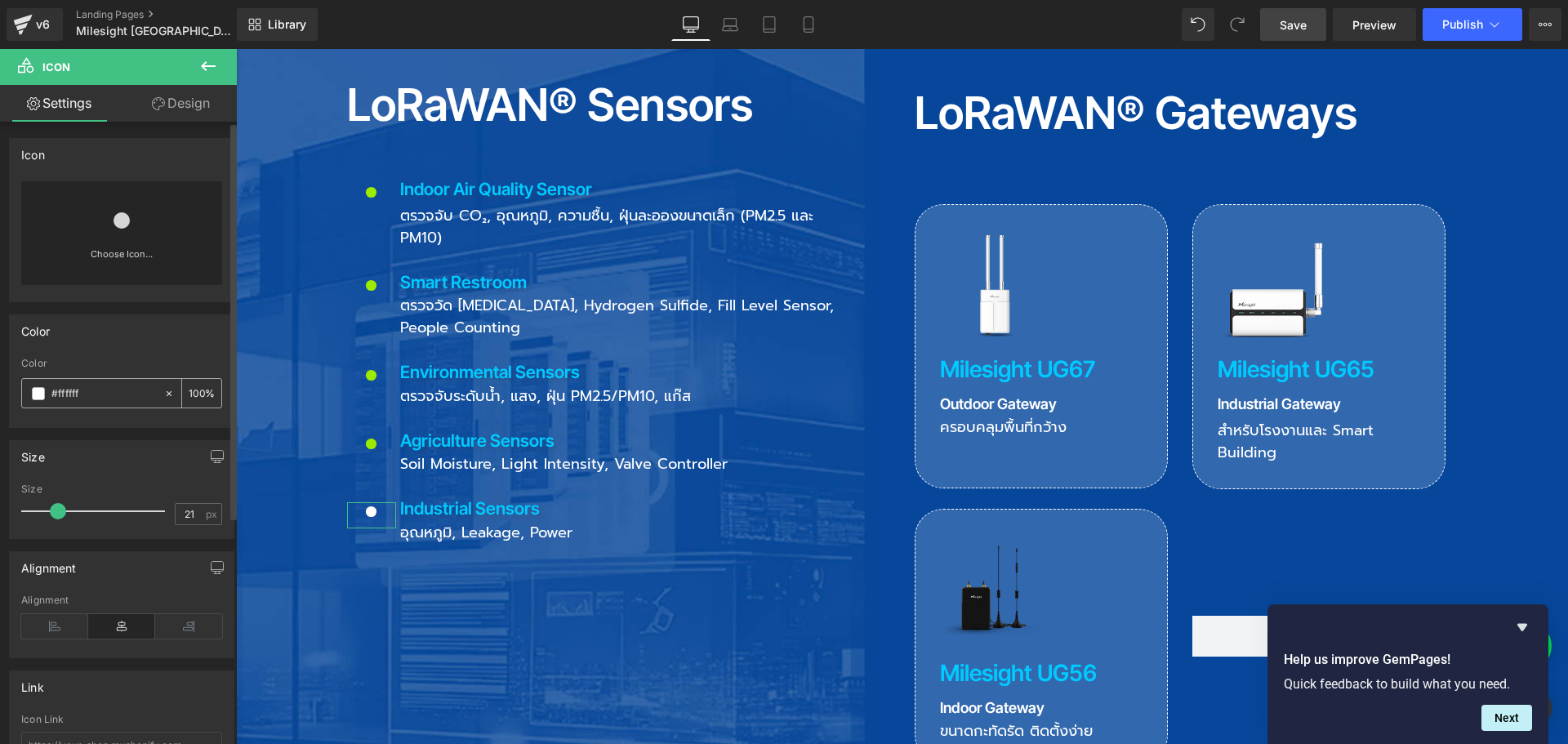
paste input "9bec00"
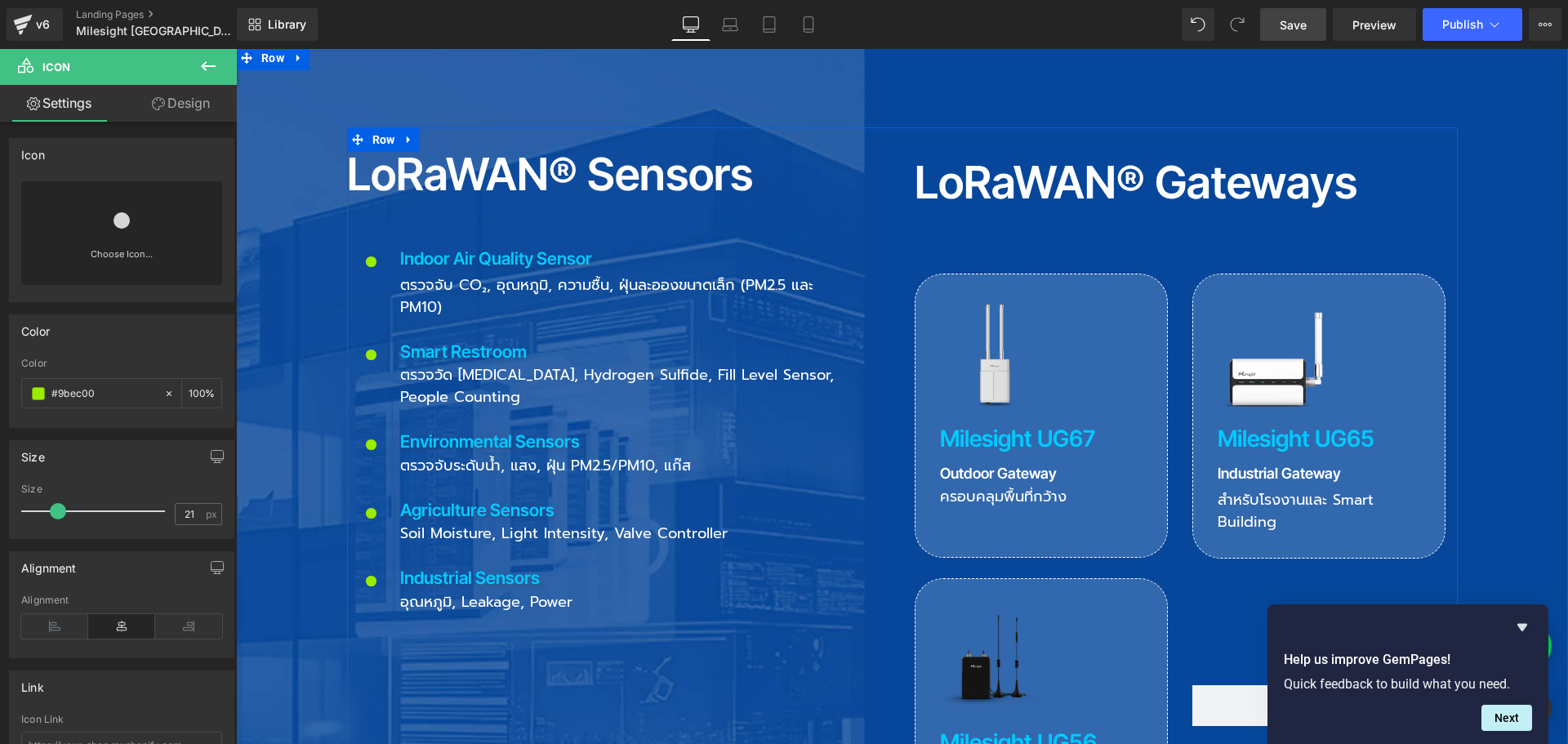
scroll to position [1878, 0]
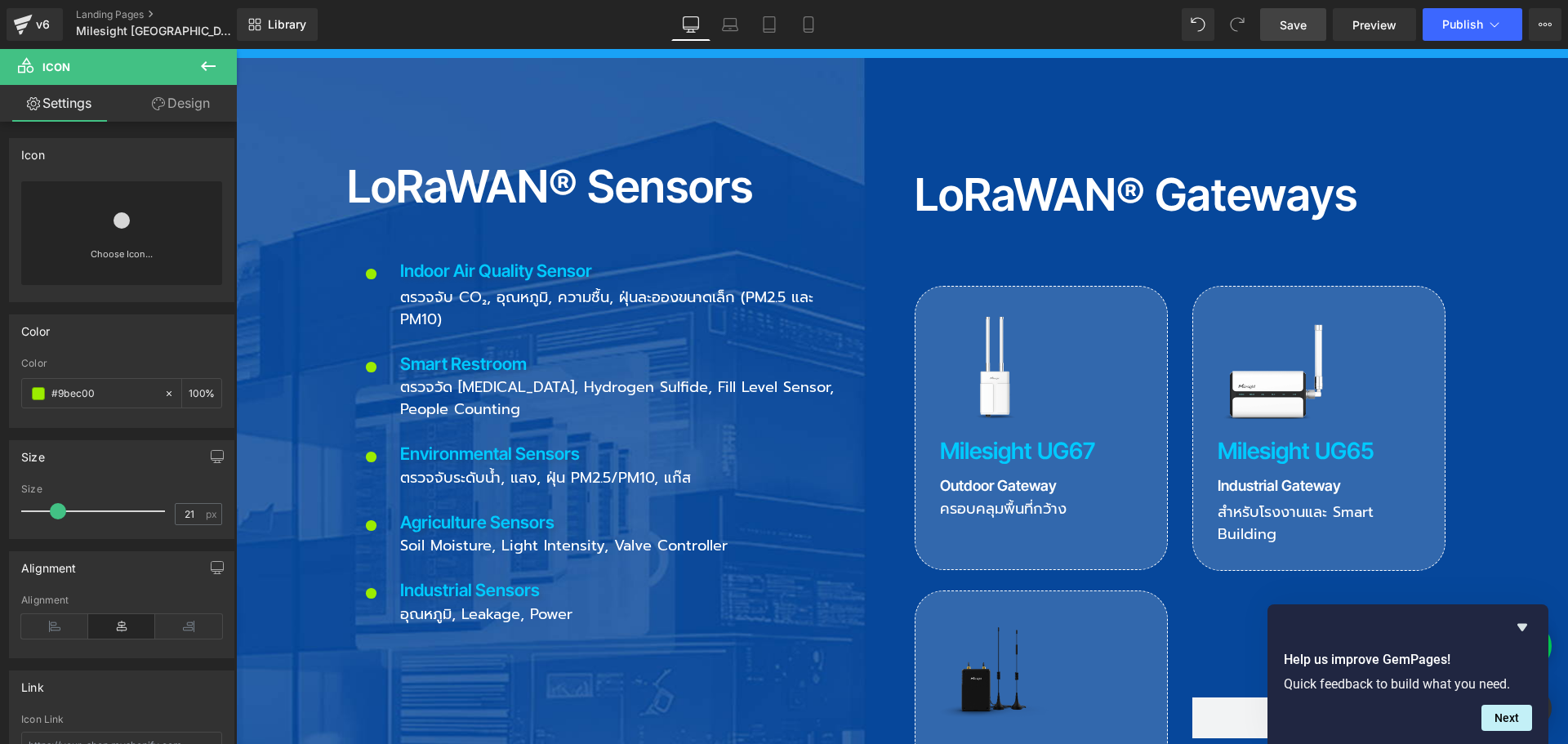
click at [1311, 30] on link "Save" at bounding box center [1293, 24] width 66 height 33
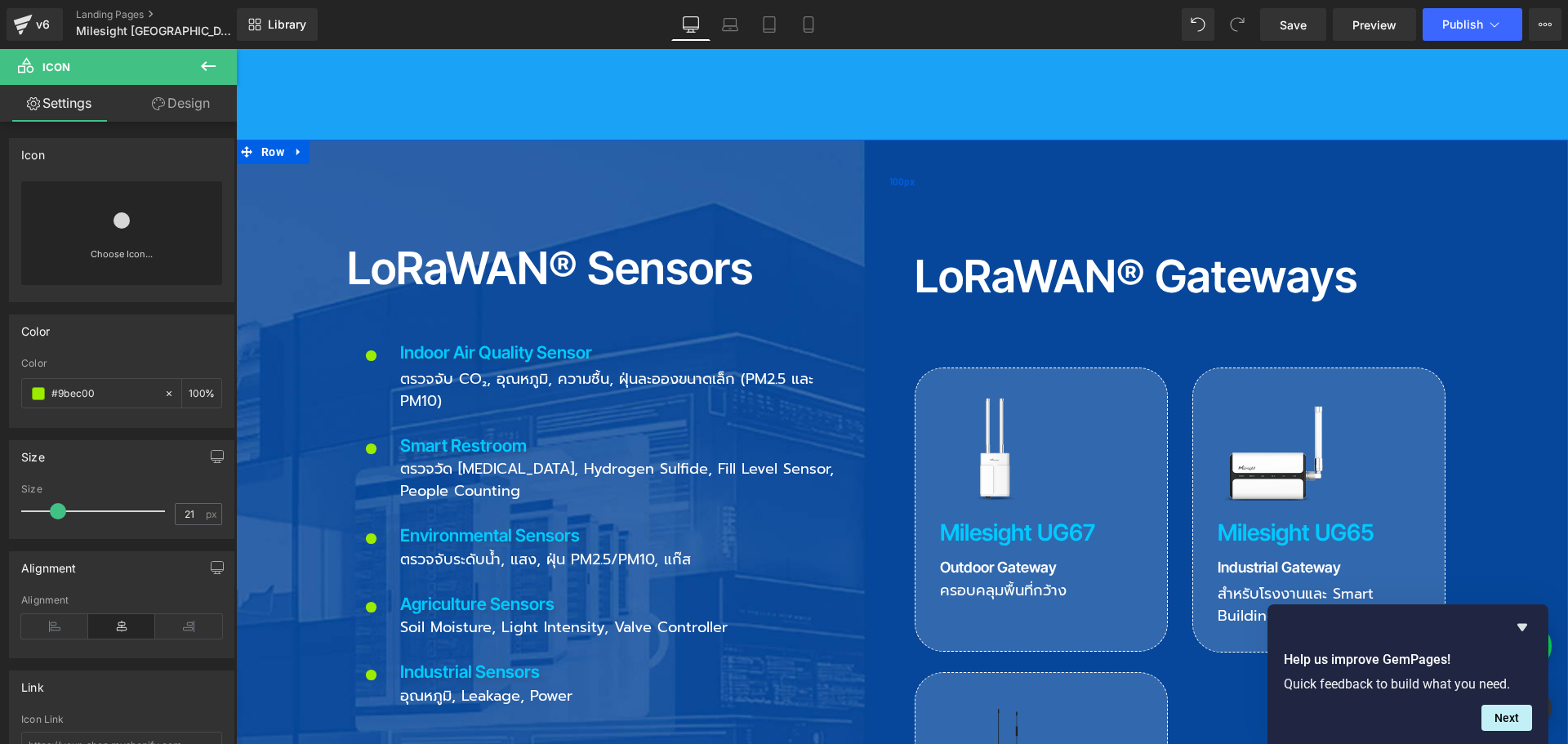
scroll to position [1960, 0]
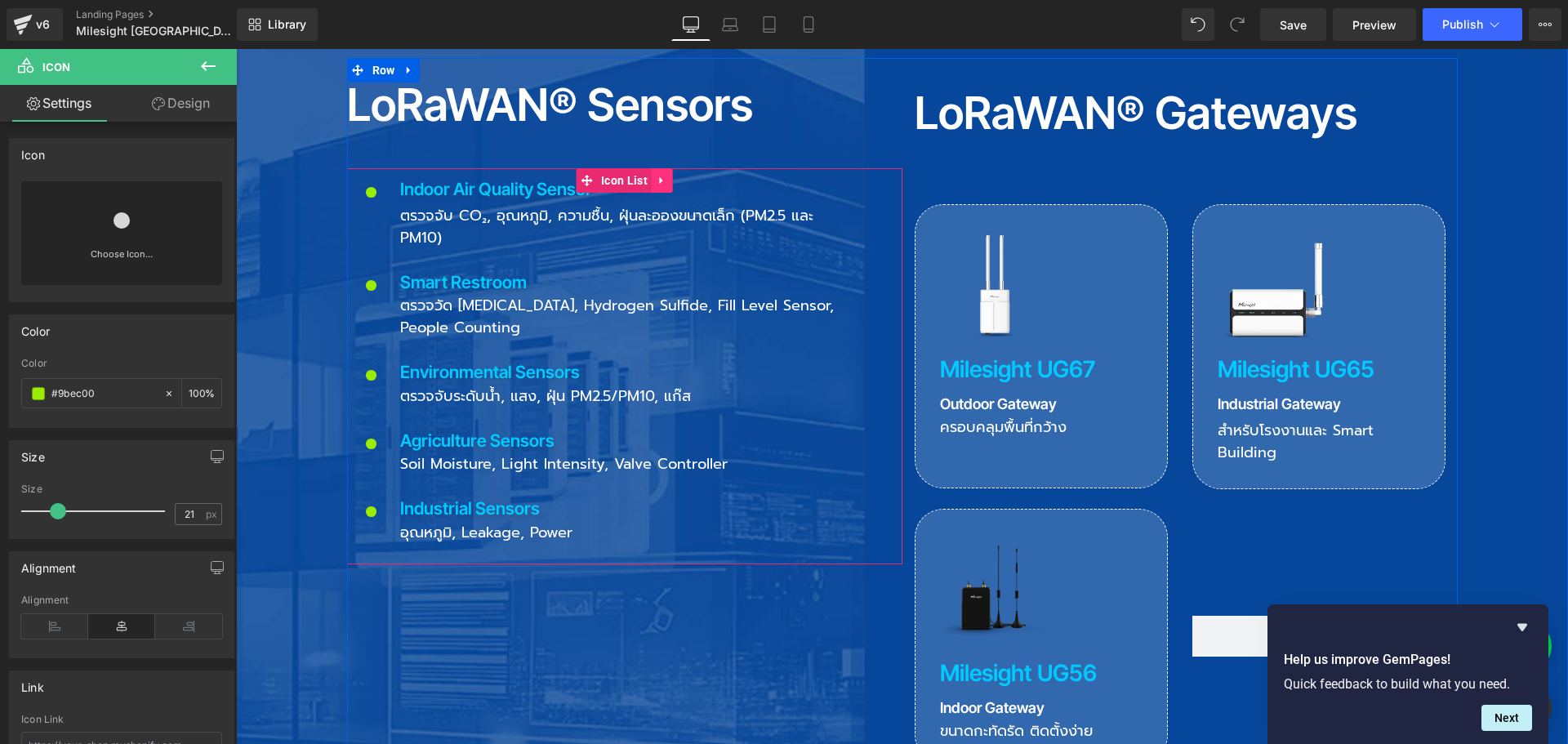
click at [660, 177] on icon at bounding box center [661, 180] width 3 height 8
click at [646, 175] on icon at bounding box center [652, 181] width 12 height 12
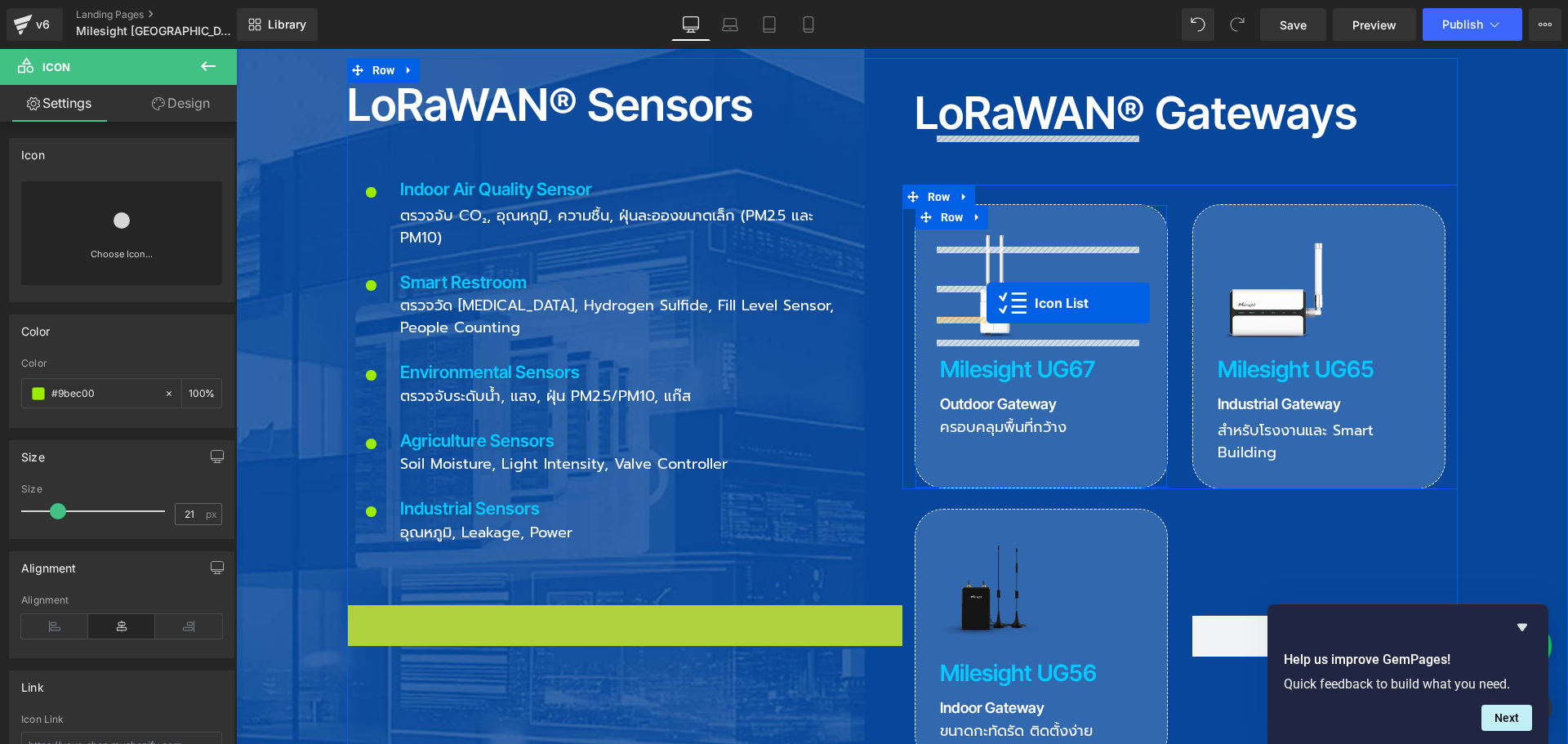
drag, startPoint x: 603, startPoint y: 520, endPoint x: 986, endPoint y: 303, distance: 440.2
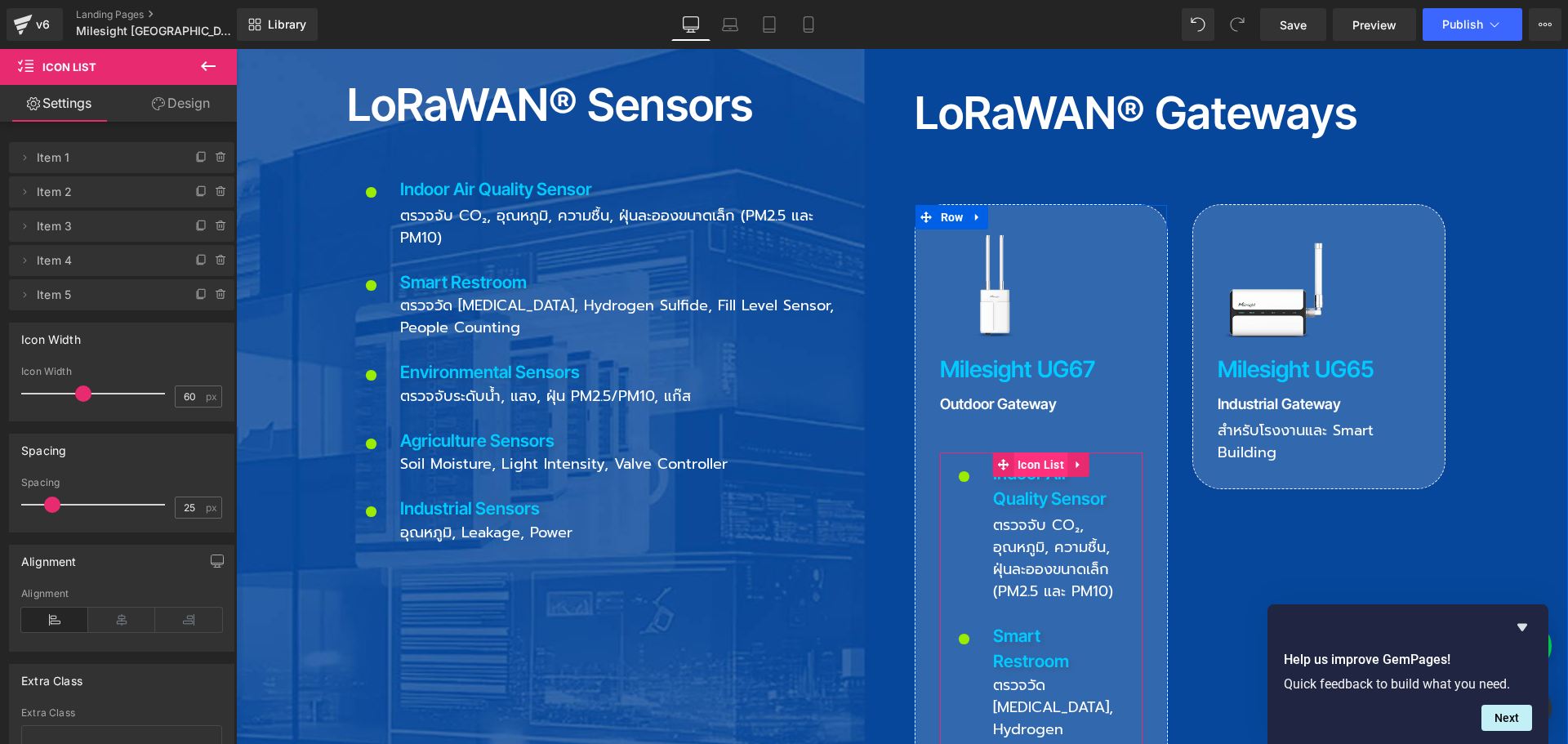
click at [1049, 452] on span "Icon List" at bounding box center [1040, 464] width 54 height 24
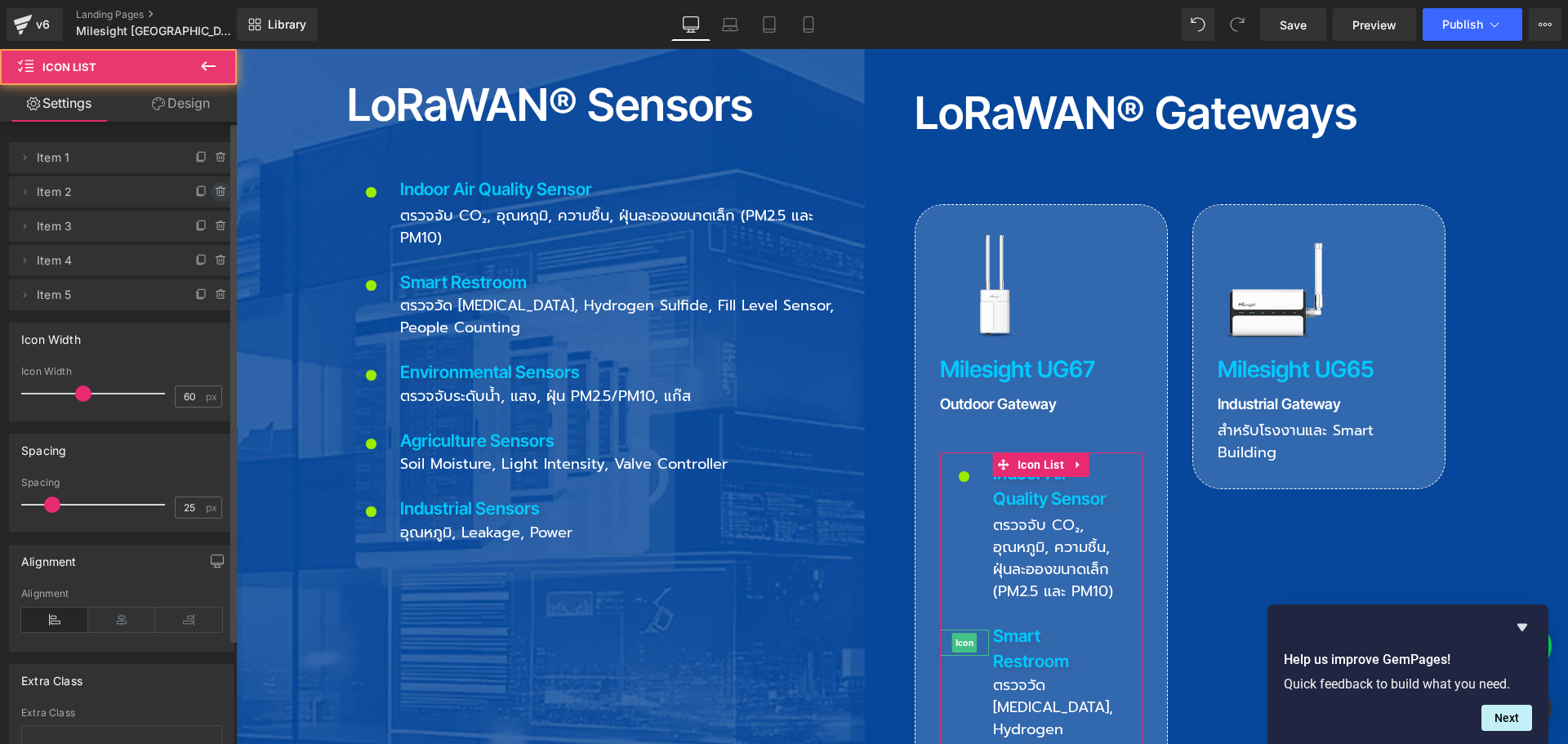
click at [221, 193] on icon at bounding box center [221, 192] width 0 height 3
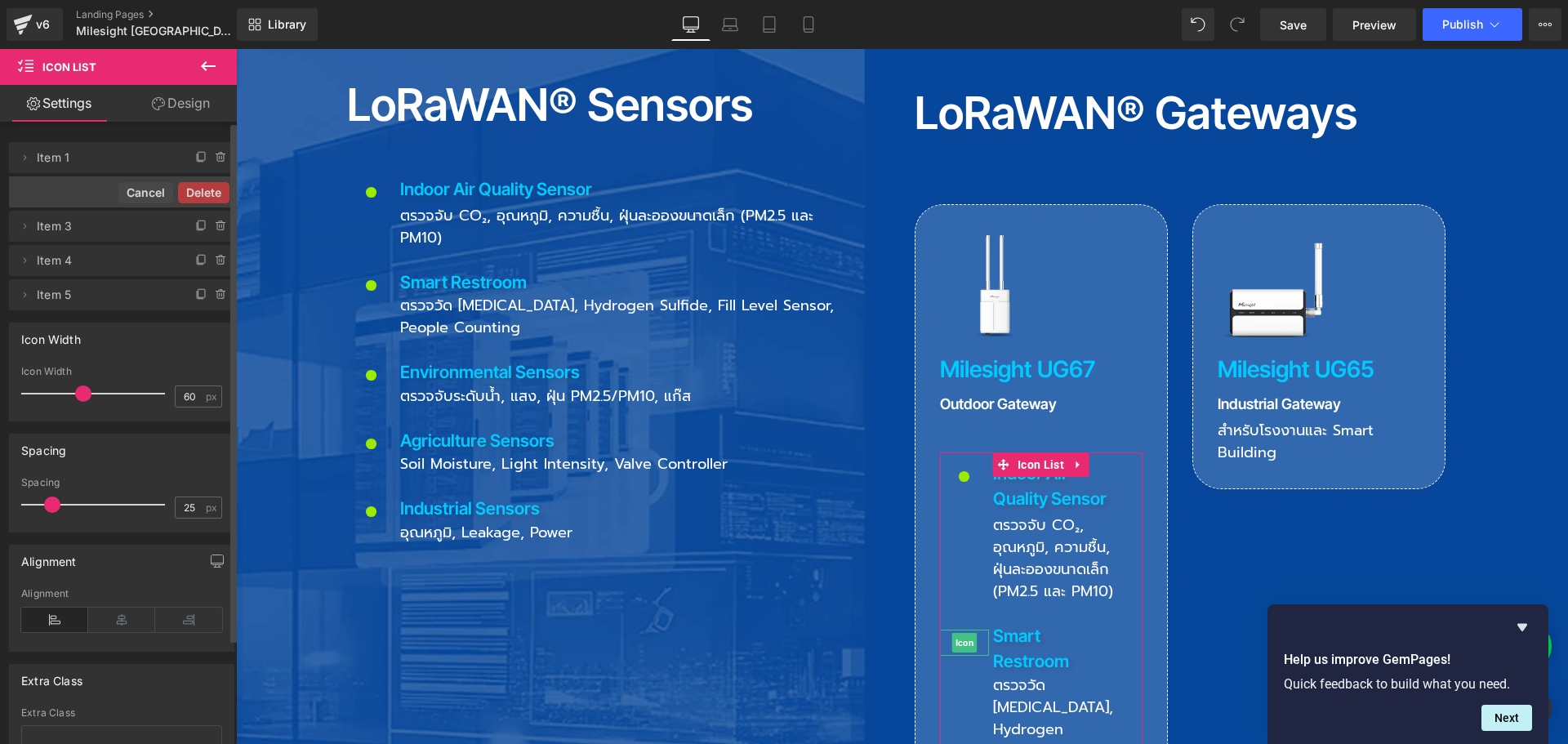
click at [215, 193] on button "Delete" at bounding box center [203, 192] width 51 height 21
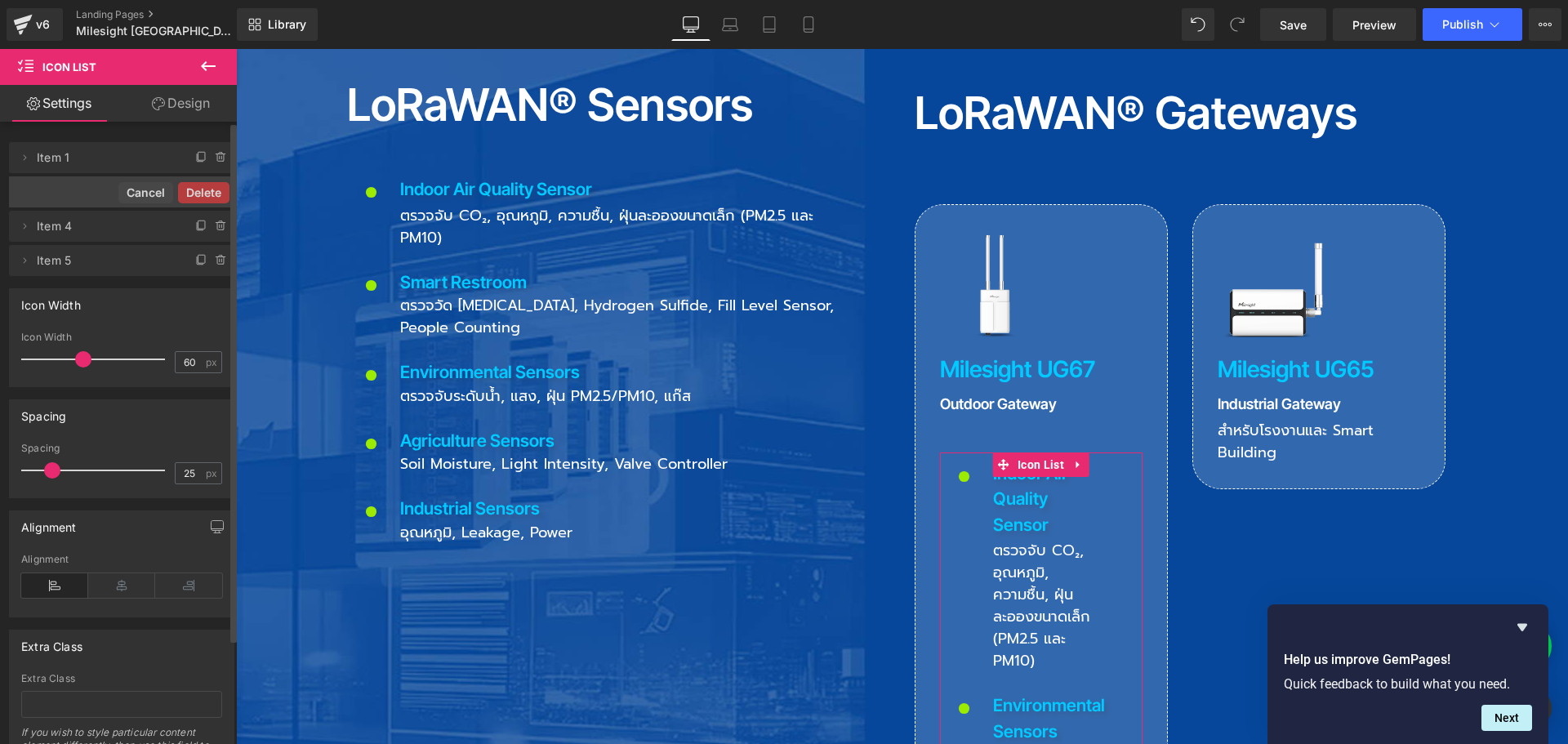
click at [215, 193] on button "Delete" at bounding box center [203, 192] width 51 height 21
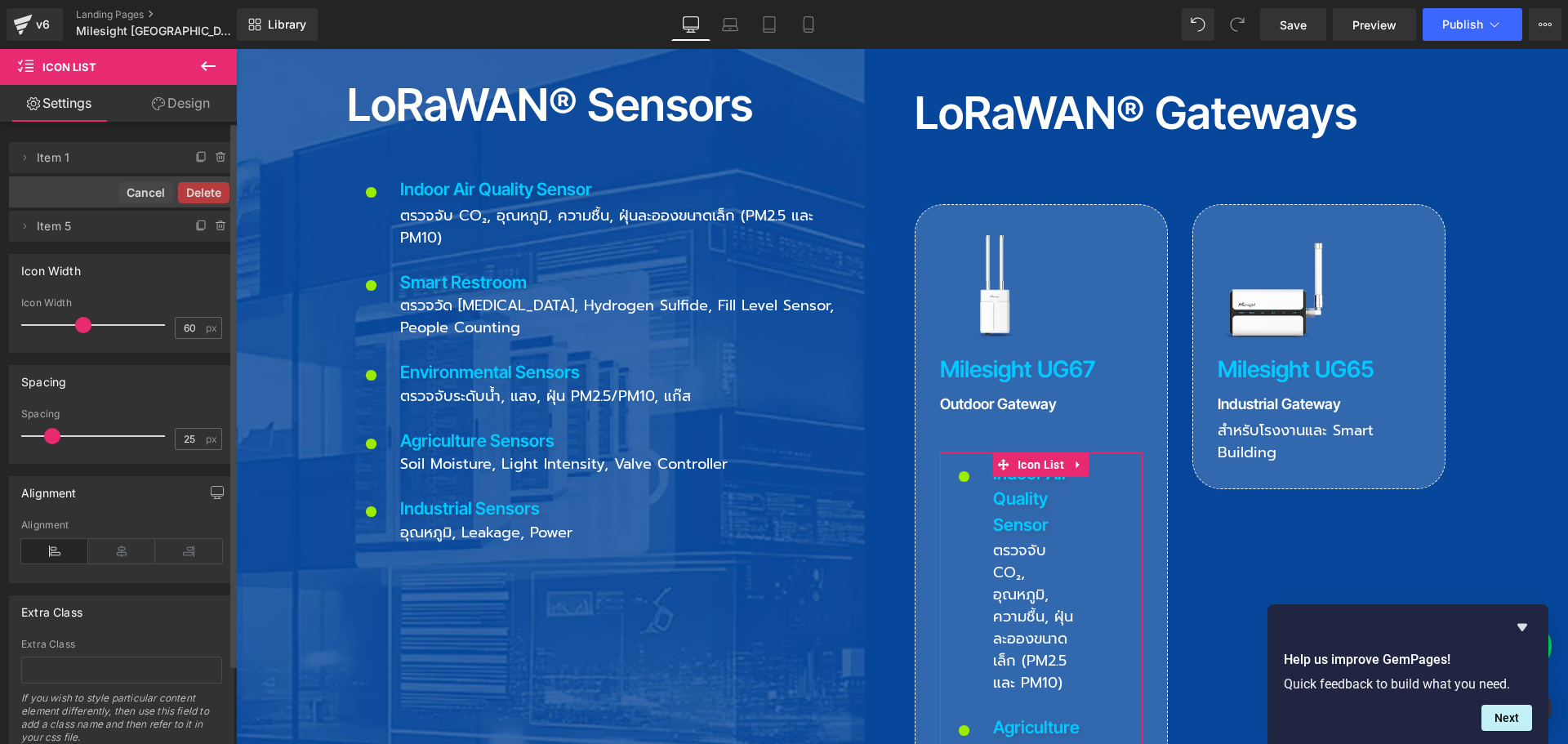
click at [215, 193] on button "Delete" at bounding box center [203, 192] width 51 height 21
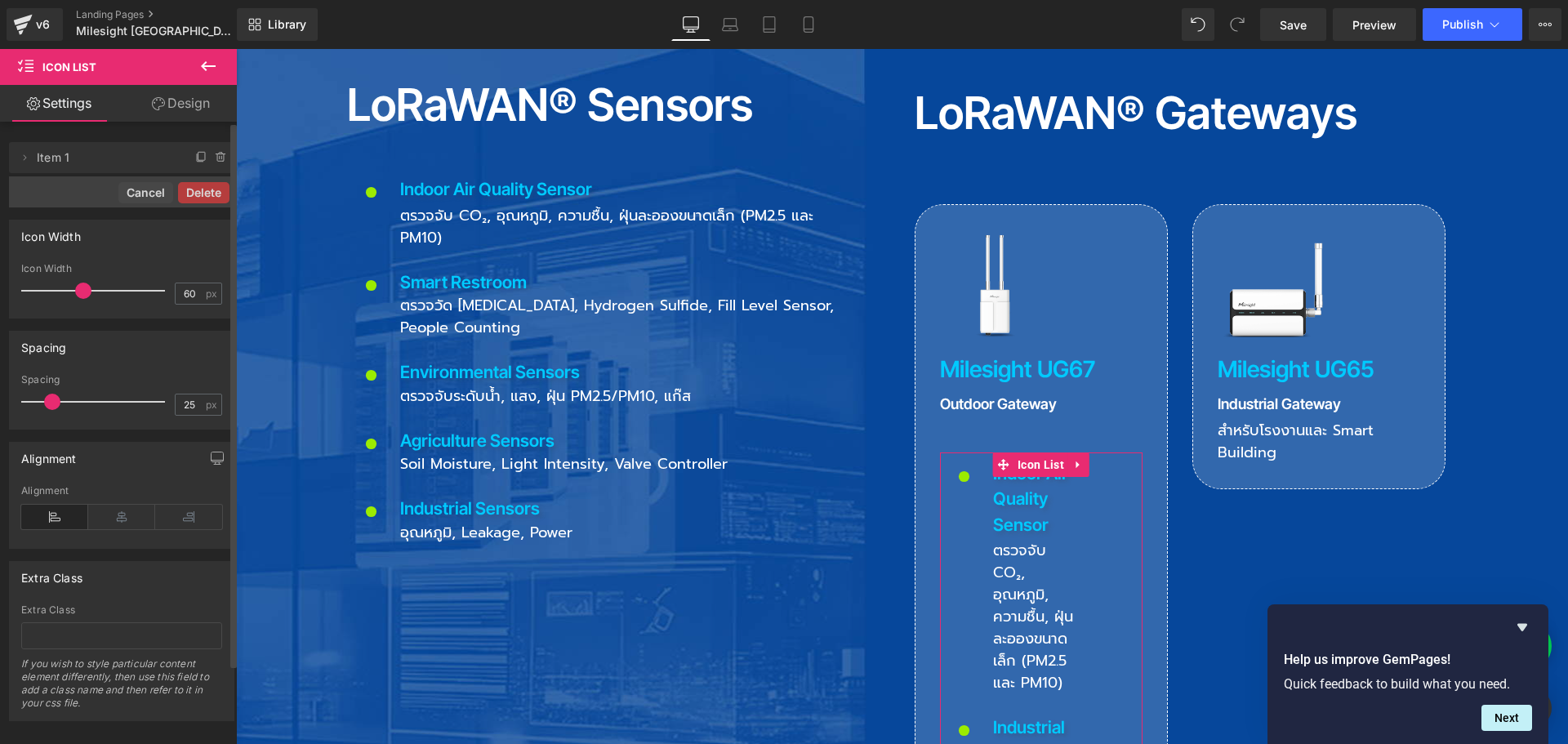
click at [215, 193] on button "Delete" at bounding box center [203, 192] width 51 height 21
click at [215, 220] on div "Icon Width" at bounding box center [122, 235] width 224 height 31
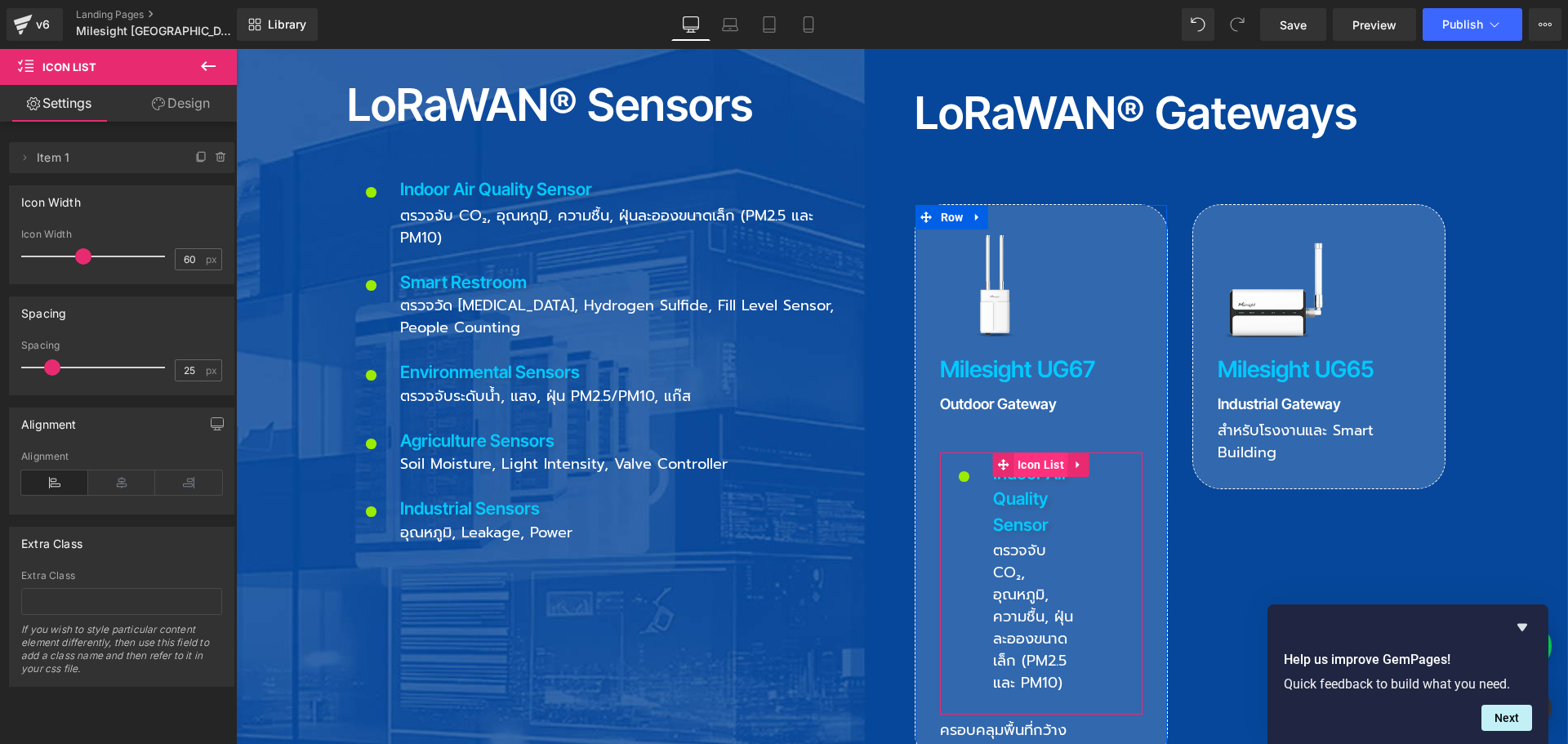
click at [1031, 452] on span "Icon List" at bounding box center [1040, 464] width 54 height 24
click at [1036, 452] on span "Icon List" at bounding box center [1040, 464] width 54 height 24
click at [193, 97] on link "Design" at bounding box center [180, 103] width 118 height 37
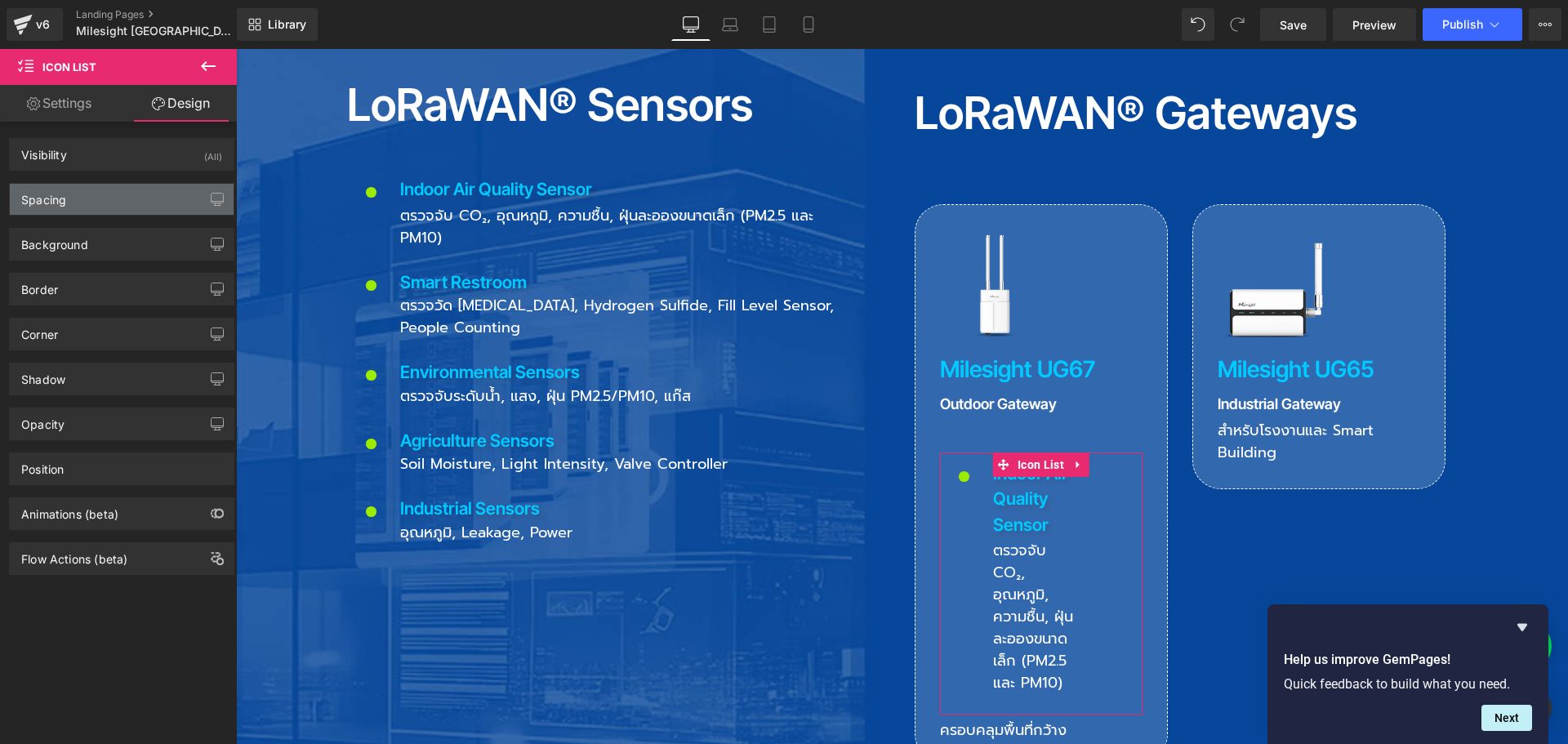
click at [80, 200] on div "Spacing" at bounding box center [122, 199] width 224 height 31
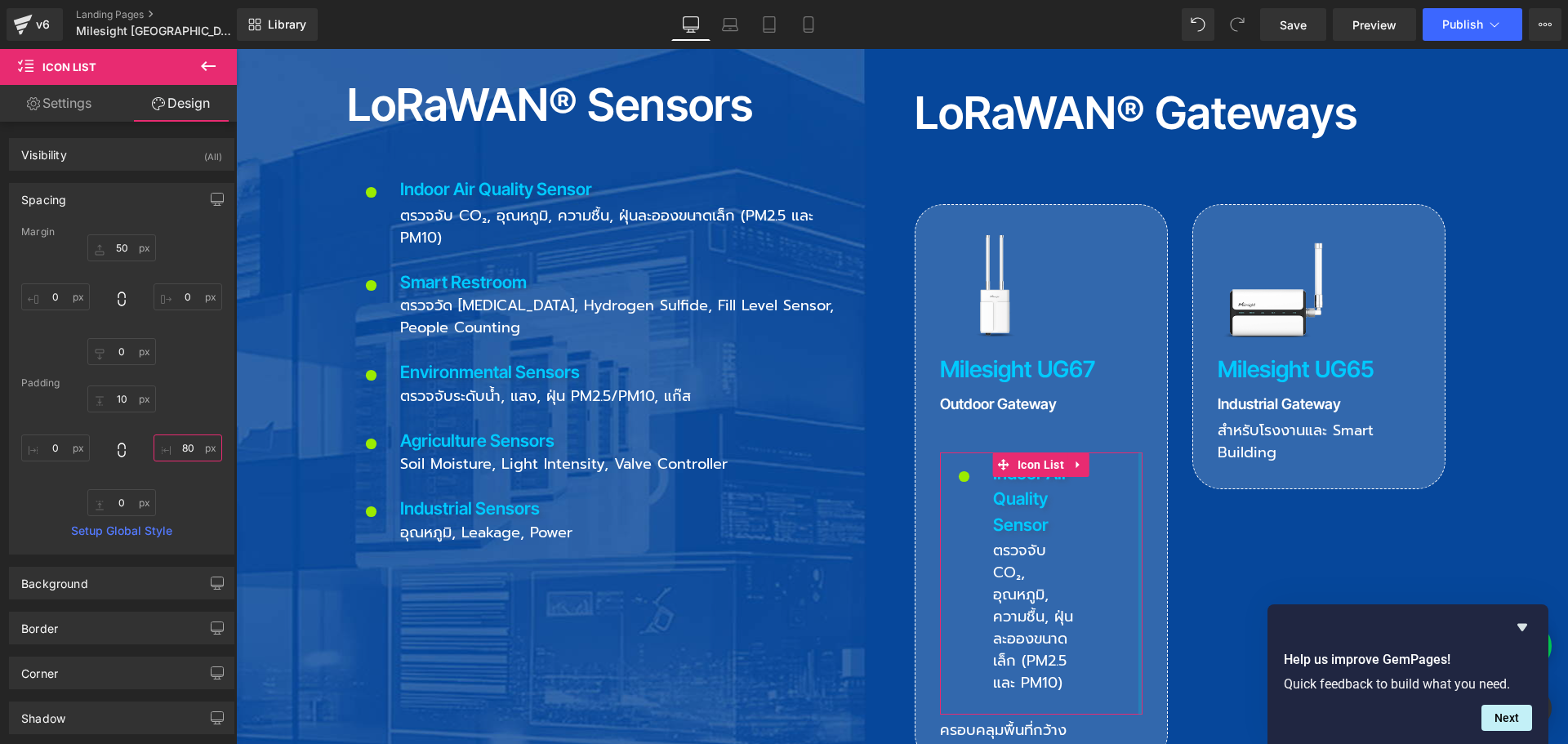
click at [188, 442] on input "80" at bounding box center [188, 447] width 69 height 27
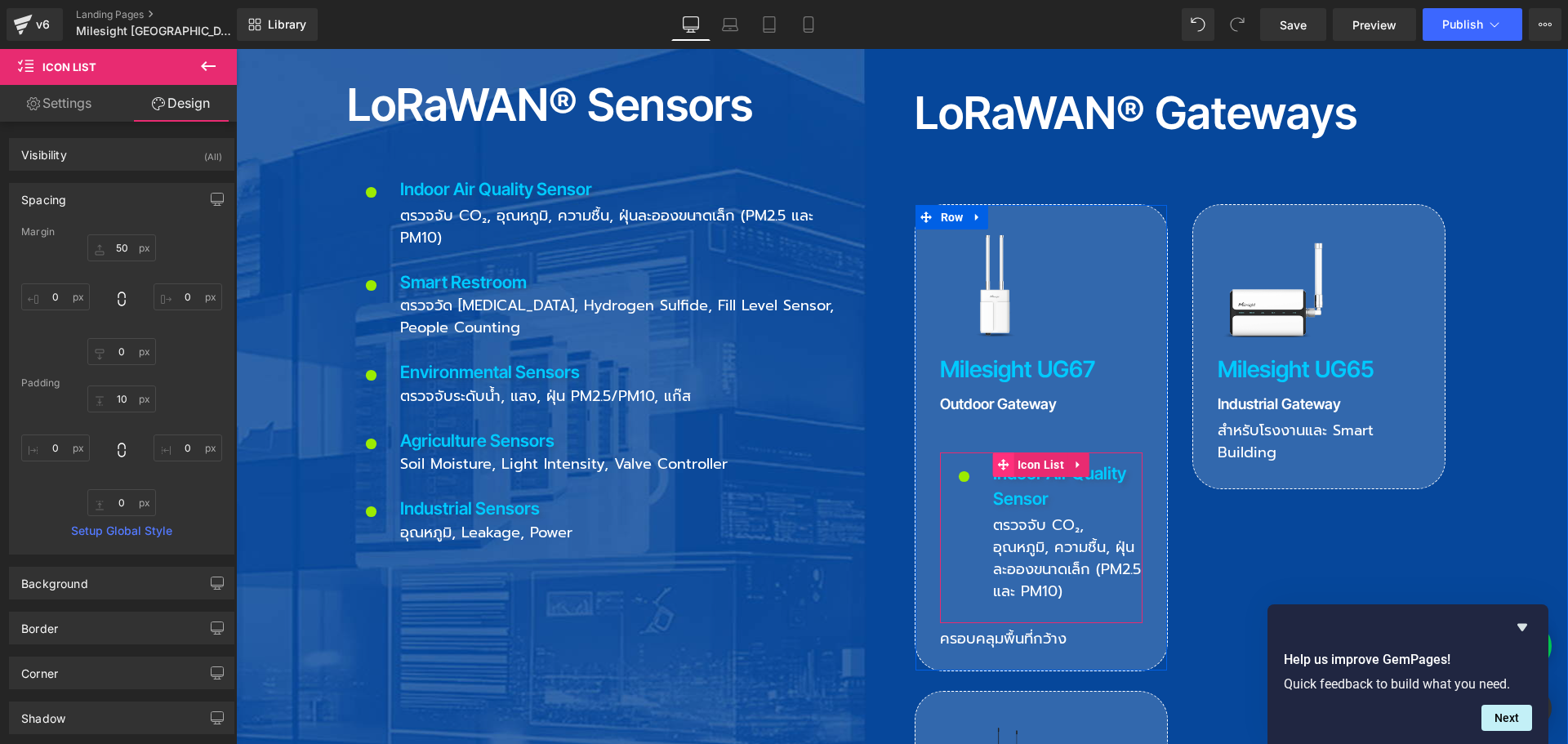
click at [1007, 452] on span at bounding box center [1002, 464] width 21 height 24
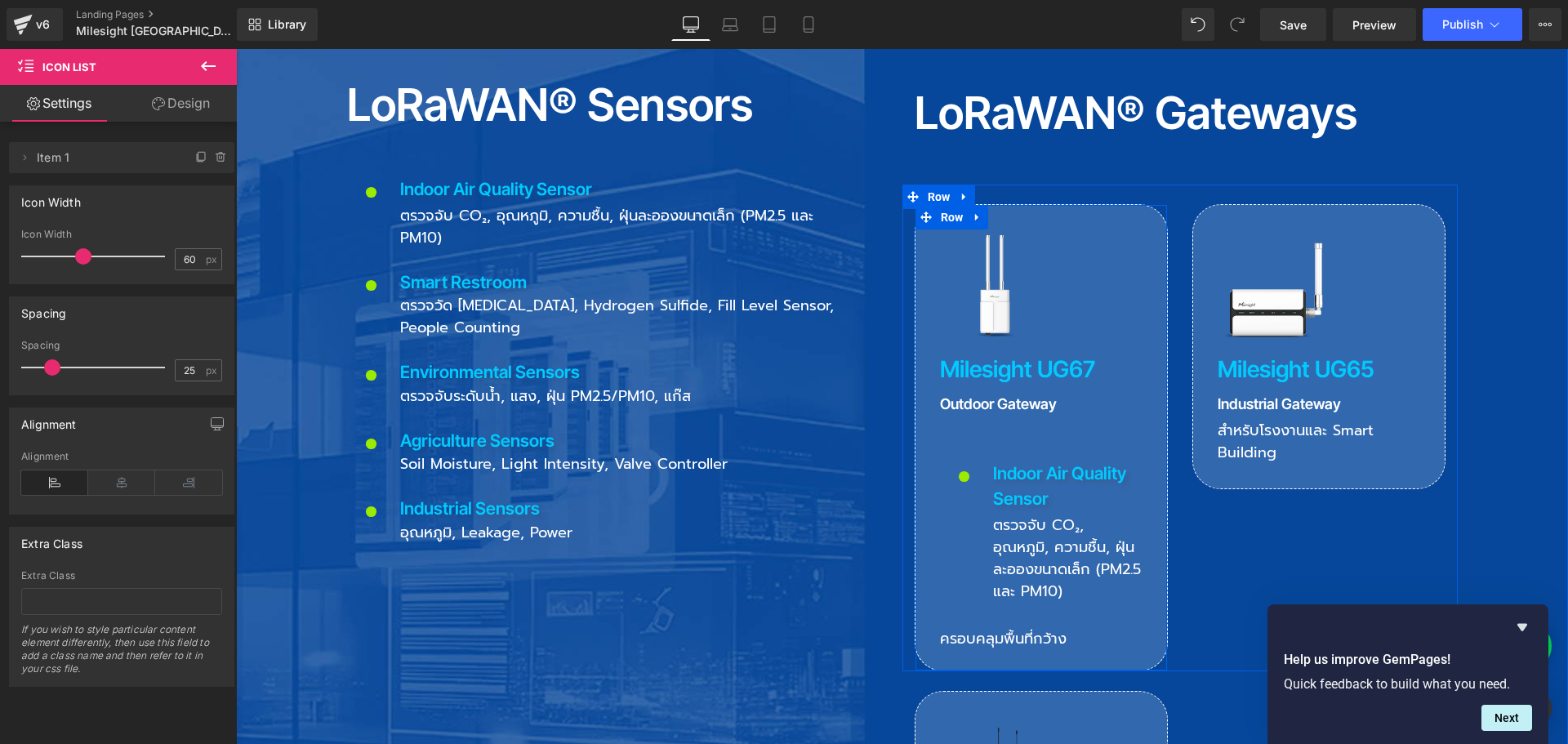
click at [236, 49] on div at bounding box center [236, 49] width 0 height 0
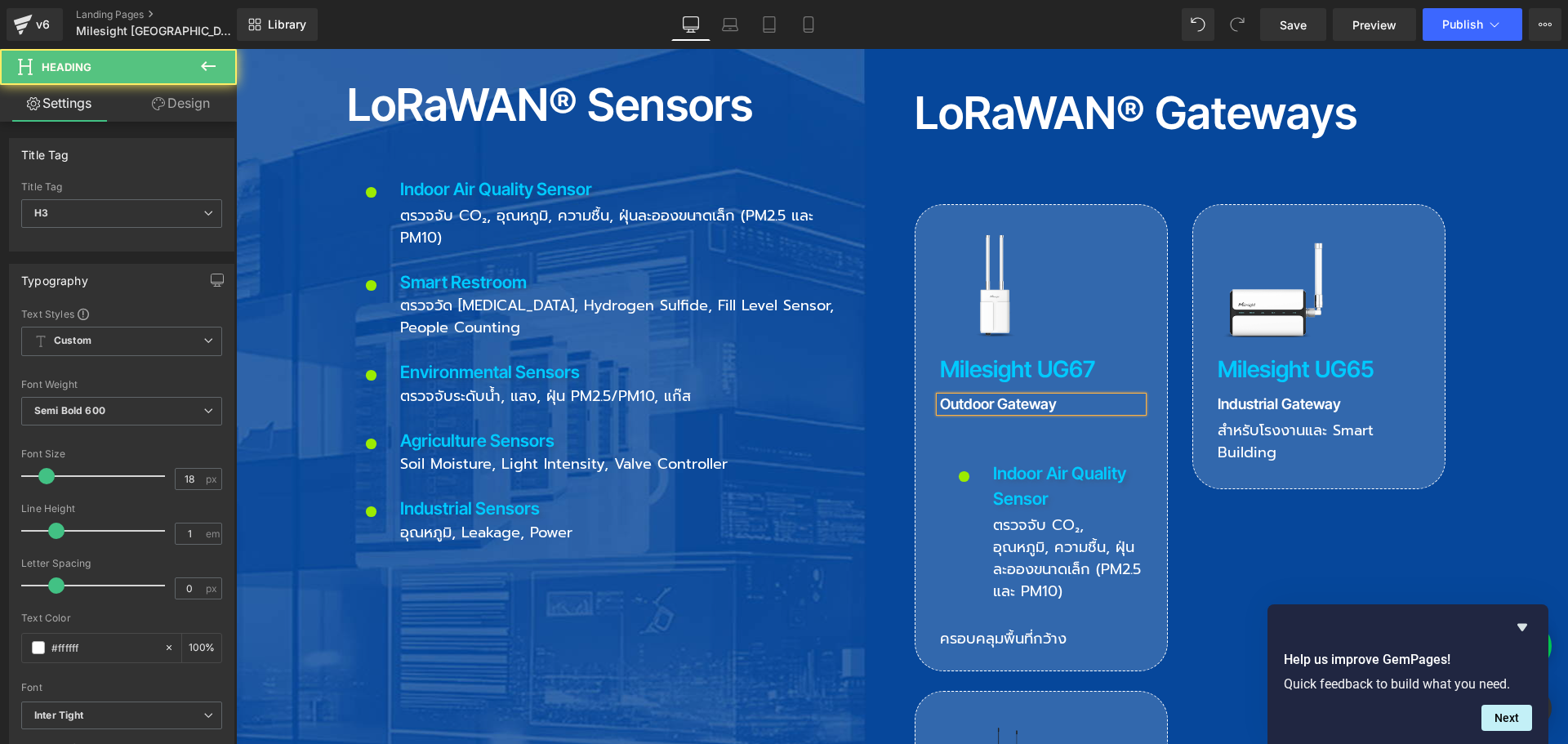
click at [207, 106] on link "Design" at bounding box center [180, 103] width 118 height 37
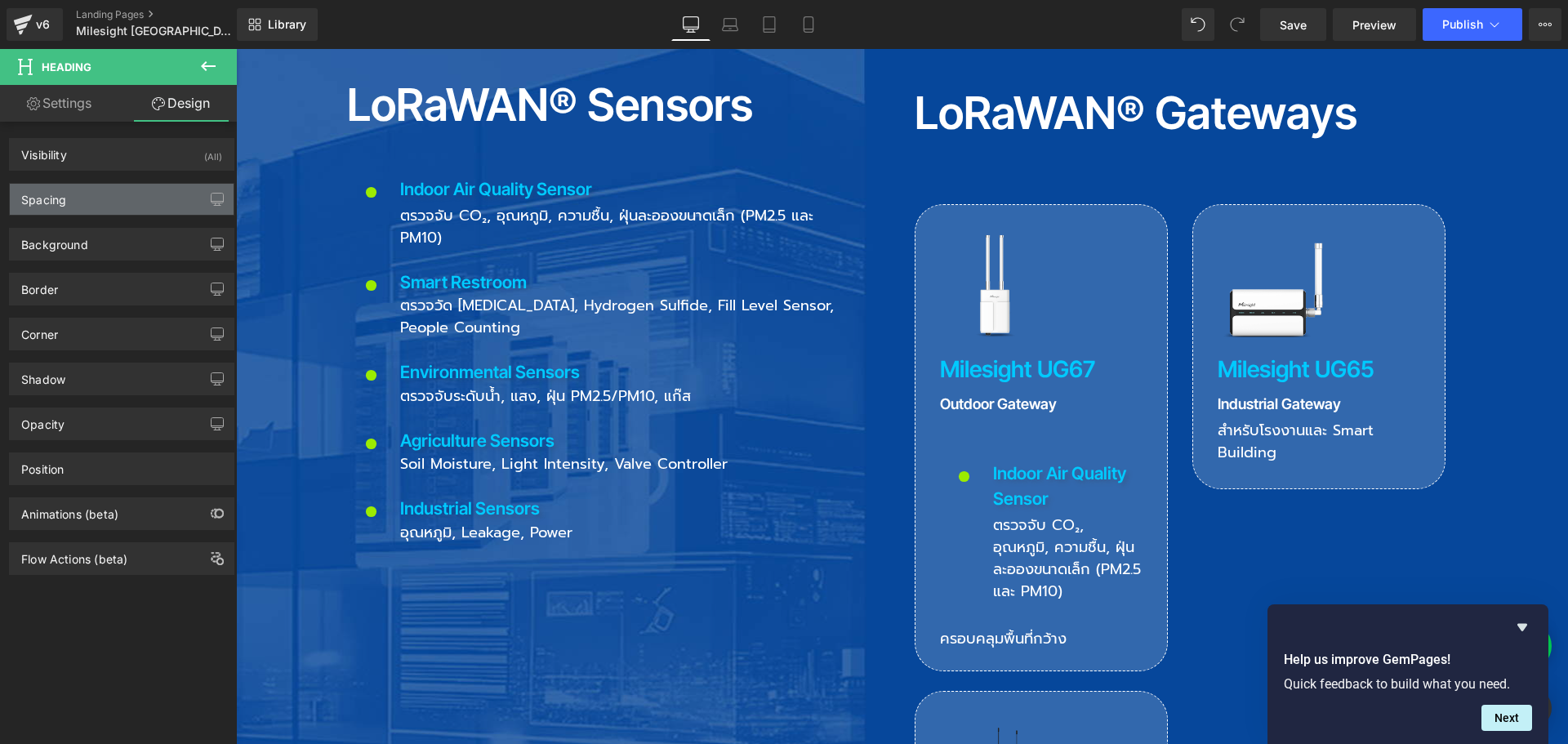
click at [104, 189] on div "Spacing" at bounding box center [122, 199] width 224 height 31
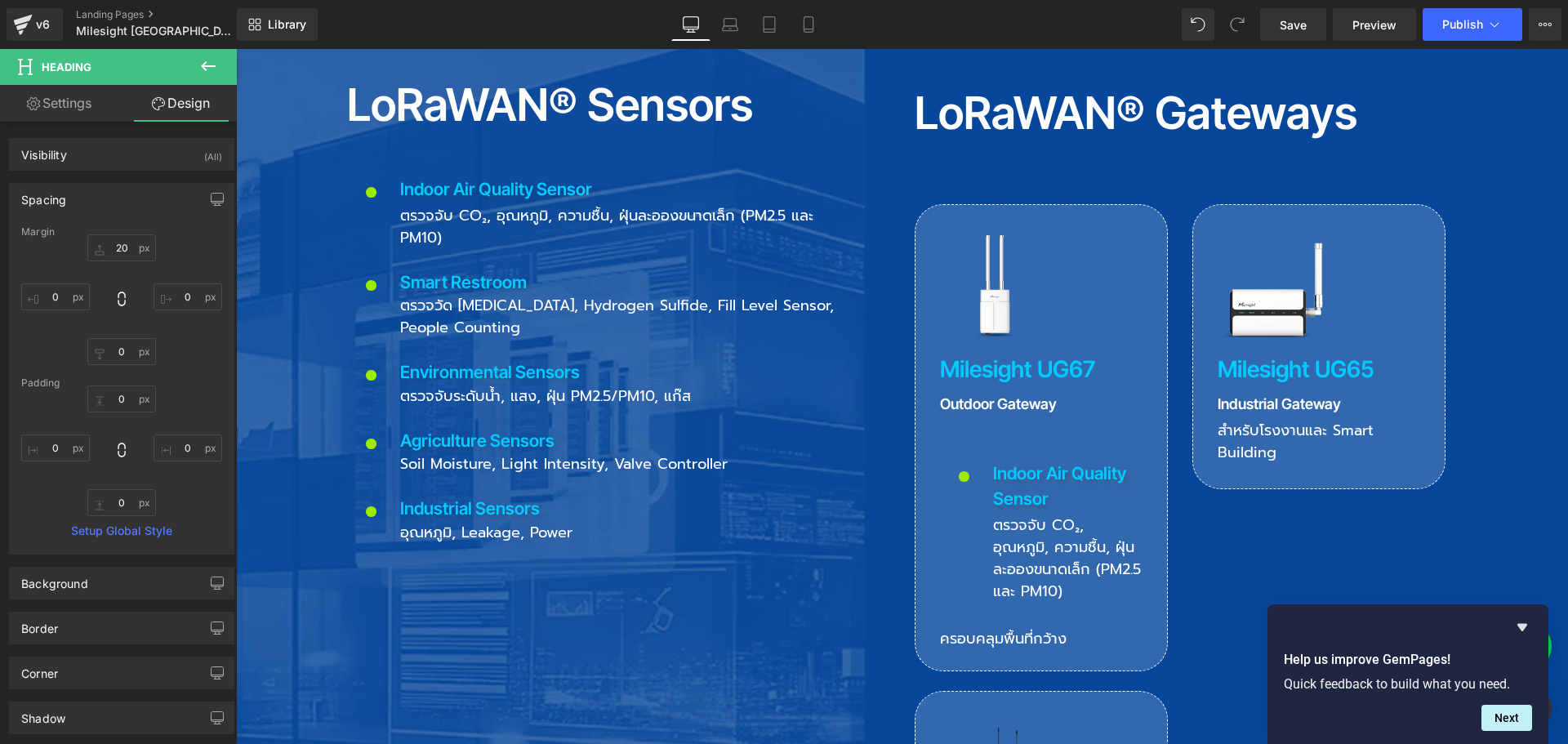
click at [104, 189] on div "Spacing" at bounding box center [122, 199] width 224 height 31
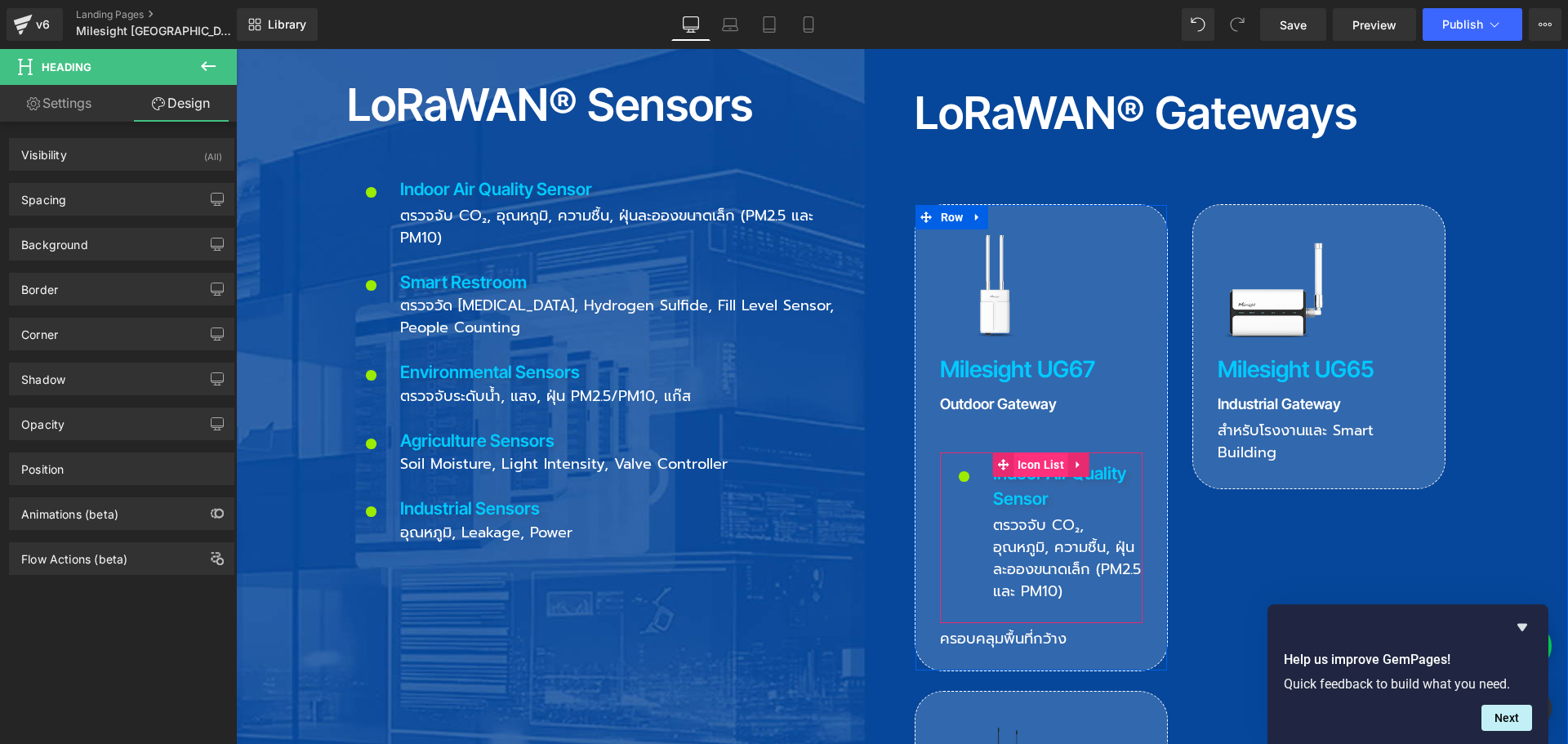
click at [1026, 452] on span "Icon List" at bounding box center [1040, 464] width 54 height 24
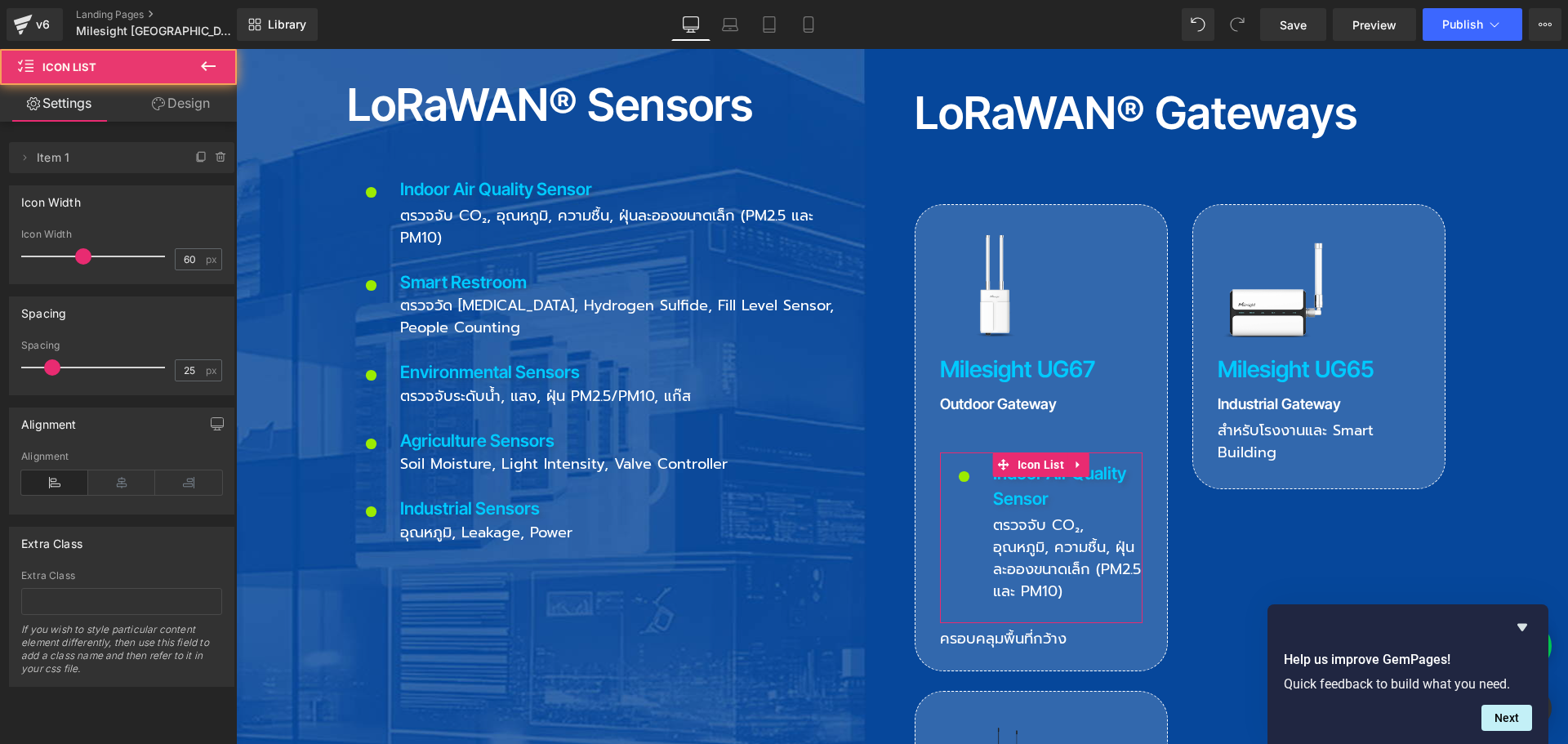
click at [192, 106] on link "Design" at bounding box center [180, 103] width 118 height 37
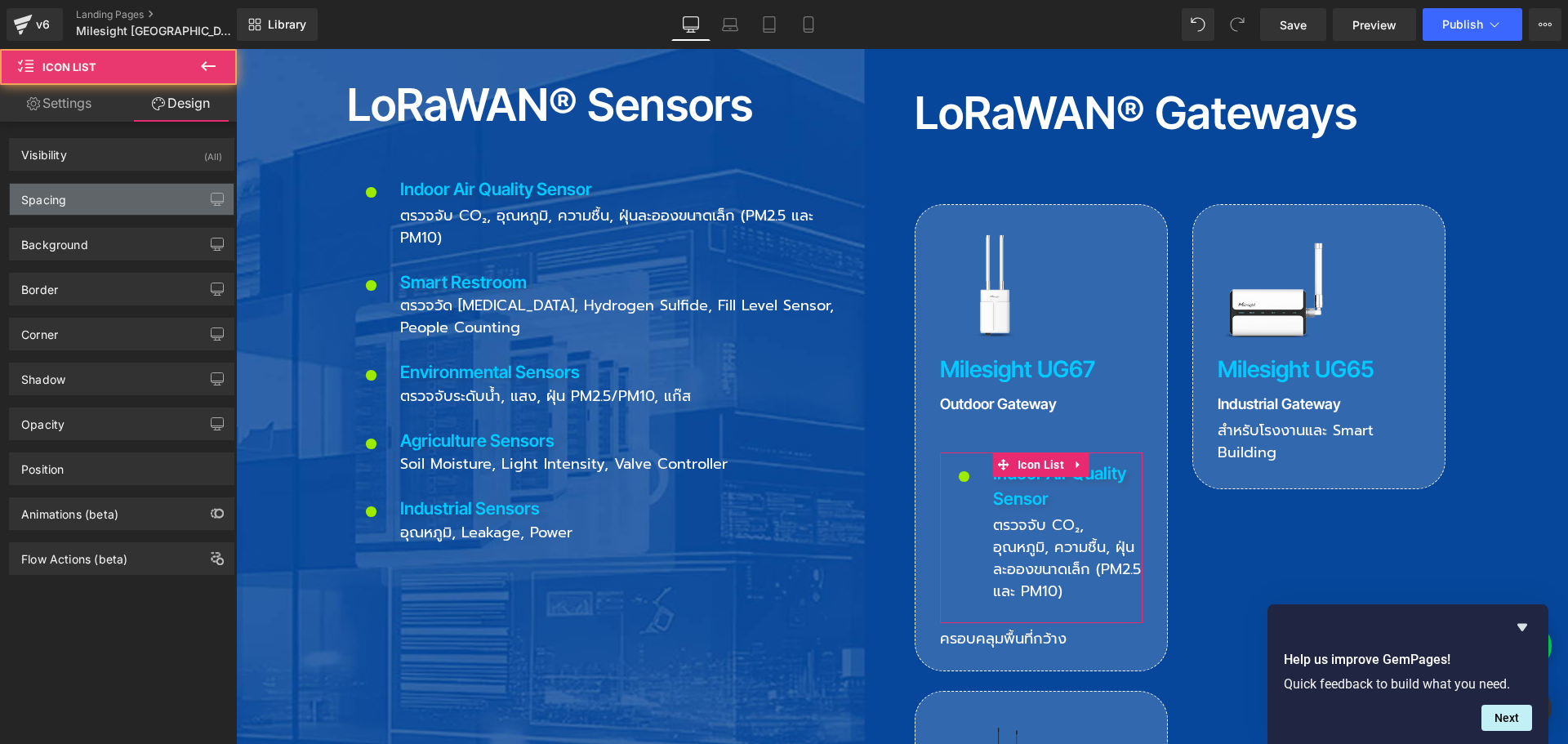
click at [100, 200] on div "Spacing" at bounding box center [122, 199] width 224 height 31
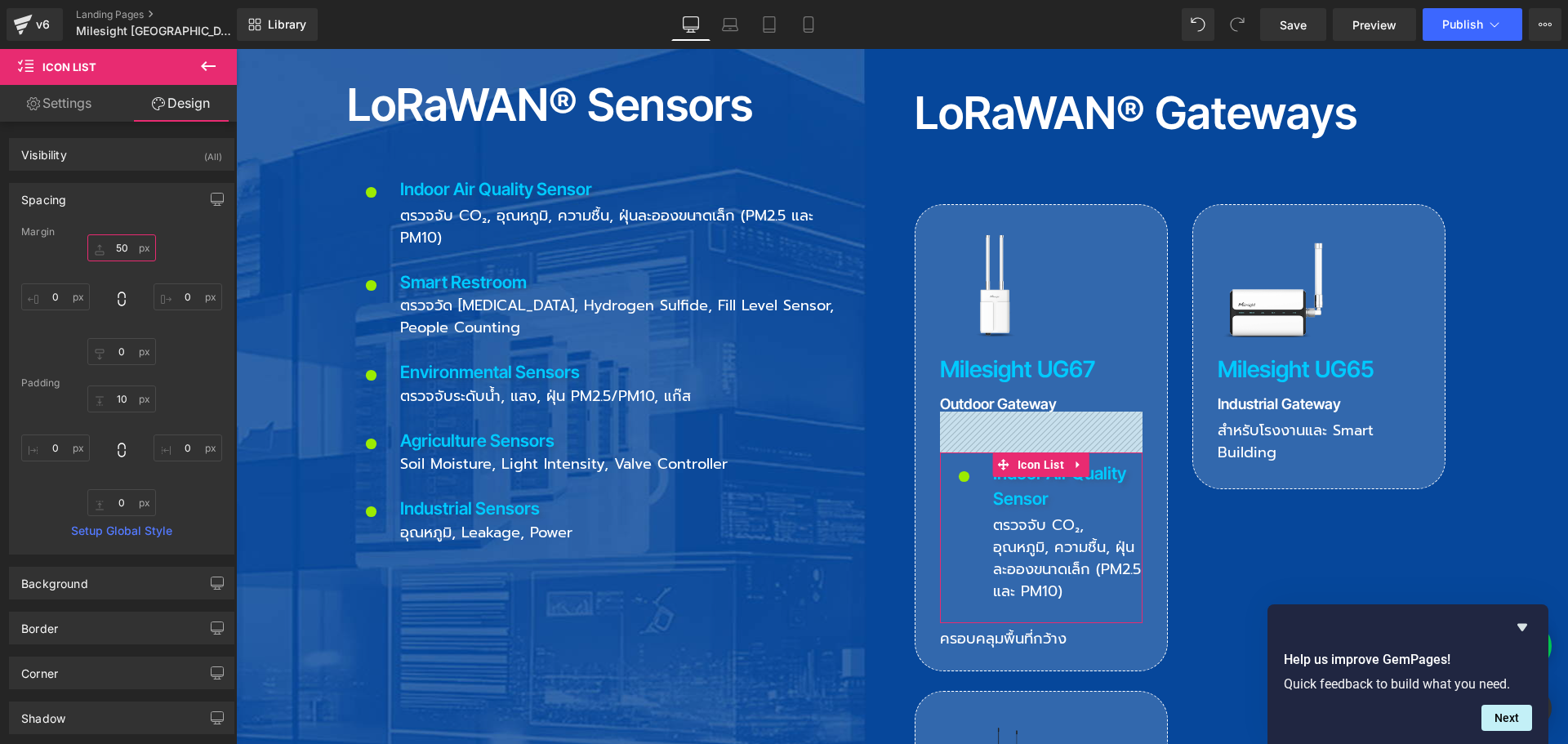
click at [121, 240] on input "50" at bounding box center [122, 248] width 69 height 27
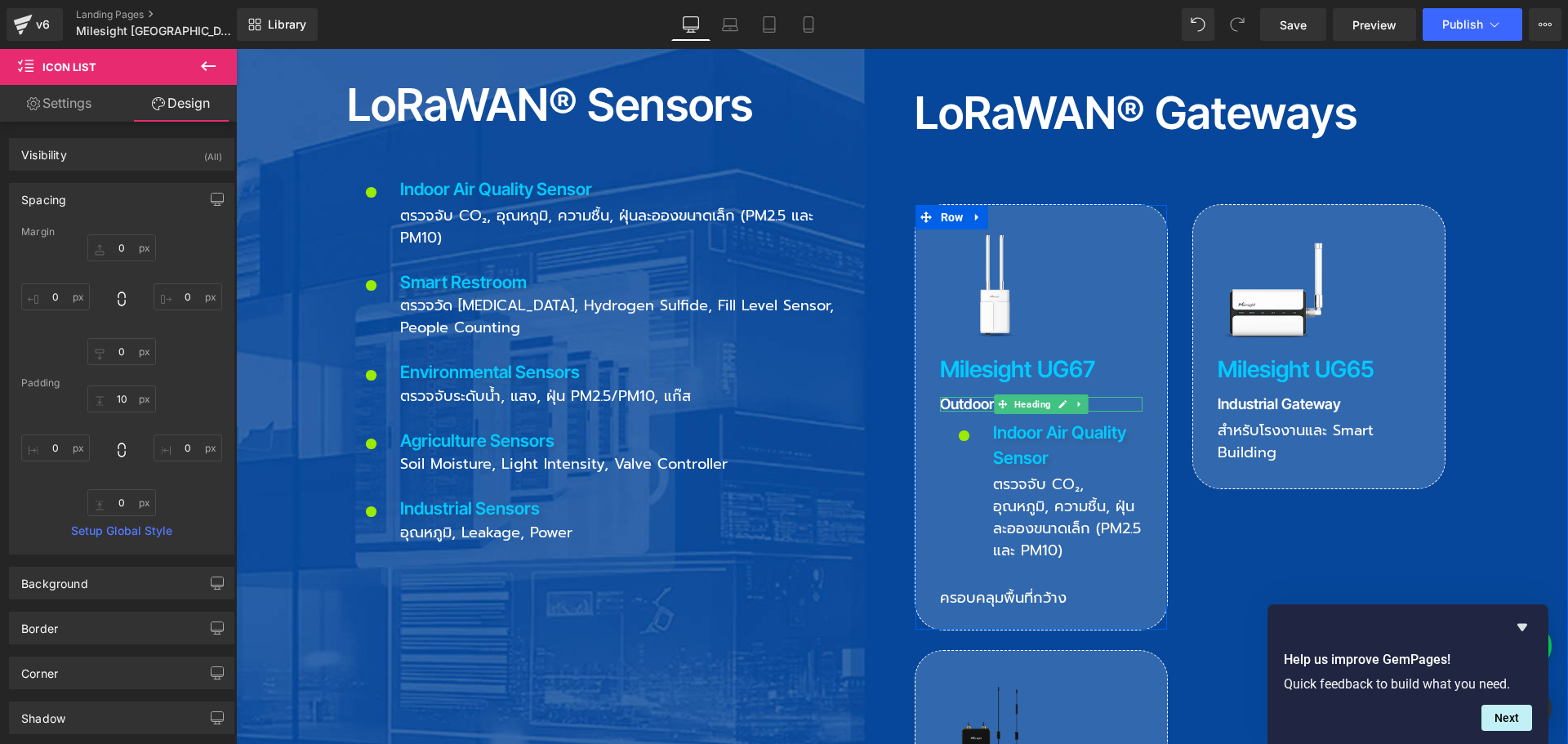
click at [954, 397] on h3 "Outdoor Gateway" at bounding box center [1042, 405] width 203 height 15
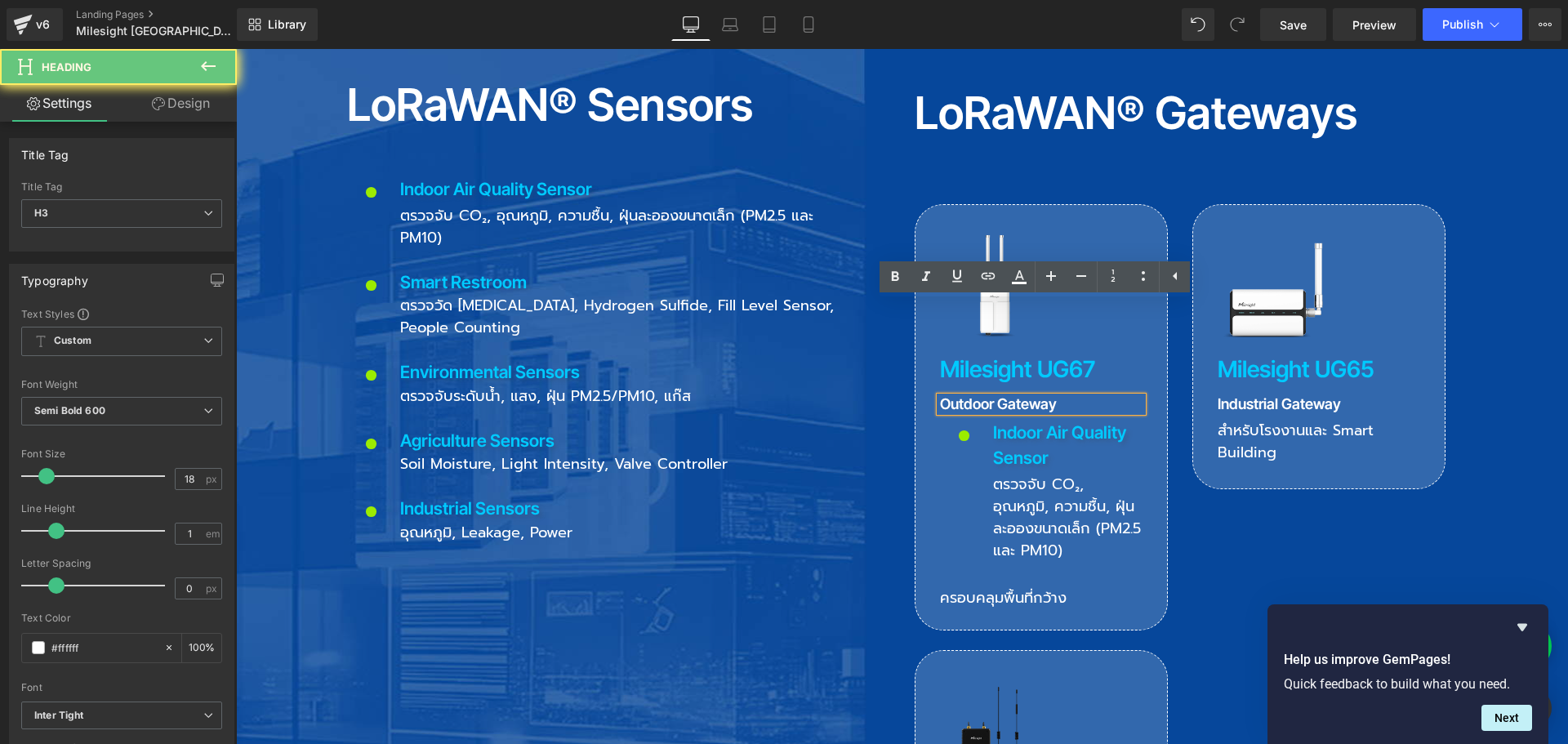
click at [954, 397] on h3 "Outdoor Gateway" at bounding box center [1042, 405] width 203 height 15
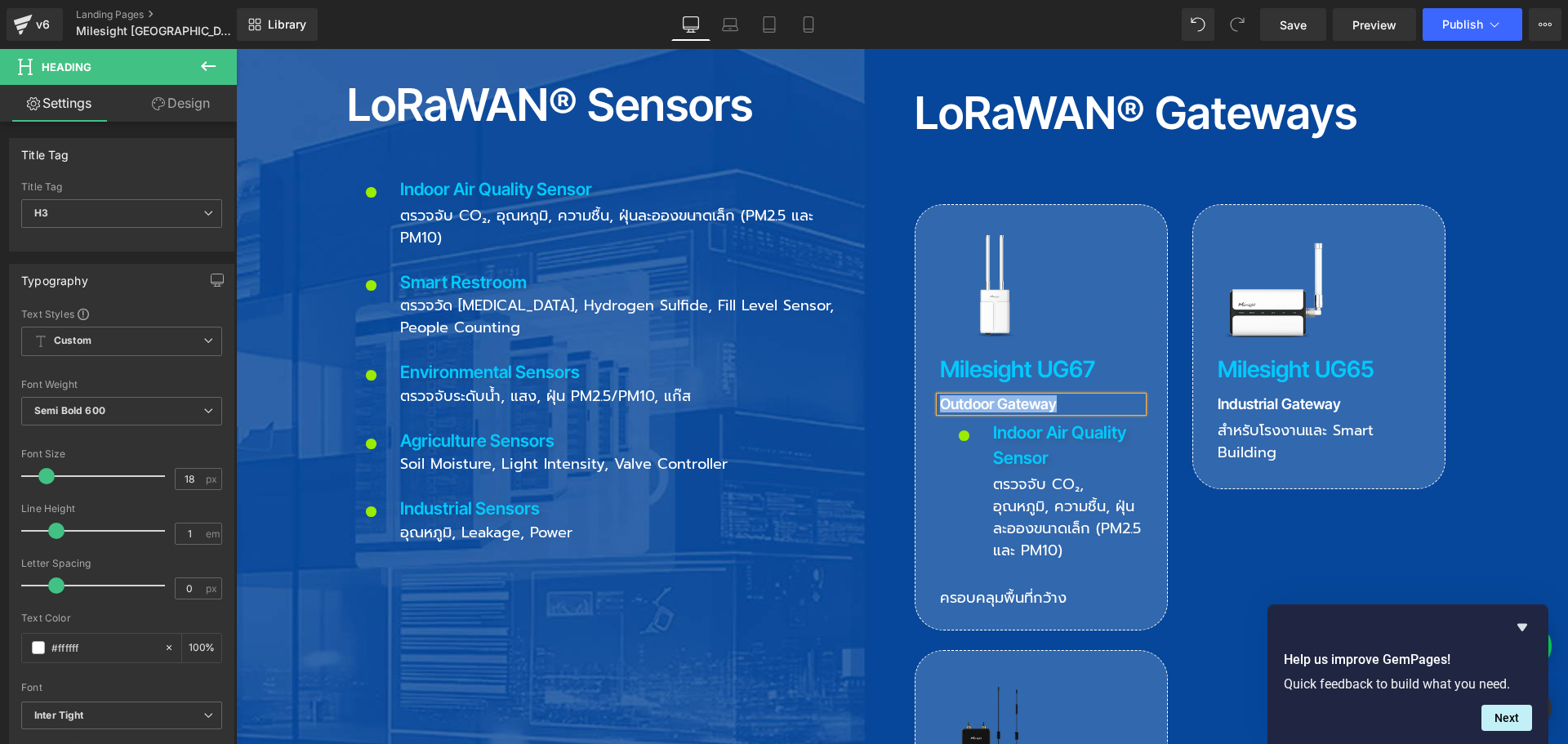
copy h3 "Outdoor Gateway"
click at [1013, 412] on span "Icon List" at bounding box center [1040, 424] width 54 height 24
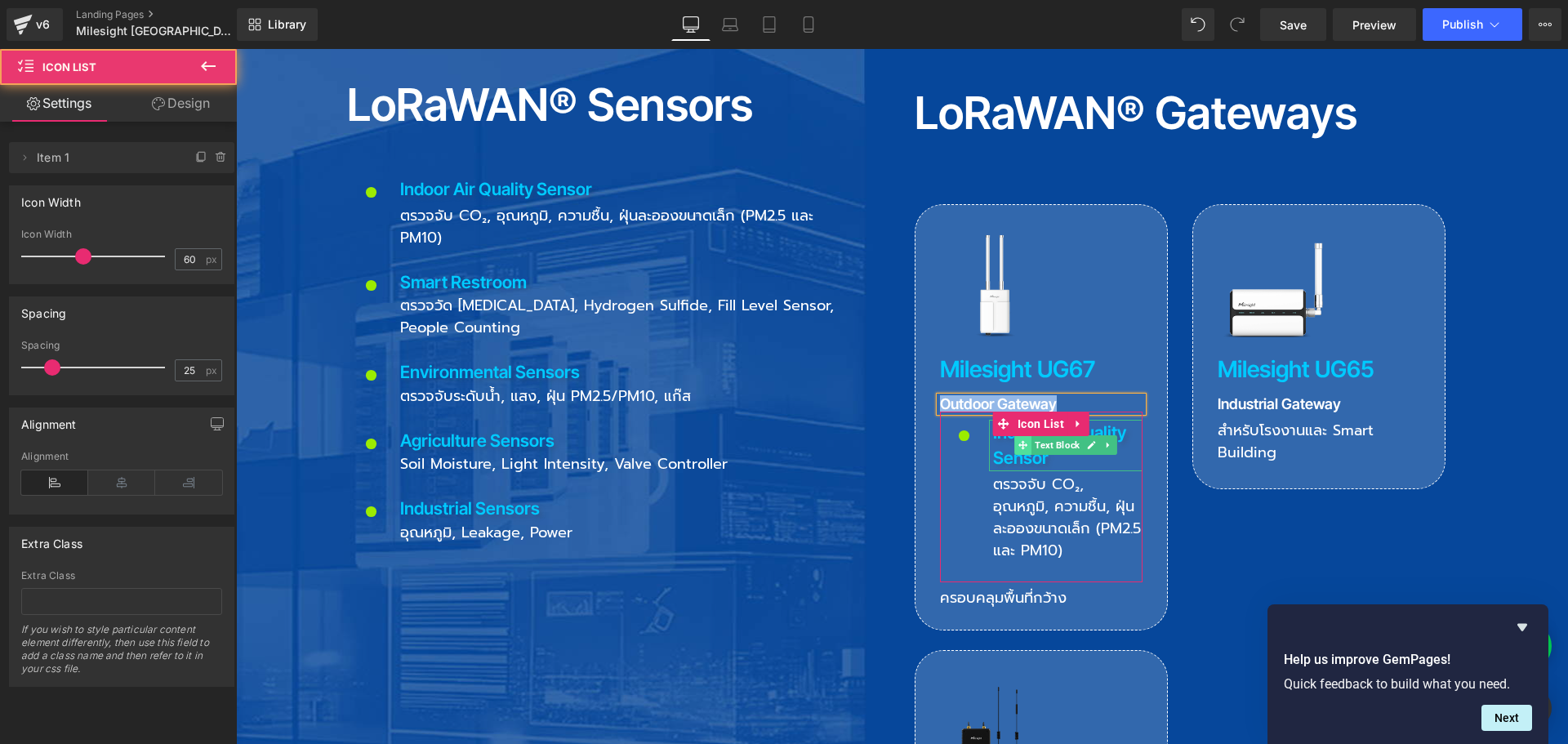
click at [1014, 435] on span at bounding box center [1022, 444] width 17 height 19
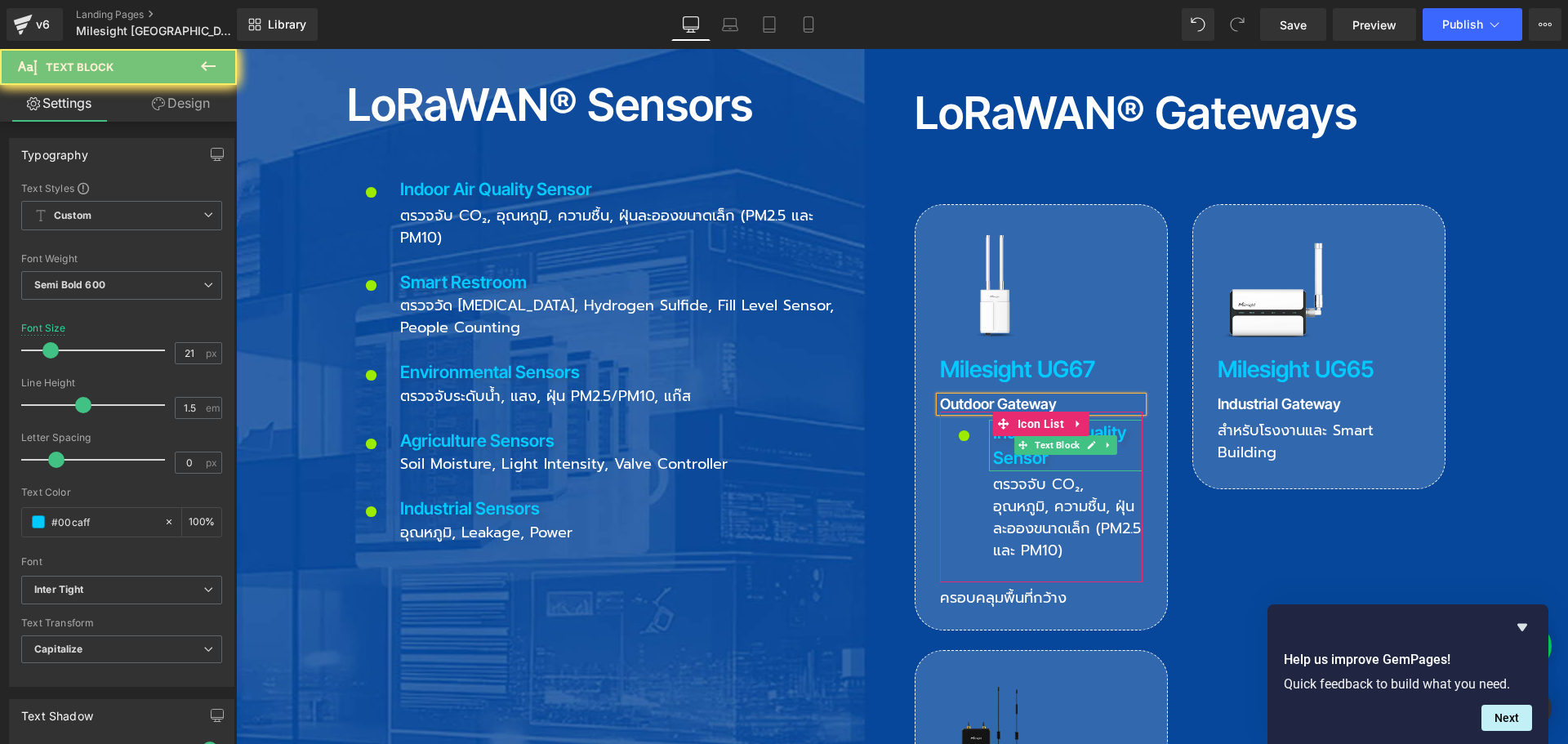
click at [1008, 420] on p "Indoor Air Quality Sensor" at bounding box center [1068, 445] width 149 height 51
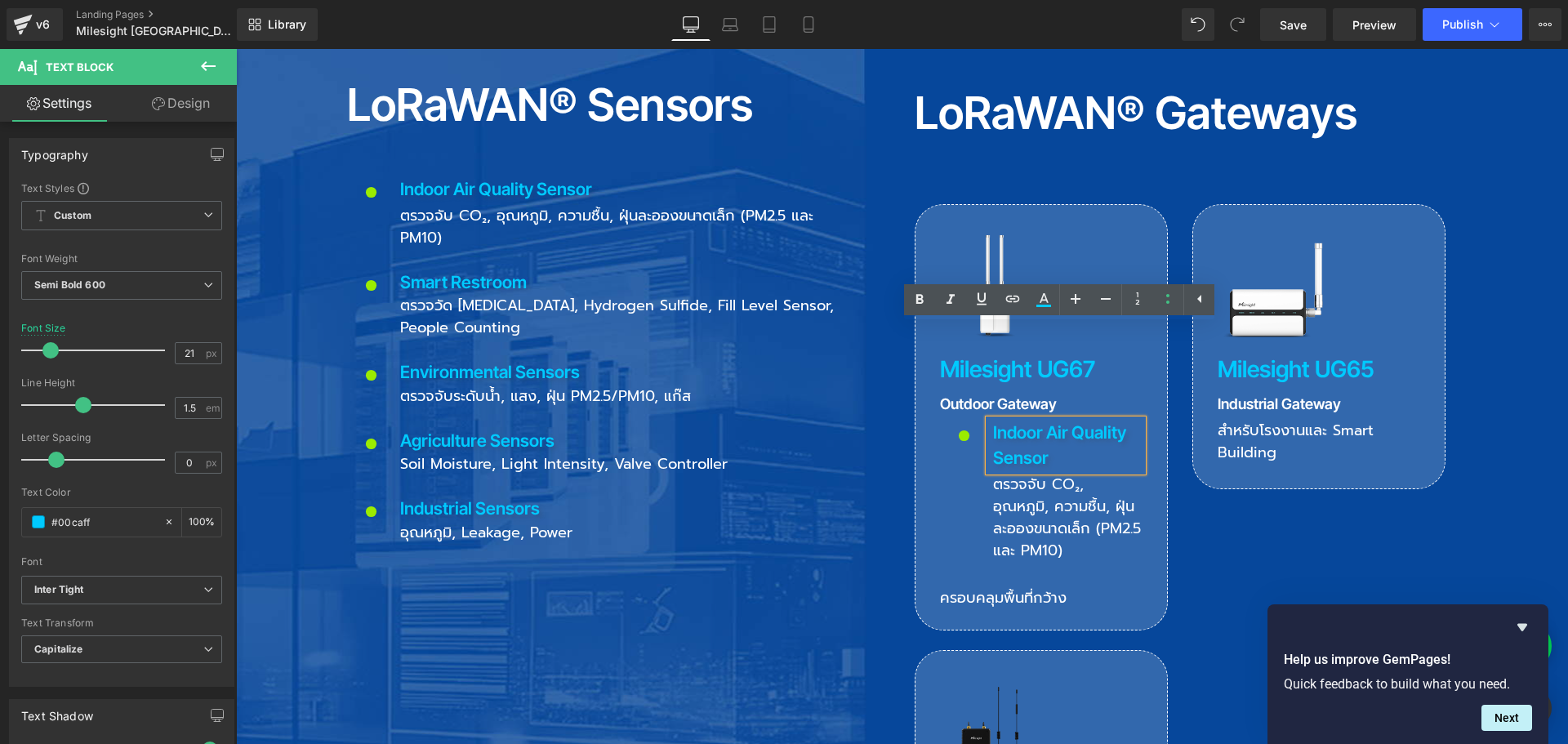
click at [1090, 249] on div "Image Milesight UG67 Heading Outdoor Gateway Heading Icon Indoor Air Quality Se…" at bounding box center [1041, 416] width 251 height 375
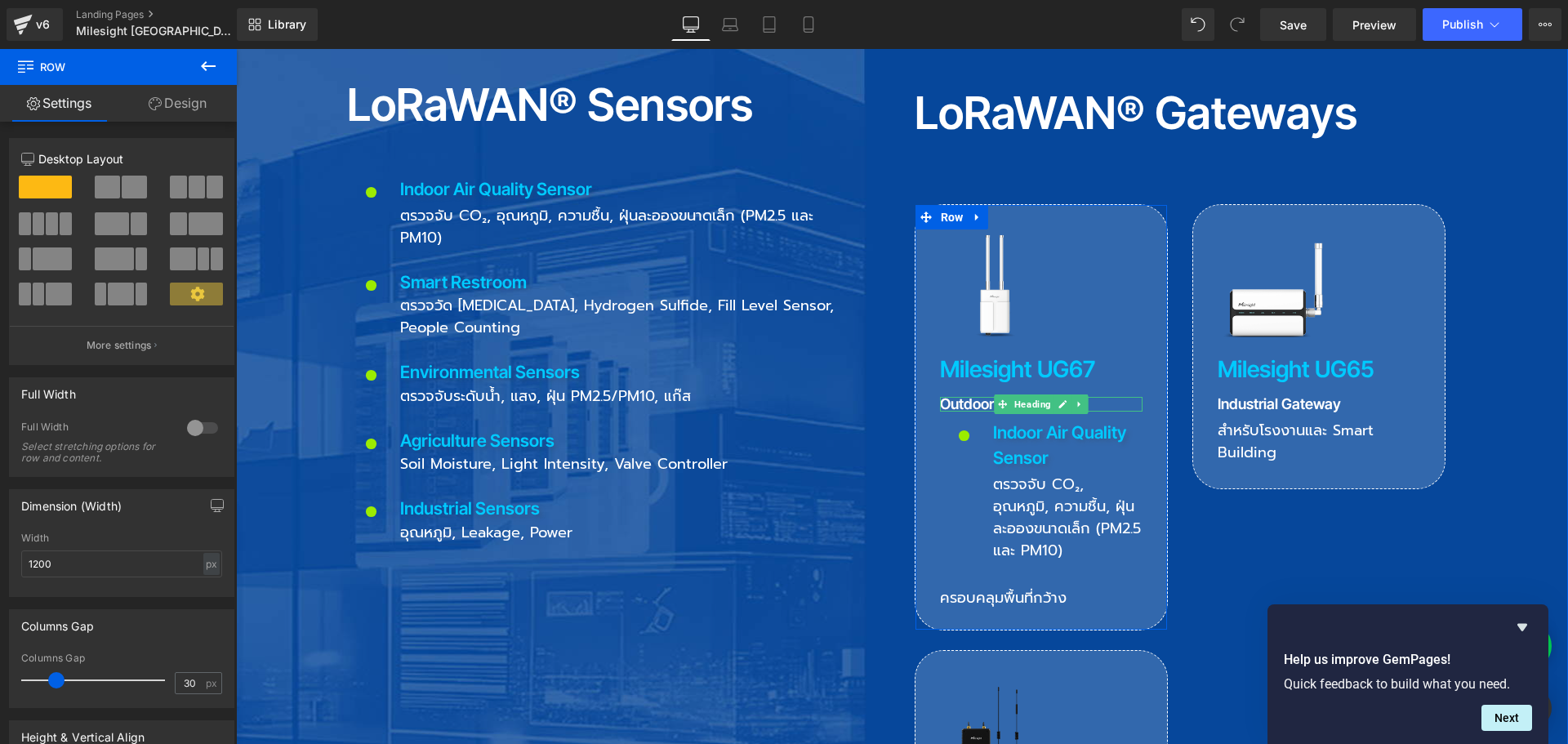
click at [955, 397] on h3 "Outdoor Gateway" at bounding box center [1042, 405] width 203 height 15
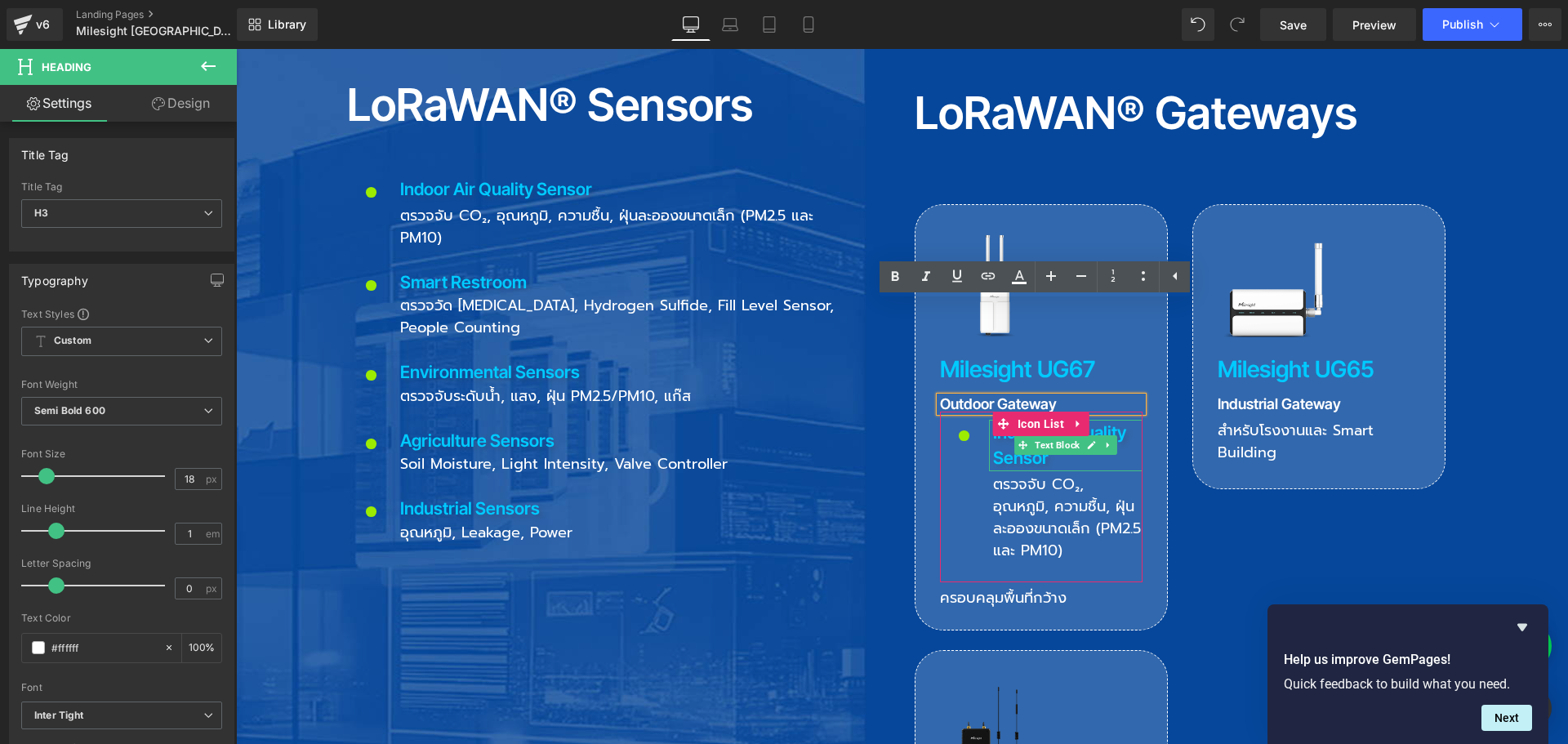
click at [998, 420] on p "Indoor Air Quality Sensor" at bounding box center [1068, 445] width 149 height 51
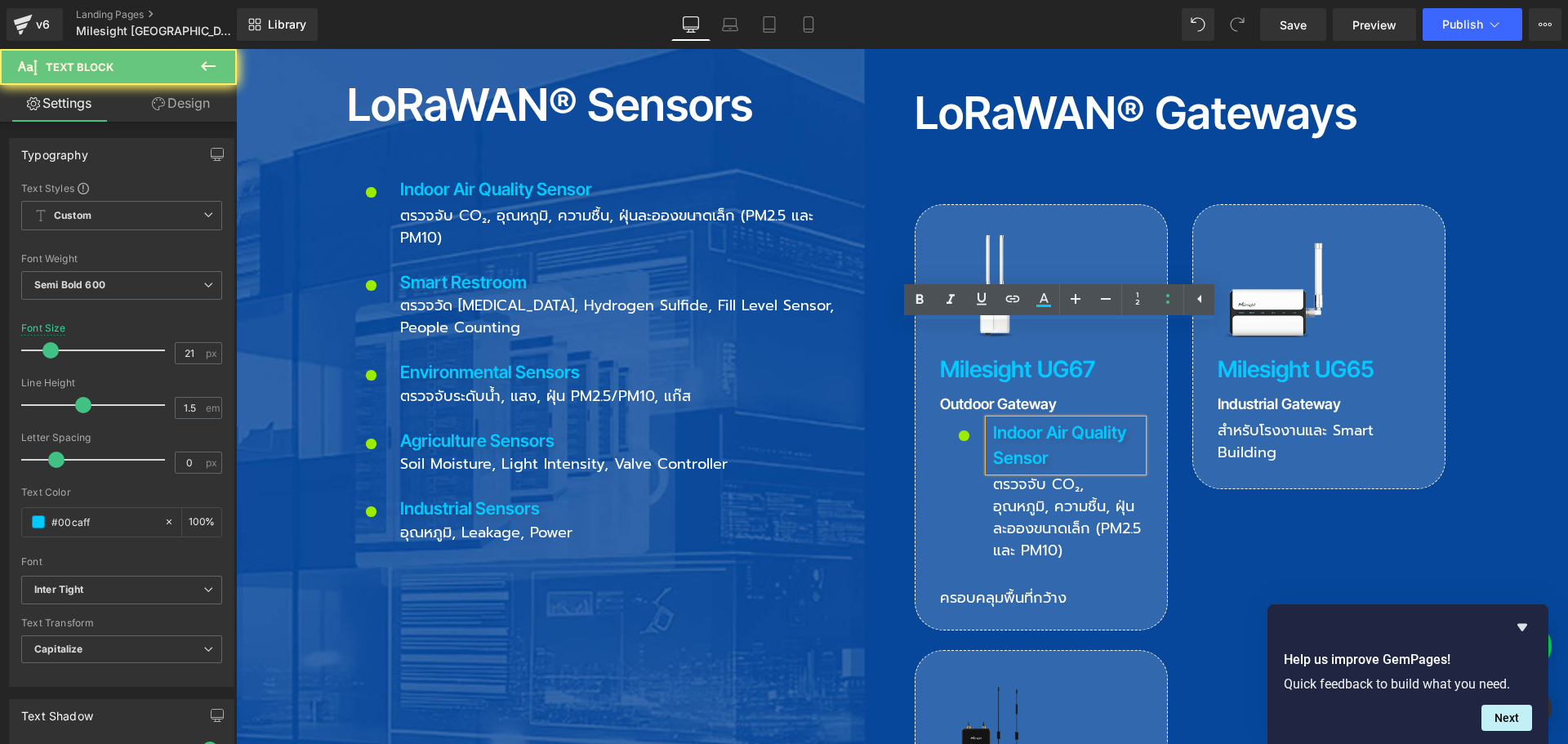
click at [998, 420] on p "Indoor Air Quality Sensor" at bounding box center [1068, 445] width 149 height 51
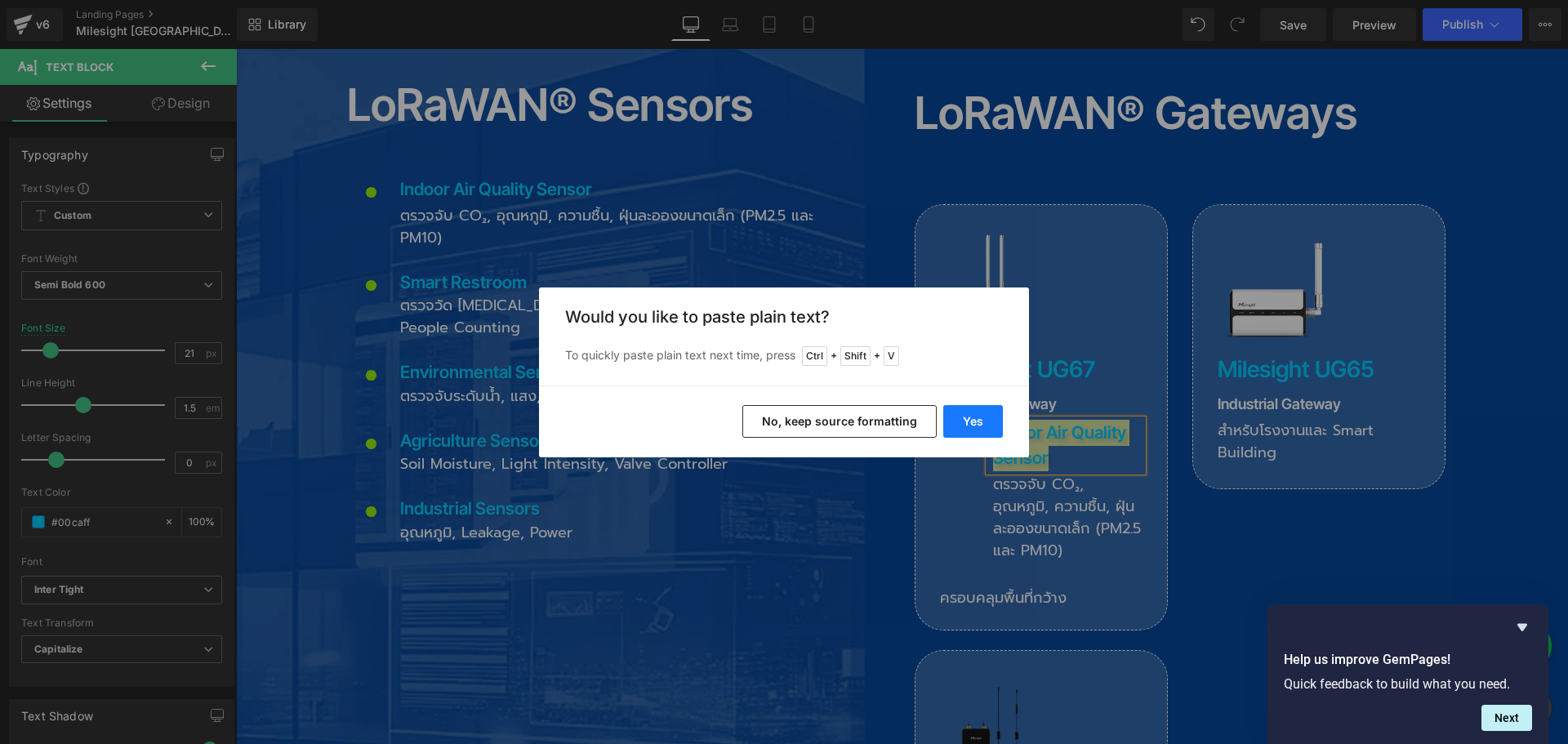
click at [975, 421] on button "Yes" at bounding box center [972, 421] width 60 height 33
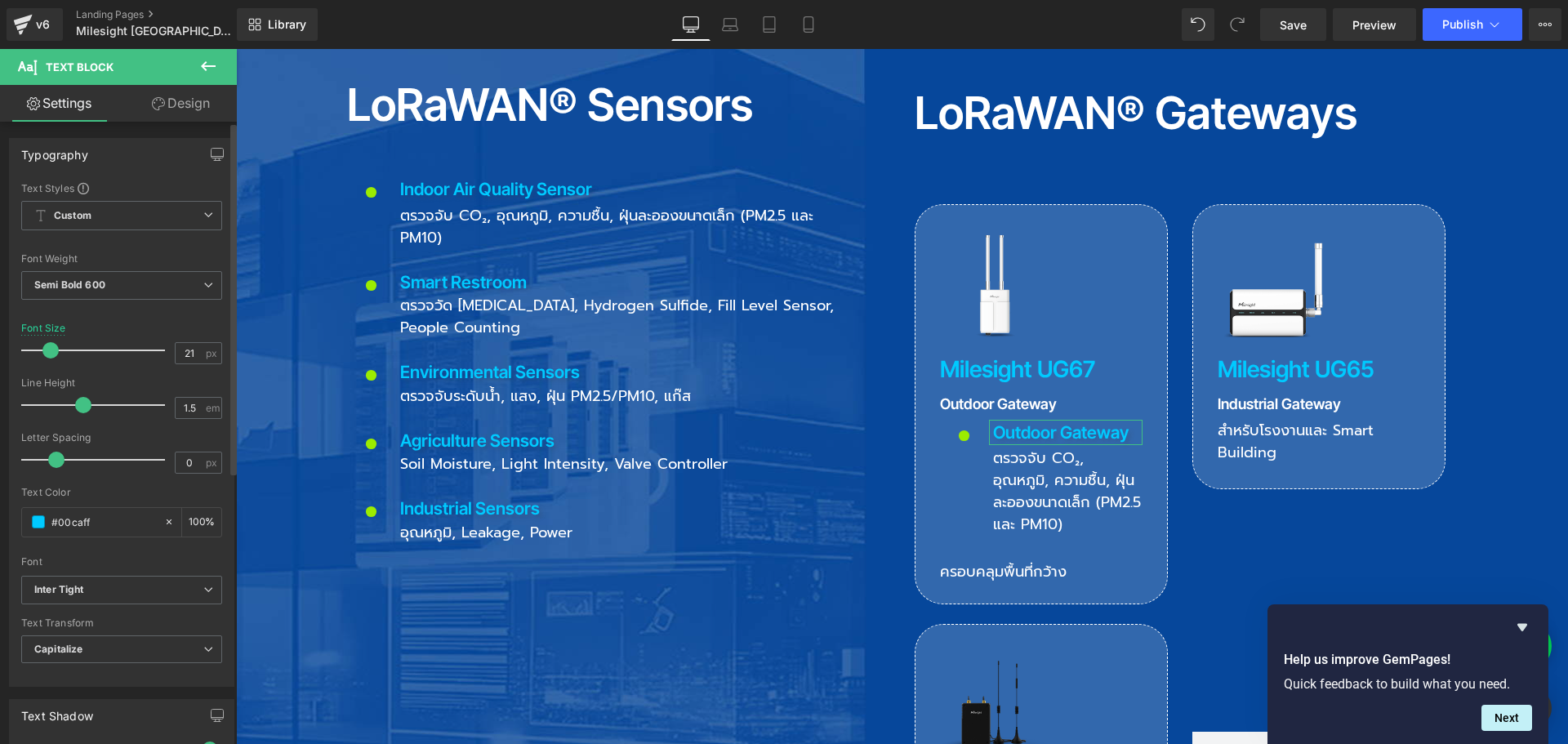
drag, startPoint x: 109, startPoint y: 527, endPoint x: 6, endPoint y: 528, distance: 103.0
click at [6, 528] on div "Typography Text Styles Custom Custom Setup Global Style Custom Setup Global Sty…" at bounding box center [122, 406] width 244 height 561
click at [1022, 411] on span "Icon List" at bounding box center [1040, 423] width 54 height 24
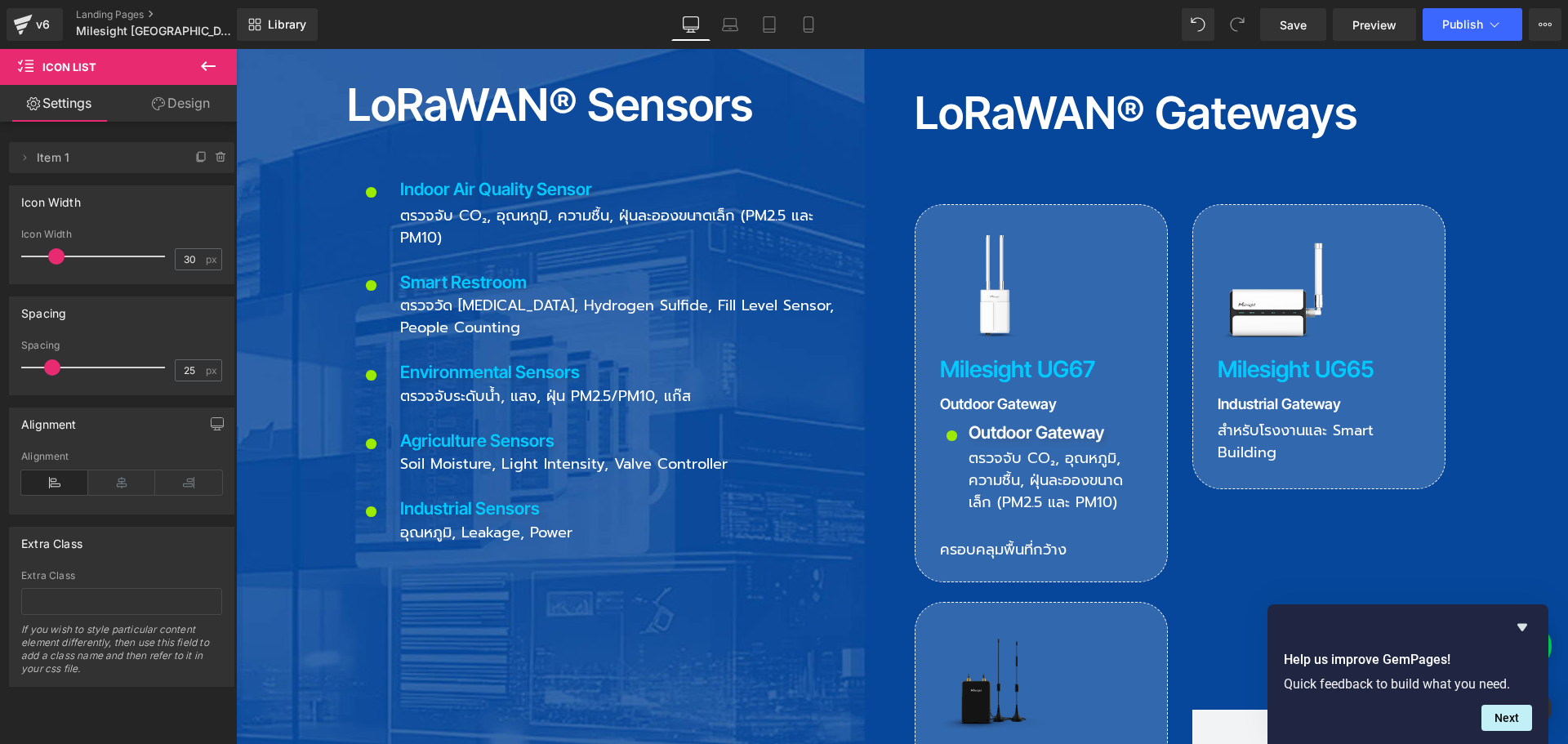
drag, startPoint x: 85, startPoint y: 251, endPoint x: 59, endPoint y: 260, distance: 27.5
click at [59, 260] on span at bounding box center [55, 256] width 16 height 16
drag, startPoint x: 190, startPoint y: 262, endPoint x: 137, endPoint y: 263, distance: 53.0
click at [137, 263] on div "Icon Width 30 px" at bounding box center [122, 256] width 201 height 54
click at [182, 103] on link "Design" at bounding box center [180, 103] width 118 height 37
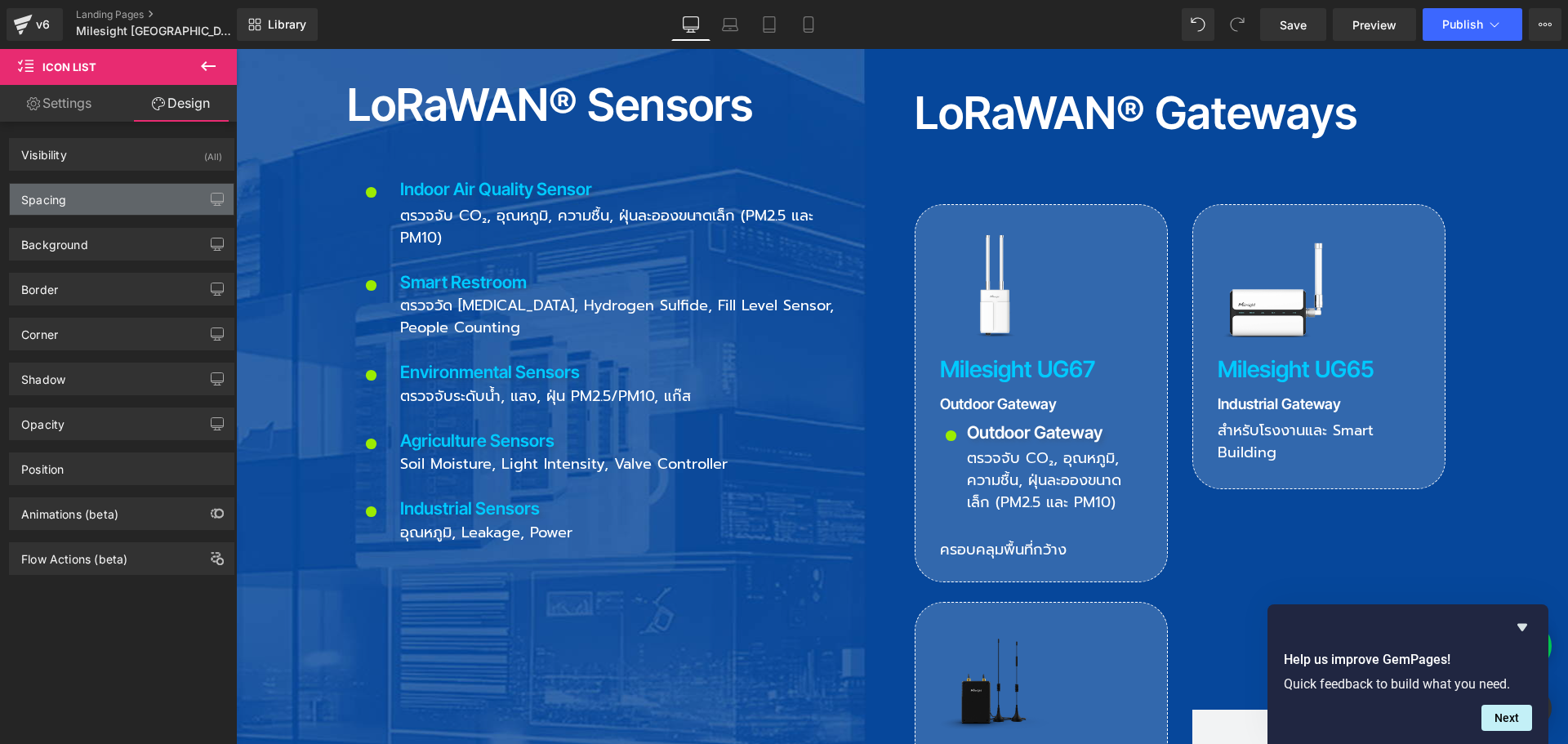
click at [95, 198] on div "Spacing" at bounding box center [122, 199] width 224 height 31
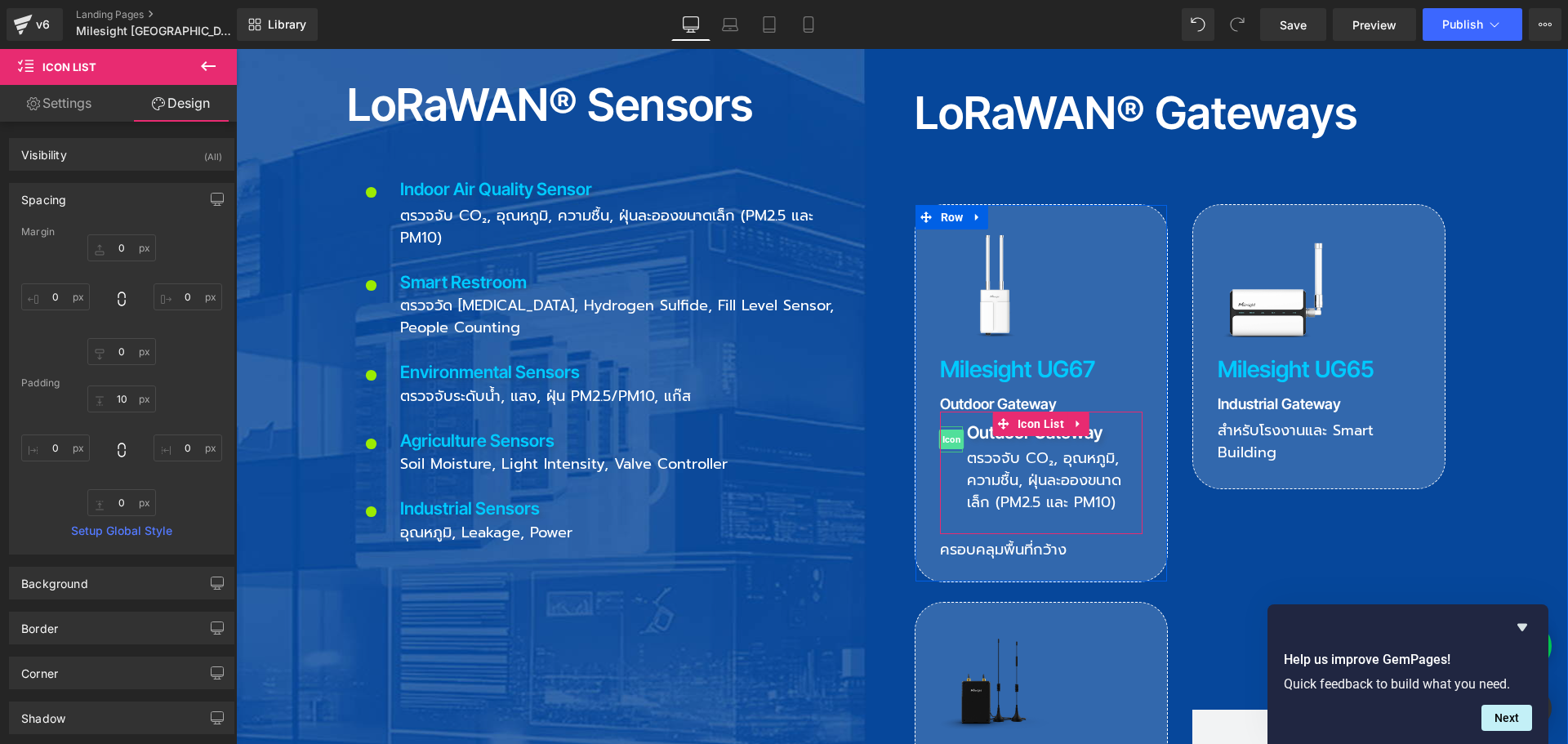
click at [943, 430] on span "Icon" at bounding box center [951, 439] width 25 height 19
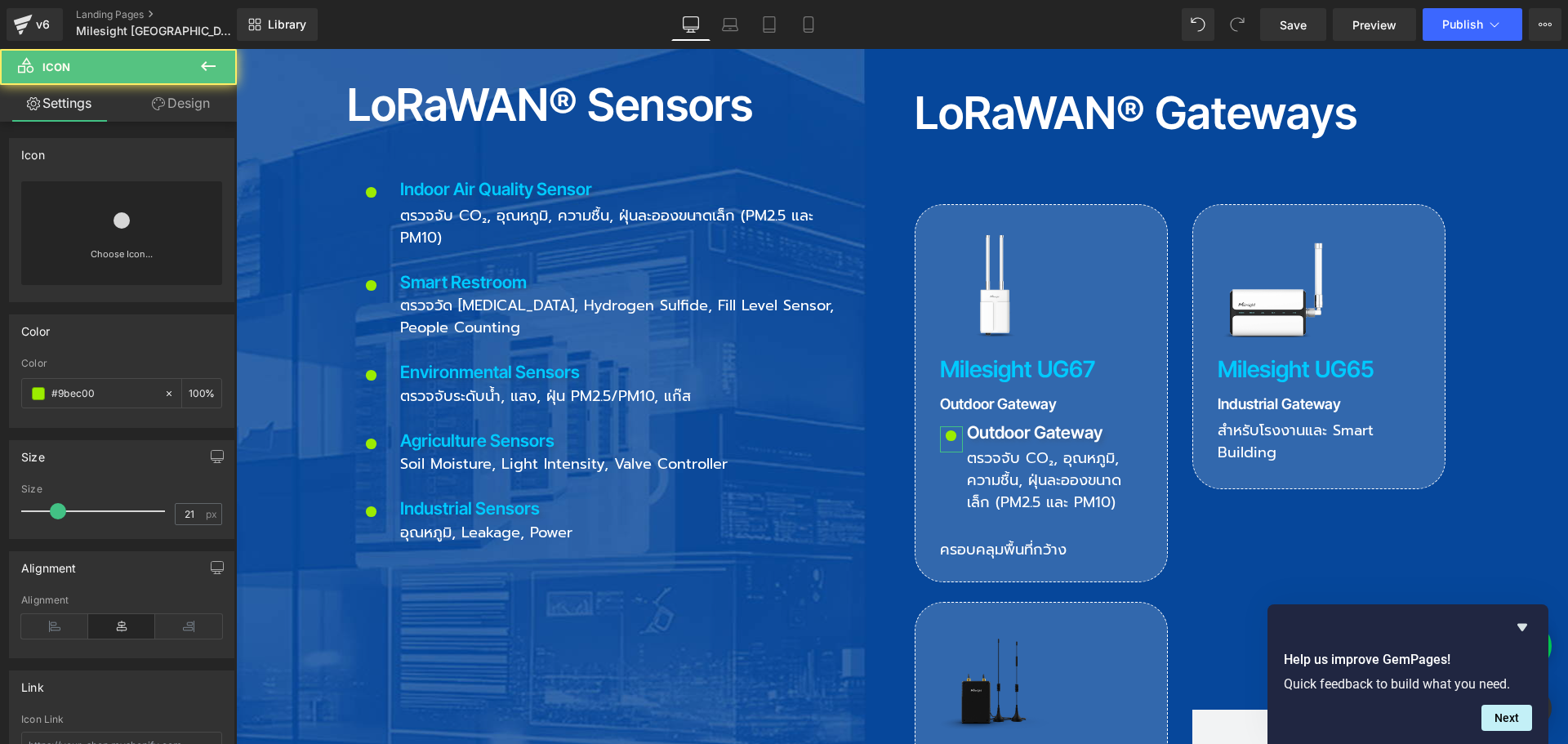
click at [181, 99] on link "Design" at bounding box center [180, 103] width 118 height 37
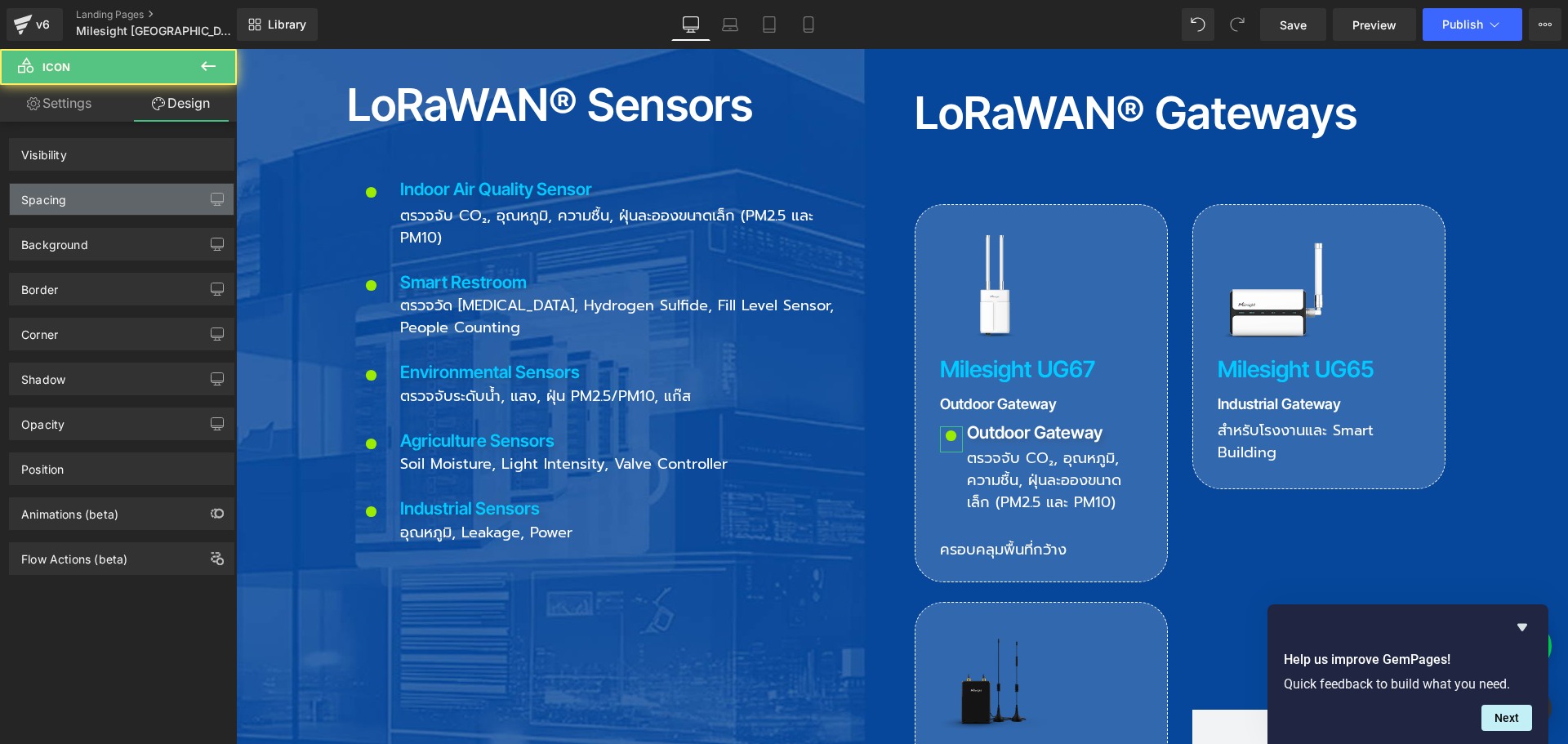
click at [85, 193] on div "Spacing" at bounding box center [122, 199] width 224 height 31
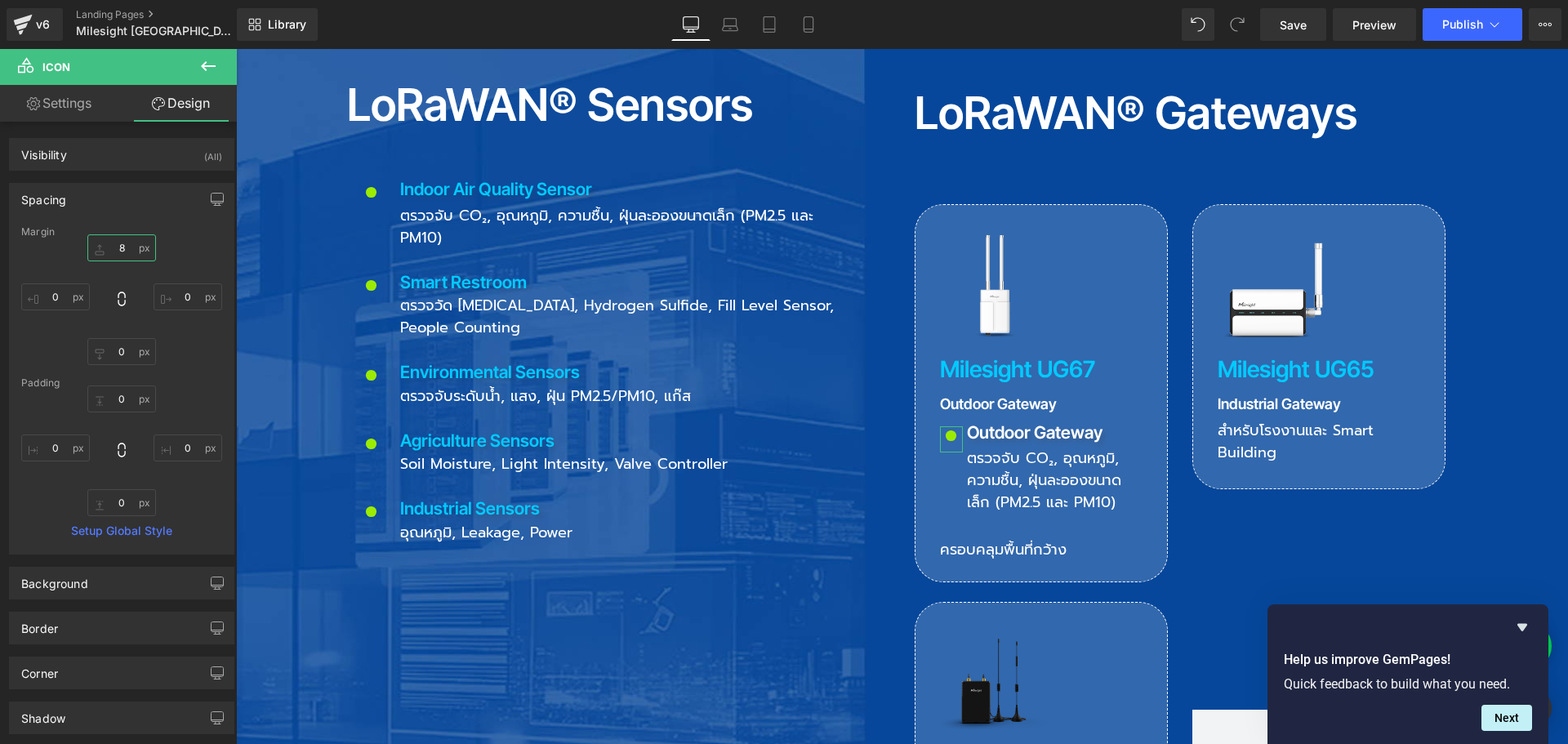
click at [130, 247] on input "8" at bounding box center [122, 248] width 69 height 27
click at [75, 108] on link "Settings" at bounding box center [59, 103] width 118 height 37
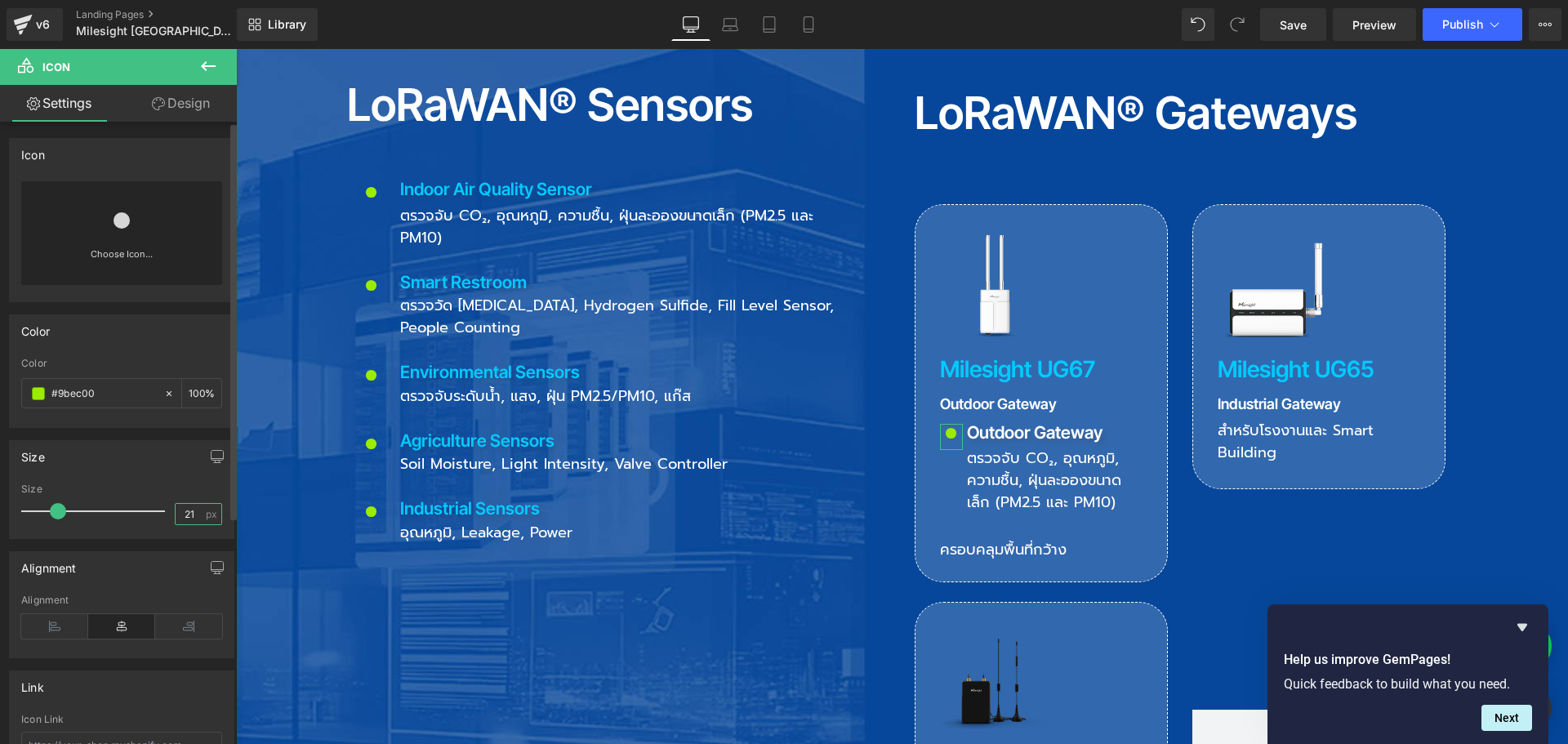
drag, startPoint x: 193, startPoint y: 514, endPoint x: 139, endPoint y: 514, distance: 54.0
click at [139, 514] on div "Size 21 px" at bounding box center [122, 510] width 201 height 54
click at [190, 91] on link "Design" at bounding box center [180, 103] width 118 height 37
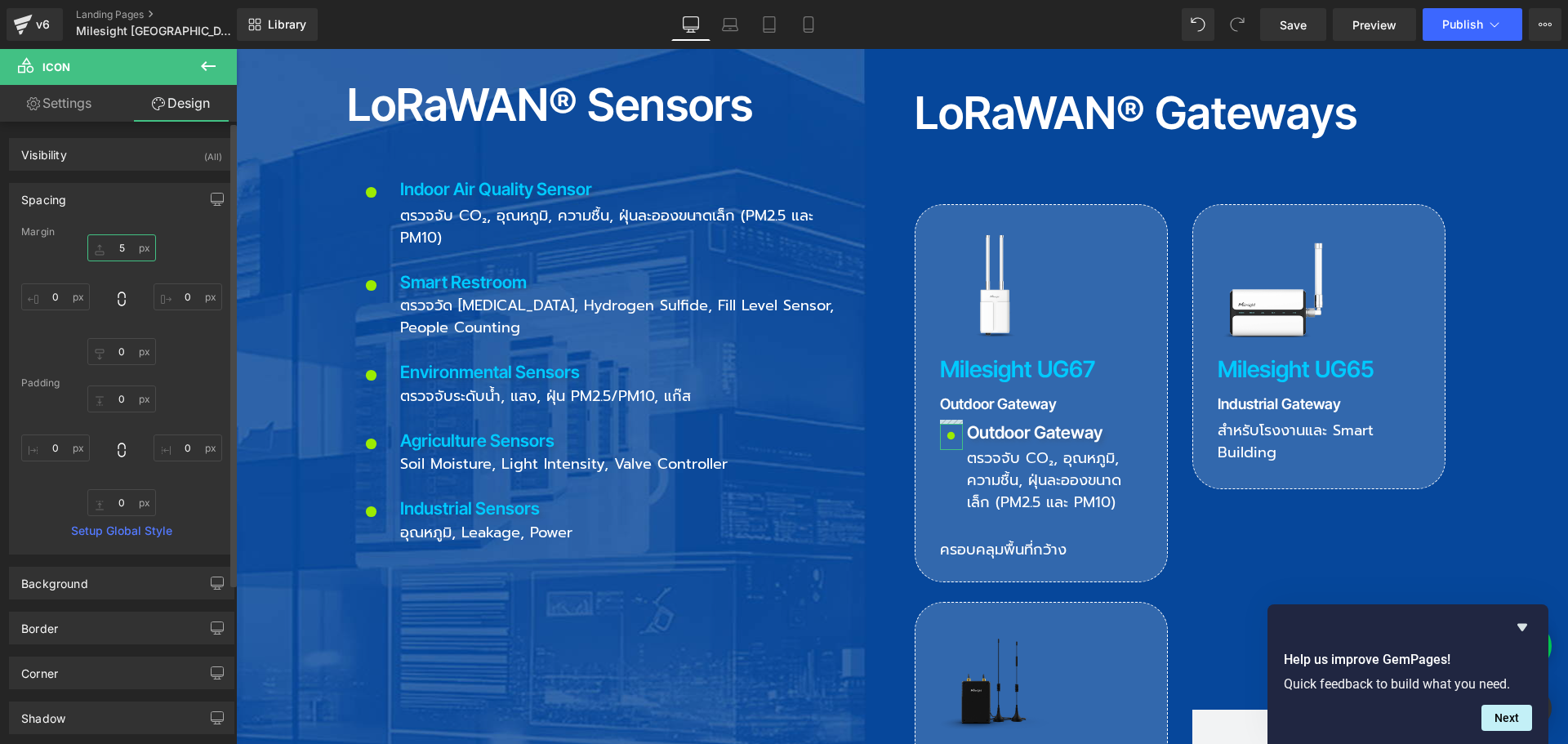
click at [127, 247] on input "5" at bounding box center [122, 248] width 69 height 27
click at [959, 397] on h3 "Outdoor Gateway" at bounding box center [1042, 405] width 203 height 15
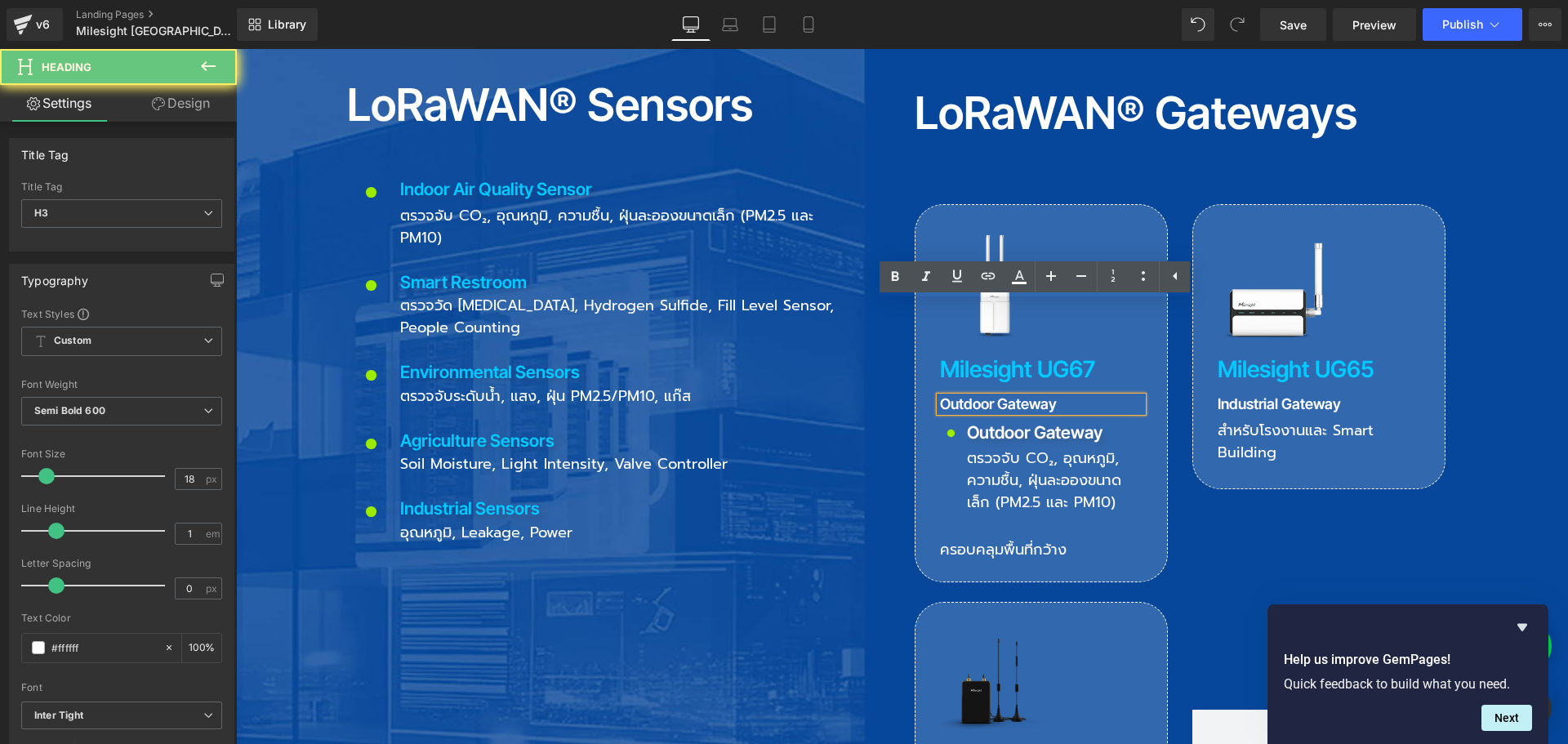
click at [944, 397] on h3 "Outdoor Gateway" at bounding box center [1042, 405] width 203 height 15
click at [964, 397] on h3 "Outdoor Gateway" at bounding box center [1042, 405] width 203 height 15
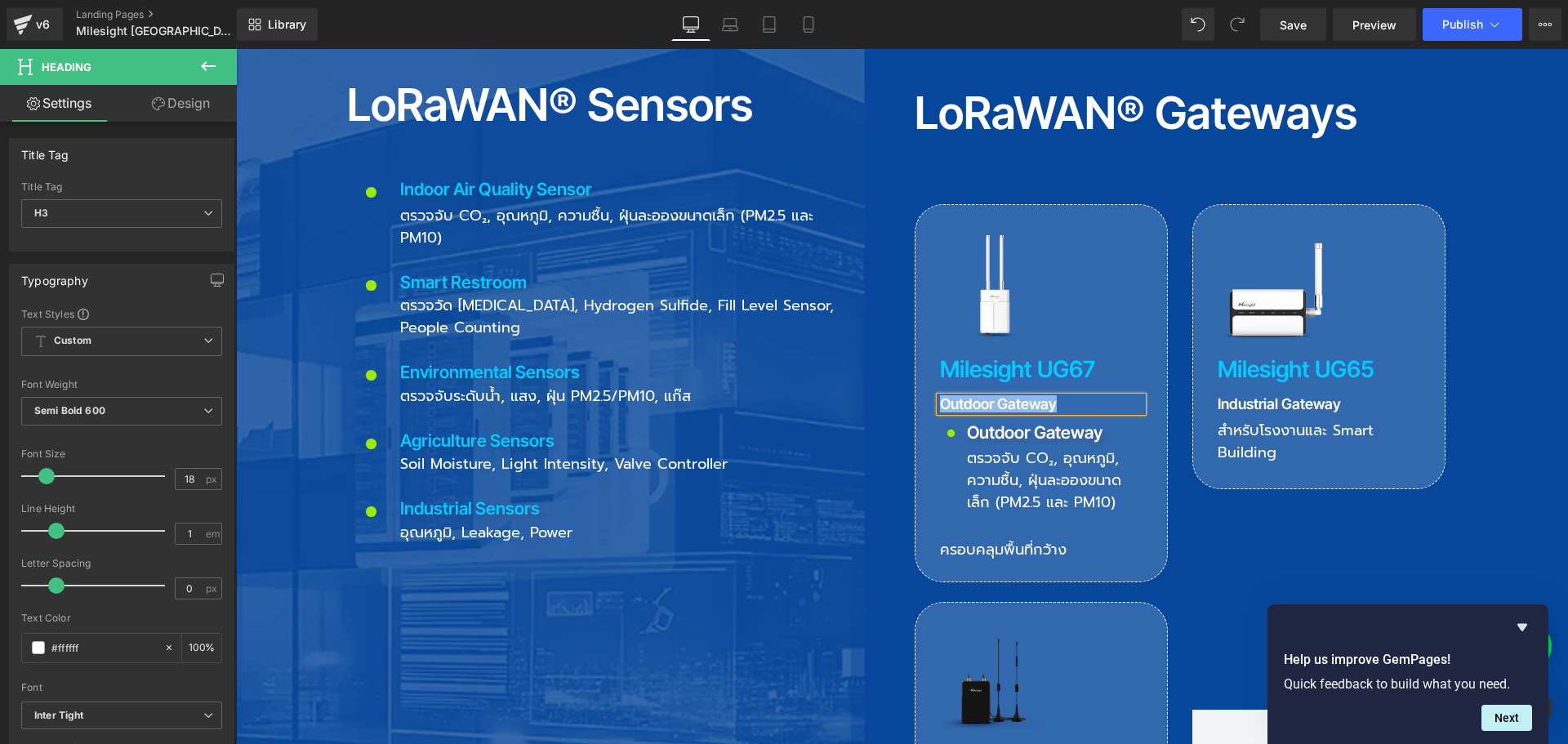
copy h3 "Outdoor Gateway"
click at [975, 420] on p "Outdoor Gateway" at bounding box center [1055, 432] width 176 height 26
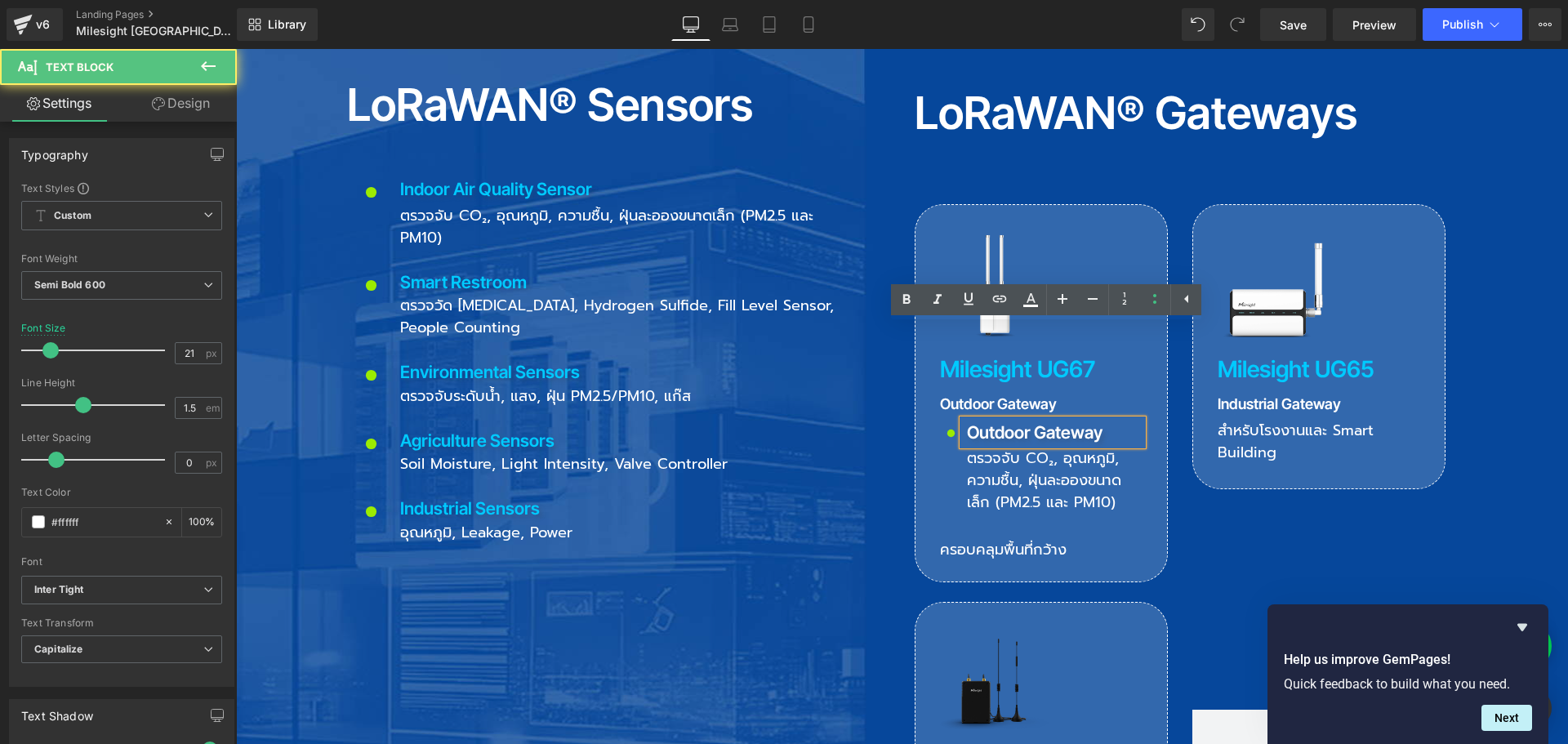
click at [971, 420] on p "Outdoor Gateway" at bounding box center [1055, 432] width 176 height 26
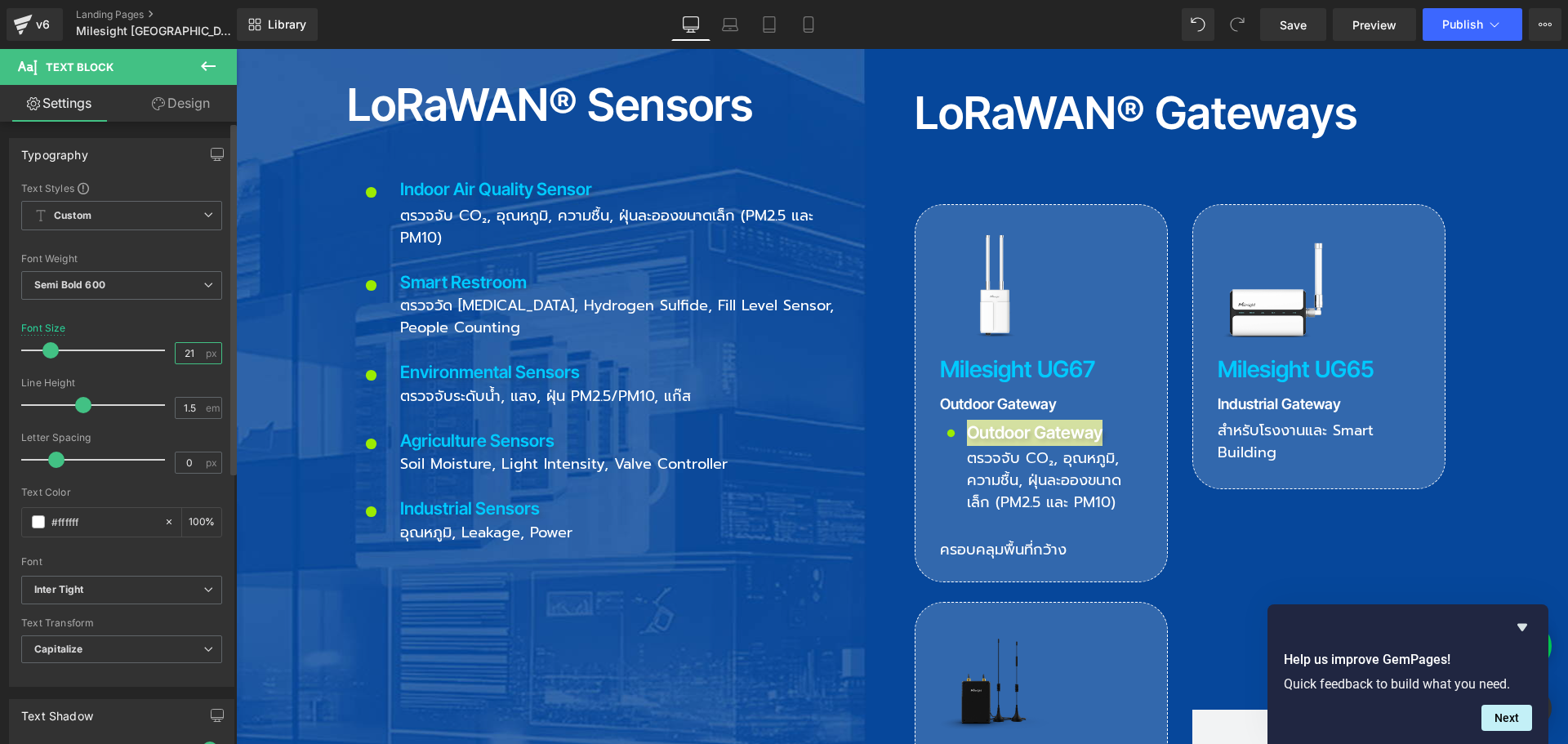
drag, startPoint x: 189, startPoint y: 346, endPoint x: 160, endPoint y: 353, distance: 29.8
click at [160, 353] on div "Font Size 21 px" at bounding box center [122, 349] width 201 height 54
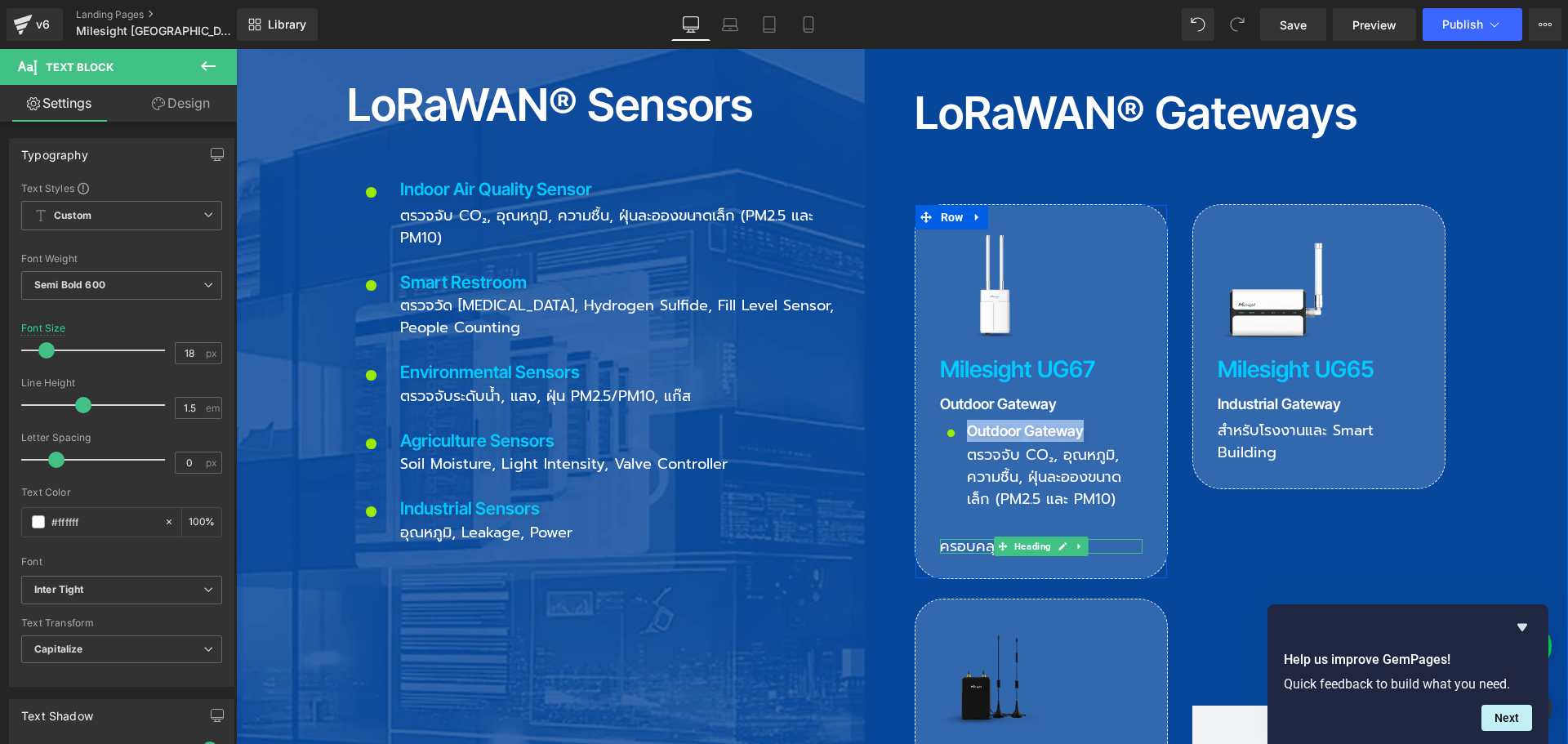
click at [951, 539] on h3 "ครอบคลุมพื้นที่กว้าง" at bounding box center [1042, 546] width 203 height 15
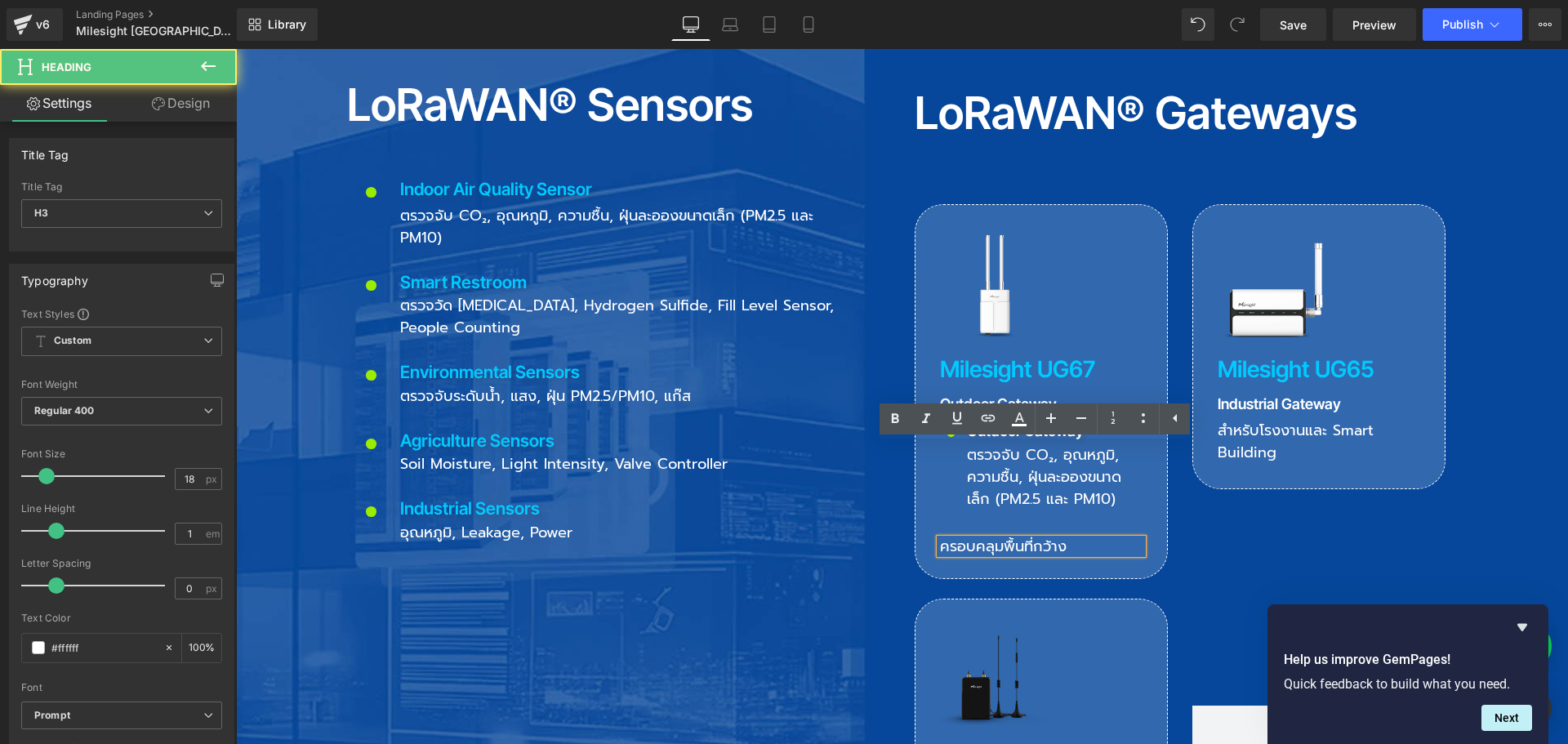
click at [950, 539] on h3 "ครอบคลุมพื้นที่กว้าง" at bounding box center [1042, 546] width 203 height 15
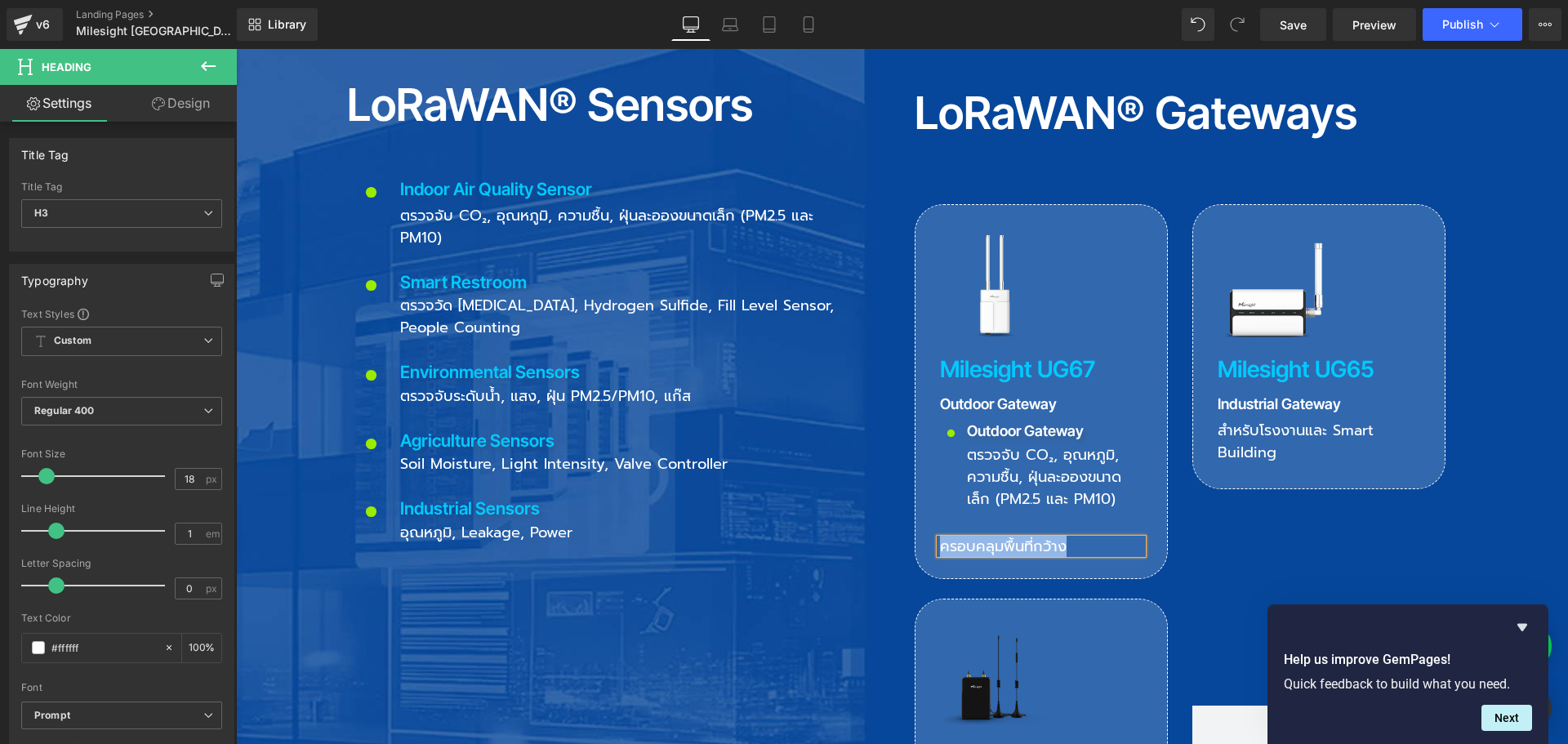
copy h3 "ครอบคลุมพื้นที่กว้าง"
click at [984, 443] on span "ตรวจจับ CO₂, อุณหภูมิ, ความชื้น, ฝุ่นละอองขนาดเล็ก (PM2.5 และ PM10)" at bounding box center [1044, 477] width 154 height 67
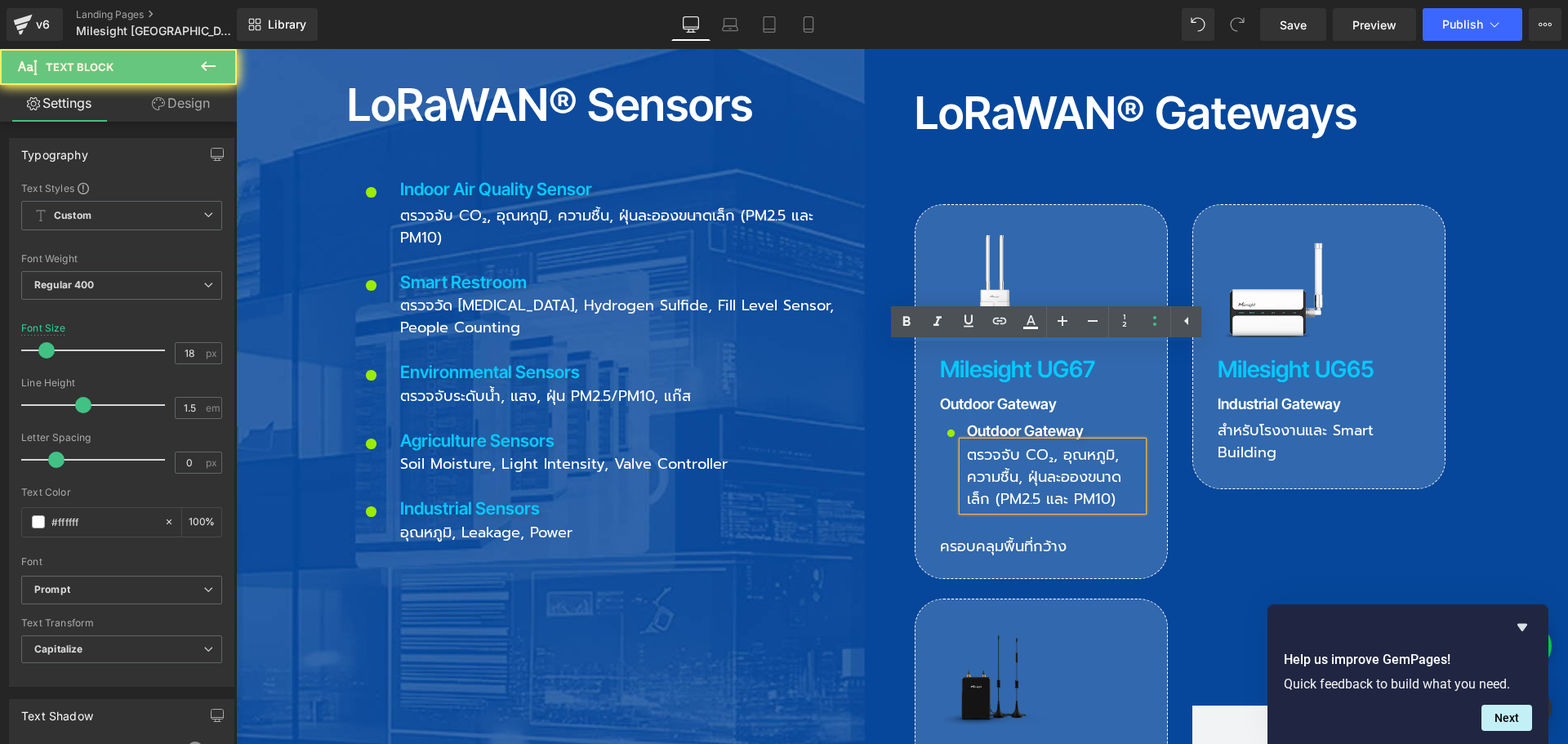
click at [976, 443] on span "ตรวจจับ CO₂, อุณหภูมิ, ความชื้น, ฝุ่นละอองขนาดเล็ก (PM2.5 และ PM10)" at bounding box center [1044, 477] width 154 height 67
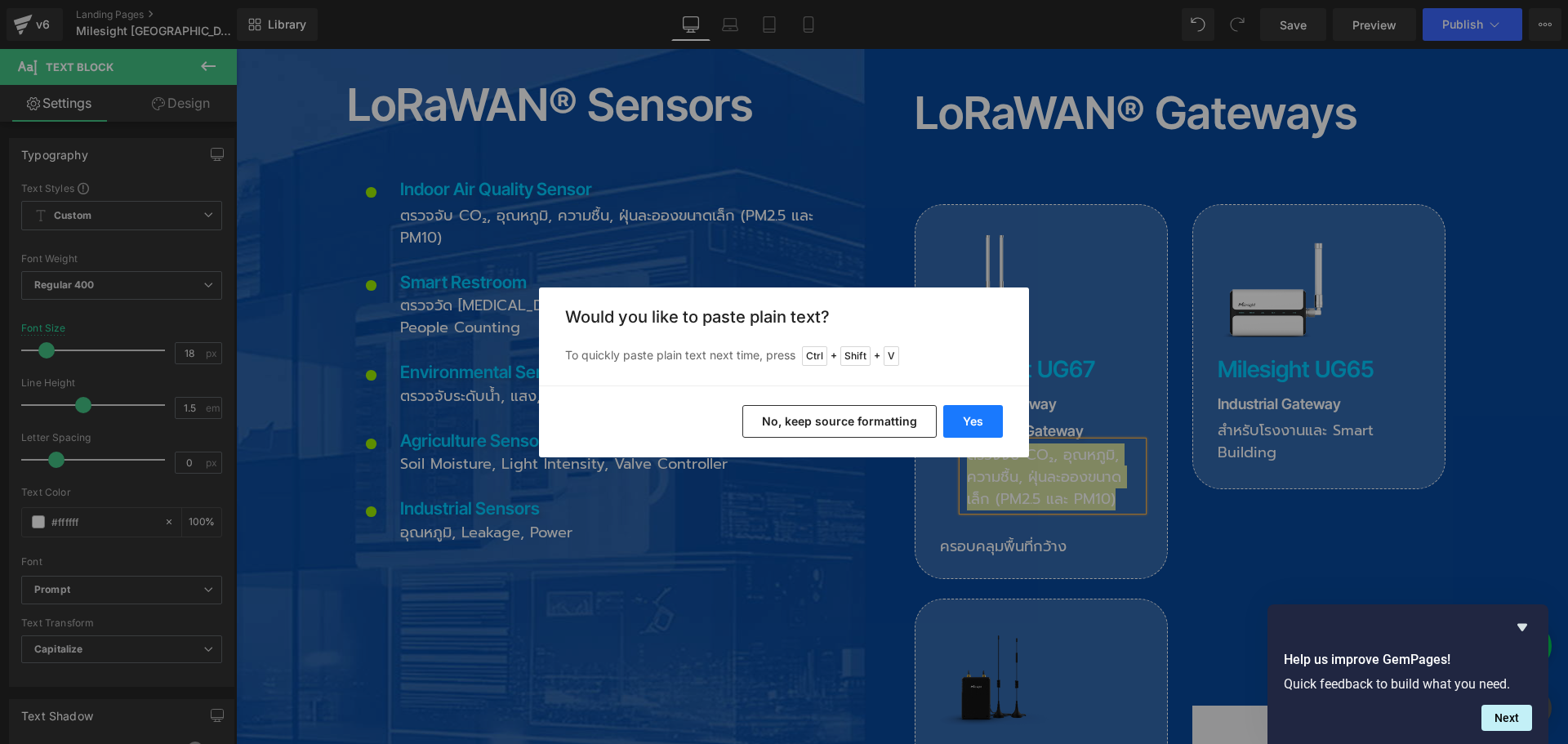
click at [963, 417] on button "Yes" at bounding box center [972, 421] width 60 height 33
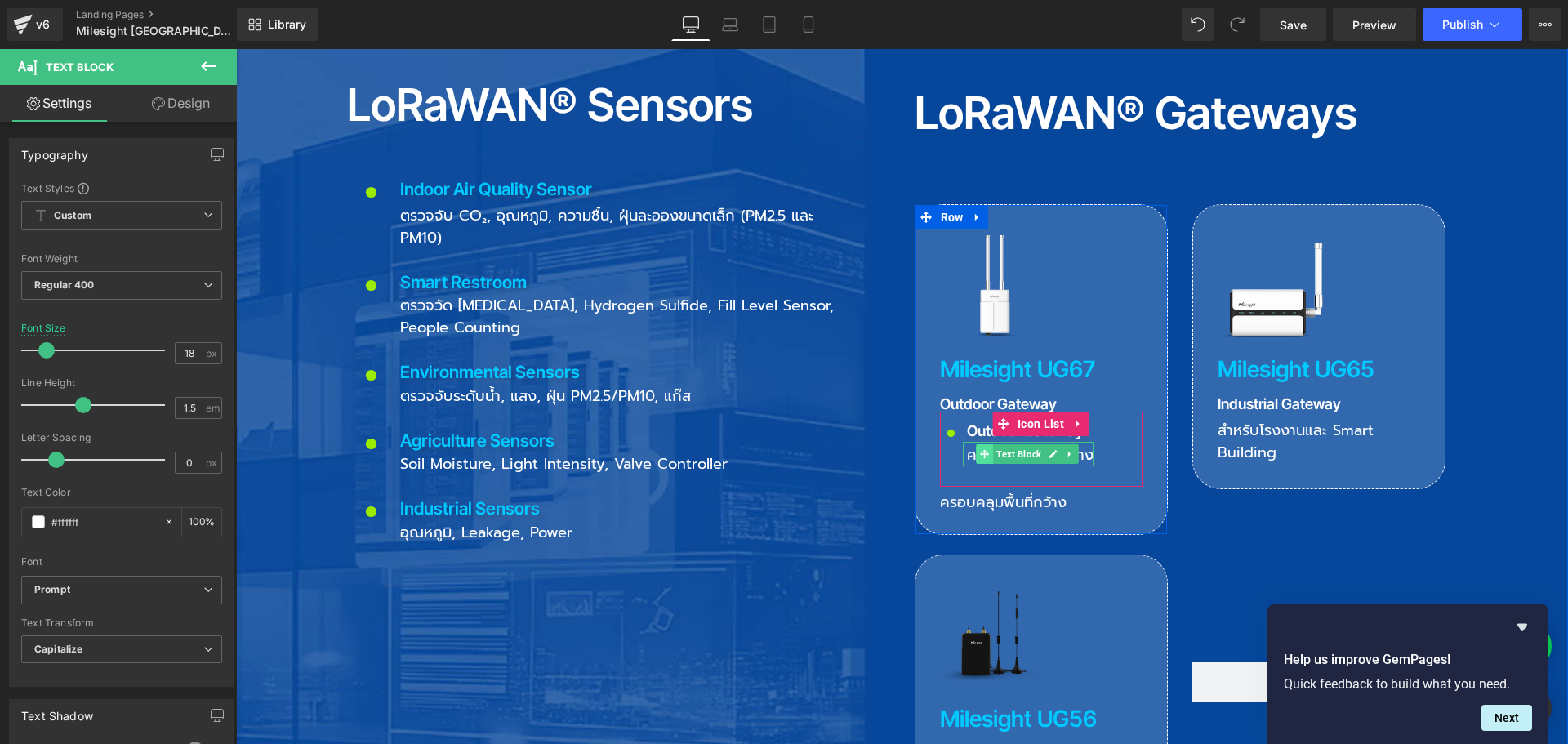
click at [975, 444] on span at bounding box center [984, 453] width 17 height 19
click at [1077, 499] on icon at bounding box center [1078, 501] width 3 height 6
click at [1085, 497] on icon at bounding box center [1088, 501] width 9 height 9
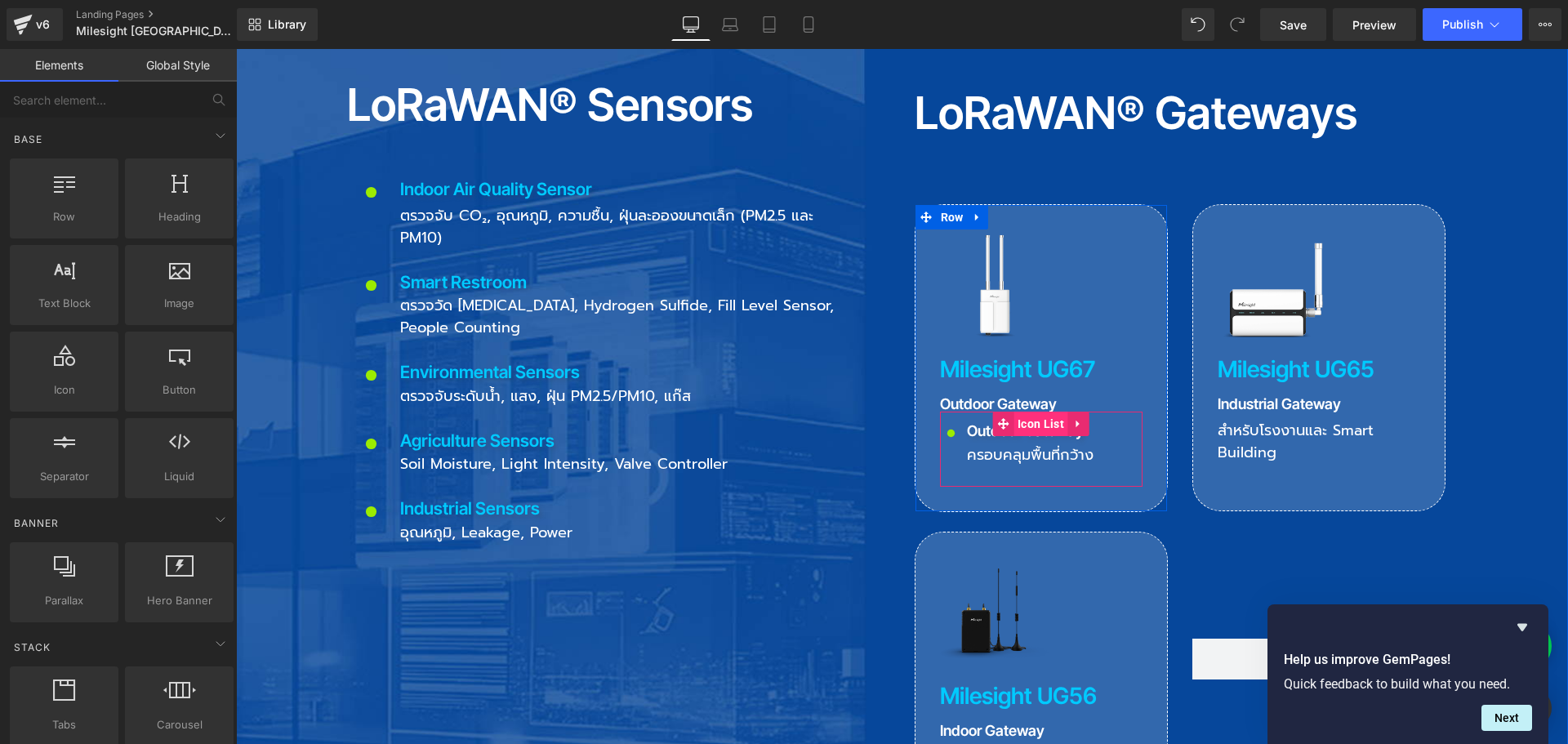
click at [1027, 411] on span "Icon List" at bounding box center [1040, 423] width 54 height 24
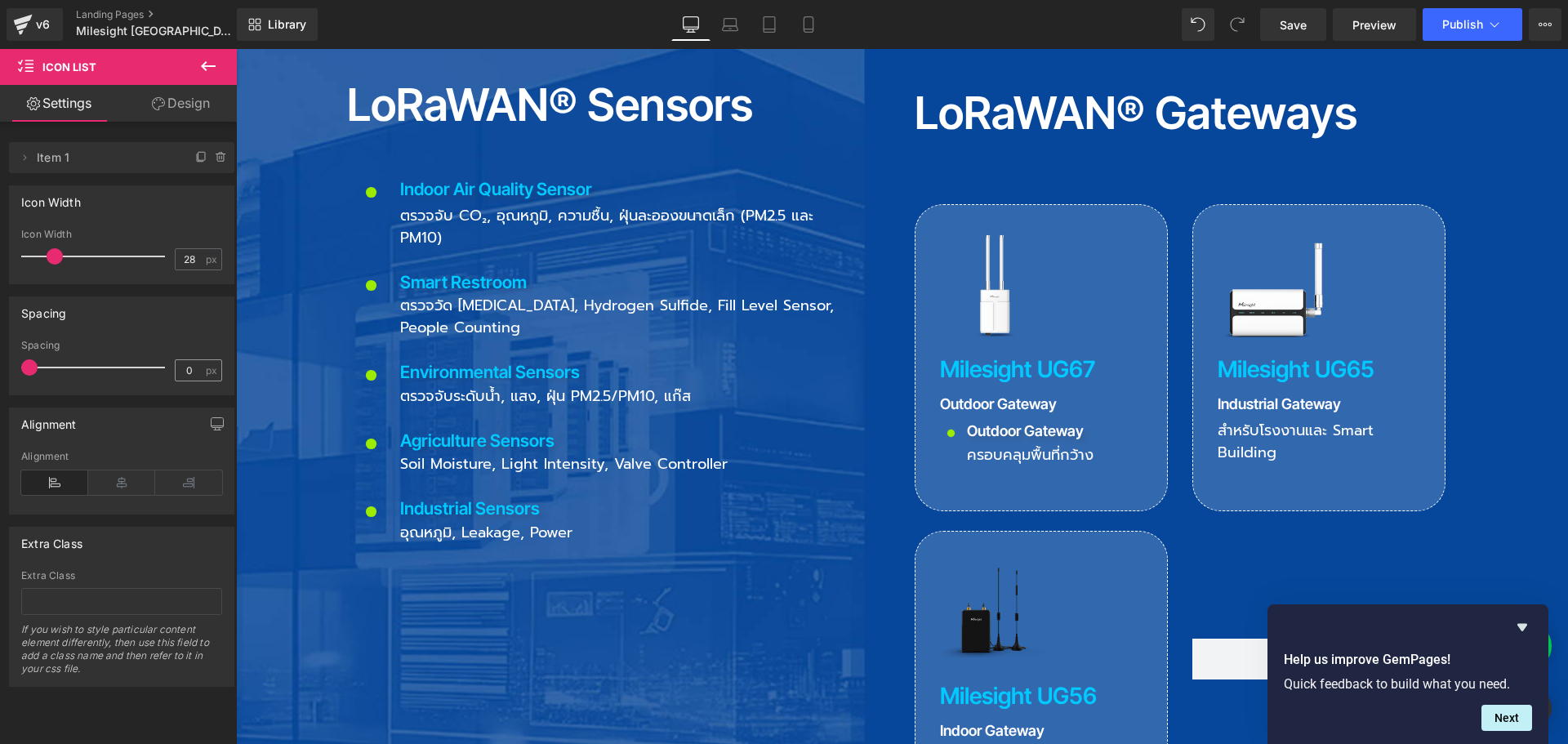
drag, startPoint x: 50, startPoint y: 369, endPoint x: 180, endPoint y: 371, distance: 130.0
click at [0, 371] on html "Icon List You are previewing how the will restyle your page. You can not edit E…" at bounding box center [784, 372] width 1568 height 744
click at [1074, 417] on icon at bounding box center [1079, 423] width 12 height 13
click at [1063, 418] on icon at bounding box center [1069, 424] width 12 height 12
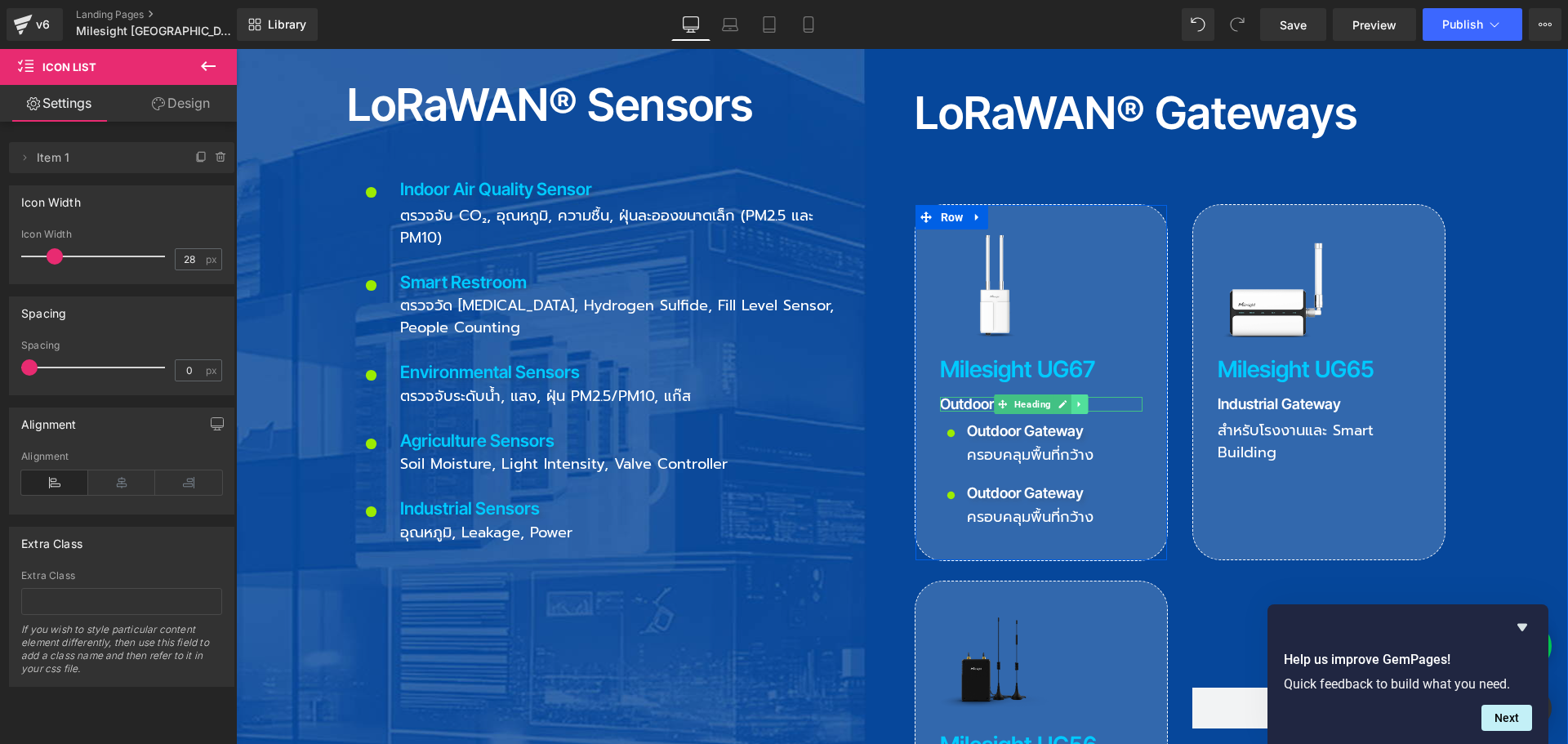
click at [1078, 395] on link at bounding box center [1079, 404] width 17 height 19
click at [1084, 400] on icon at bounding box center [1088, 405] width 9 height 10
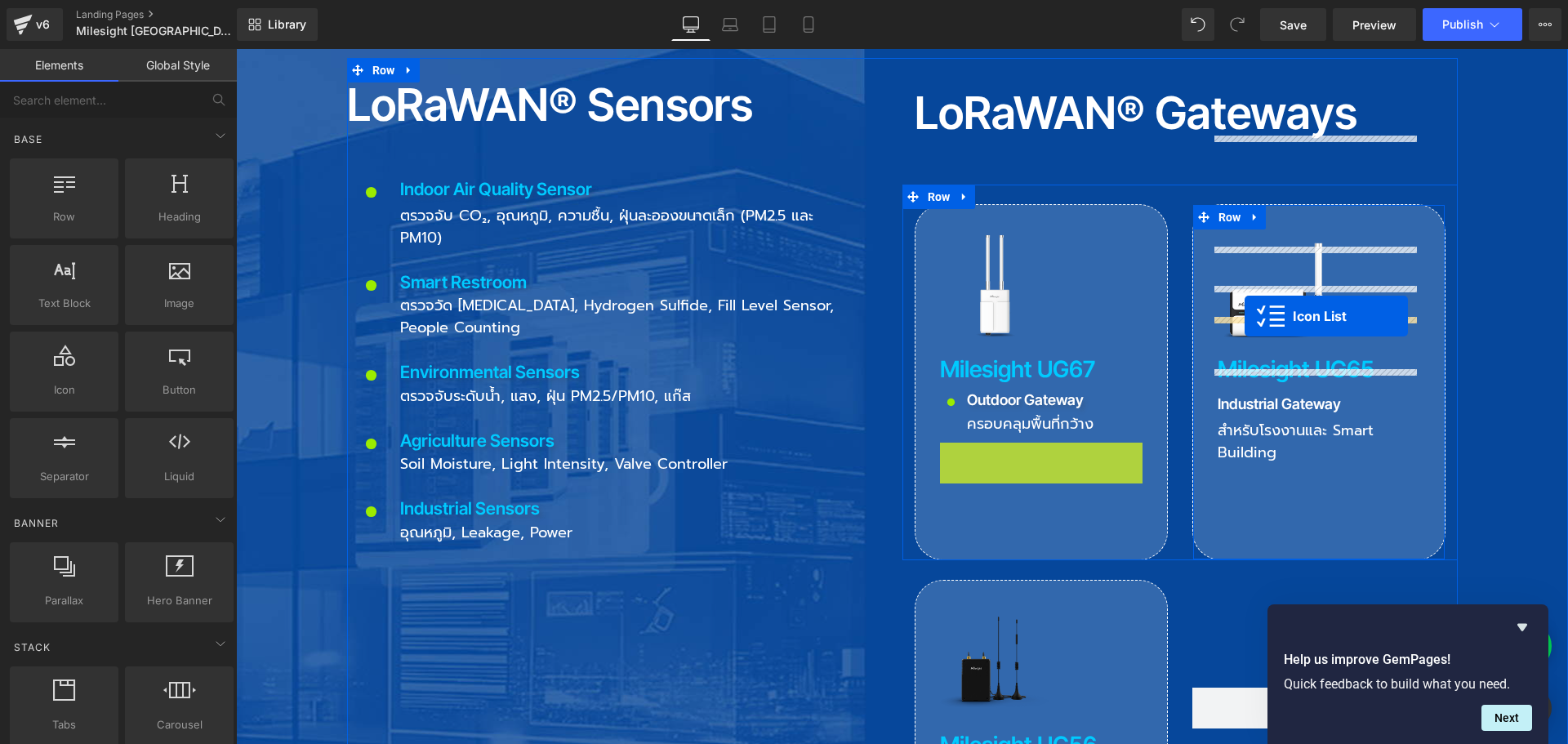
drag, startPoint x: 1025, startPoint y: 359, endPoint x: 1245, endPoint y: 316, distance: 224.2
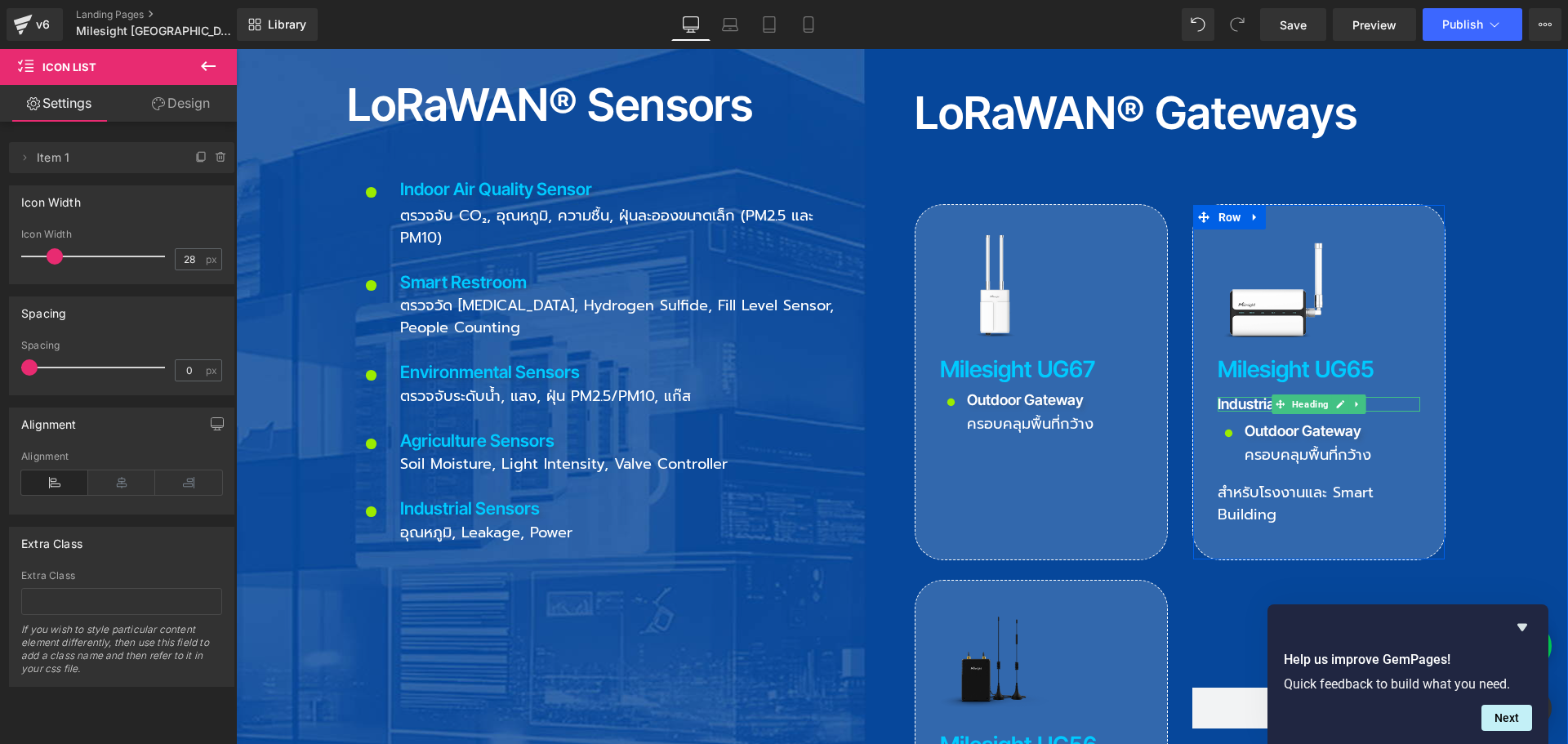
click at [1221, 397] on h3 "Industrial Gateway" at bounding box center [1319, 405] width 203 height 15
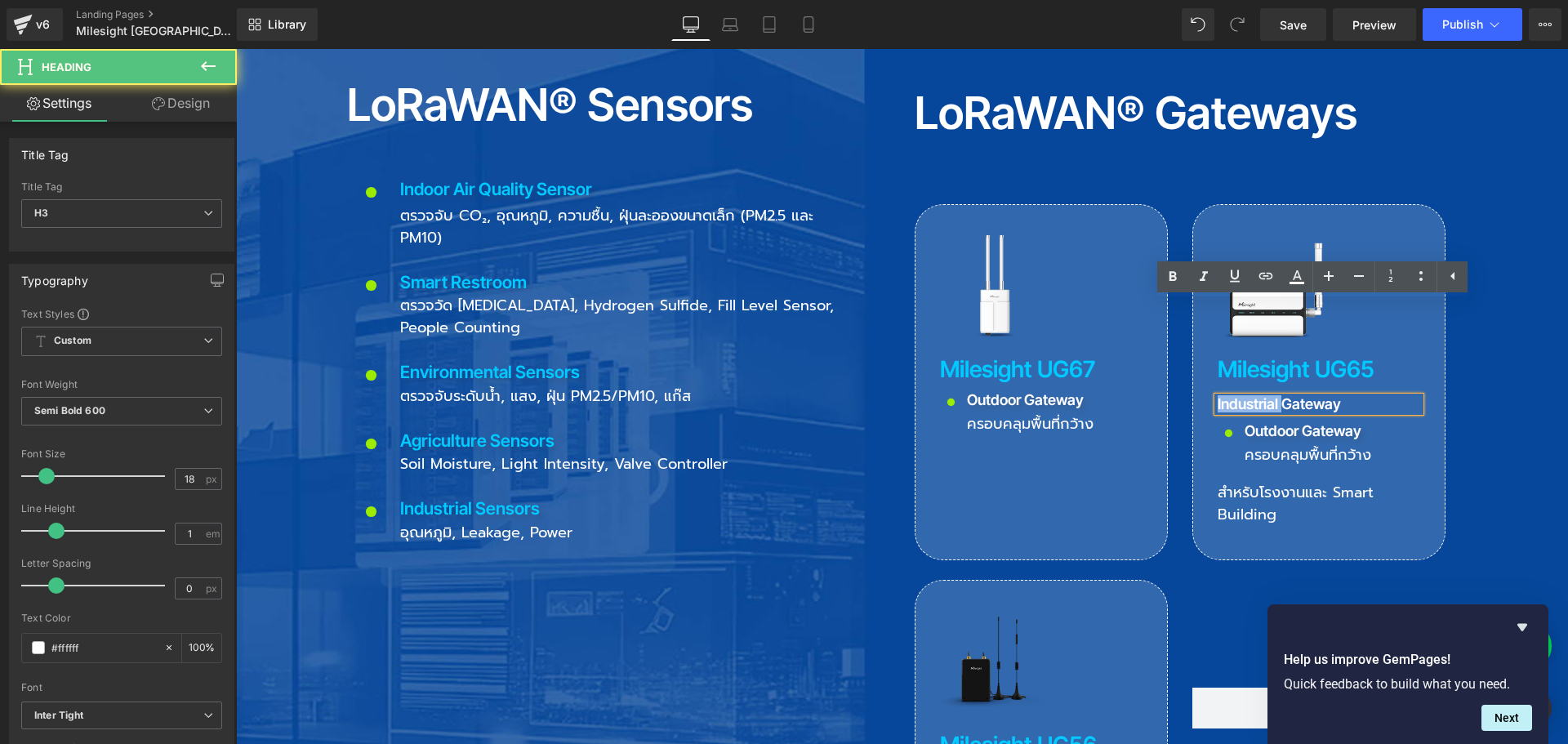
click at [1221, 397] on h3 "Industrial Gateway" at bounding box center [1319, 405] width 203 height 15
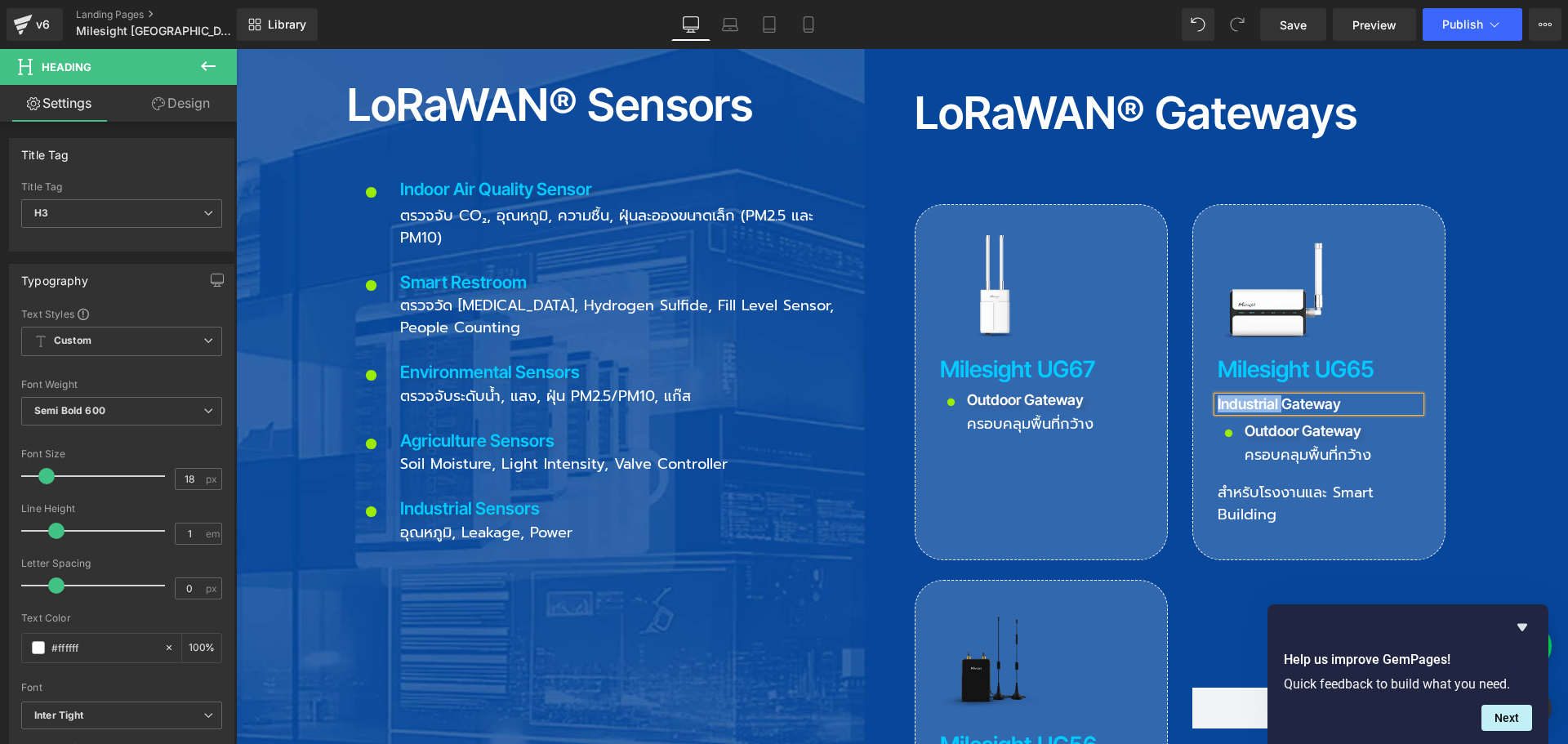
copy h3 "Industrial Gateway"
click at [1258, 426] on icon at bounding box center [1262, 431] width 9 height 10
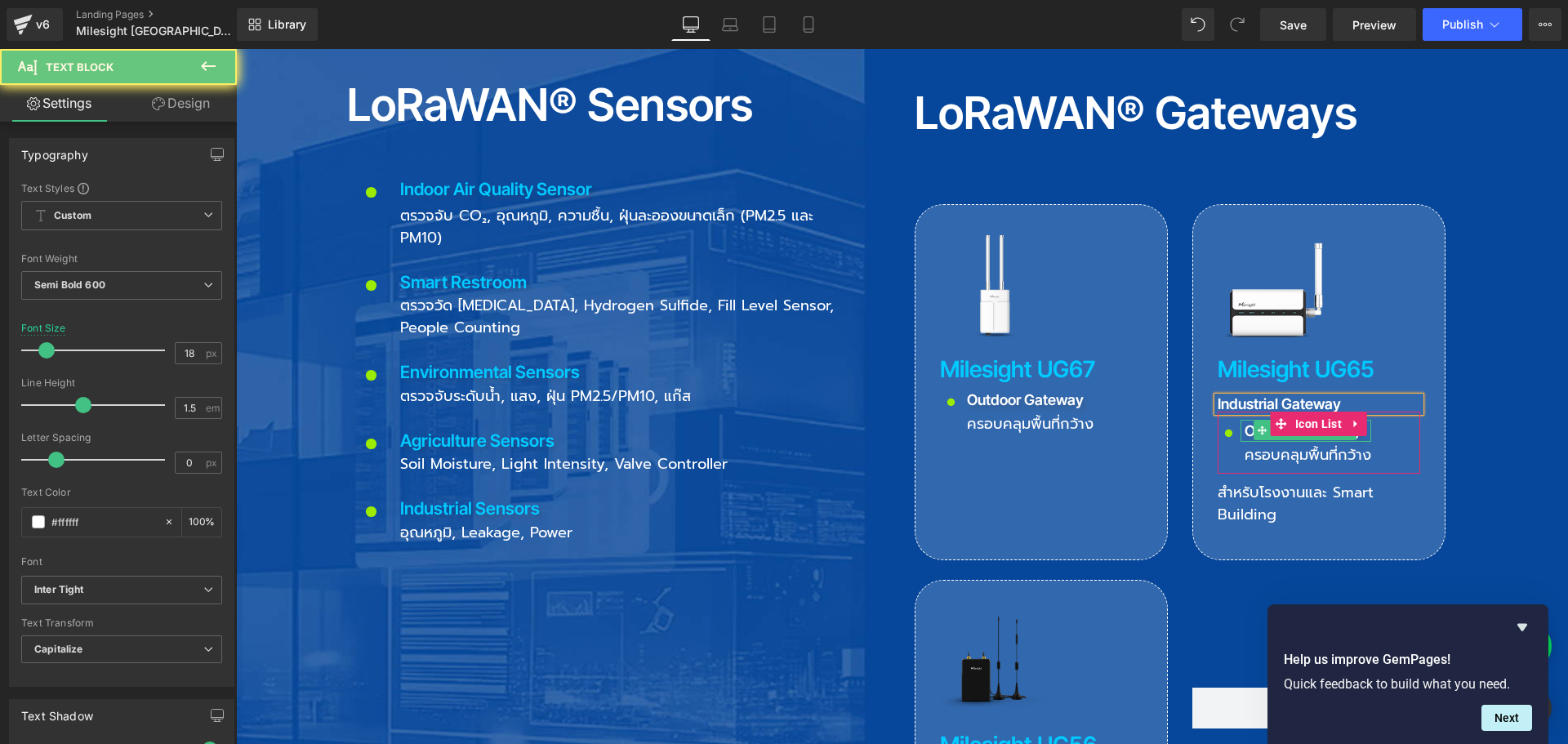
click at [1245, 420] on p "Outdoor Gateway" at bounding box center [1307, 431] width 127 height 22
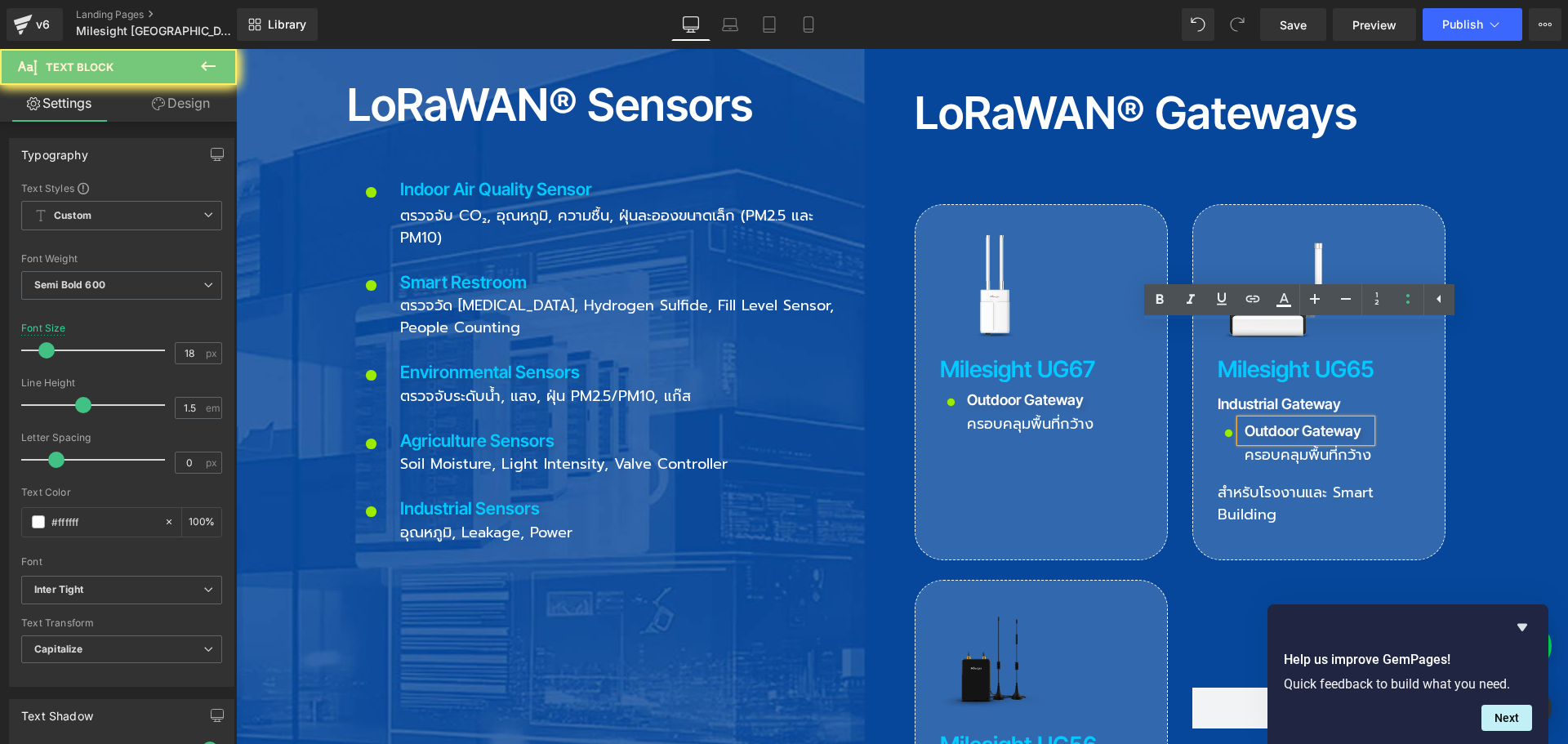
click at [1245, 420] on p "Outdoor Gateway" at bounding box center [1307, 431] width 127 height 22
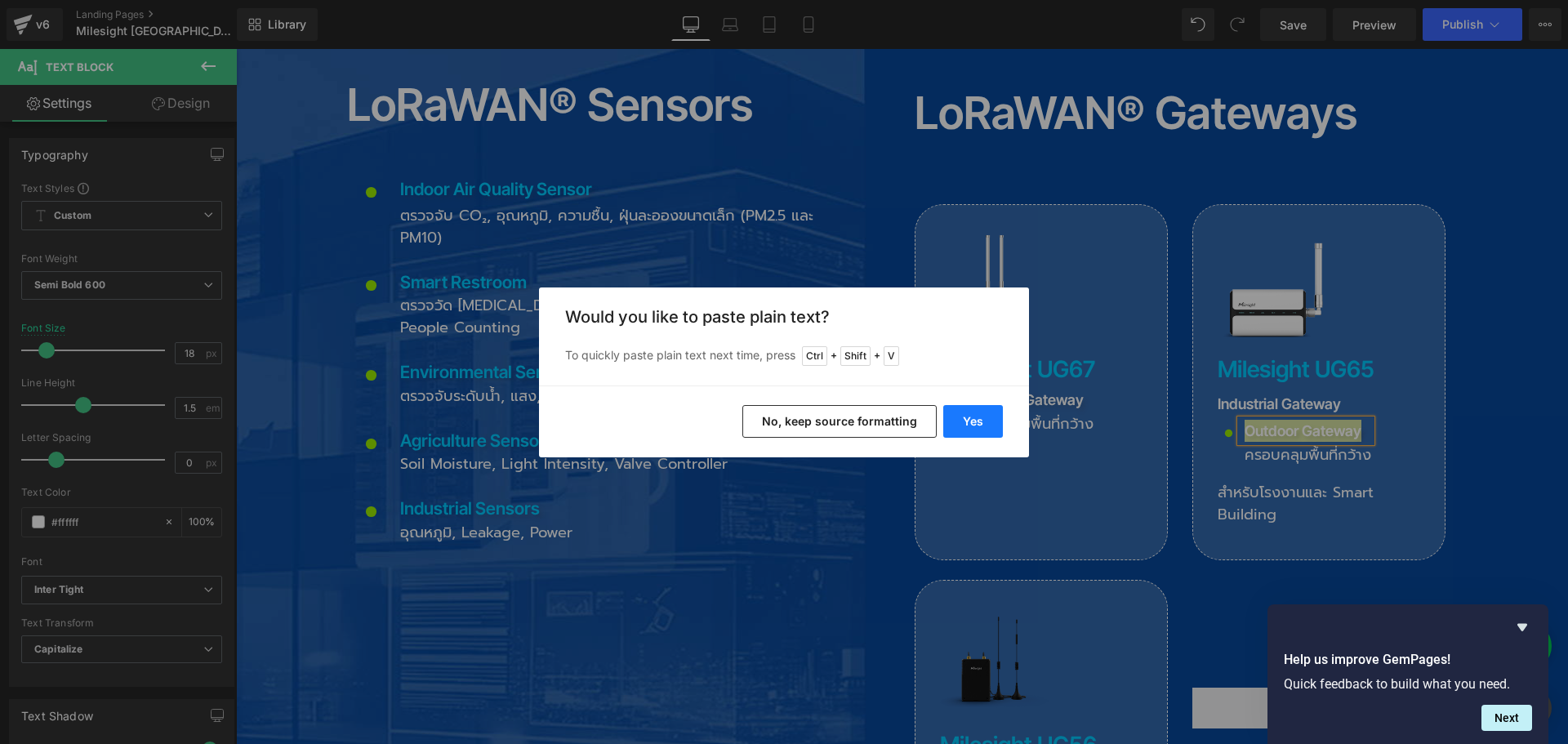
click at [977, 421] on button "Yes" at bounding box center [972, 421] width 60 height 33
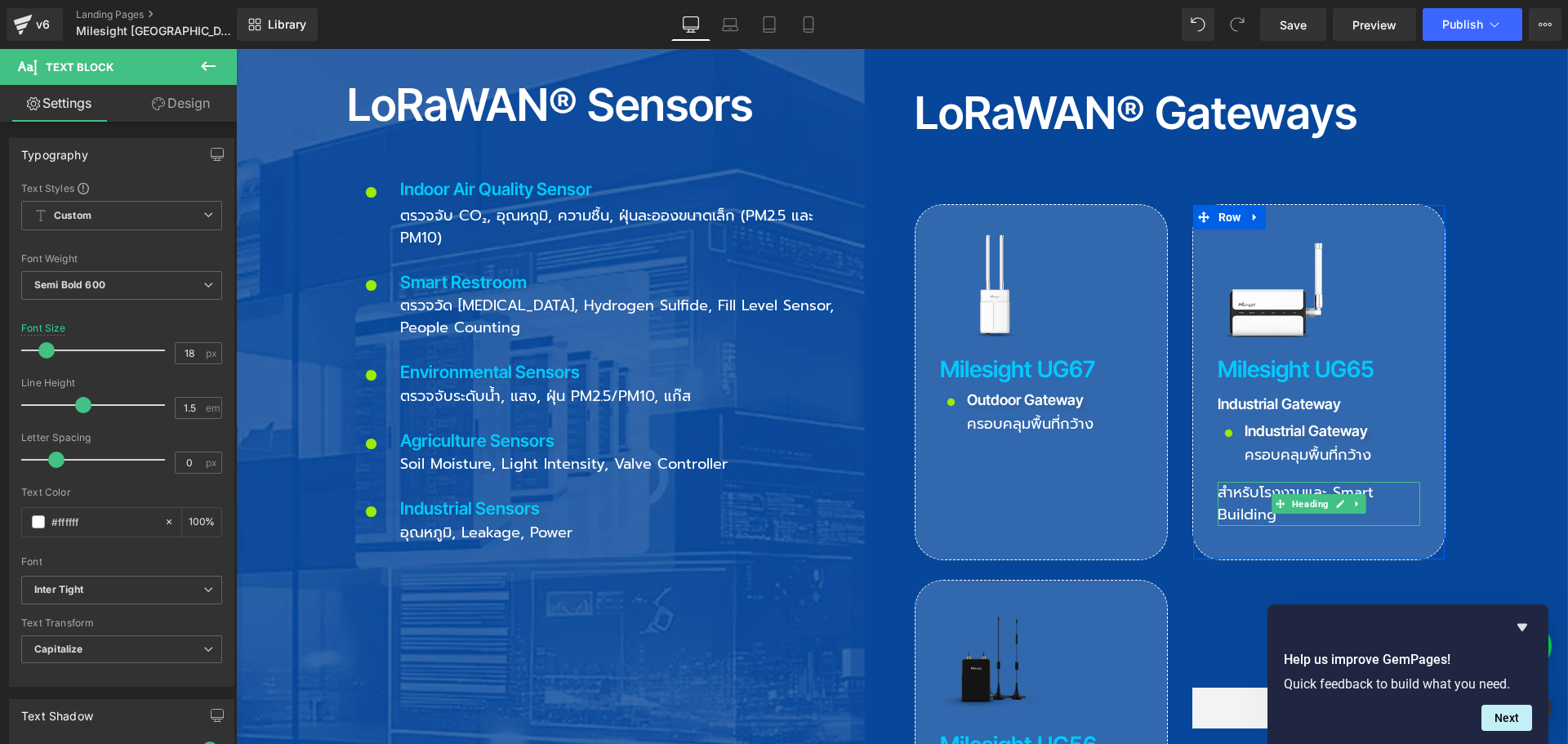
click at [1225, 482] on h3 "สำหรับโรงงานและ Smart Building" at bounding box center [1319, 504] width 203 height 44
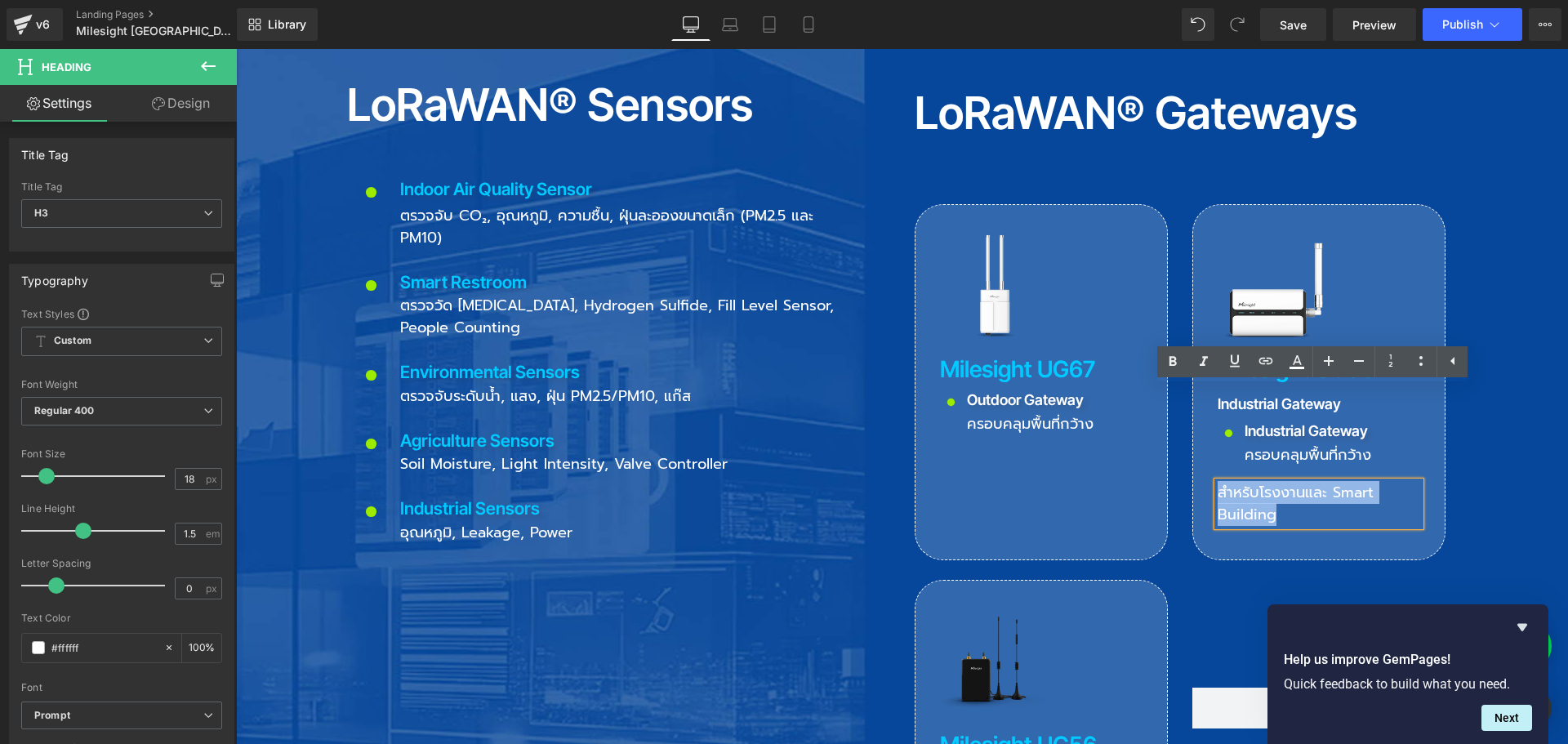
copy h3 "สำหรับโรงงานและ Smart Building"
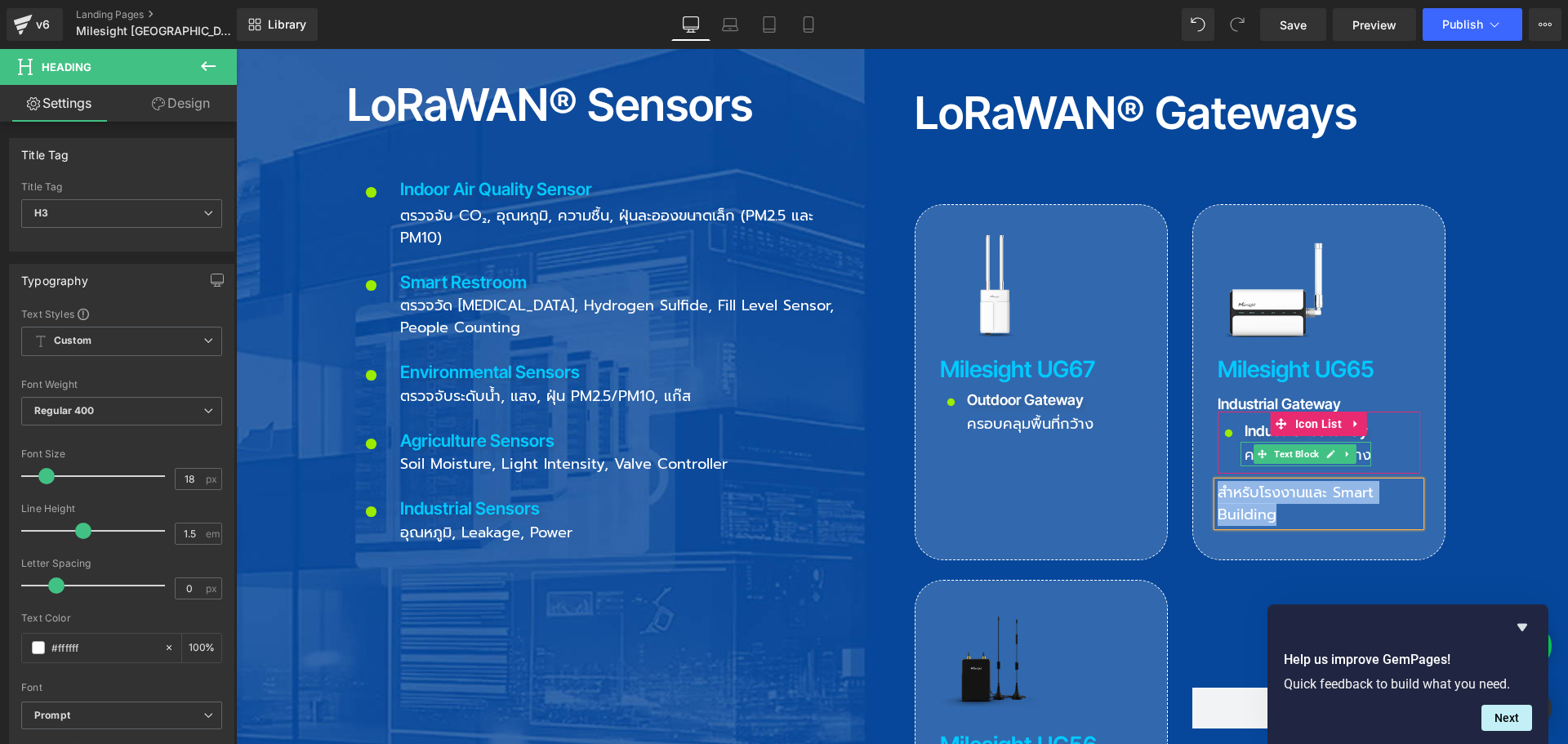
click at [1245, 443] on span "ครอบคลุมพื้นที่กว้าง" at bounding box center [1307, 454] width 127 height 23
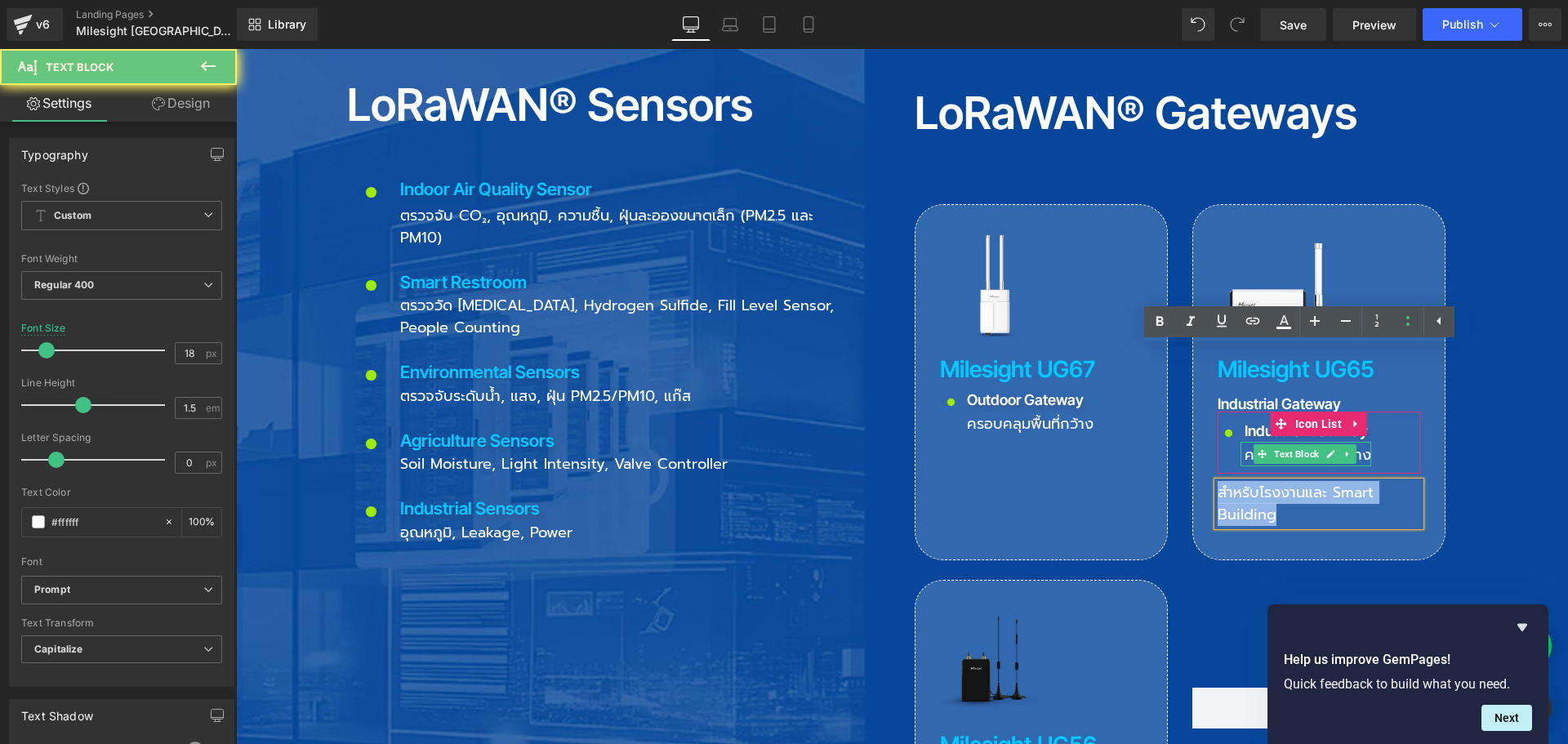
click at [1245, 443] on span "ครอบคลุมพื้นที่กว้าง" at bounding box center [1307, 454] width 127 height 23
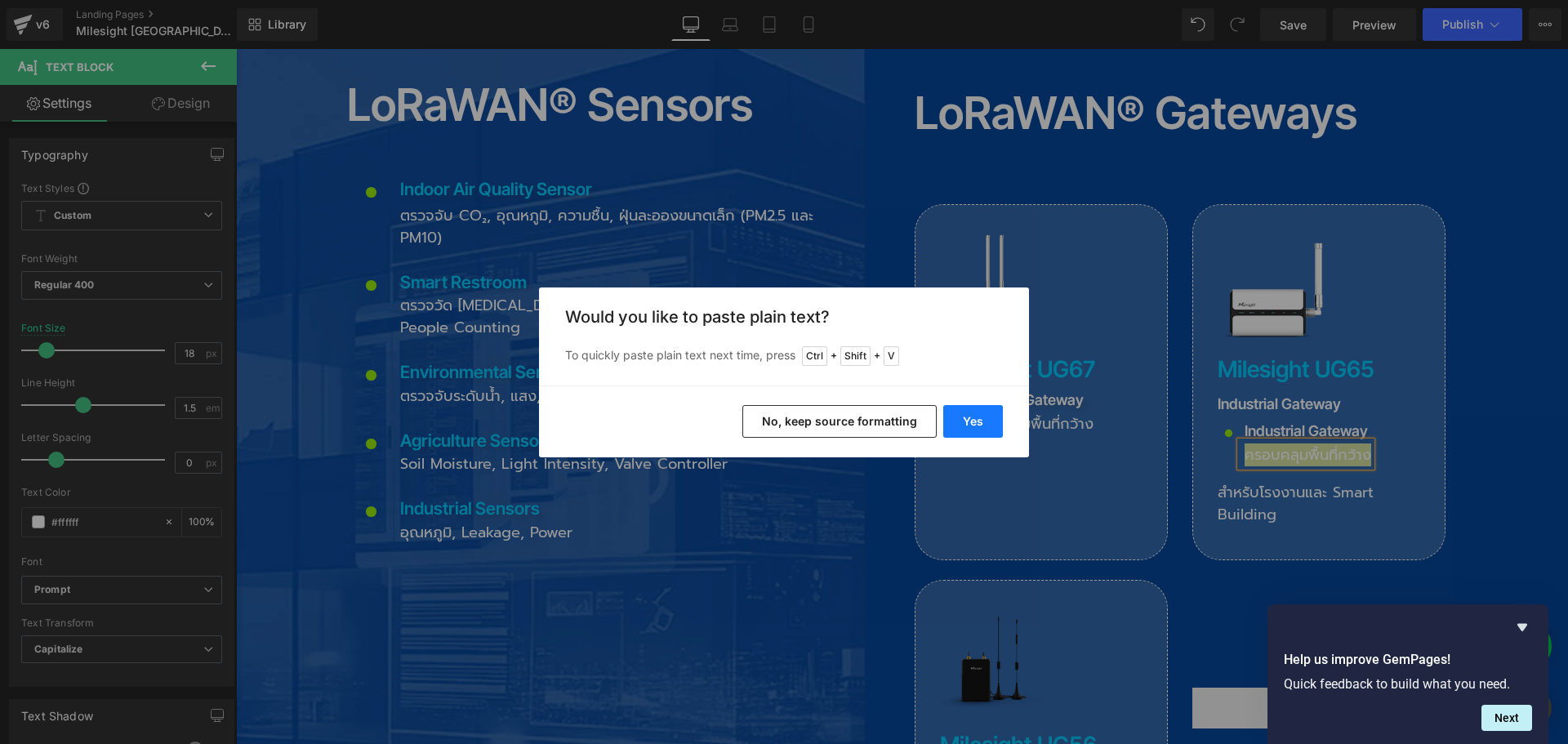
click at [989, 410] on button "Yes" at bounding box center [972, 421] width 60 height 33
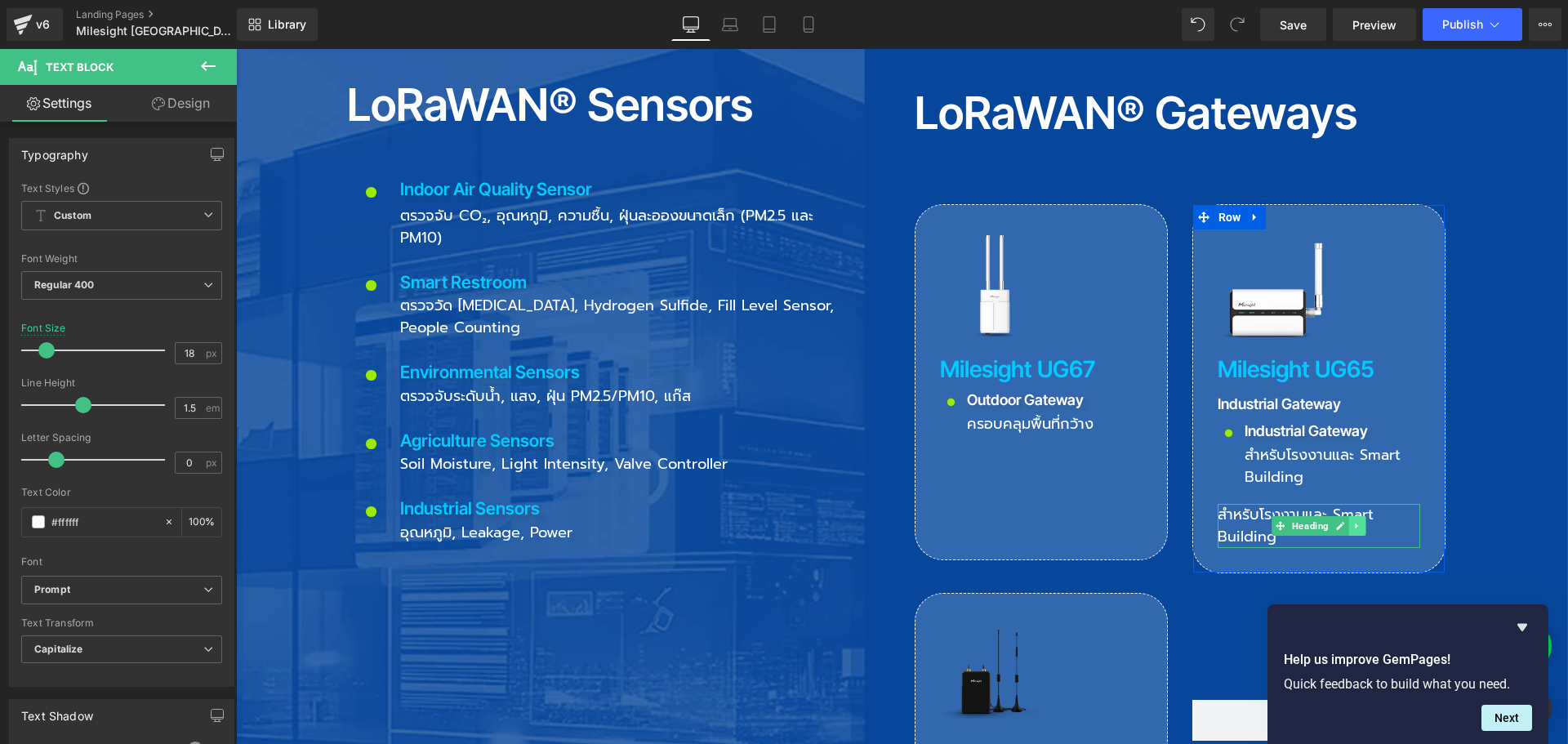
click at [1348, 516] on link at bounding box center [1357, 525] width 17 height 19
click at [1361, 521] on icon at bounding box center [1365, 525] width 9 height 9
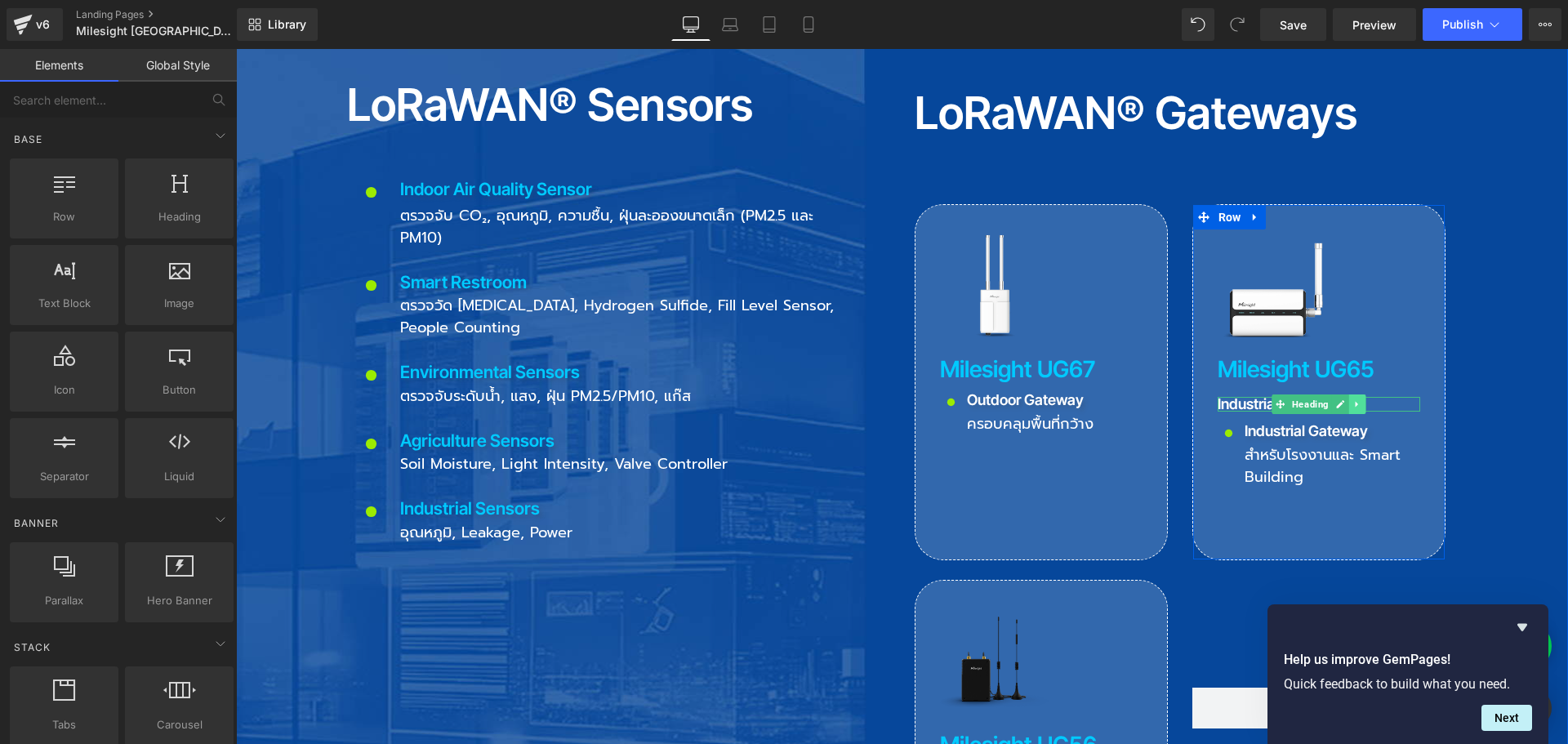
click at [1353, 400] on icon at bounding box center [1357, 405] width 9 height 10
click at [1361, 400] on icon at bounding box center [1365, 404] width 9 height 9
click at [1352, 386] on icon at bounding box center [1357, 392] width 12 height 13
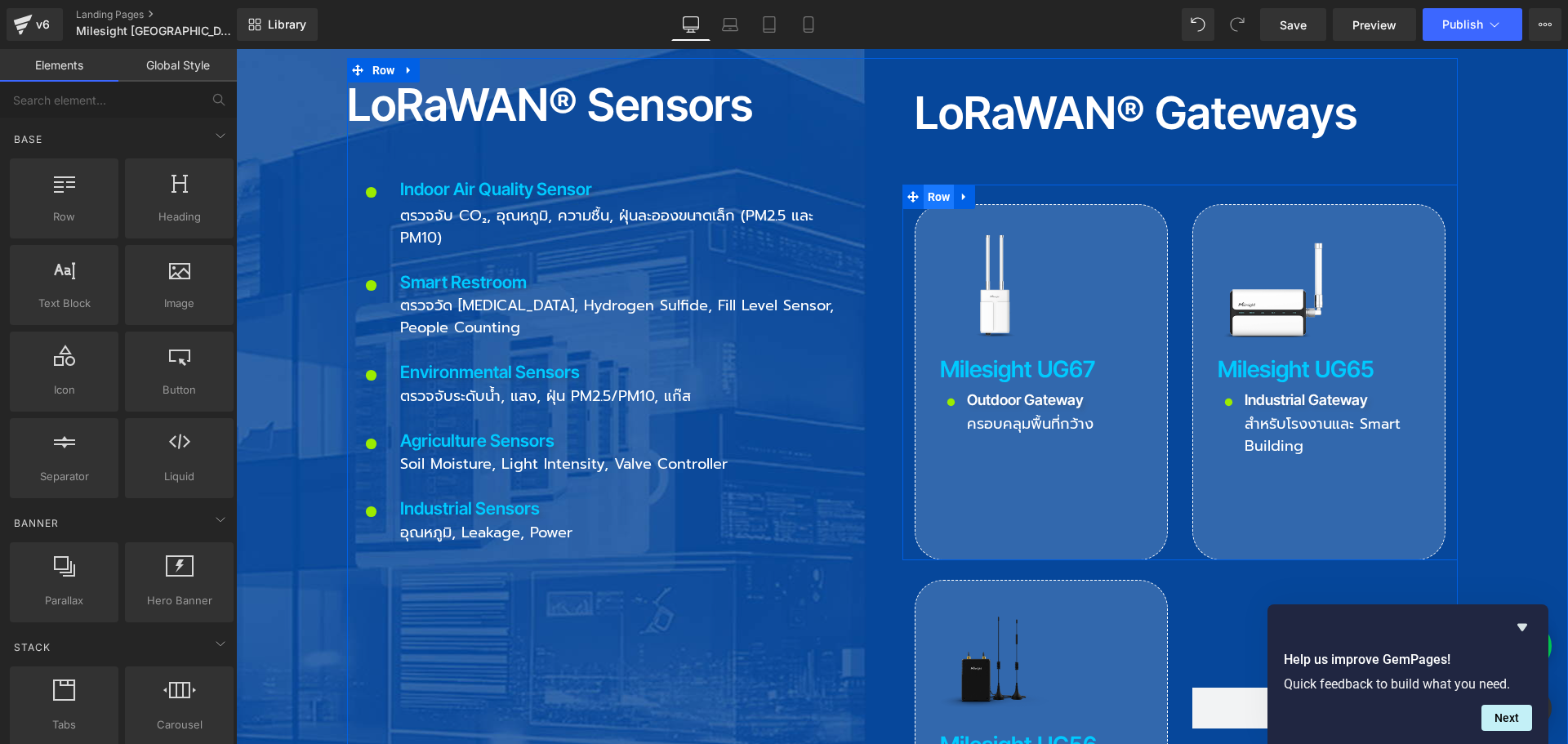
click at [934, 184] on span "Row" at bounding box center [939, 196] width 31 height 24
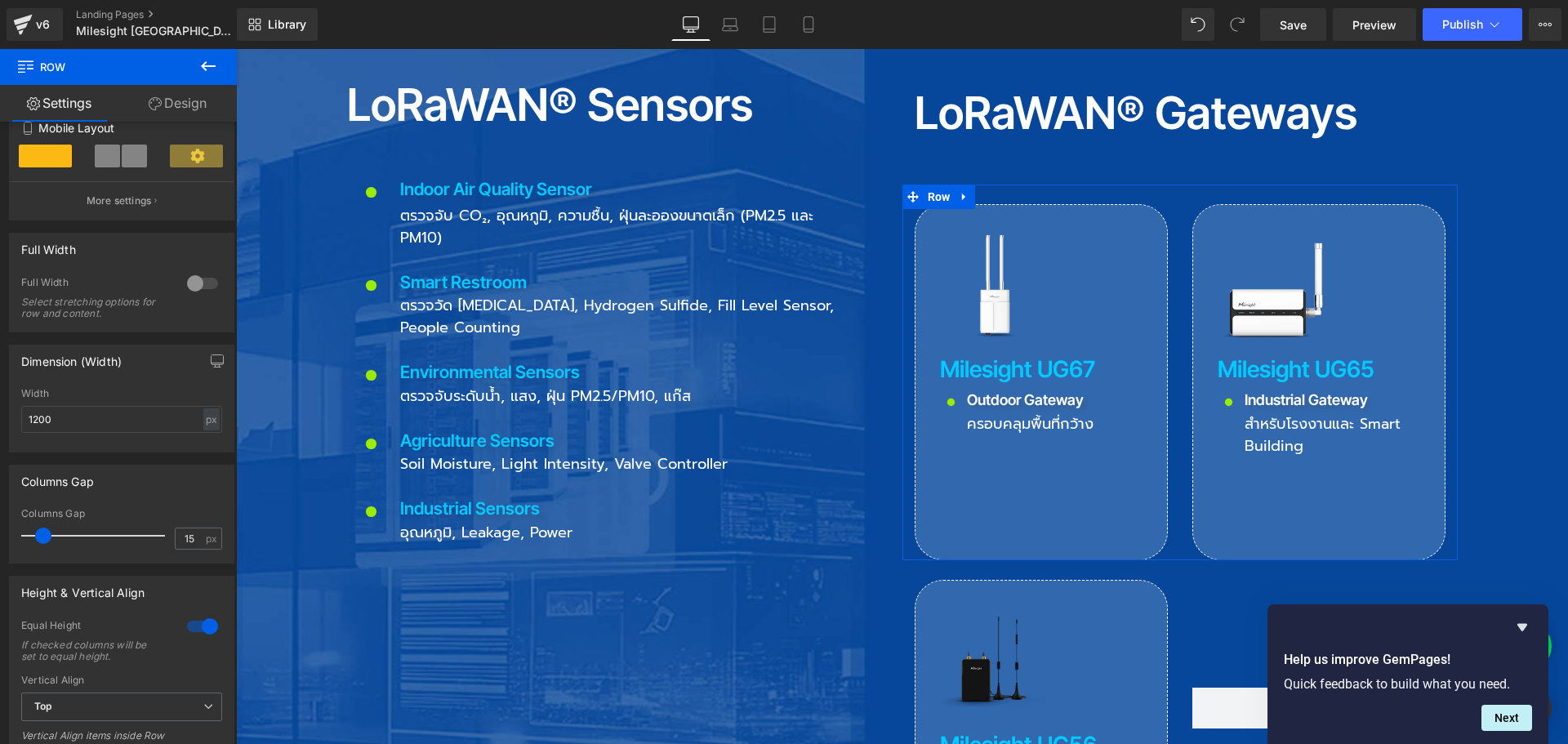
scroll to position [559, 0]
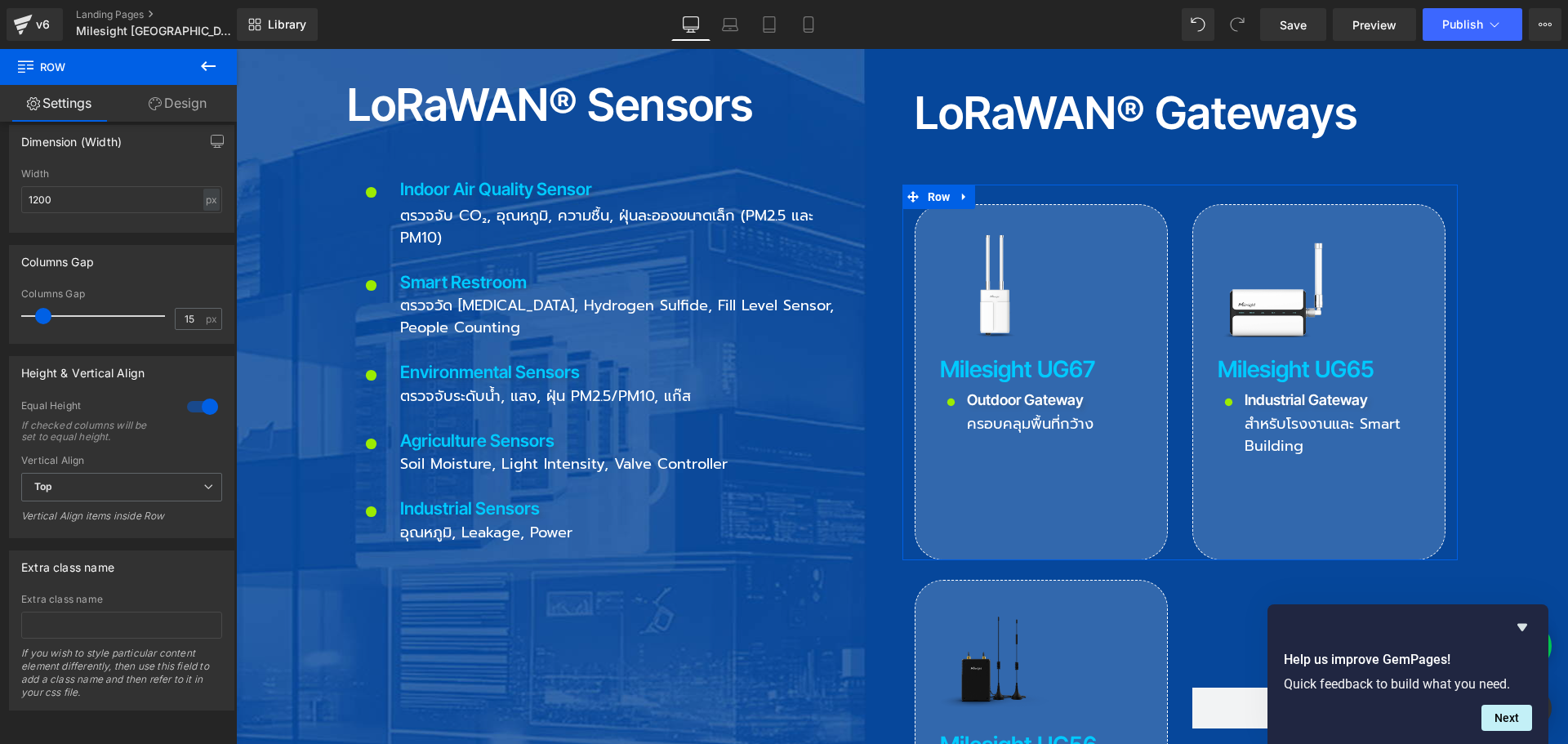
click at [194, 394] on div at bounding box center [202, 406] width 39 height 26
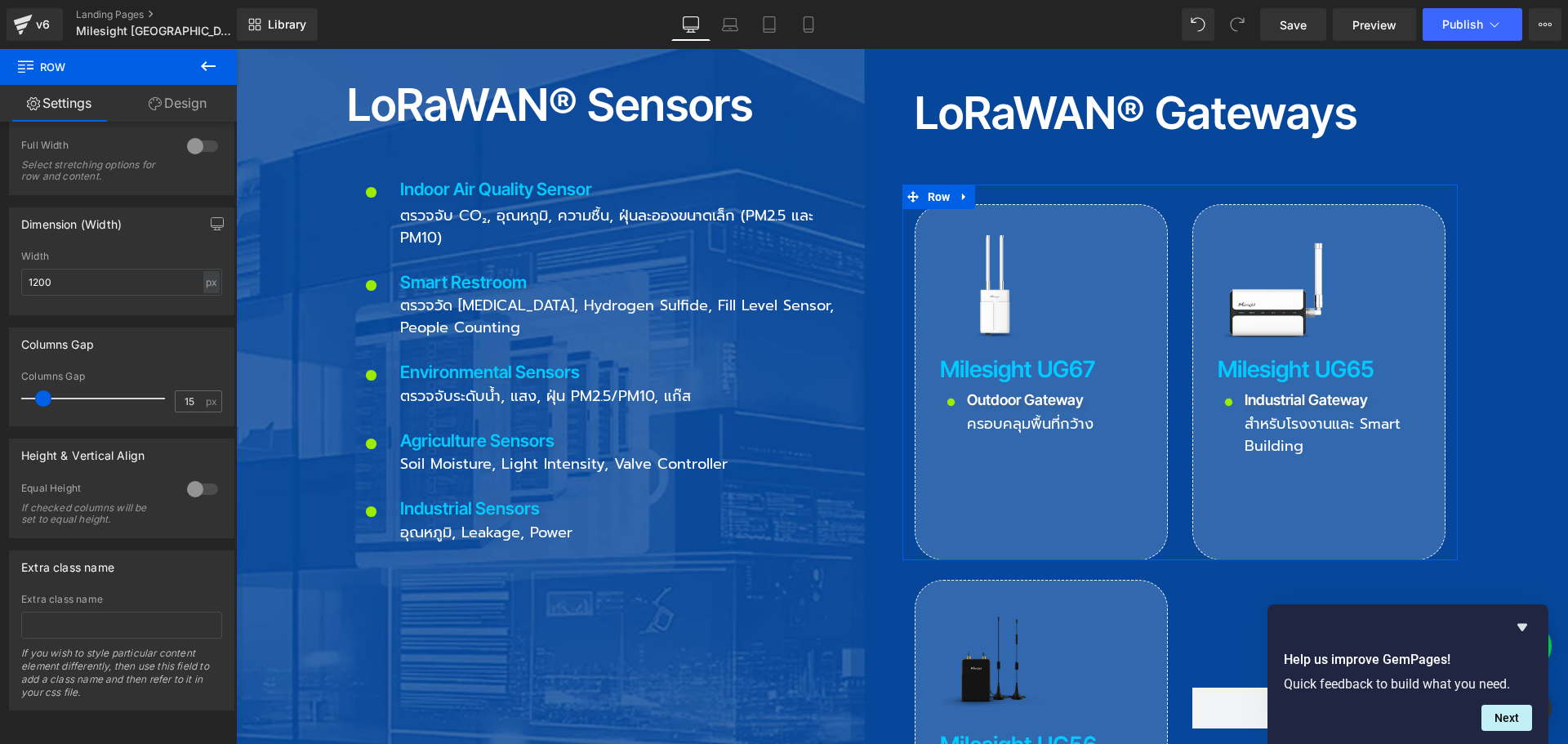
scroll to position [476, 0]
click at [196, 476] on div at bounding box center [202, 488] width 39 height 26
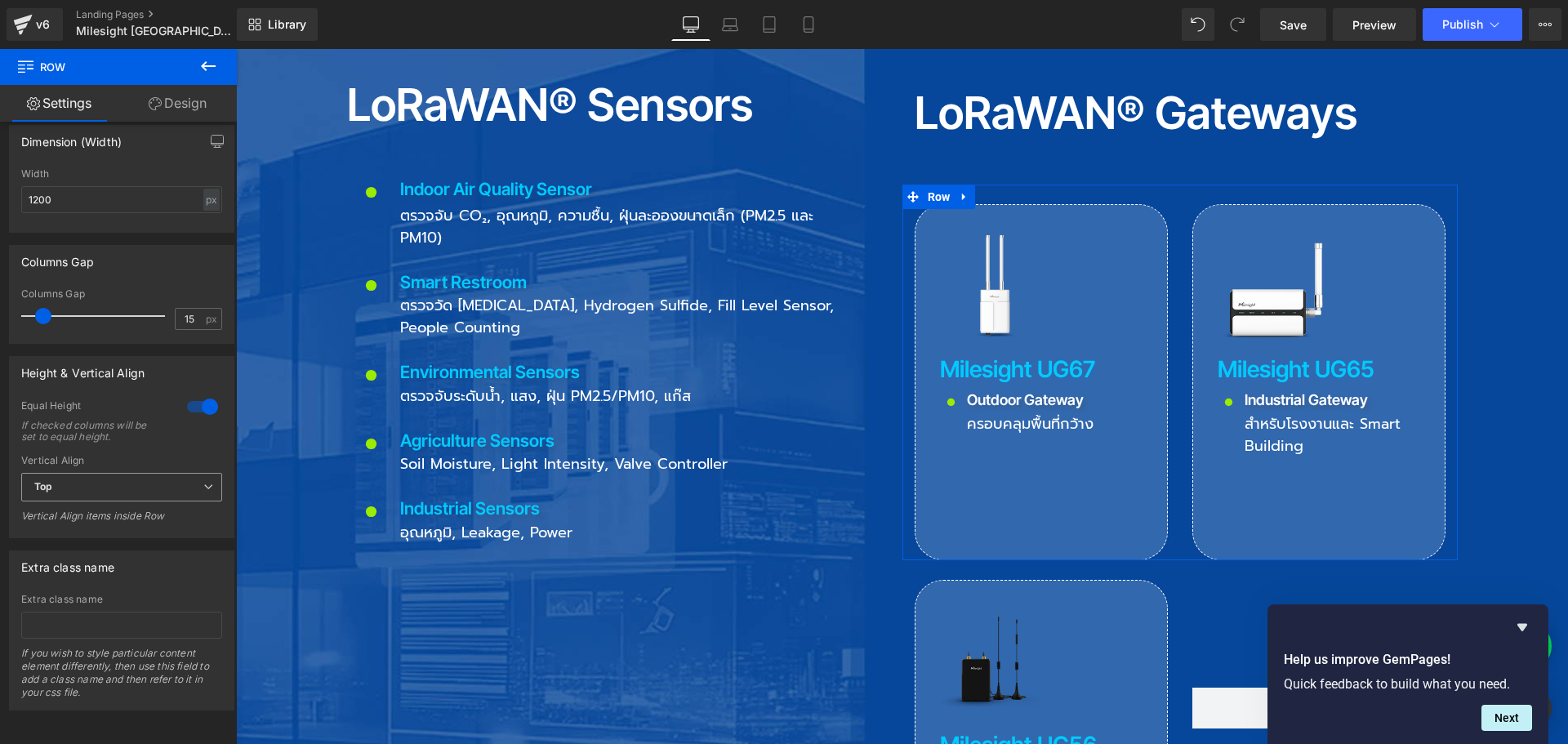
click at [176, 473] on span "Top" at bounding box center [122, 487] width 201 height 28
click at [112, 528] on li "Middle" at bounding box center [118, 540] width 194 height 24
click at [185, 473] on span "Middle" at bounding box center [122, 487] width 201 height 28
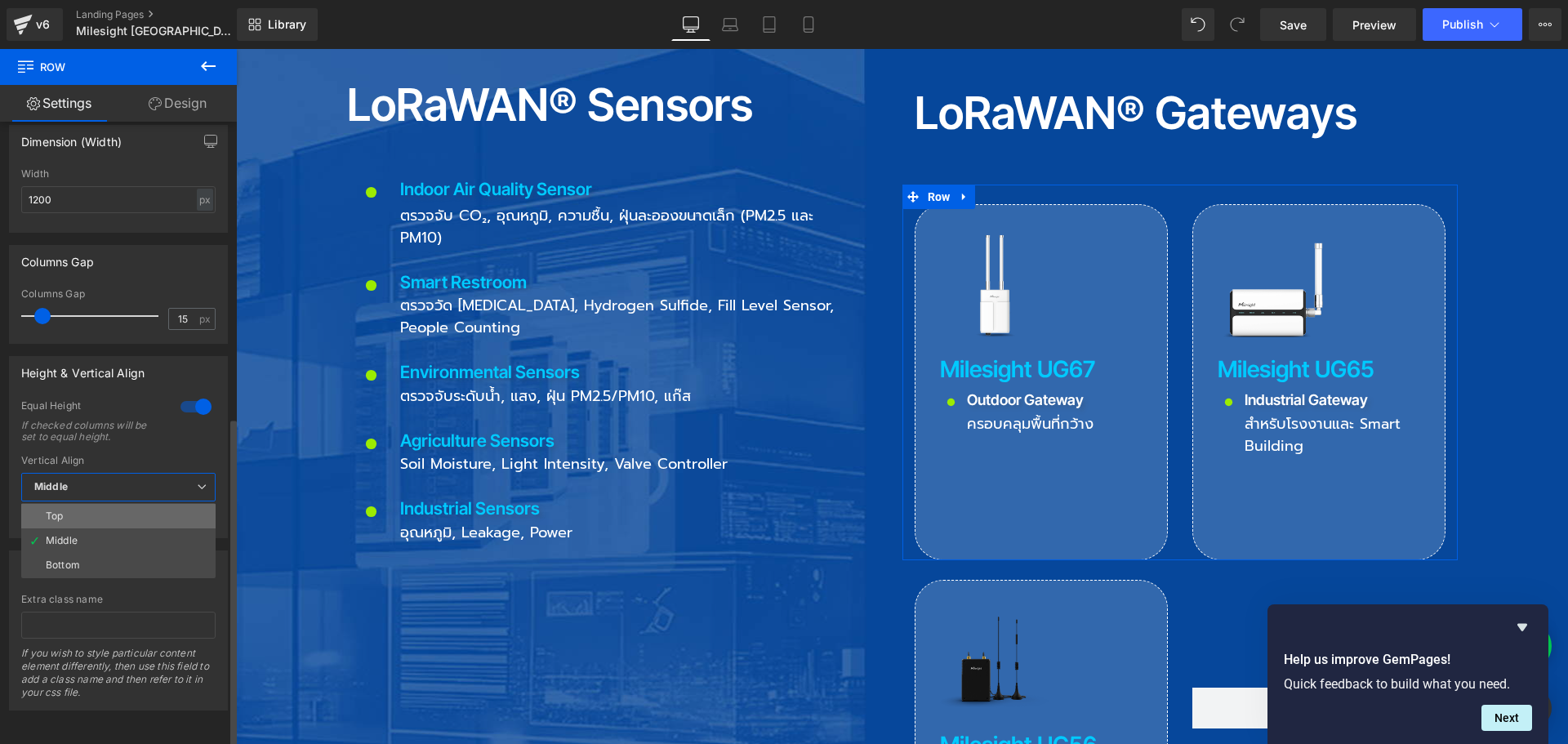
click at [125, 509] on li "Top" at bounding box center [118, 515] width 194 height 24
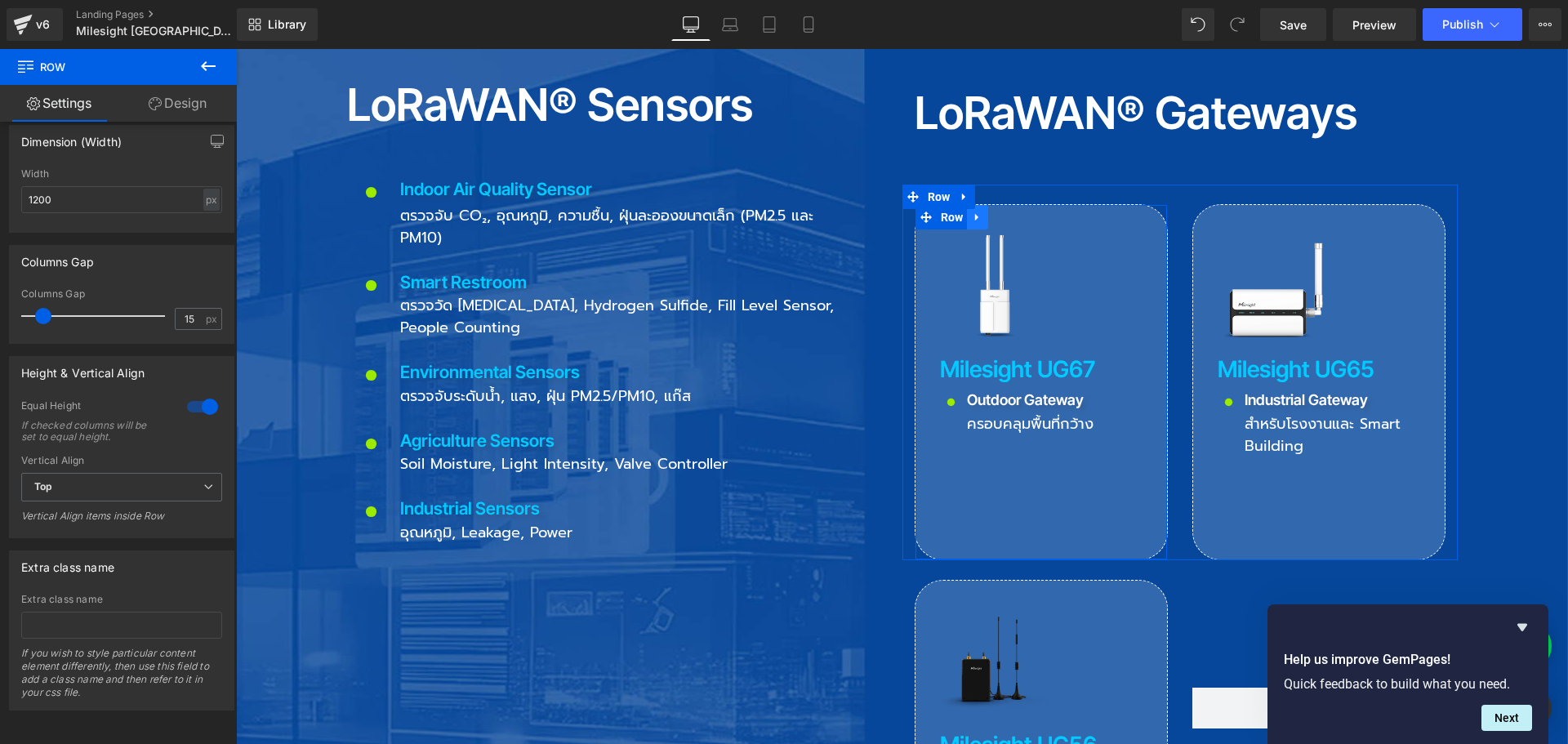
click at [974, 211] on icon at bounding box center [978, 217] width 12 height 13
click at [996, 211] on icon at bounding box center [999, 217] width 12 height 12
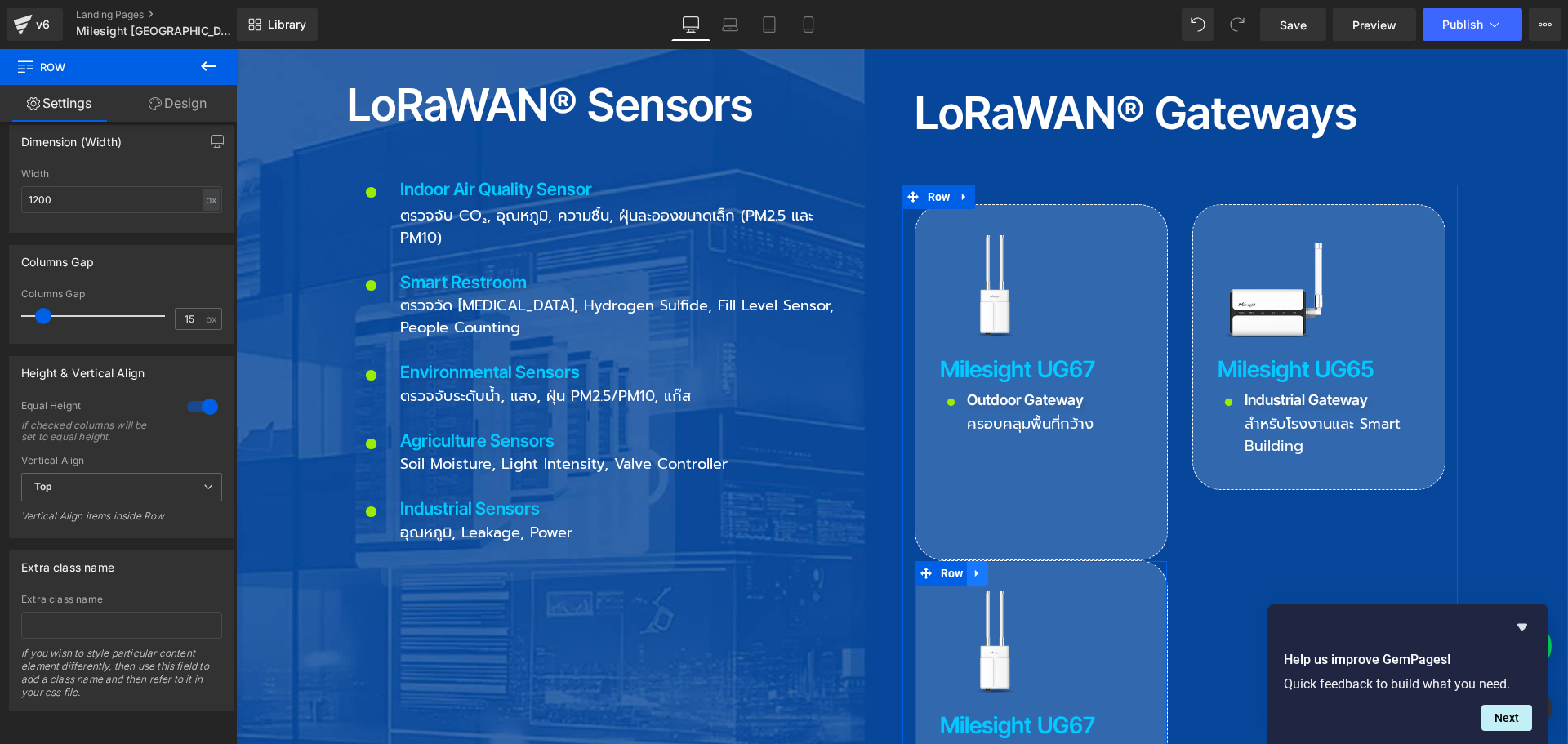
click at [975, 567] on icon at bounding box center [978, 573] width 12 height 13
click at [1018, 567] on icon at bounding box center [1020, 573] width 12 height 12
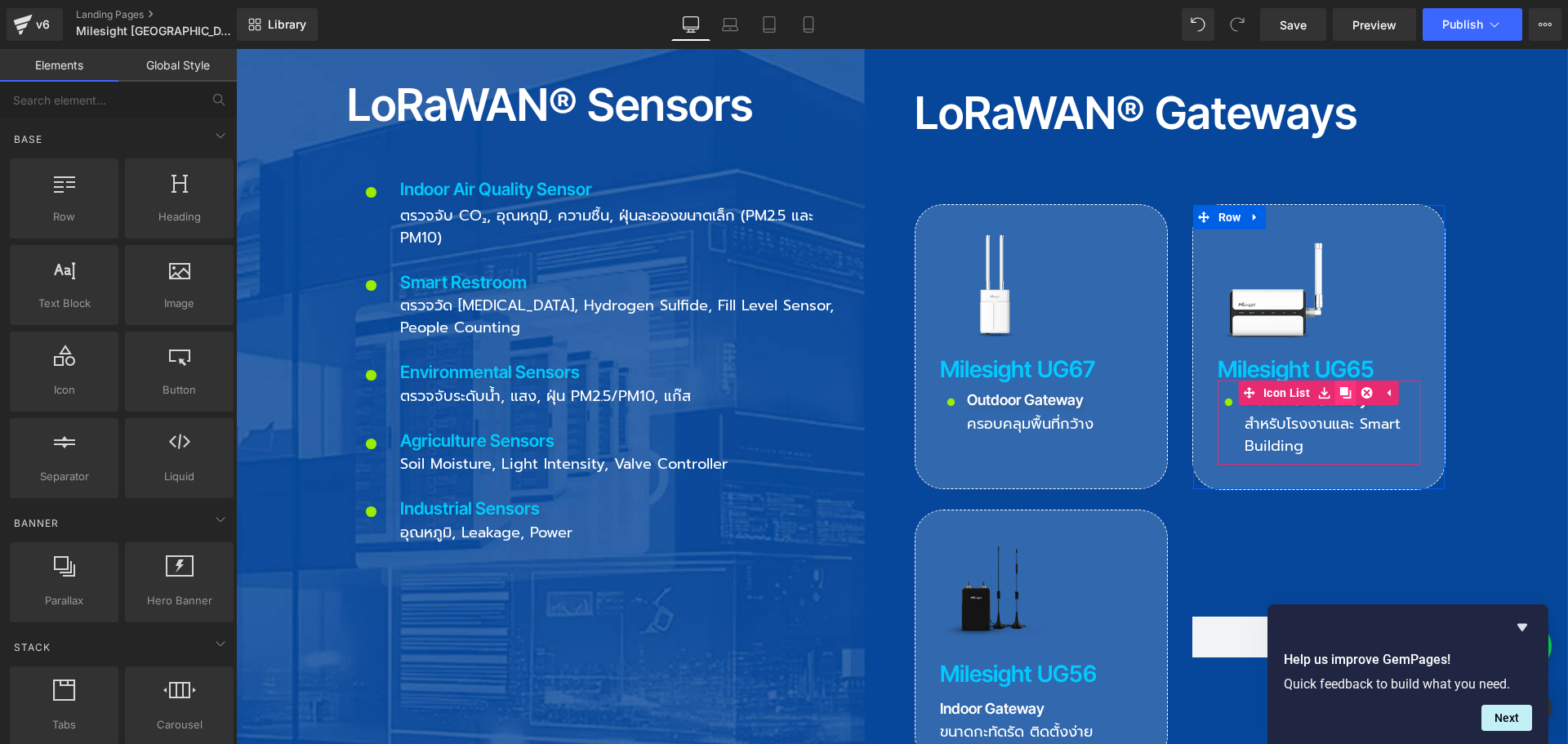
click at [1345, 387] on icon at bounding box center [1346, 393] width 12 height 12
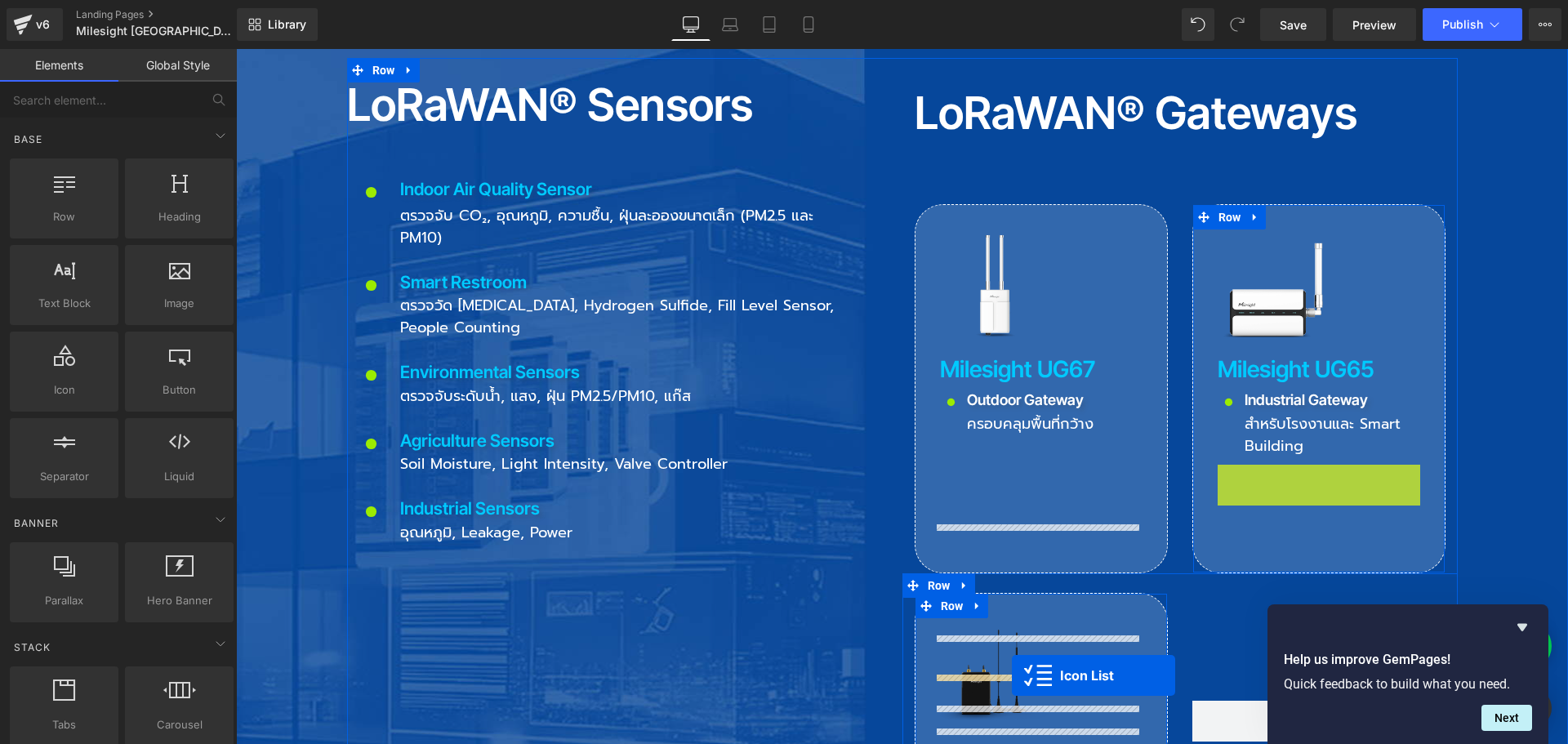
drag, startPoint x: 1296, startPoint y: 382, endPoint x: 1012, endPoint y: 675, distance: 408.1
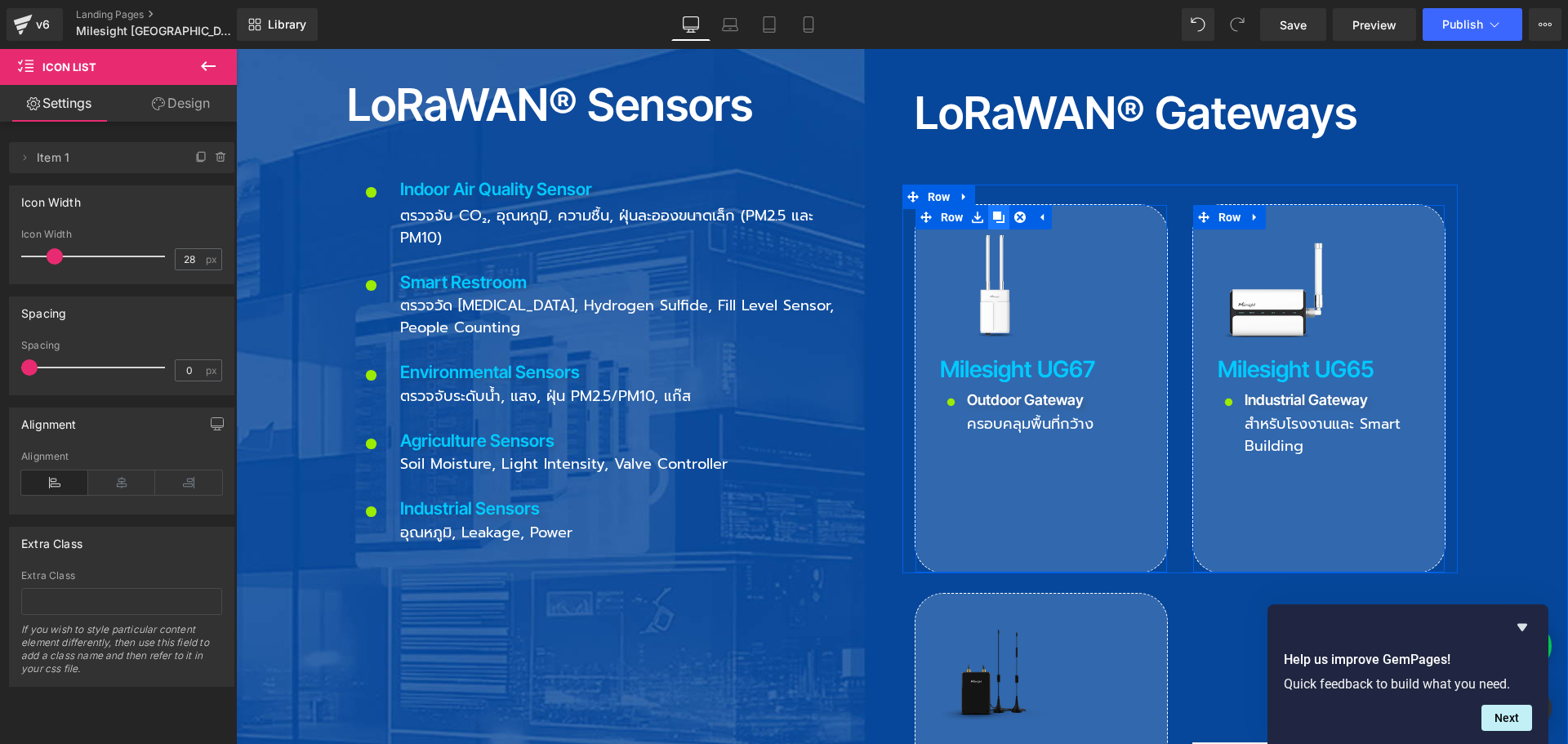
click at [996, 211] on icon at bounding box center [999, 217] width 12 height 12
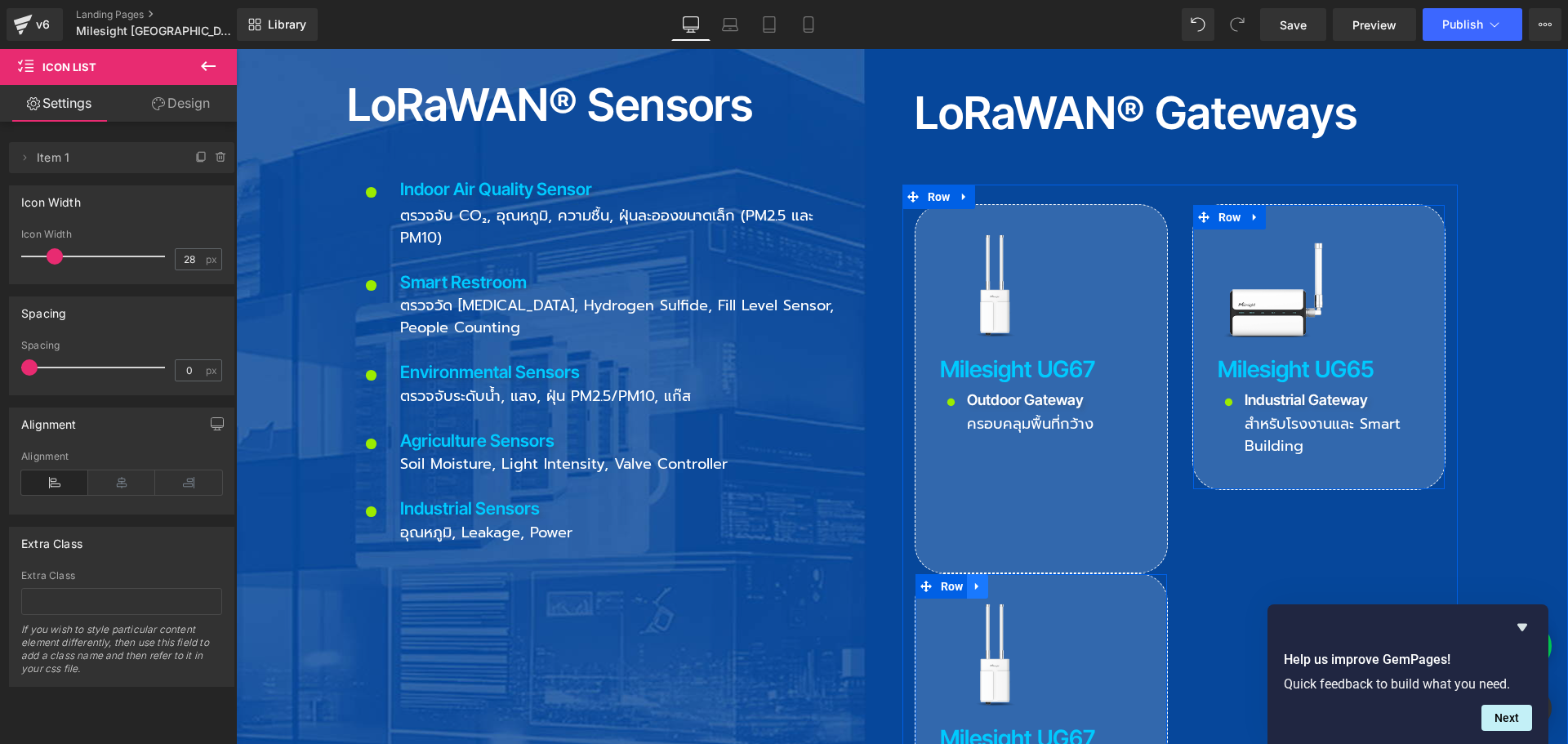
click at [973, 581] on icon at bounding box center [978, 586] width 12 height 13
click at [1014, 581] on icon at bounding box center [1020, 586] width 12 height 13
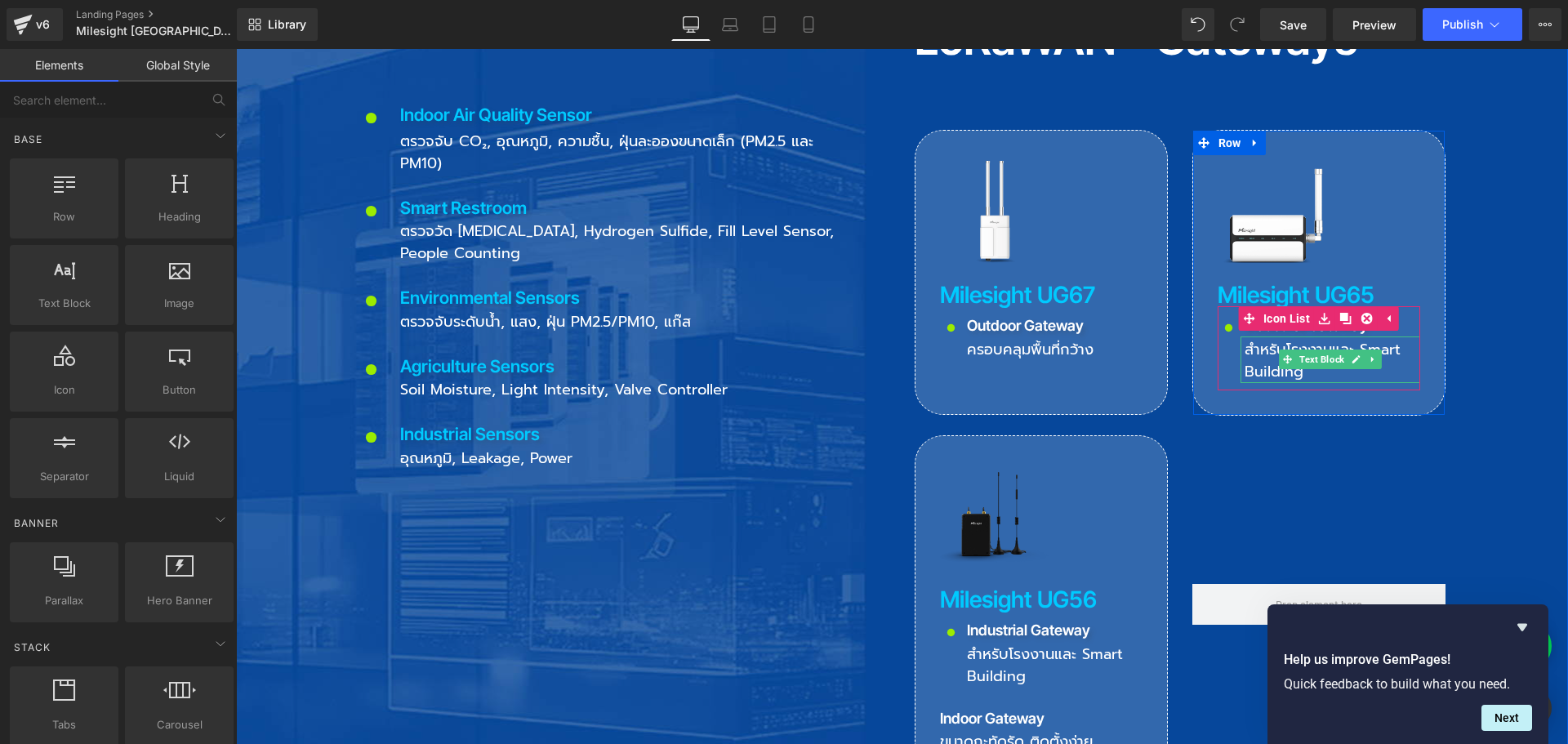
scroll to position [2204, 0]
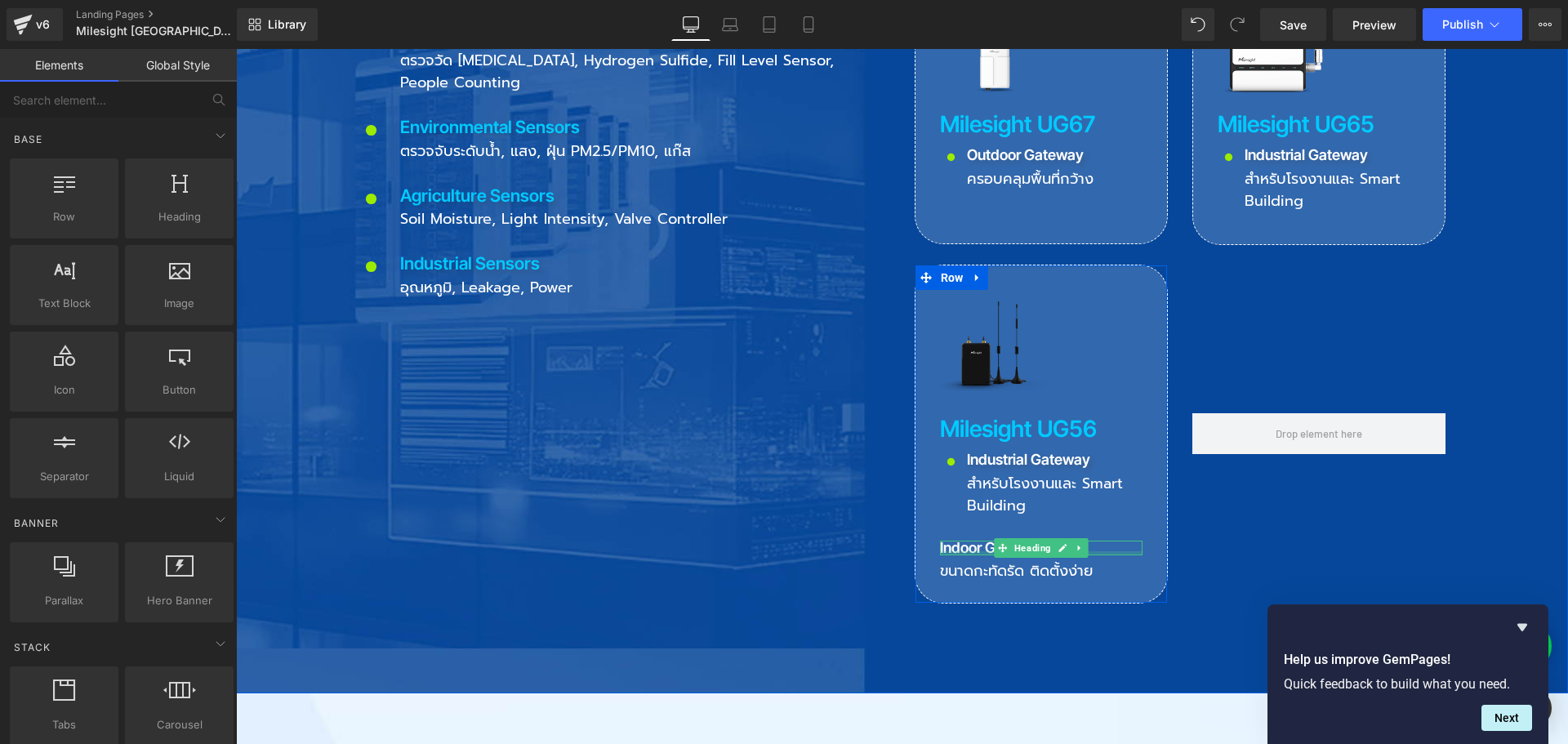
click at [968, 551] on div at bounding box center [1042, 553] width 203 height 4
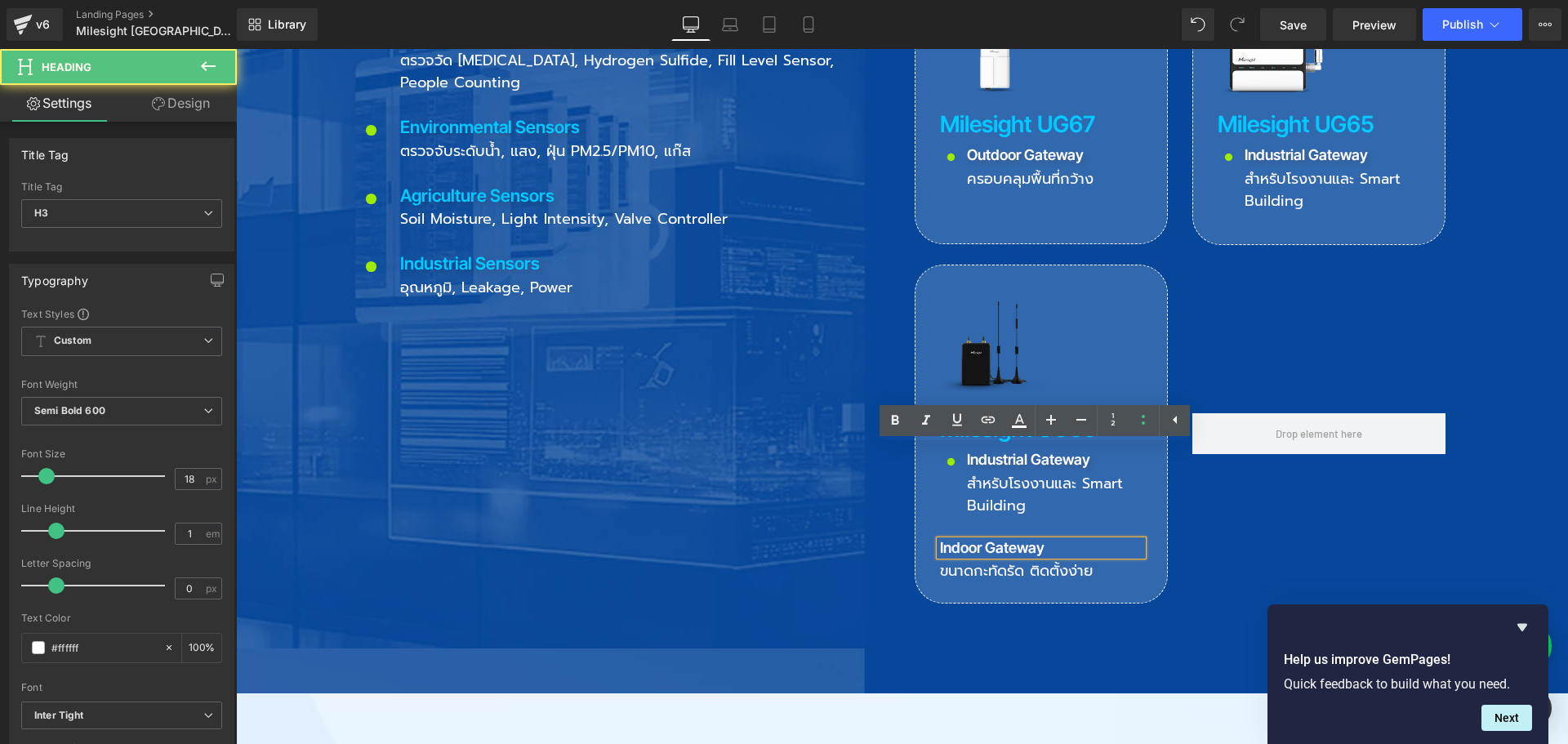
click at [963, 540] on h3 "Indoor Gateway" at bounding box center [1042, 548] width 203 height 15
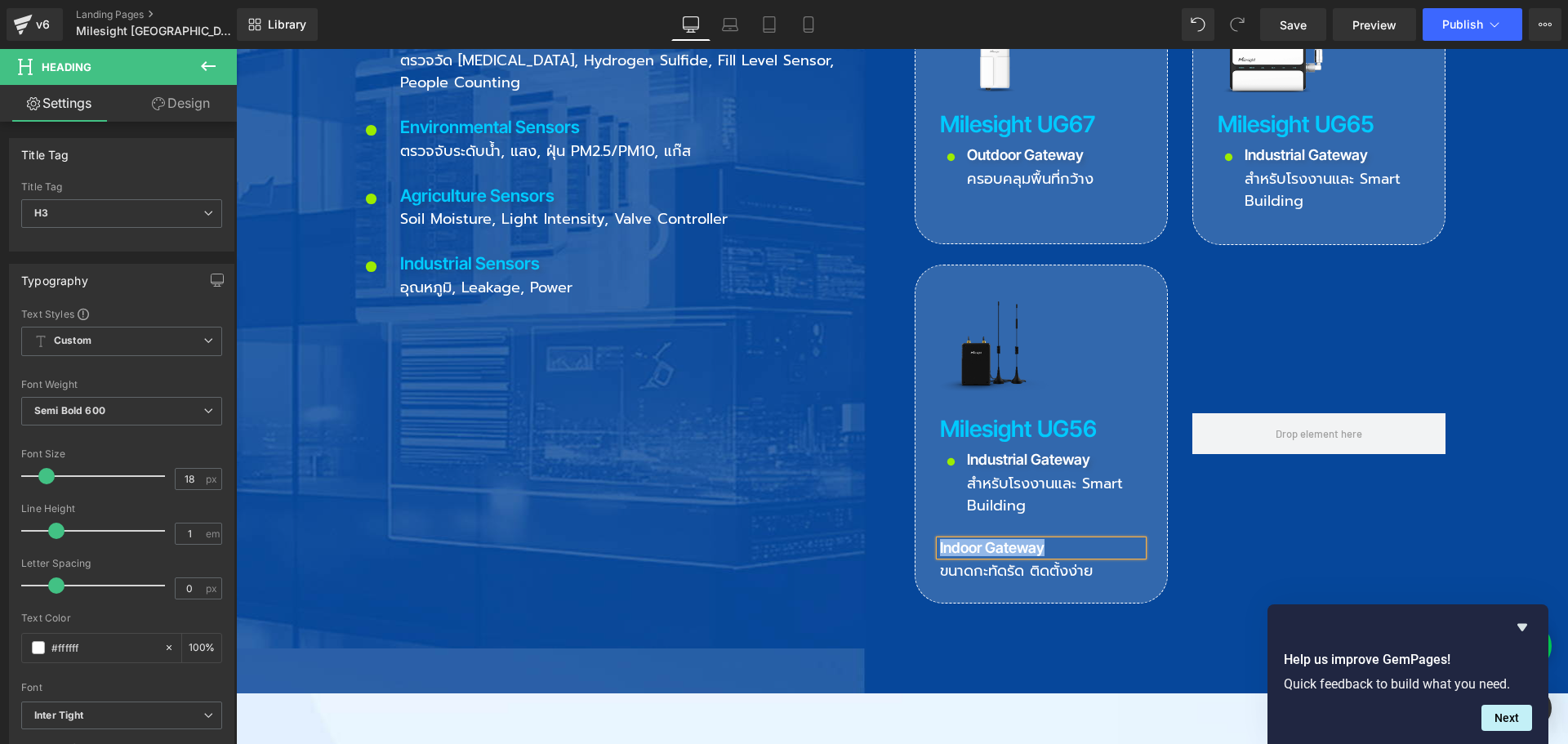
copy h3 "Indoor Gateway"
click at [968, 448] on p "Industrial Gateway" at bounding box center [1055, 459] width 176 height 22
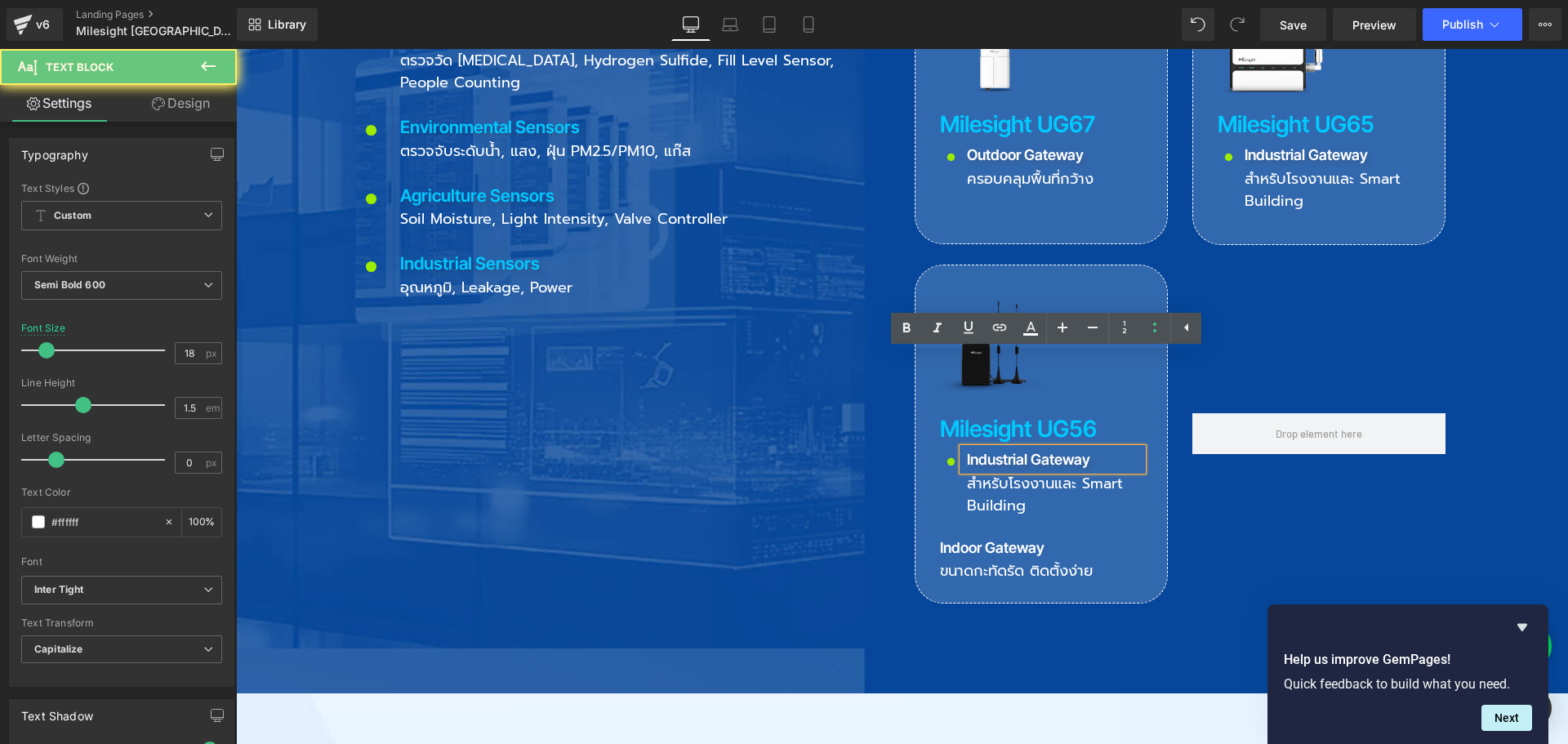
click at [978, 448] on p "Industrial Gateway" at bounding box center [1055, 459] width 176 height 22
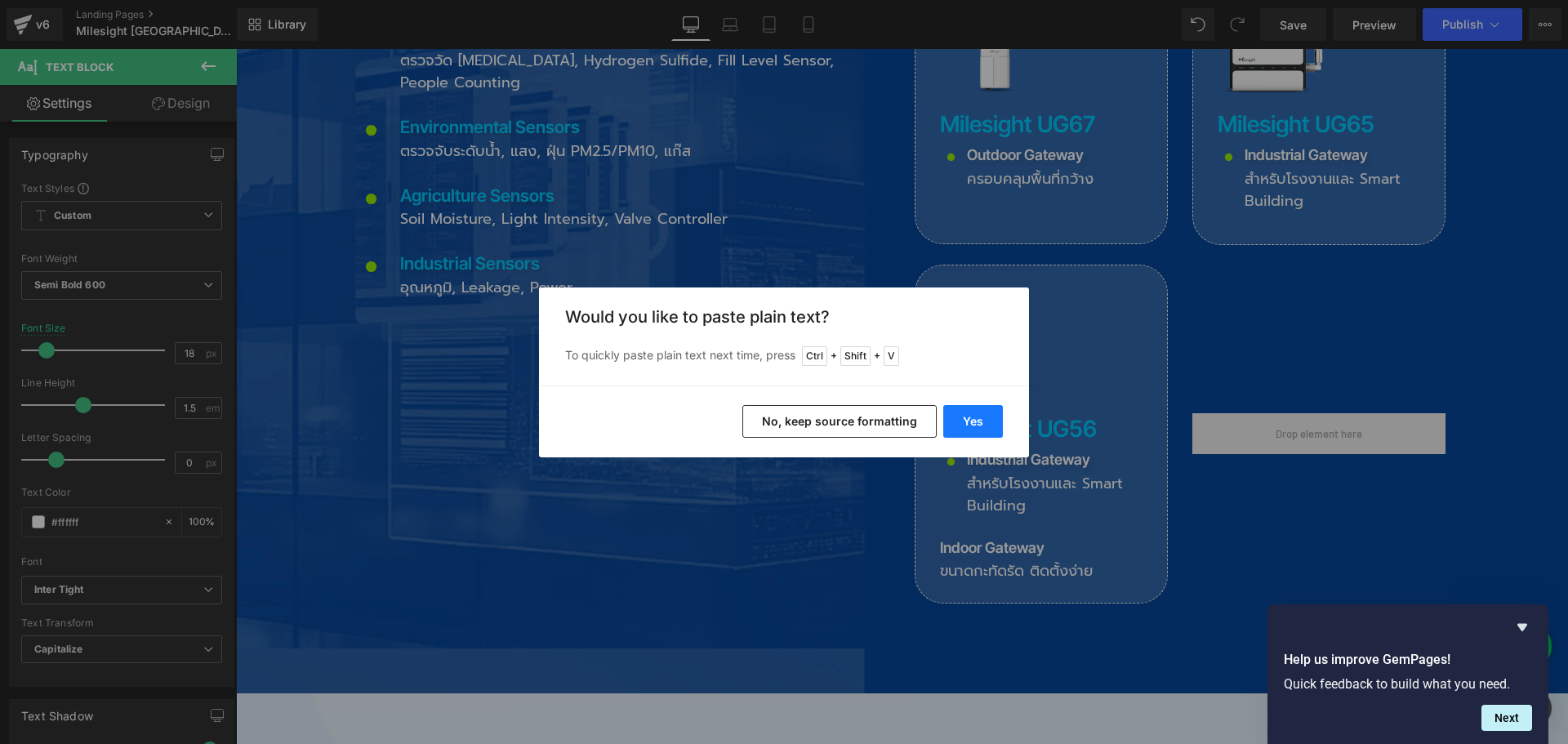
click at [984, 430] on button "Yes" at bounding box center [972, 421] width 60 height 33
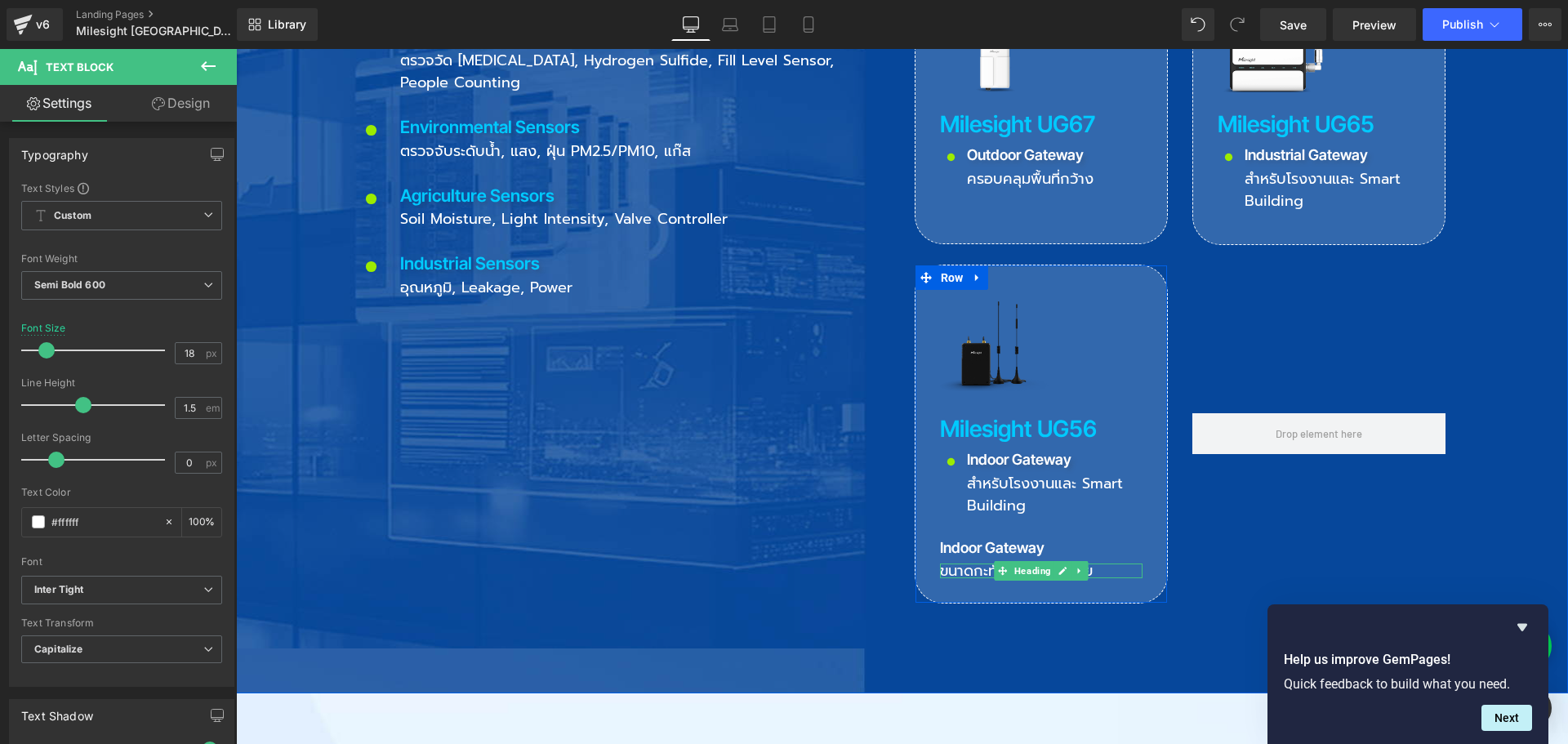
click at [969, 563] on h3 "ขนาดกะทัดรัด ติดตั้งง่าย" at bounding box center [1042, 571] width 203 height 15
click at [966, 563] on h3 "ขนาดกะทัดรัด ติดตั้งง่าย" at bounding box center [1042, 571] width 203 height 15
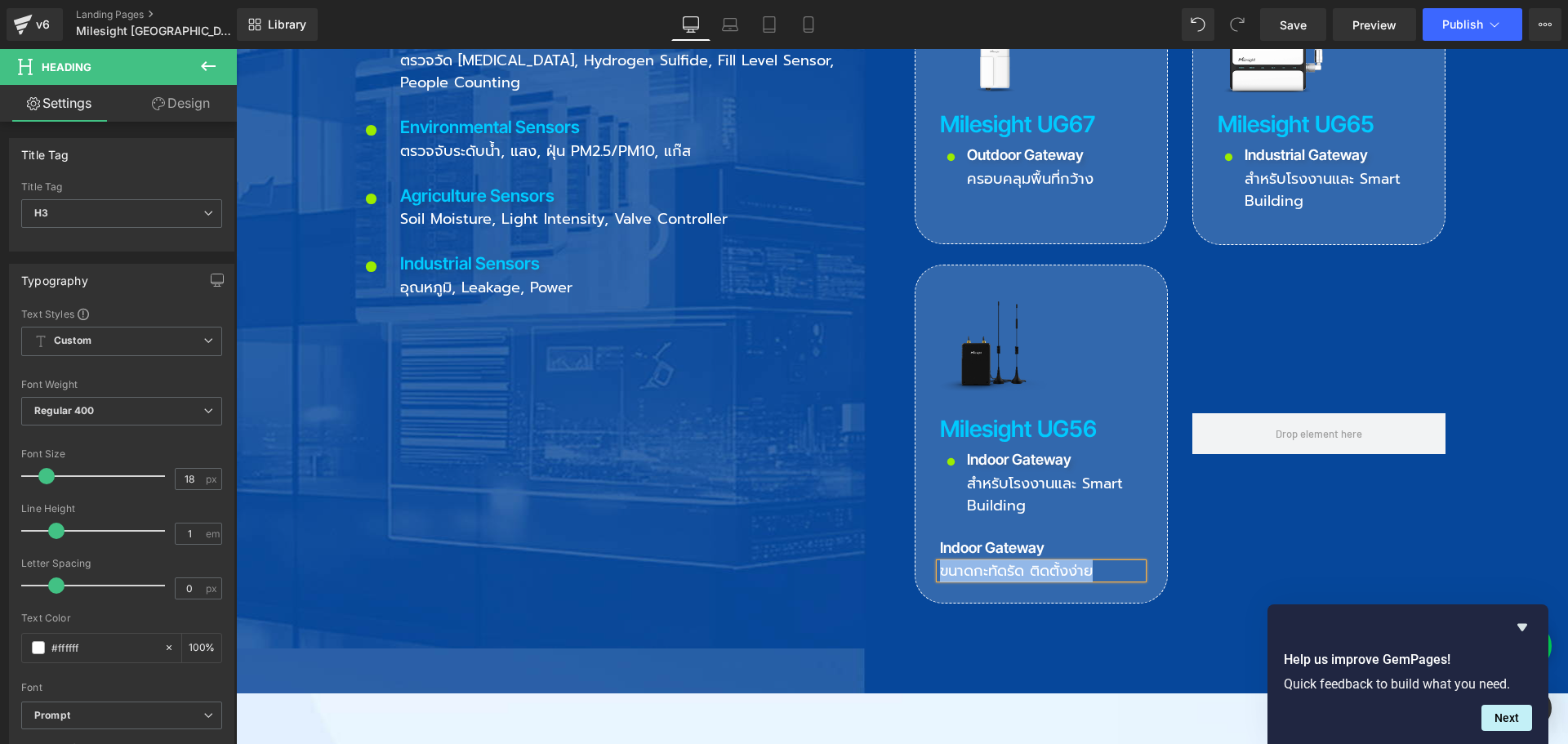
copy h3 "ขนาดกะทัดรัด ติดตั้งง่าย"
click at [982, 470] on div "สำหรับโรงงานและ Smart Building" at bounding box center [1053, 493] width 179 height 47
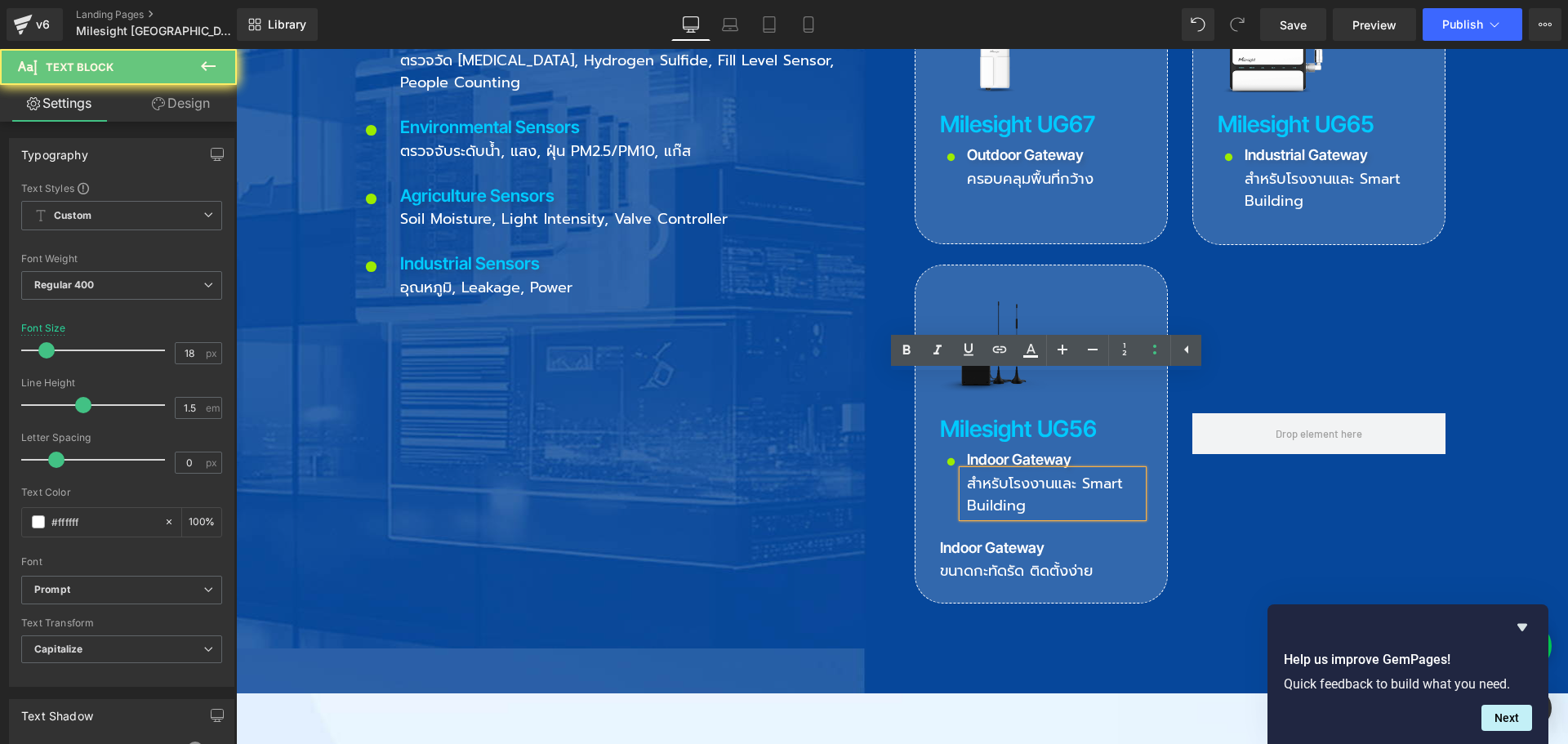
click at [975, 470] on div "สำหรับโรงงานและ Smart Building" at bounding box center [1053, 493] width 179 height 47
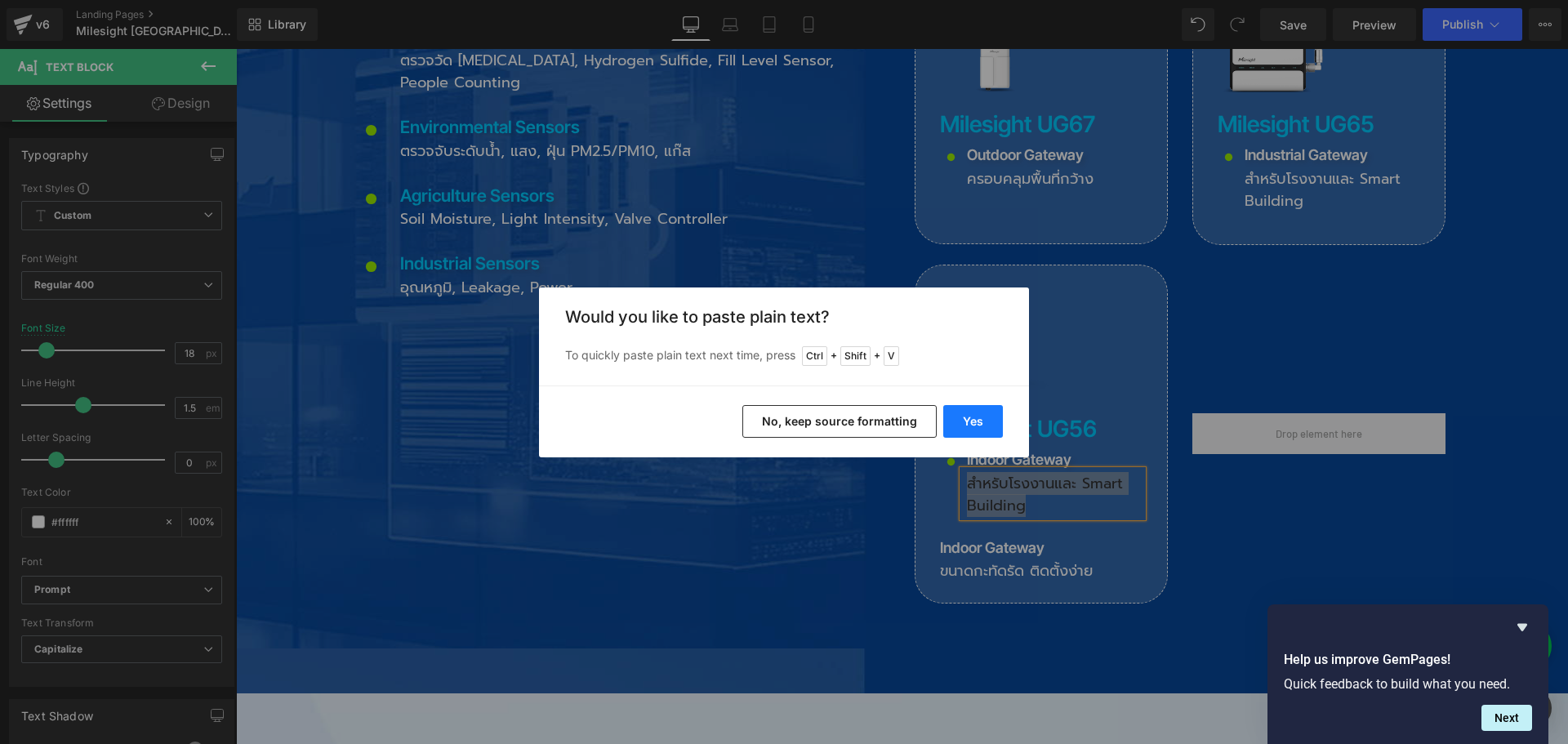
click at [975, 426] on button "Yes" at bounding box center [972, 421] width 60 height 33
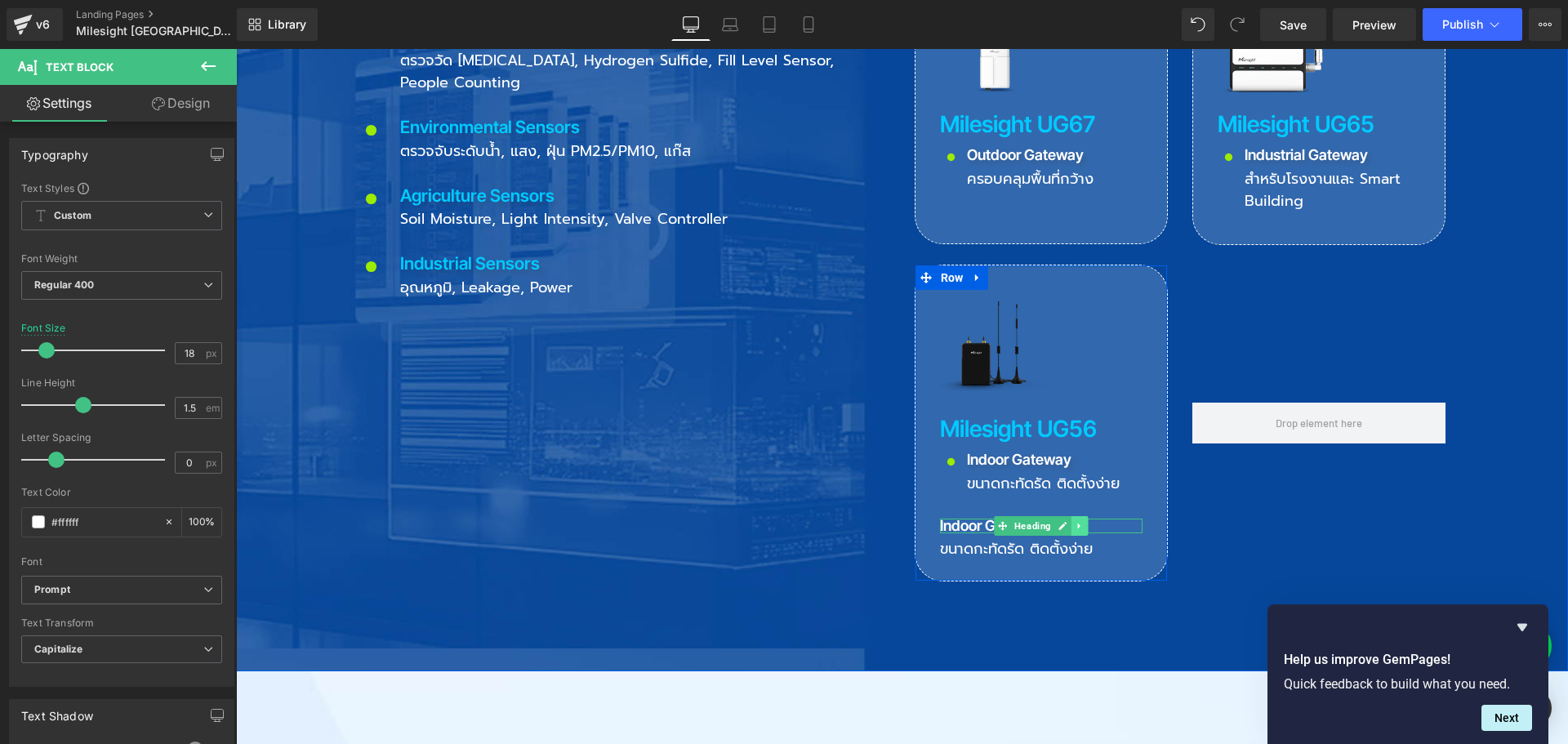
click at [1074, 521] on icon at bounding box center [1079, 526] width 9 height 10
click at [1084, 521] on icon at bounding box center [1088, 525] width 9 height 9
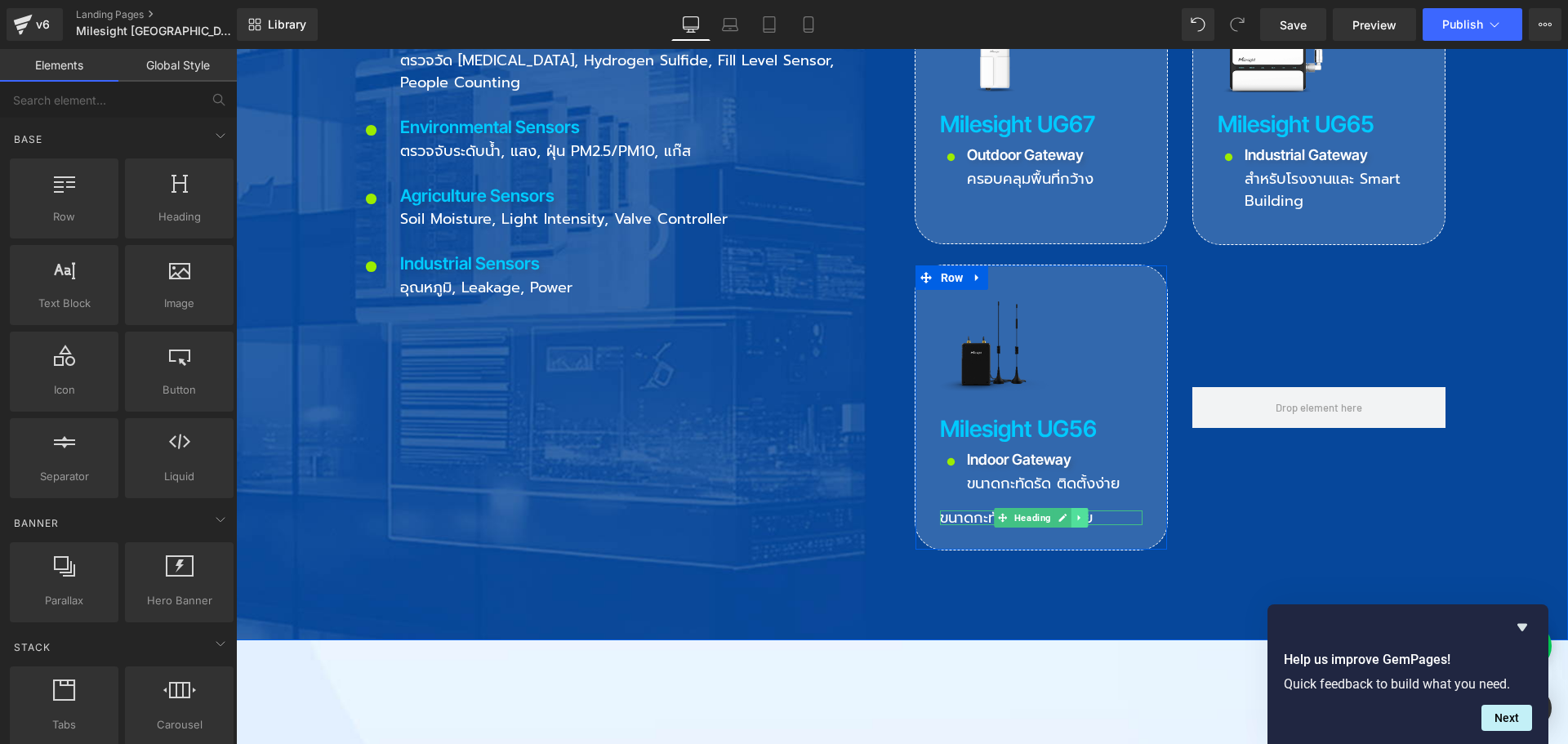
click at [1077, 515] on icon at bounding box center [1078, 518] width 3 height 6
click at [1084, 513] on icon at bounding box center [1088, 518] width 9 height 10
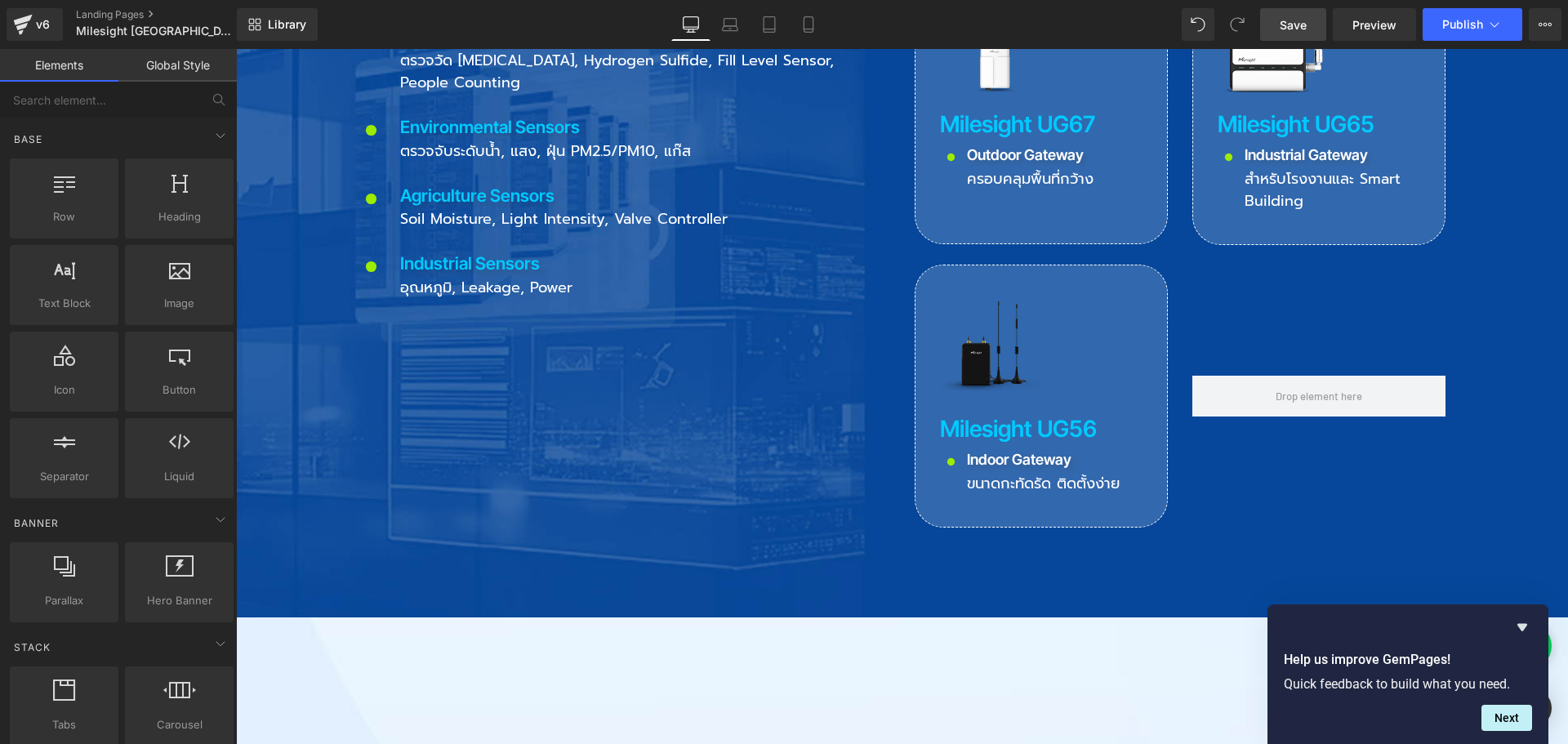
click at [1299, 28] on span "Save" at bounding box center [1293, 24] width 27 height 17
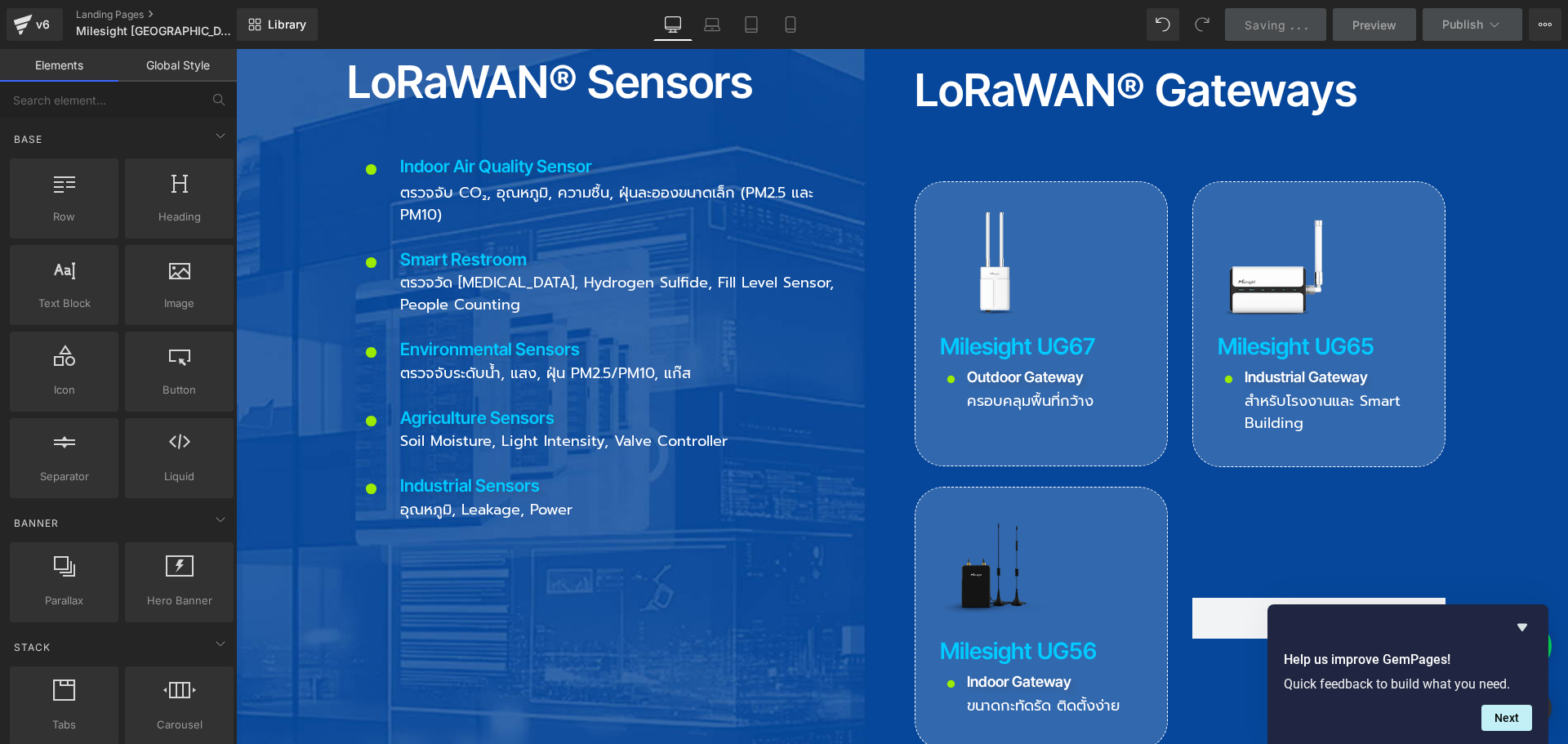
scroll to position [1878, 0]
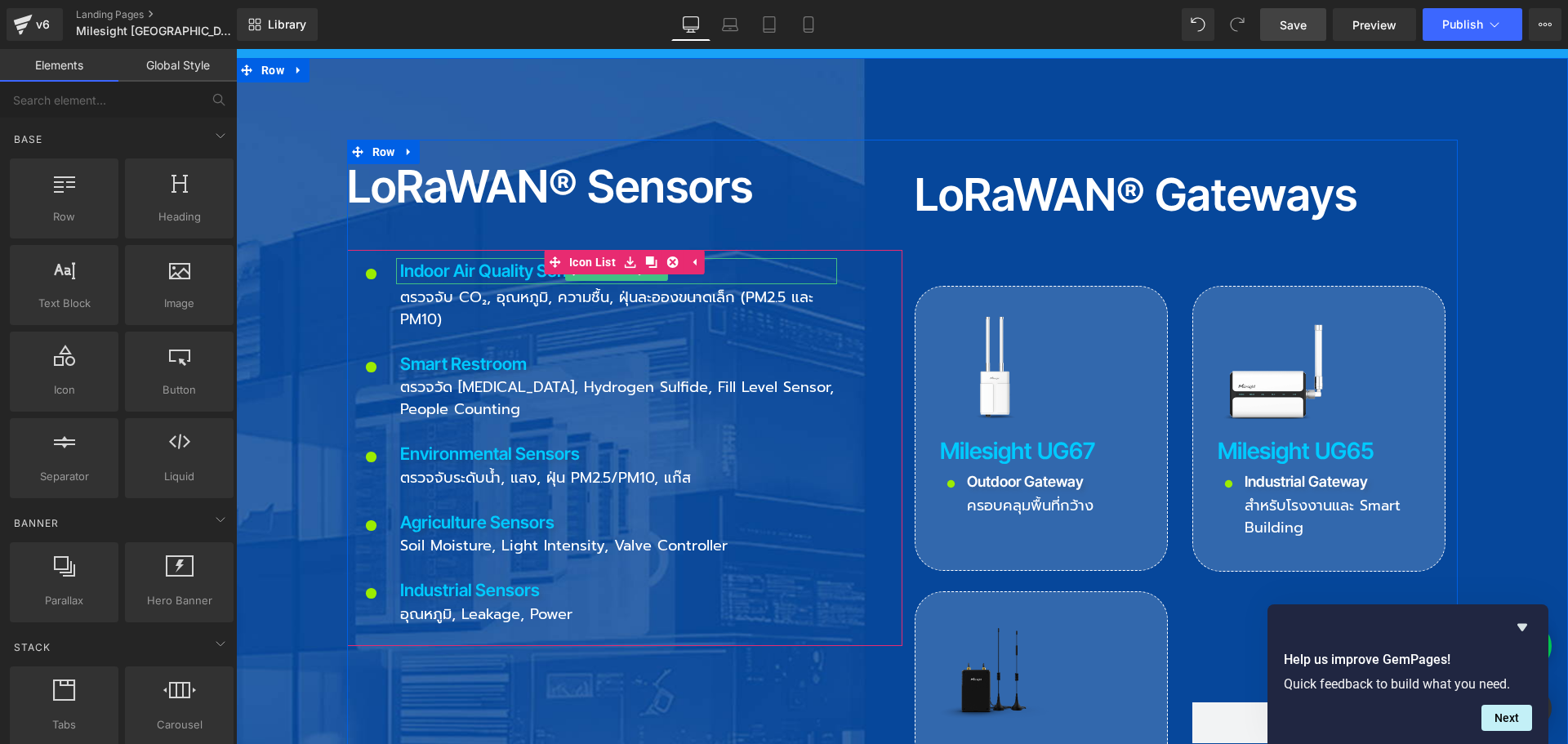
click at [452, 258] on p "Indoor Air Quality Sensor" at bounding box center [618, 271] width 437 height 26
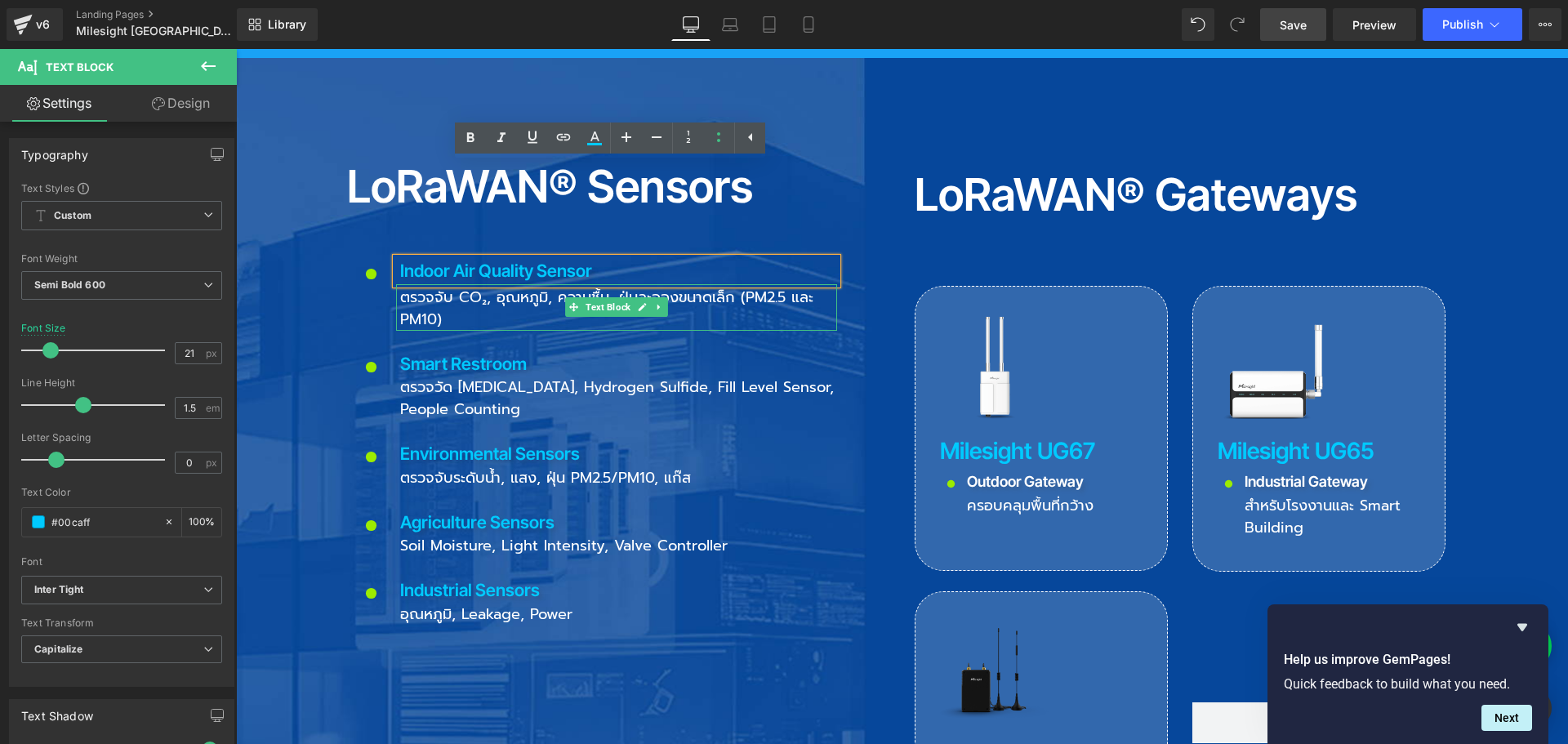
click at [437, 284] on div "ตรวจจับ CO₂, อุณหภูมิ, ความชื้น, ฝุ่นละอองขนาดเล็ก (PM2.5 และ PM10)" at bounding box center [617, 307] width 441 height 47
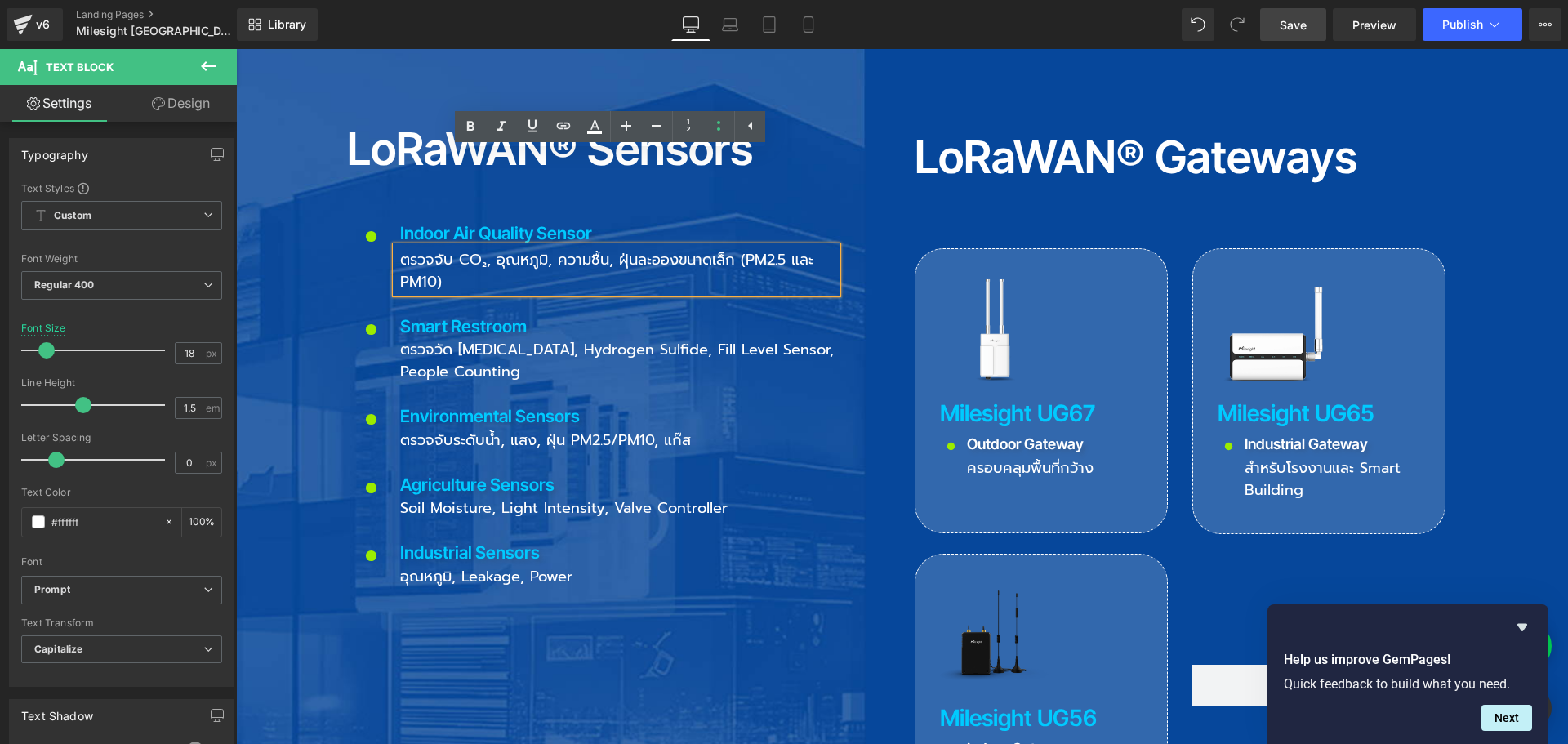
scroll to position [1714, 0]
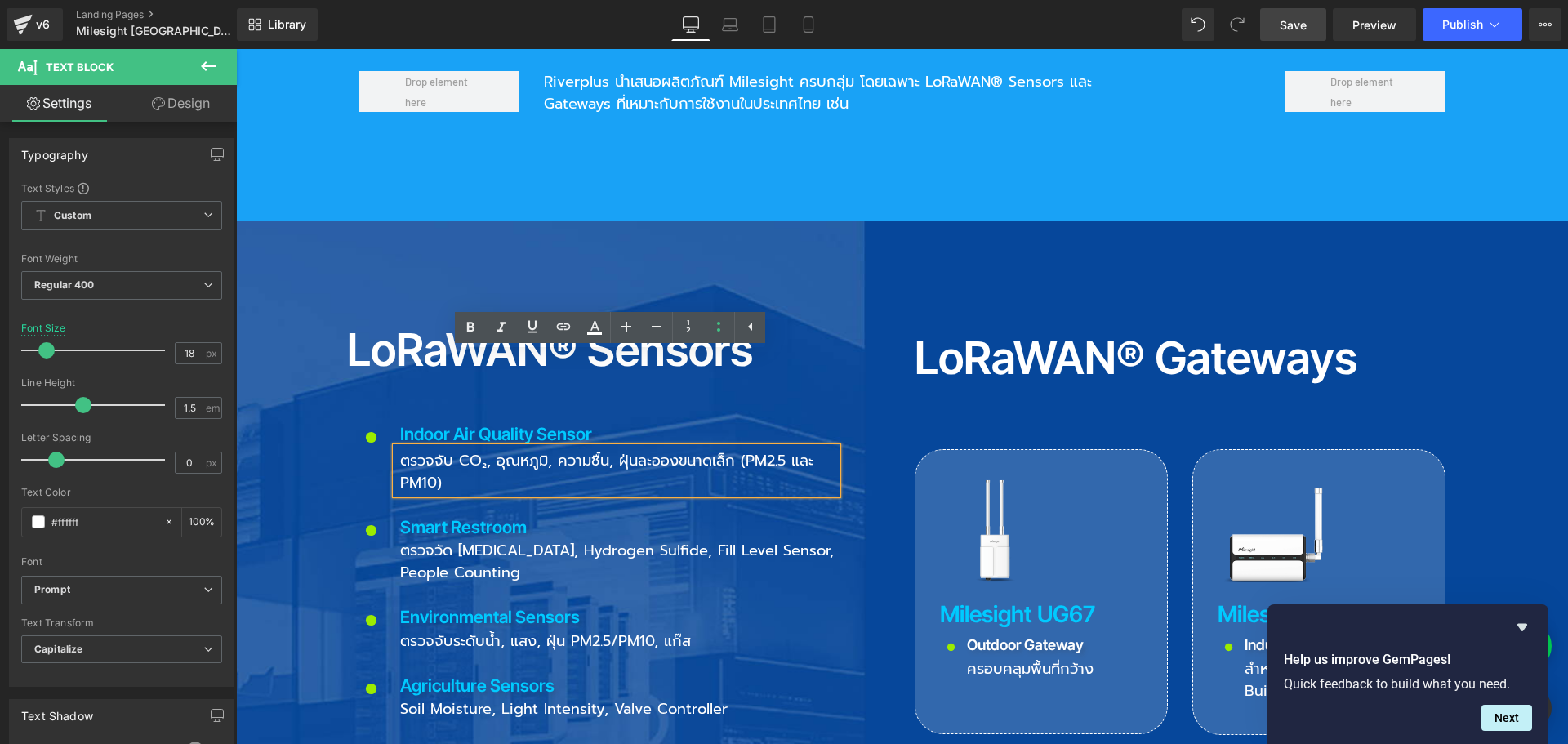
click at [988, 335] on h2 "LoRaWAN® Gateways" at bounding box center [1179, 358] width 530 height 45
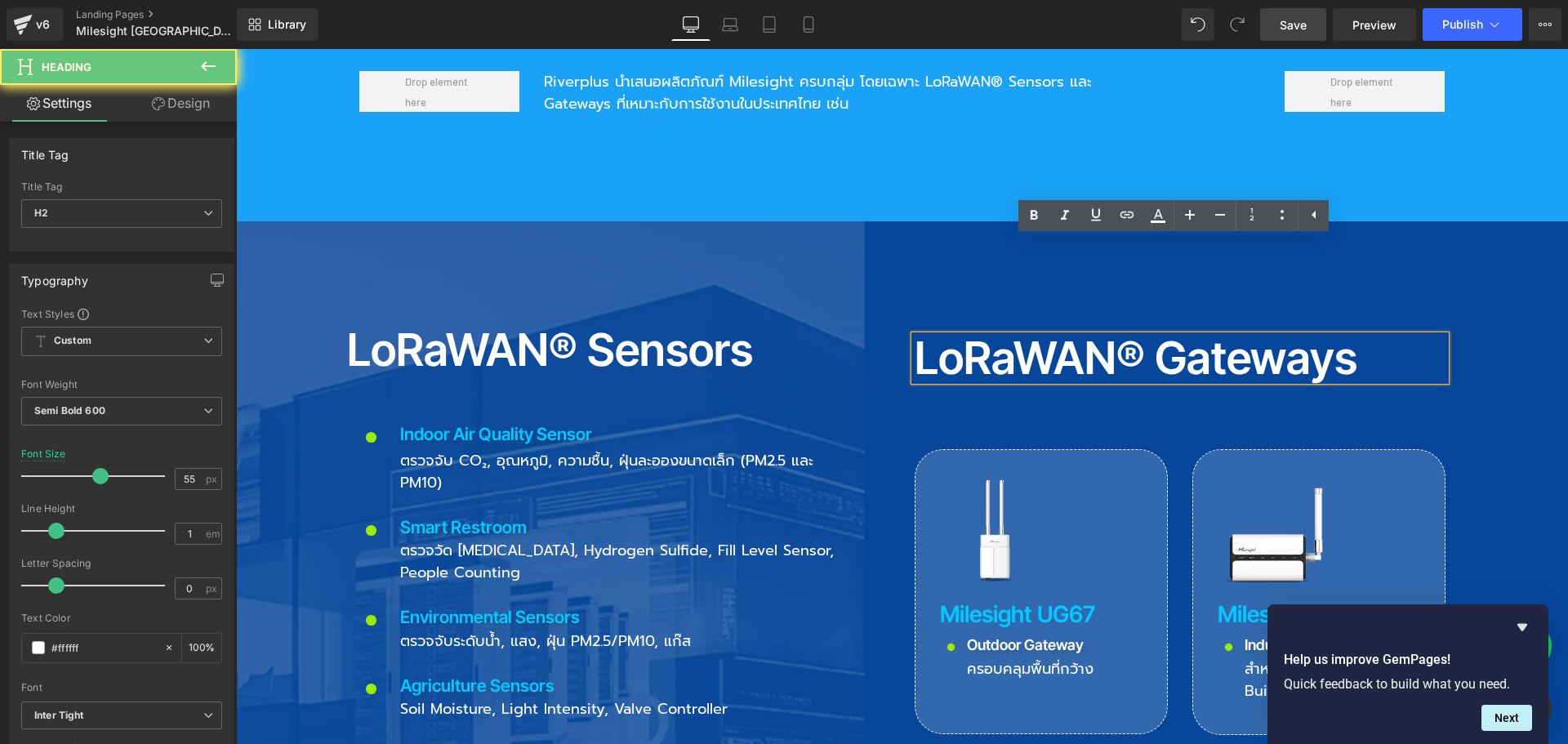
click at [936, 335] on h2 "LoRaWAN® Gateways" at bounding box center [1179, 358] width 530 height 45
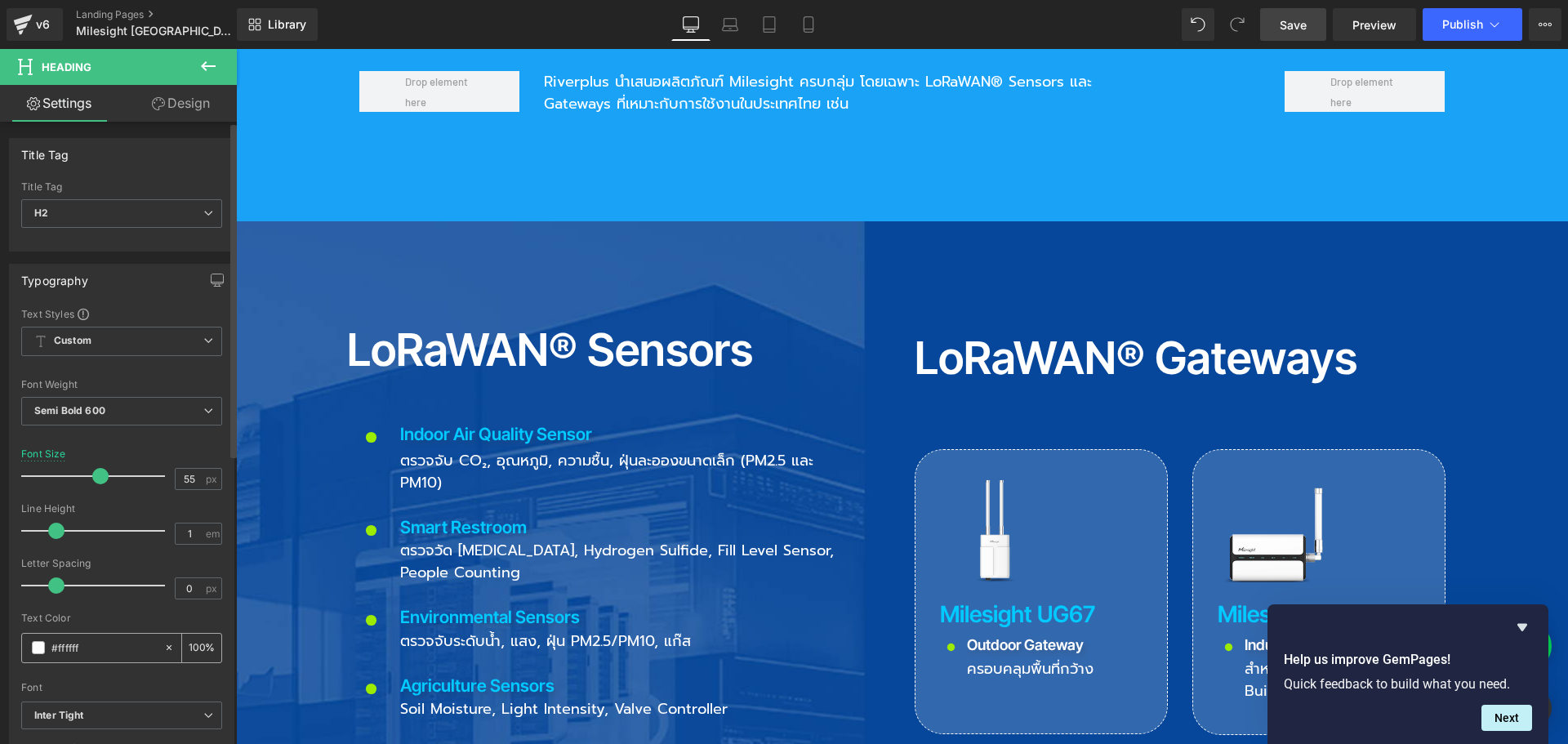
click at [38, 647] on span at bounding box center [39, 648] width 13 height 13
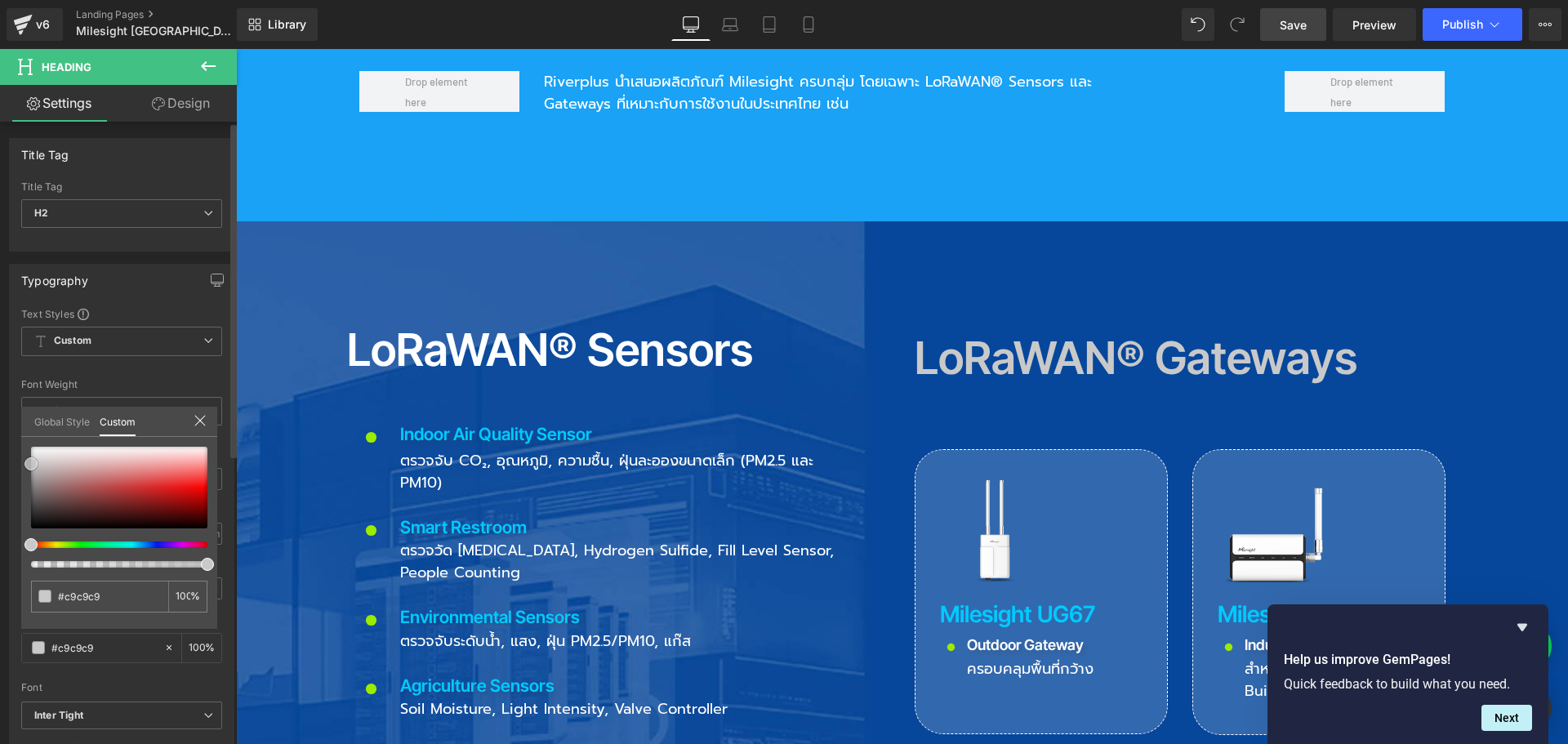
drag, startPoint x: 32, startPoint y: 453, endPoint x: 27, endPoint y: 463, distance: 11.2
click at [31, 463] on div at bounding box center [119, 487] width 176 height 81
click at [26, 467] on span at bounding box center [31, 464] width 13 height 13
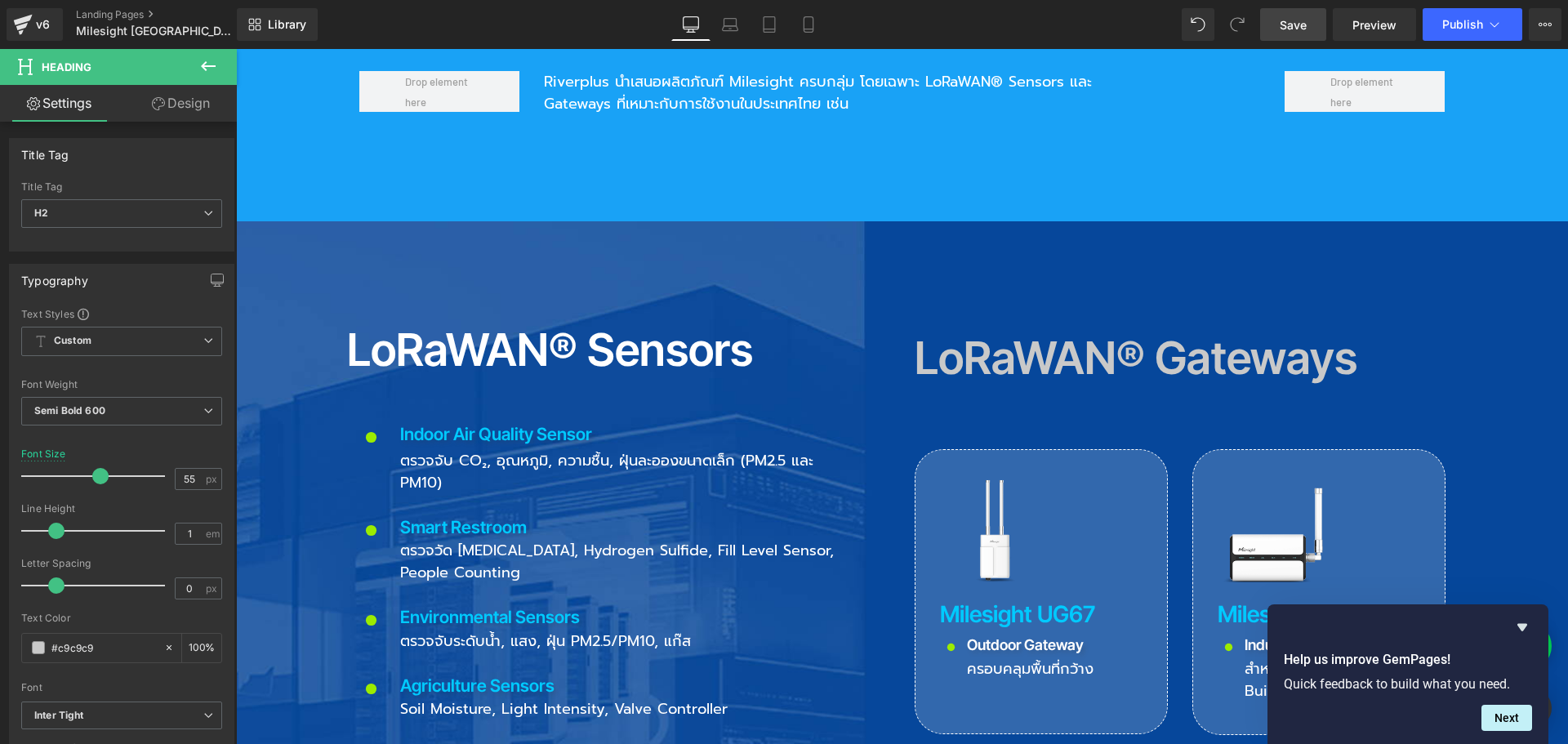
click at [384, 328] on h2 "LoRaWAN® Sensors" at bounding box center [624, 350] width 556 height 45
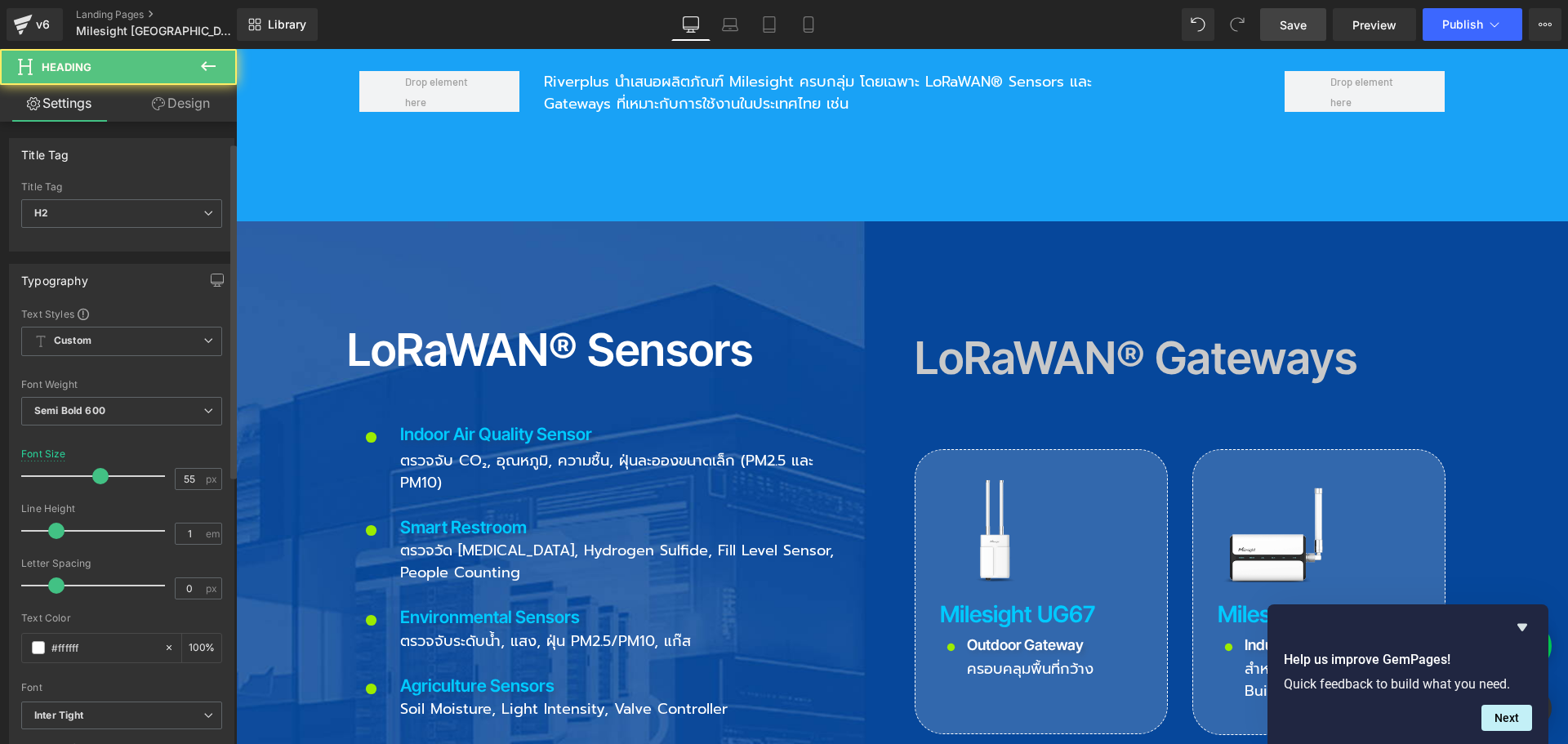
scroll to position [327, 0]
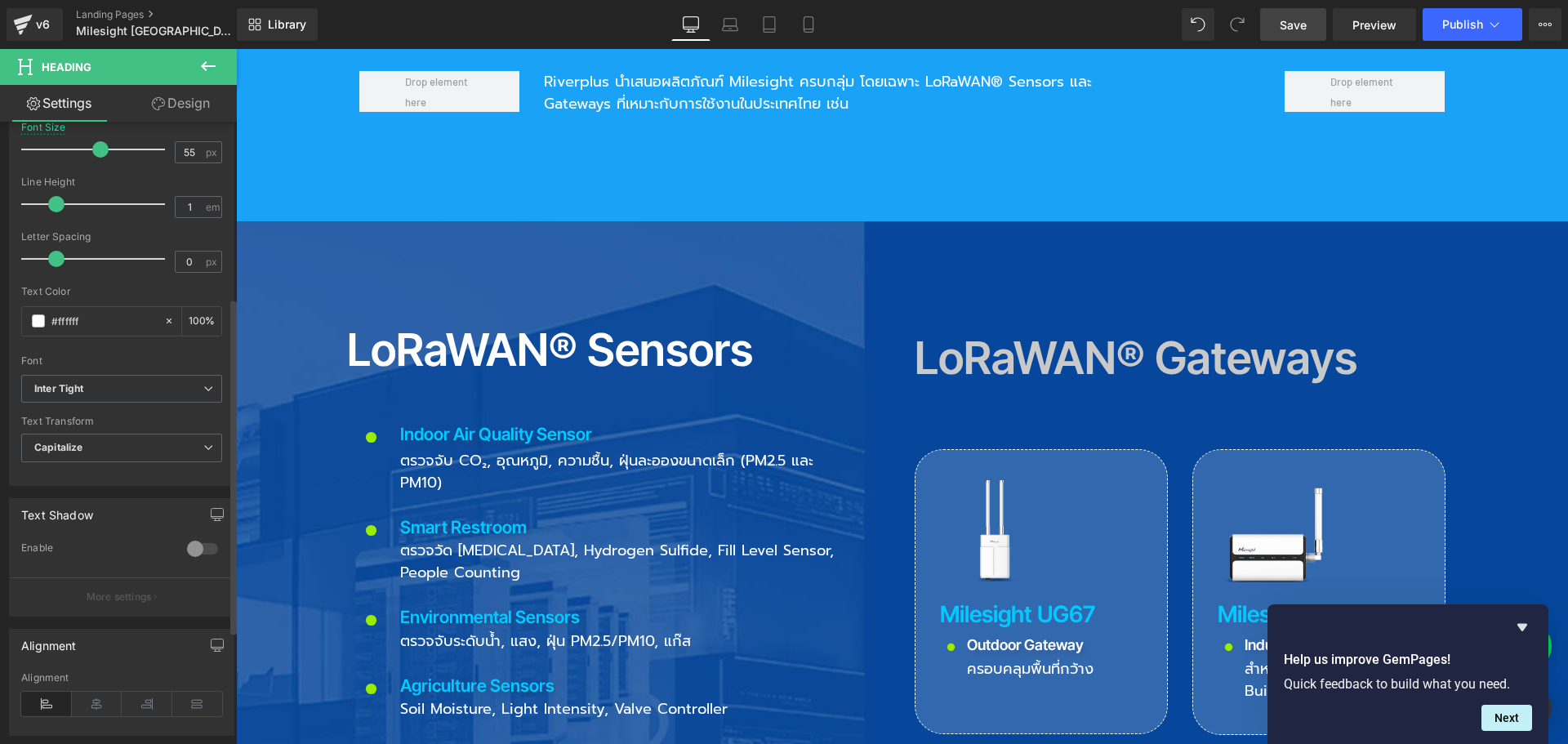
click at [192, 542] on div at bounding box center [202, 548] width 39 height 26
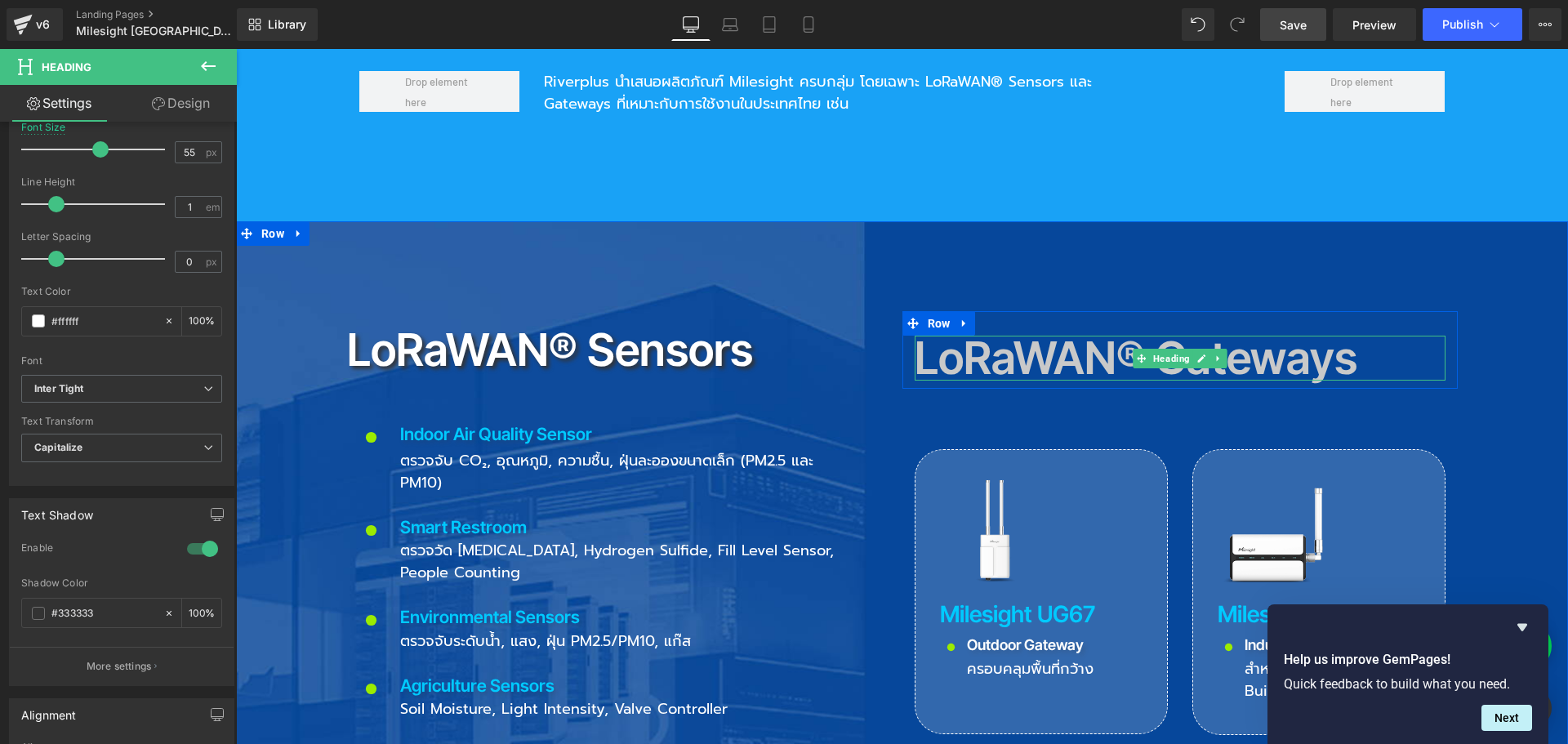
click at [1006, 335] on h2 "LoRaWAN® Gateways" at bounding box center [1179, 358] width 530 height 45
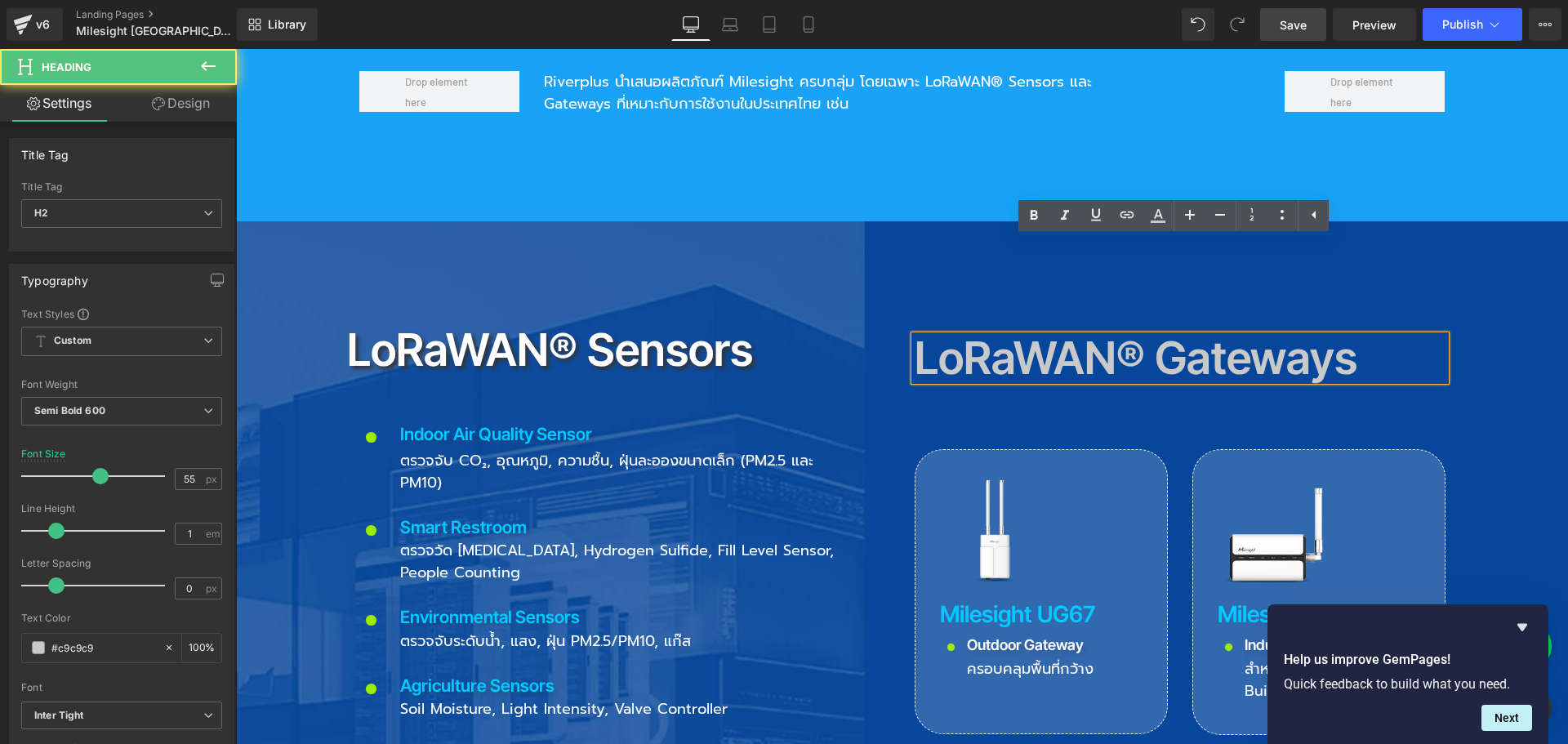
click at [982, 335] on h2 "LoRaWAN® Gateways" at bounding box center [1179, 358] width 530 height 45
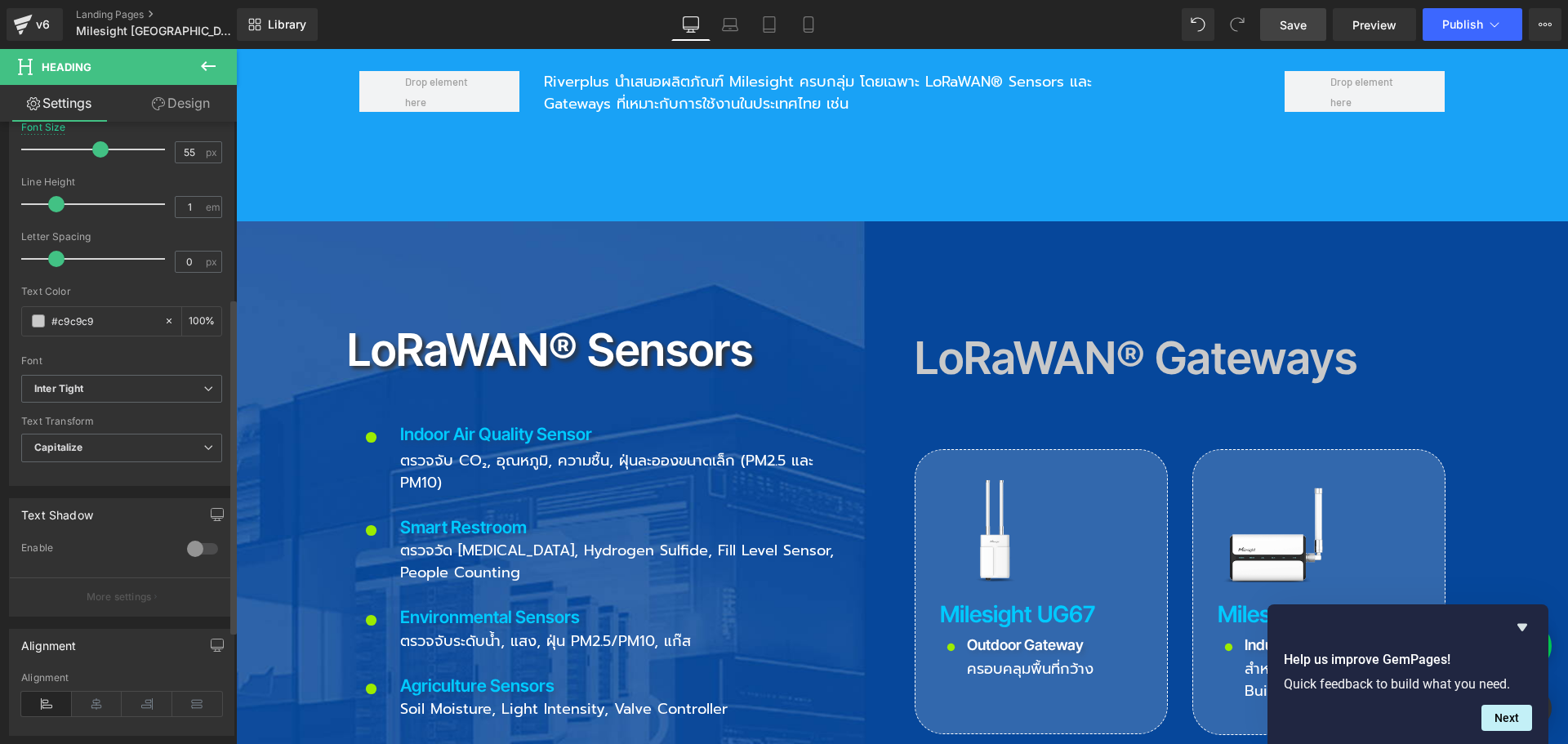
click at [187, 544] on div at bounding box center [202, 548] width 39 height 26
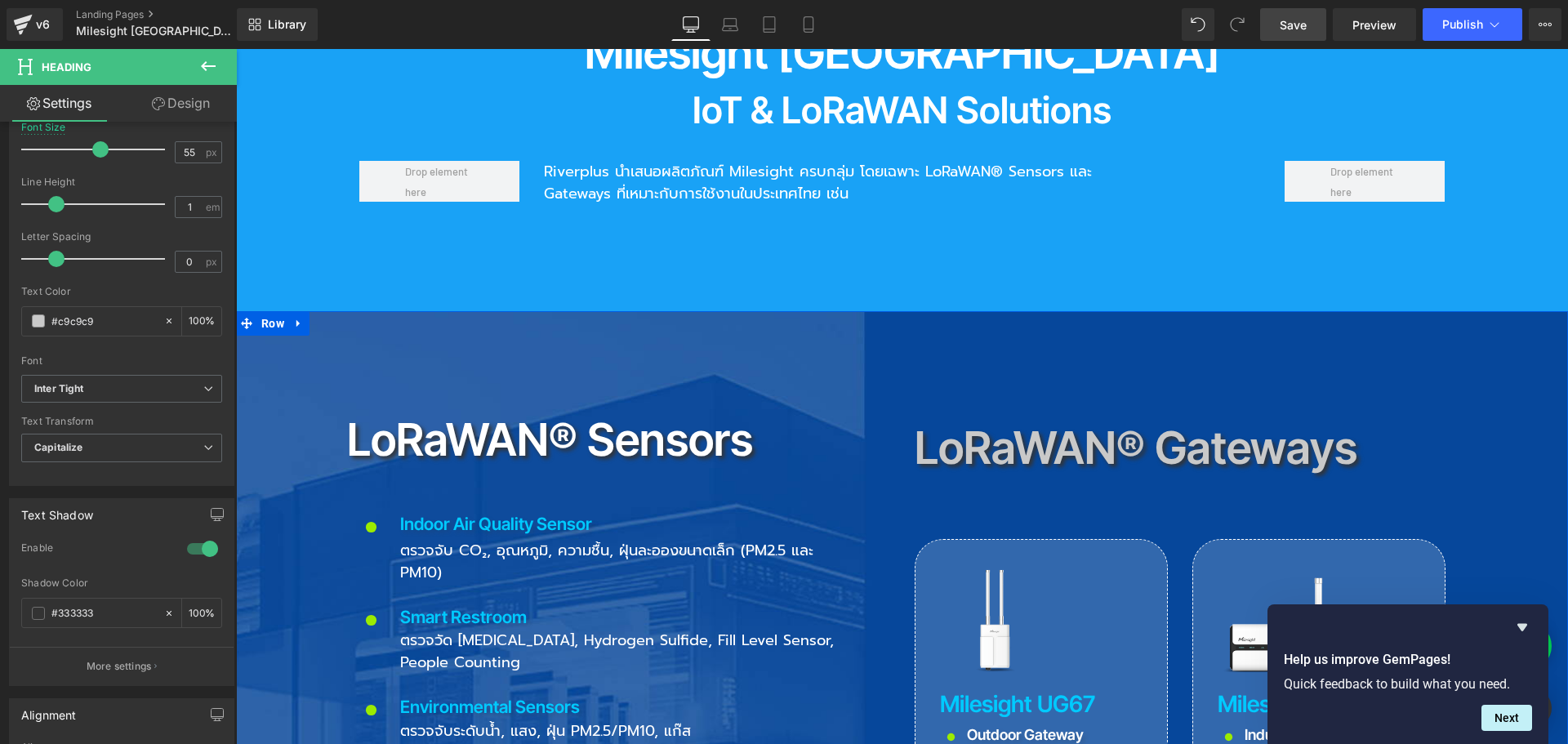
scroll to position [1633, 0]
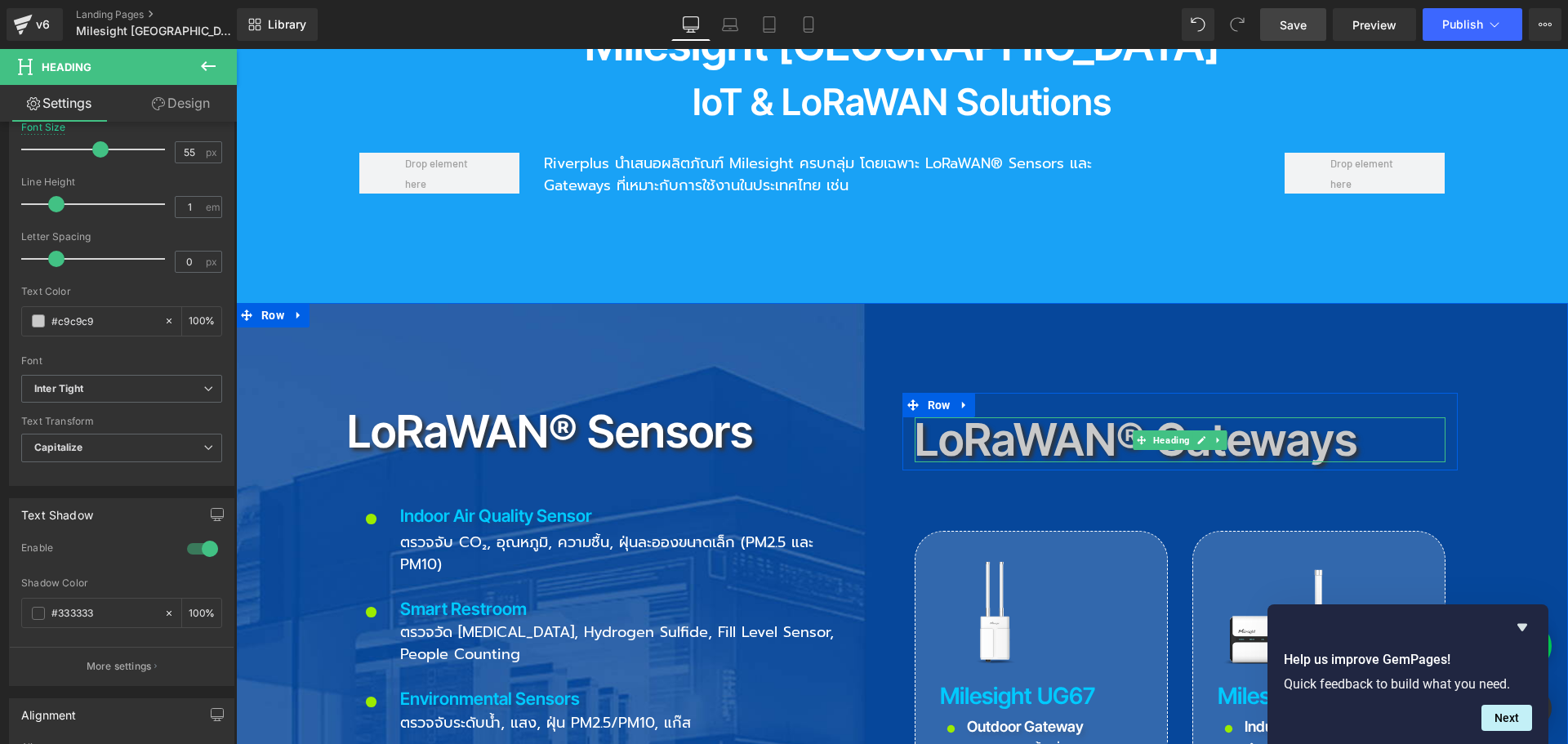
click at [1046, 417] on h2 "LoRaWAN® Gateways" at bounding box center [1179, 440] width 530 height 45
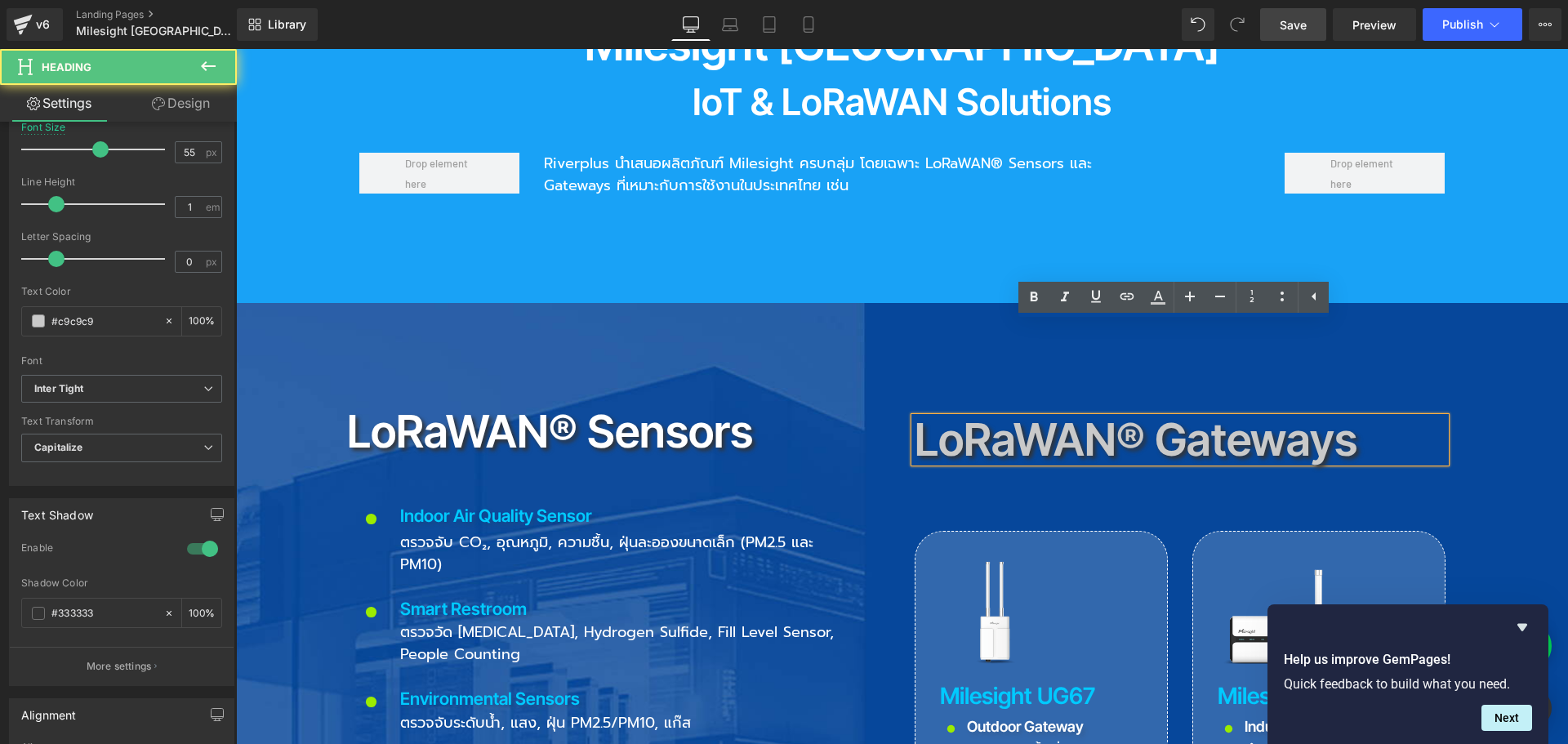
click at [958, 417] on h2 "LoRaWAN® Gateways" at bounding box center [1179, 440] width 530 height 45
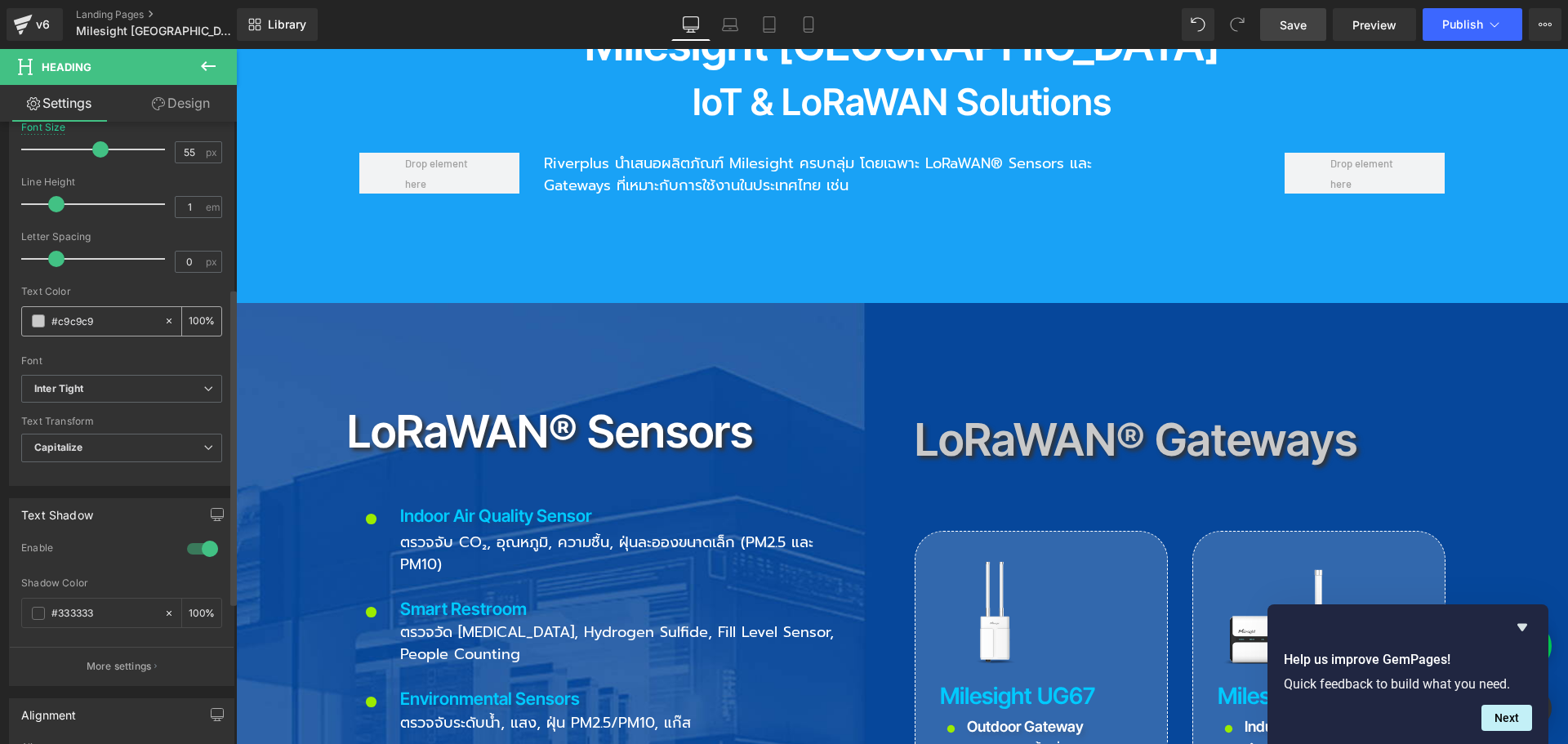
click at [35, 323] on span at bounding box center [39, 321] width 13 height 13
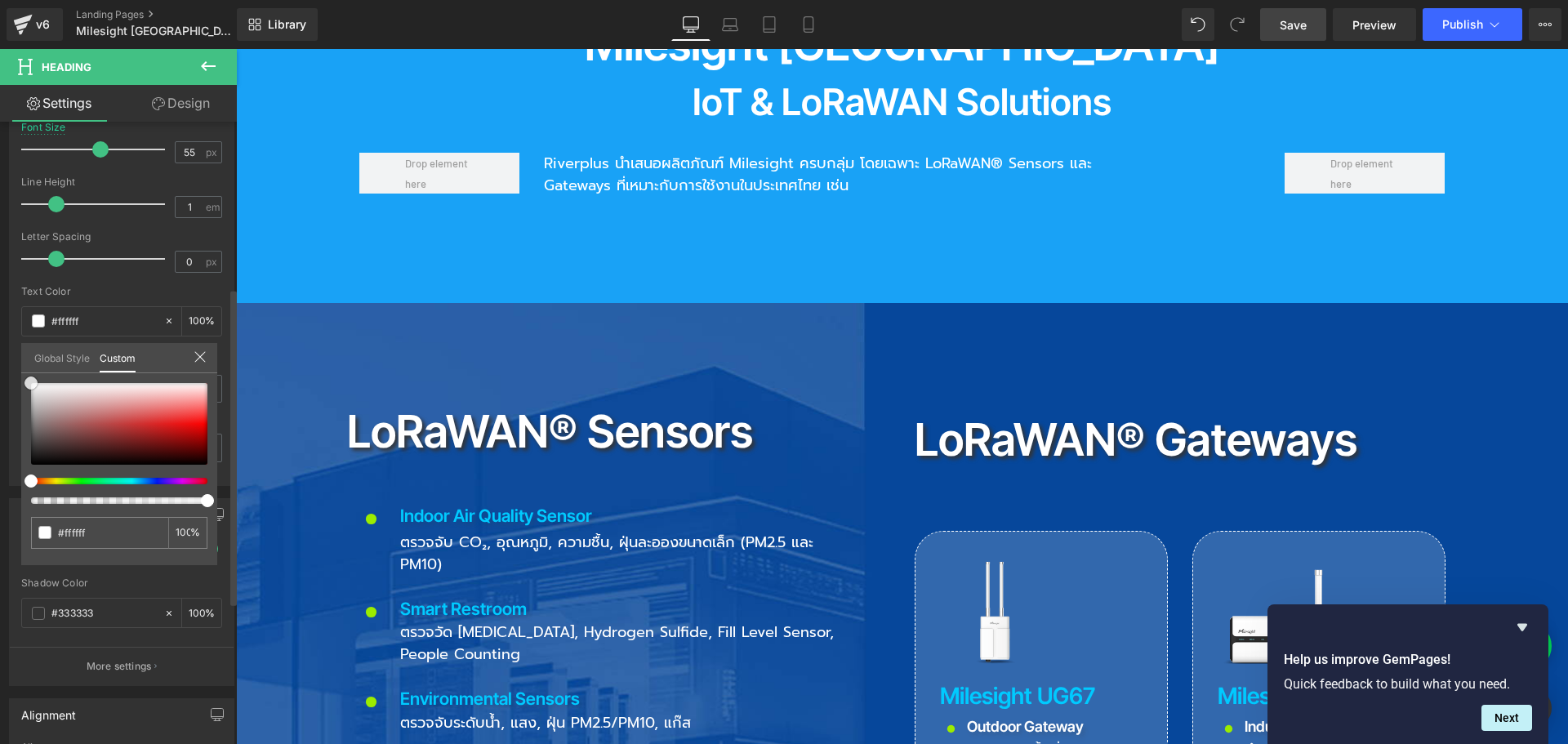
drag, startPoint x: 26, startPoint y: 397, endPoint x: 14, endPoint y: 344, distance: 54.3
click at [14, 344] on div "Typography Text Styles Custom Custom Setup Global Style Custom Setup Global Sty…" at bounding box center [122, 204] width 244 height 561
drag, startPoint x: 1295, startPoint y: 29, endPoint x: 773, endPoint y: 210, distance: 552.5
click at [1295, 29] on span "Save" at bounding box center [1293, 24] width 27 height 17
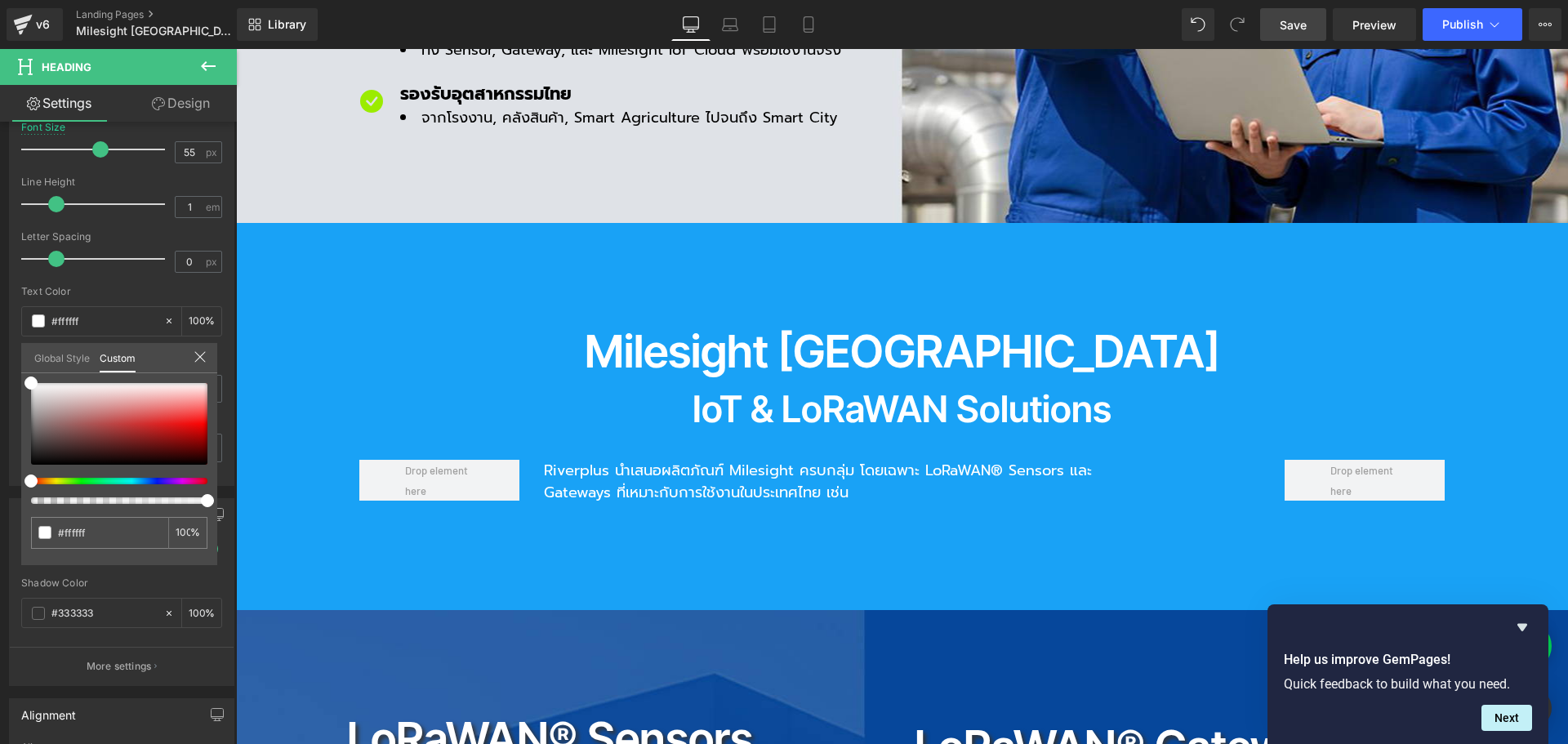
scroll to position [1306, 0]
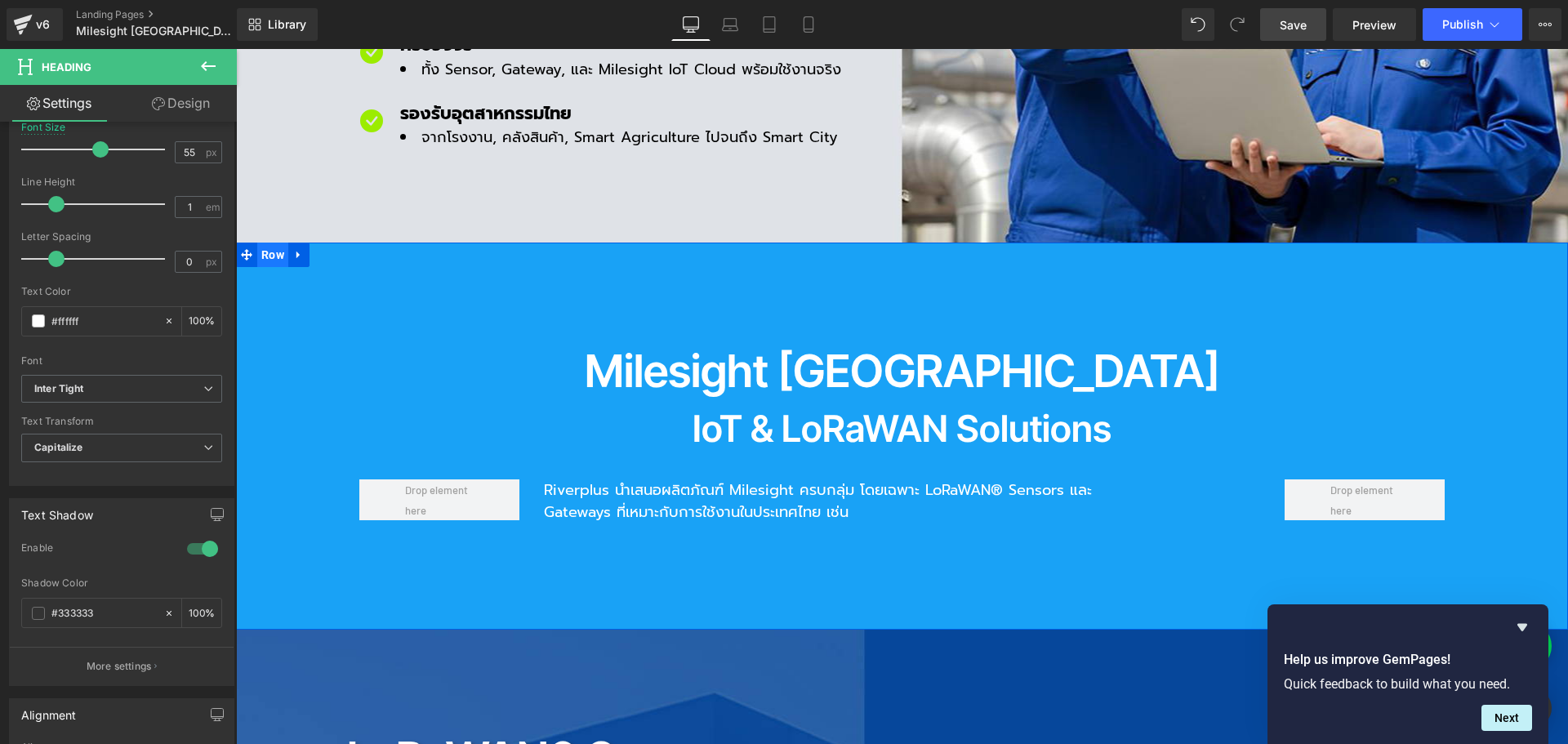
click at [266, 242] on span "Row" at bounding box center [272, 254] width 31 height 24
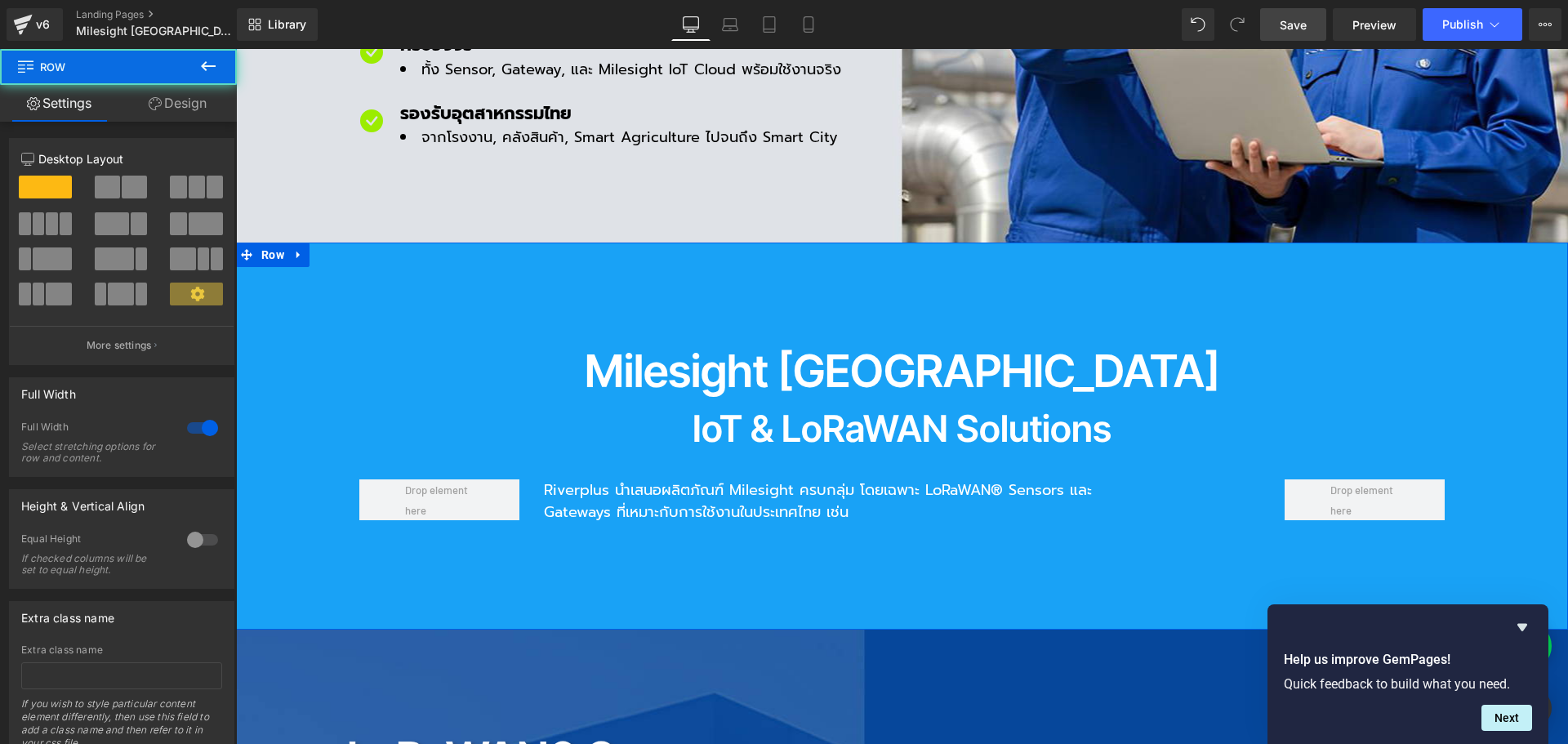
drag, startPoint x: 185, startPoint y: 111, endPoint x: 131, endPoint y: 239, distance: 138.9
click at [185, 111] on link "Design" at bounding box center [177, 103] width 118 height 37
click at [0, 0] on div "Background" at bounding box center [0, 0] width 0 height 0
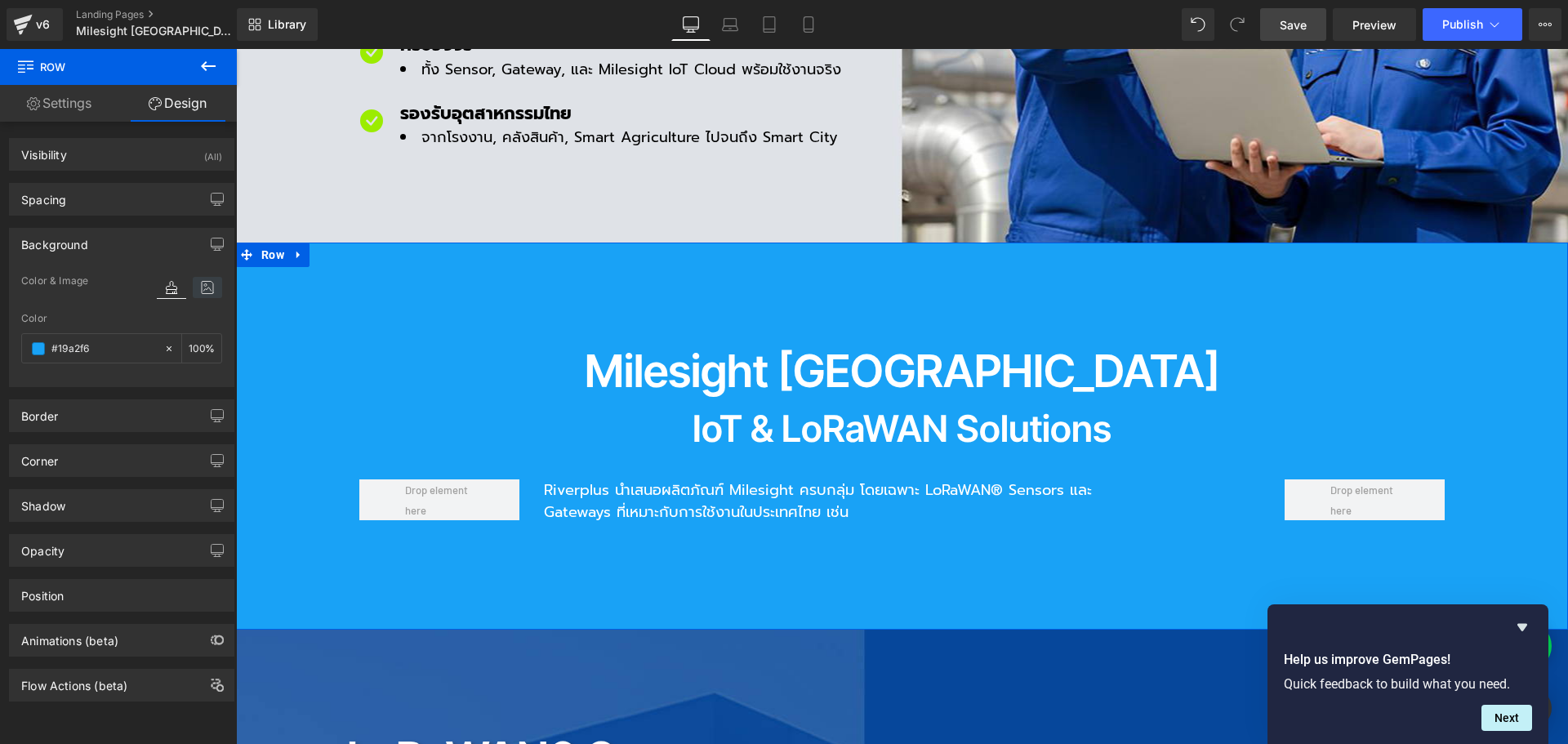
click at [201, 292] on icon at bounding box center [207, 287] width 29 height 21
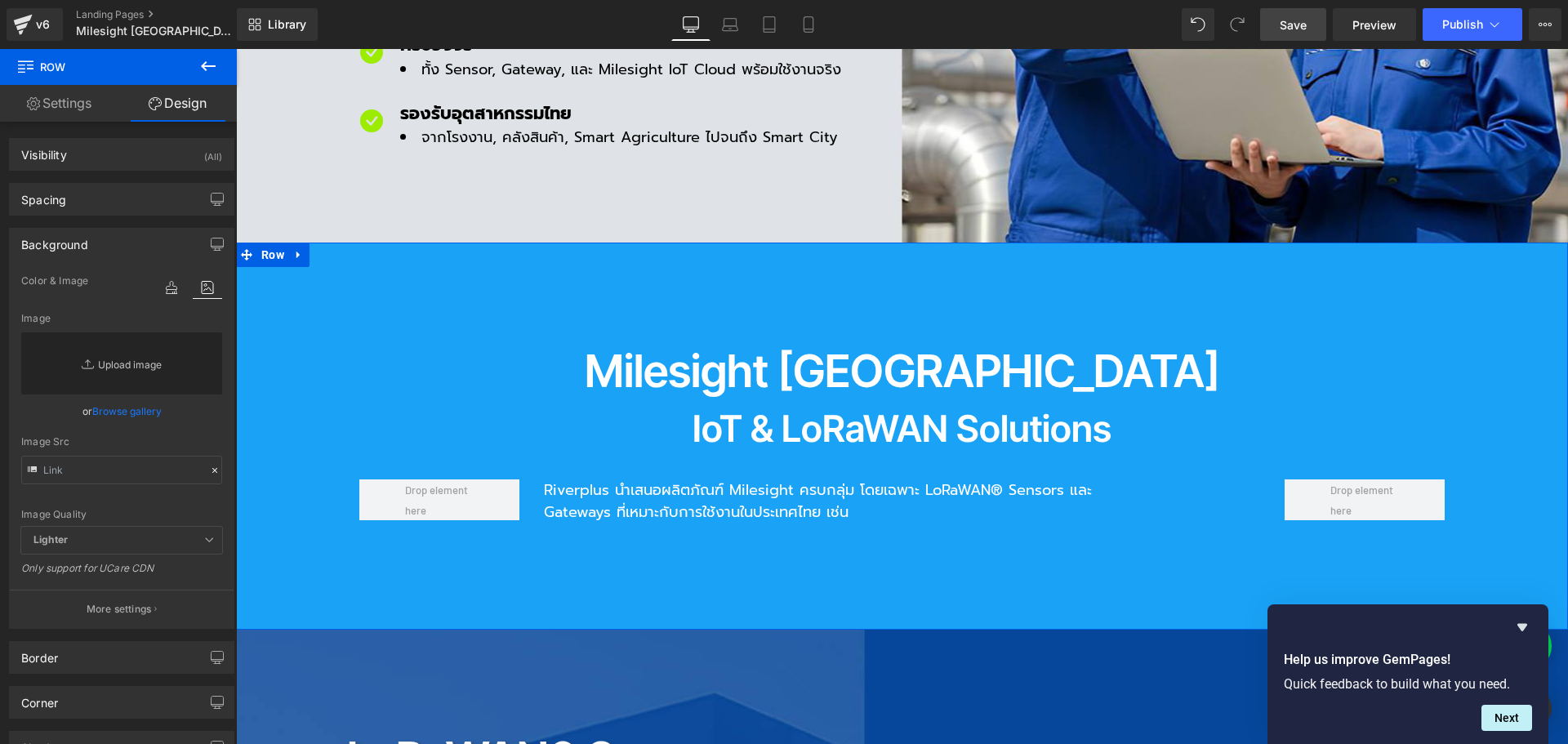
click at [123, 353] on link "Replace Image" at bounding box center [122, 364] width 201 height 62
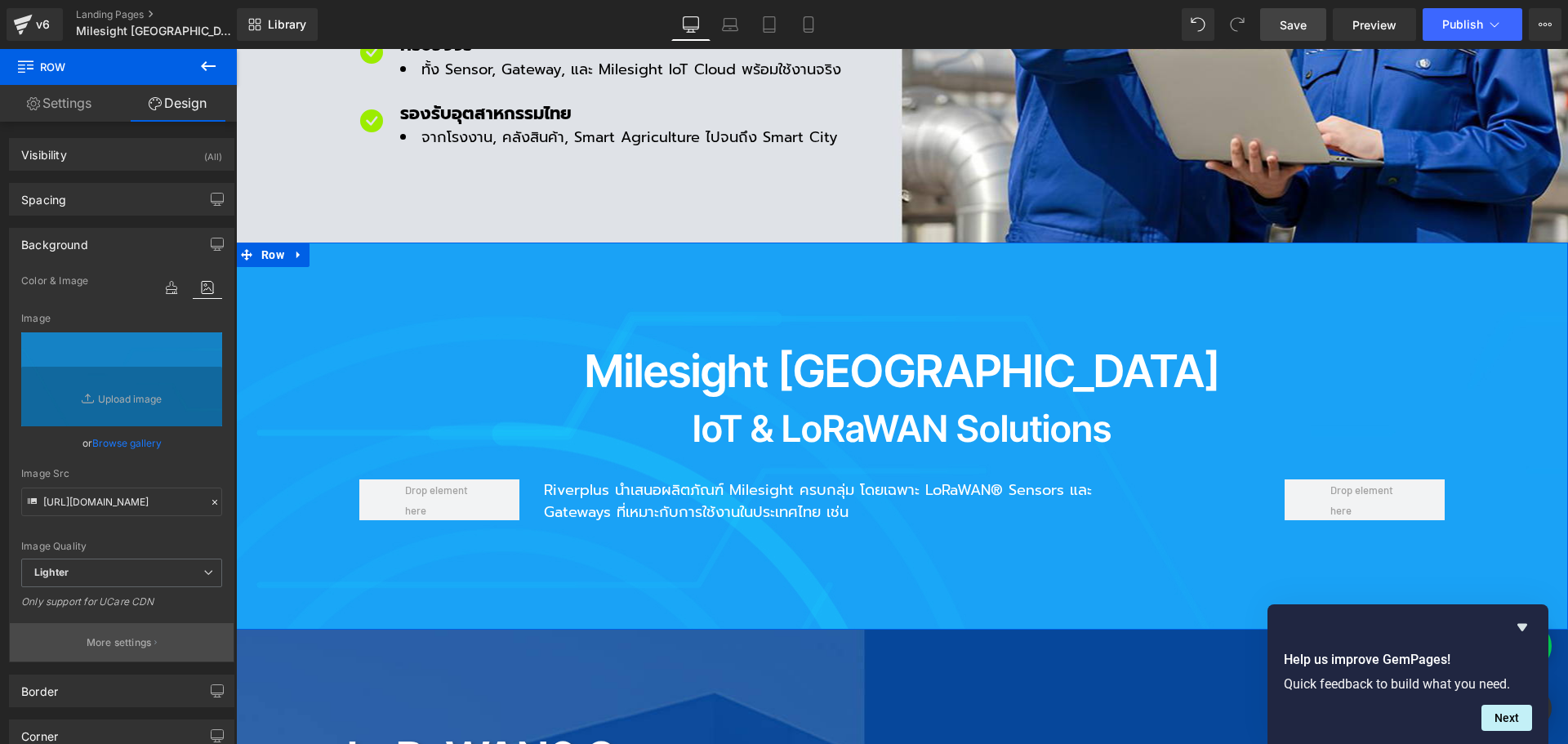
click at [117, 643] on p "More settings" at bounding box center [119, 643] width 65 height 15
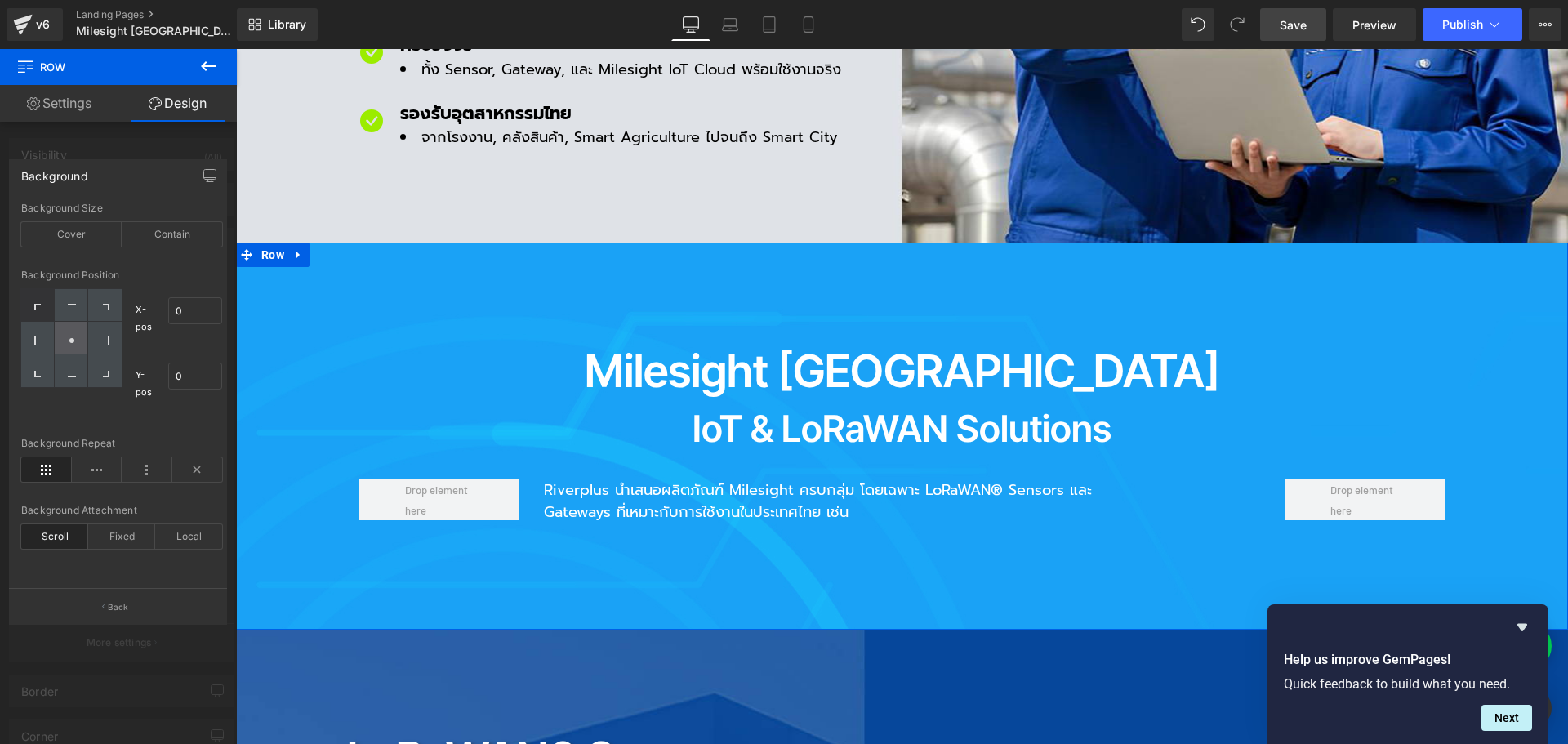
click at [77, 344] on div at bounding box center [71, 338] width 34 height 33
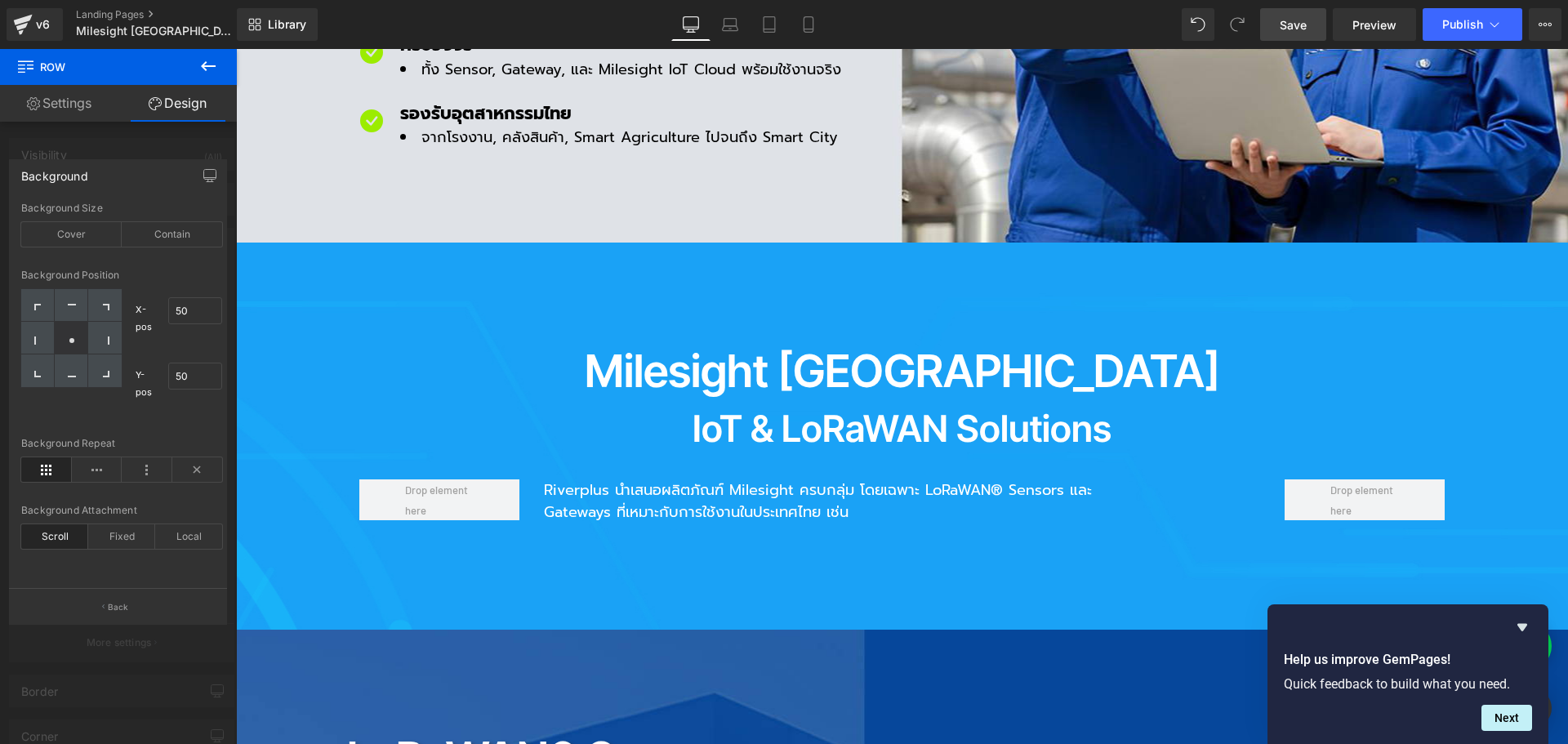
click at [1307, 30] on span "Save" at bounding box center [1293, 24] width 27 height 17
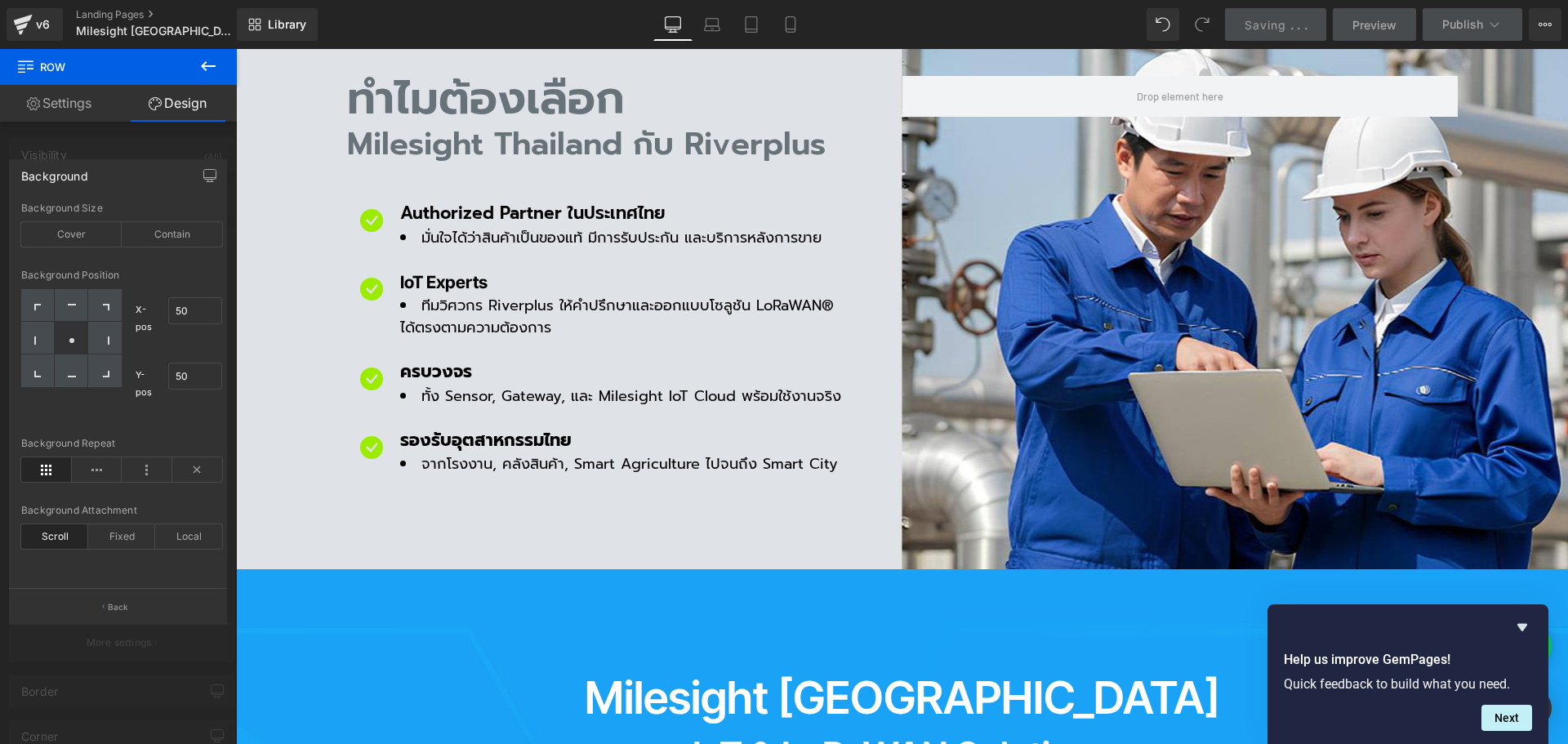
scroll to position [1143, 0]
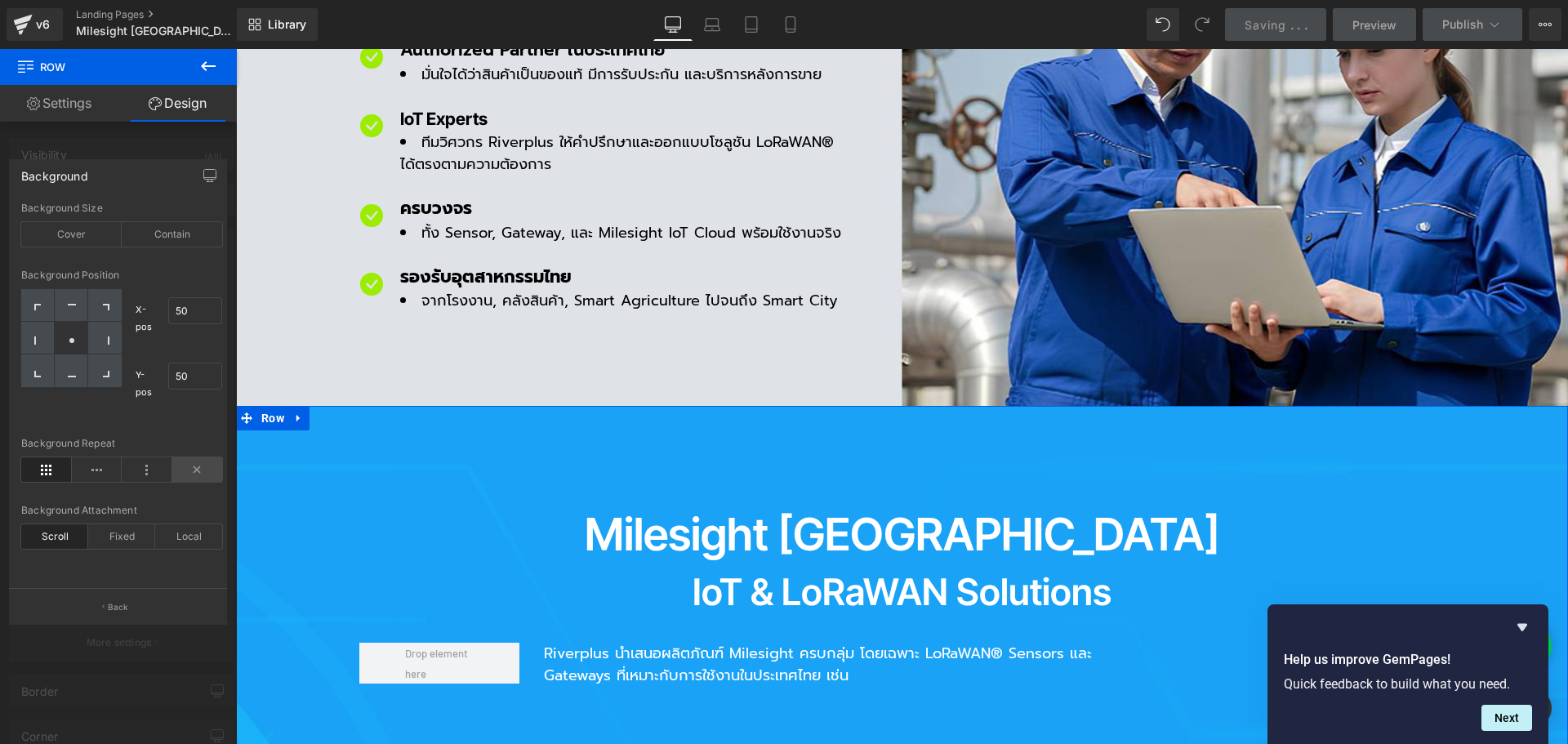
click at [203, 466] on icon at bounding box center [198, 469] width 50 height 24
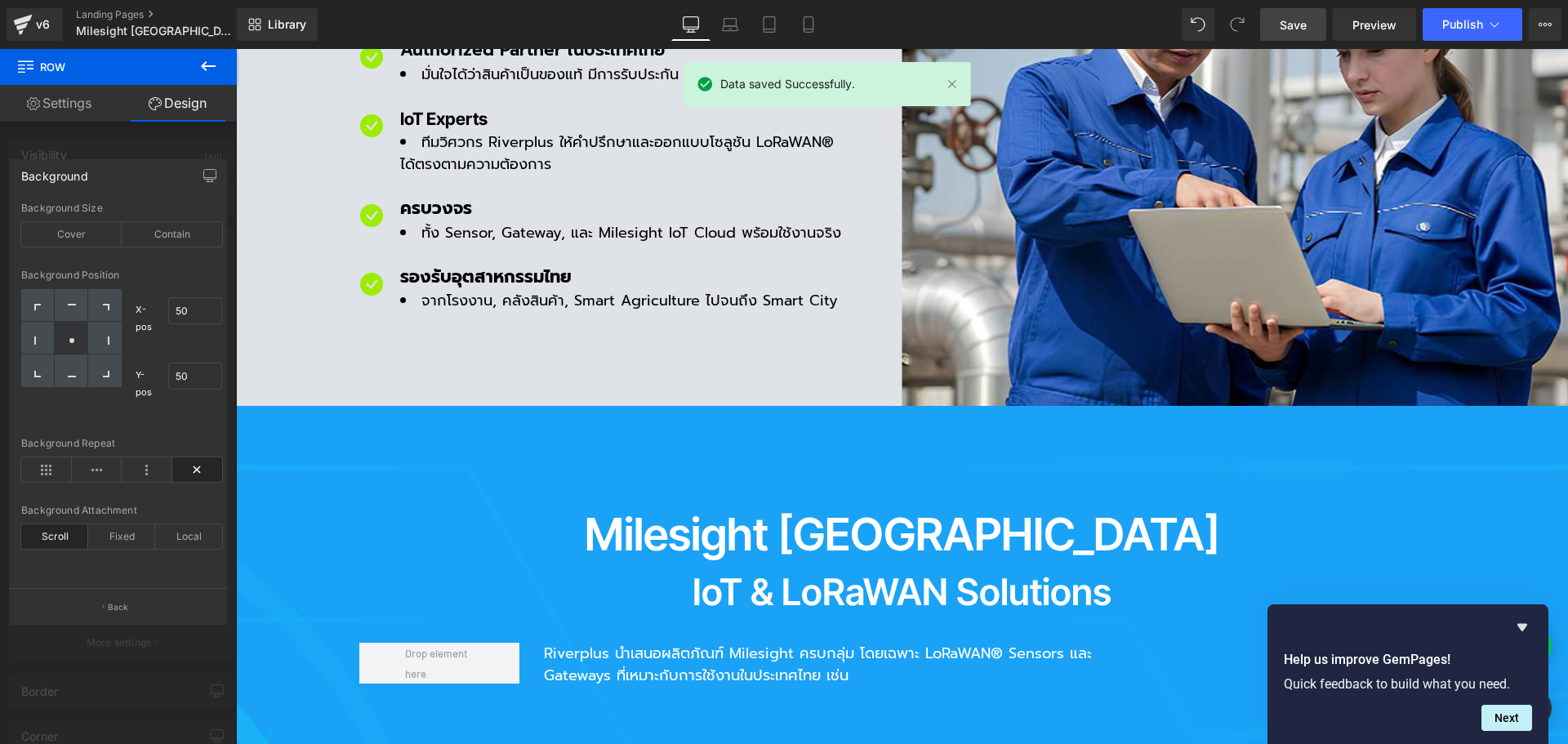
click at [1279, 23] on link "Save" at bounding box center [1293, 24] width 66 height 33
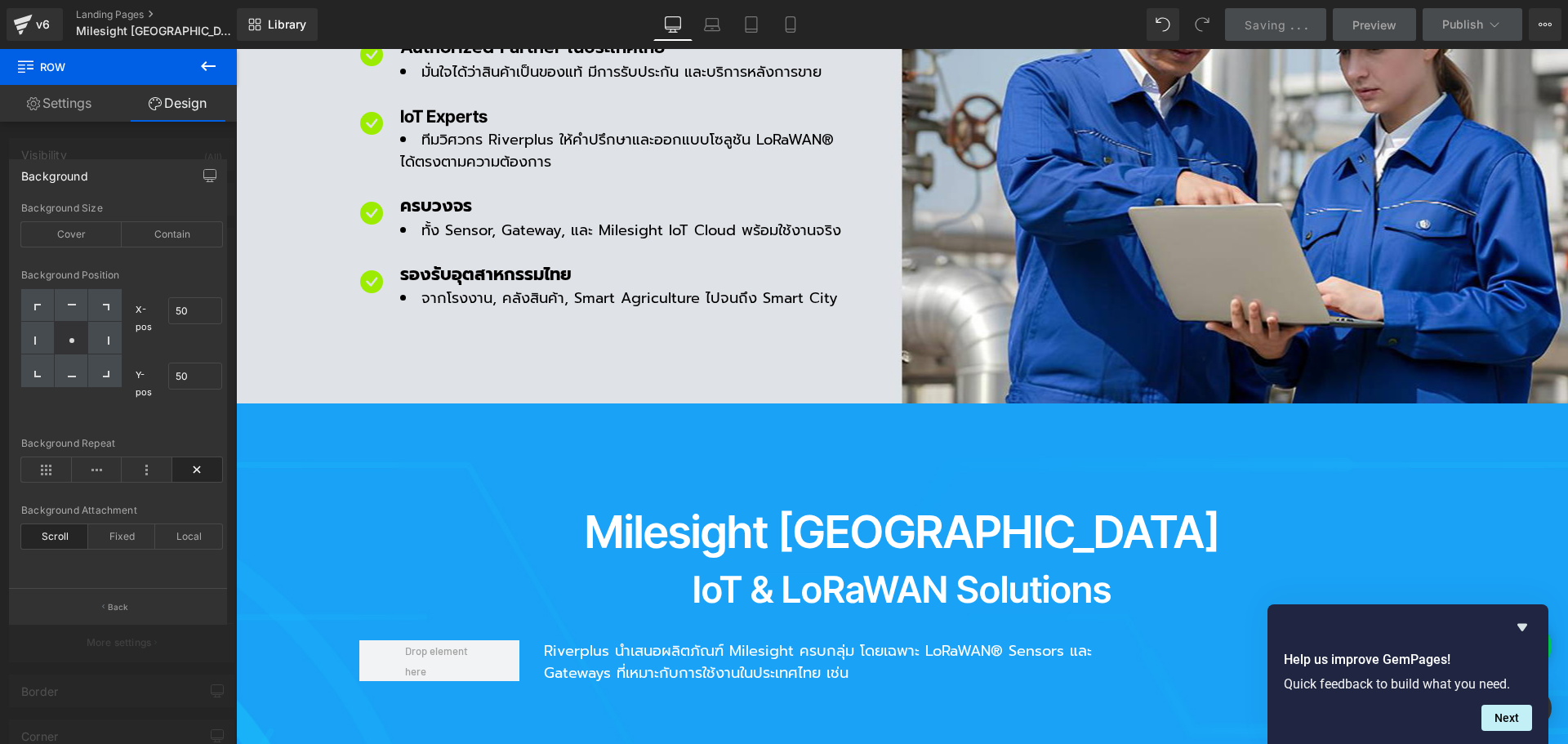
scroll to position [1306, 0]
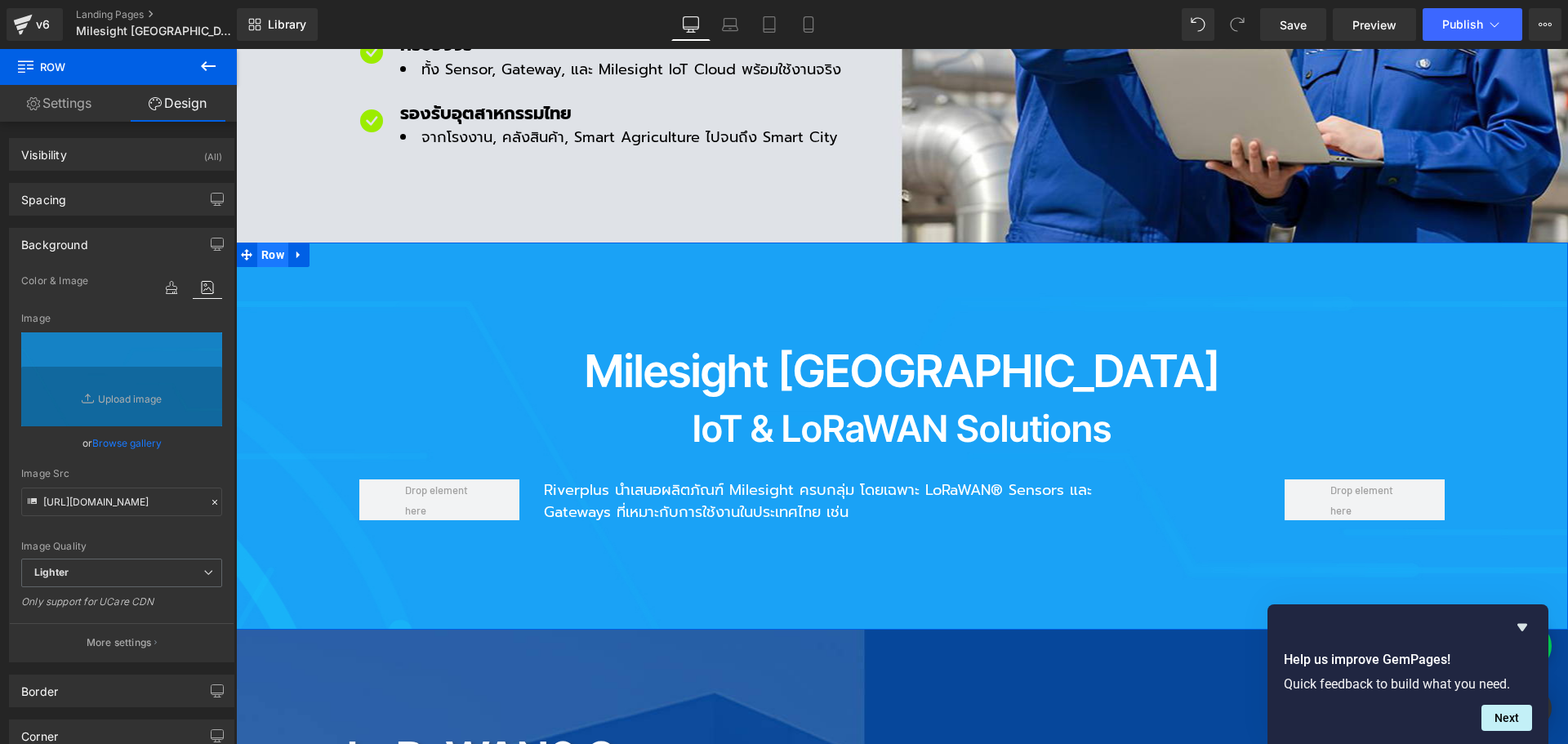
click at [265, 242] on span "Row" at bounding box center [272, 254] width 31 height 24
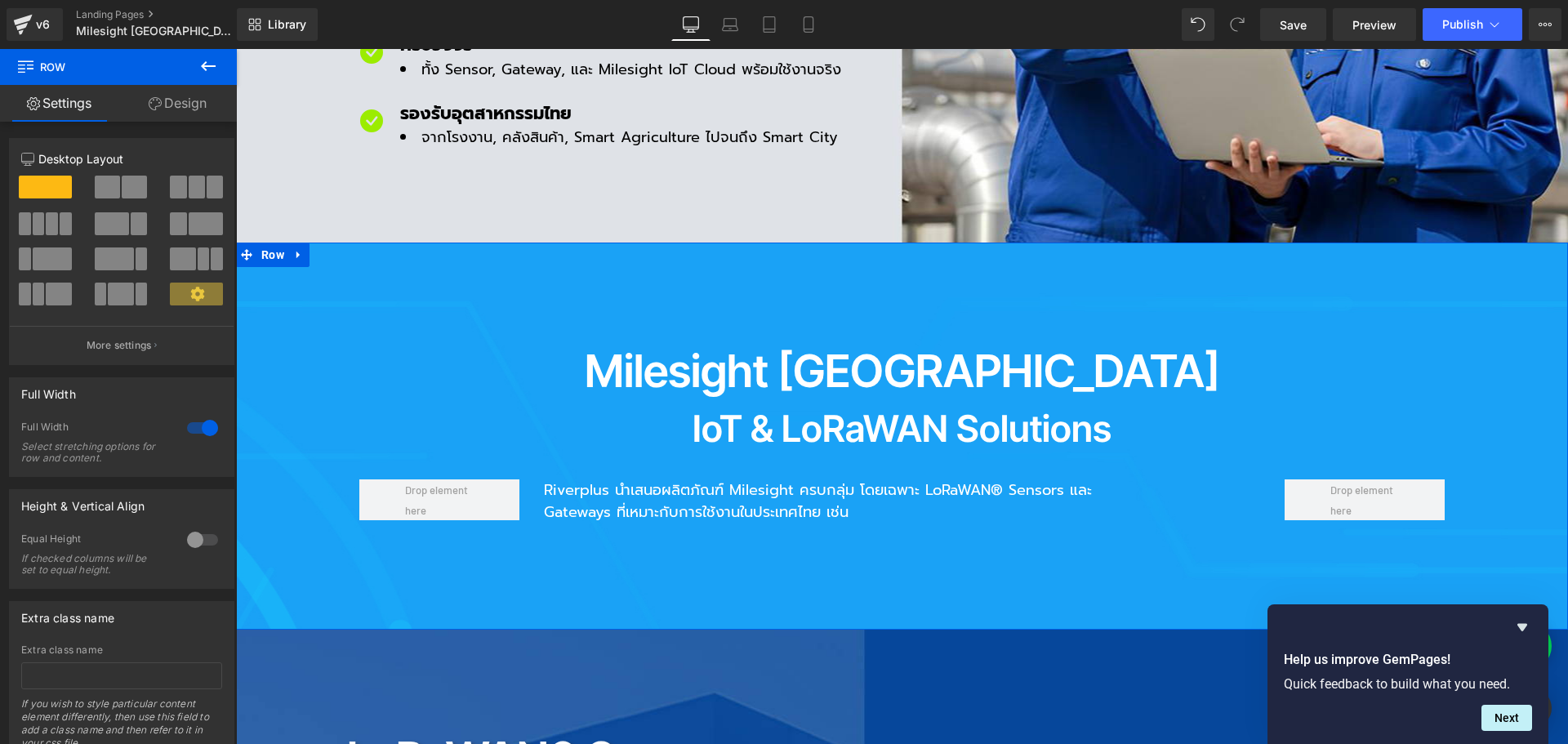
click at [207, 116] on link "Design" at bounding box center [177, 103] width 118 height 37
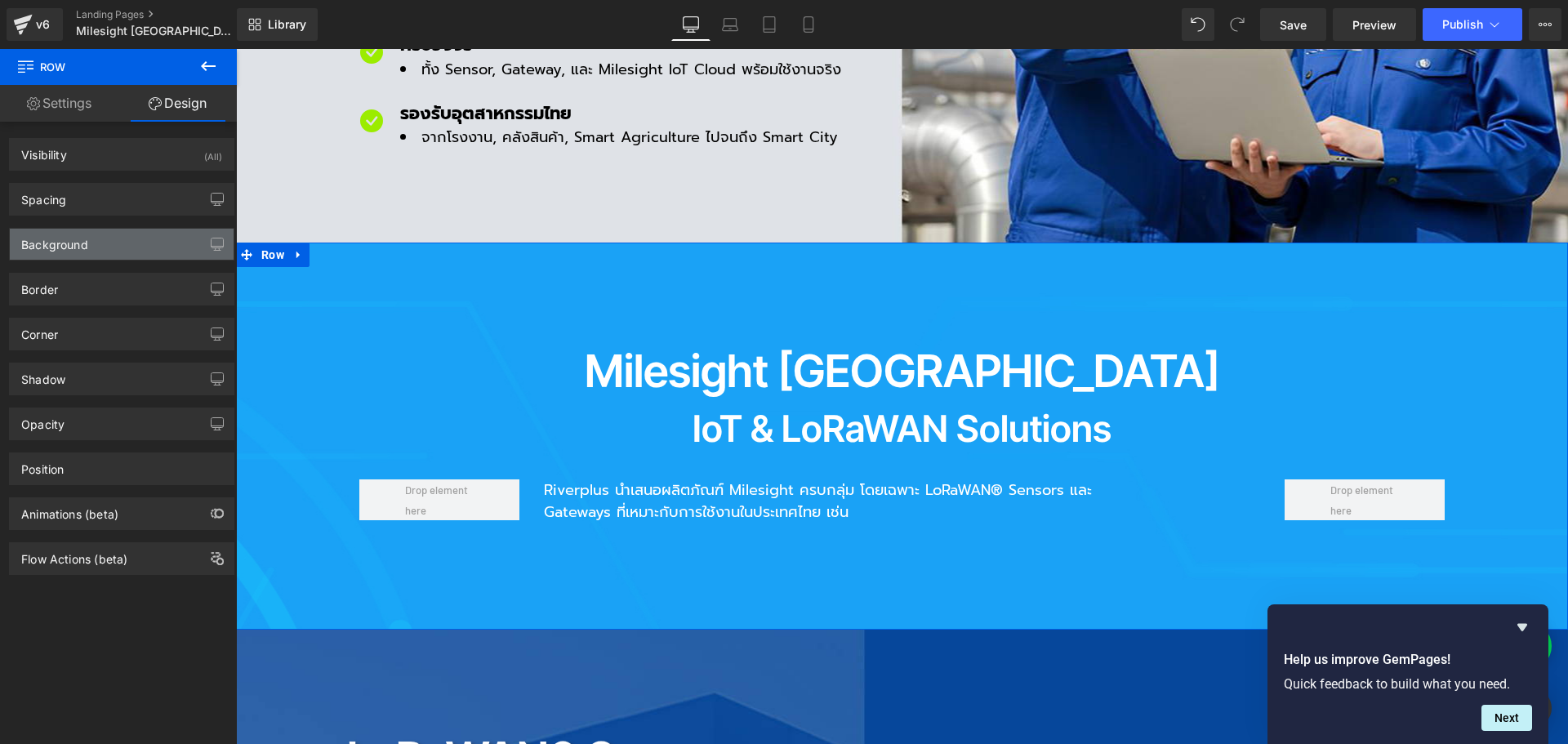
click at [106, 242] on div "Background" at bounding box center [122, 244] width 224 height 31
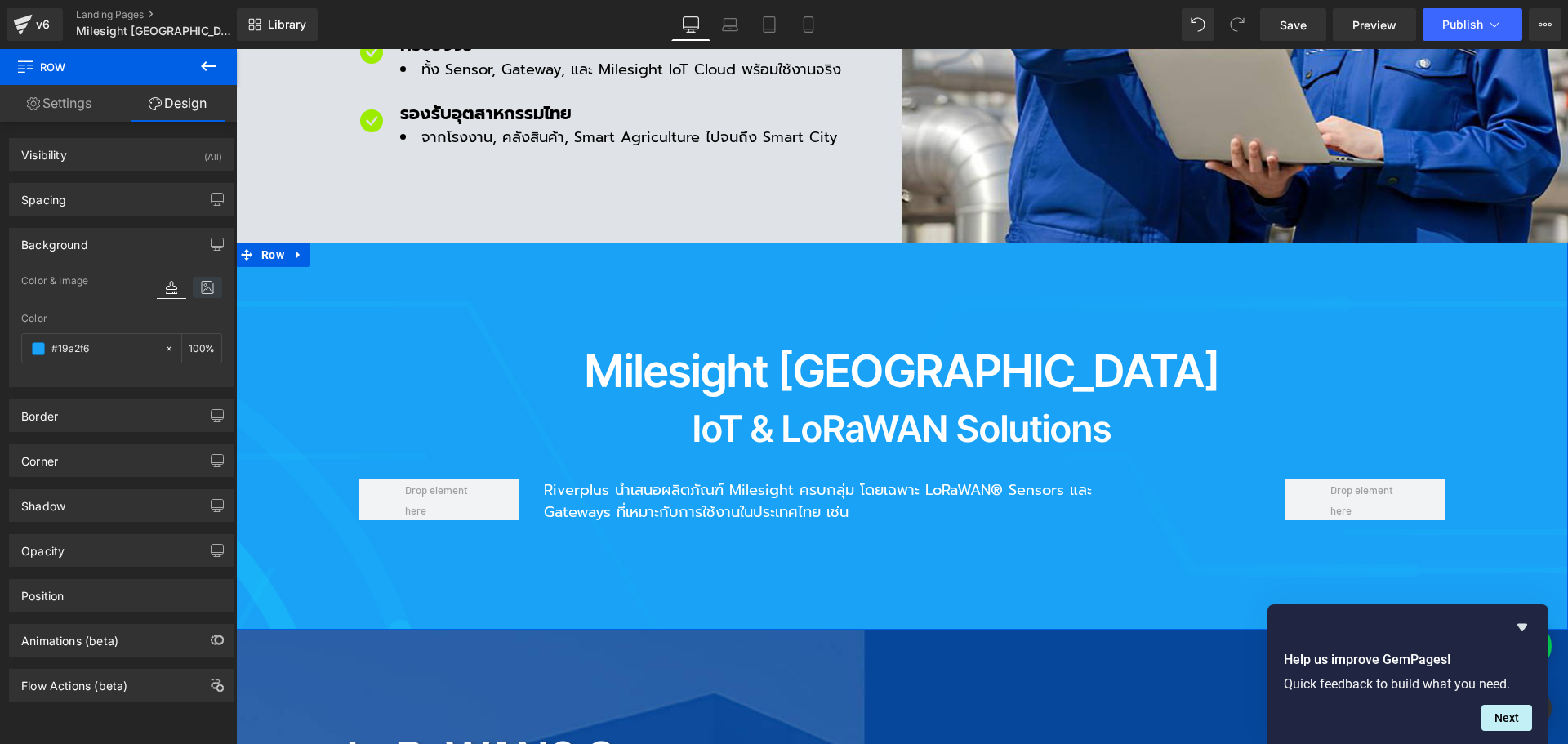
click at [204, 296] on icon at bounding box center [207, 287] width 29 height 21
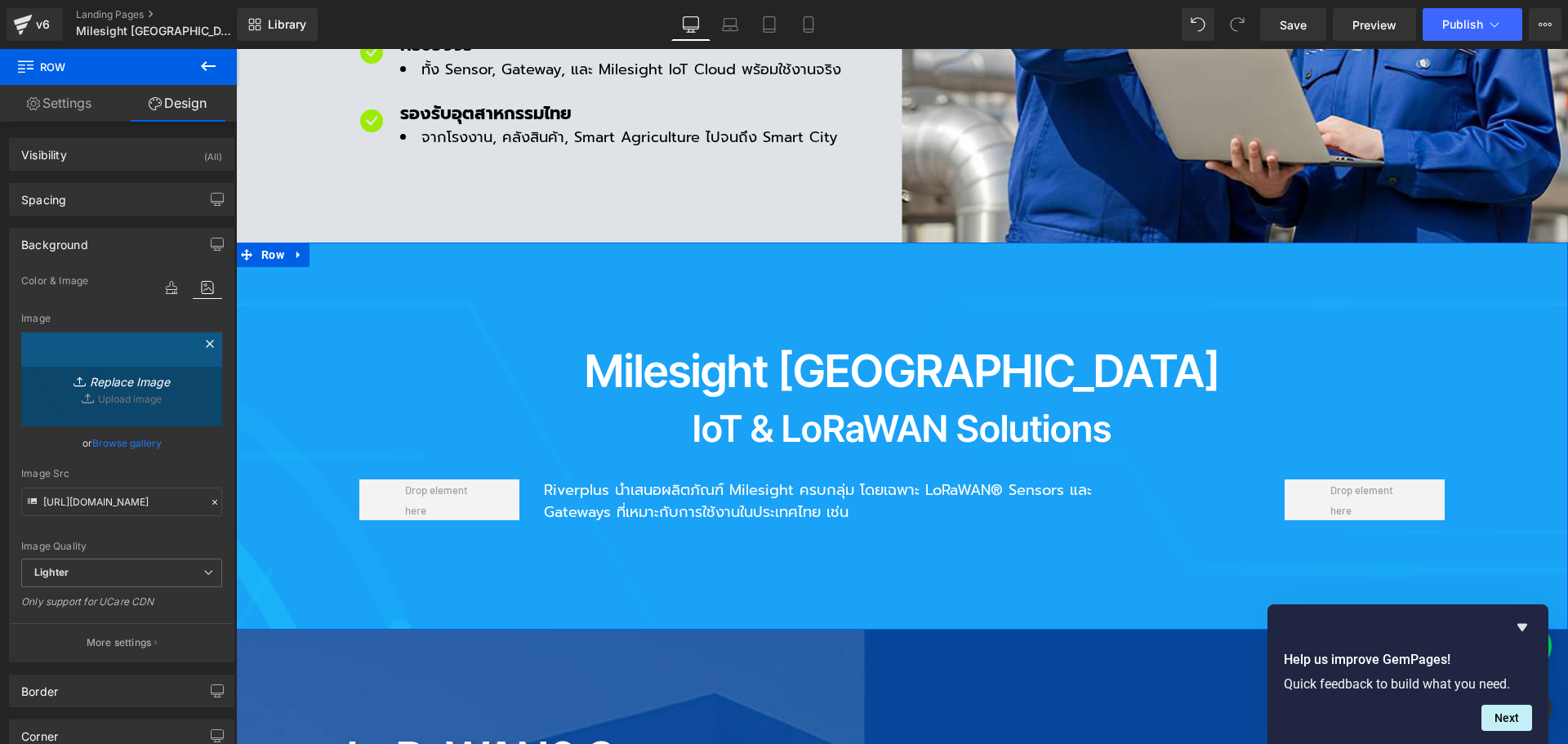
click at [122, 389] on icon "Replace Image" at bounding box center [122, 379] width 131 height 20
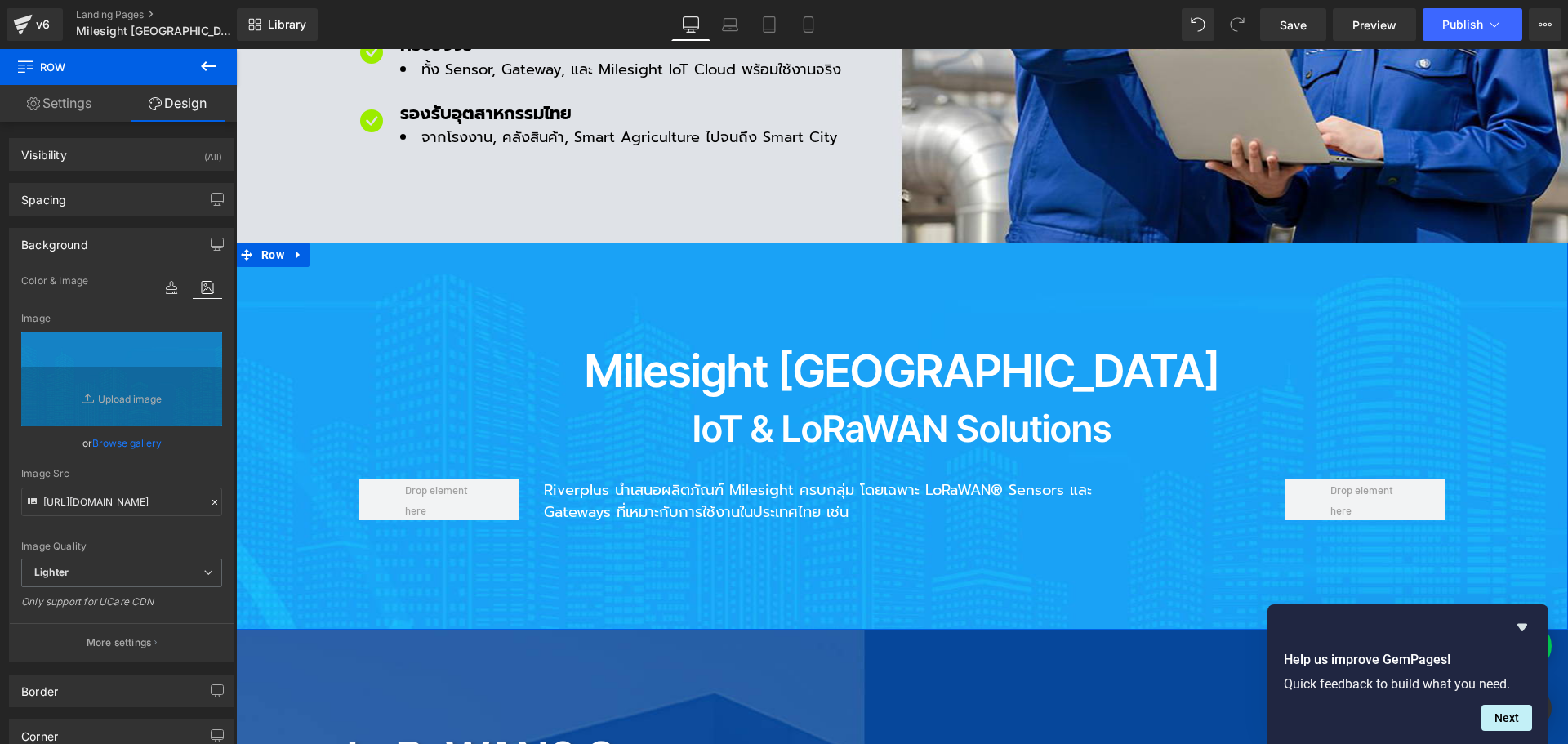
click at [124, 442] on link "Browse gallery" at bounding box center [127, 443] width 70 height 28
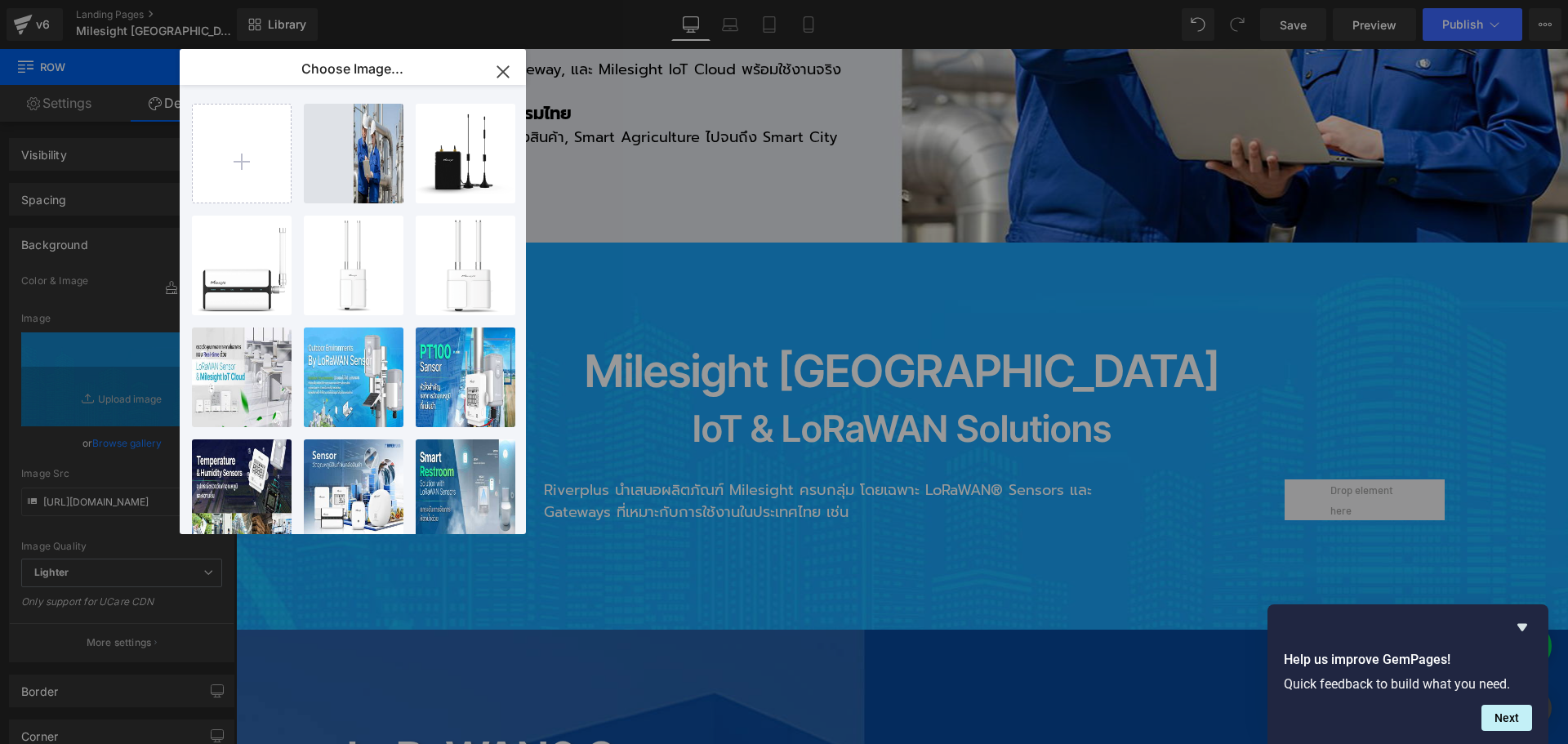
click at [508, 76] on icon "button" at bounding box center [502, 71] width 11 height 11
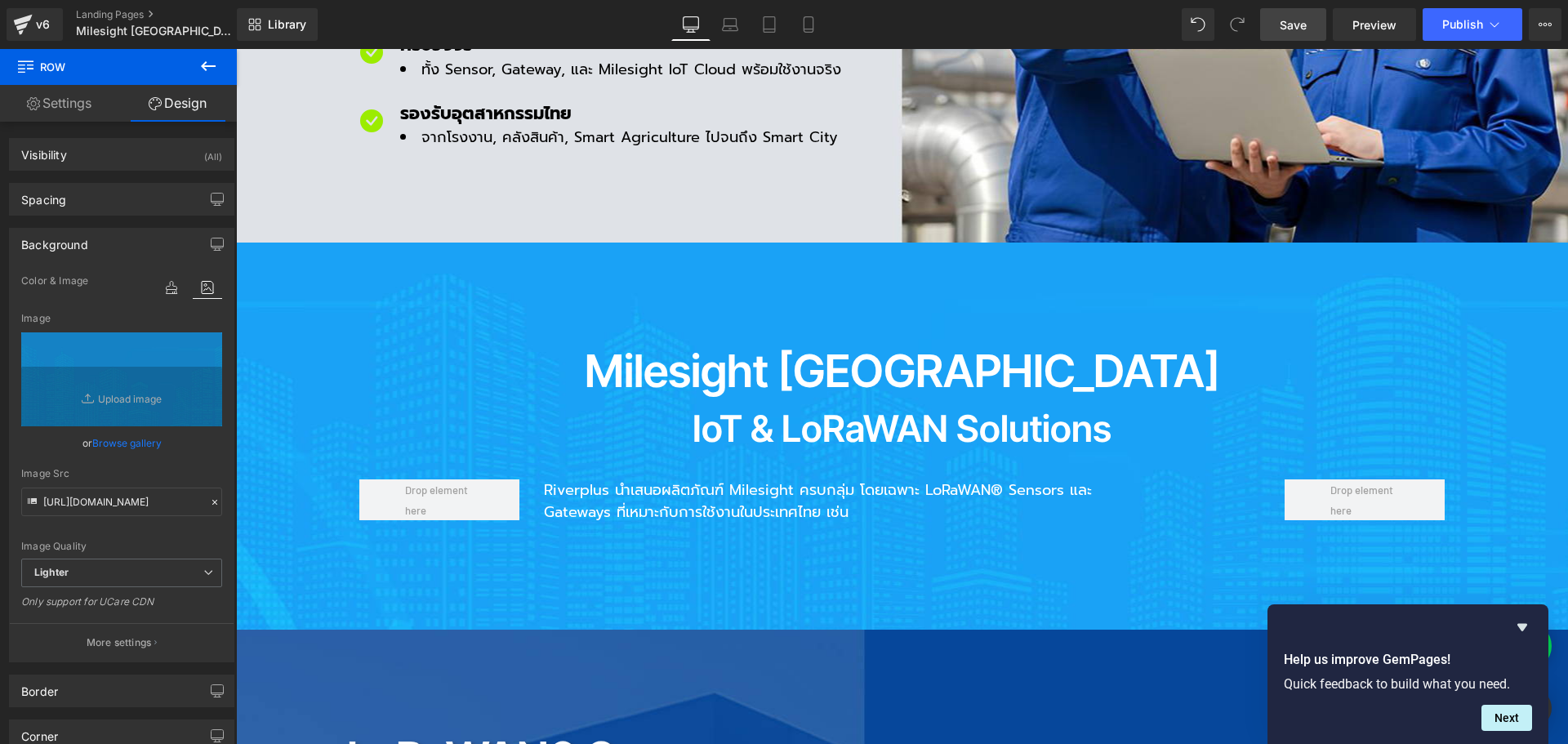
click at [1295, 28] on span "Save" at bounding box center [1293, 24] width 27 height 17
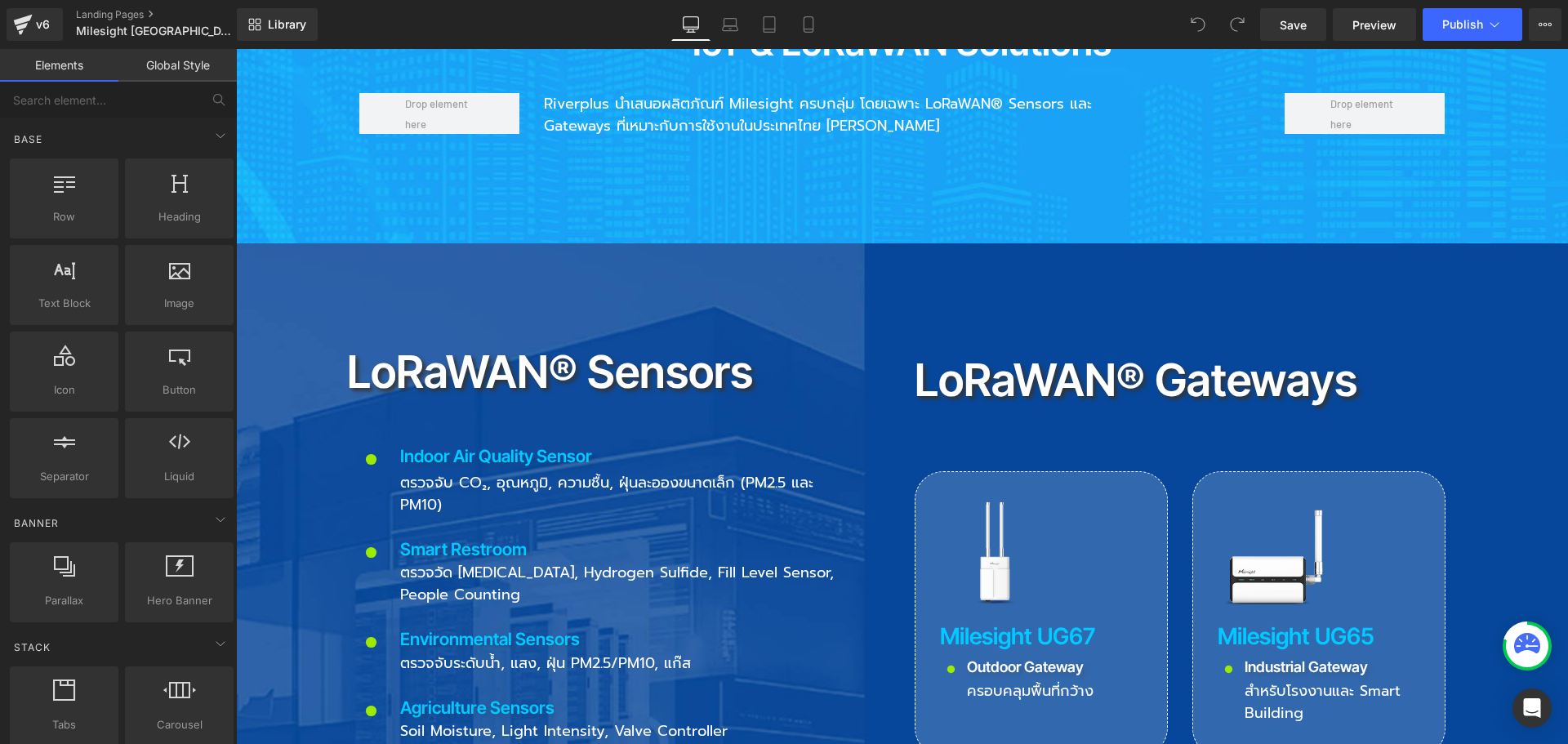
scroll to position [1225, 0]
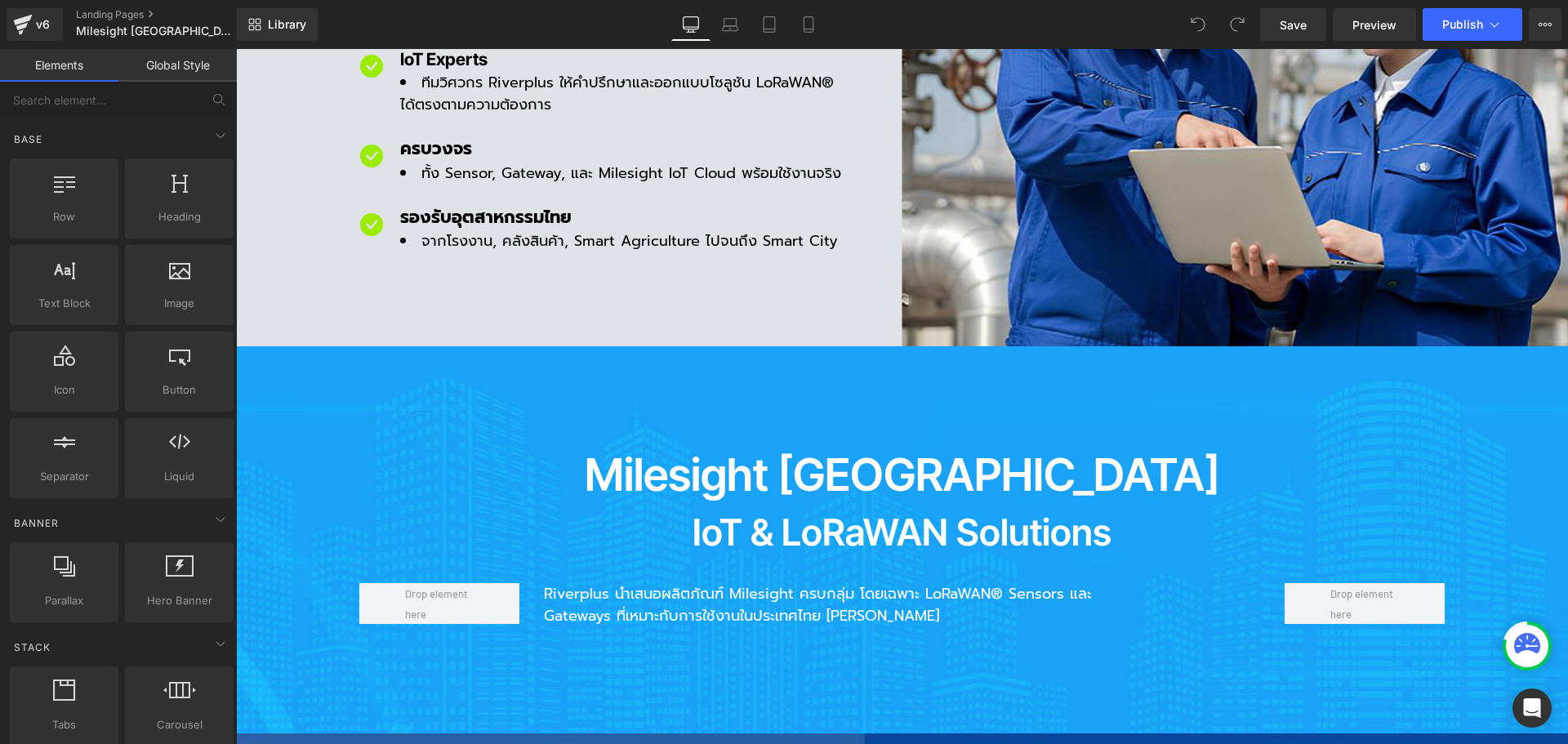
drag, startPoint x: 306, startPoint y: 287, endPoint x: 258, endPoint y: 240, distance: 67.2
click at [306, 346] on div "Milesight Thailand Heading IoT & LoRaWAN Solutions Heading Riverplus นำเสนอผลิต…" at bounding box center [902, 540] width 1332 height 387
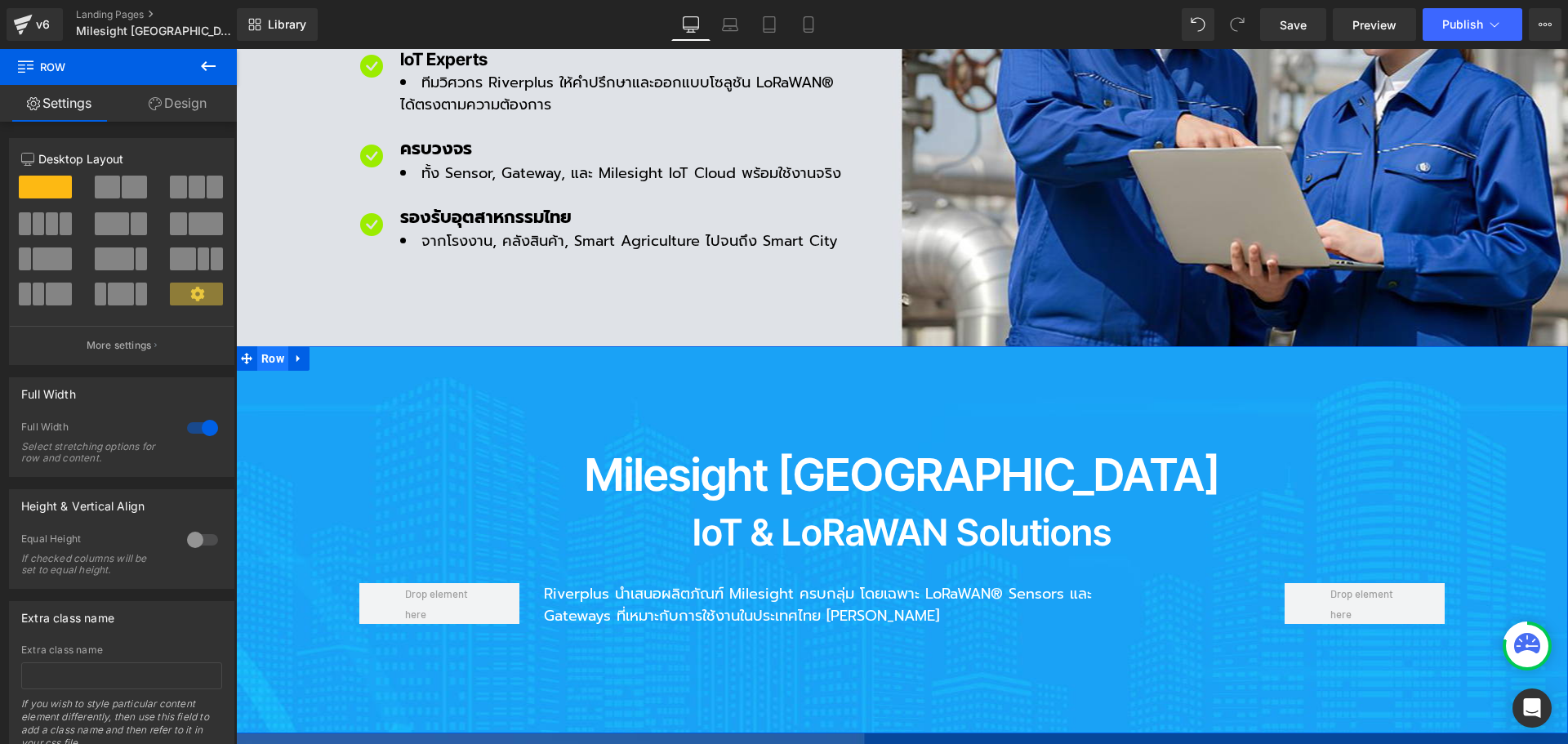
click at [268, 346] on span "Row" at bounding box center [272, 358] width 31 height 24
click at [199, 107] on link "Design" at bounding box center [177, 103] width 118 height 37
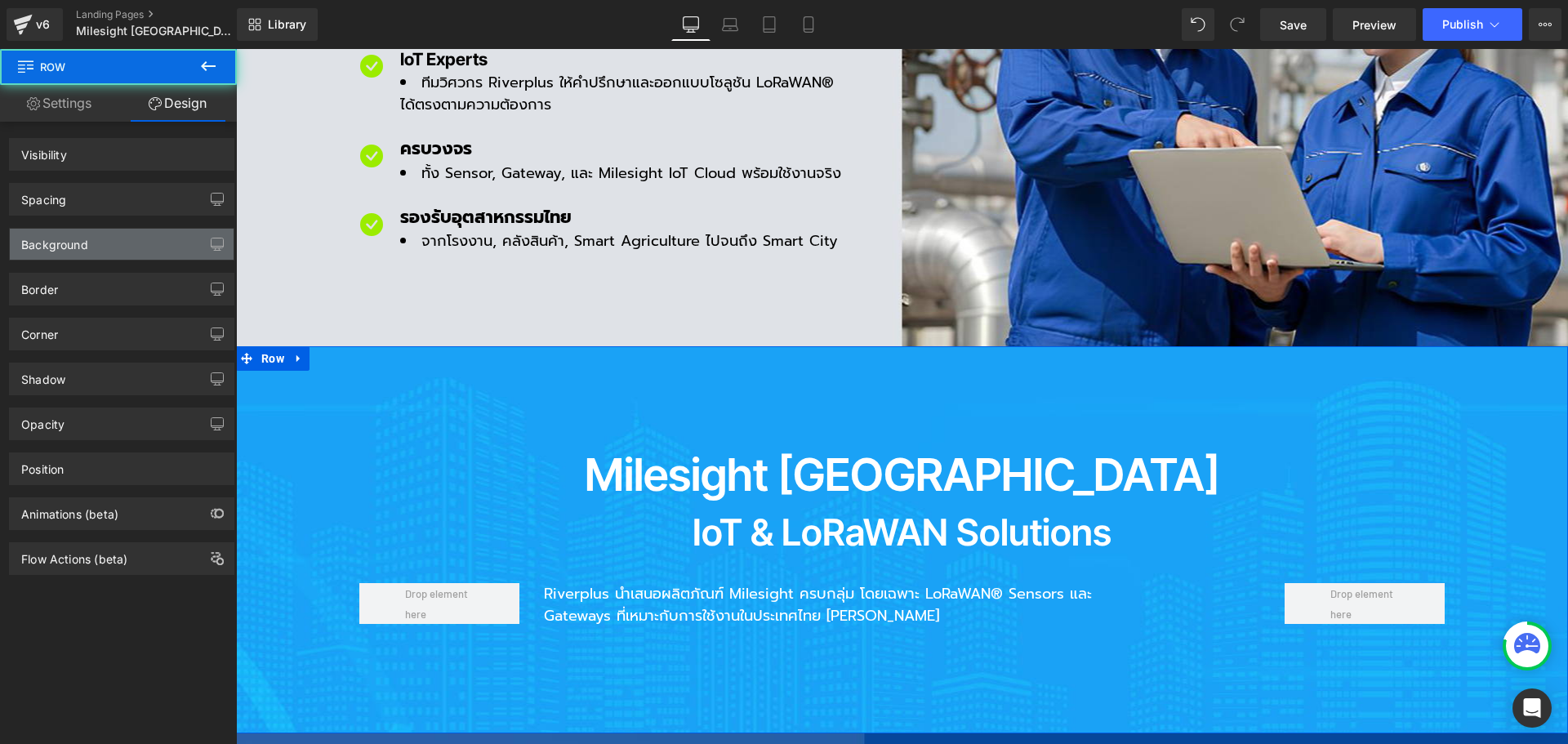
click at [112, 240] on div "Background" at bounding box center [122, 244] width 224 height 31
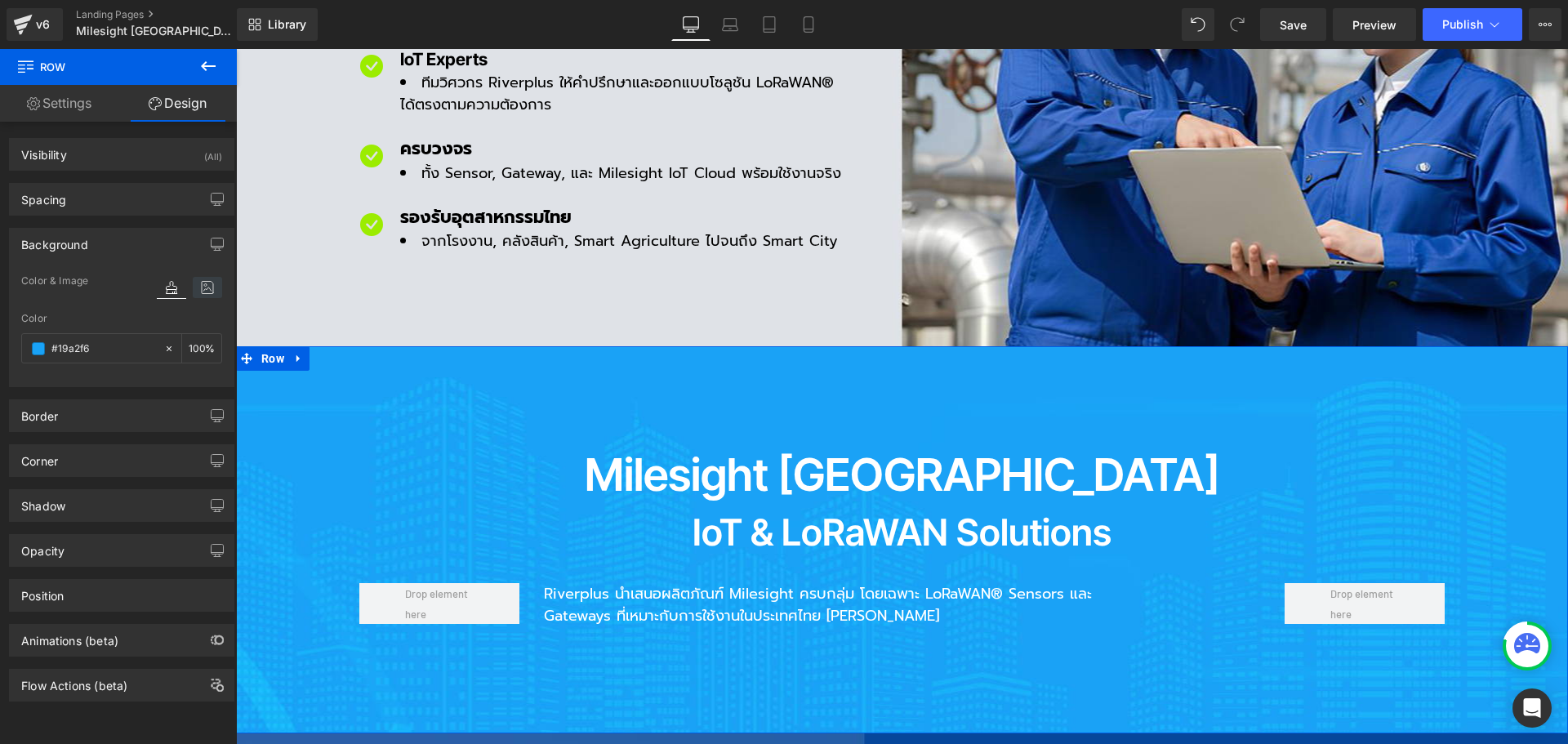
click at [204, 280] on icon at bounding box center [207, 287] width 29 height 21
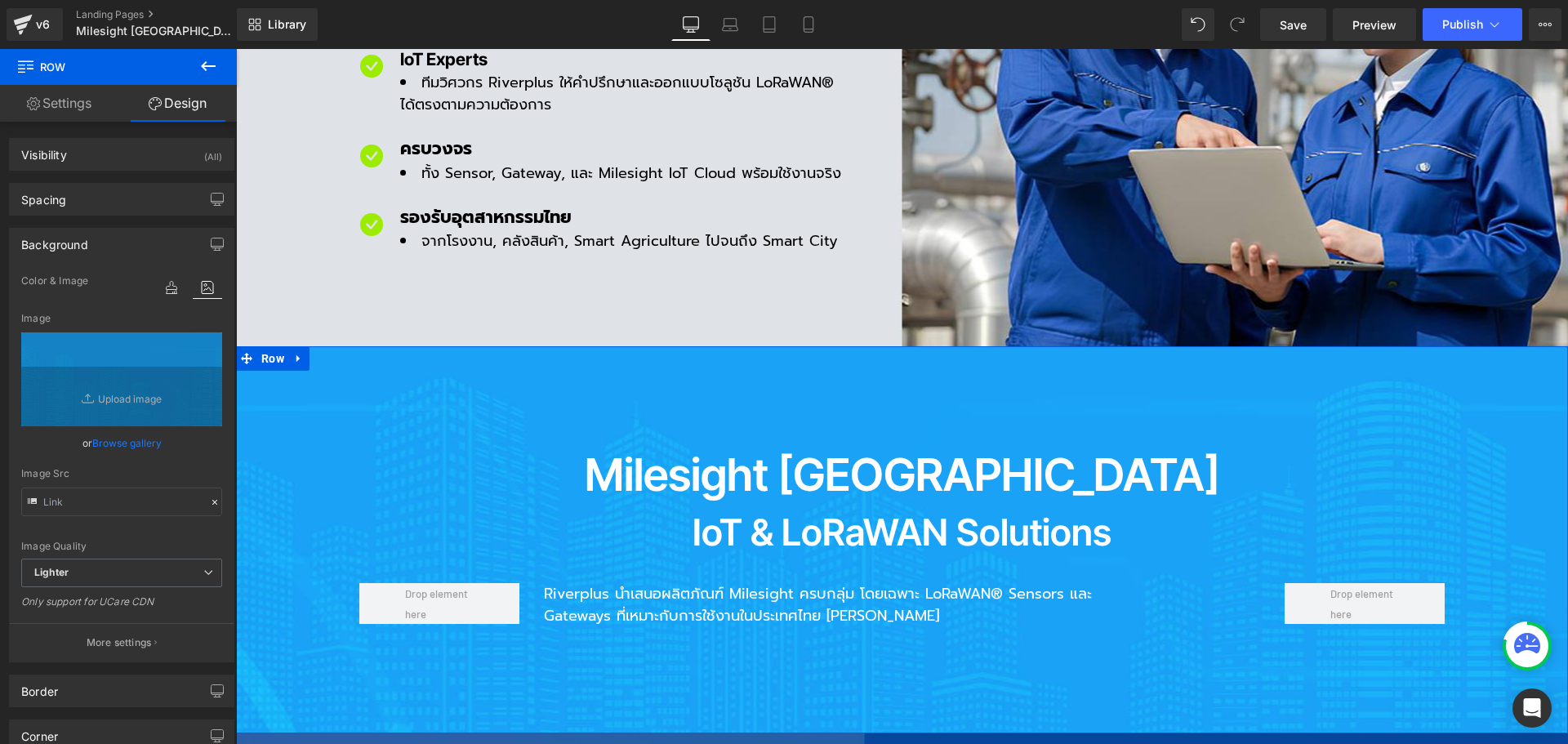
click at [134, 442] on link "Browse gallery" at bounding box center [127, 443] width 70 height 28
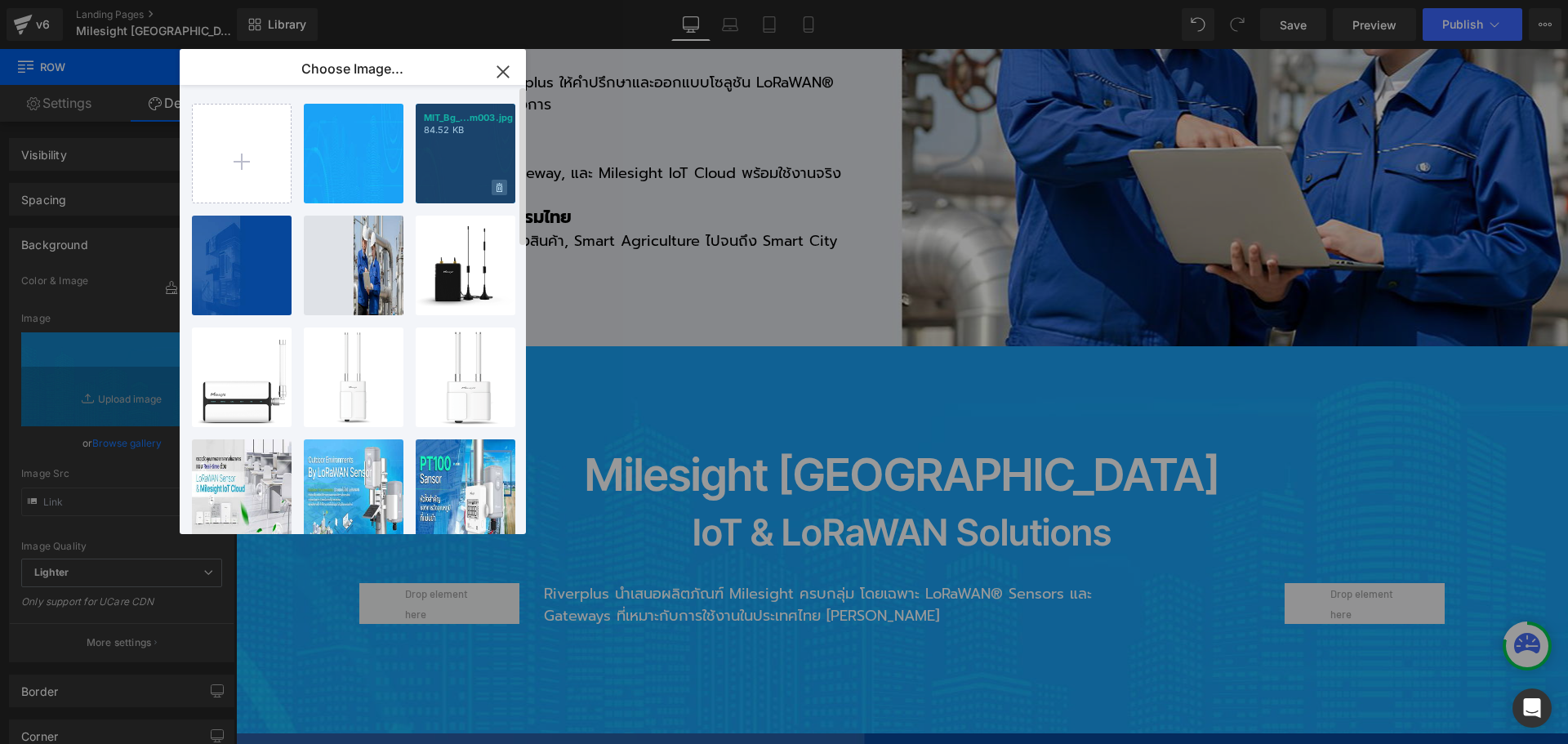
click at [495, 188] on span at bounding box center [499, 187] width 16 height 16
click at [443, 190] on span "Yes" at bounding box center [444, 187] width 41 height 17
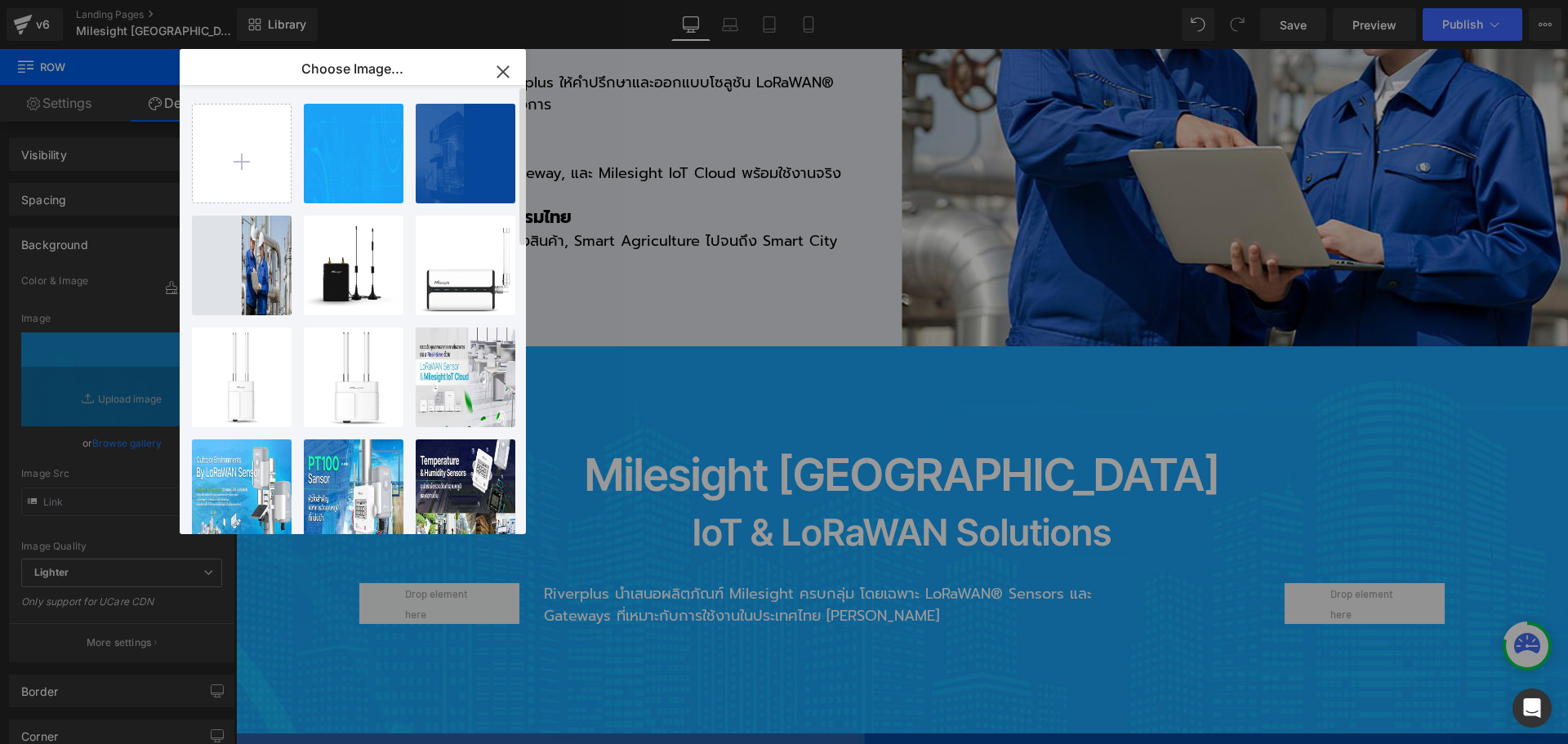
click at [503, 65] on icon "button" at bounding box center [503, 71] width 26 height 26
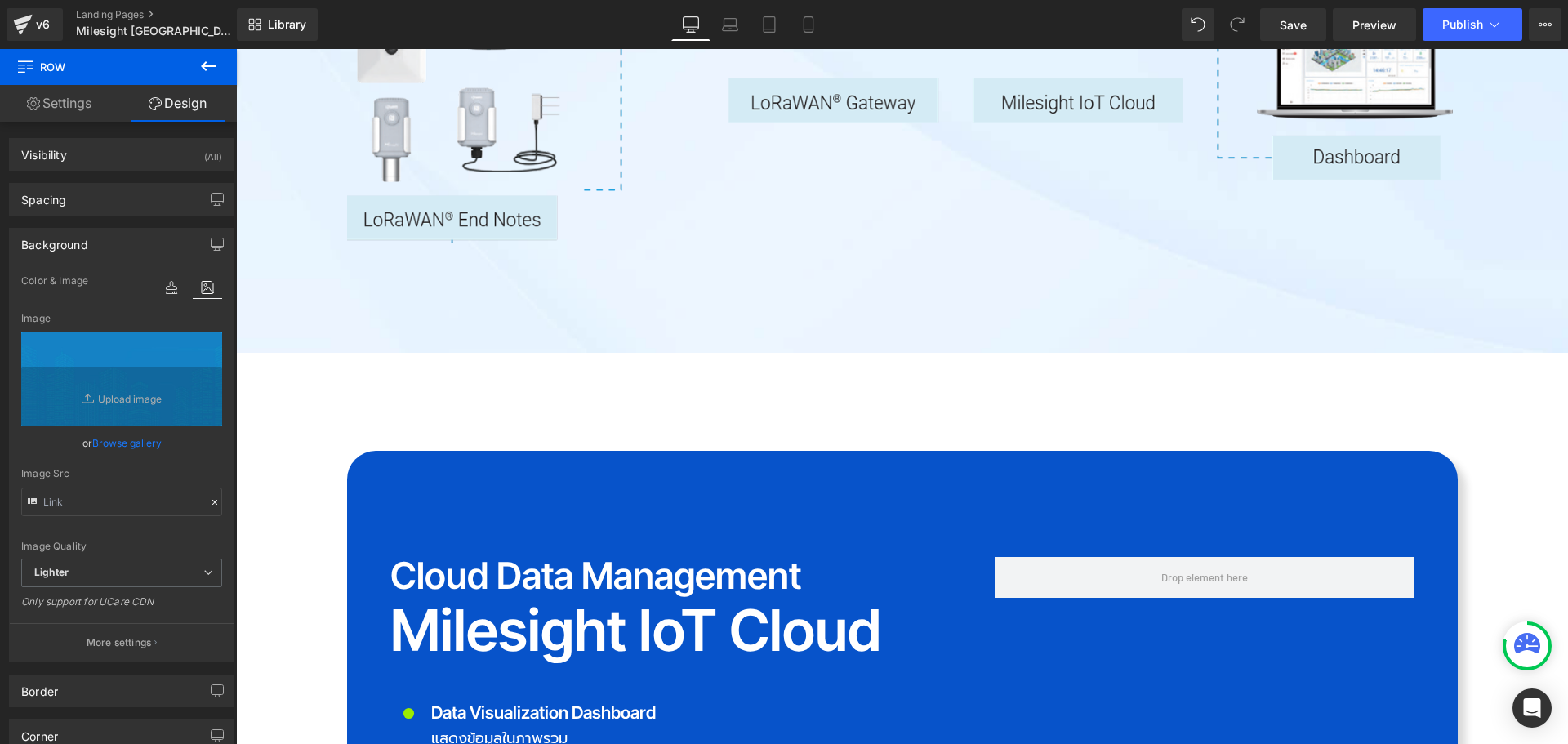
scroll to position [3593, 0]
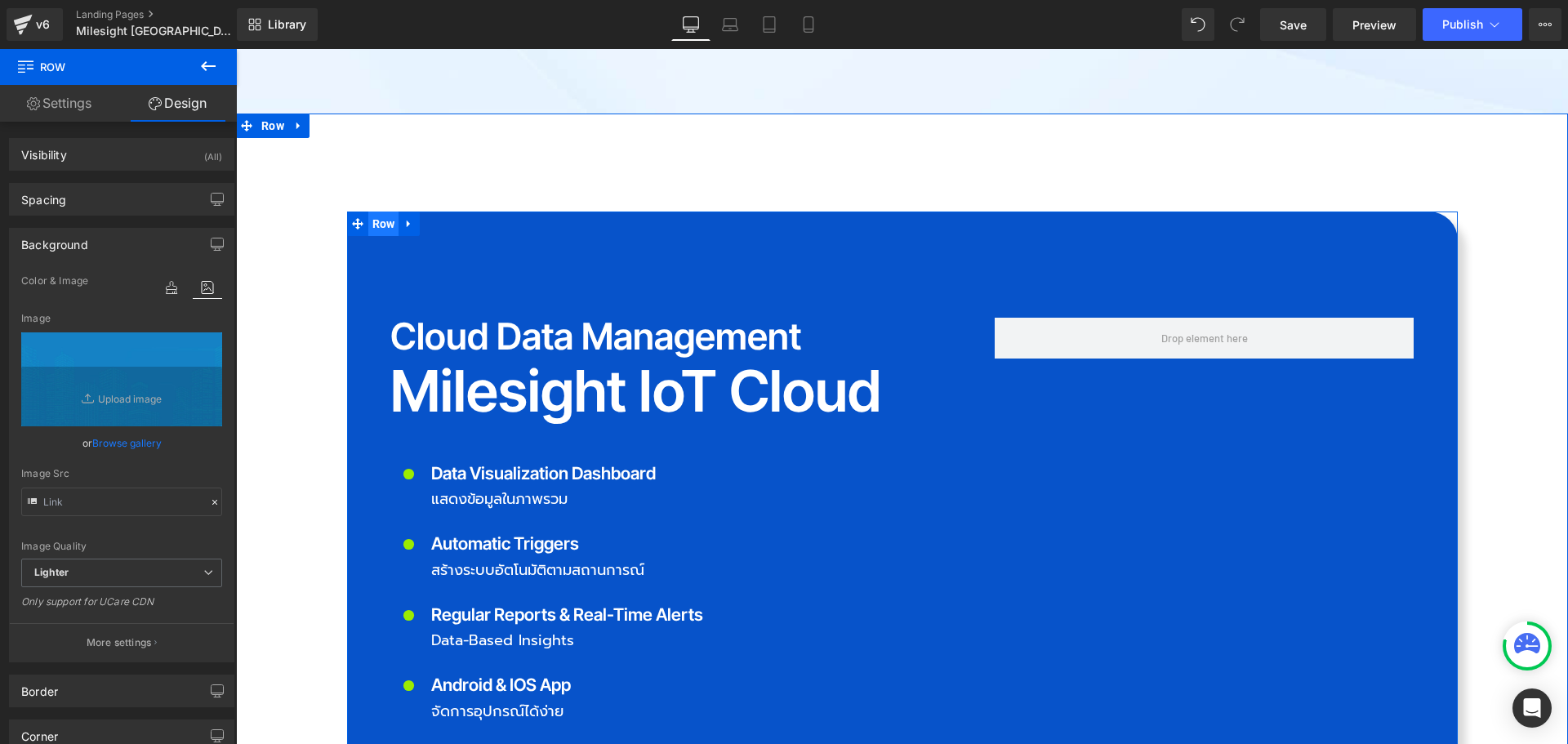
click at [387, 211] on span "Row" at bounding box center [383, 223] width 31 height 24
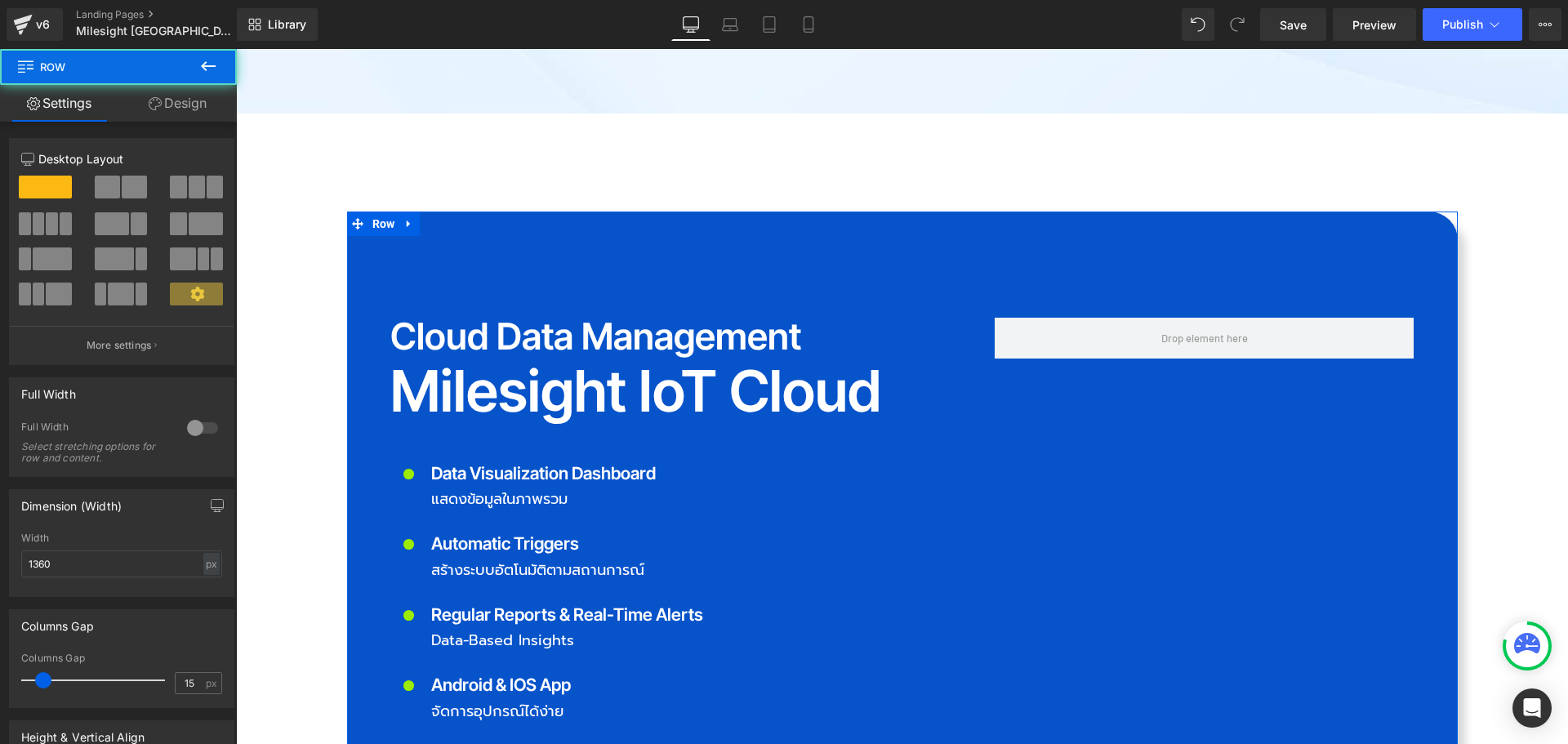
click at [163, 101] on link "Design" at bounding box center [177, 103] width 118 height 37
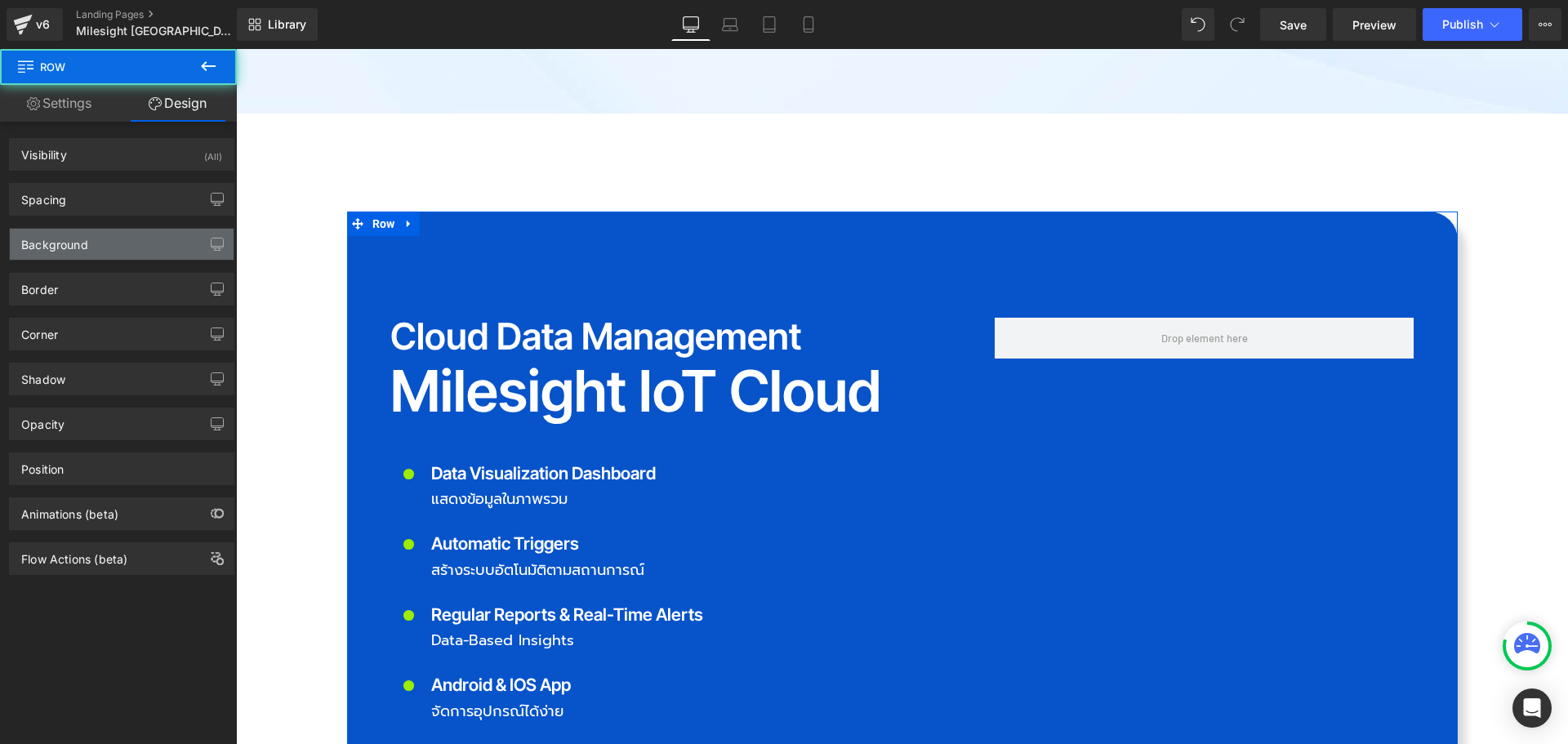
click at [127, 235] on div "Background" at bounding box center [122, 244] width 224 height 31
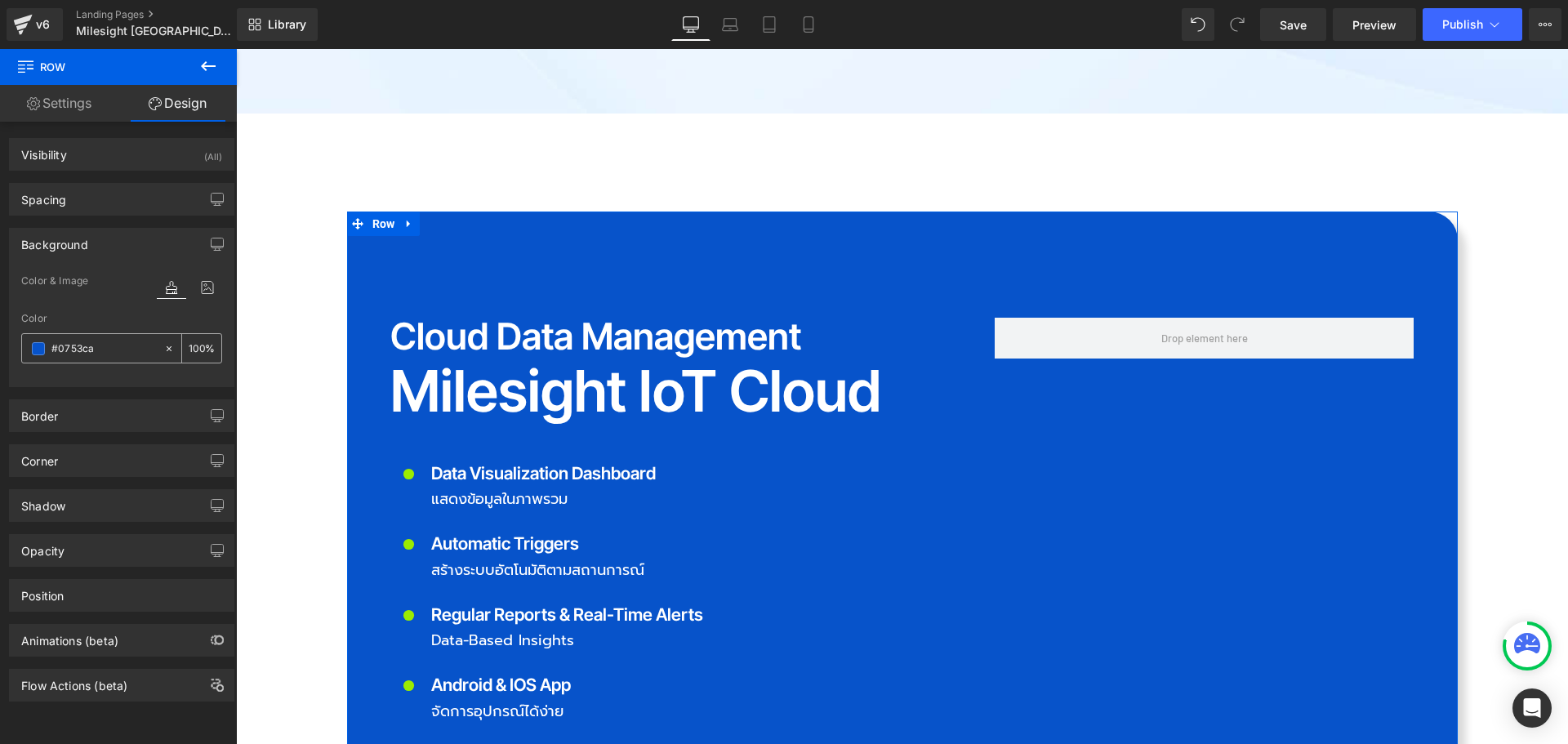
click at [99, 350] on input "text" at bounding box center [103, 348] width 105 height 18
type input "#0753ca"
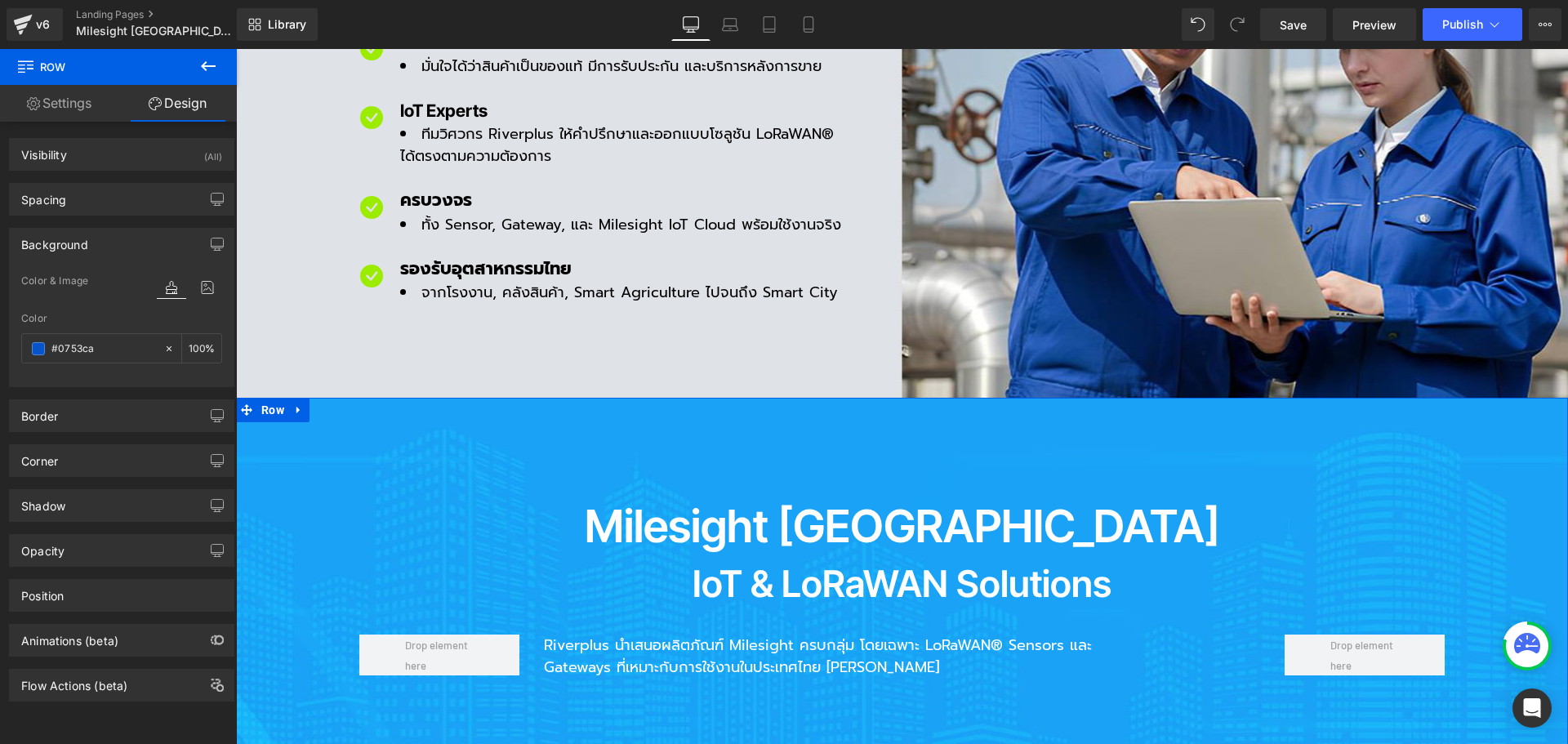
scroll to position [1306, 0]
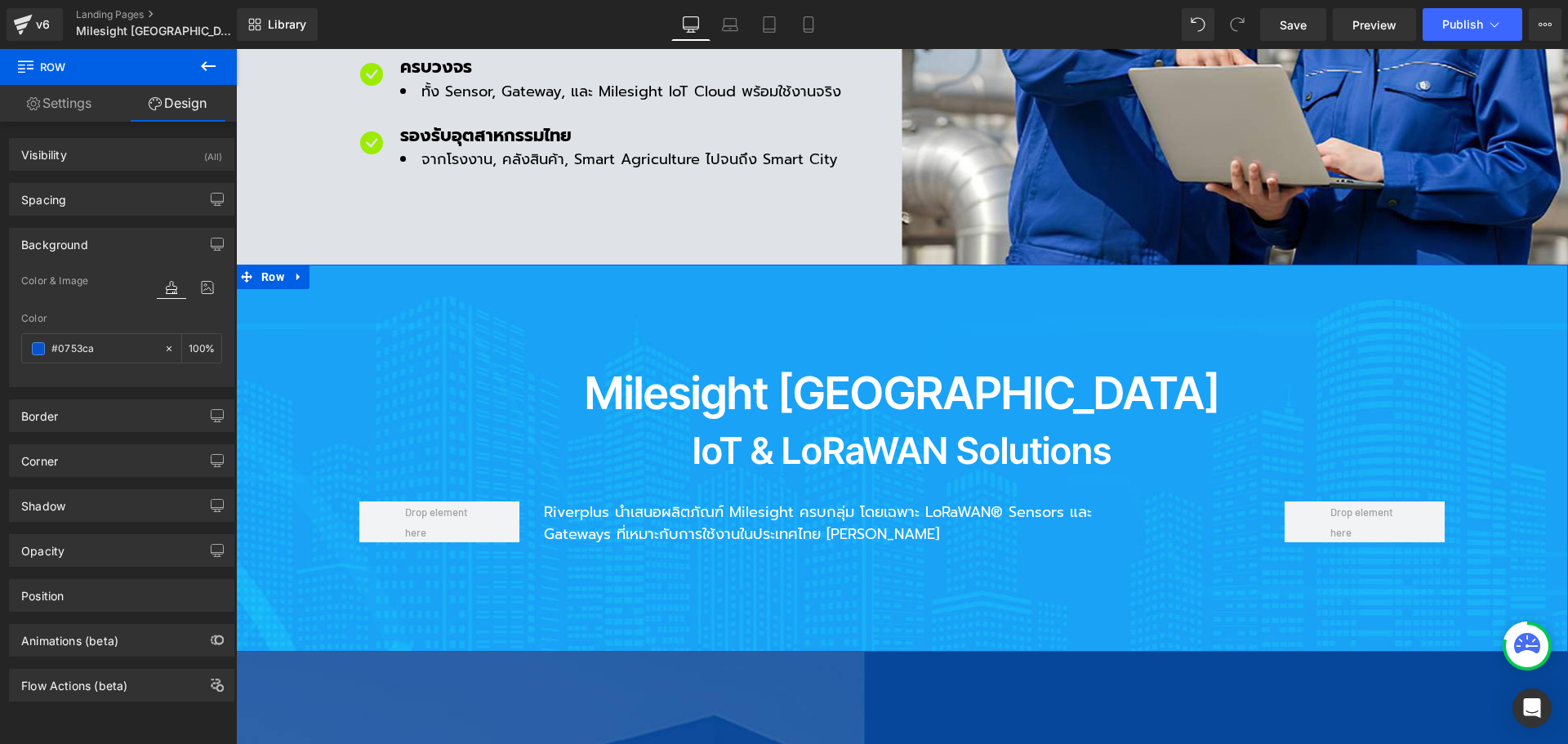
click at [748, 370] on h2 "Milesight [GEOGRAPHIC_DATA]" at bounding box center [902, 393] width 1110 height 45
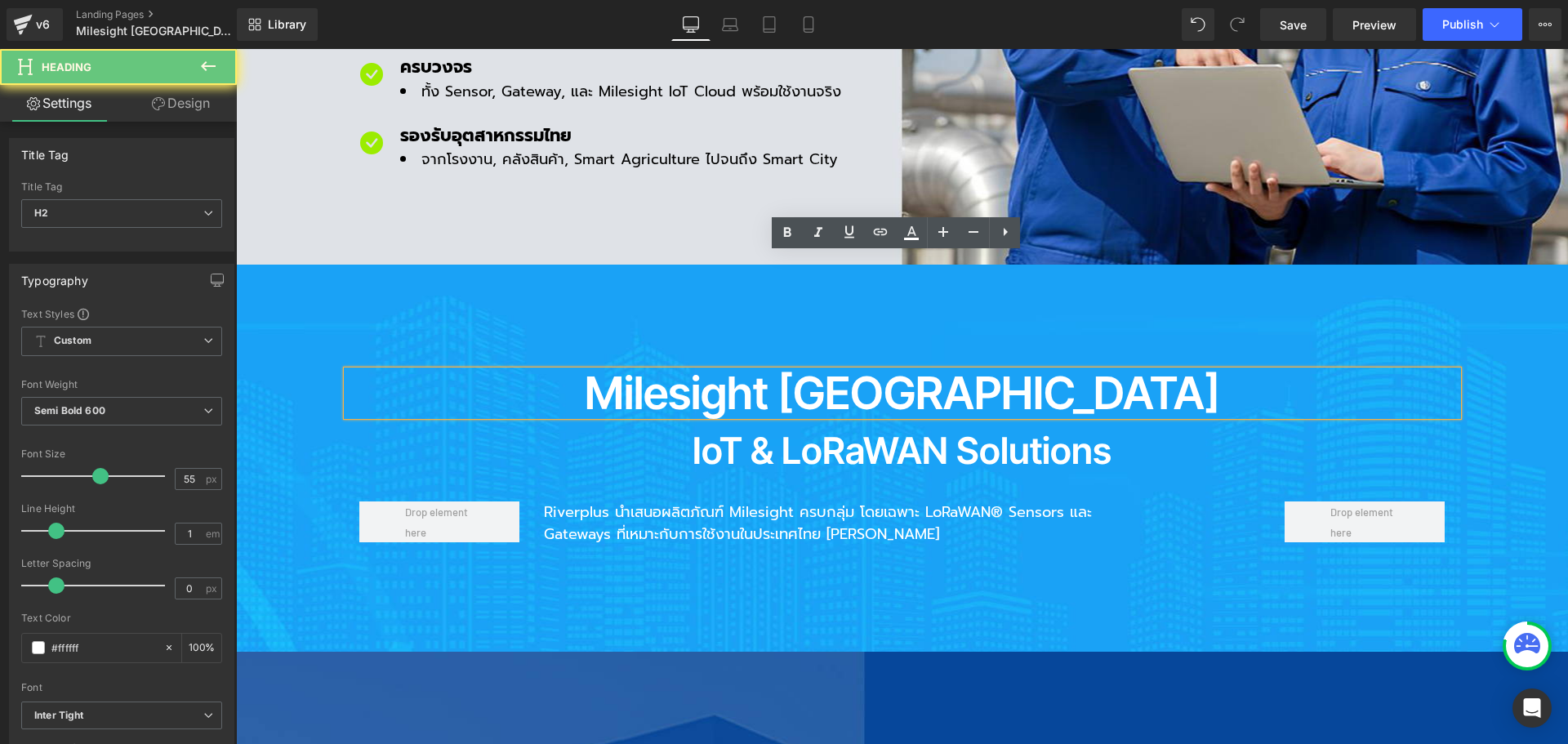
click at [723, 370] on h2 "Milesight [GEOGRAPHIC_DATA]" at bounding box center [902, 393] width 1110 height 45
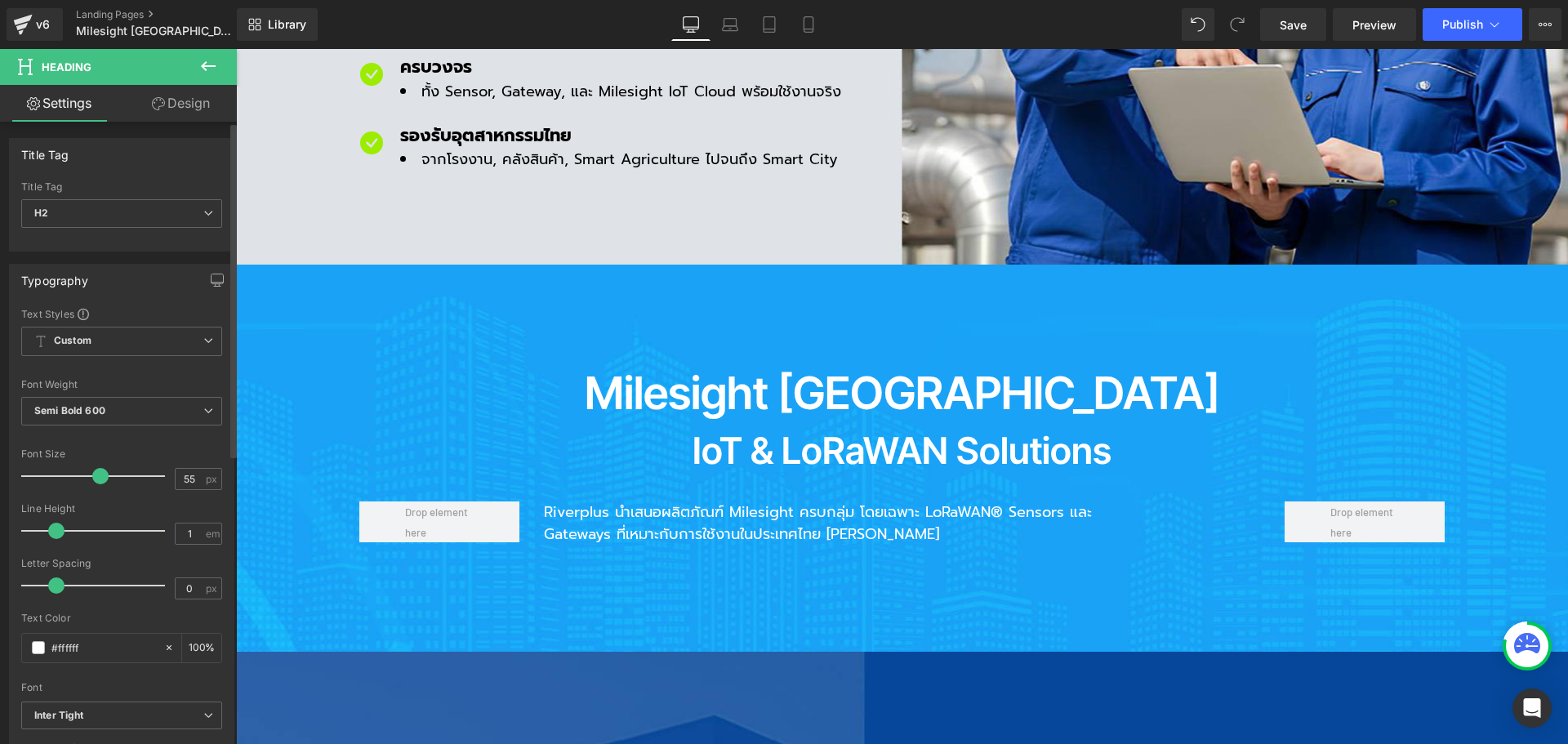
drag, startPoint x: 113, startPoint y: 640, endPoint x: 11, endPoint y: 637, distance: 102.0
click at [11, 637] on div "Text Styles Custom Custom Setup Global Style Custom Setup Global Style Thin 100…" at bounding box center [122, 559] width 224 height 504
paste input "0753ca"
type input "#0753ca"
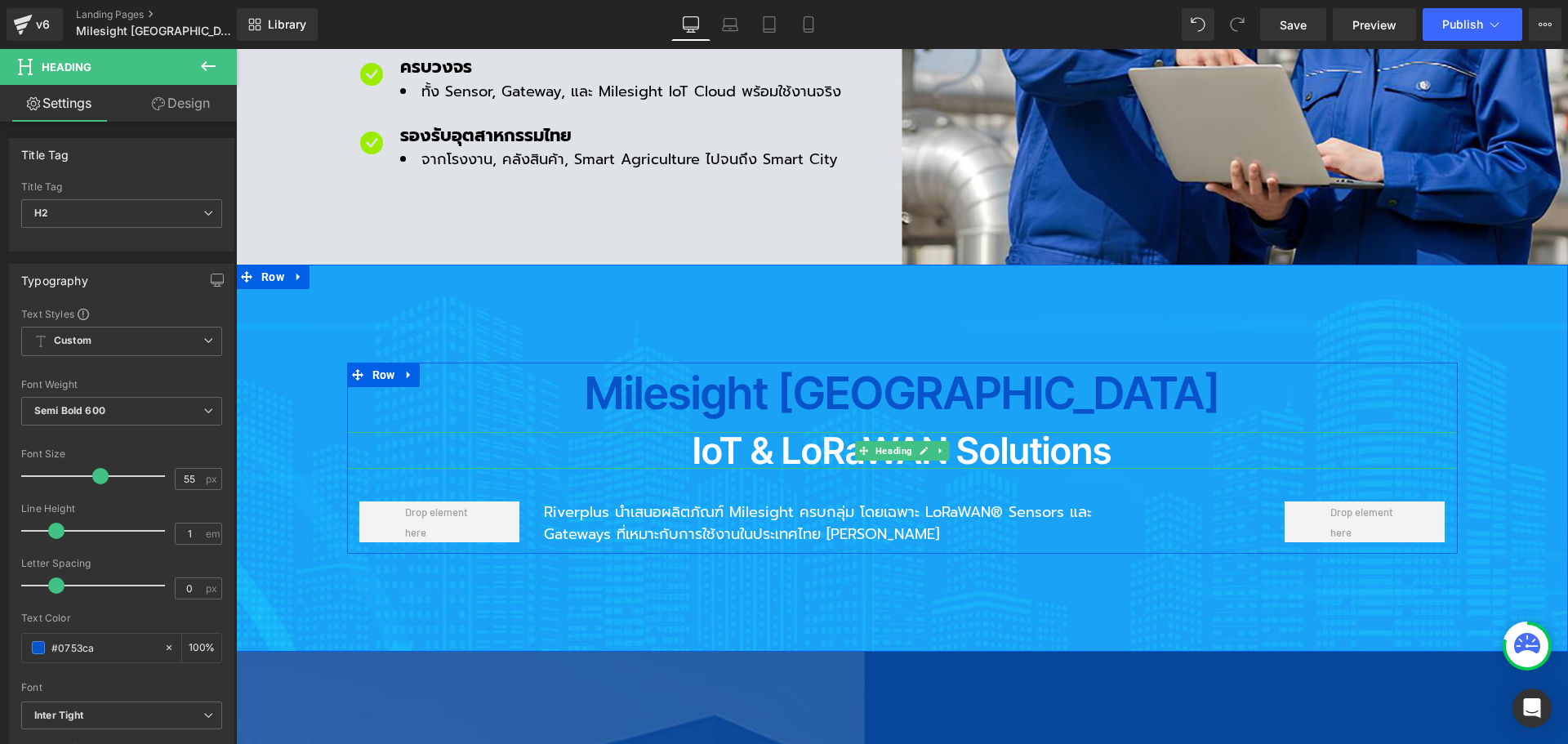
click at [746, 431] on h2 "IoT & LoRaWAN Solutions" at bounding box center [902, 450] width 1110 height 37
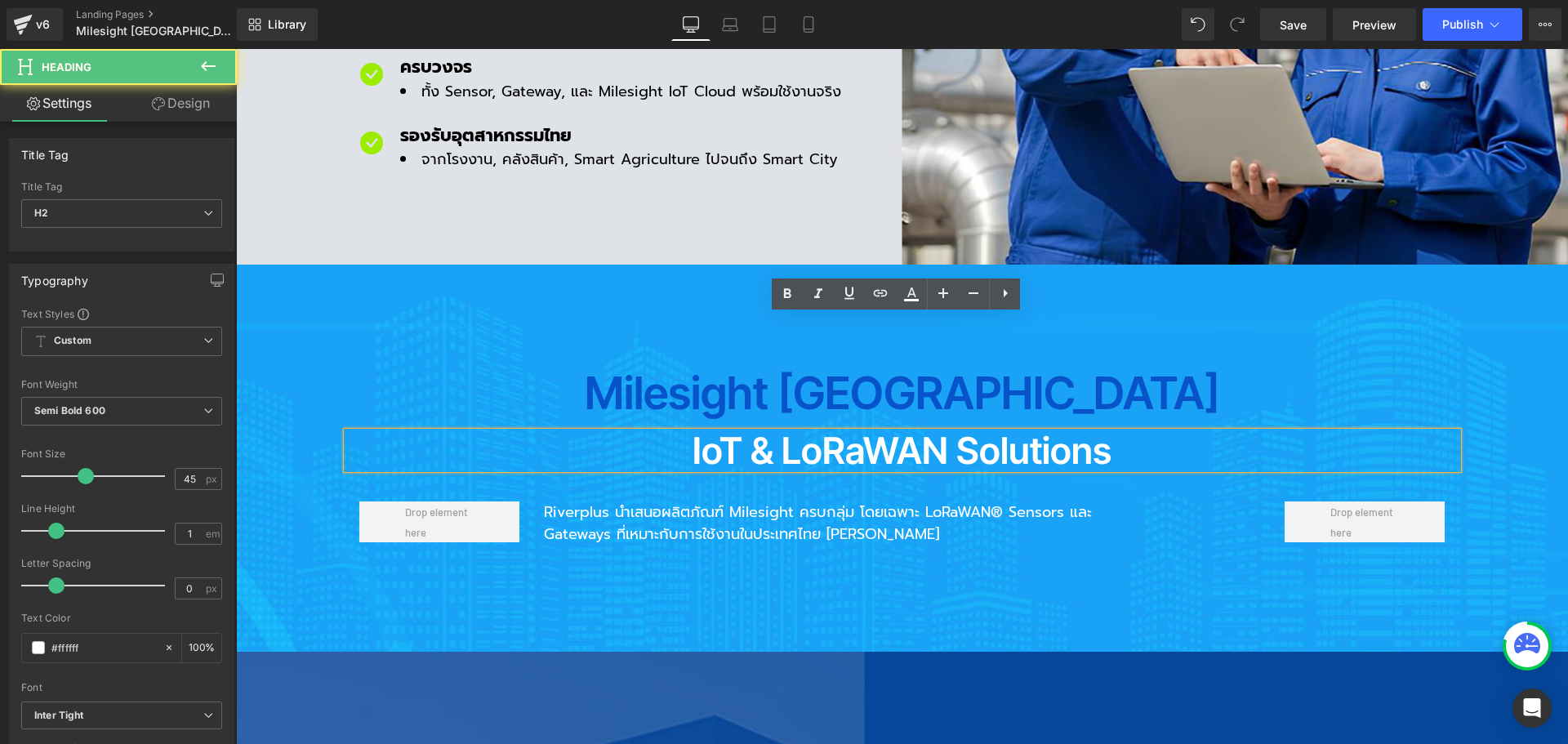
click at [719, 431] on h2 "IoT & LoRaWAN Solutions" at bounding box center [902, 450] width 1110 height 37
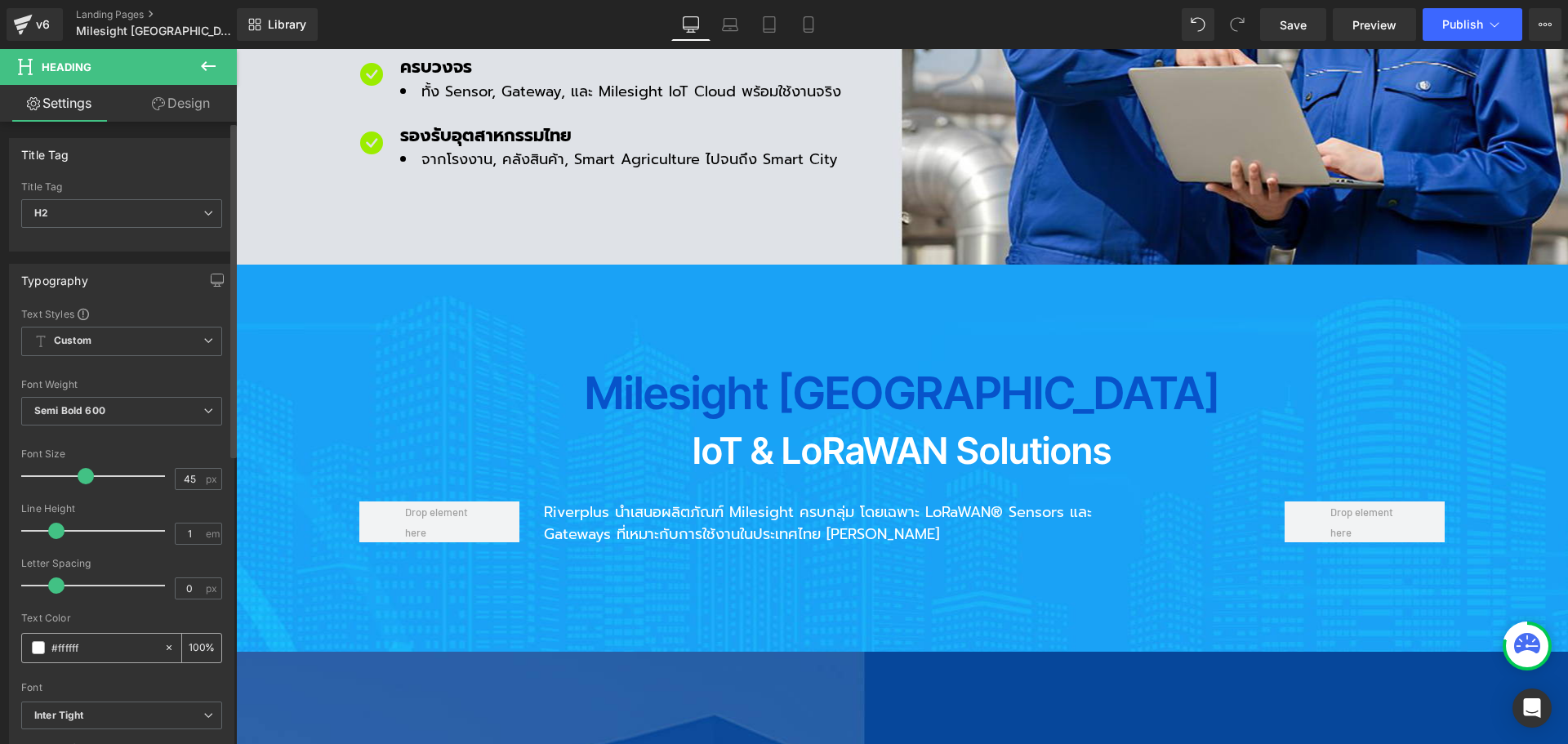
drag, startPoint x: 108, startPoint y: 652, endPoint x: 34, endPoint y: 652, distance: 74.0
click at [34, 652] on div "#ffffff" at bounding box center [92, 648] width 142 height 28
paste input "0753ca"
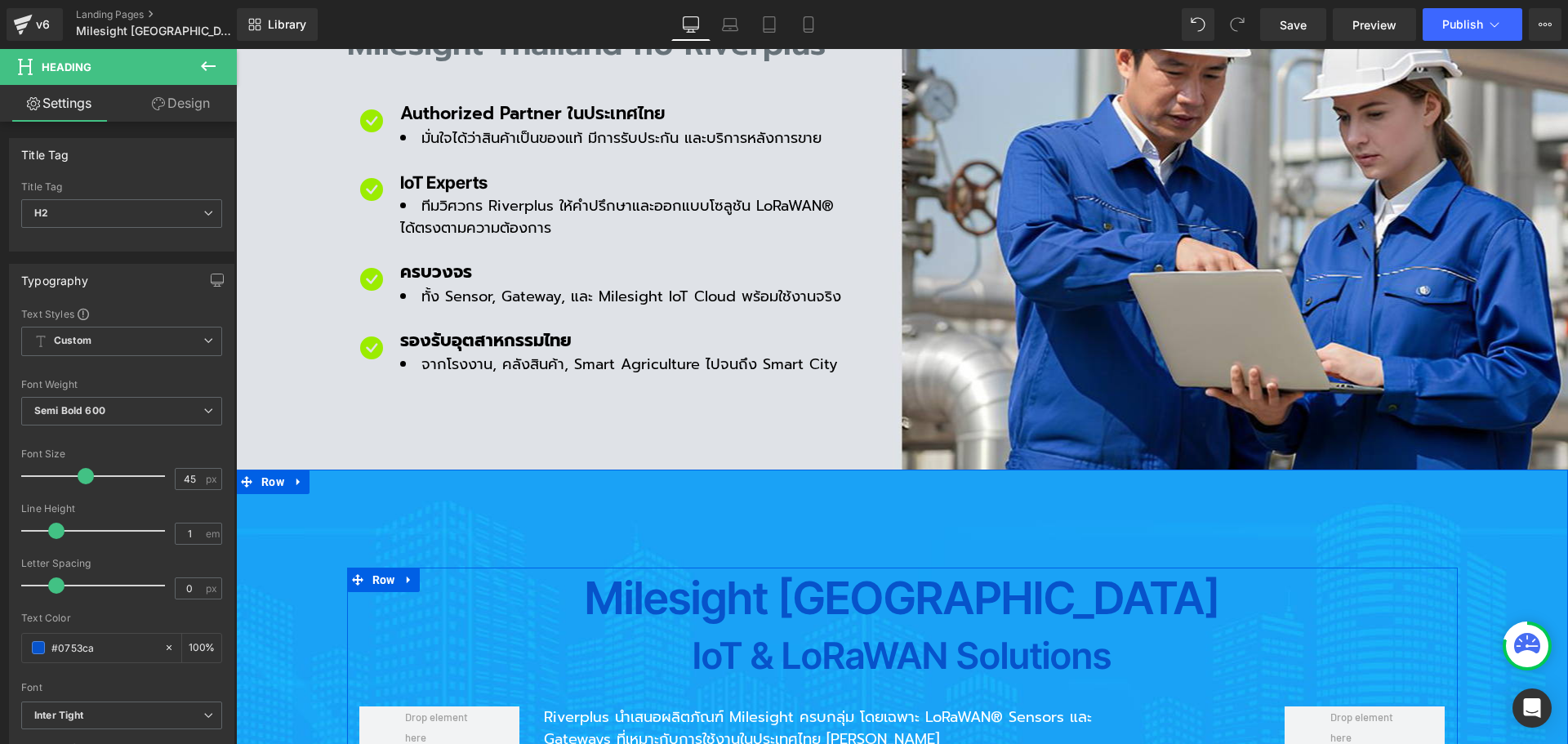
scroll to position [1062, 0]
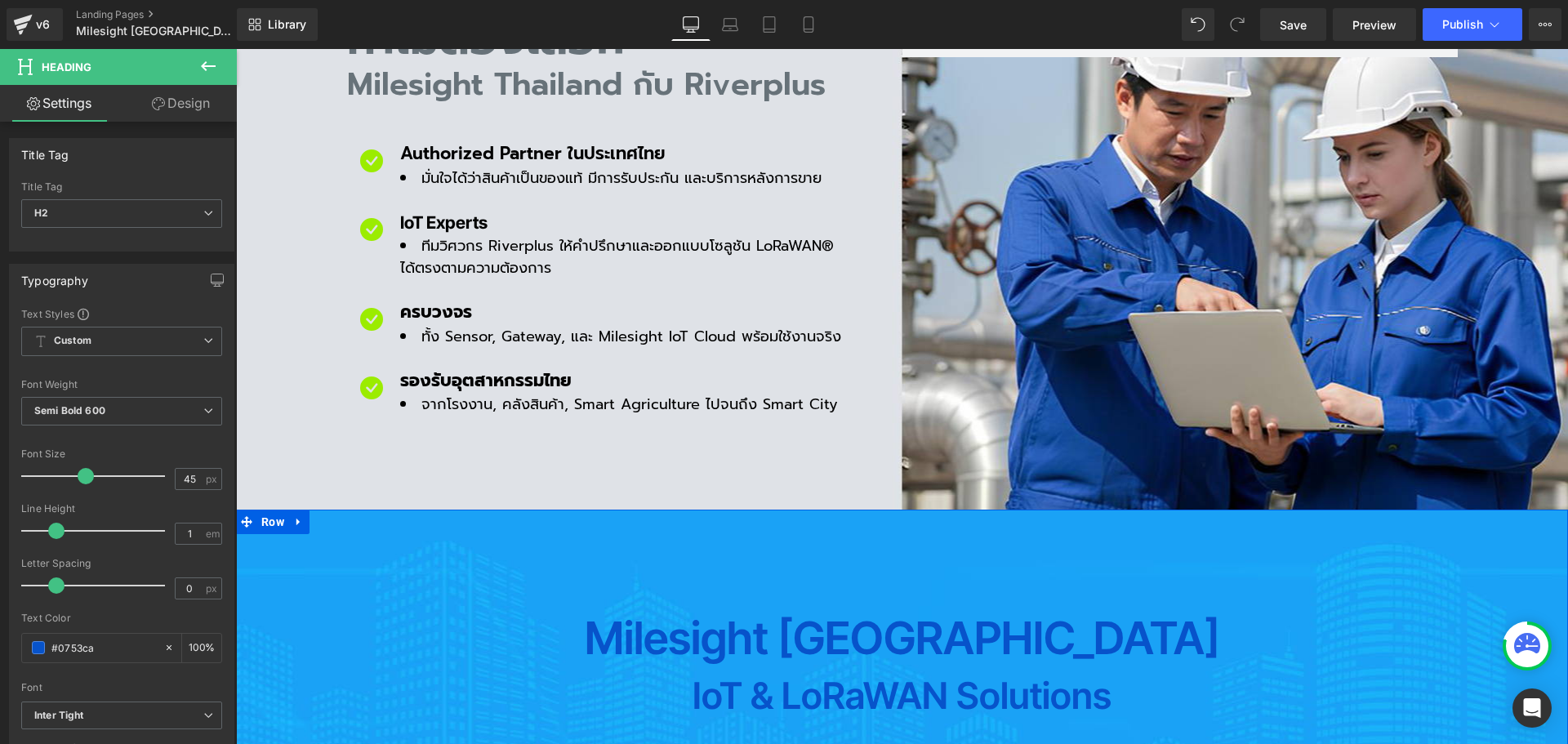
type input "#ffffff"
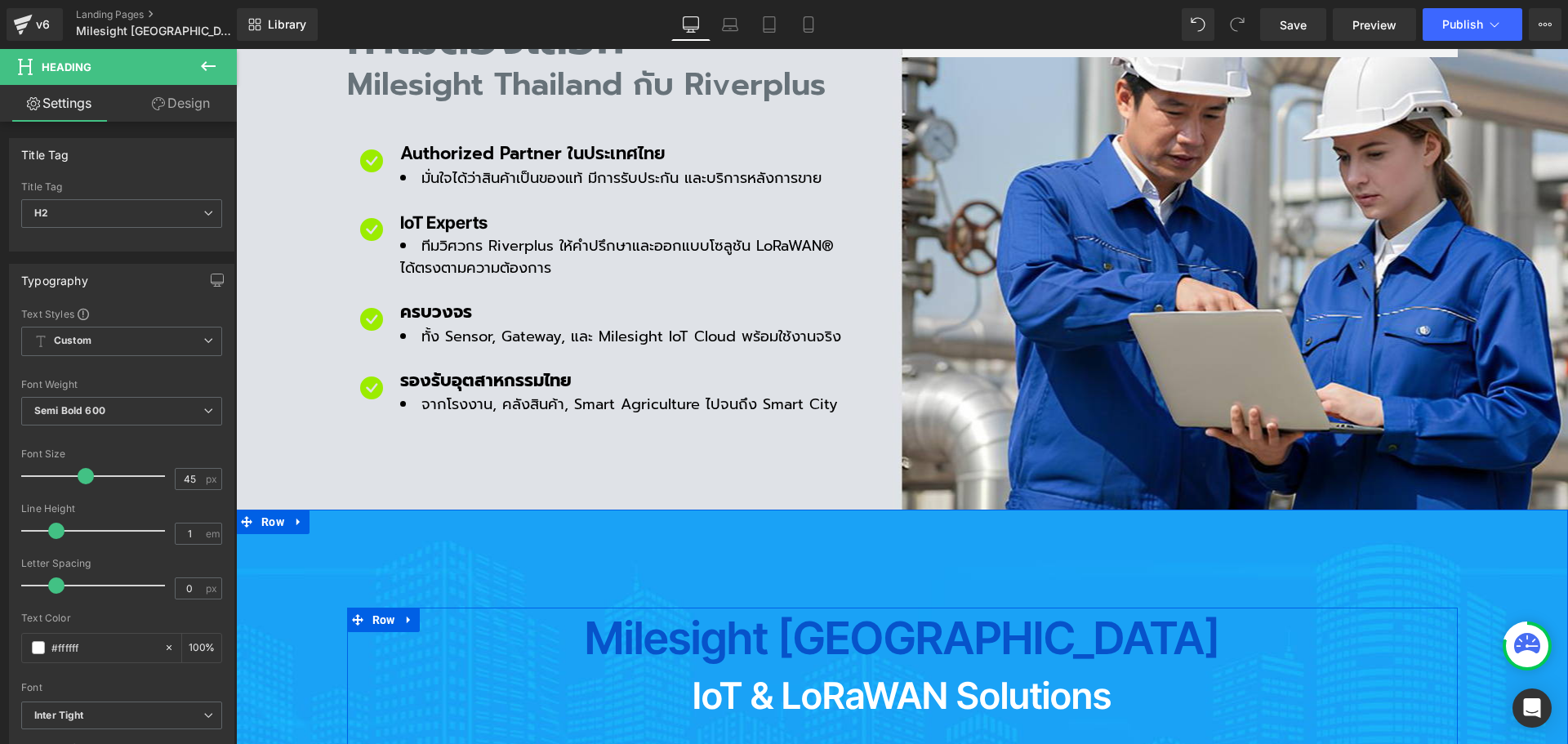
click at [786, 616] on h2 "Milesight [GEOGRAPHIC_DATA]" at bounding box center [902, 638] width 1110 height 45
drag, startPoint x: 122, startPoint y: 647, endPoint x: -31, endPoint y: 645, distance: 153.0
click at [0, 645] on html "Row You are previewing how the will restyle your page. You can not edit Element…" at bounding box center [784, 372] width 1568 height 744
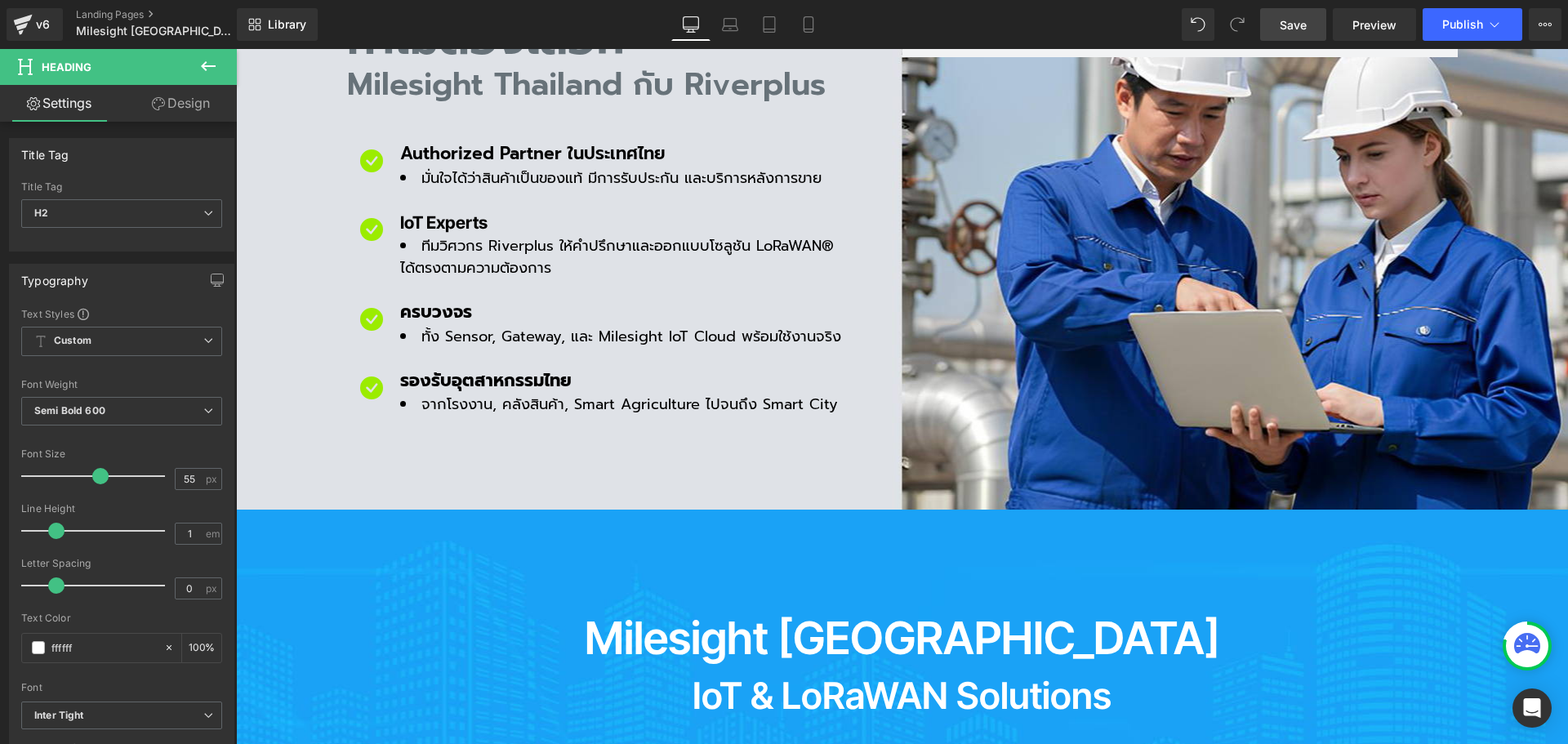
type input "ffffff"
click at [1284, 33] on span "Save" at bounding box center [1293, 24] width 27 height 17
